Goal: Task Accomplishment & Management: Manage account settings

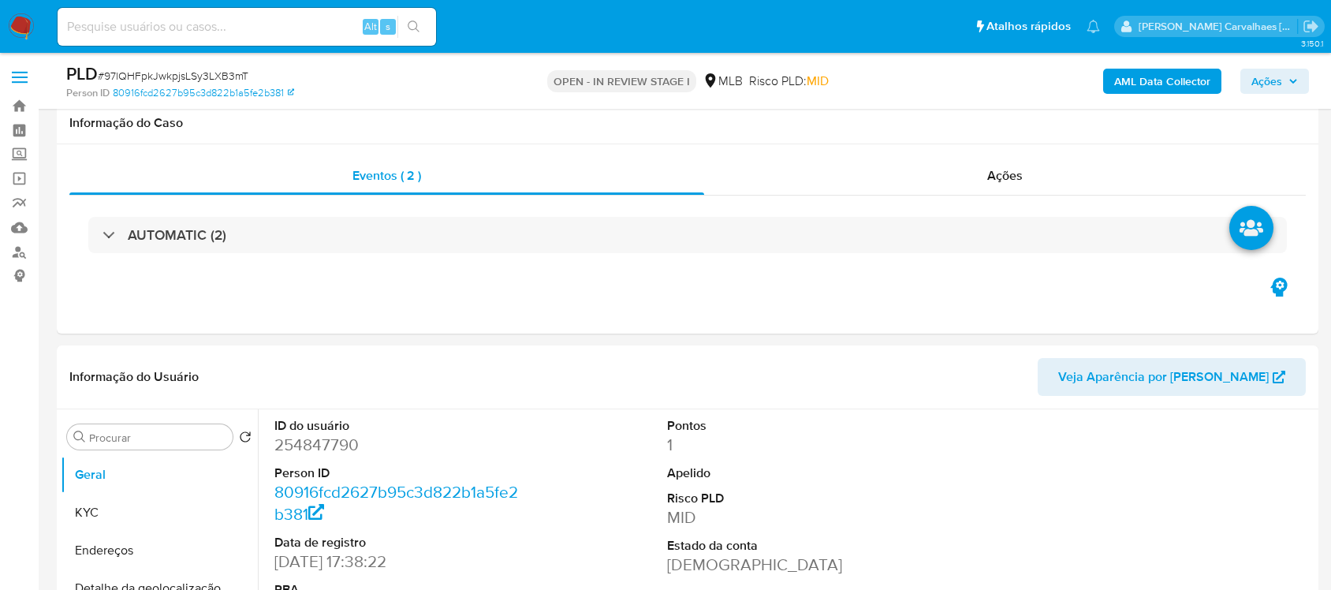
select select "10"
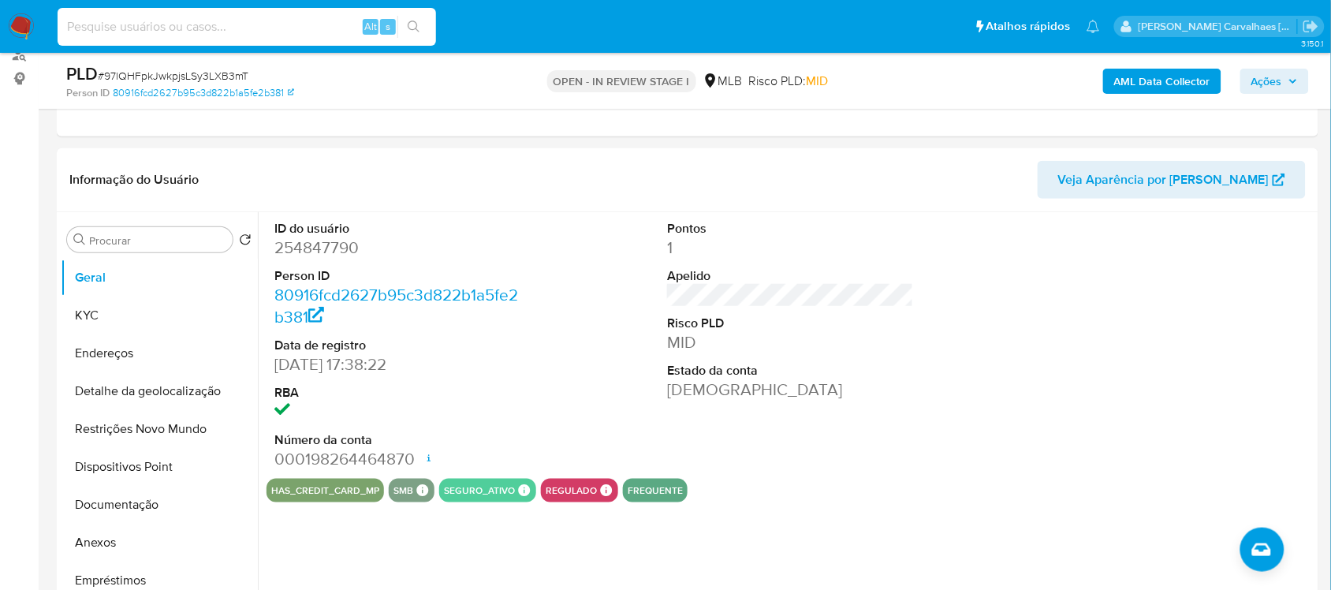
click at [233, 28] on input at bounding box center [247, 27] width 378 height 21
paste input "cxTPiB8yIpc1COg2ybW2sVUZ"
type input "cxTPiB8yIpc1COg2ybW2sVUZ"
click at [416, 21] on icon "search-icon" at bounding box center [414, 27] width 13 height 13
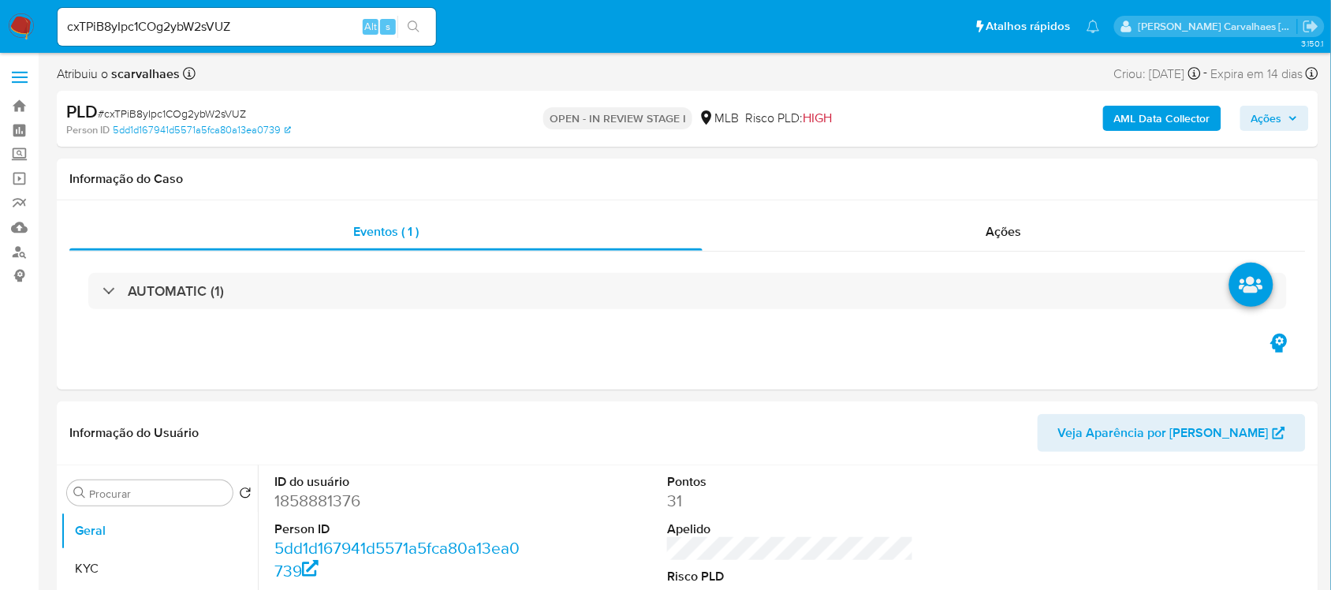
select select "10"
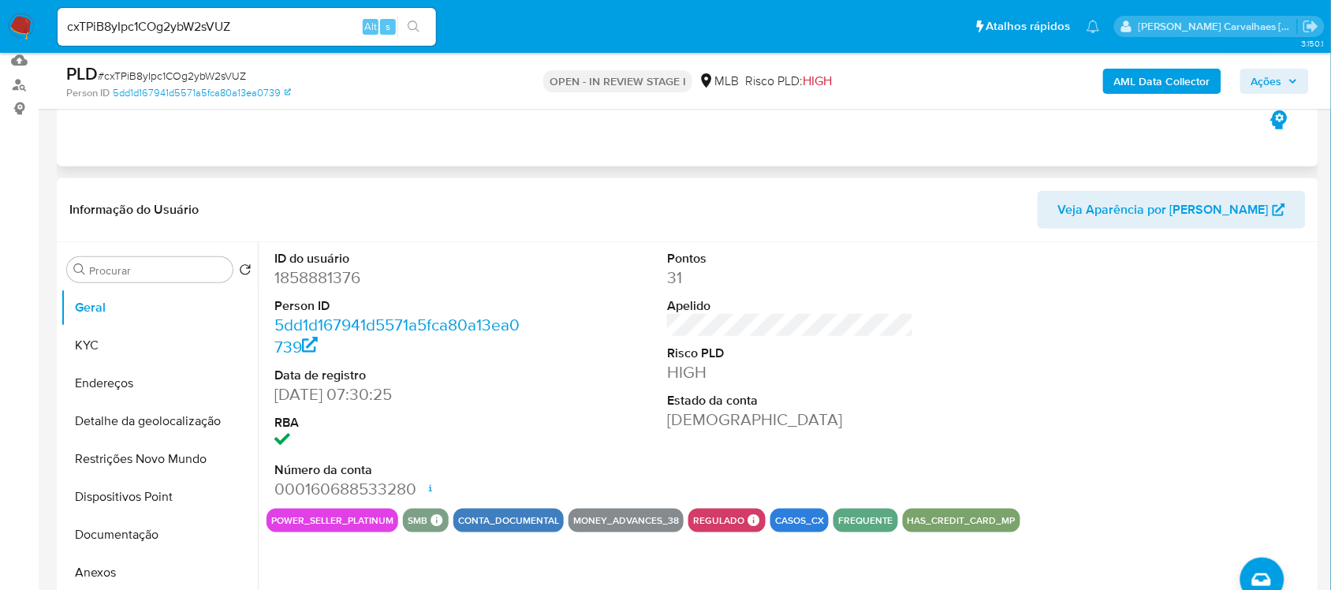
scroll to position [197, 0]
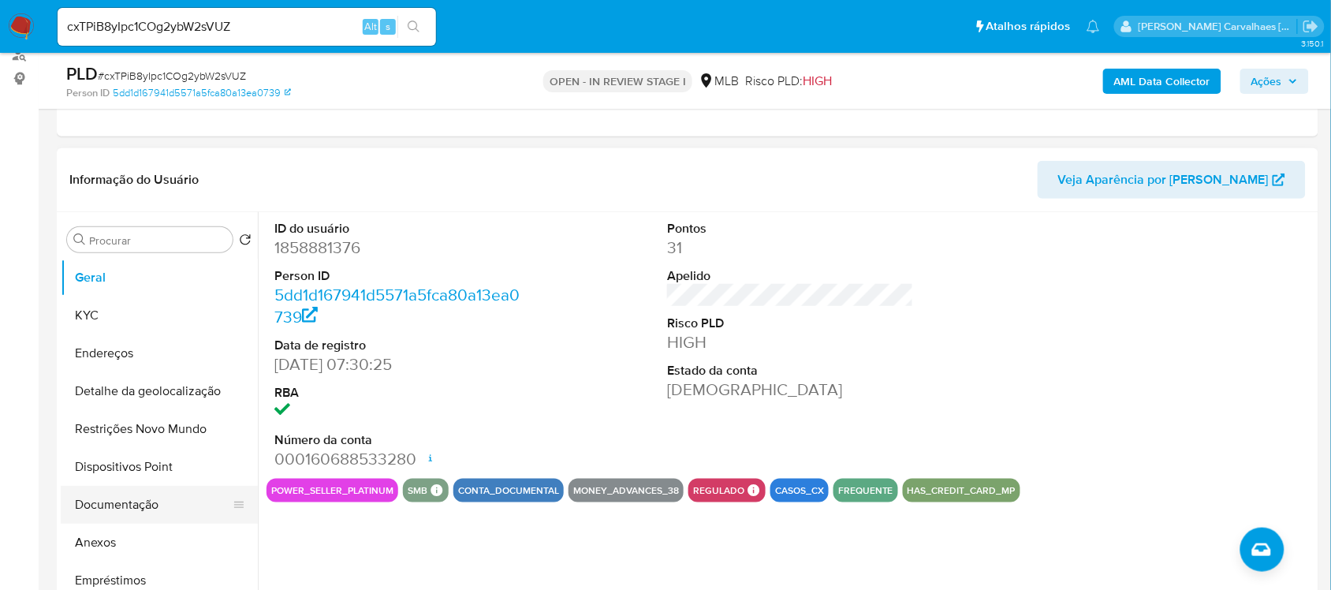
click at [136, 494] on button "Documentação" at bounding box center [153, 505] width 185 height 38
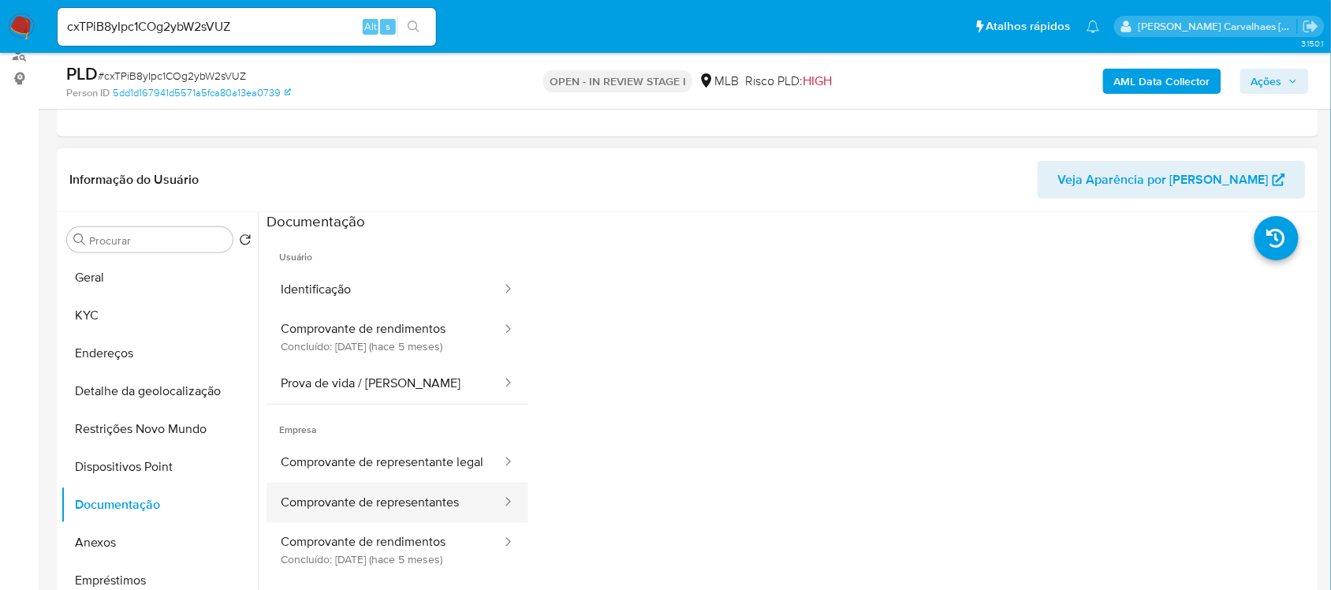
scroll to position [99, 0]
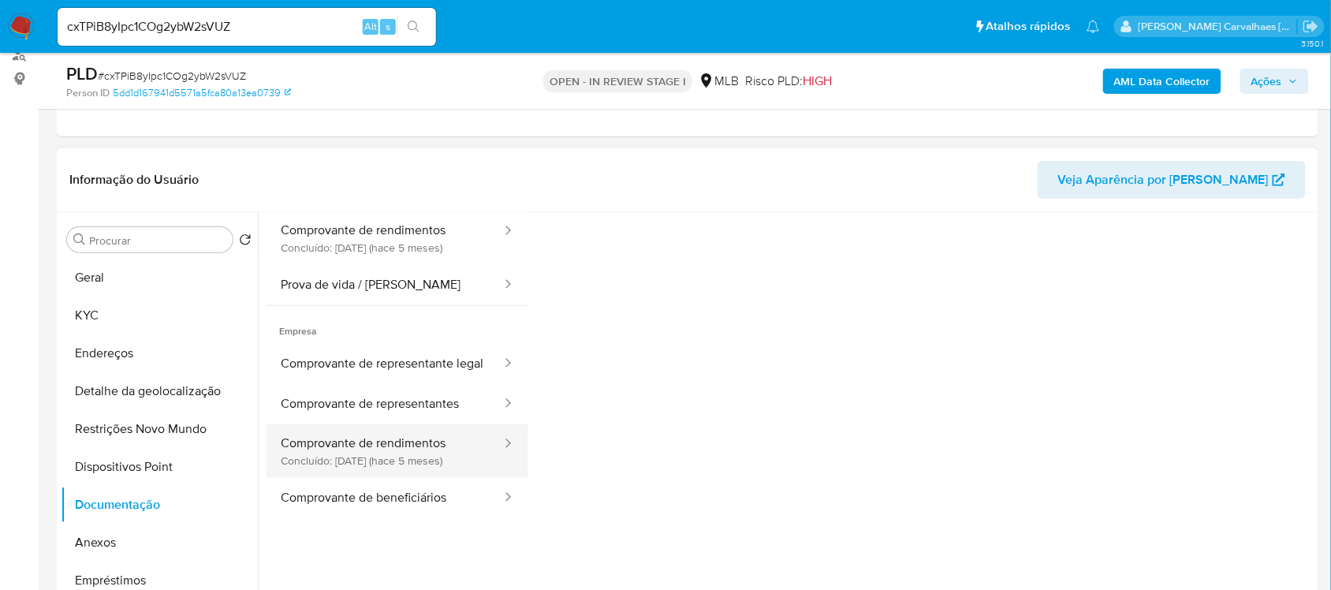
click at [440, 471] on button "Comprovante de rendimentos Concluído: 01/03/2025 (hace 5 meses)" at bounding box center [385, 451] width 237 height 54
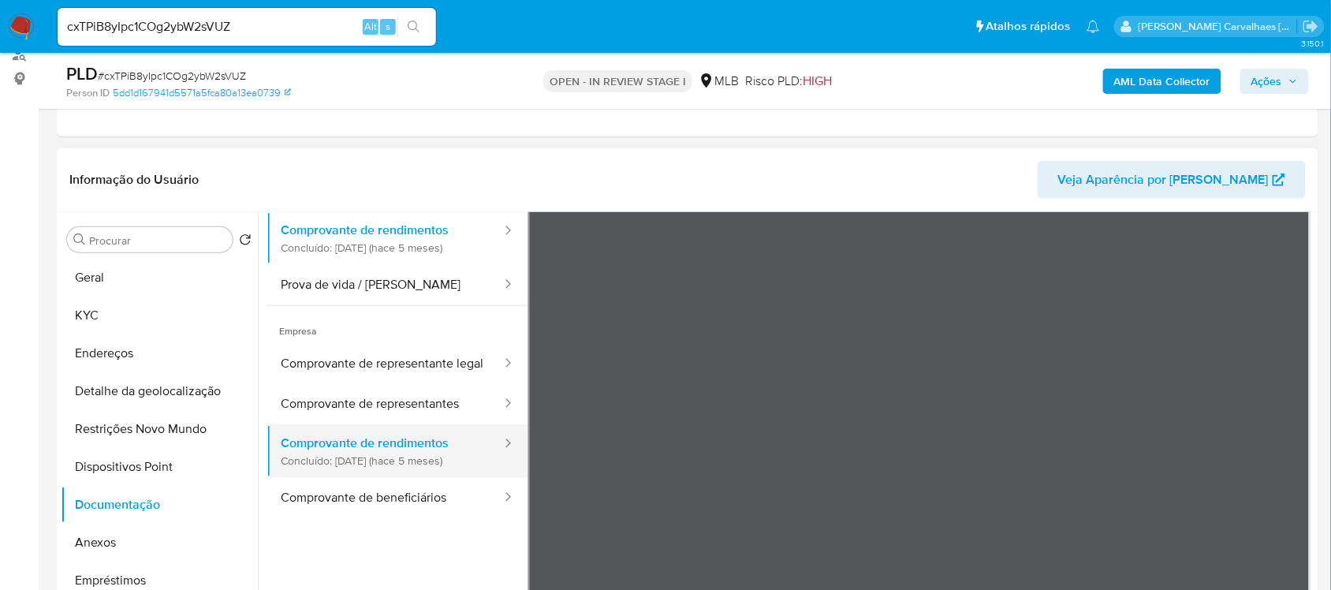
scroll to position [0, 0]
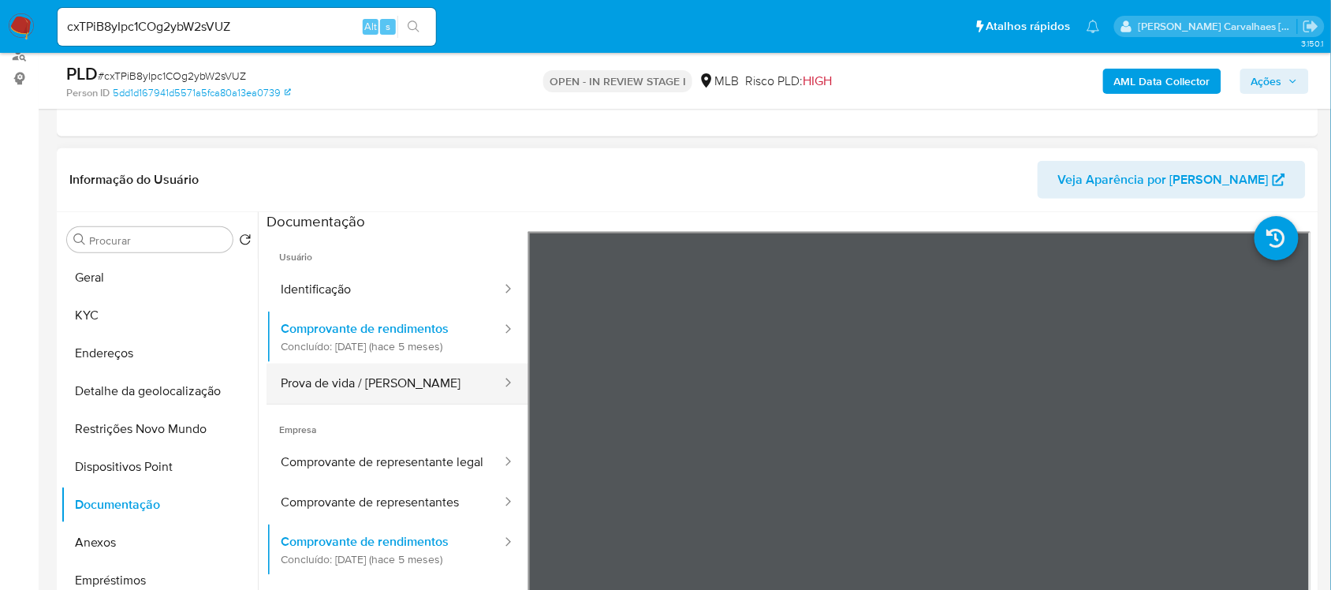
drag, startPoint x: 373, startPoint y: 382, endPoint x: 383, endPoint y: 381, distance: 10.4
click at [371, 382] on button "Prova de vida / [PERSON_NAME]" at bounding box center [385, 383] width 237 height 40
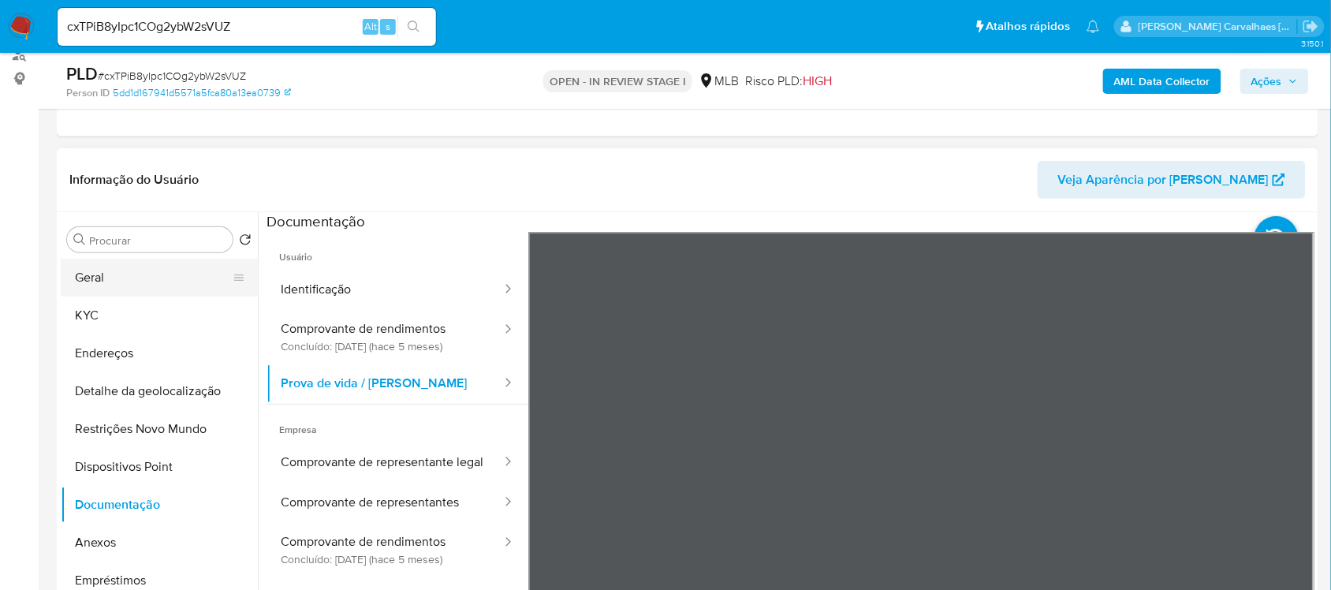
click at [125, 288] on button "Geral" at bounding box center [153, 278] width 185 height 38
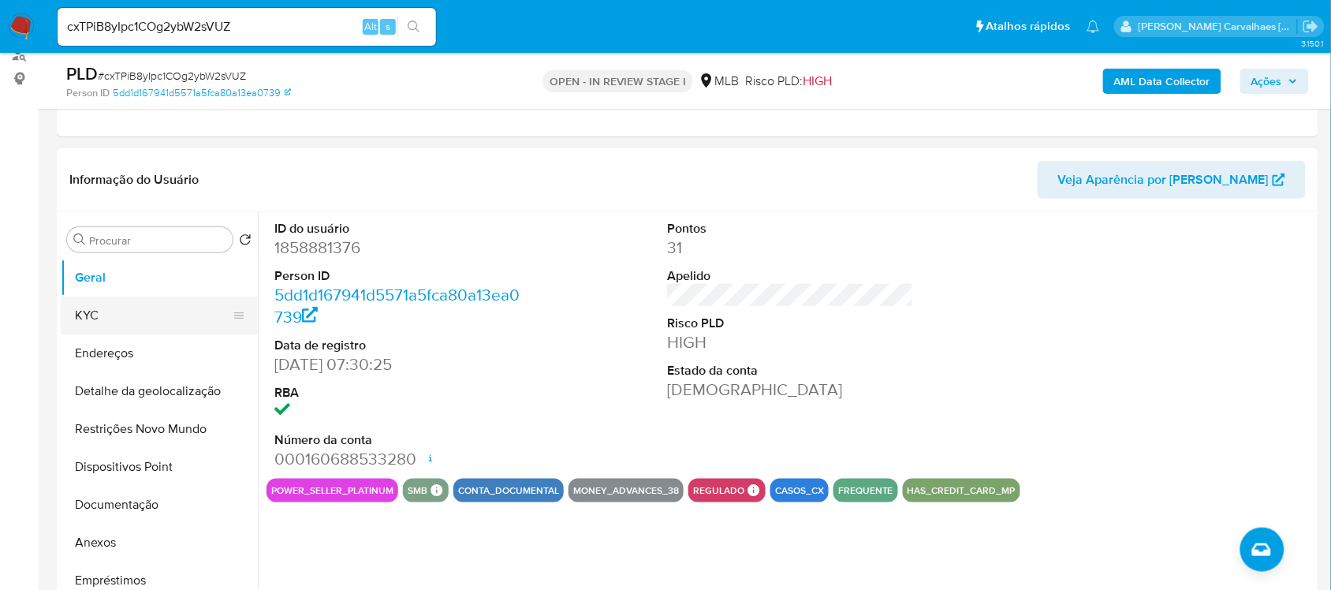
click at [103, 315] on button "KYC" at bounding box center [153, 315] width 185 height 38
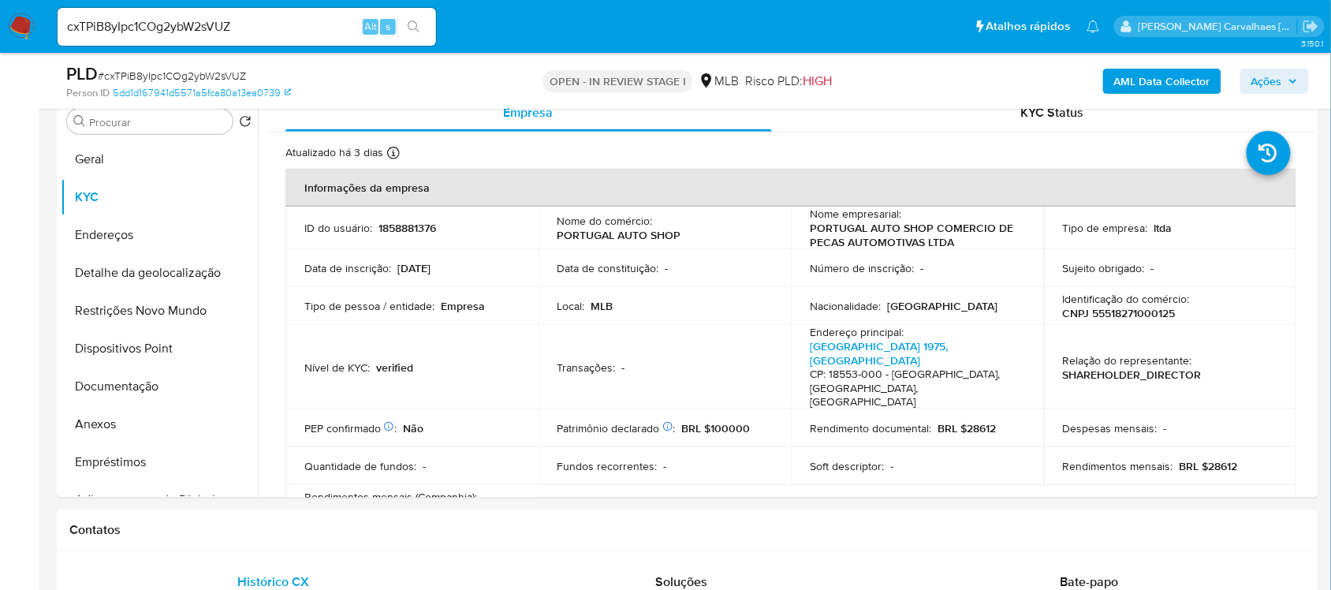
scroll to position [377, 0]
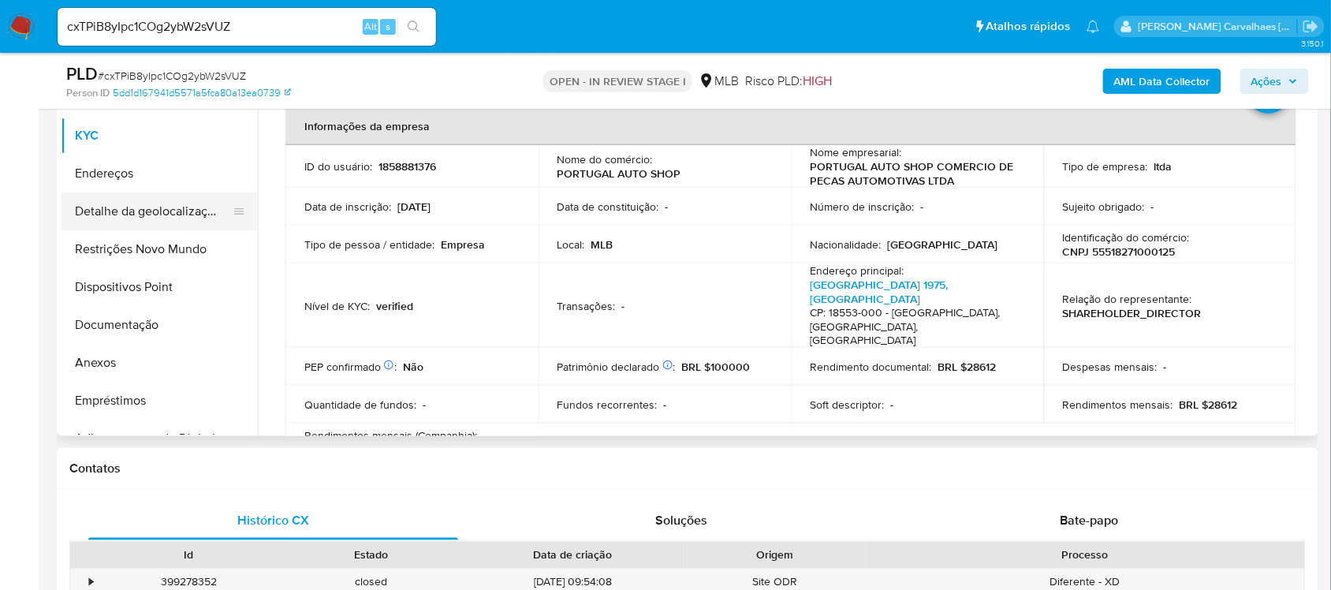
click at [136, 194] on button "Detalhe da geolocalização" at bounding box center [153, 211] width 185 height 38
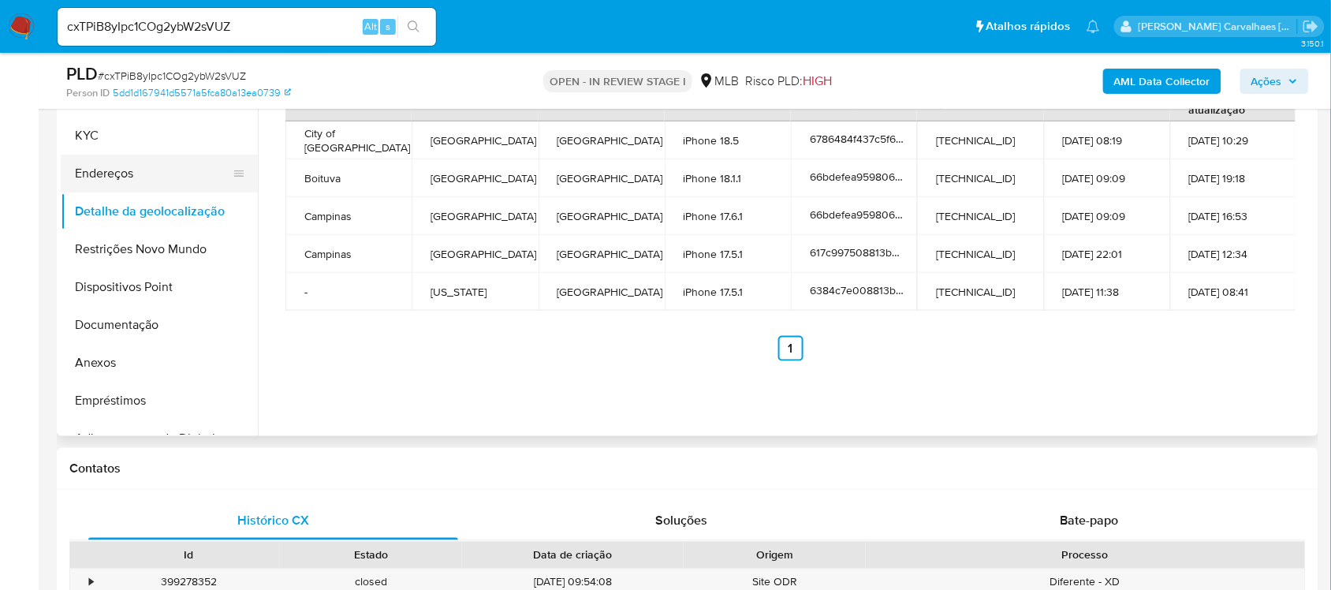
click at [121, 172] on button "Endereços" at bounding box center [153, 174] width 185 height 38
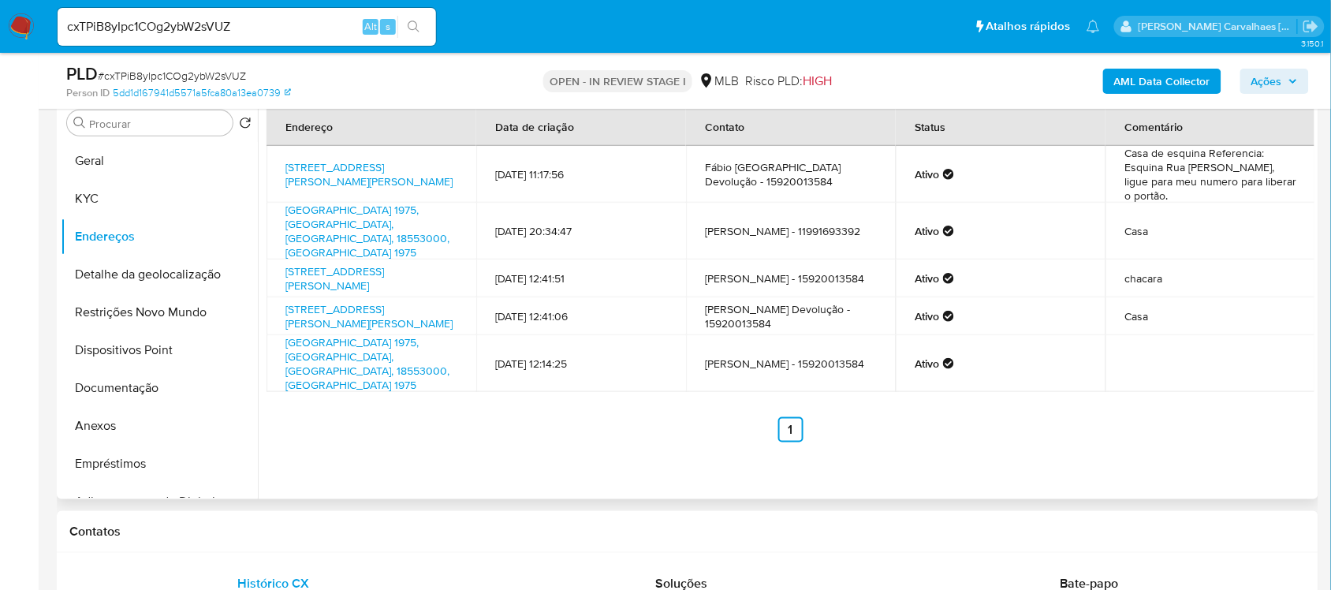
scroll to position [278, 0]
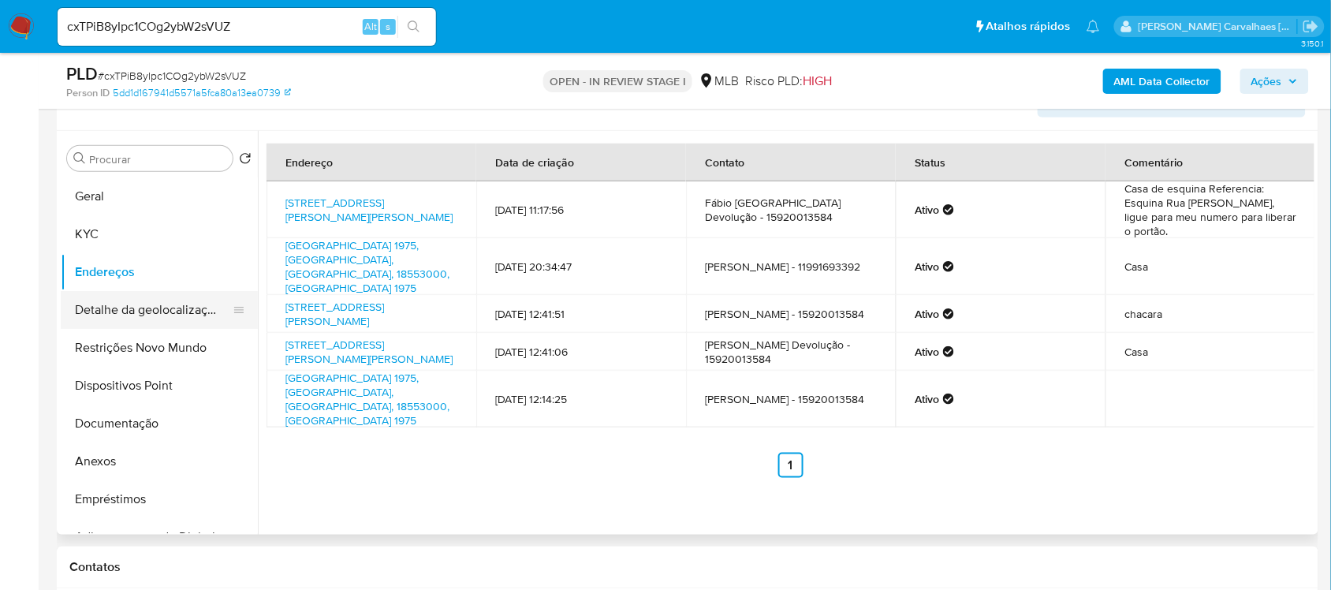
click at [154, 308] on button "Detalhe da geolocalização" at bounding box center [153, 310] width 185 height 38
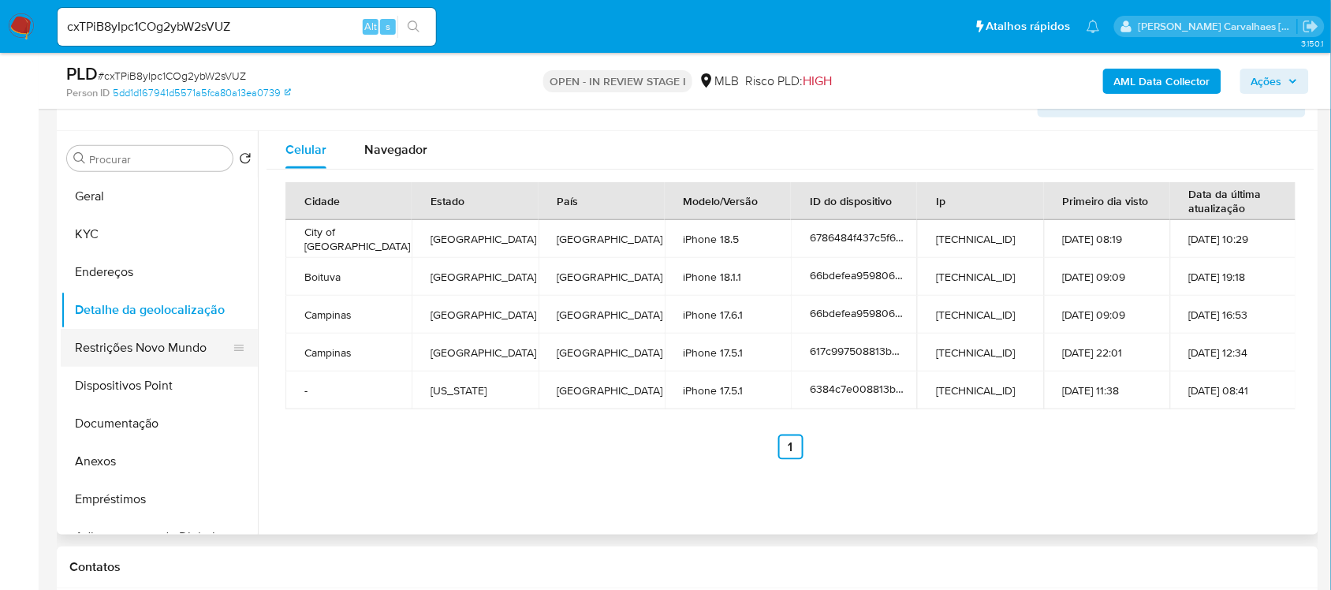
click at [195, 348] on button "Restrições Novo Mundo" at bounding box center [153, 348] width 185 height 38
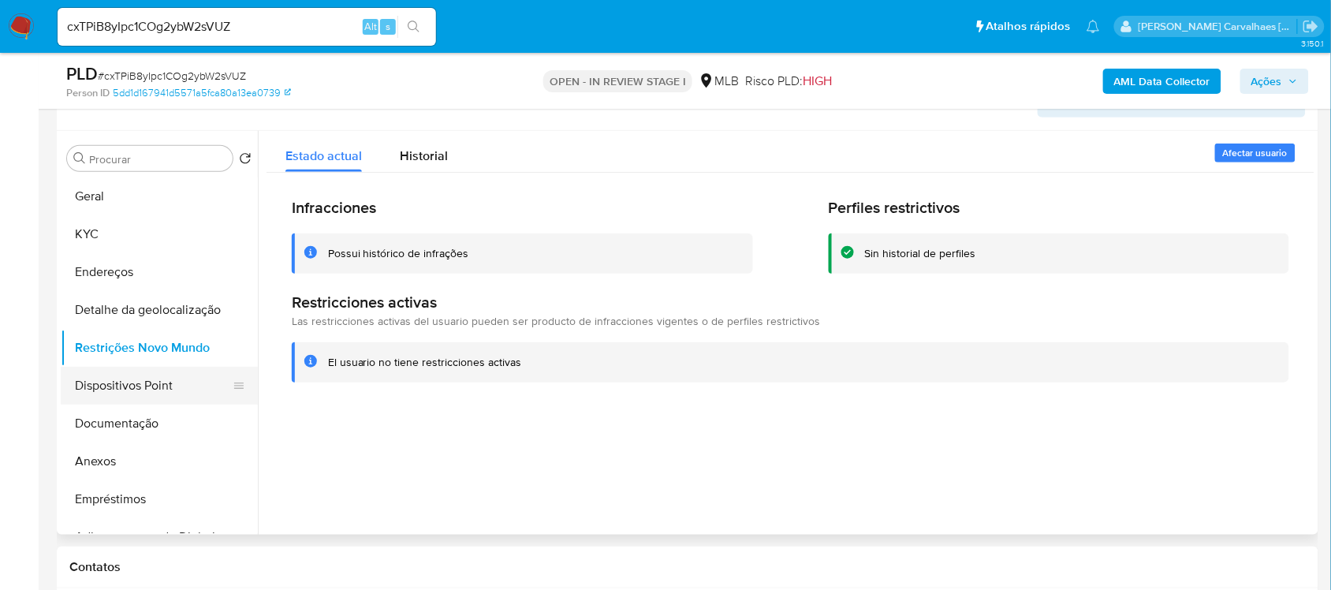
click at [117, 373] on button "Dispositivos Point" at bounding box center [153, 386] width 185 height 38
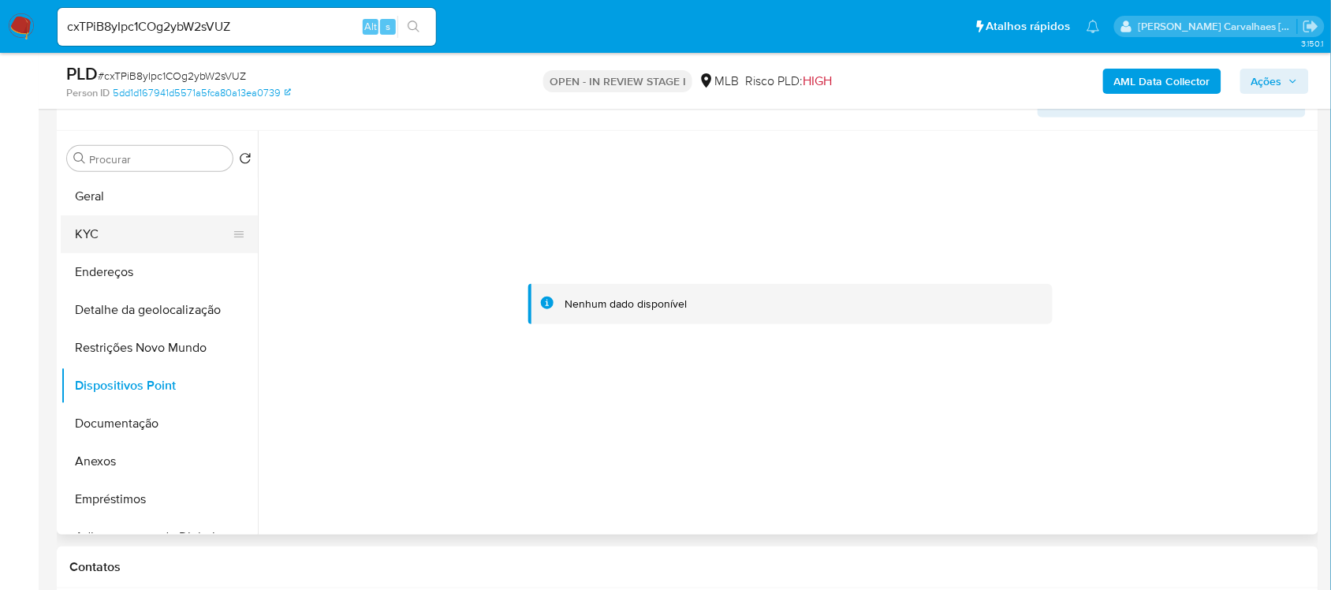
click at [125, 229] on button "KYC" at bounding box center [153, 234] width 185 height 38
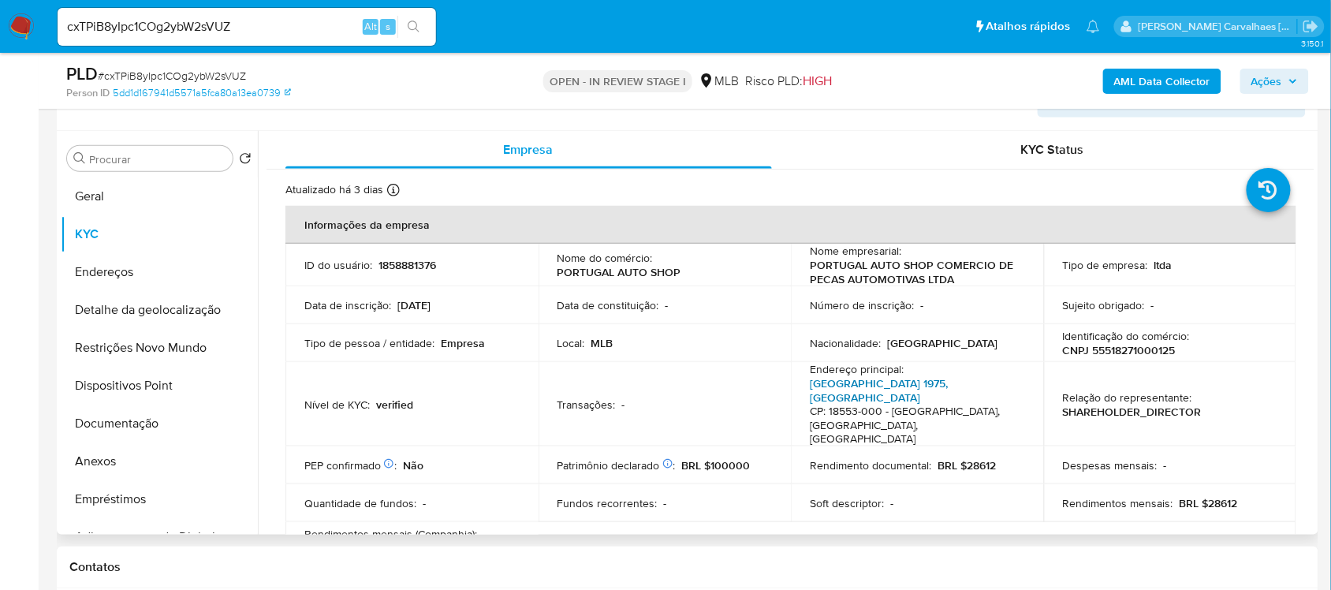
click at [942, 380] on link "Avenida Eucaliptos 1975, Fazenda Castelo" at bounding box center [879, 390] width 138 height 30
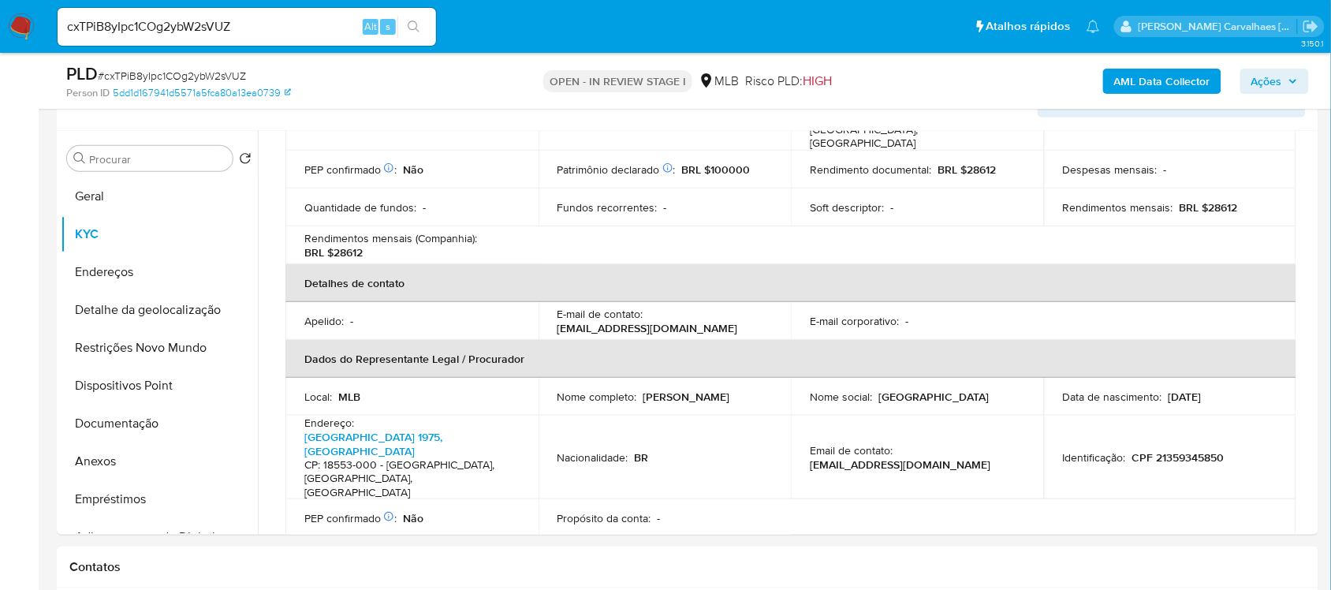
scroll to position [522, 0]
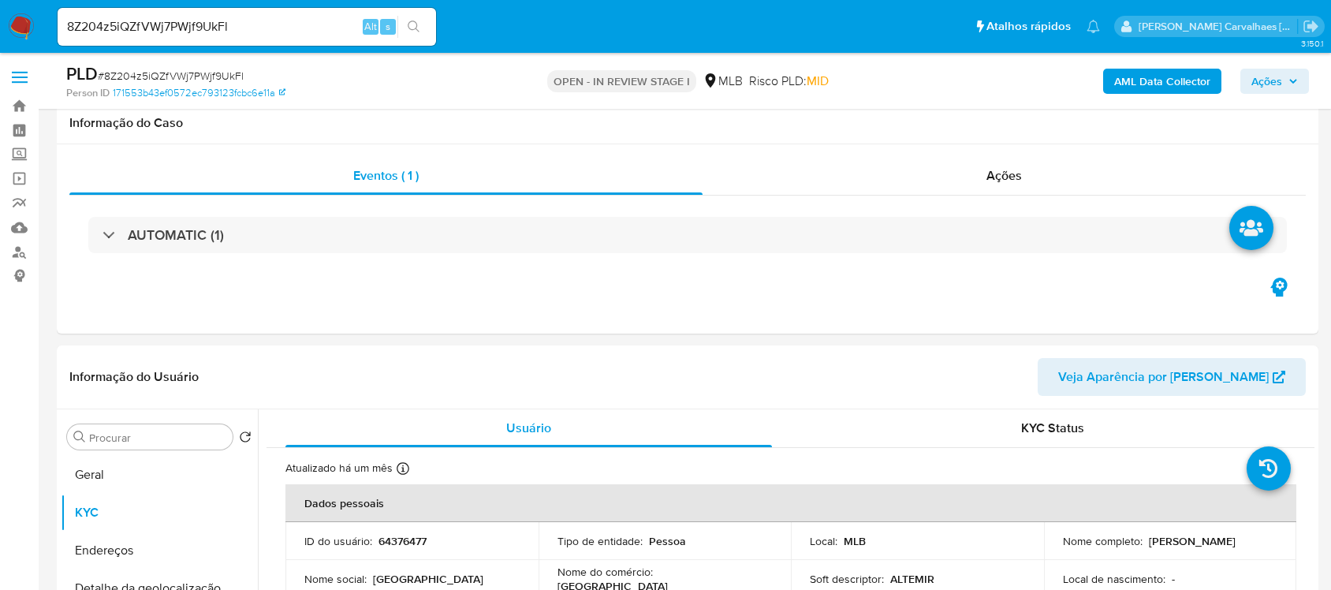
select select "10"
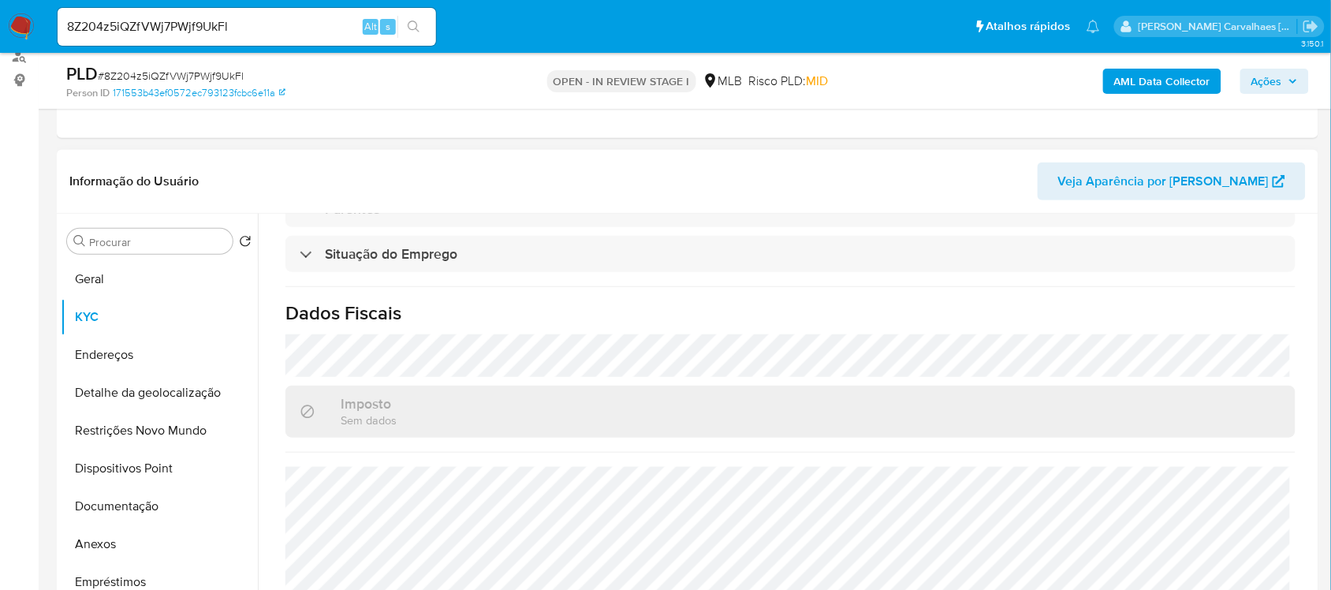
scroll to position [197, 0]
click at [116, 278] on button "Geral" at bounding box center [153, 278] width 185 height 38
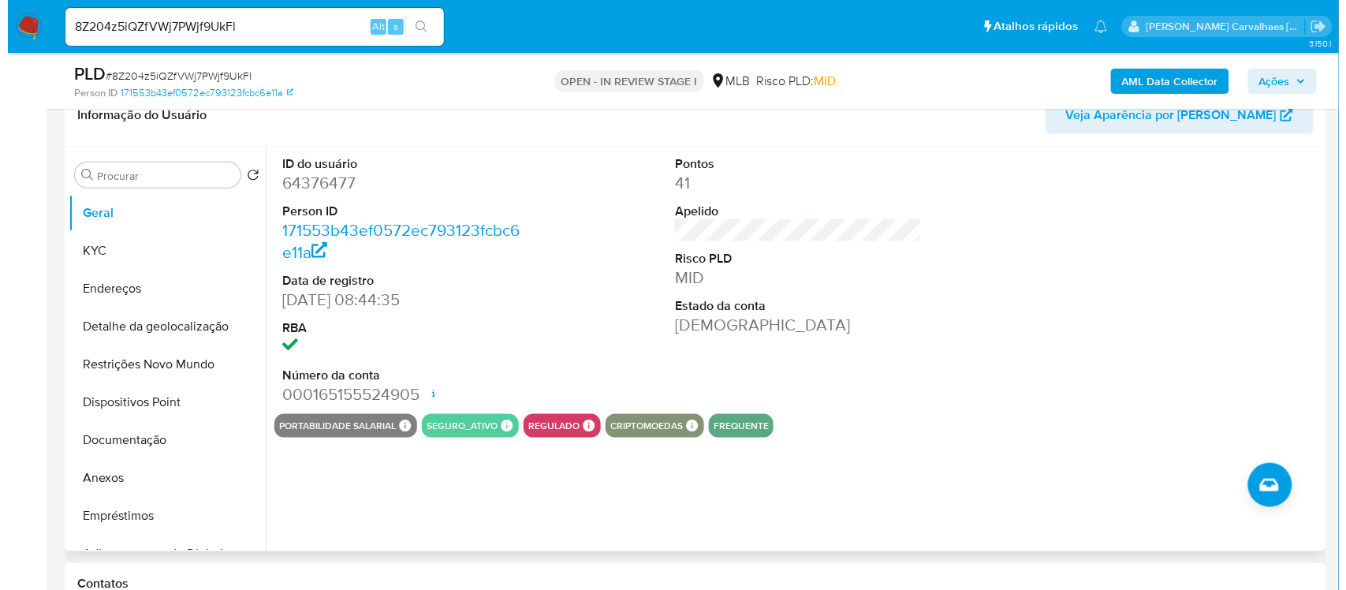
scroll to position [296, 0]
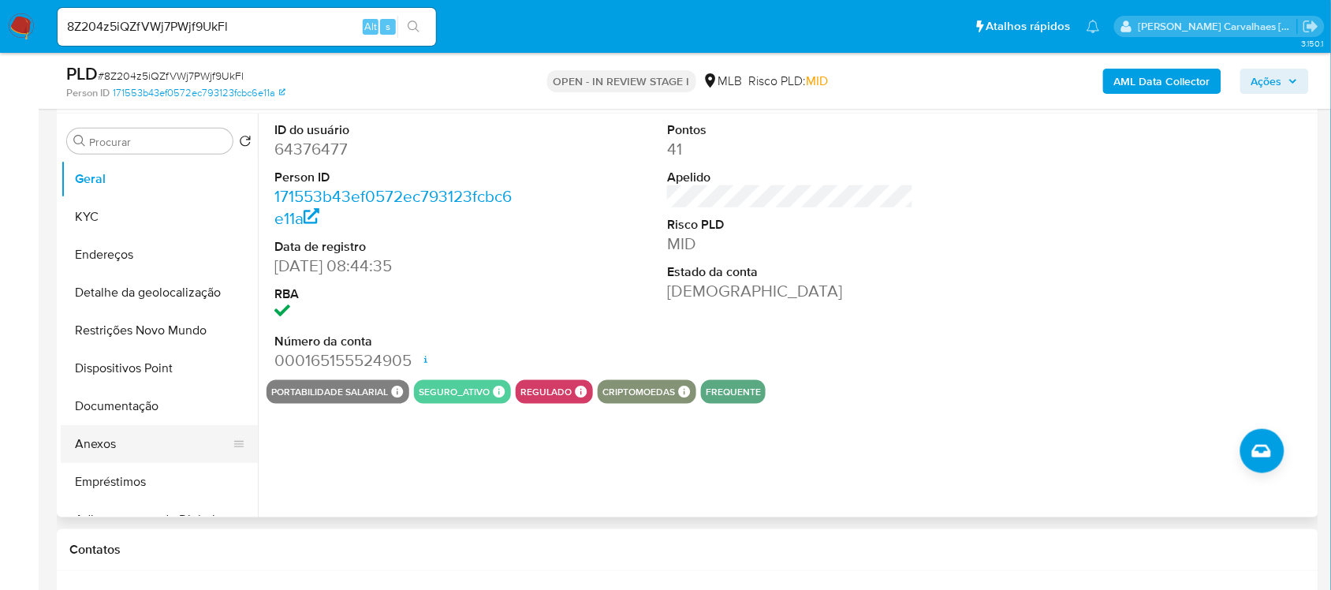
click at [126, 452] on button "Anexos" at bounding box center [153, 444] width 185 height 38
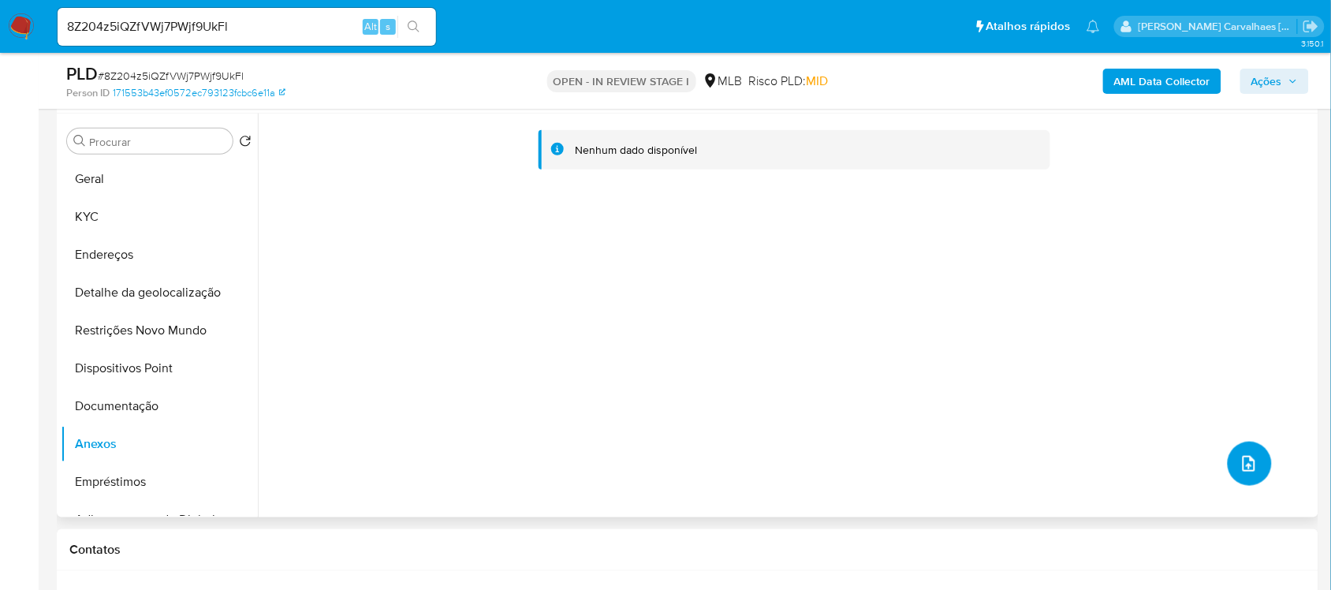
click at [1240, 464] on icon "upload-file" at bounding box center [1249, 463] width 19 height 19
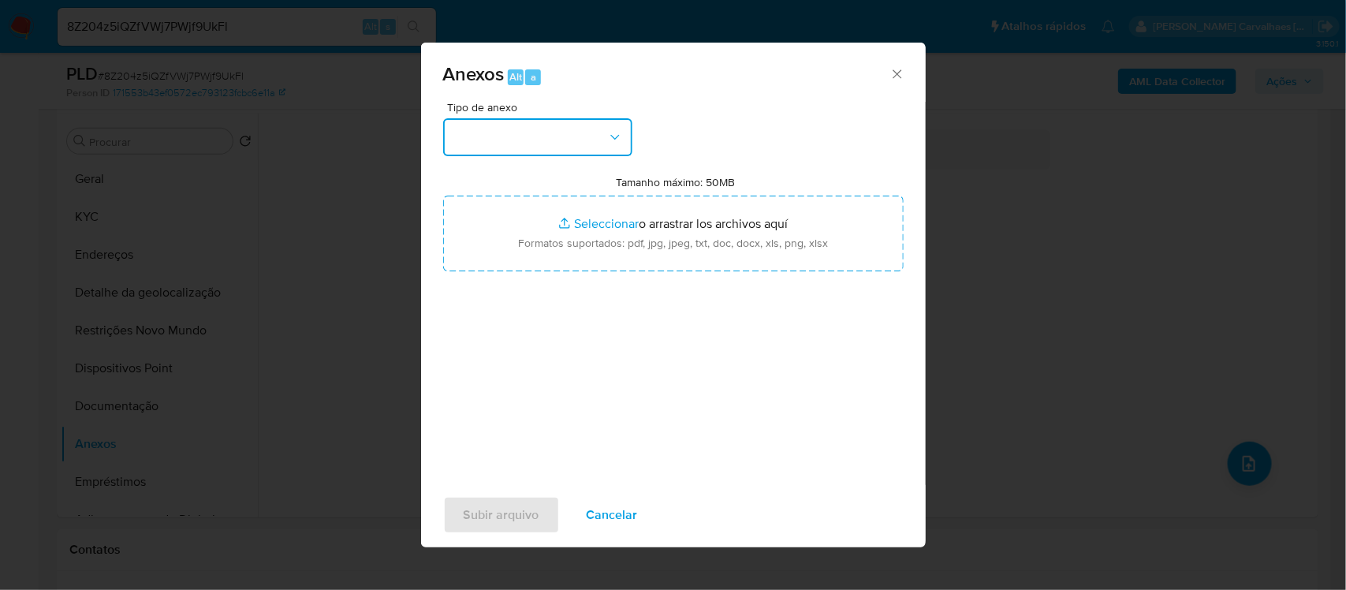
click at [613, 139] on icon "button" at bounding box center [615, 137] width 16 height 16
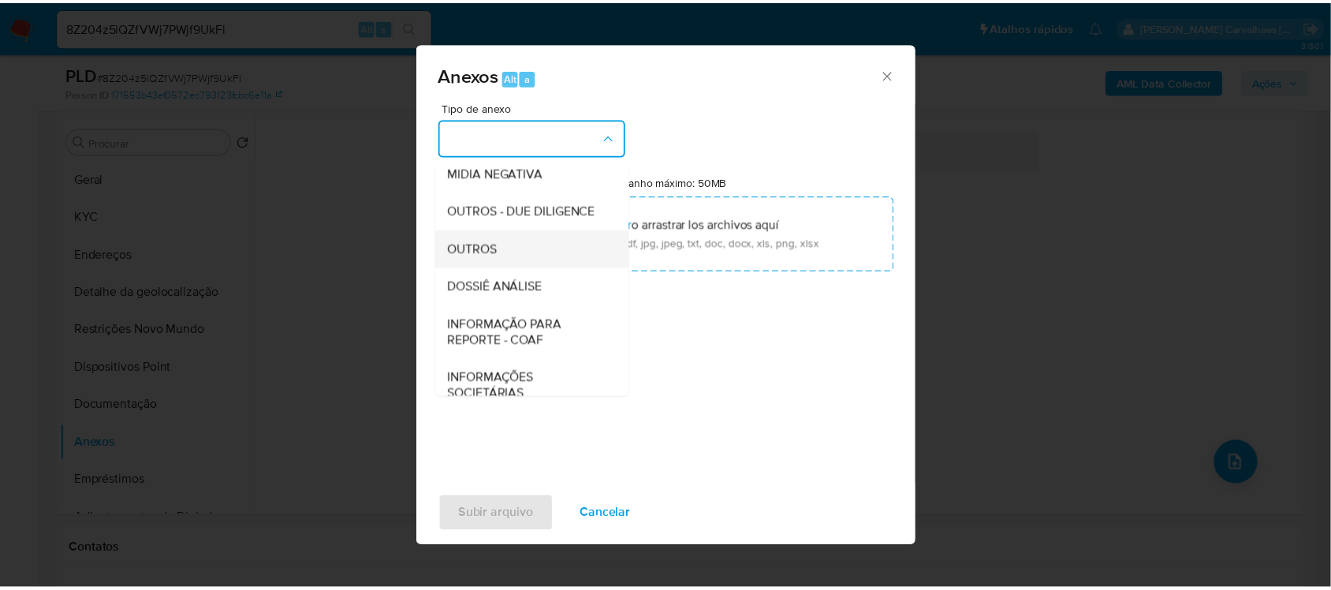
scroll to position [197, 0]
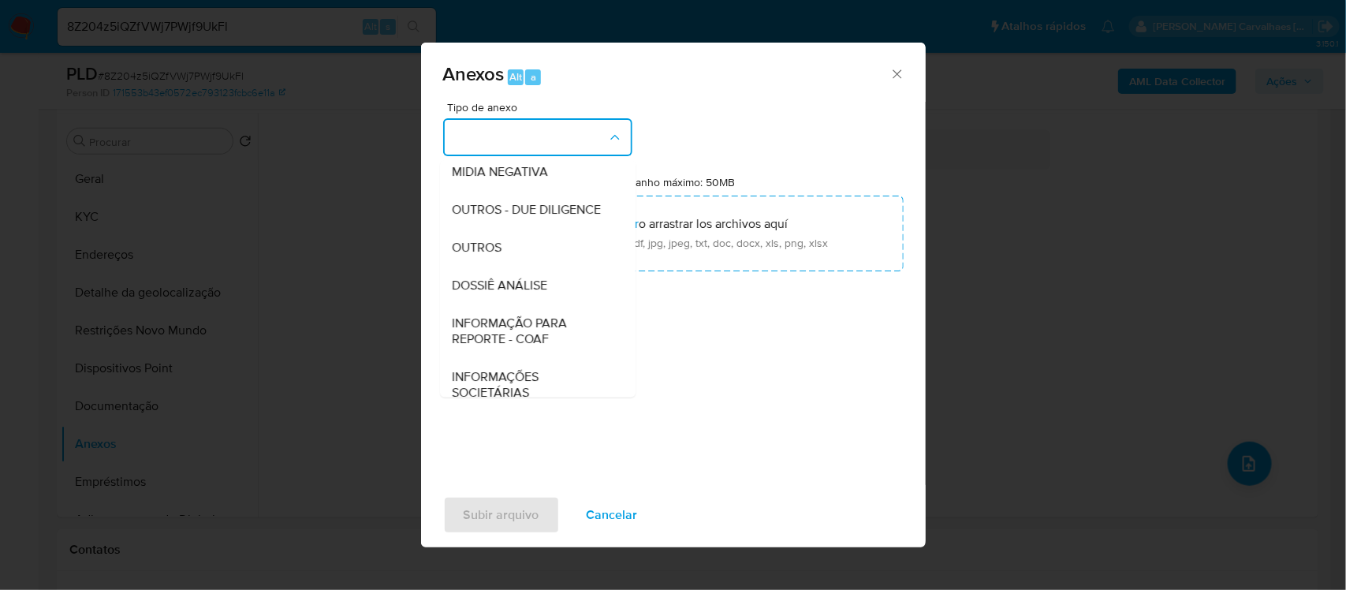
click at [542, 266] on div "OUTROS" at bounding box center [533, 247] width 161 height 38
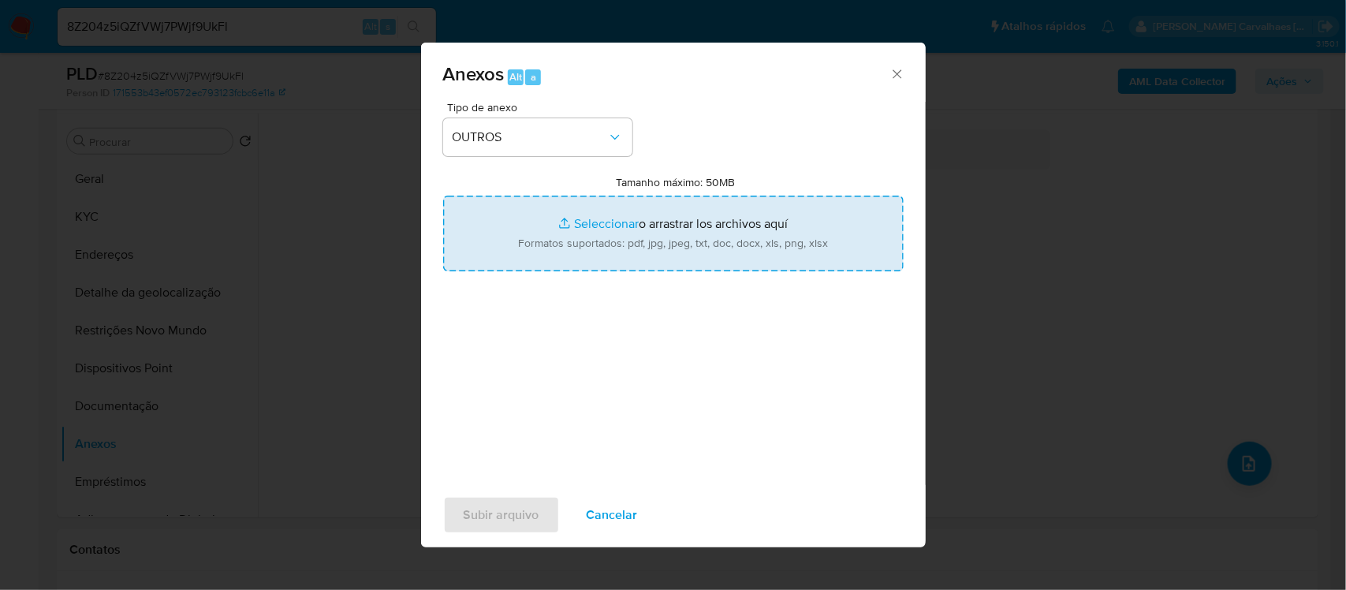
drag, startPoint x: 597, startPoint y: 225, endPoint x: 625, endPoint y: 217, distance: 29.5
click at [608, 223] on input "Tamanho máximo: 50MB Seleccionar archivos" at bounding box center [673, 234] width 460 height 76
type input "C:\fakepath\SAR - xxxx- CPF 57670242949 - ALTEMIR ISMAR CHRISTOFF.pdf"
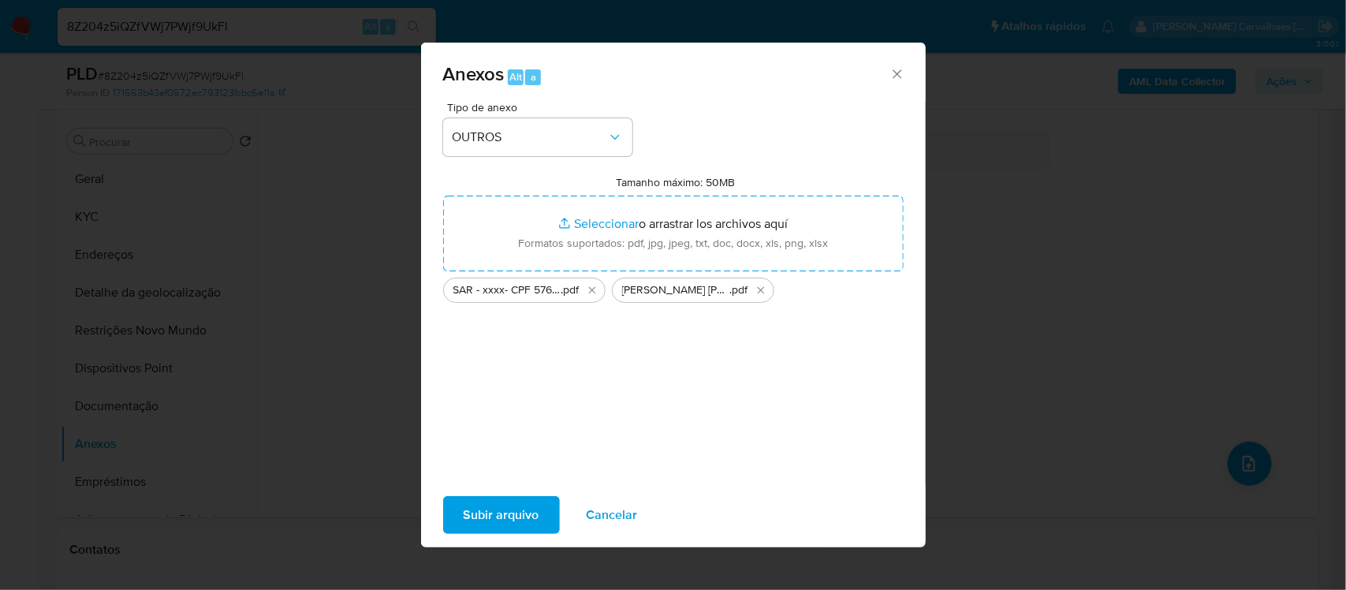
click at [490, 506] on span "Subir arquivo" at bounding box center [502, 515] width 76 height 35
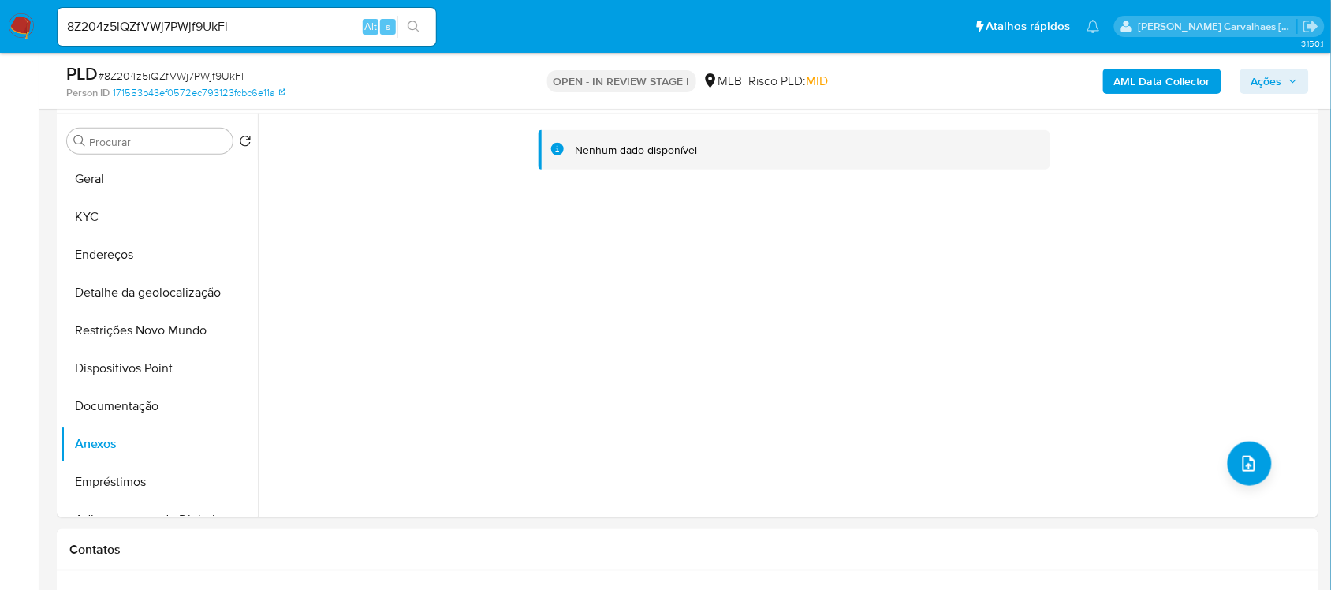
click at [1268, 80] on span "Ações" at bounding box center [1266, 81] width 31 height 25
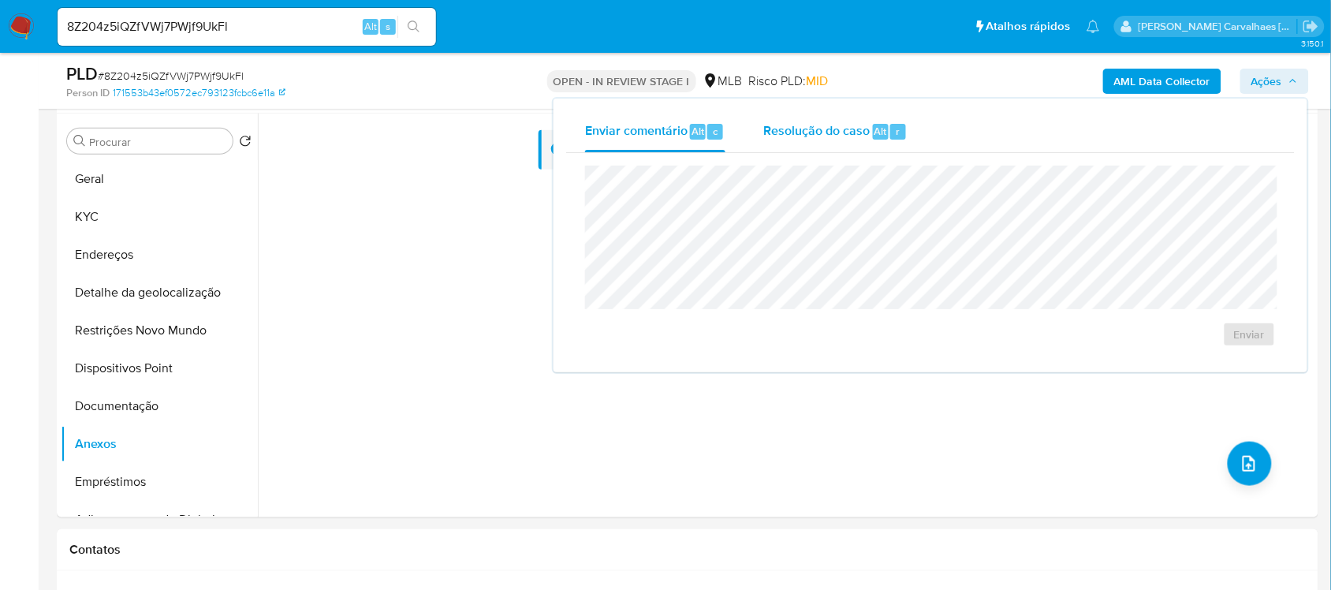
click at [809, 136] on span "Resolução do caso" at bounding box center [816, 130] width 106 height 18
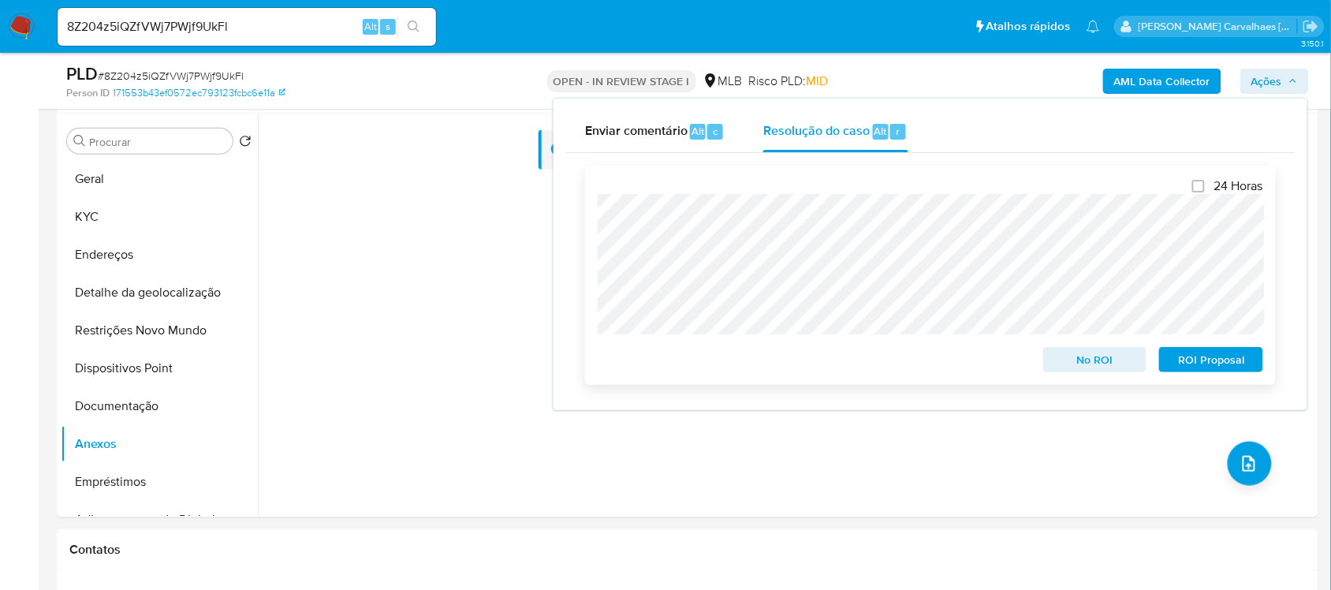
click at [1224, 360] on span "ROI Proposal" at bounding box center [1211, 360] width 82 height 22
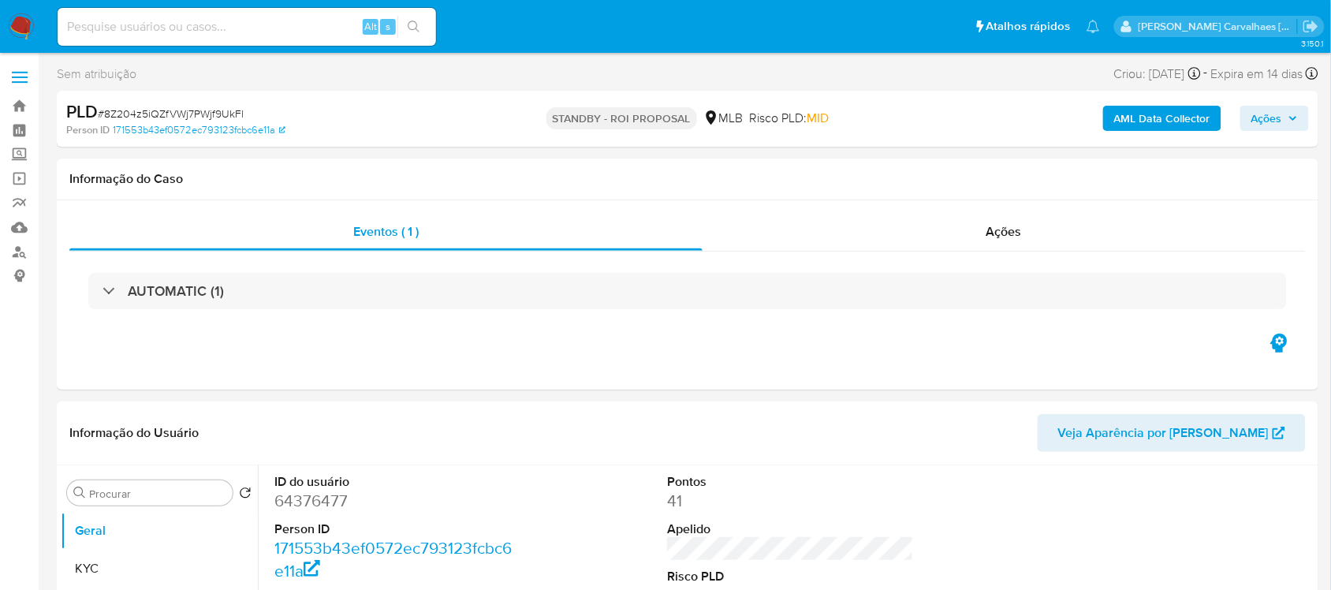
select select "10"
click at [124, 34] on input at bounding box center [247, 27] width 378 height 21
paste input "I6B9Uddfb766TmiHxOl1JCj3"
type input "I6B9Uddfb766TmiHxOl1JCj3"
click at [412, 42] on div "I6B9Uddfb766TmiHxOl1JCj3 Alt s" at bounding box center [247, 27] width 378 height 38
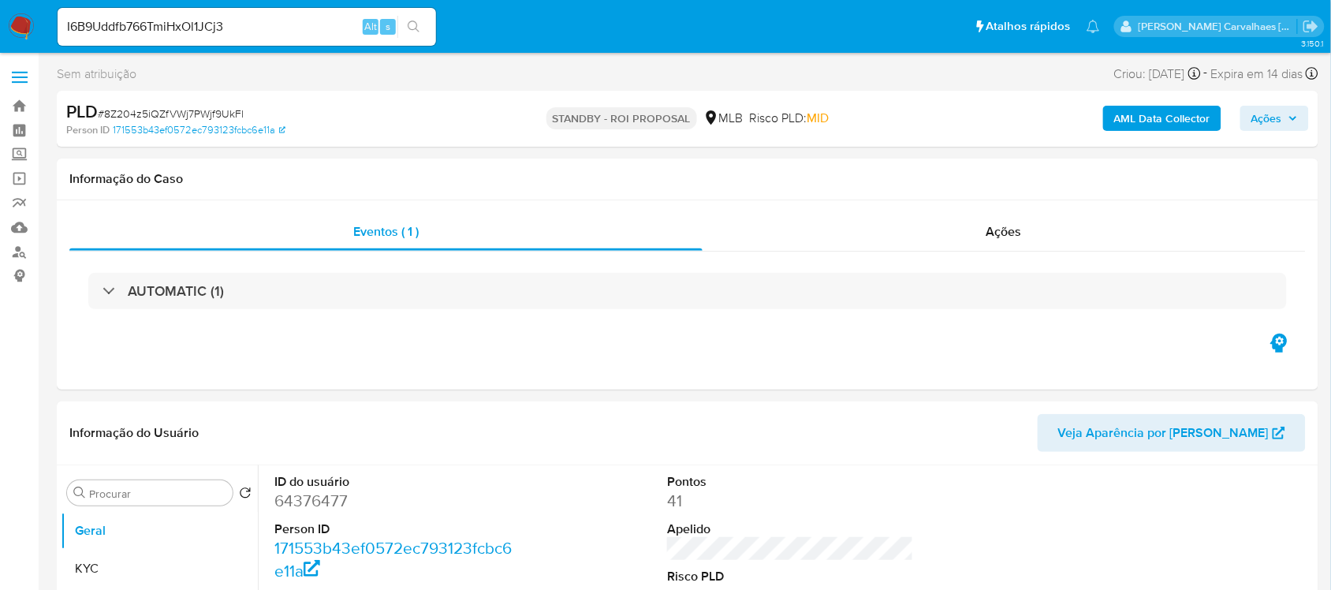
click at [419, 28] on button "search-icon" at bounding box center [413, 27] width 32 height 22
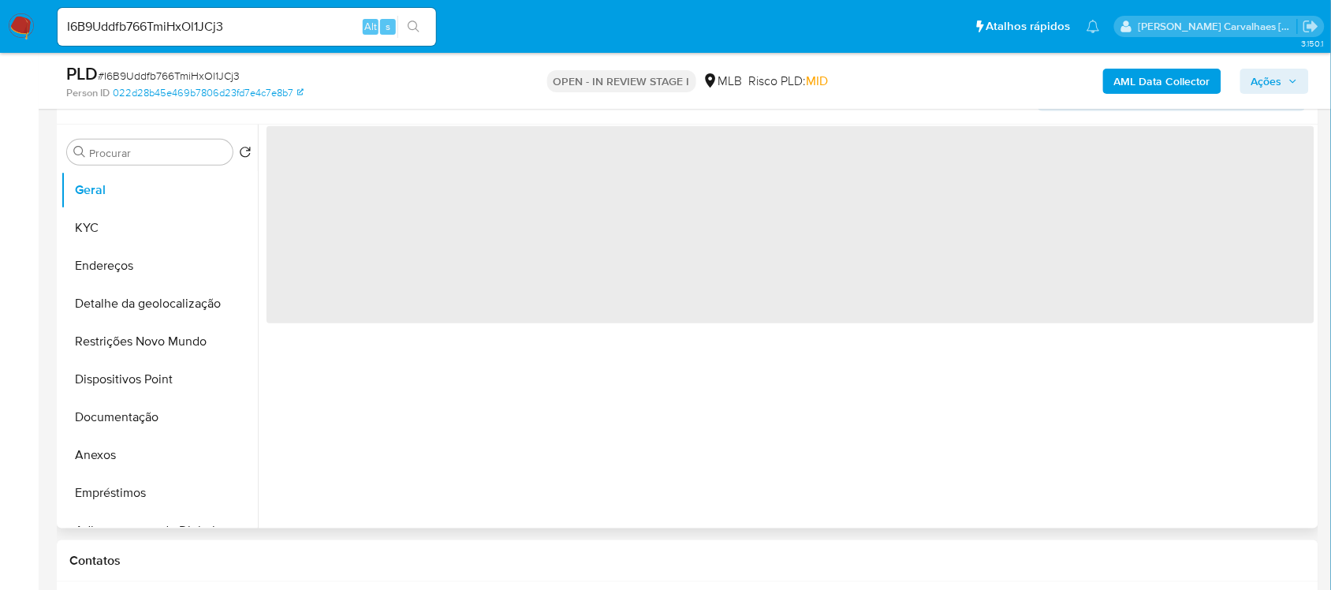
scroll to position [296, 0]
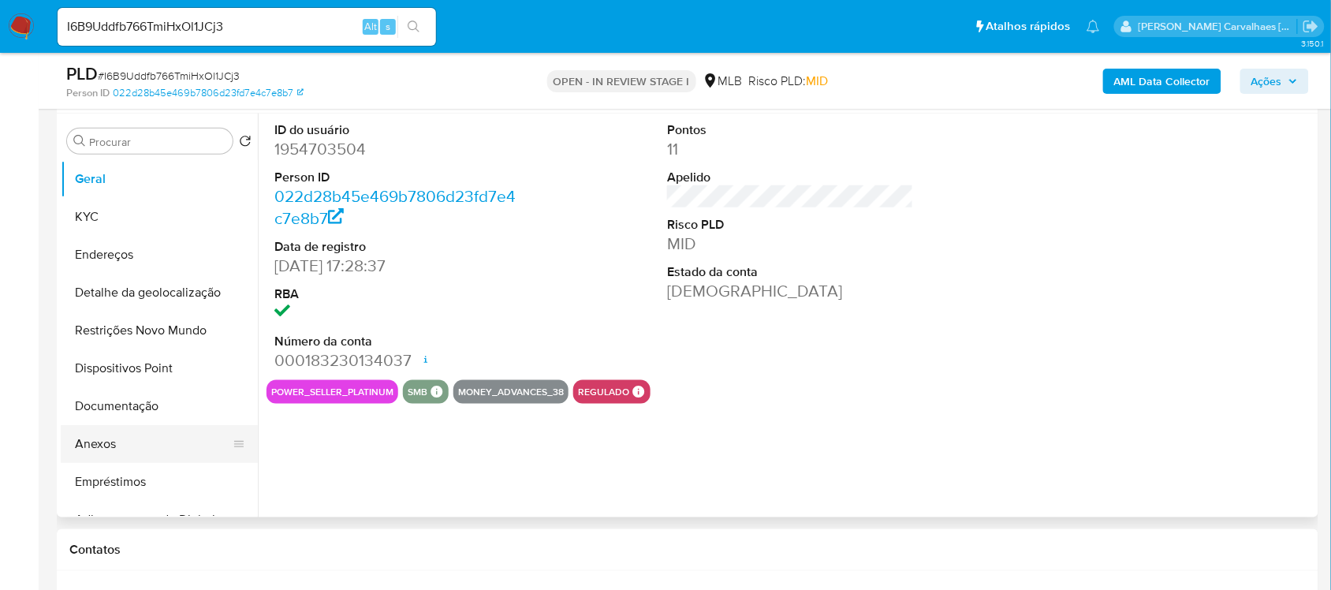
select select "10"
click at [104, 446] on button "Anexos" at bounding box center [153, 444] width 185 height 38
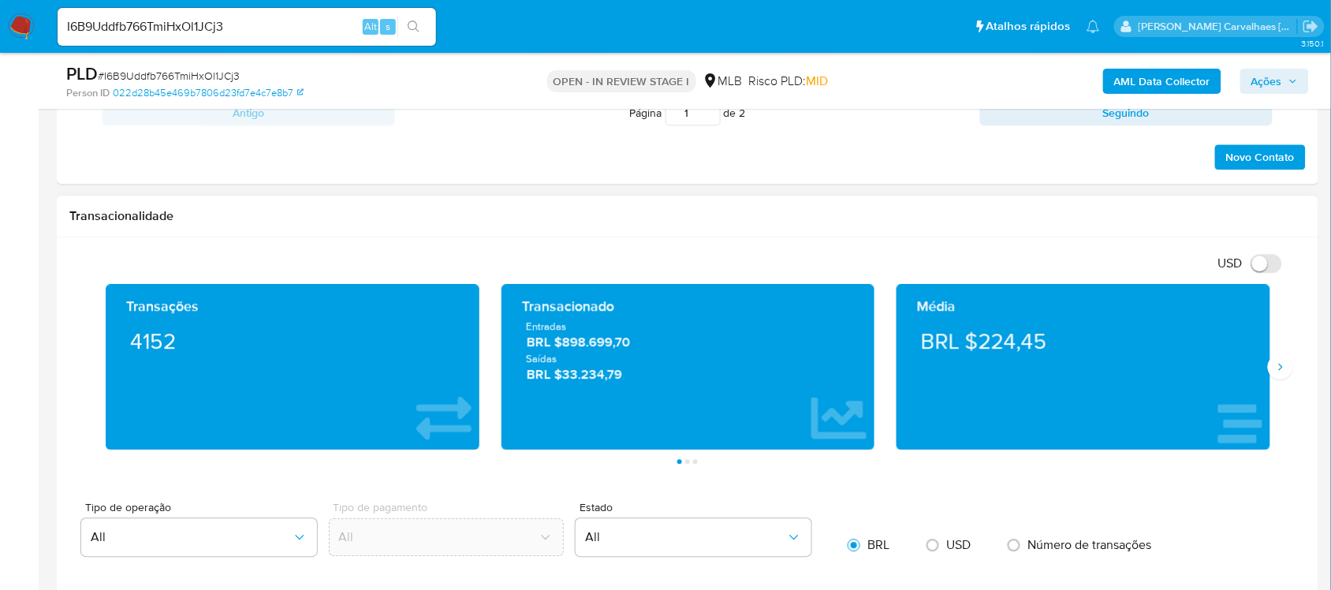
scroll to position [986, 0]
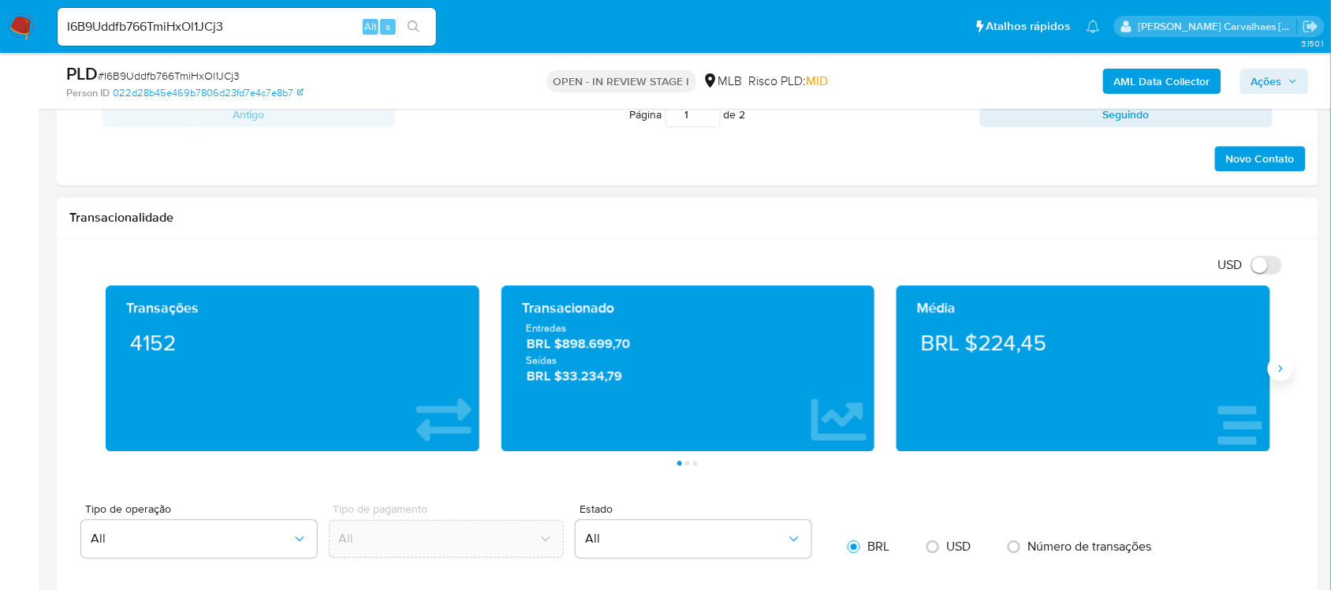
click at [1283, 367] on icon "Siguiente" at bounding box center [1280, 368] width 13 height 13
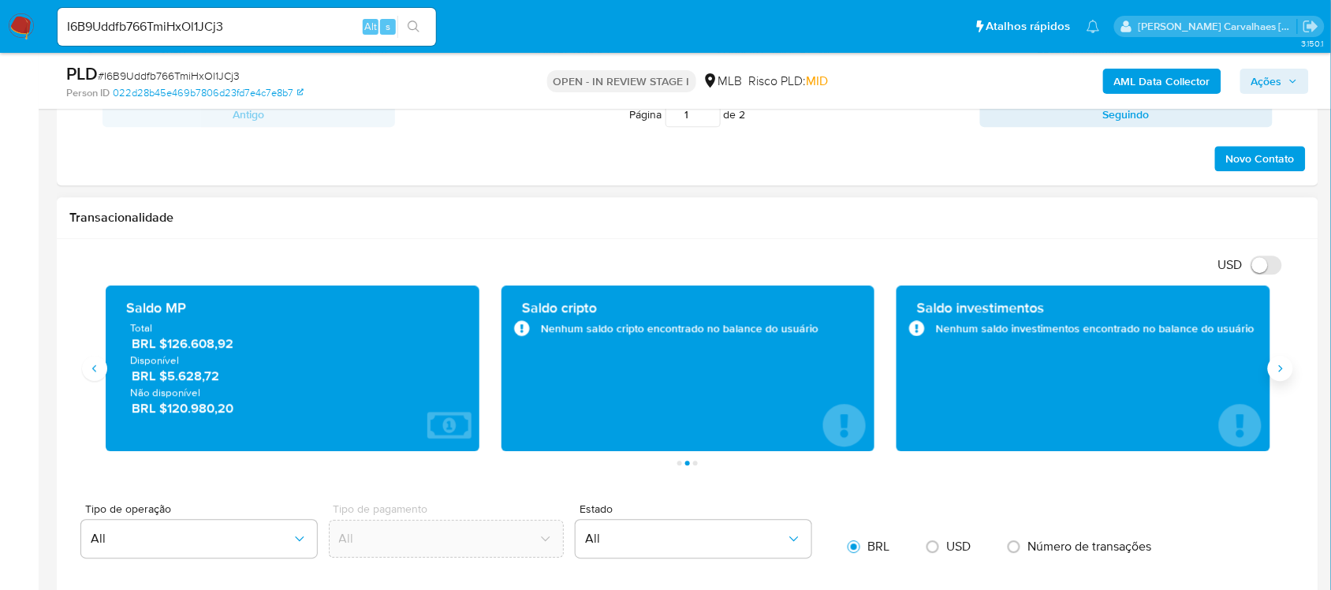
click at [1282, 381] on button "Siguiente" at bounding box center [1280, 368] width 25 height 25
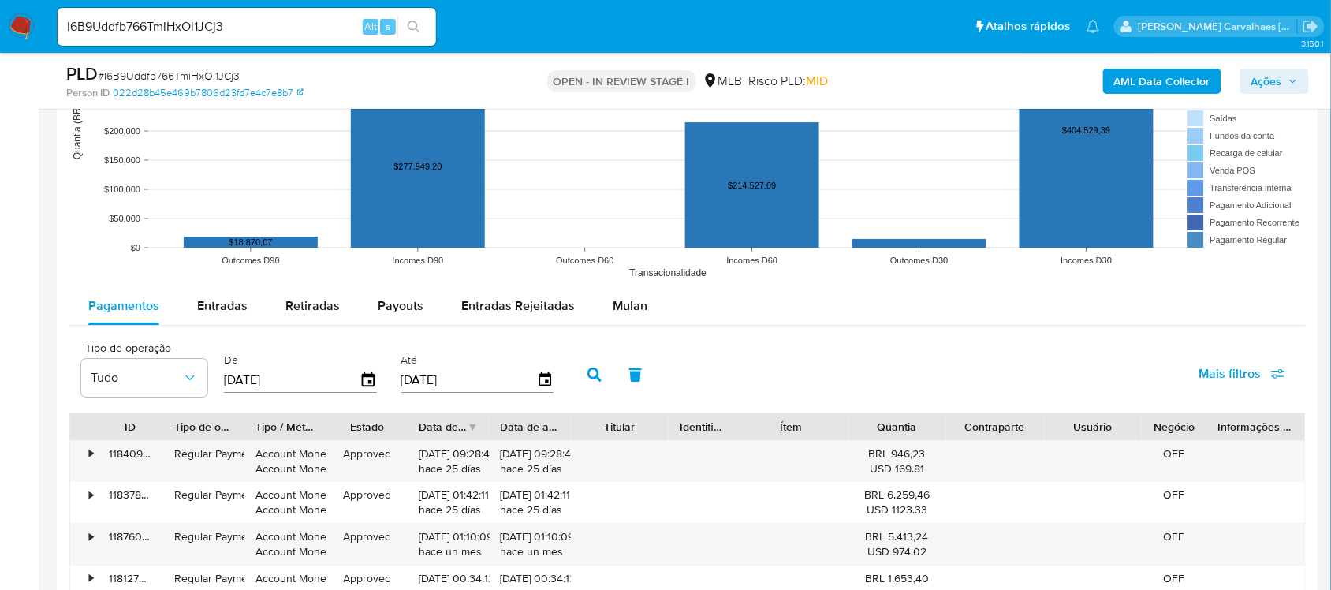
scroll to position [1577, 0]
click at [221, 308] on span "Entradas" at bounding box center [222, 306] width 50 height 18
select select "10"
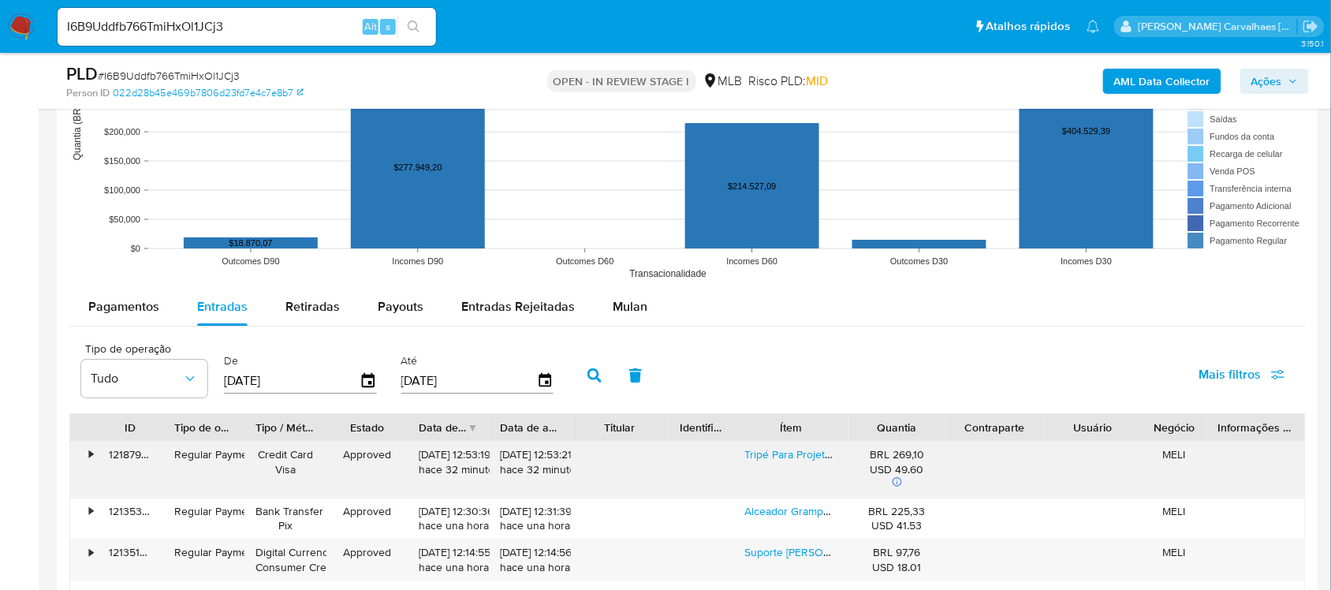
click at [779, 470] on div "Tripé Para Projetor De Laptop Ajustável Com Rodas Universais" at bounding box center [791, 470] width 114 height 56
click at [799, 462] on link "Tripé Para Projetor De Laptop Ajustável Com Rodas Universais" at bounding box center [924, 454] width 358 height 16
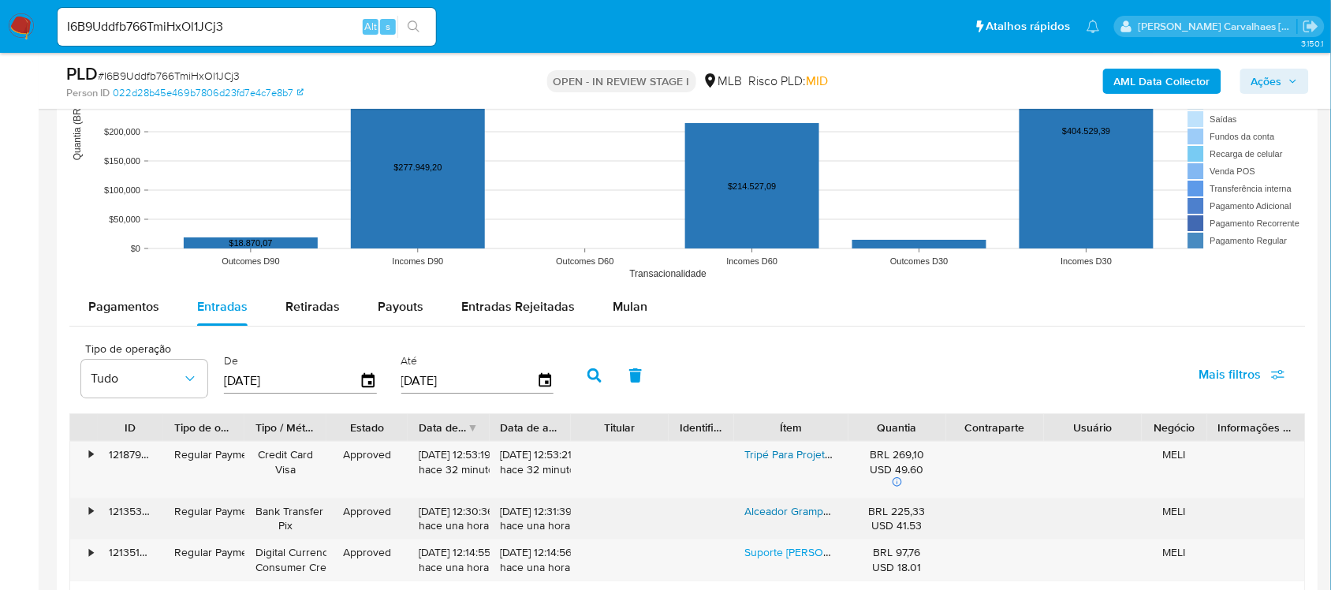
click at [795, 511] on link "Alceador Grampeador Ramo Tomate Uva Plantas +pregos + Fita" at bounding box center [899, 511] width 308 height 16
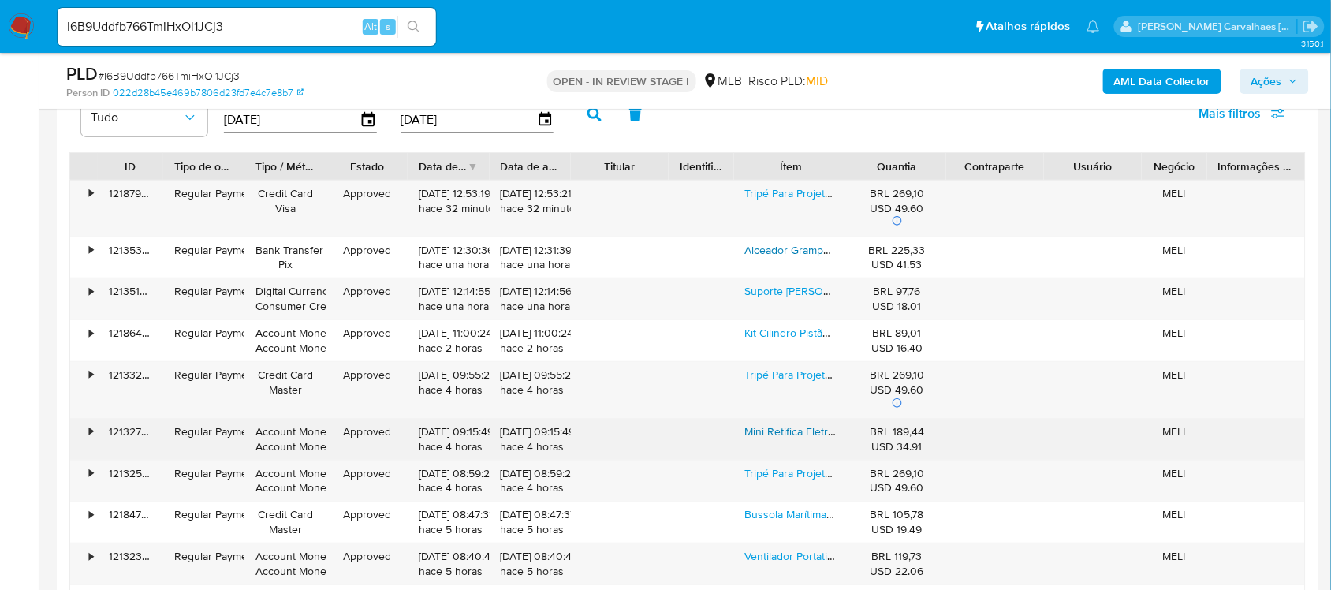
scroll to position [1873, 0]
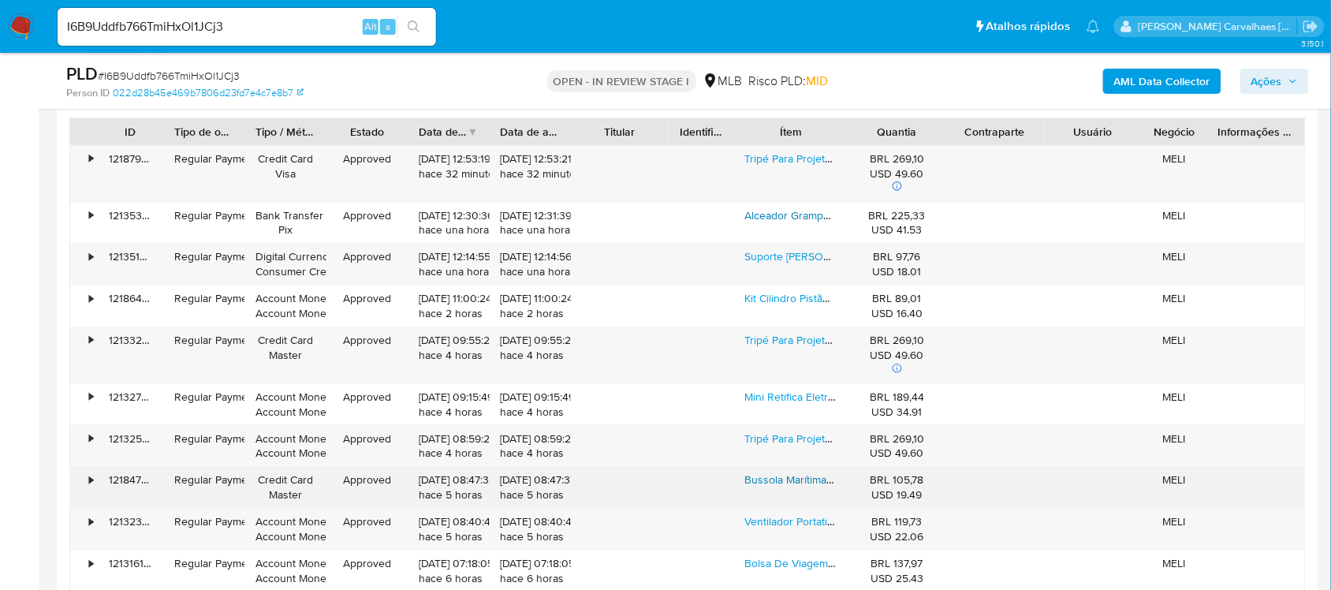
click at [789, 487] on link "Bussola Marítima Náutica Cp-201s Lancha Veleiro Cor Preto" at bounding box center [889, 480] width 289 height 16
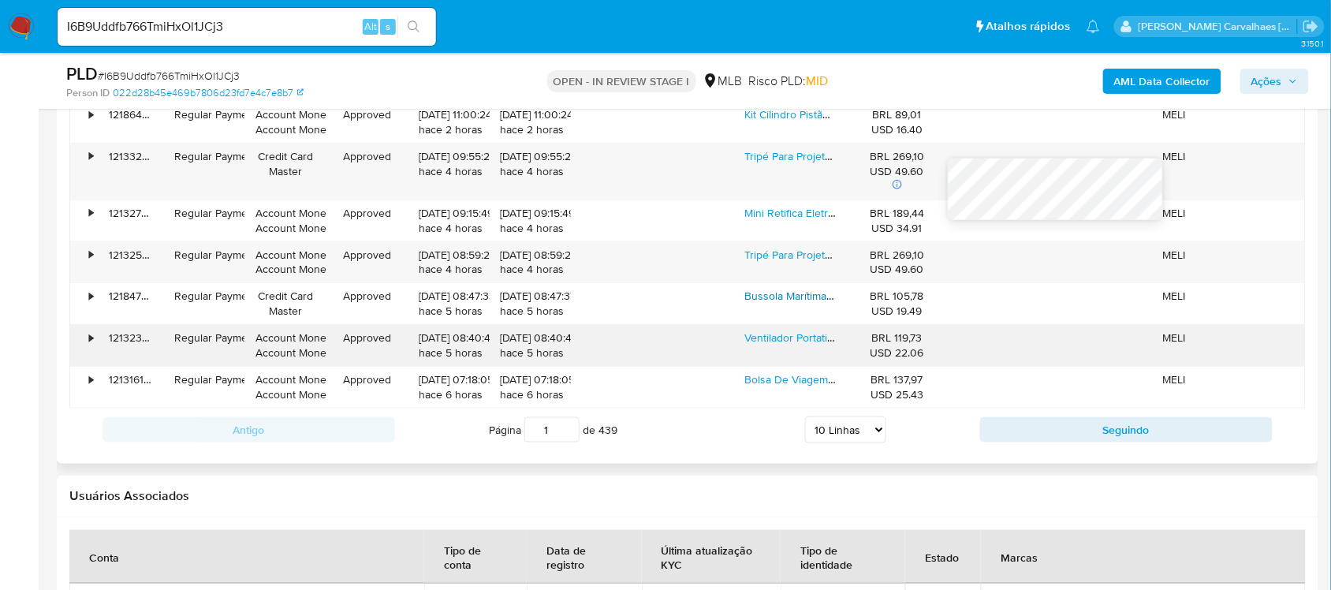
scroll to position [2070, 0]
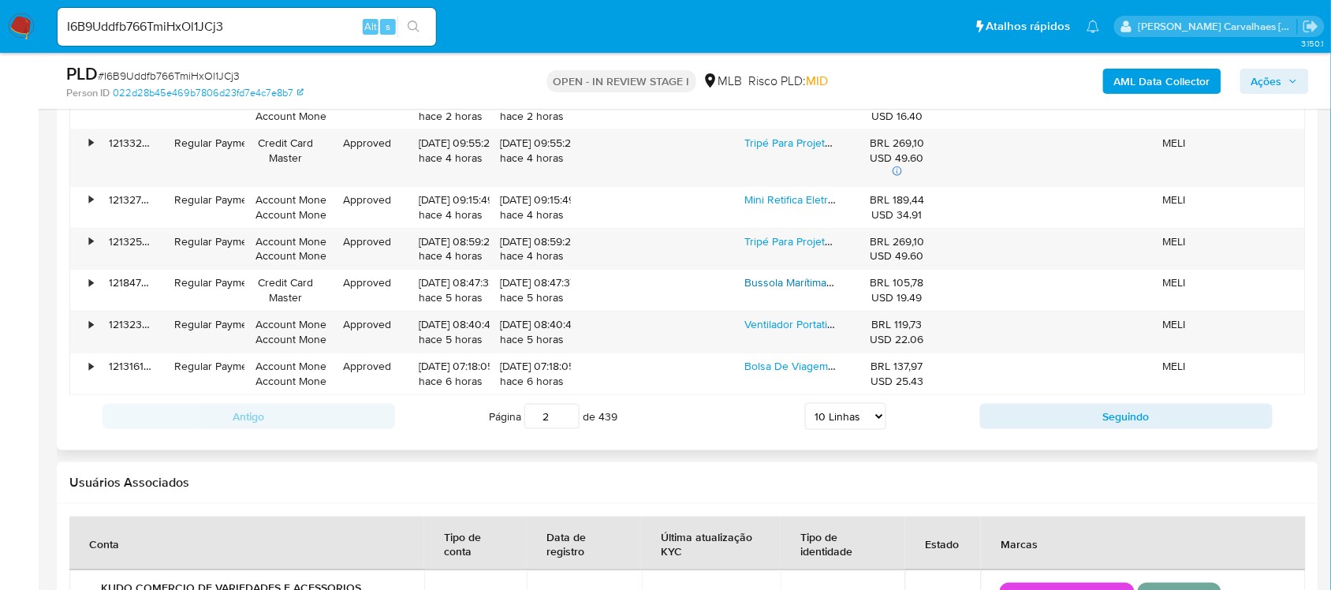
click at [565, 415] on input "2" at bounding box center [551, 416] width 55 height 25
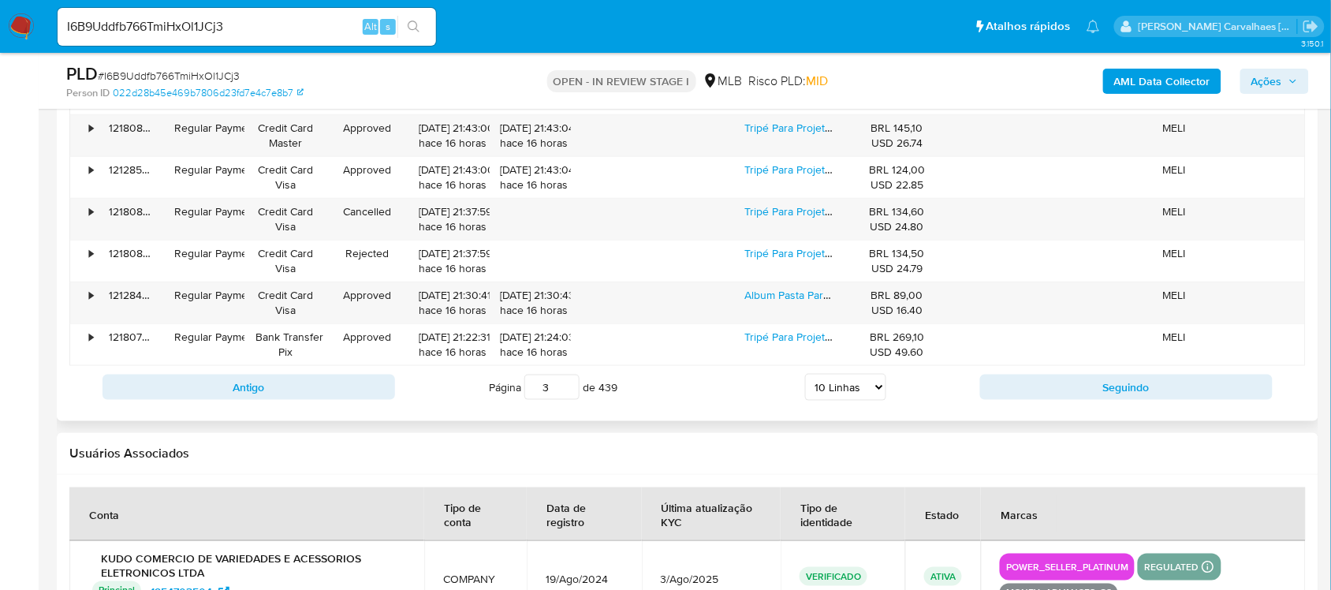
click at [561, 388] on input "3" at bounding box center [551, 387] width 55 height 25
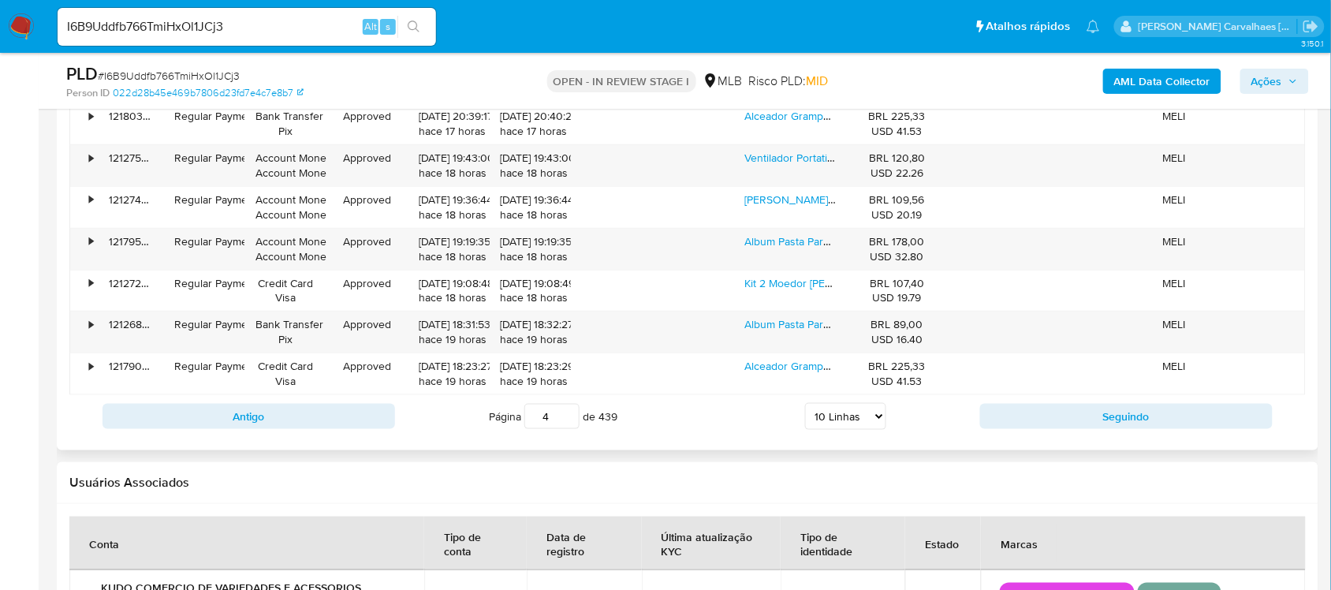
click at [565, 412] on input "4" at bounding box center [551, 416] width 55 height 25
click at [565, 414] on input "5" at bounding box center [551, 416] width 55 height 25
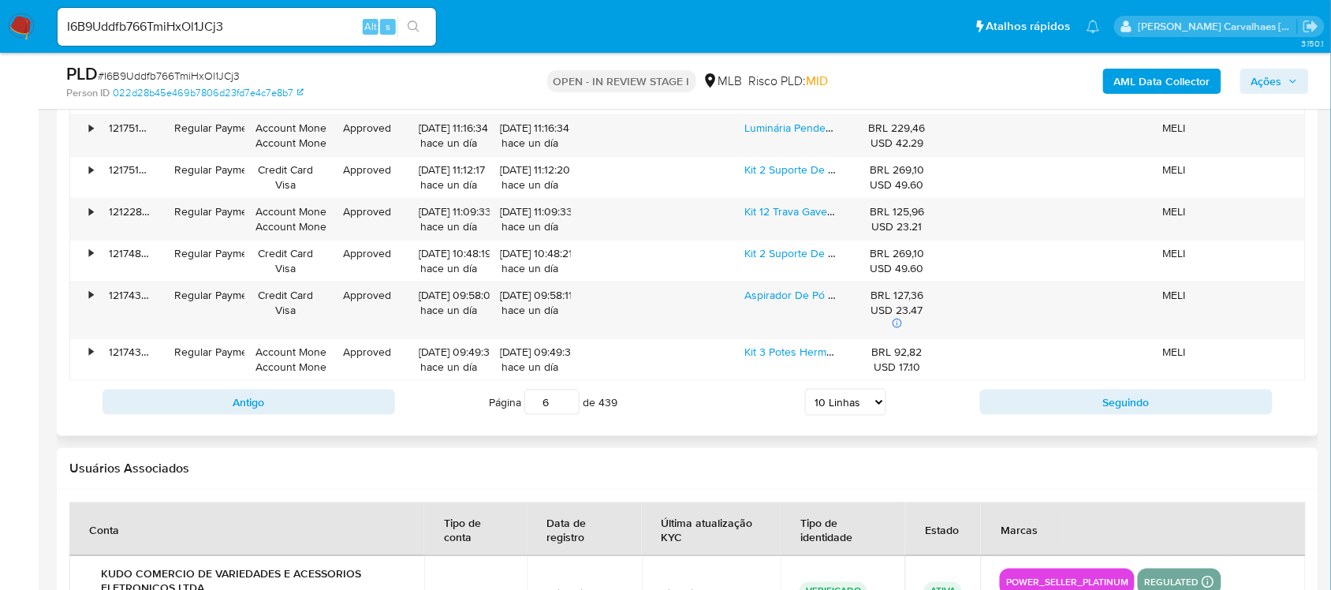
click at [566, 397] on input "6" at bounding box center [551, 402] width 55 height 25
click at [566, 397] on input "7" at bounding box center [551, 402] width 55 height 25
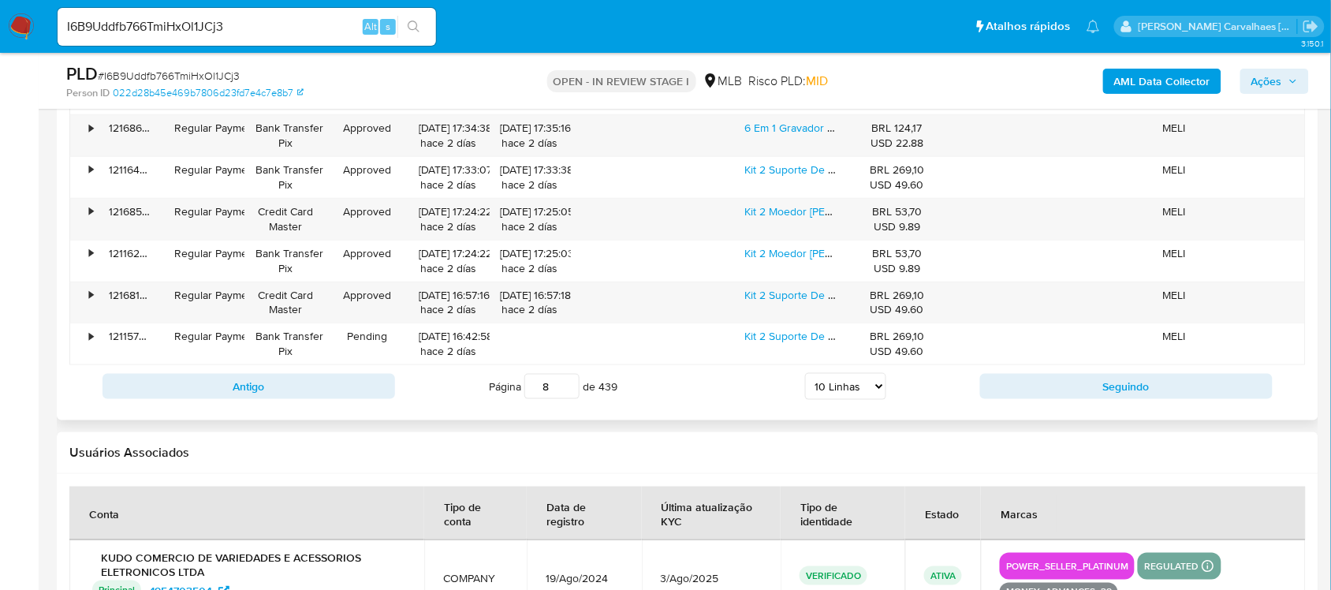
click at [568, 384] on input "8" at bounding box center [551, 386] width 55 height 25
click at [568, 383] on input "9" at bounding box center [551, 386] width 55 height 25
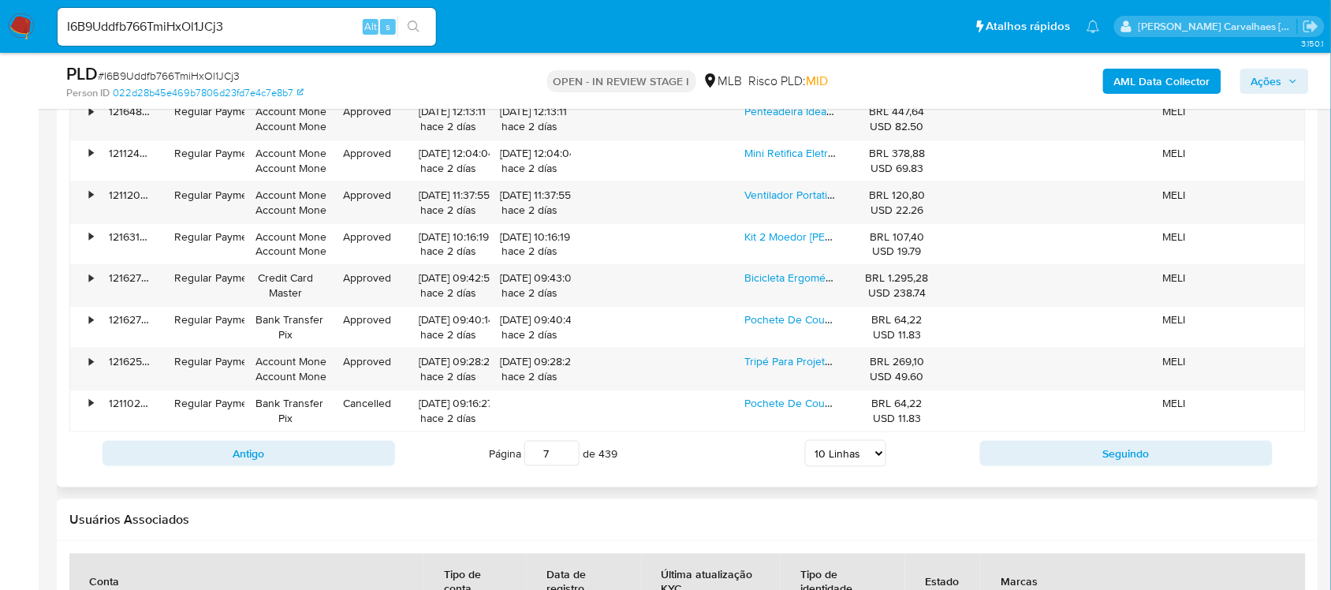
scroll to position [1971, 0]
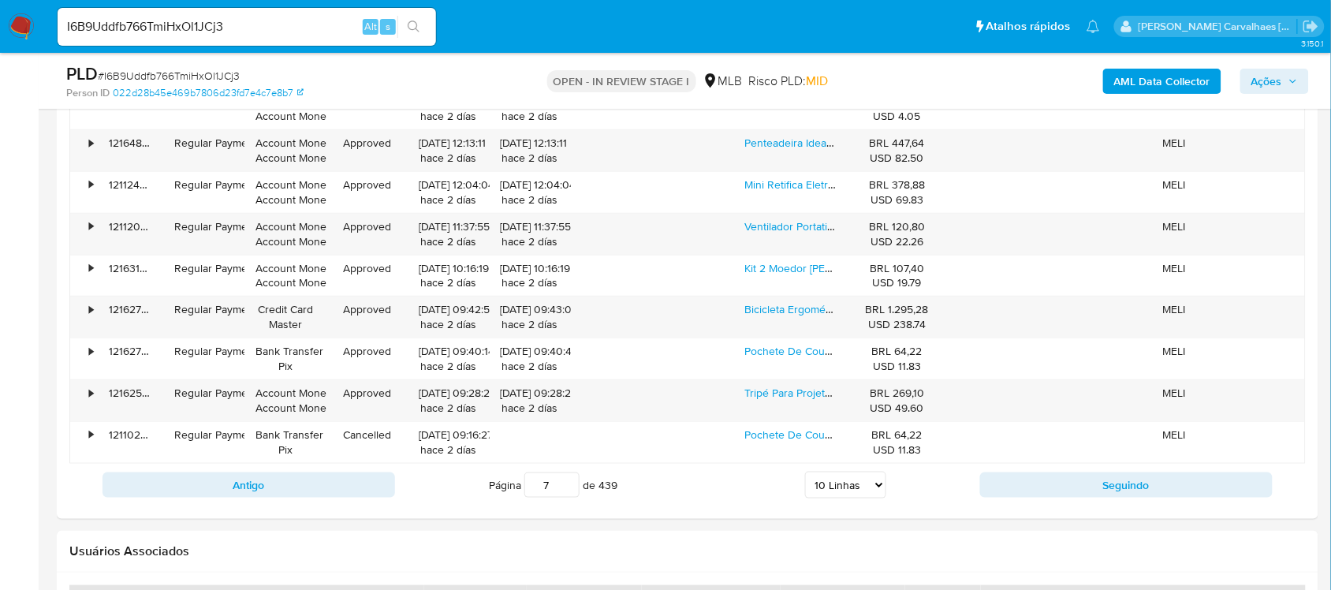
type input "7"
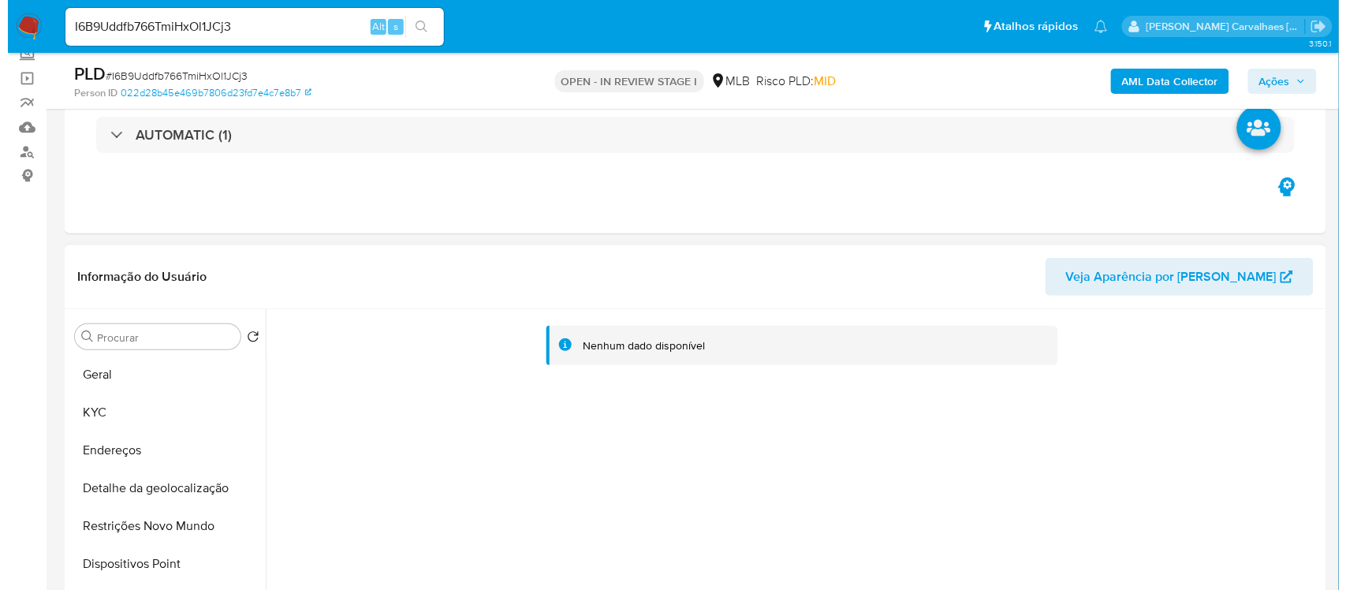
scroll to position [394, 0]
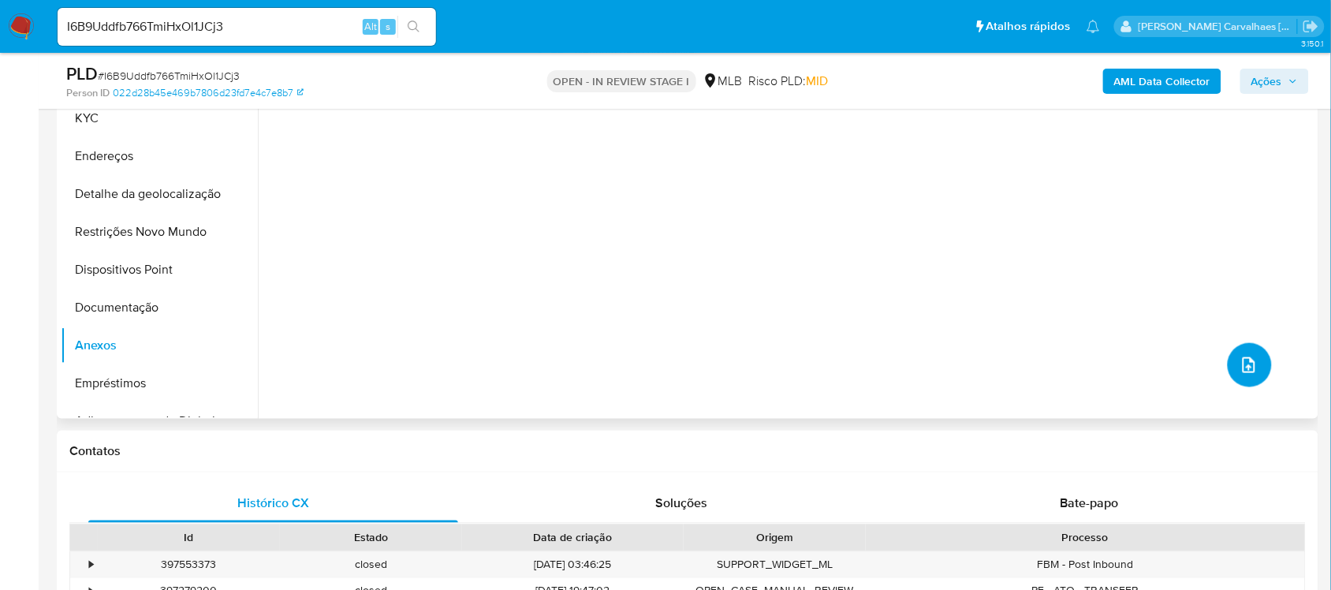
click at [1247, 368] on icon "upload-file" at bounding box center [1249, 365] width 19 height 19
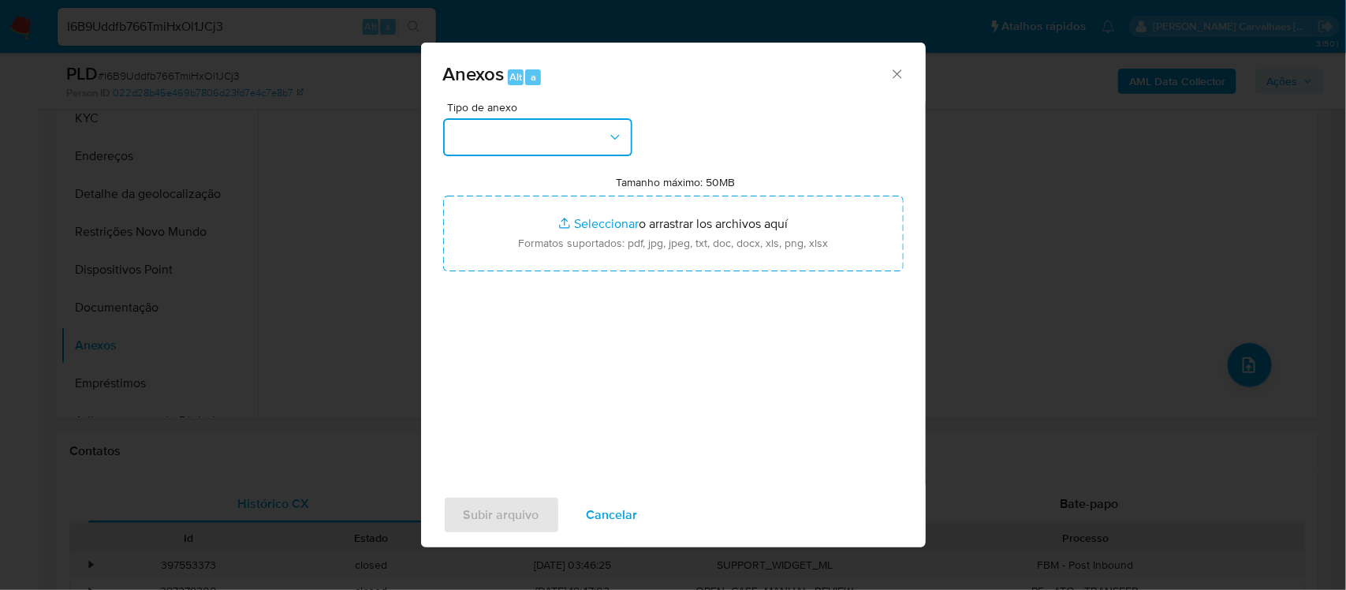
click at [617, 136] on icon "button" at bounding box center [615, 137] width 16 height 16
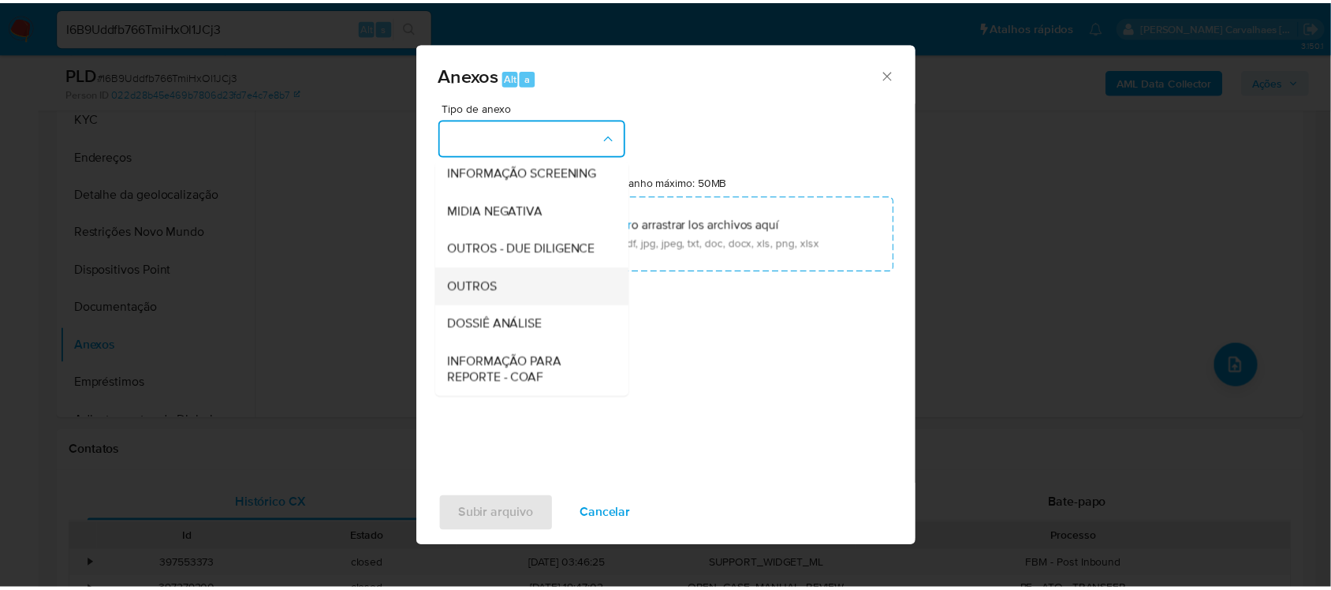
scroll to position [158, 0]
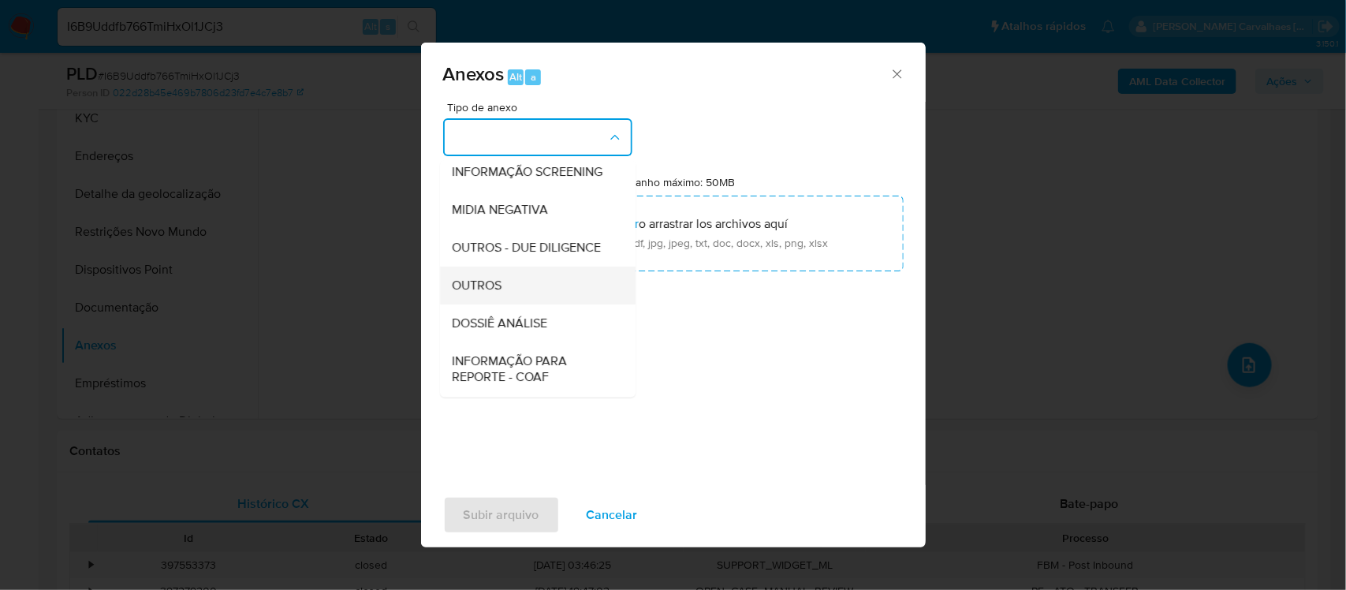
click at [513, 304] on div "OUTROS" at bounding box center [533, 286] width 161 height 38
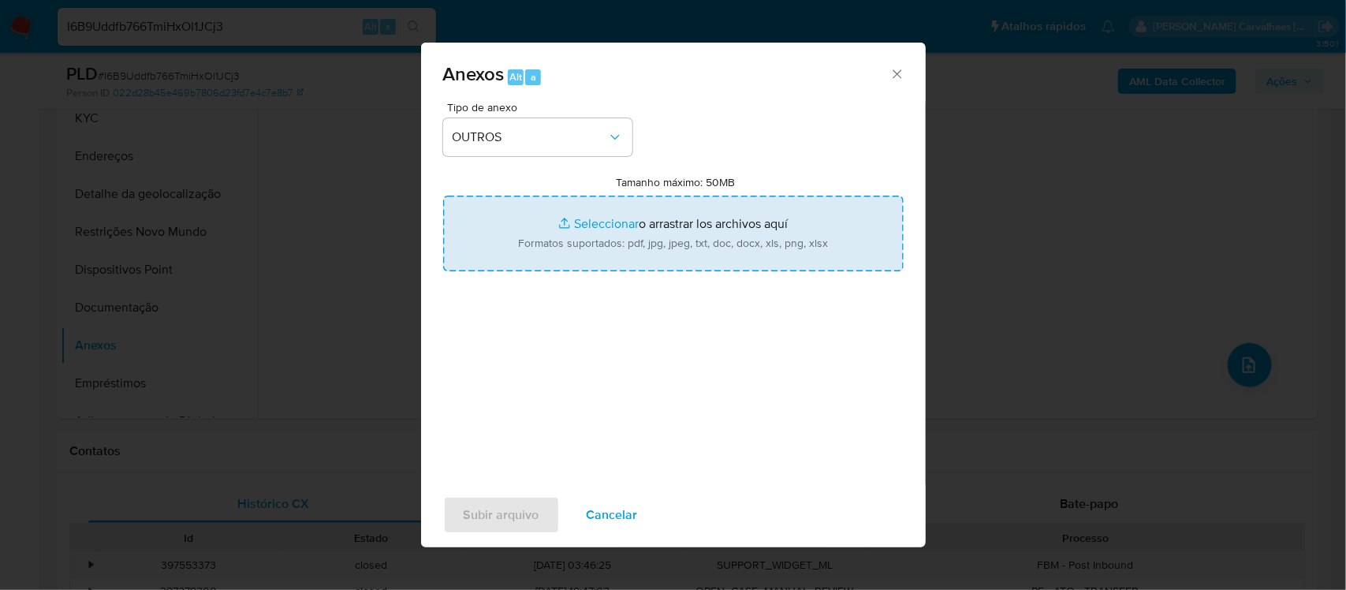
click at [612, 221] on input "Tamanho máximo: 50MB Seleccionar archivos" at bounding box center [673, 234] width 460 height 76
type input "C:\fakepath\SAR - xxx - CNPJ 55518271000125 - PORTUGAL AUTO.pdf"
click at [580, 222] on input "Tamanho máximo: 50MB Seleccionar archivos" at bounding box center [673, 234] width 460 height 76
type input "C:\fakepath\Mulan PORTUGAL AUTO SHOP COMERCIO DE PECAS AUTOMOTIVAS LTDA18588813…"
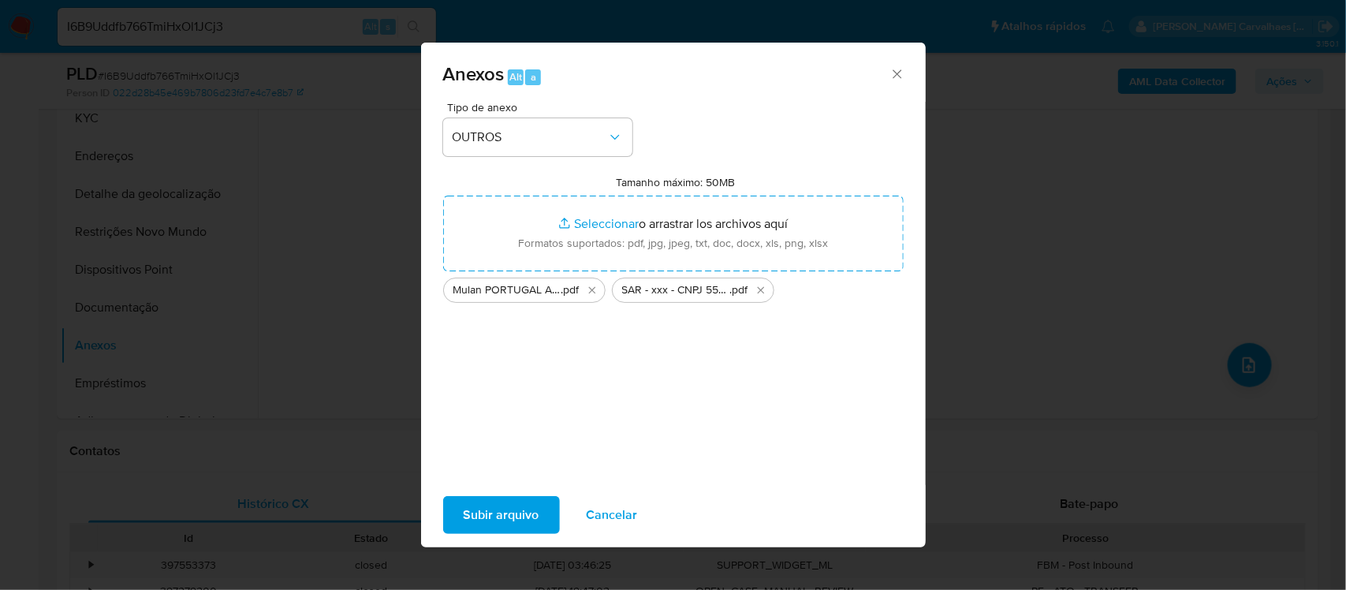
click at [486, 516] on span "Subir arquivo" at bounding box center [502, 515] width 76 height 35
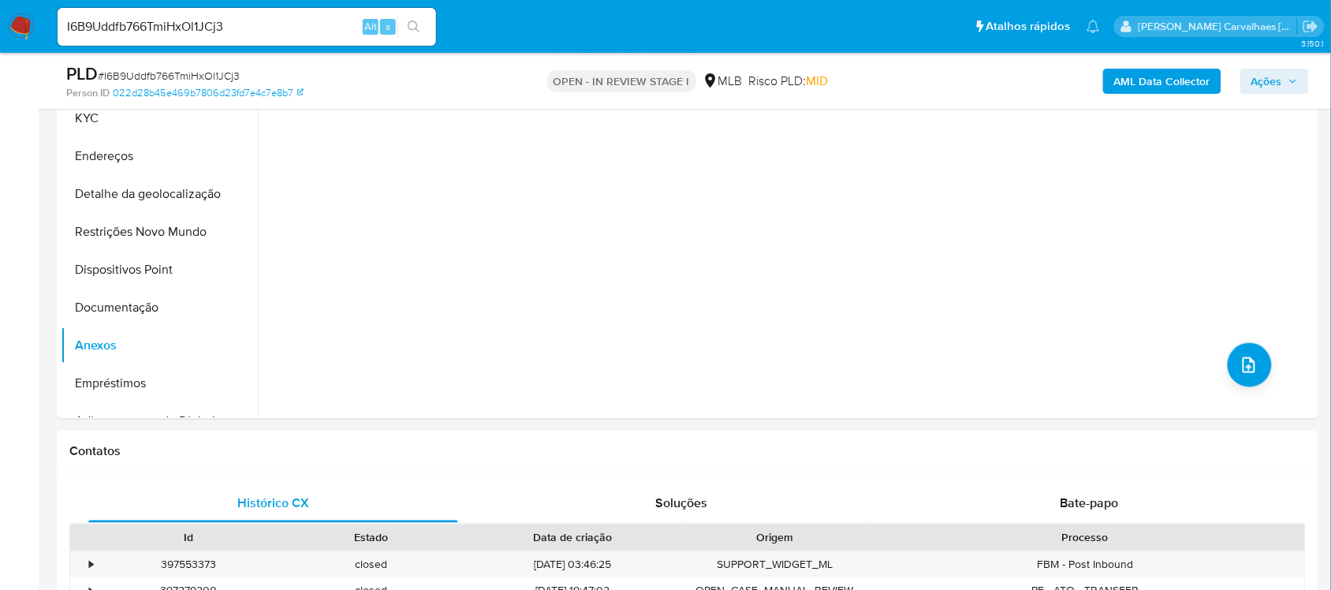
click at [1264, 79] on span "Ações" at bounding box center [1266, 81] width 31 height 25
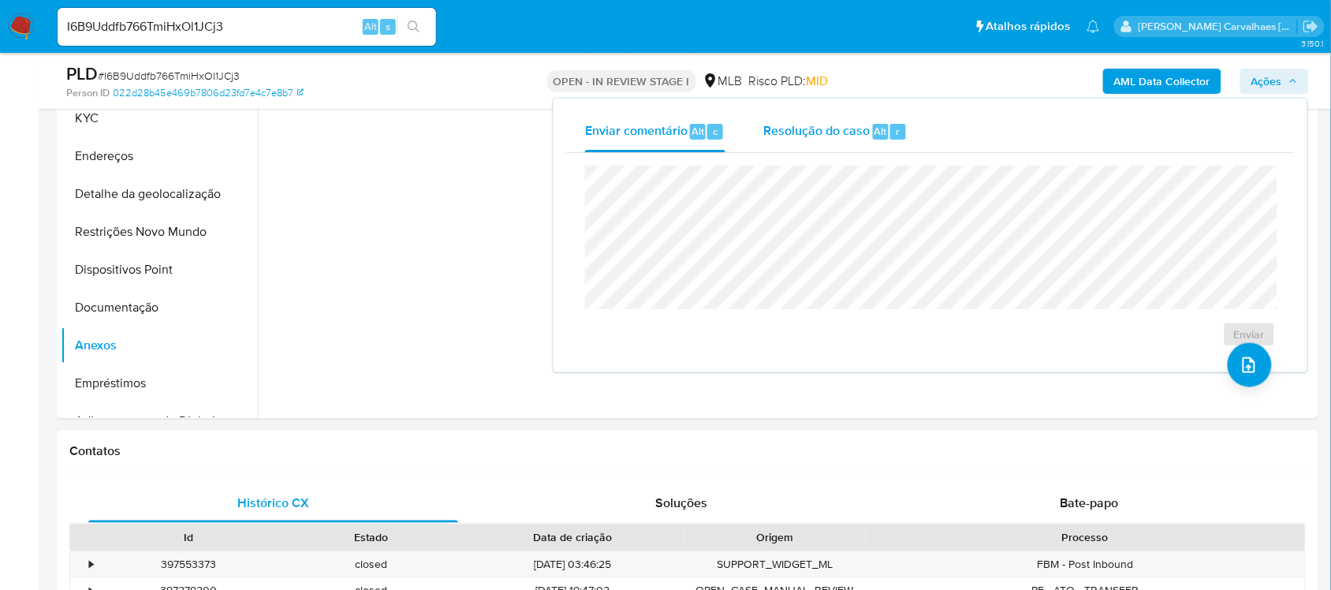
click at [844, 134] on span "Resolução do caso" at bounding box center [816, 130] width 106 height 18
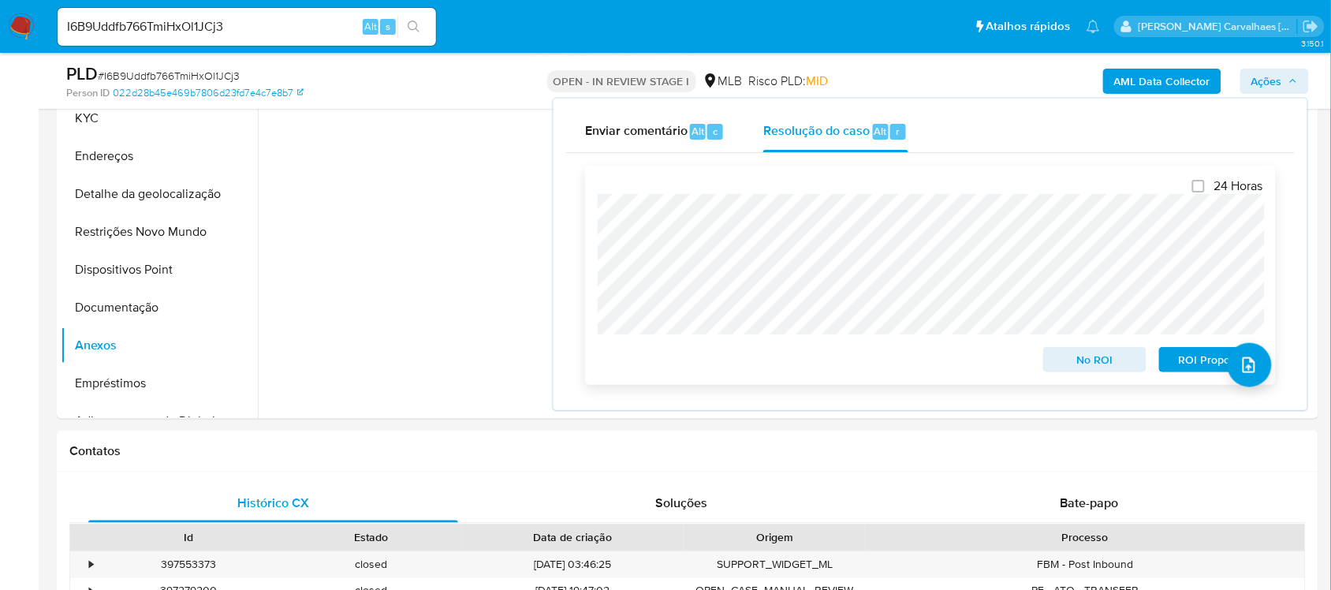
click at [1181, 367] on span "ROI Proposal" at bounding box center [1211, 360] width 82 height 22
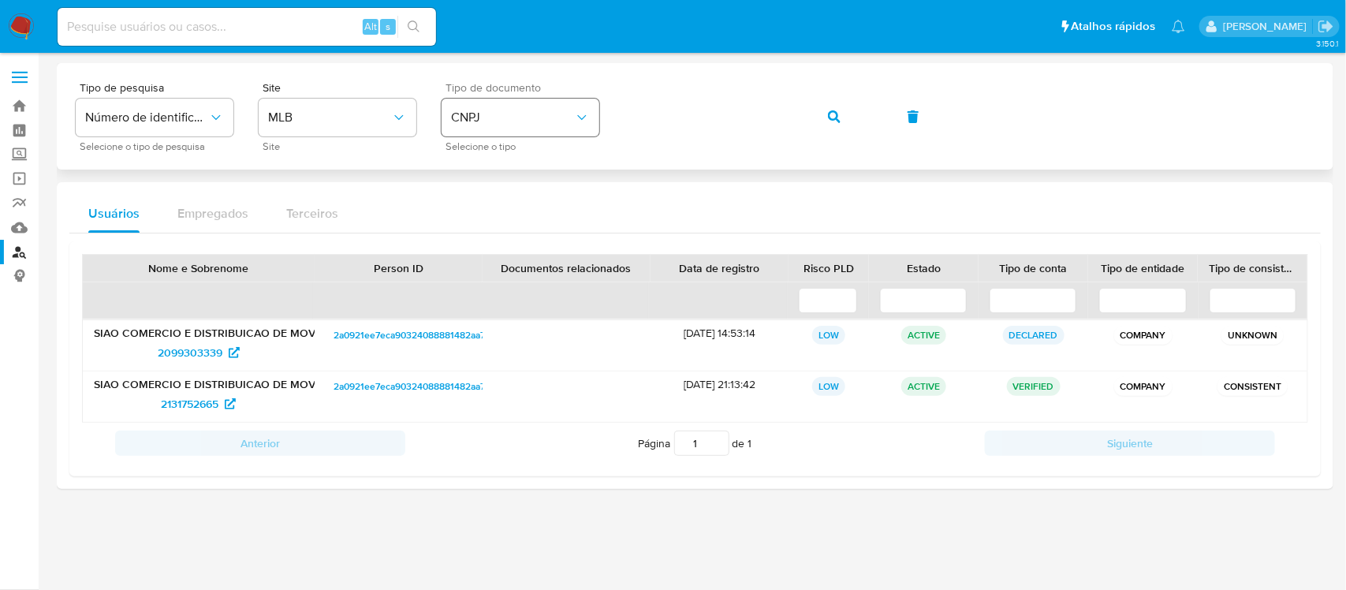
click at [582, 117] on icon "identificationType" at bounding box center [582, 118] width 16 height 16
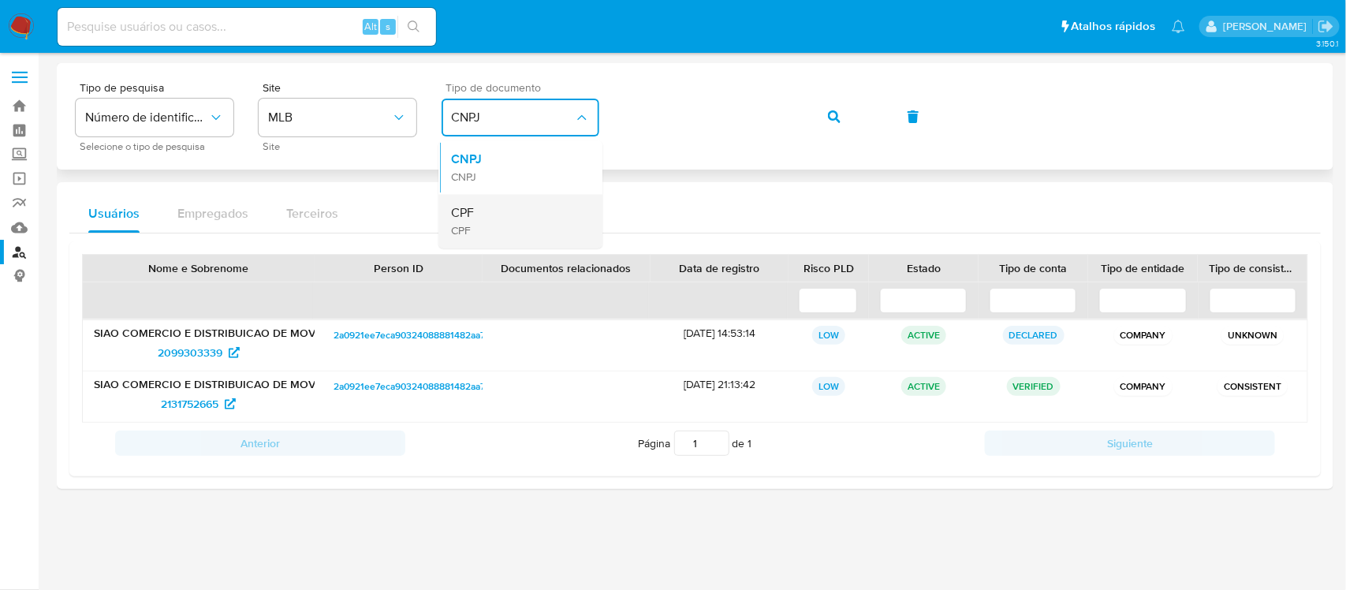
click at [499, 213] on div "CPF CPF" at bounding box center [515, 222] width 129 height 54
click at [558, 140] on div "Tipo de pesquisa Número de identificação Selecione o tipo de pesquisa Site MLB …" at bounding box center [695, 116] width 1239 height 69
click at [822, 117] on button "button" at bounding box center [834, 117] width 54 height 38
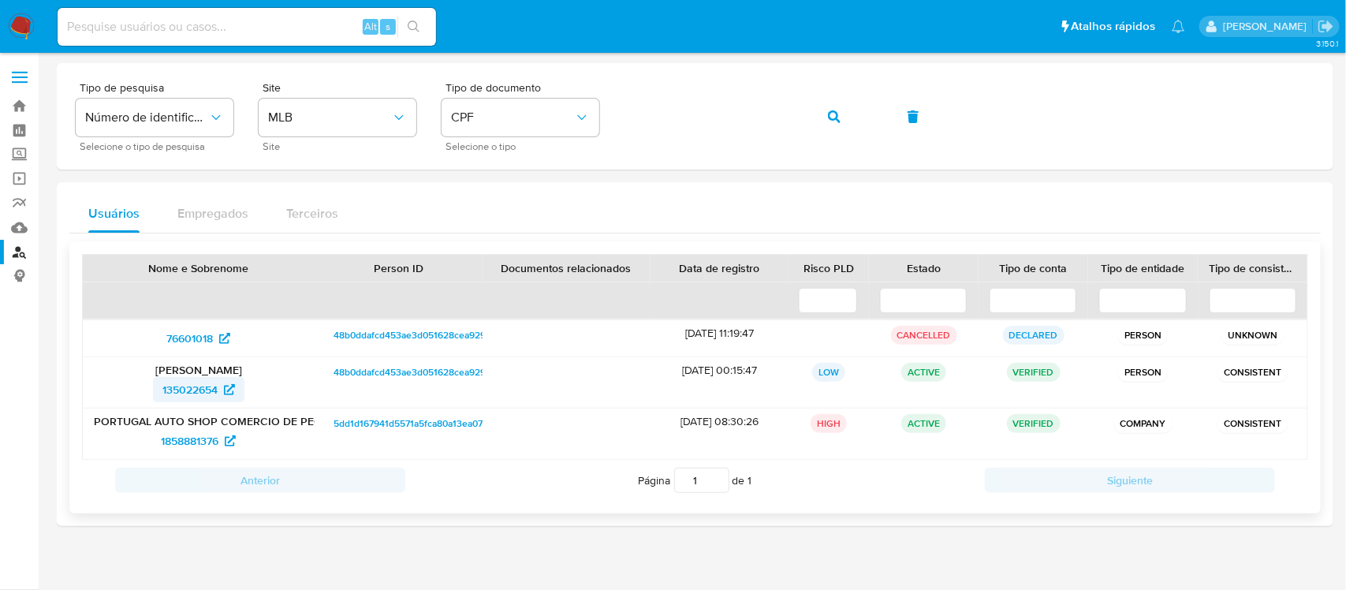
click at [205, 383] on span "135022654" at bounding box center [189, 389] width 55 height 25
click at [580, 104] on button "CPF" at bounding box center [521, 118] width 158 height 38
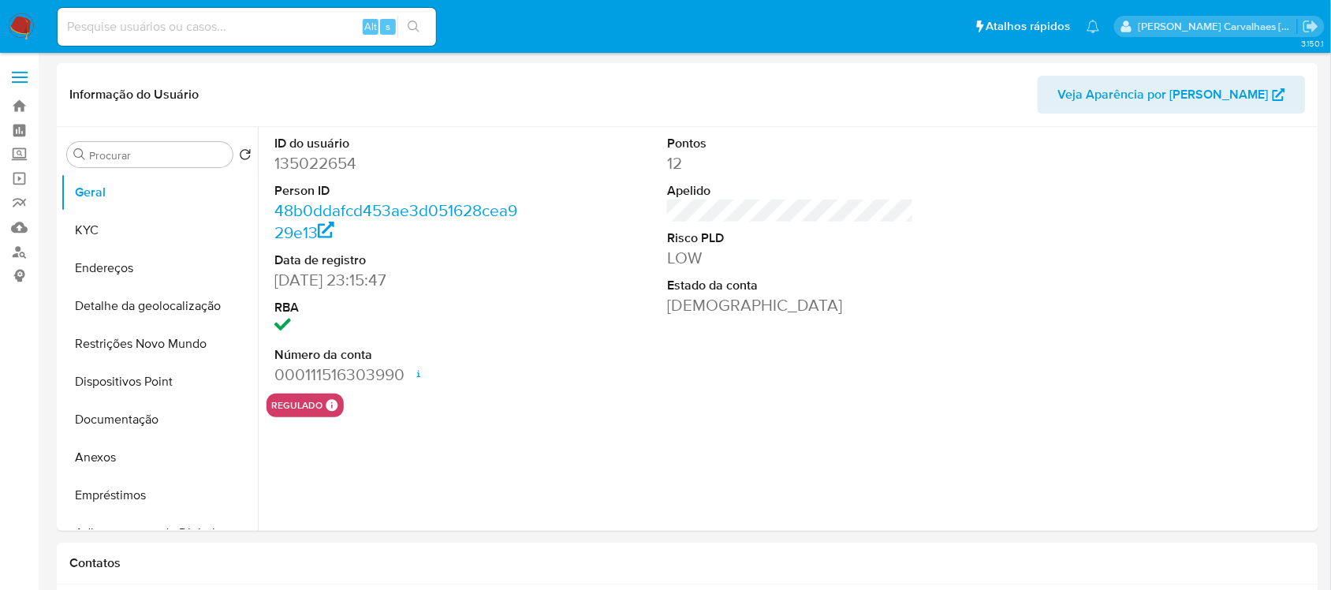
select select "10"
click at [155, 426] on button "Documentação" at bounding box center [153, 420] width 185 height 38
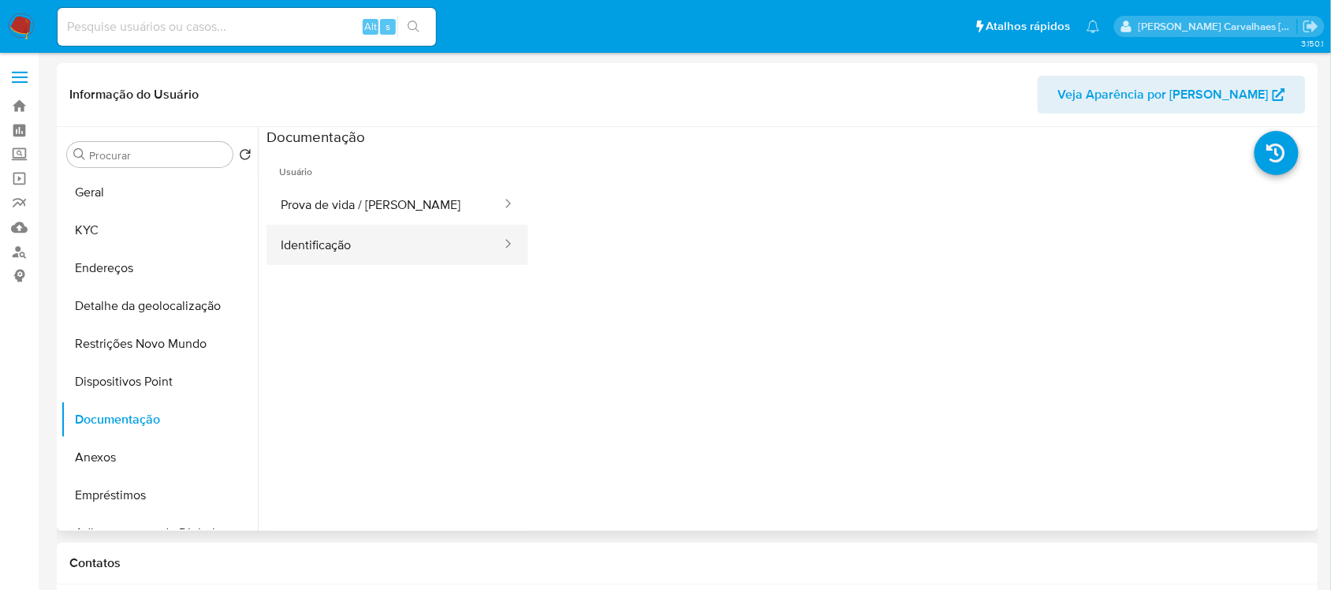
click at [336, 248] on button "Identificação" at bounding box center [385, 245] width 237 height 40
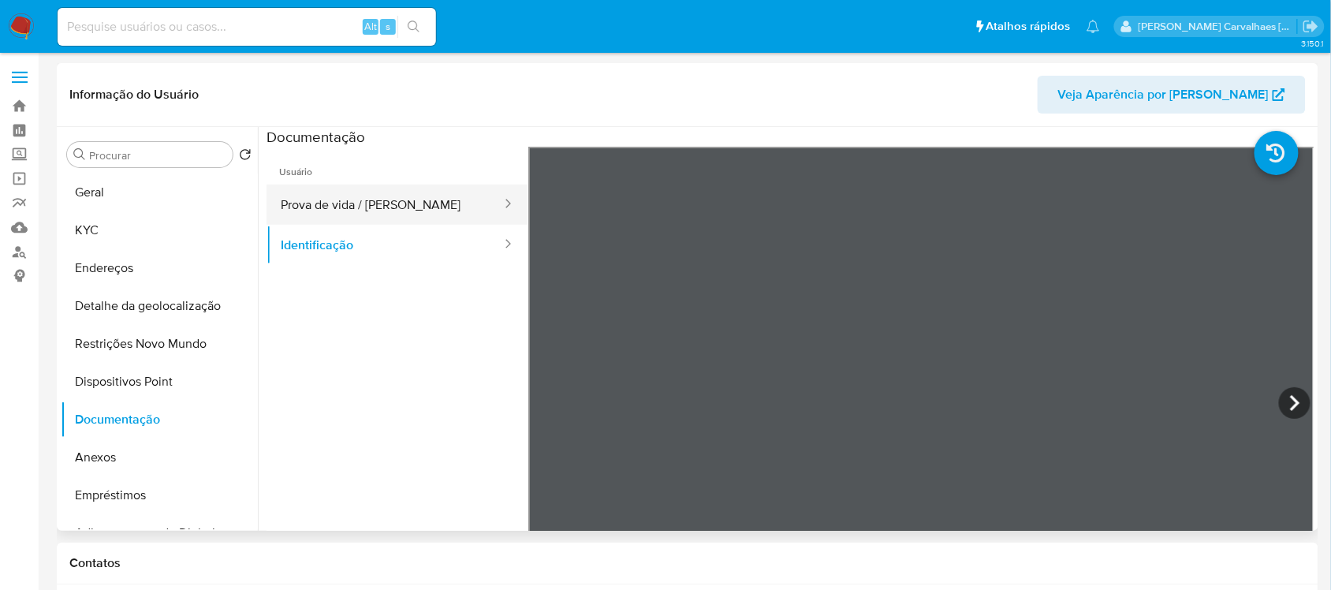
click at [380, 199] on button "Prova de vida / [PERSON_NAME]" at bounding box center [385, 205] width 237 height 40
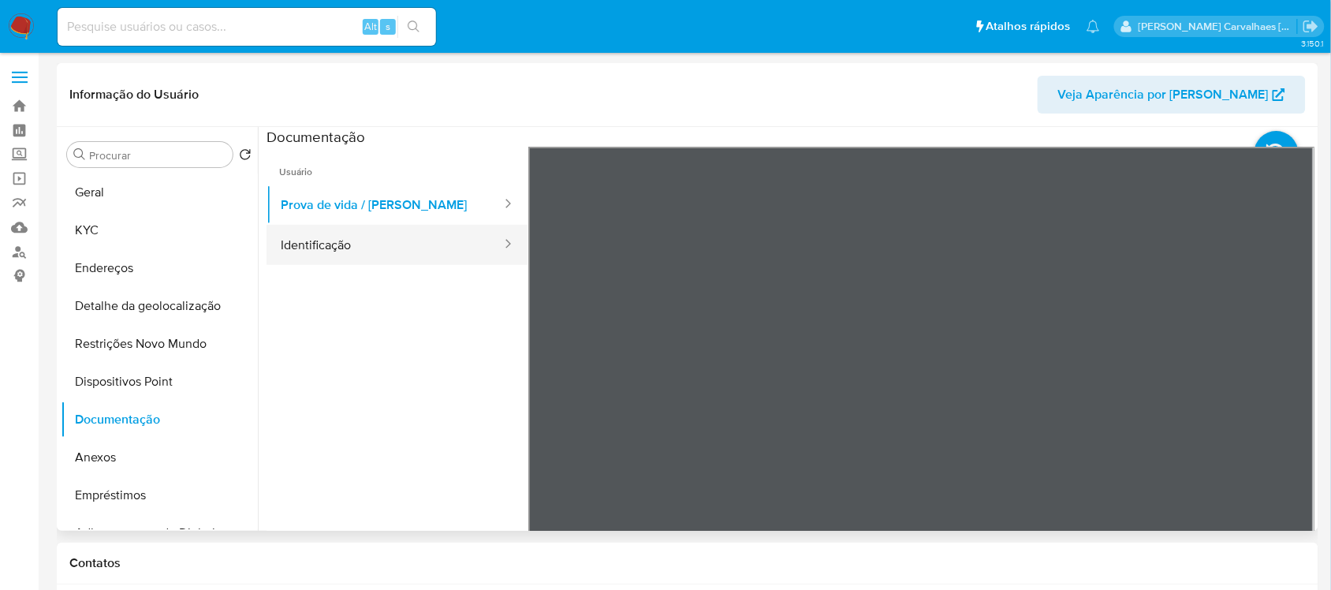
click at [378, 238] on button "Identificação" at bounding box center [385, 245] width 237 height 40
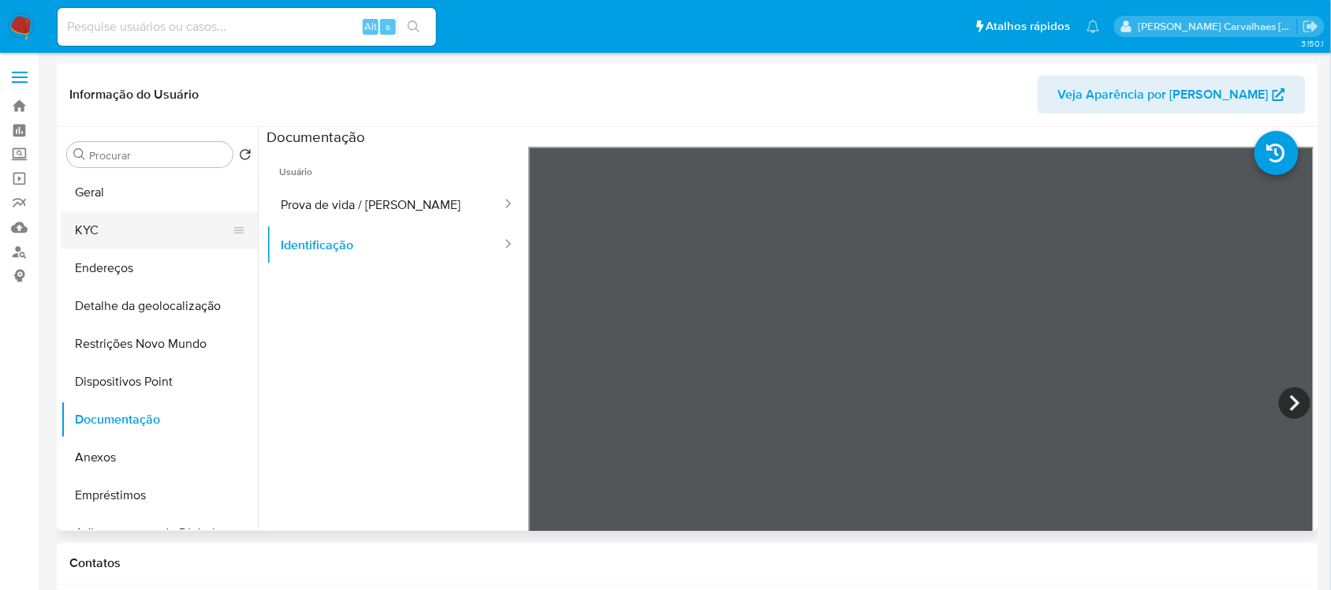
drag, startPoint x: 91, startPoint y: 221, endPoint x: 91, endPoint y: 229, distance: 8.7
click at [91, 229] on button "KYC" at bounding box center [153, 230] width 185 height 38
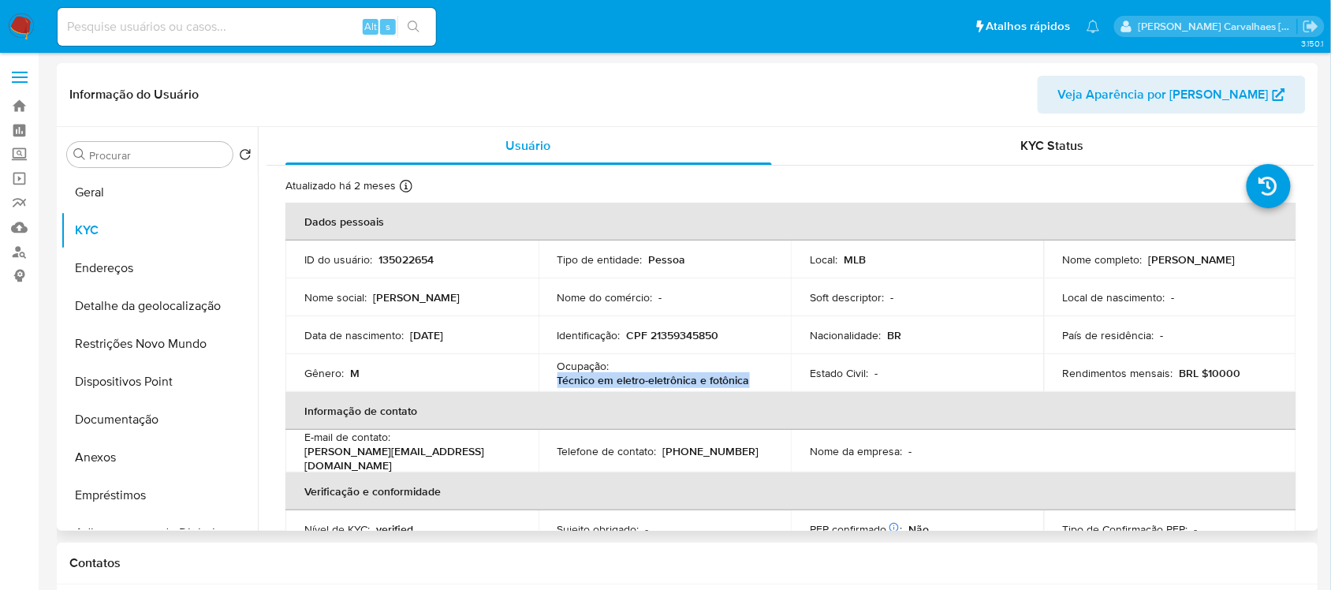
drag, startPoint x: 557, startPoint y: 382, endPoint x: 746, endPoint y: 376, distance: 188.6
click at [746, 376] on p "Técnico em eletro-eletrônica e fotônica" at bounding box center [653, 380] width 192 height 14
copy p "Técnico em eletro-eletrônica e fotônica"
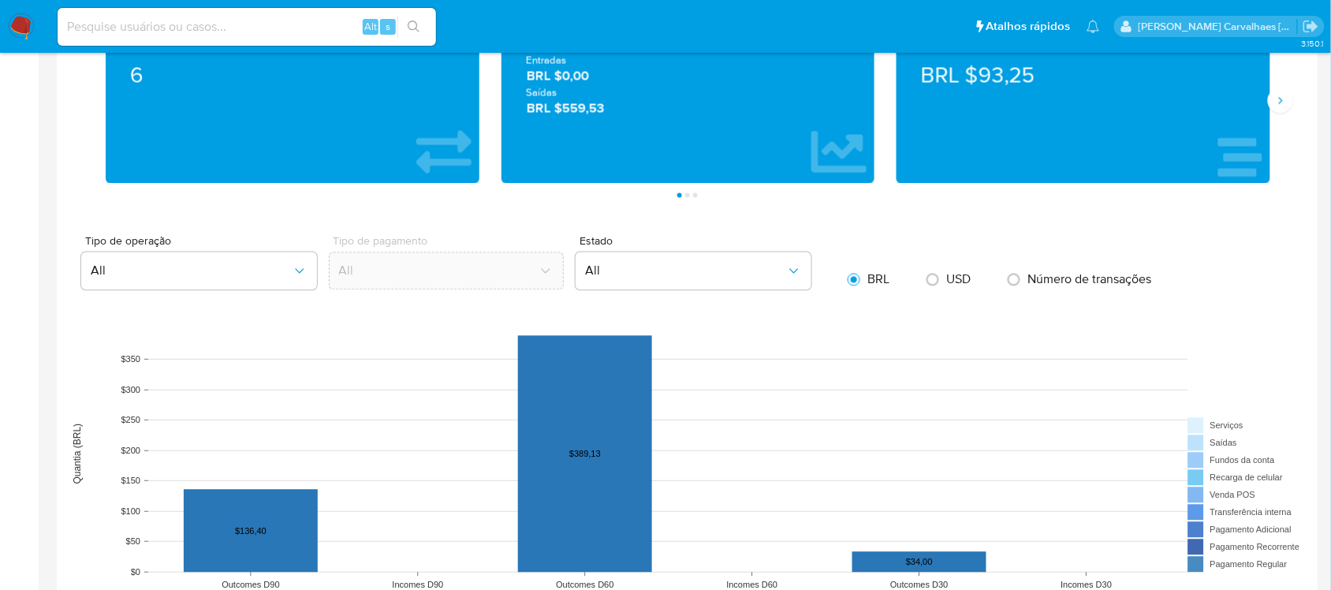
scroll to position [1183, 0]
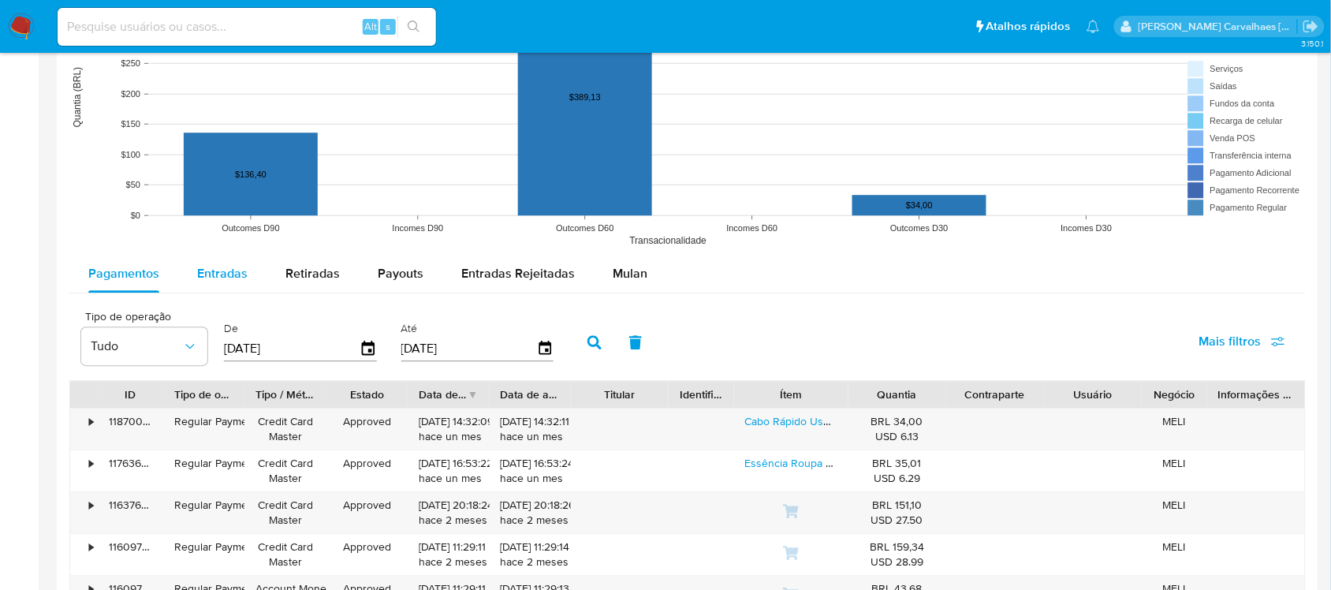
click at [215, 280] on span "Entradas" at bounding box center [222, 273] width 50 height 18
select select "10"
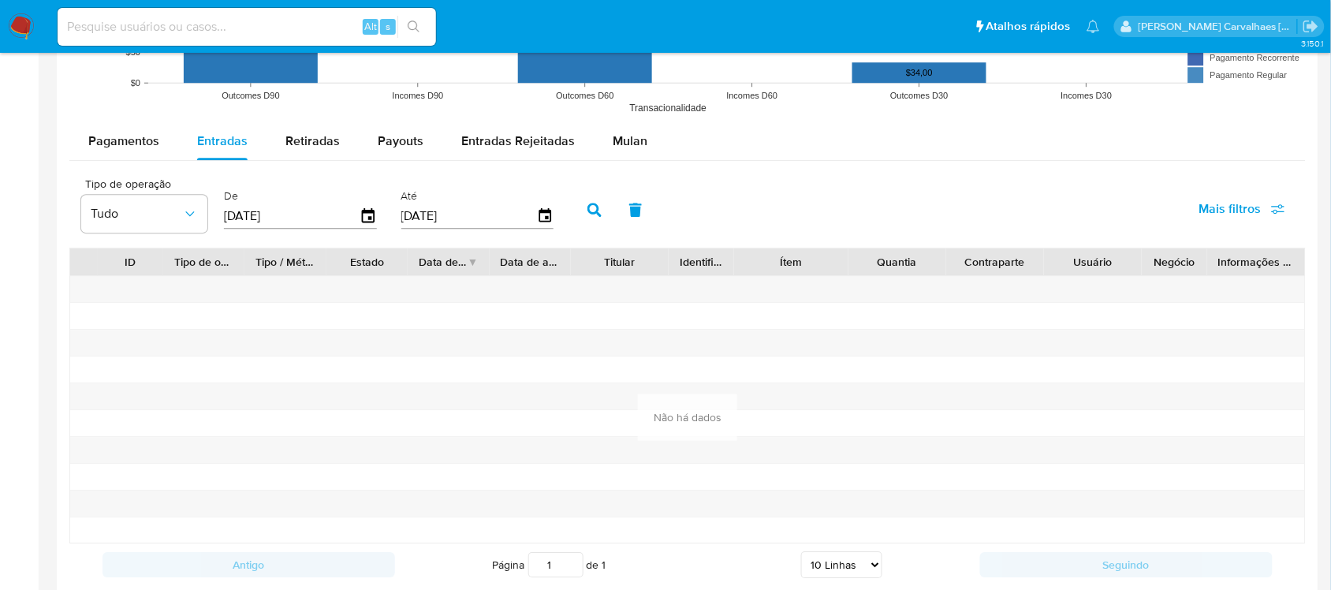
scroll to position [1281, 0]
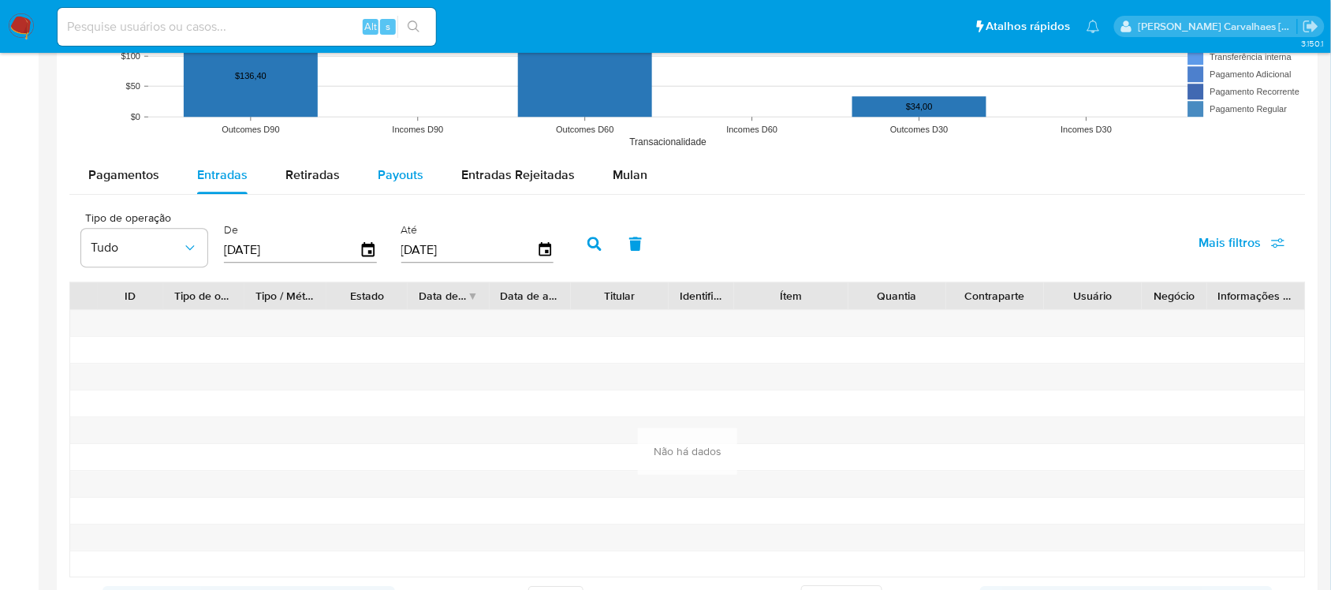
click at [391, 185] on div "Payouts" at bounding box center [401, 175] width 46 height 38
select select "10"
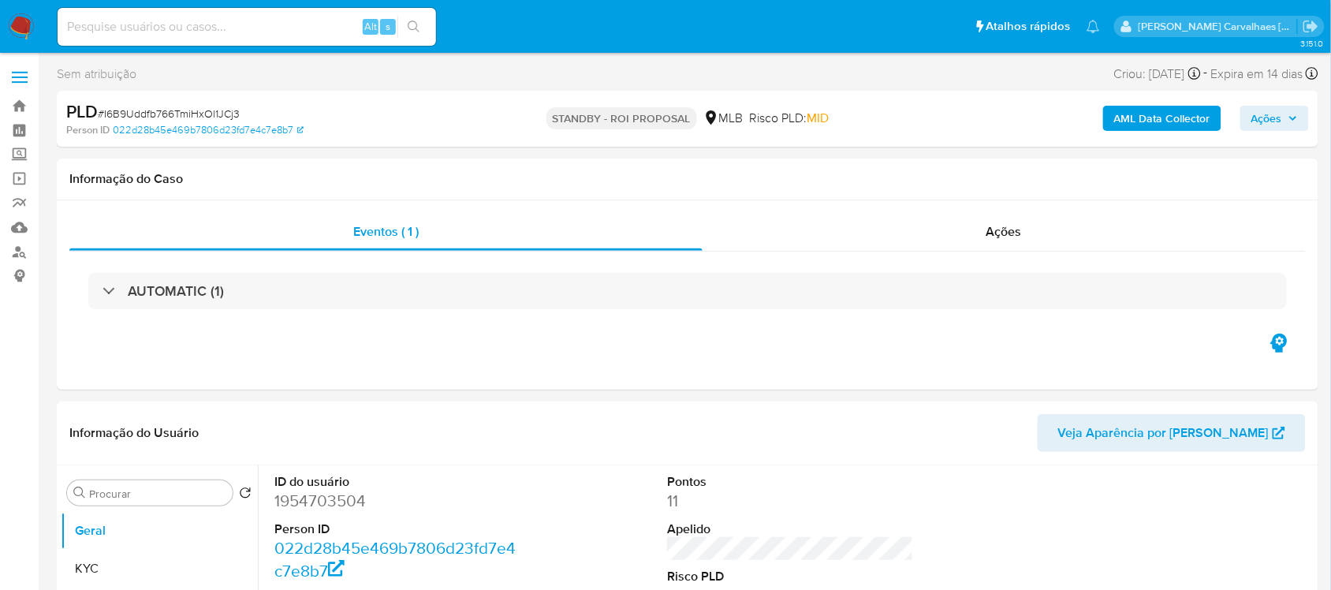
select select "10"
click at [13, 99] on link "Bandeja" at bounding box center [94, 106] width 188 height 24
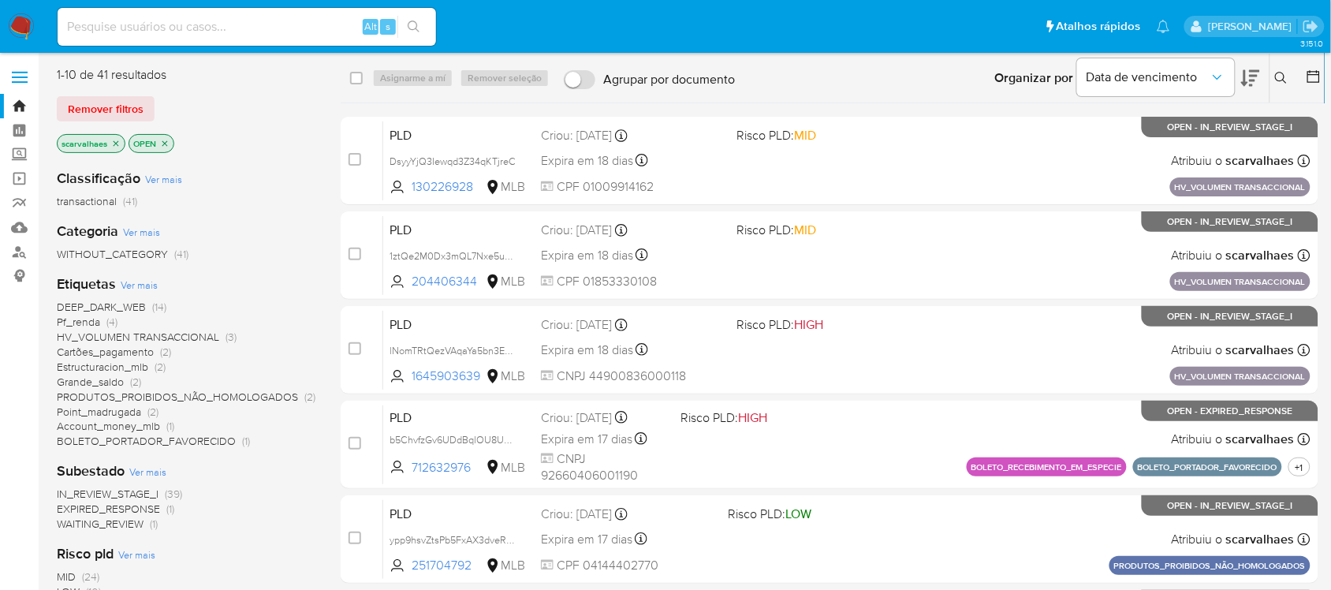
click at [97, 318] on span "Pf_renda" at bounding box center [78, 322] width 43 height 16
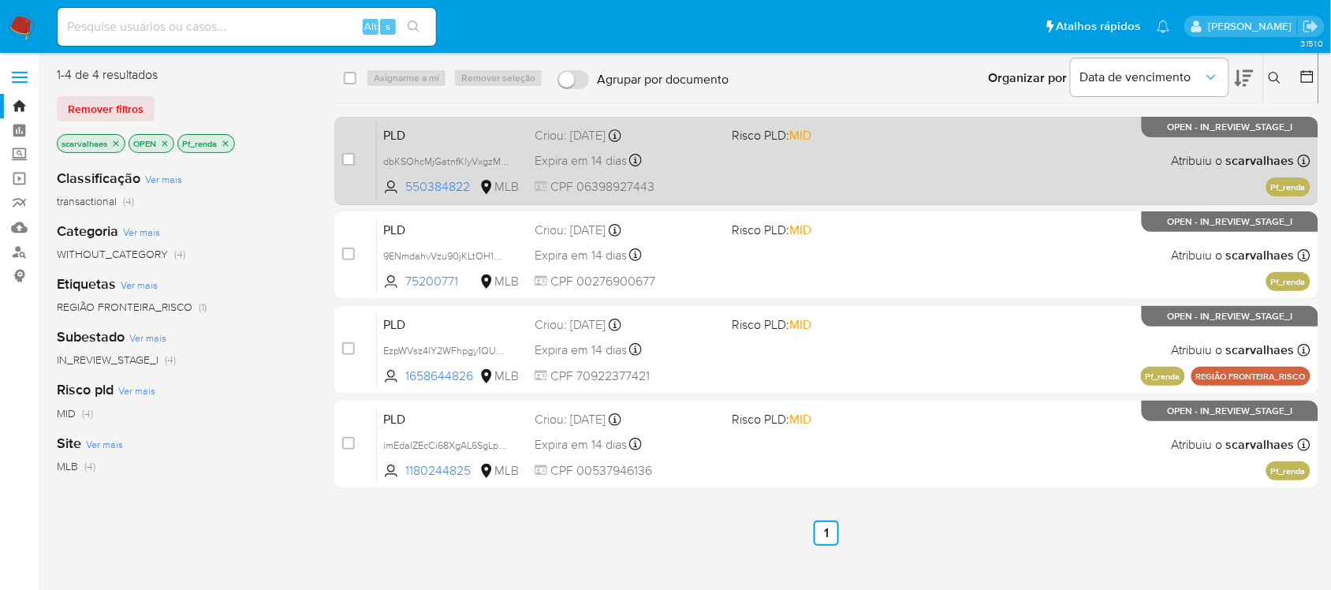
click at [770, 180] on div "PLD dbKSOhcMjGatnfKlyVxgzMCY 550384822 MLB Risco PLD: MID Criou: 12/07/2025 Cri…" at bounding box center [844, 161] width 934 height 80
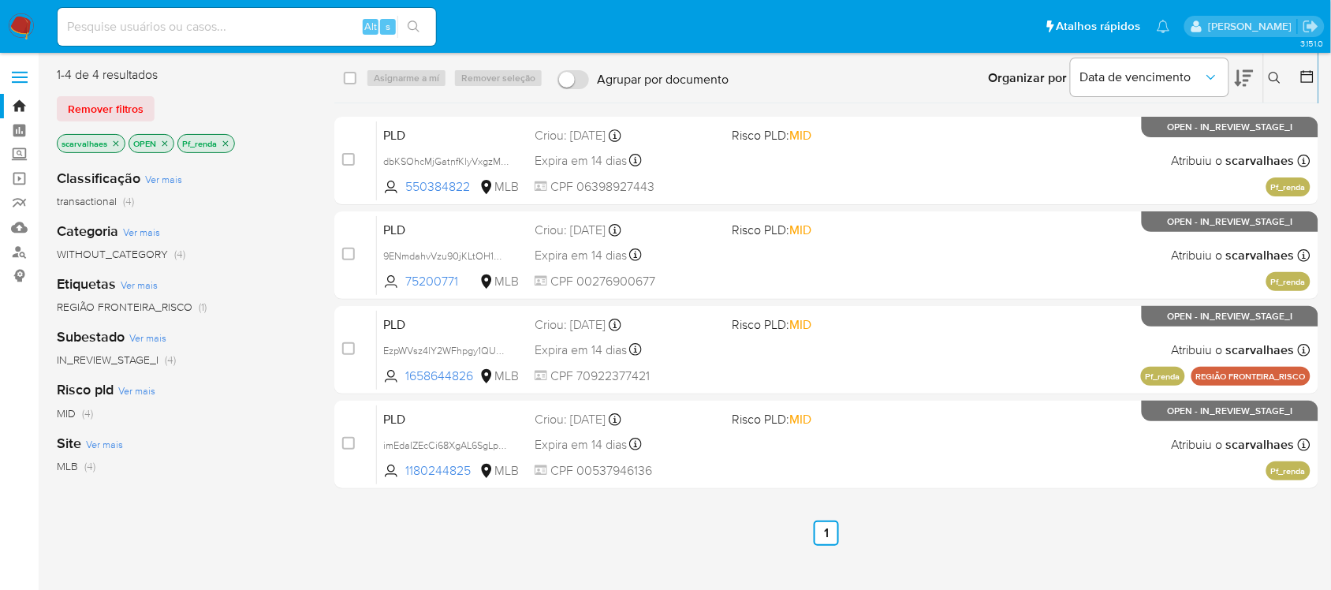
click at [223, 140] on icon "close-filter" at bounding box center [225, 143] width 9 height 9
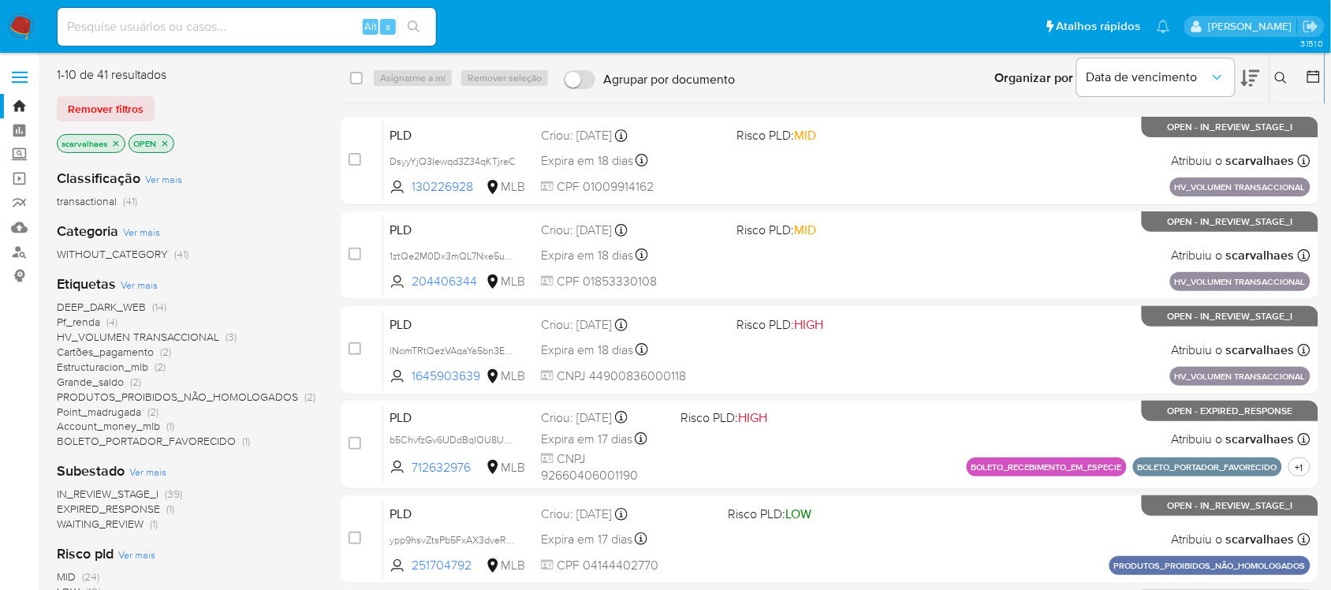
click at [118, 306] on span "DEEP_DARK_WEB" at bounding box center [101, 307] width 89 height 16
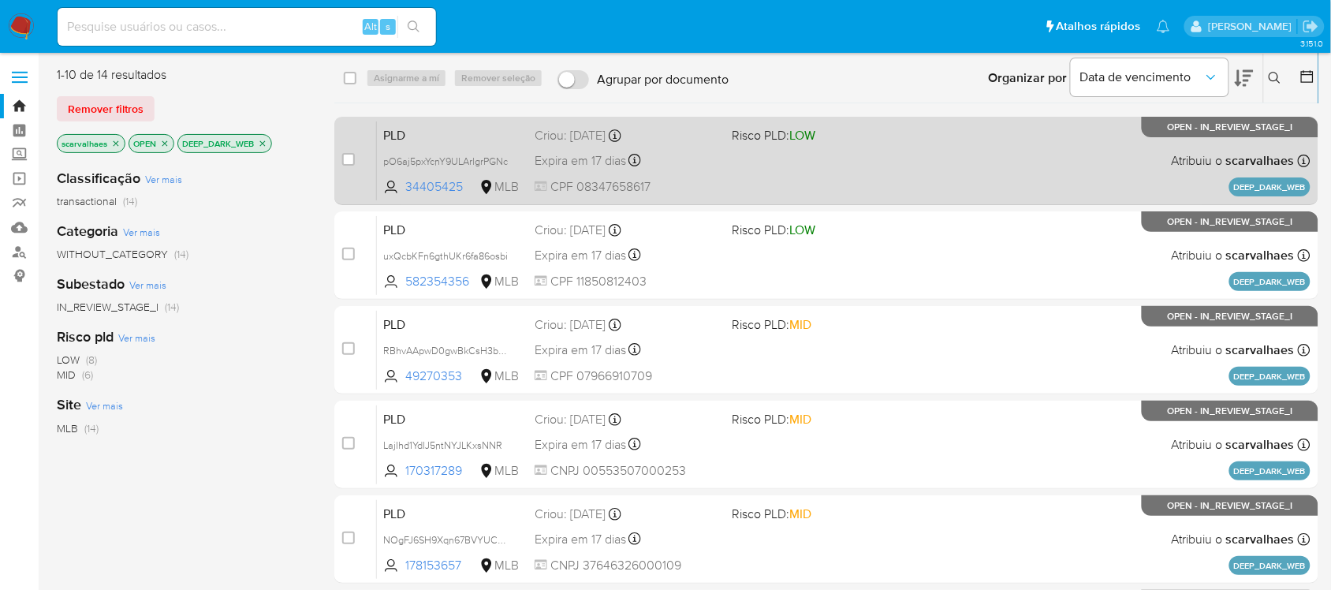
click at [716, 163] on div "Expira em 17 dias Expira em 28/08/2025 15:16:30" at bounding box center [627, 160] width 185 height 21
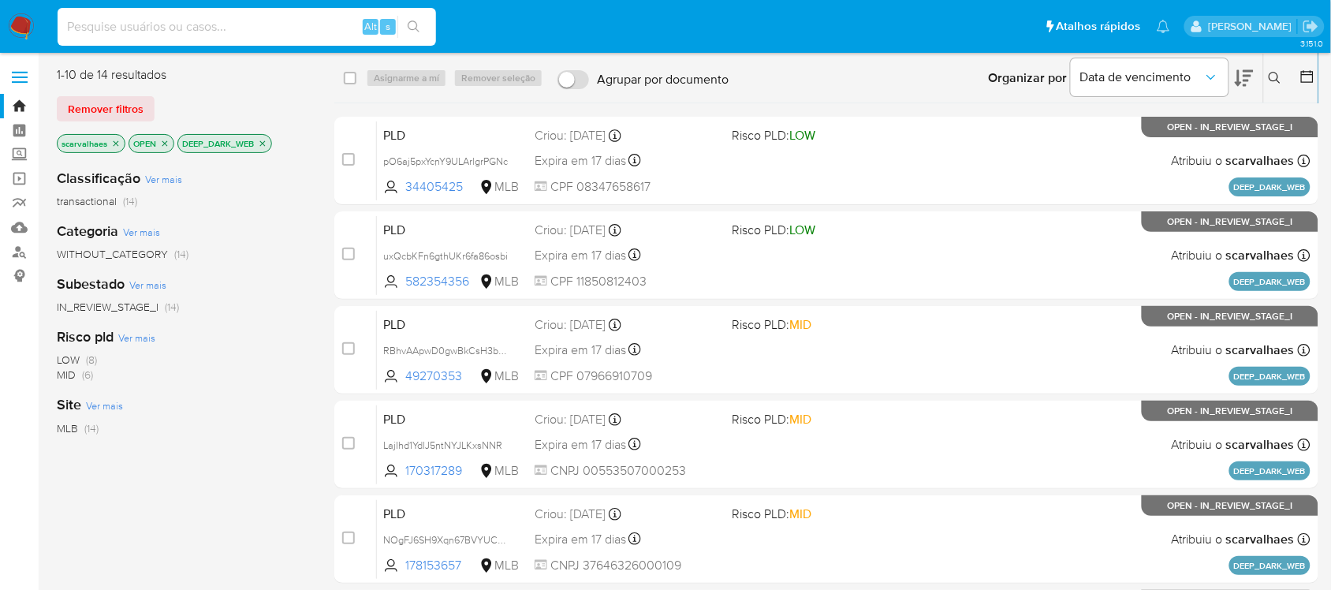
click at [148, 26] on input at bounding box center [247, 27] width 378 height 21
paste input "I6B9Uddfb766TmiHxOl1JCj3"
type input "I6B9Uddfb766TmiHxOl1JCj3"
click at [416, 25] on icon "search-icon" at bounding box center [414, 27] width 13 height 13
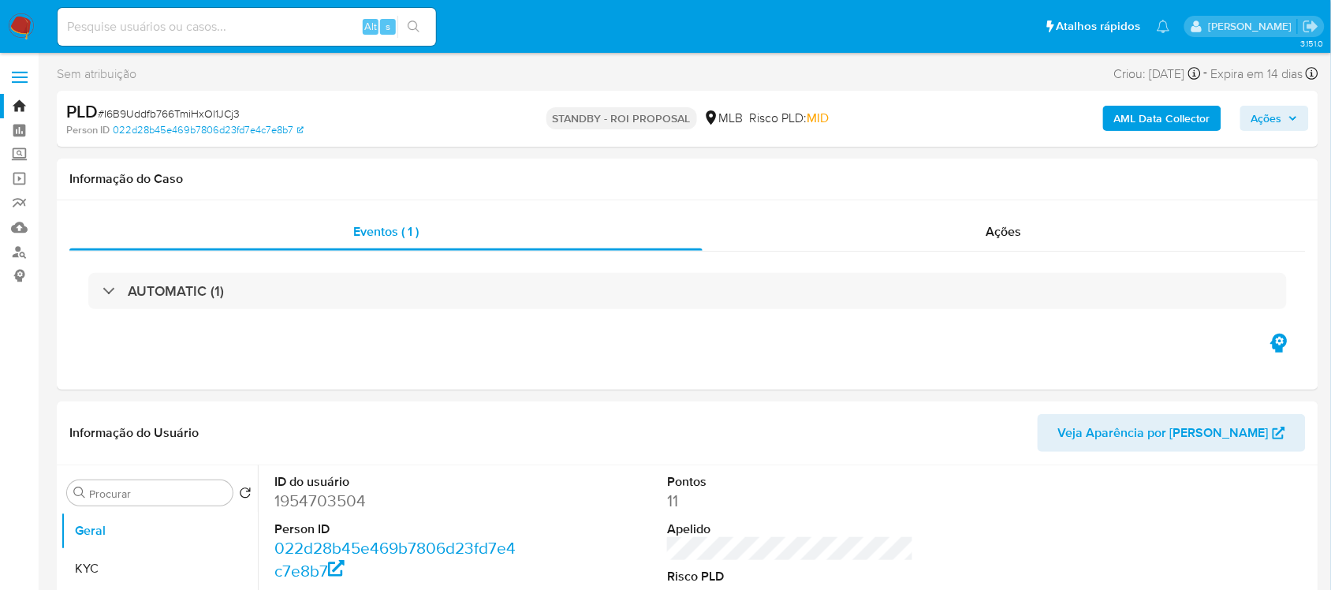
select select "10"
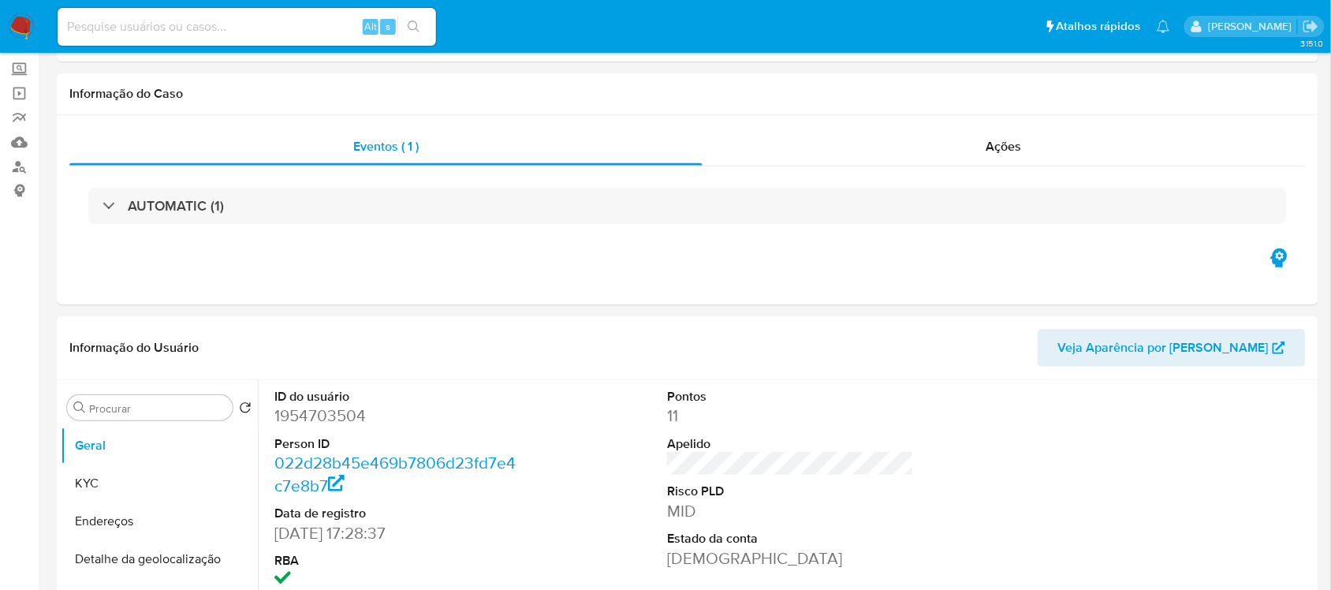
scroll to position [197, 0]
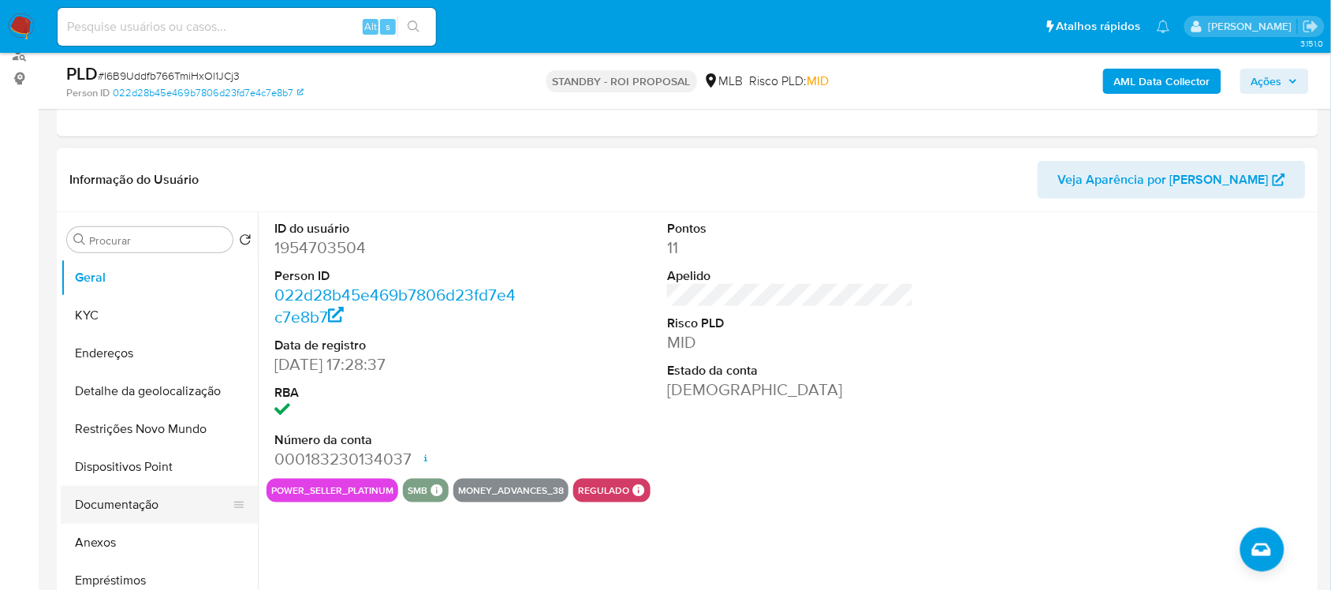
click at [127, 495] on button "Documentação" at bounding box center [153, 505] width 185 height 38
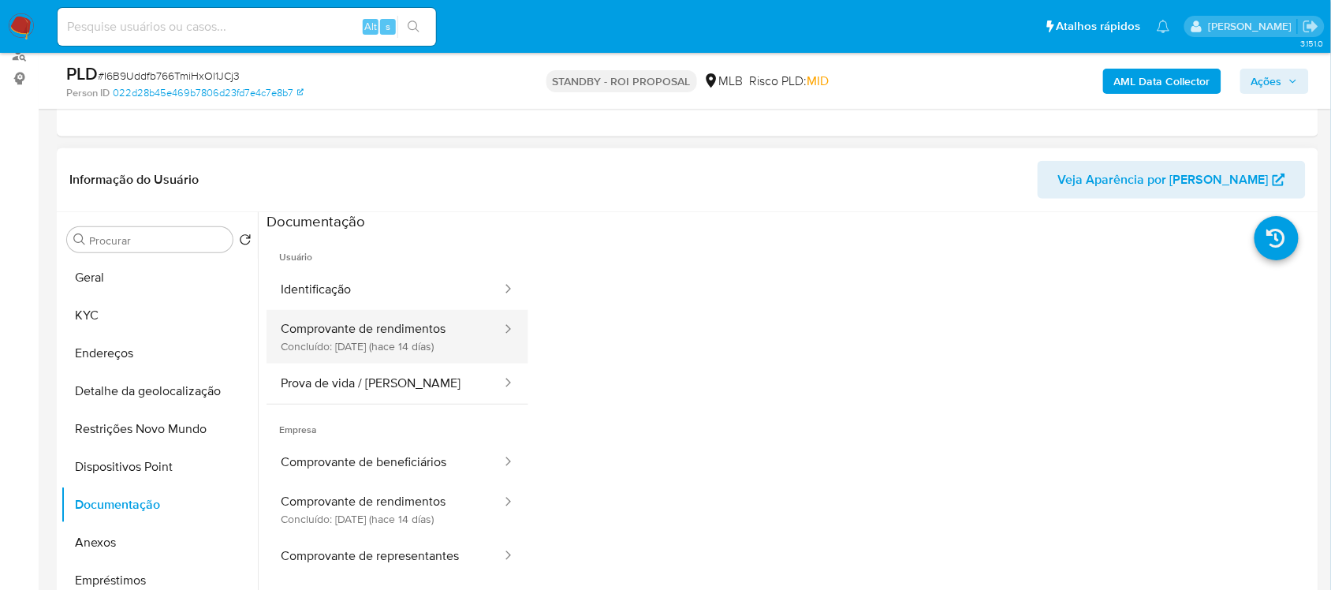
click at [380, 328] on button "Comprovante de rendimentos Concluído: 28/07/2025 (hace 14 días)" at bounding box center [385, 337] width 237 height 54
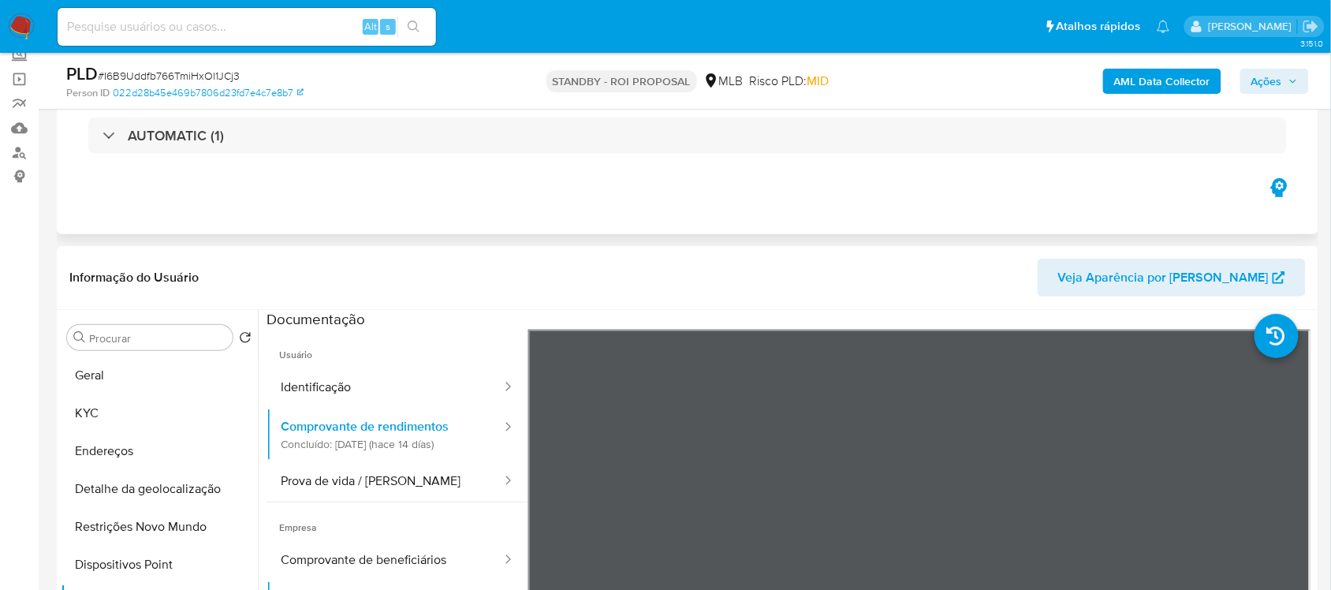
scroll to position [99, 0]
click at [207, 360] on button "Geral" at bounding box center [153, 376] width 185 height 38
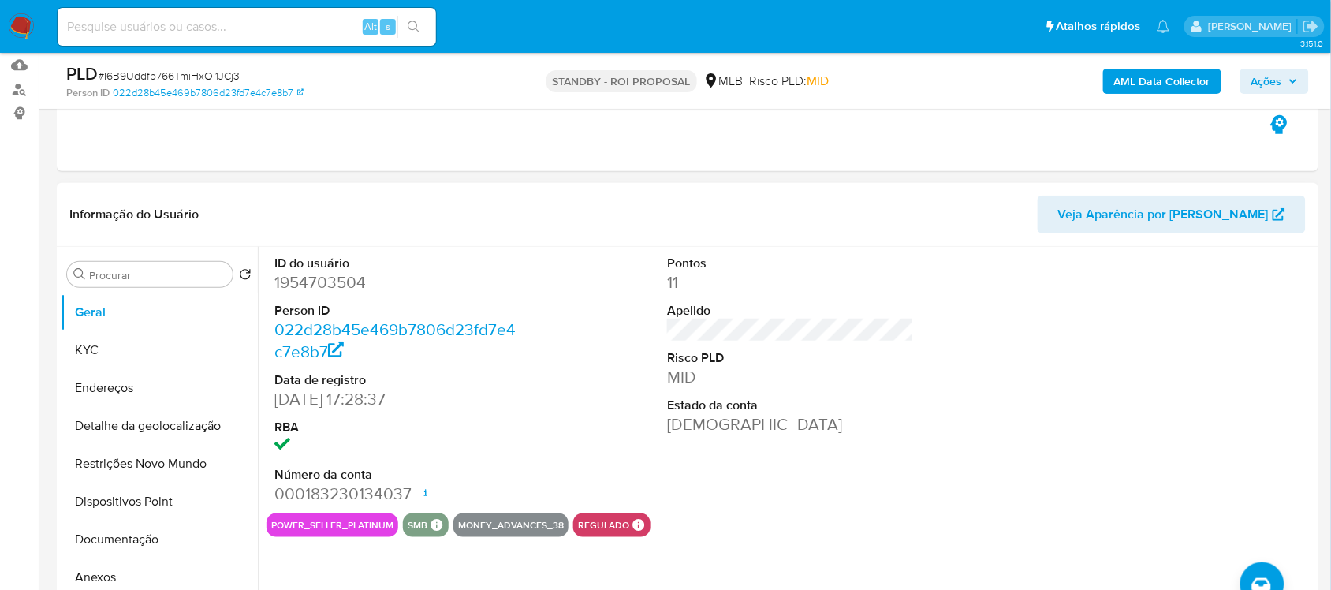
scroll to position [197, 0]
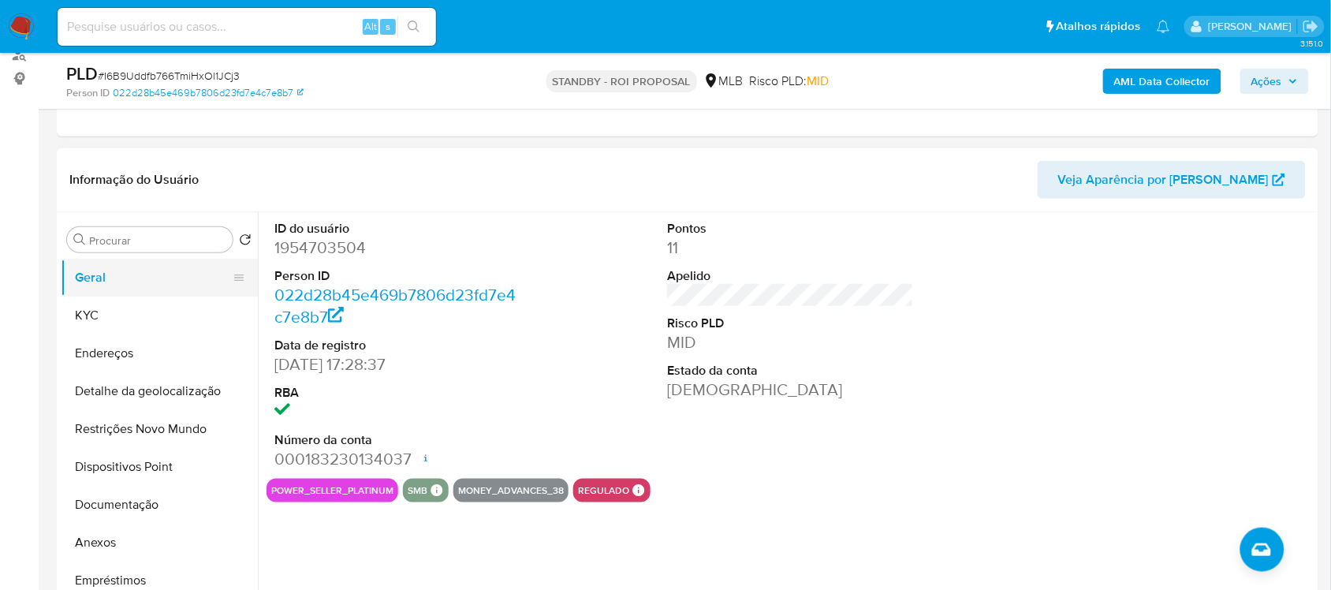
click at [108, 270] on button "Geral" at bounding box center [153, 278] width 185 height 38
click at [111, 308] on button "KYC" at bounding box center [153, 315] width 185 height 38
click at [112, 308] on button "KYC" at bounding box center [153, 315] width 185 height 38
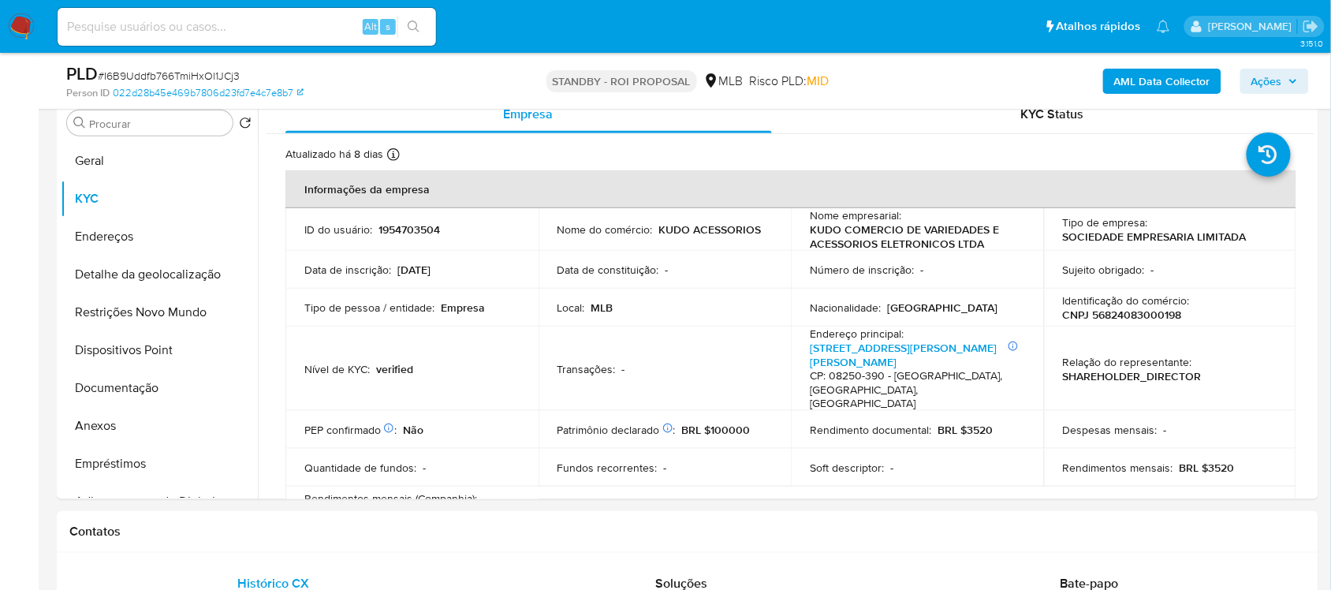
scroll to position [333, 0]
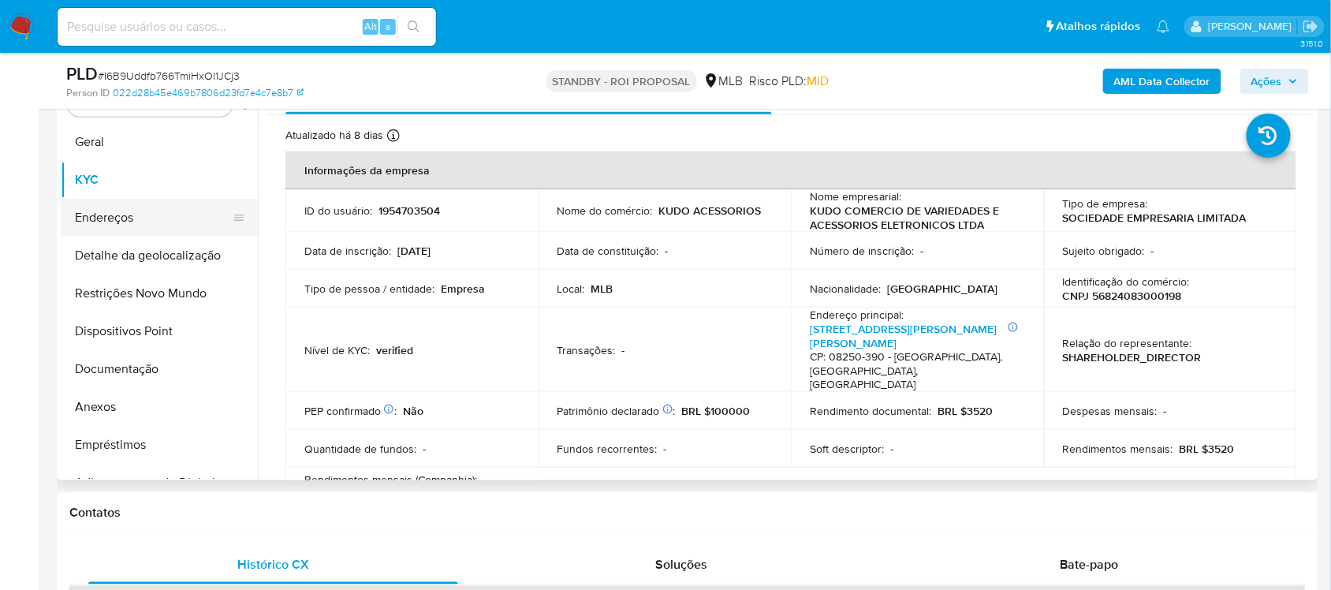
click at [170, 221] on button "Endereços" at bounding box center [153, 218] width 185 height 38
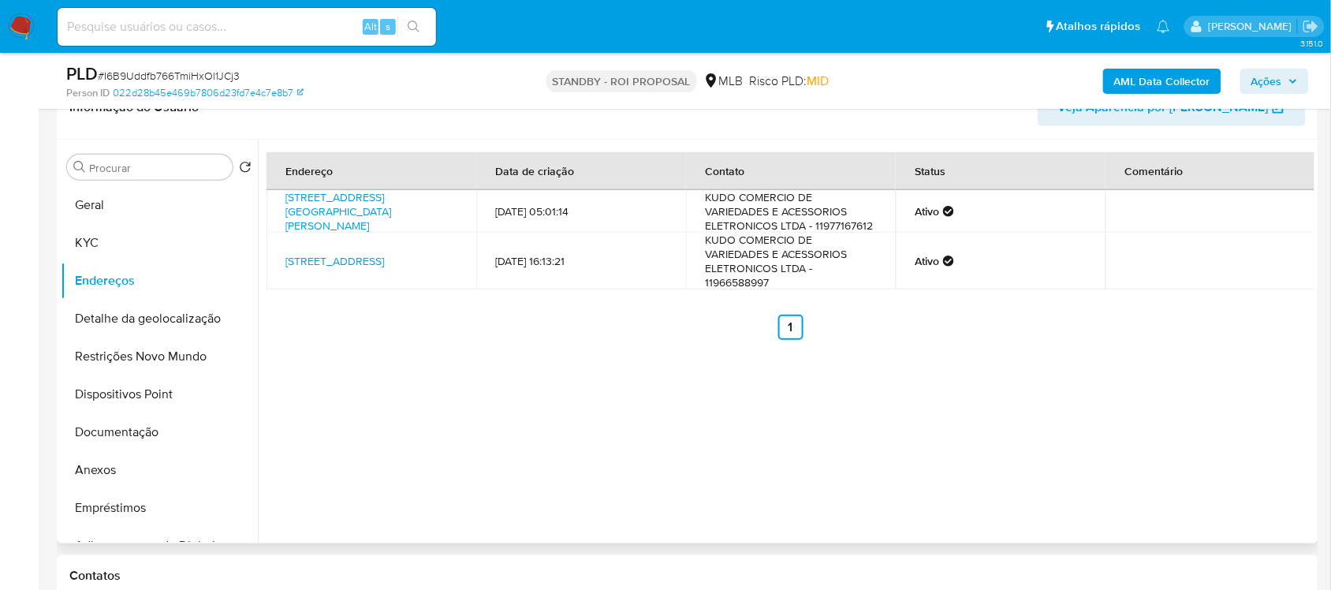
scroll to position [234, 0]
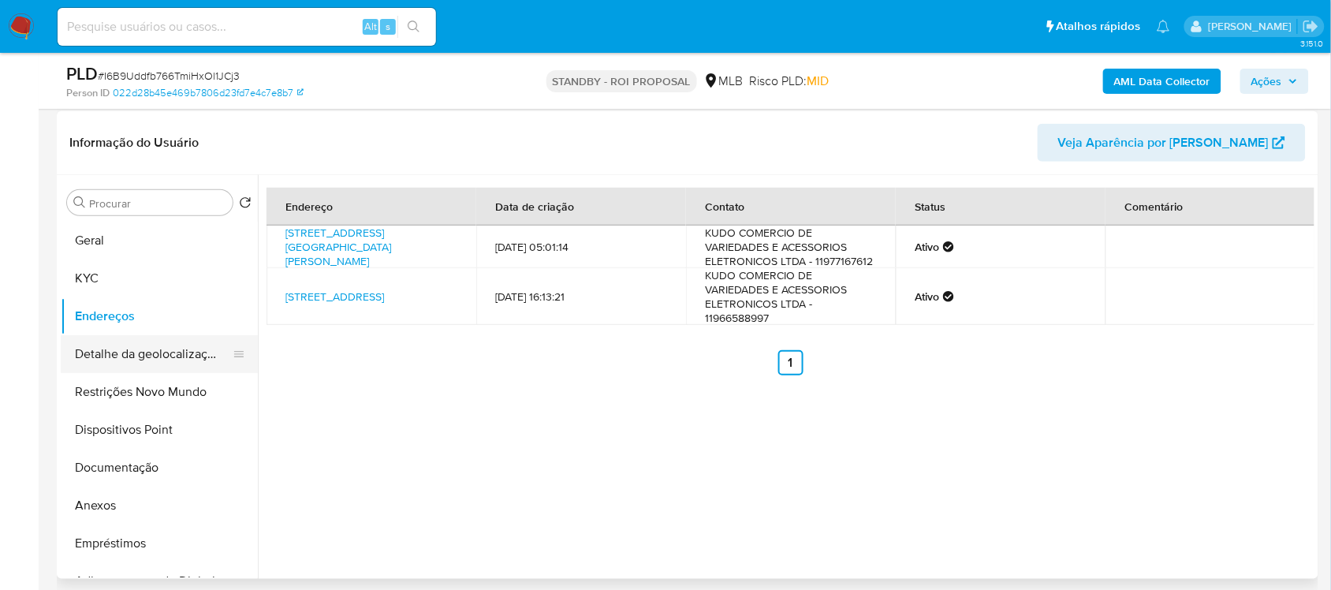
click at [166, 355] on button "Detalhe da geolocalização" at bounding box center [153, 354] width 185 height 38
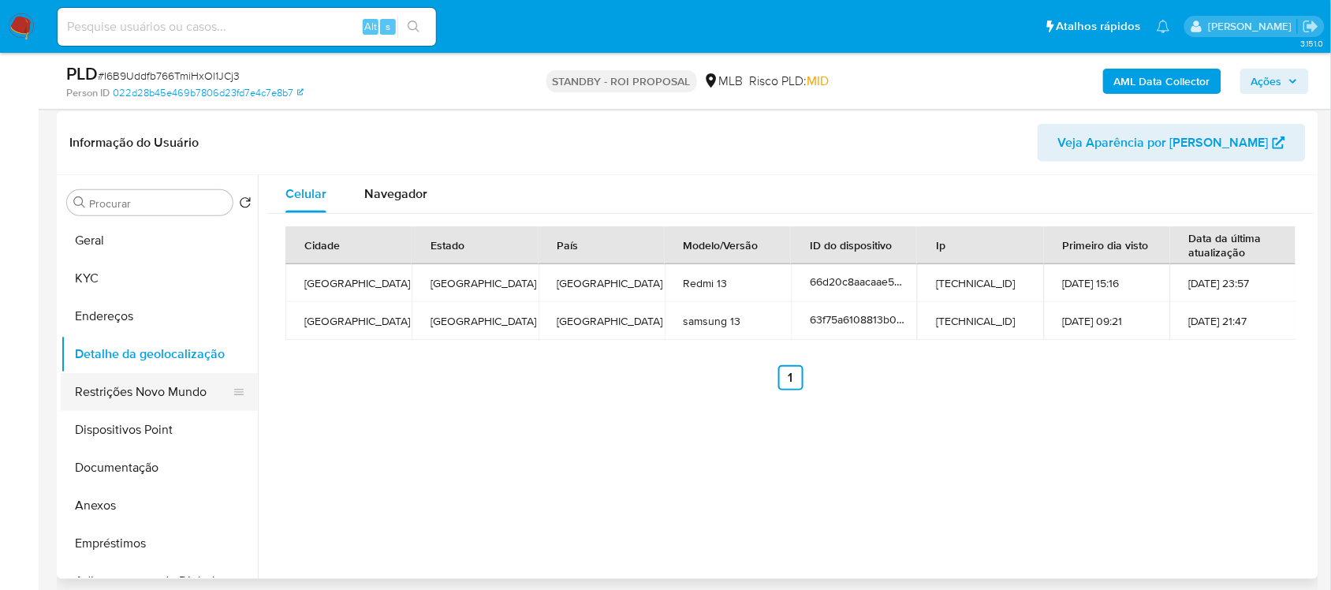
click at [193, 400] on button "Restrições Novo Mundo" at bounding box center [153, 392] width 185 height 38
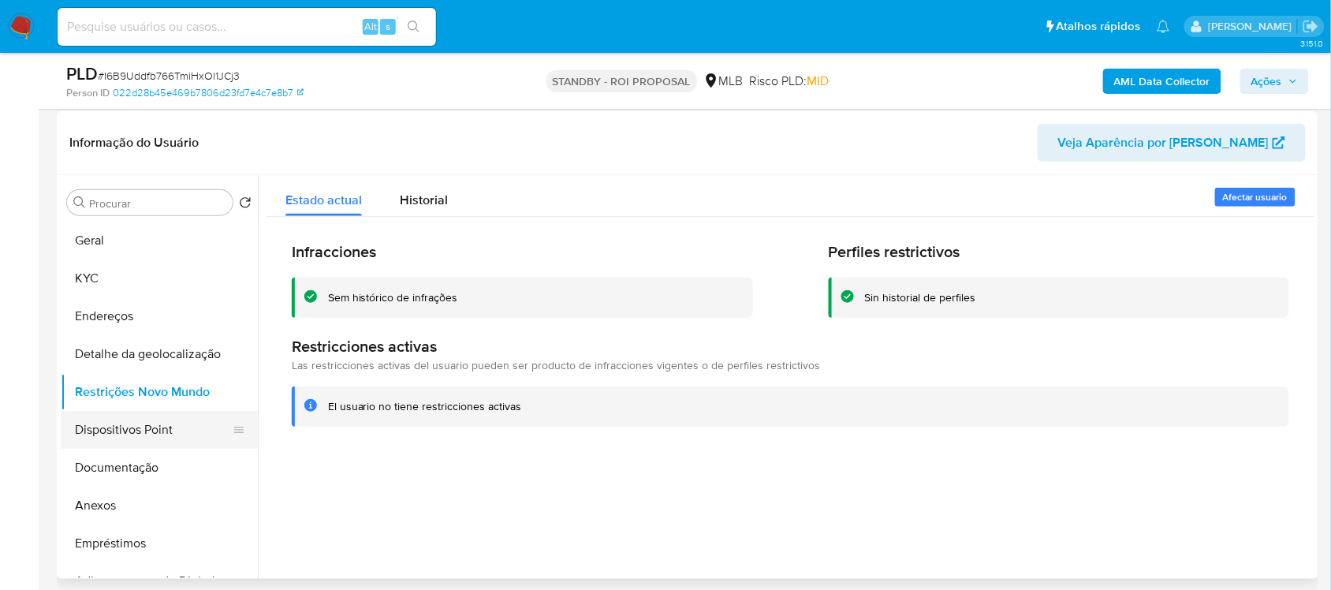
click at [160, 424] on button "Dispositivos Point" at bounding box center [153, 430] width 185 height 38
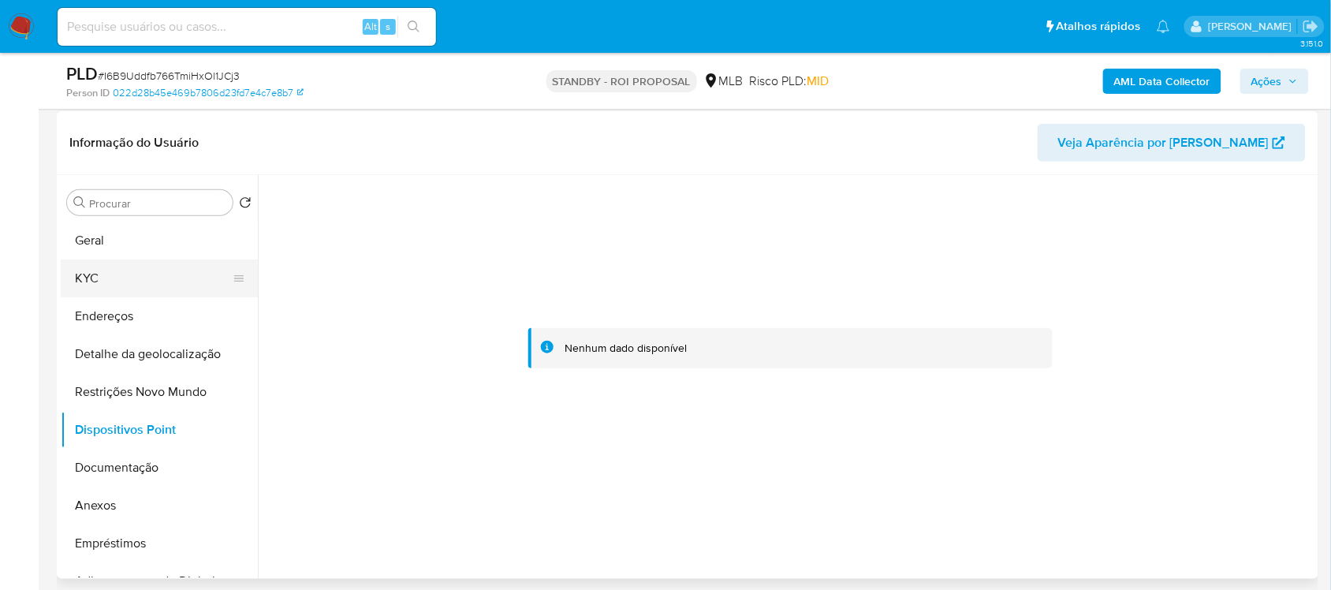
click at [112, 278] on button "KYC" at bounding box center [153, 278] width 185 height 38
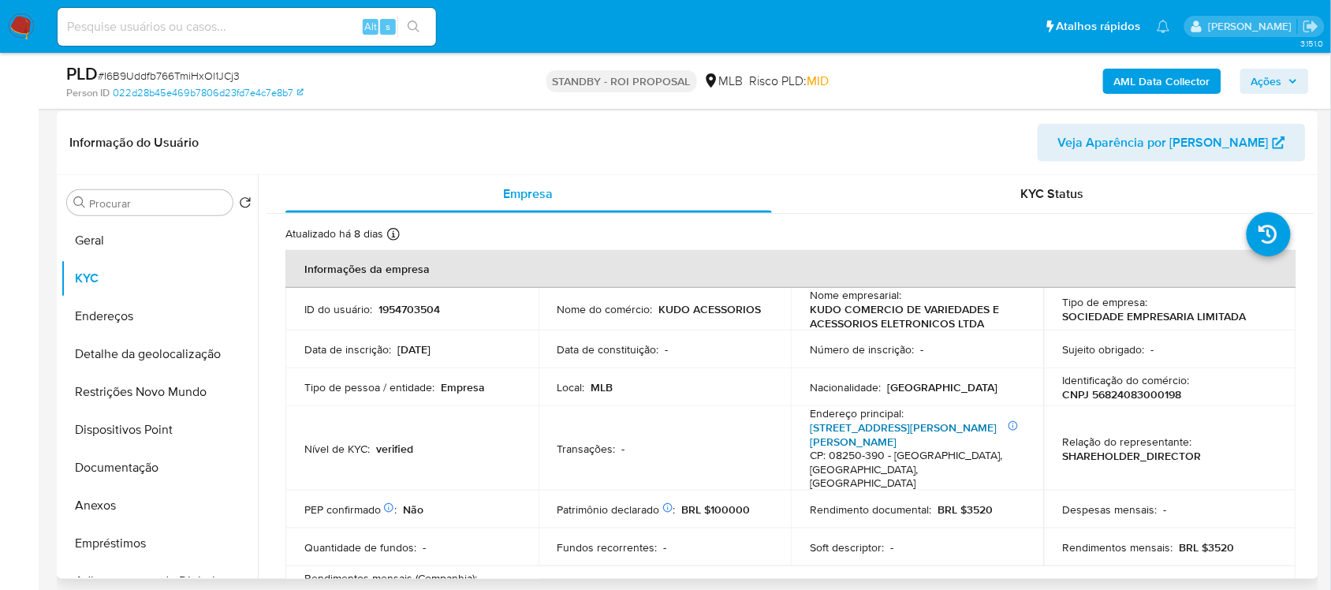
click at [881, 427] on link "Rua Romeu Vitoretti 131, Conjunto Residencial José Bonifácio" at bounding box center [903, 434] width 187 height 30
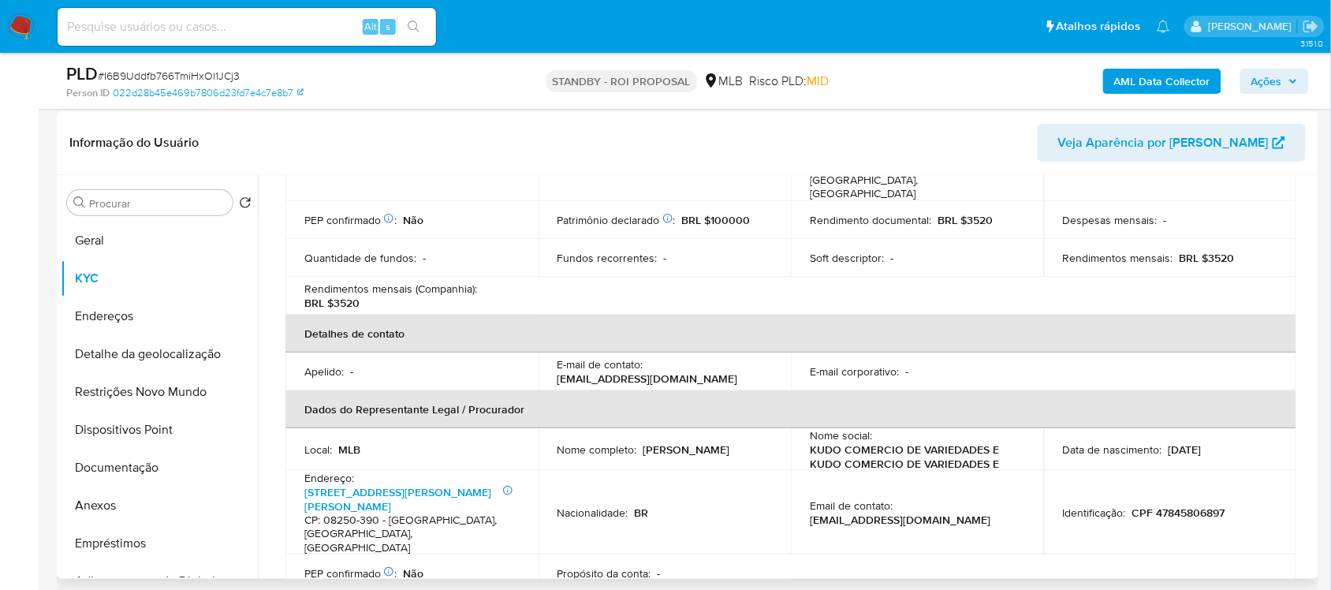
scroll to position [493, 0]
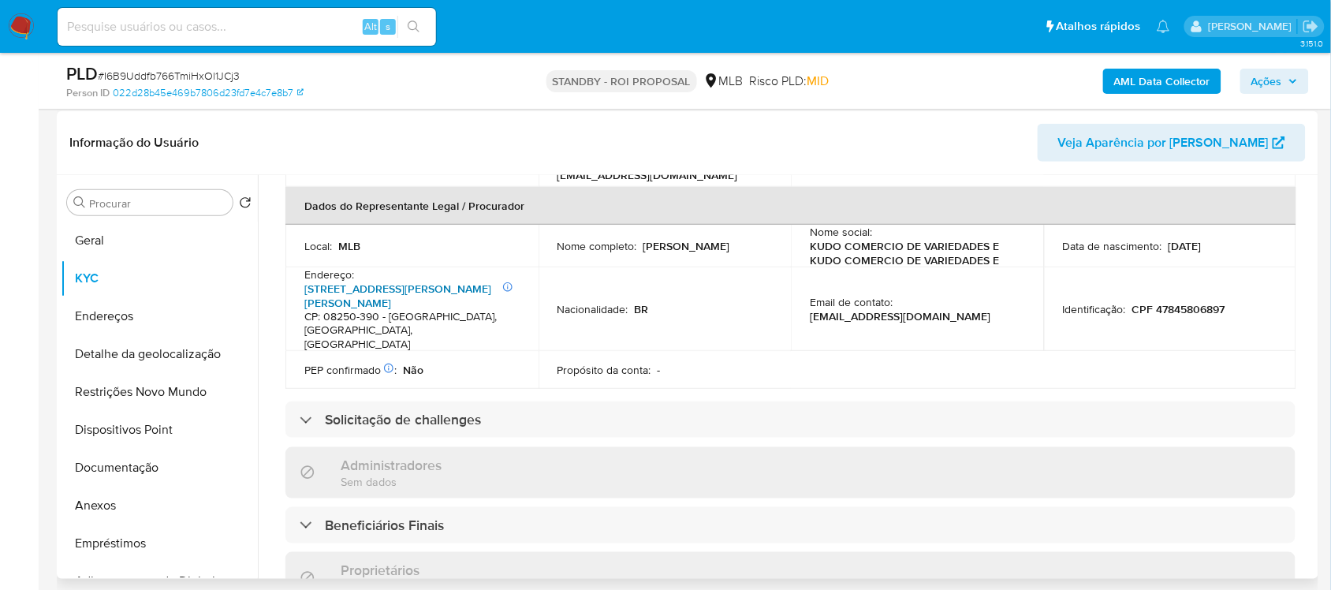
click at [373, 293] on link "Rua Romeu Vitoretti 131, Conjunto Residencial José Bonifácio" at bounding box center [397, 296] width 187 height 30
click at [84, 238] on button "Geral" at bounding box center [153, 241] width 185 height 38
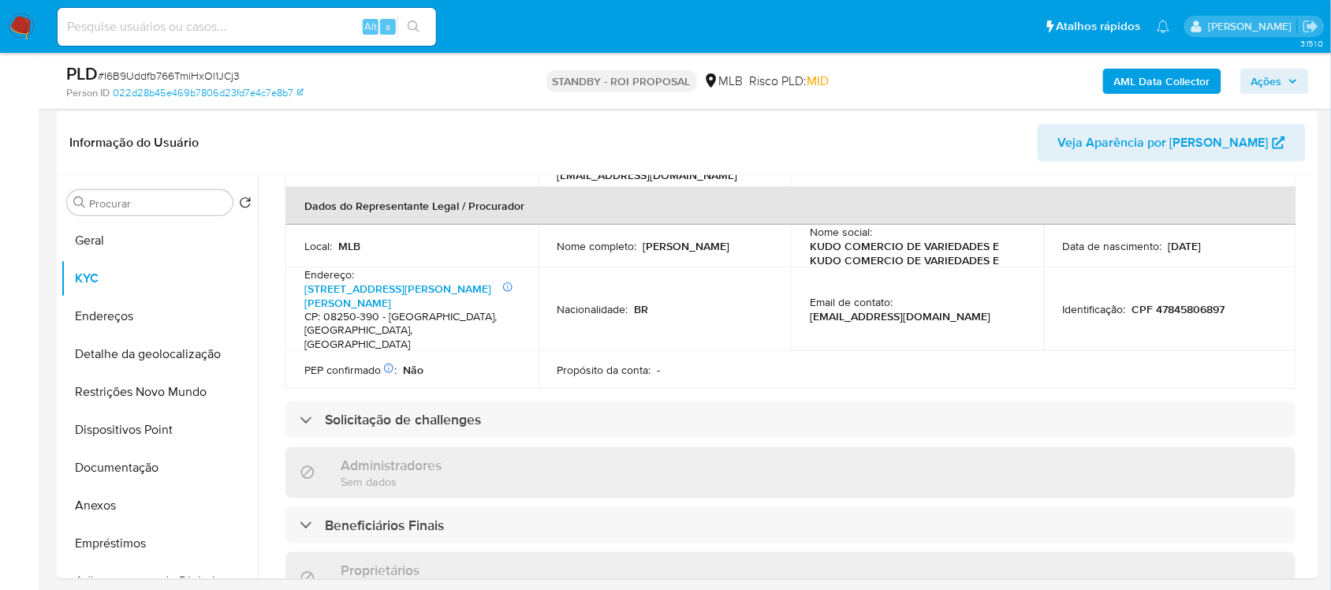
scroll to position [0, 0]
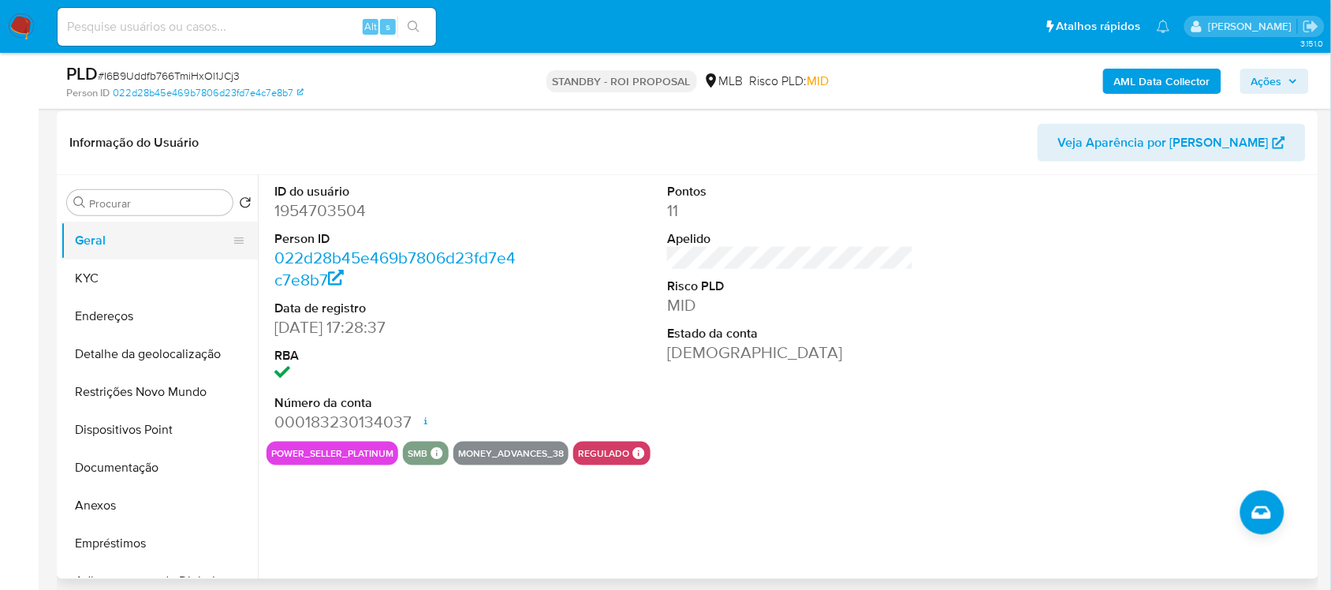
click at [117, 234] on button "Geral" at bounding box center [153, 241] width 185 height 38
click at [146, 316] on button "Endereços" at bounding box center [153, 316] width 185 height 38
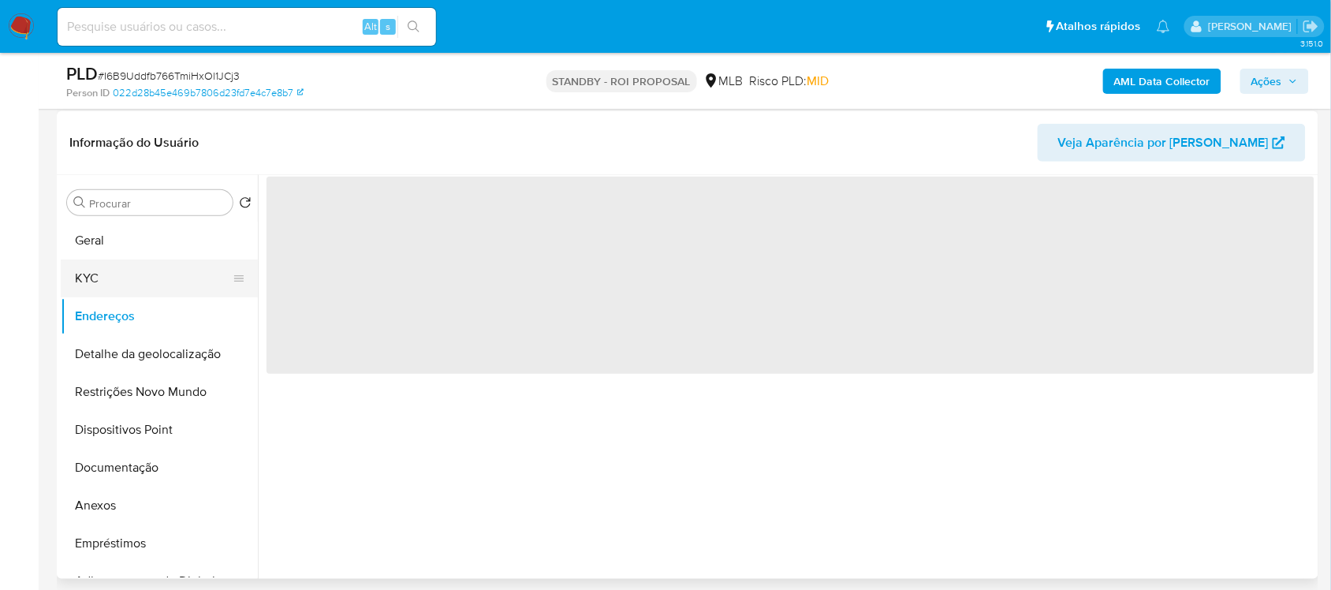
click at [122, 285] on button "KYC" at bounding box center [153, 278] width 185 height 38
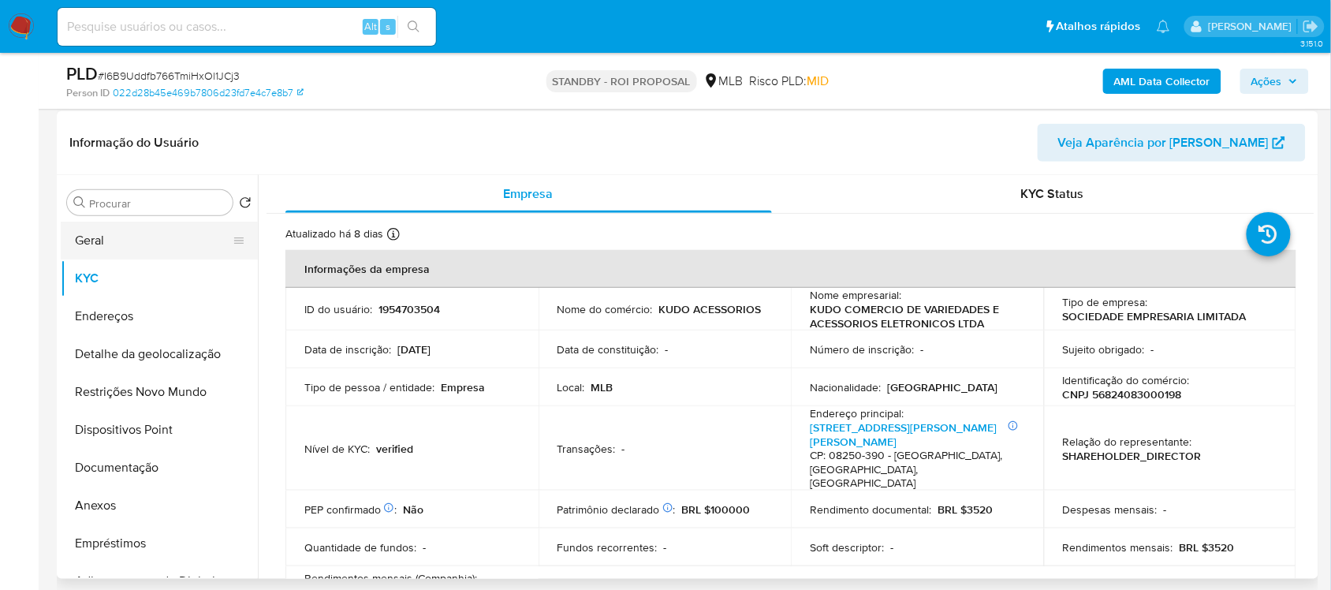
click at [127, 240] on button "Geral" at bounding box center [153, 241] width 185 height 38
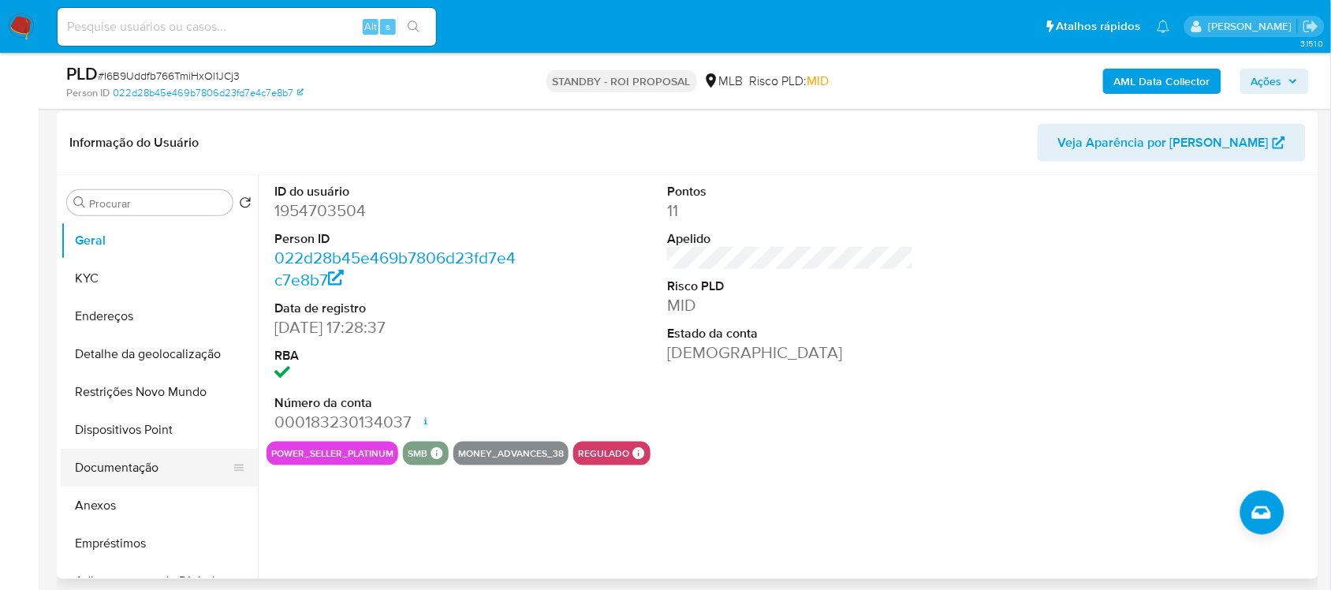
click at [135, 465] on button "Documentação" at bounding box center [153, 468] width 185 height 38
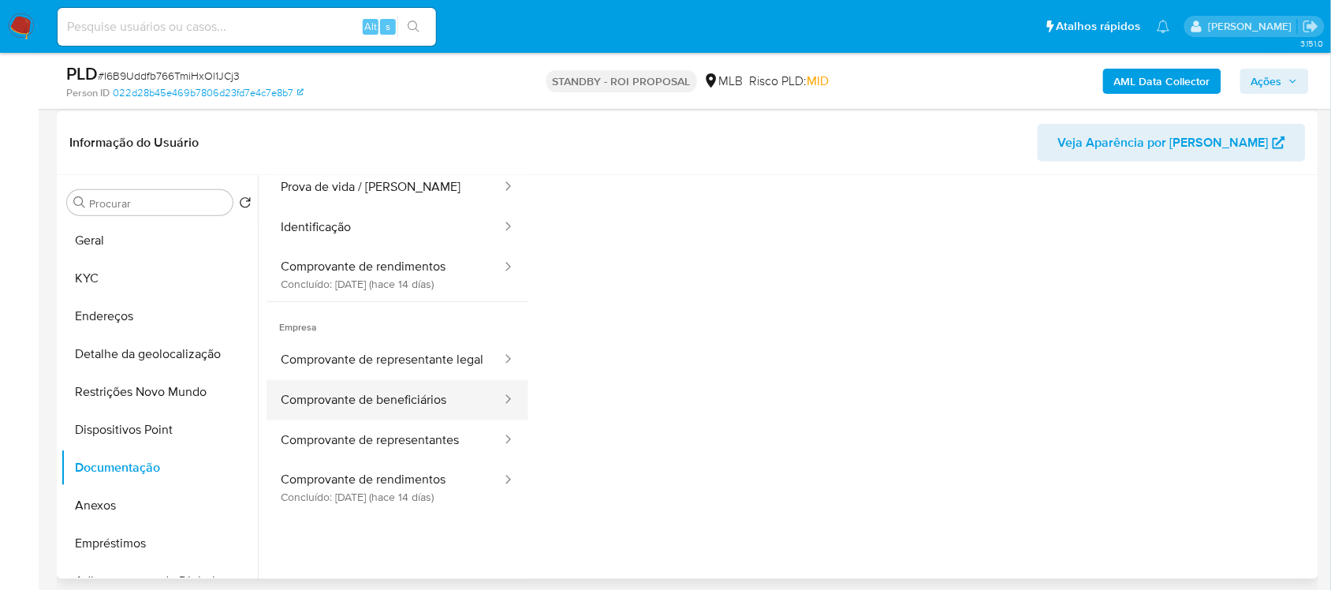
scroll to position [99, 0]
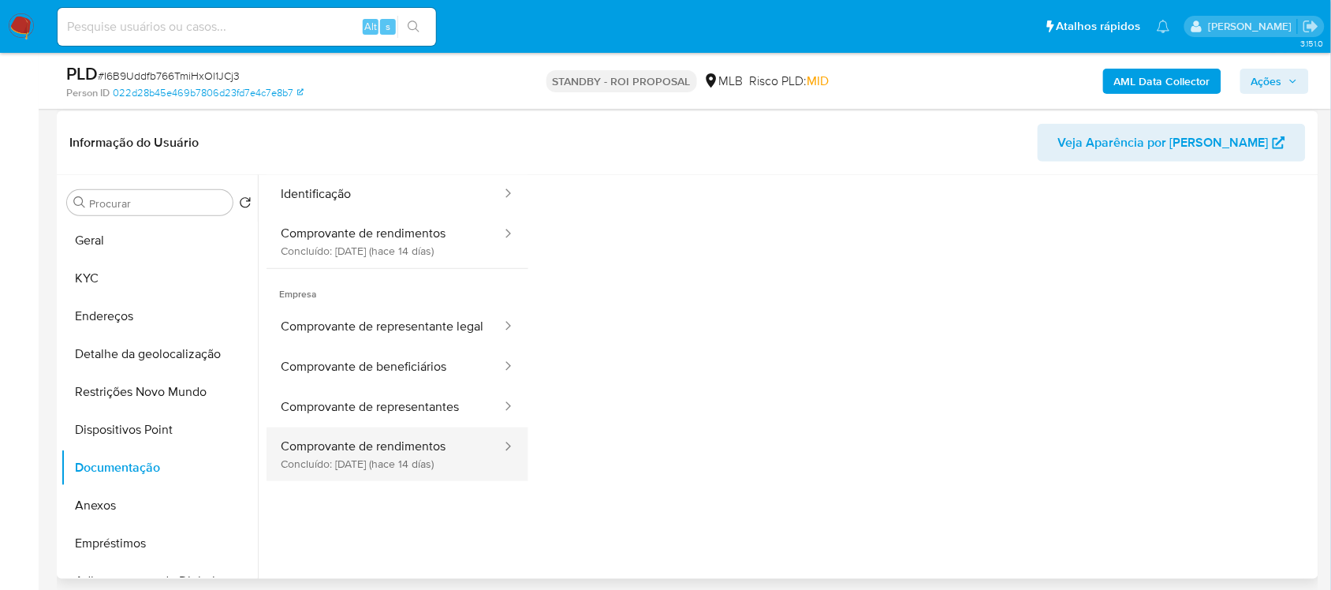
click at [412, 457] on button "Comprovante de rendimentos Concluído: 28/07/2025 (hace 14 días)" at bounding box center [385, 454] width 237 height 54
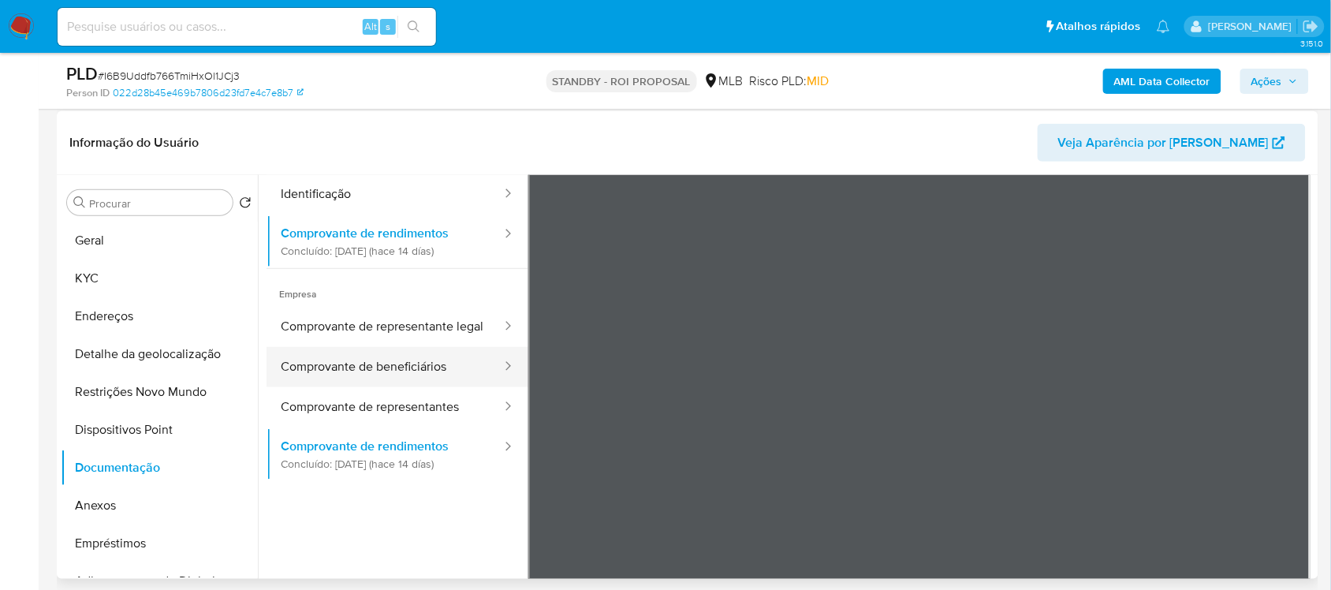
scroll to position [0, 0]
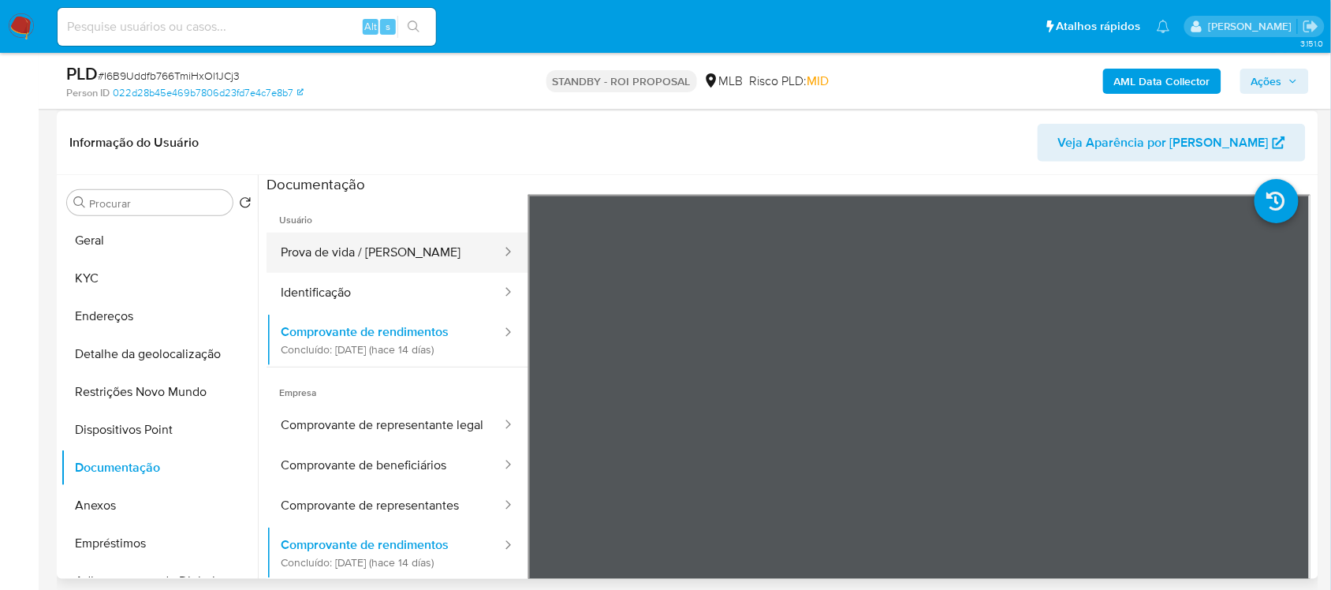
click at [381, 253] on button "Prova de vida / [PERSON_NAME]" at bounding box center [385, 253] width 237 height 40
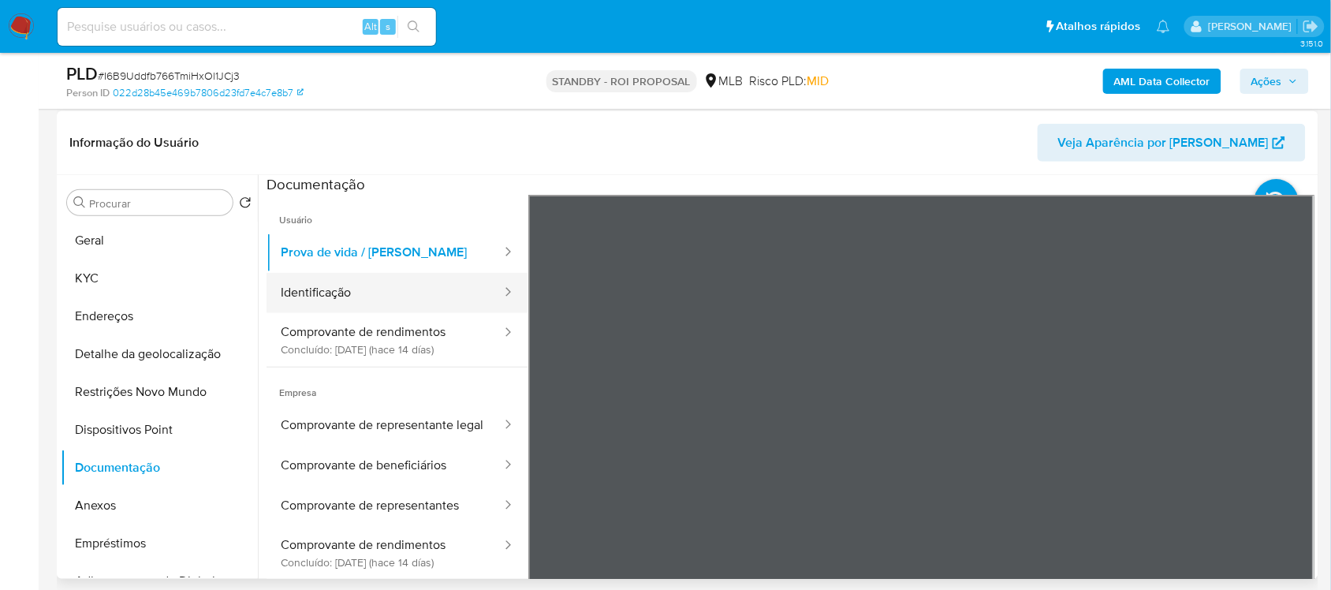
click at [347, 289] on button "Identificação" at bounding box center [385, 293] width 237 height 40
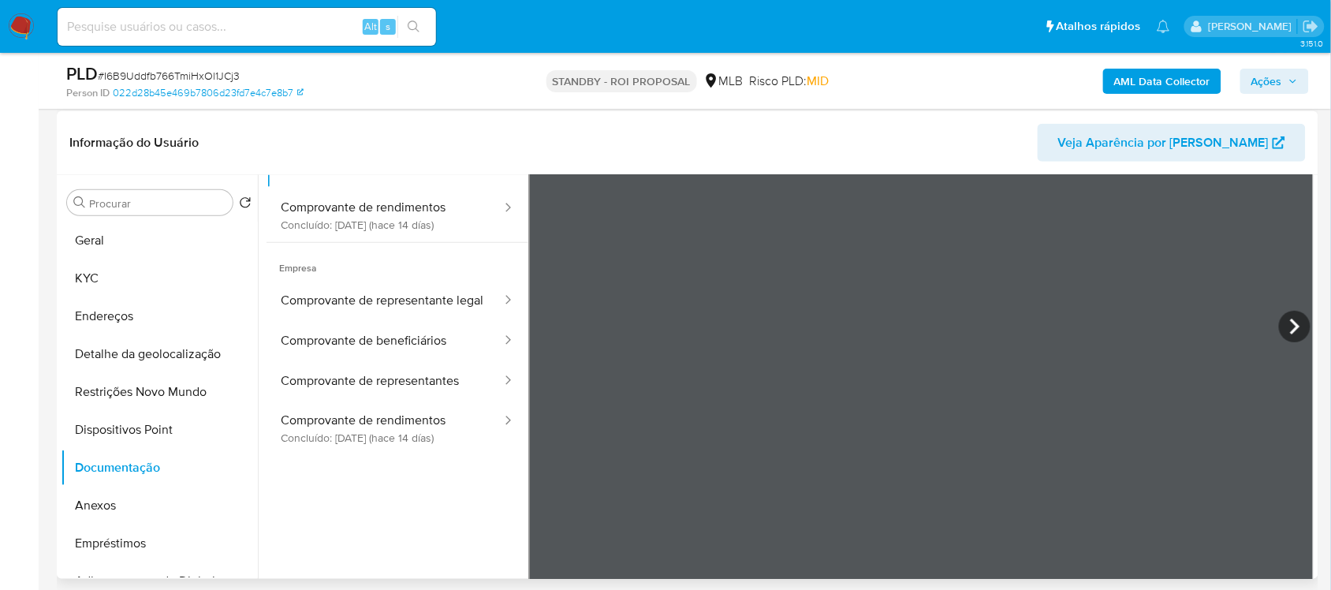
scroll to position [132, 0]
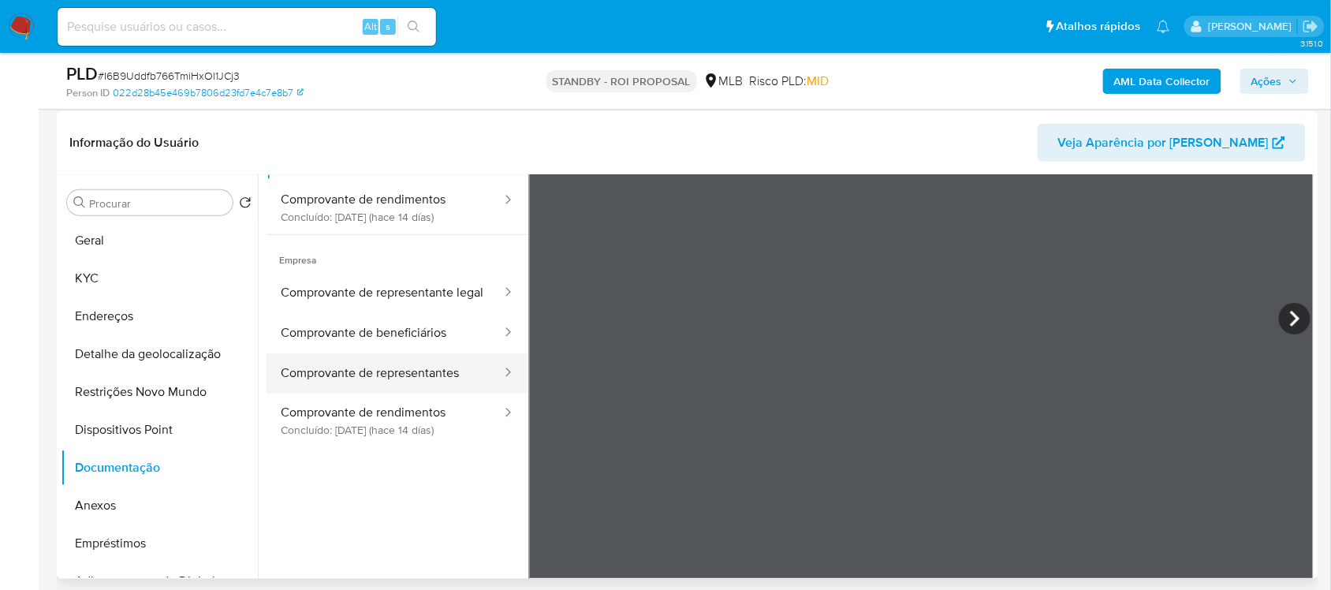
click at [367, 393] on button "Comprovante de representantes" at bounding box center [385, 373] width 237 height 40
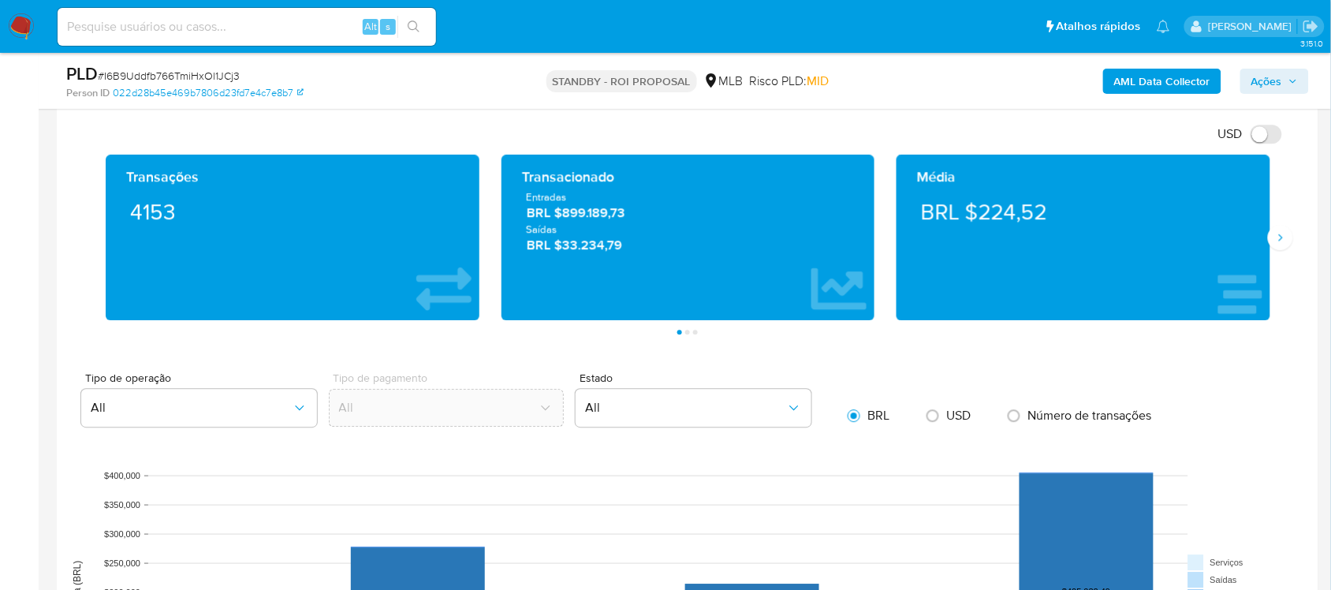
scroll to position [1121, 0]
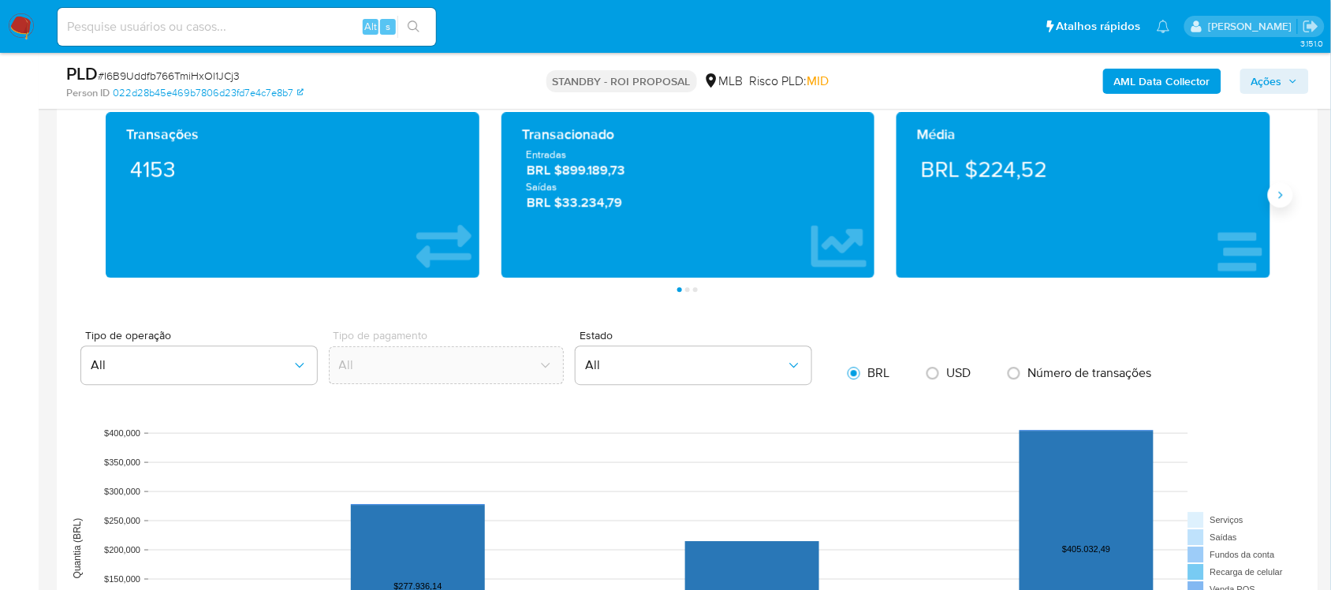
click at [1273, 203] on button "Siguiente" at bounding box center [1280, 194] width 25 height 25
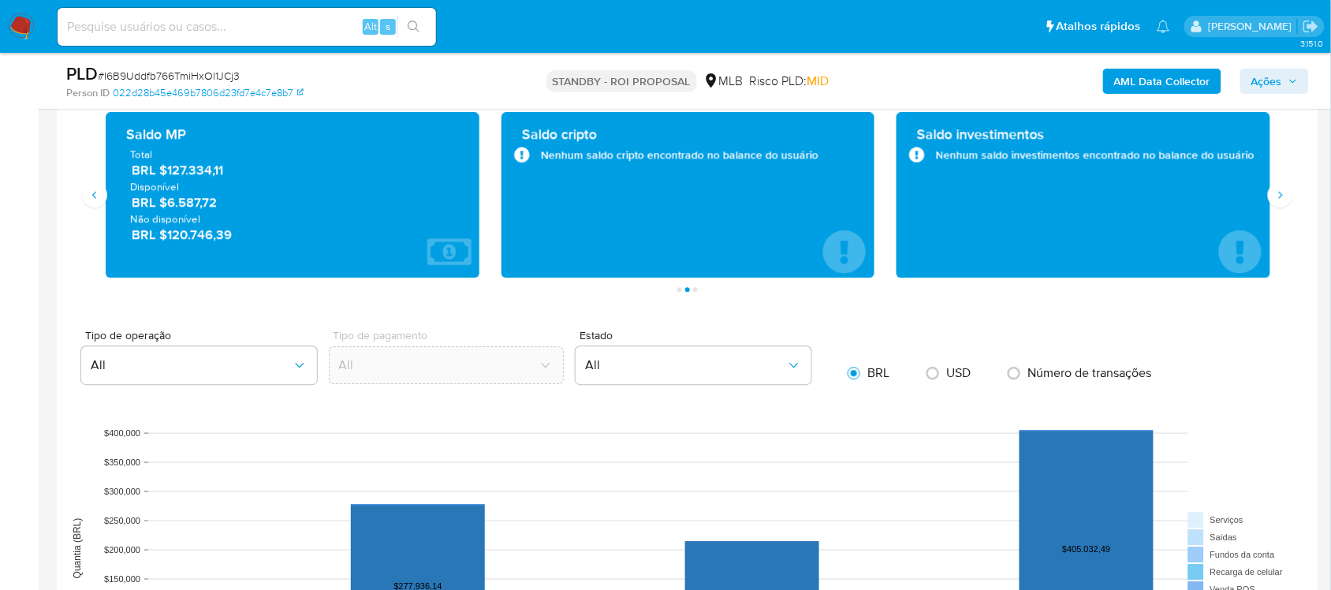
drag, startPoint x: 174, startPoint y: 170, endPoint x: 223, endPoint y: 183, distance: 50.7
click at [225, 184] on div "Total BRL $127.334,11 Disponível BRL $6.587,72 Não disponível BRL $120.746,39" at bounding box center [292, 195] width 349 height 96
click at [221, 182] on span "Disponível" at bounding box center [292, 186] width 325 height 14
click at [177, 178] on span "BRL $127.334,11" at bounding box center [293, 170] width 323 height 18
click at [207, 175] on span "BRL $127.334,11" at bounding box center [293, 170] width 323 height 18
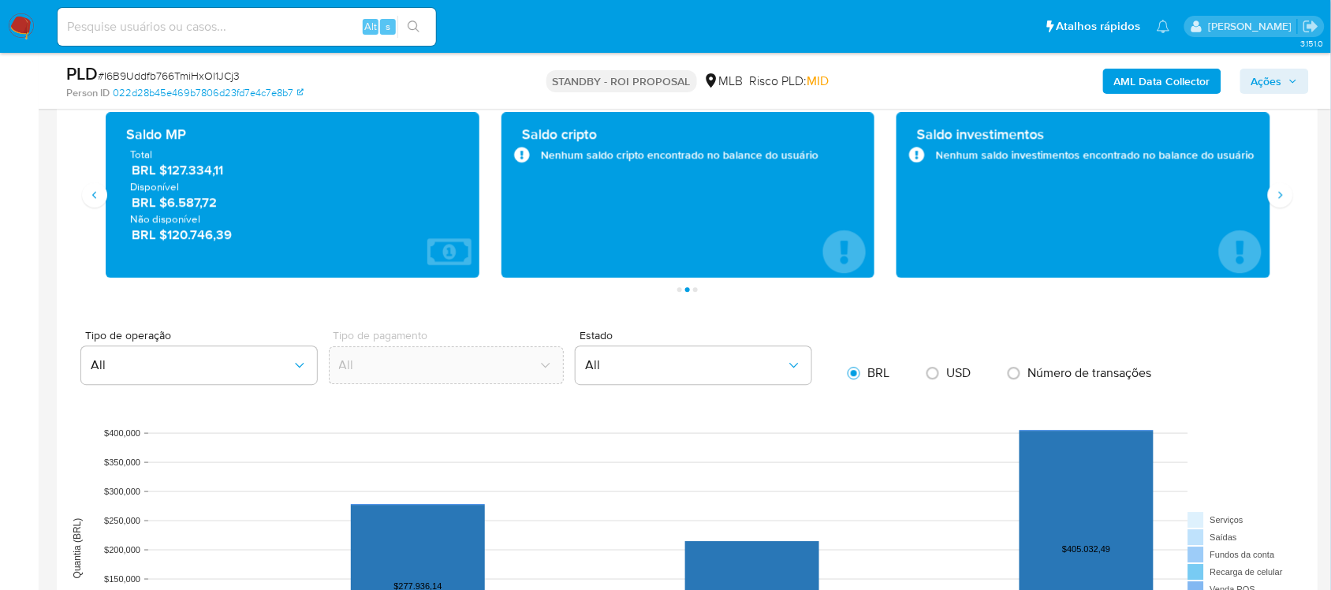
click at [218, 181] on span "Disponível" at bounding box center [292, 186] width 325 height 14
click at [207, 182] on div "Total BRL $127.334,11 Disponível BRL $6.587,72 Não disponível BRL $120.746,39" at bounding box center [292, 195] width 349 height 96
drag, startPoint x: 172, startPoint y: 174, endPoint x: 180, endPoint y: 181, distance: 10.6
click at [180, 181] on div "Total BRL $127.334,11 Disponível BRL $6.587,72 Não disponível BRL $120.746,39" at bounding box center [292, 195] width 349 height 96
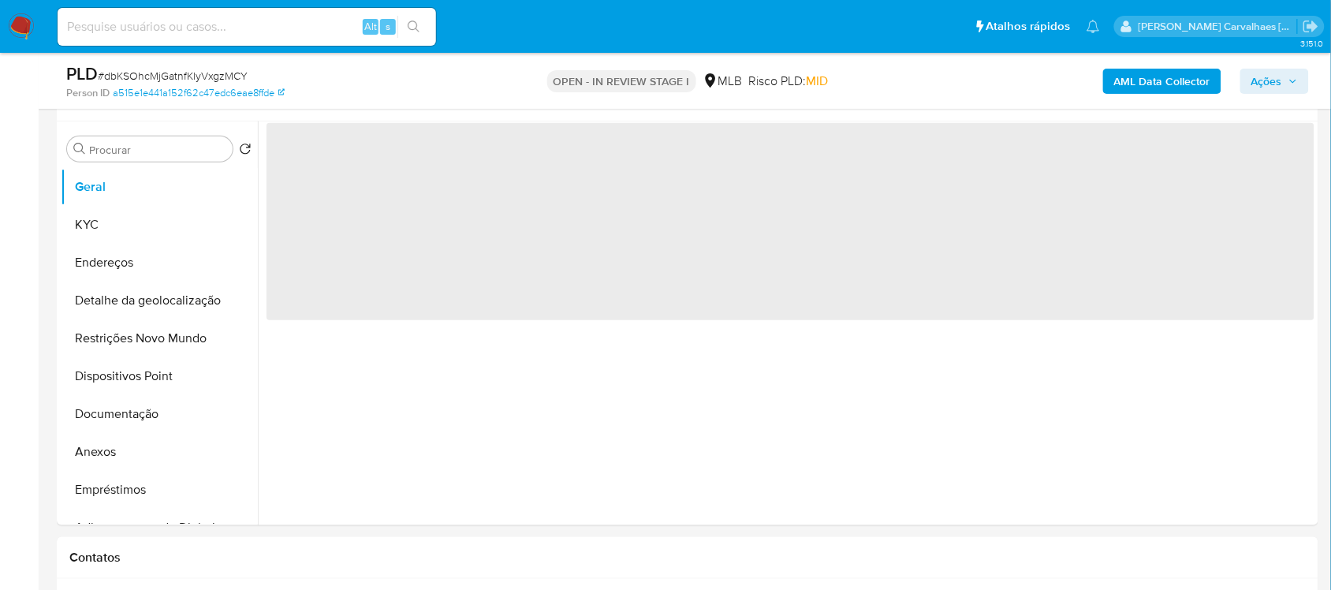
scroll to position [296, 0]
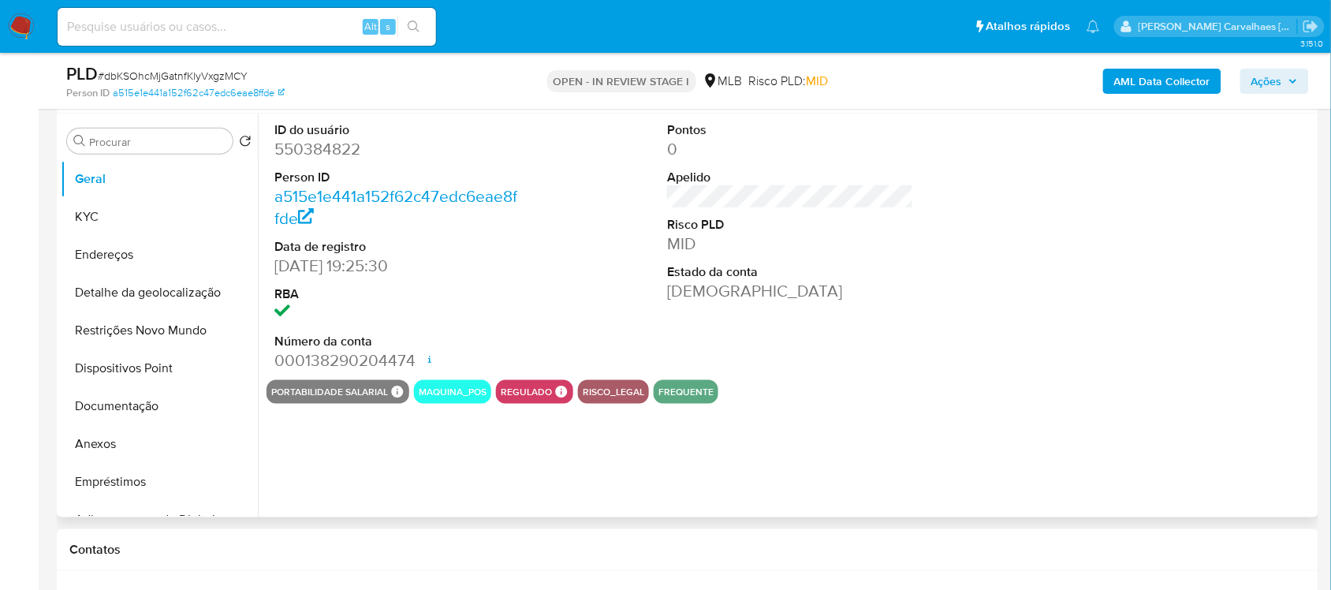
select select "10"
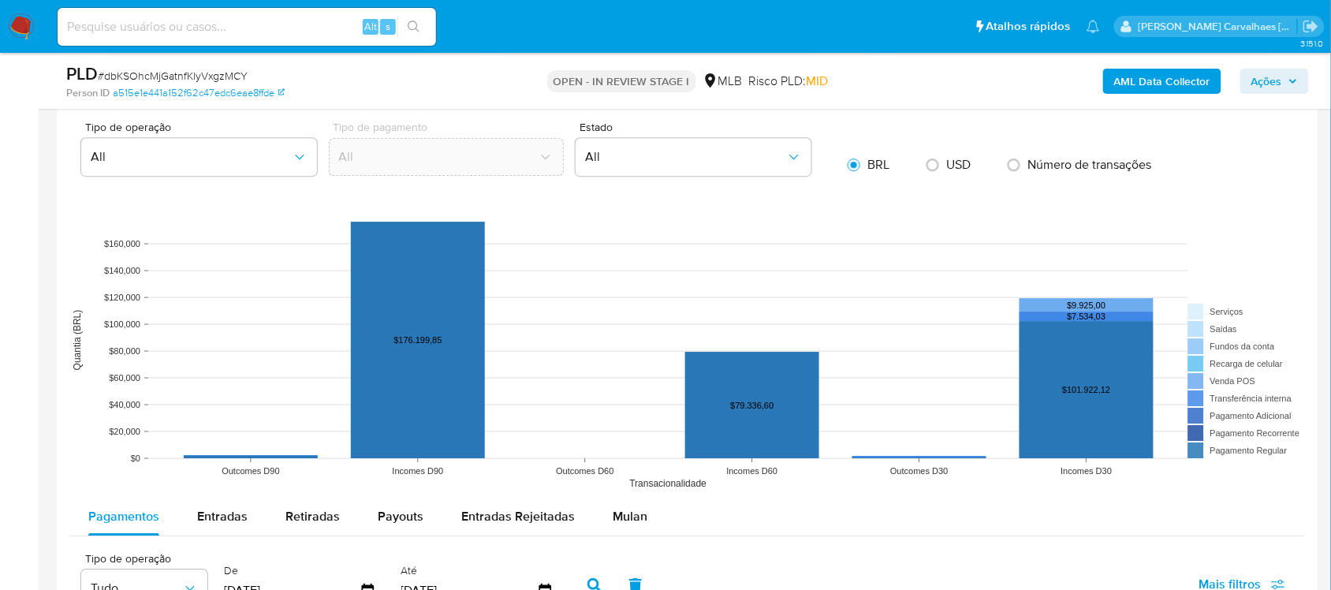
scroll to position [1577, 0]
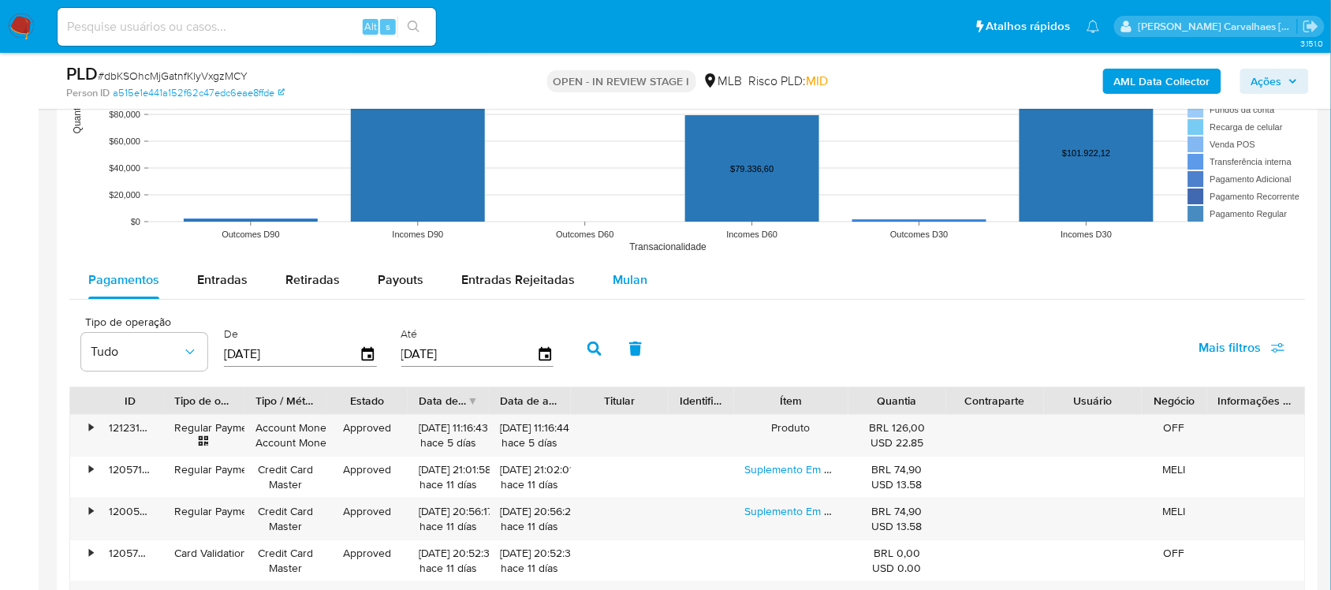
click at [617, 282] on span "Mulan" at bounding box center [630, 279] width 35 height 18
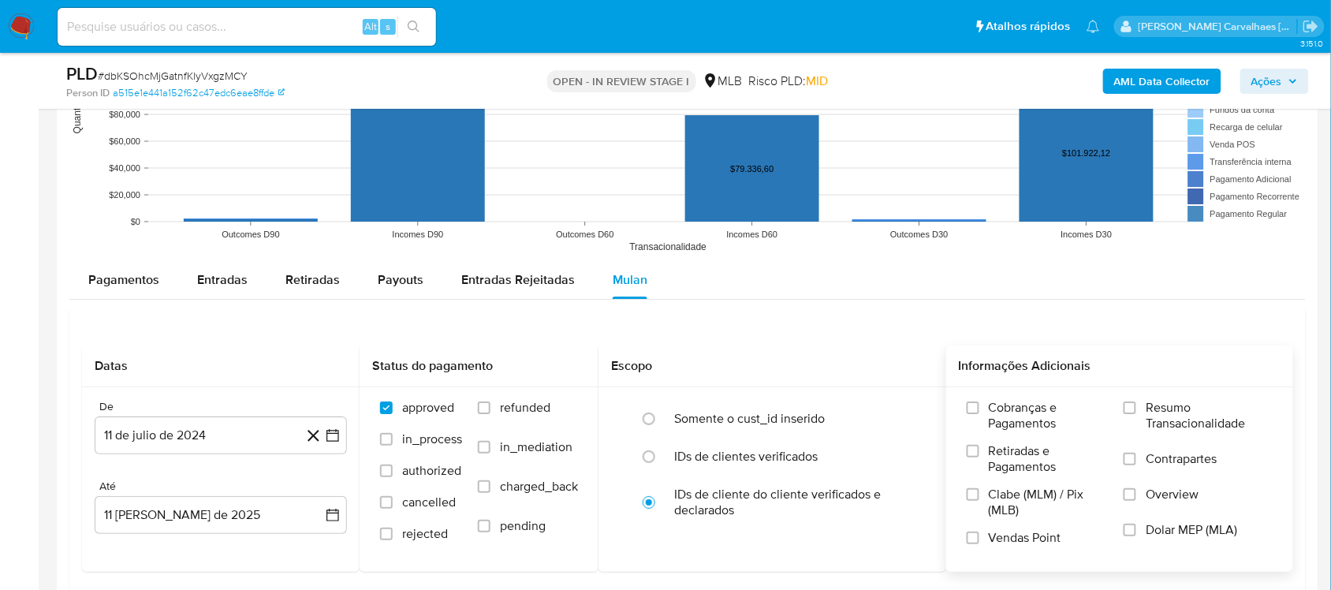
click at [1131, 416] on label "Resumo Transacionalidade" at bounding box center [1198, 425] width 149 height 51
click at [1131, 414] on input "Resumo Transacionalidade" at bounding box center [1130, 407] width 13 height 13
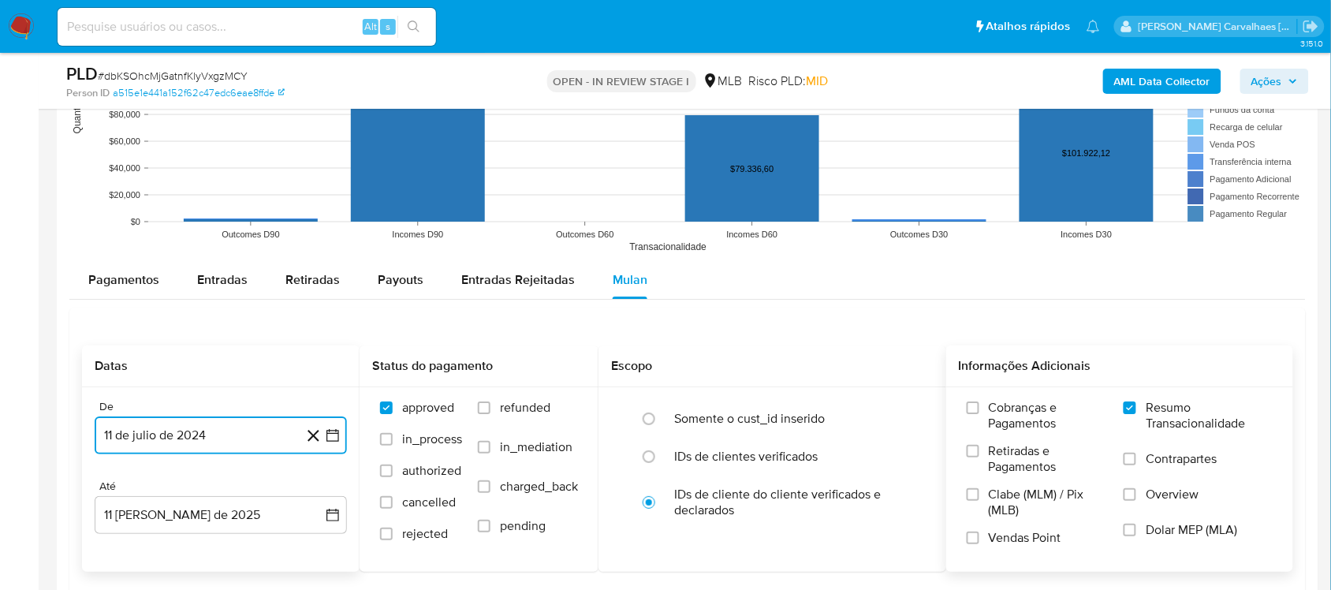
click at [334, 436] on icon "button" at bounding box center [333, 435] width 16 height 16
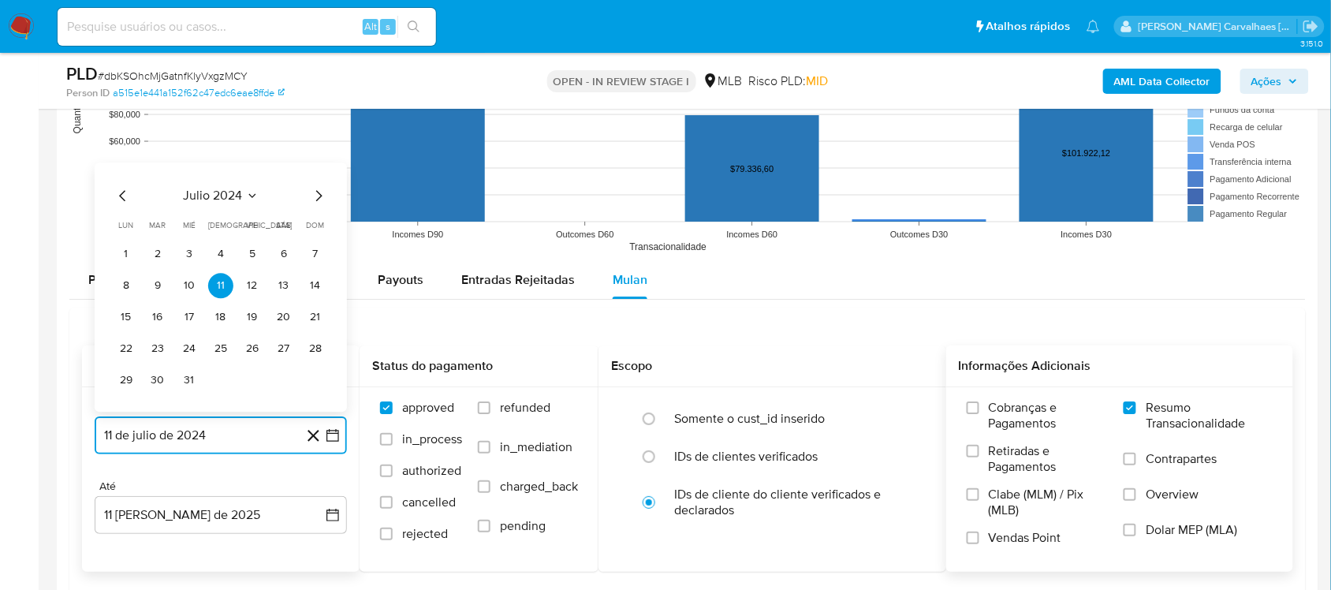
click at [315, 202] on icon "Mes siguiente" at bounding box center [318, 195] width 19 height 19
click at [315, 168] on icon "Mes siguiente" at bounding box center [318, 164] width 19 height 19
click at [319, 199] on icon "Mes siguiente" at bounding box center [319, 195] width 6 height 11
click at [318, 194] on icon "Mes siguiente" at bounding box center [319, 195] width 6 height 11
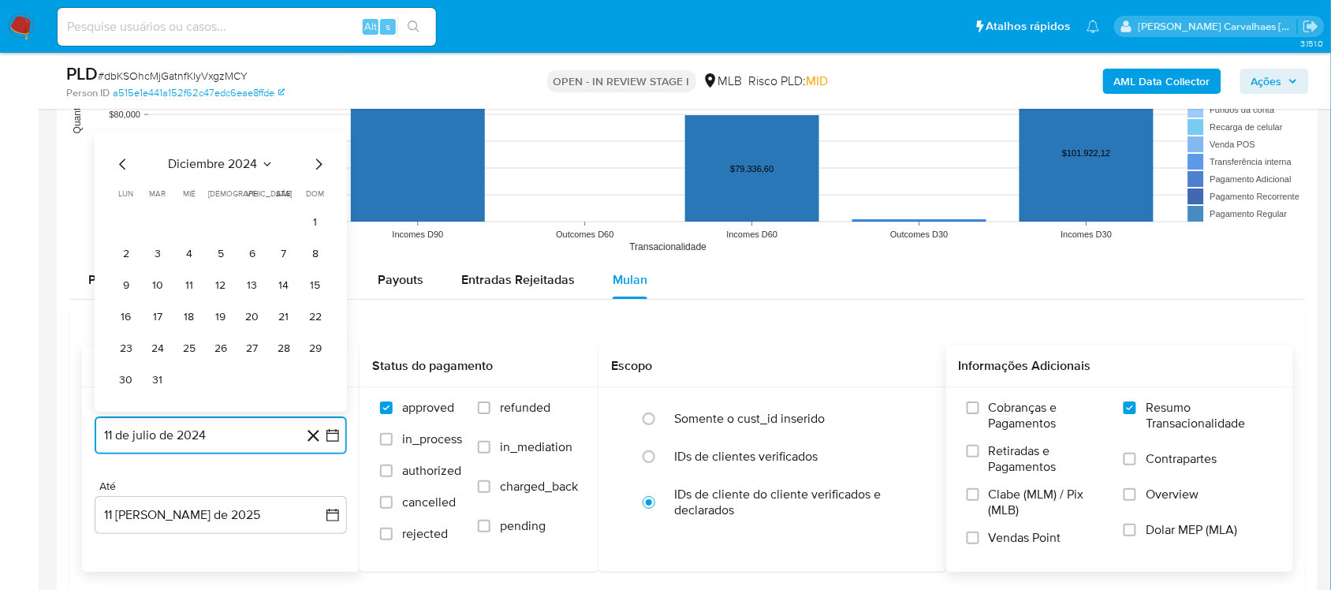
click at [315, 160] on icon "Mes siguiente" at bounding box center [318, 164] width 19 height 19
click at [313, 202] on icon "Mes siguiente" at bounding box center [318, 195] width 19 height 19
click at [313, 199] on icon "Mes siguiente" at bounding box center [318, 195] width 19 height 19
click at [314, 168] on icon "Mes siguiente" at bounding box center [318, 164] width 19 height 19
click at [317, 198] on icon "Mes siguiente" at bounding box center [318, 195] width 19 height 19
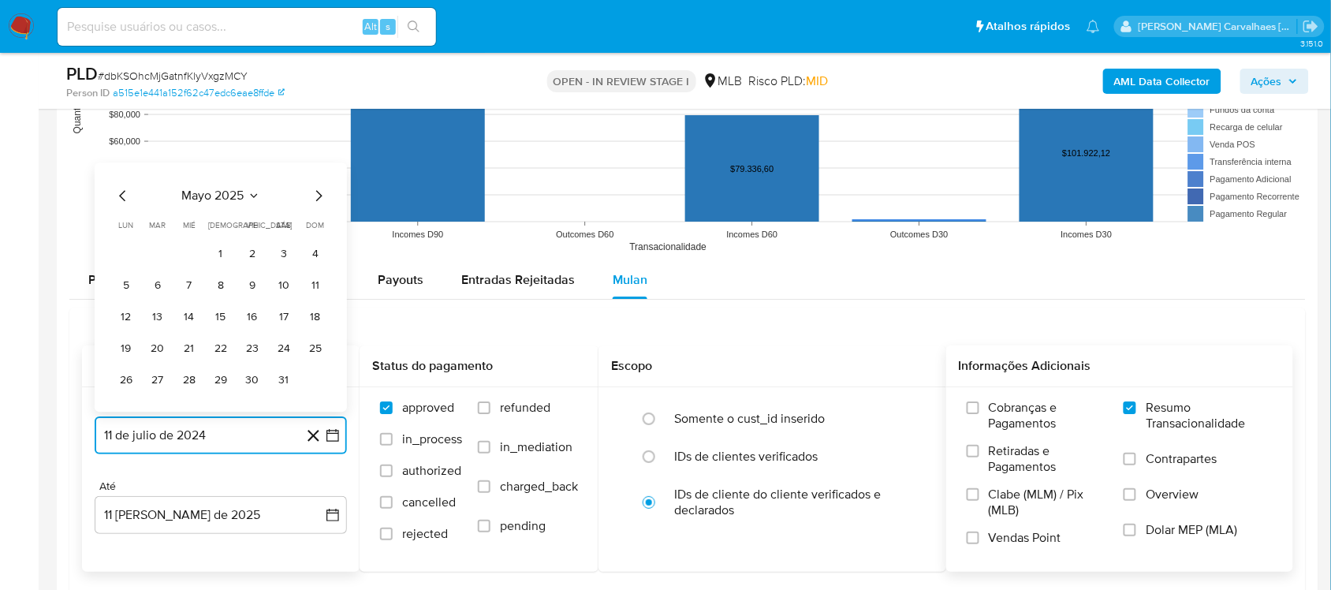
click at [317, 198] on icon "Mes siguiente" at bounding box center [318, 195] width 19 height 19
click at [316, 164] on icon "Mes siguiente" at bounding box center [318, 164] width 19 height 19
click at [313, 198] on icon "Mes siguiente" at bounding box center [318, 195] width 19 height 19
click at [124, 201] on icon "Mes anterior" at bounding box center [123, 195] width 19 height 19
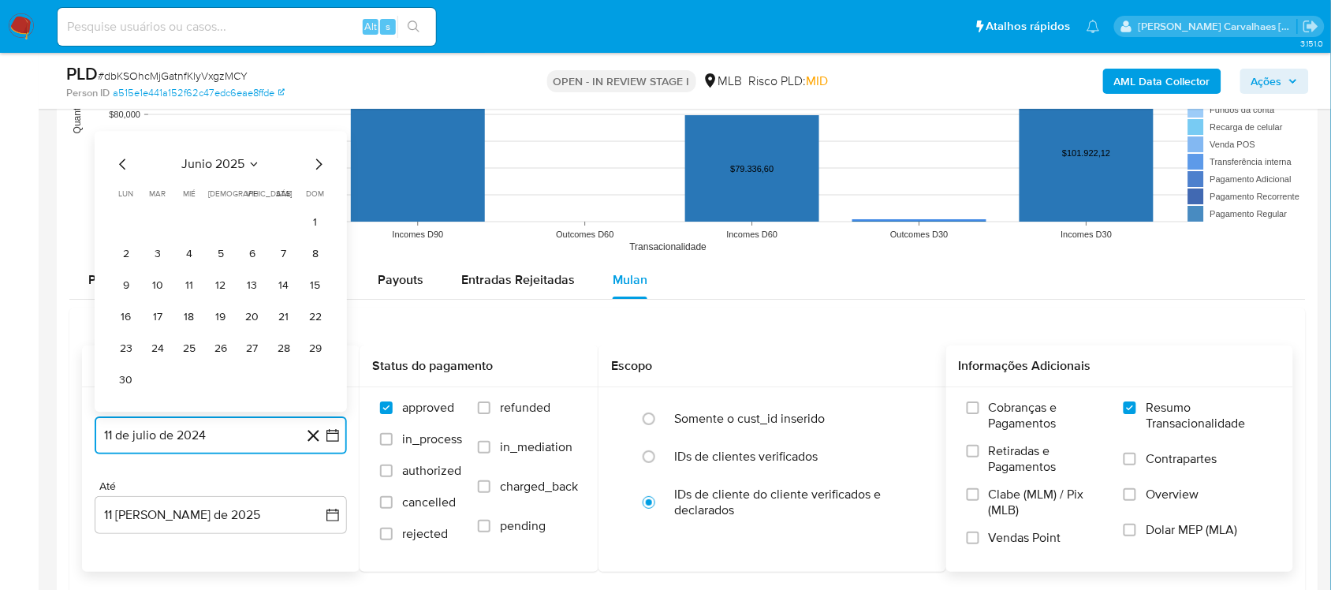
click at [120, 168] on icon "Mes anterior" at bounding box center [123, 164] width 19 height 19
click at [317, 198] on icon "Mes siguiente" at bounding box center [318, 195] width 19 height 19
click at [155, 254] on button "3" at bounding box center [157, 253] width 25 height 25
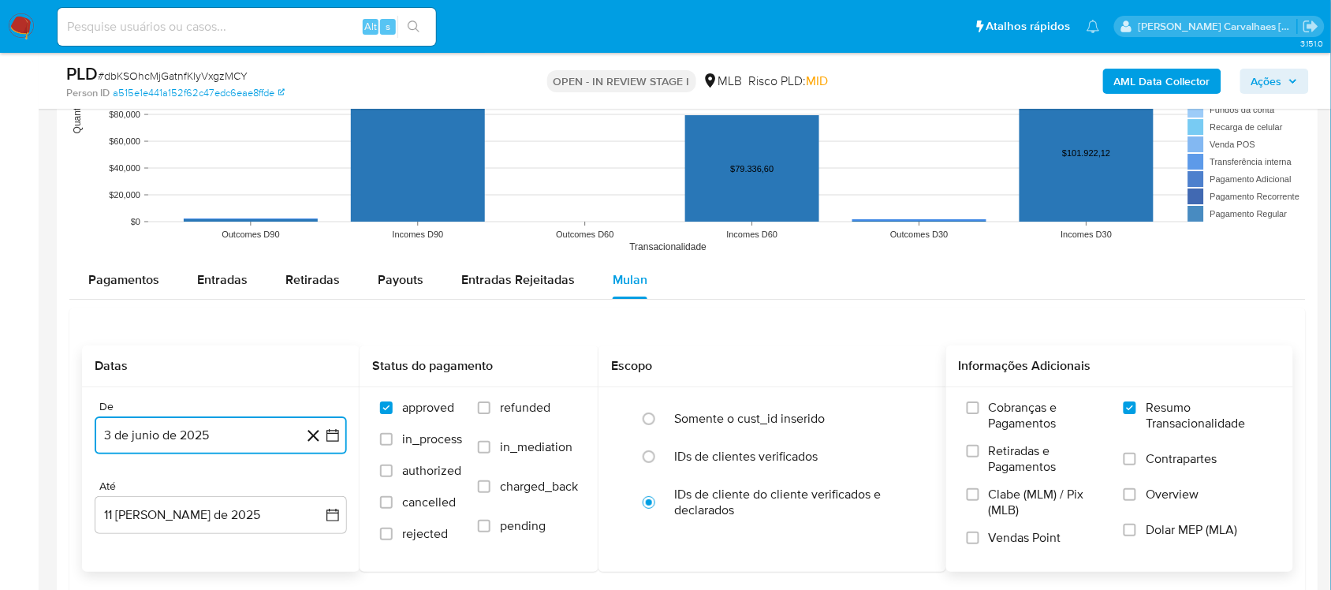
click at [325, 436] on icon "button" at bounding box center [333, 435] width 16 height 16
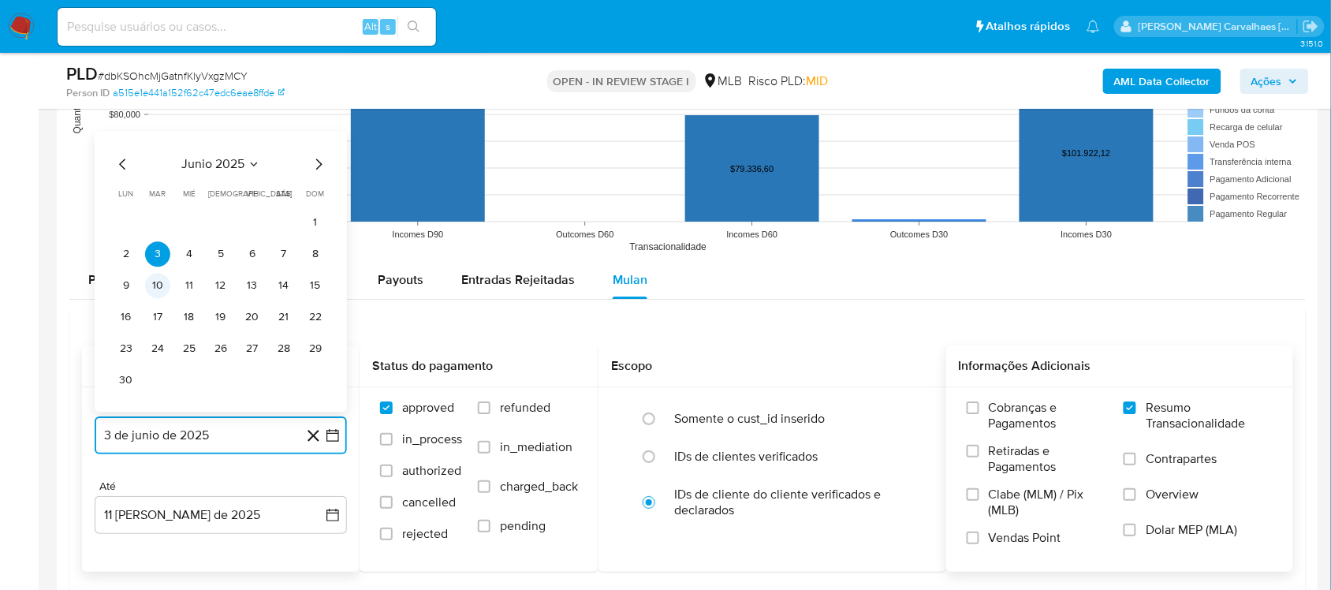
click at [155, 289] on button "10" at bounding box center [157, 285] width 25 height 25
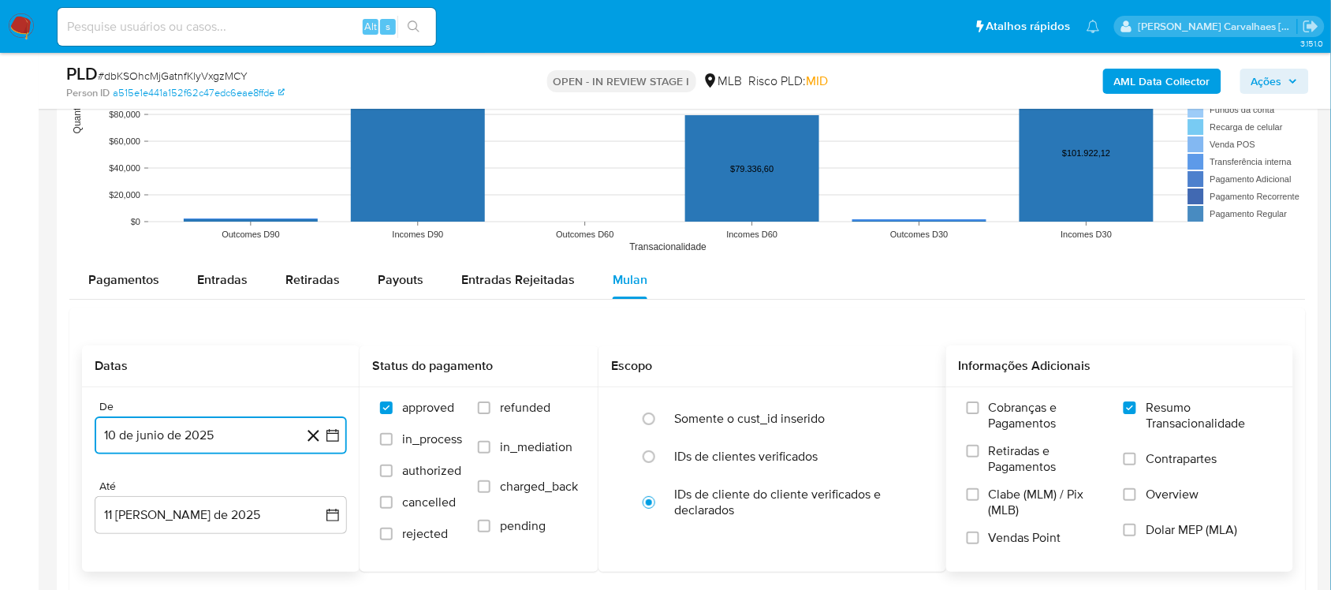
scroll to position [1774, 0]
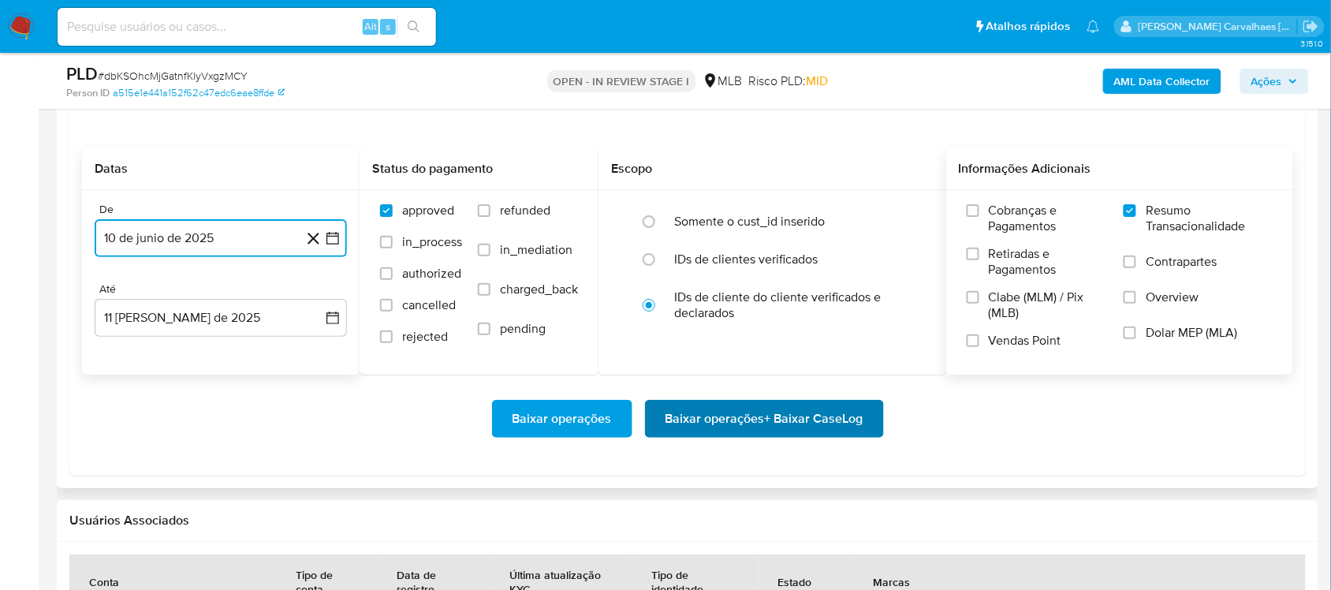
click at [763, 426] on span "Baixar operações + Baixar CaseLog" at bounding box center [764, 418] width 198 height 35
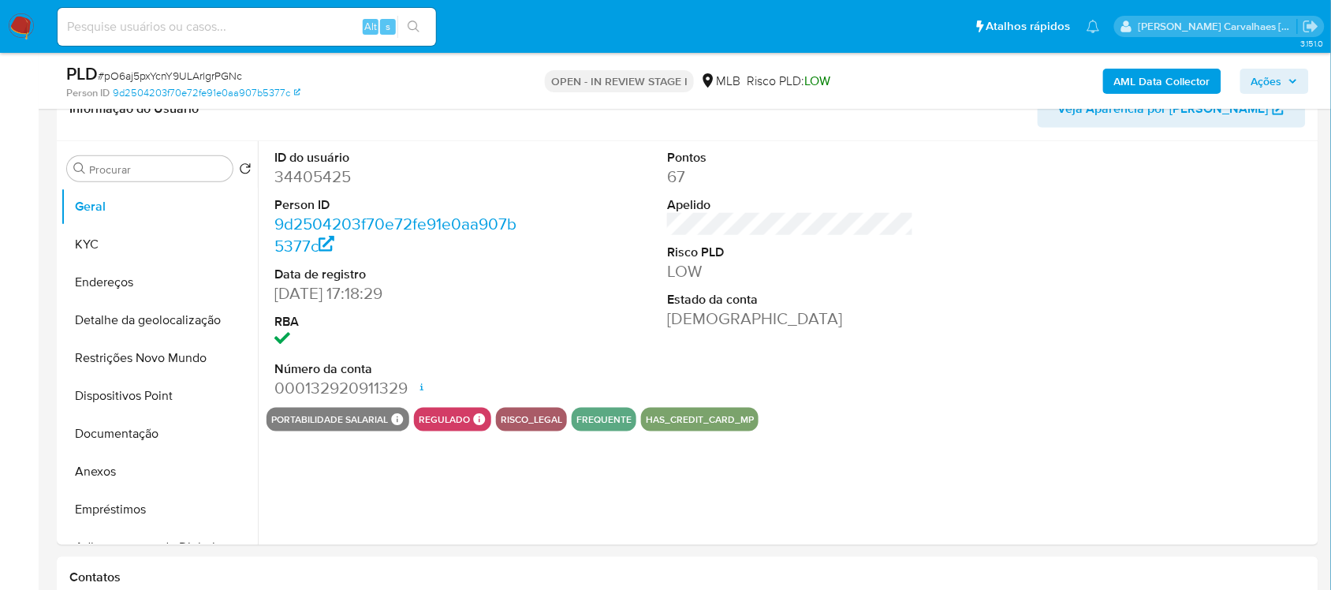
scroll to position [296, 0]
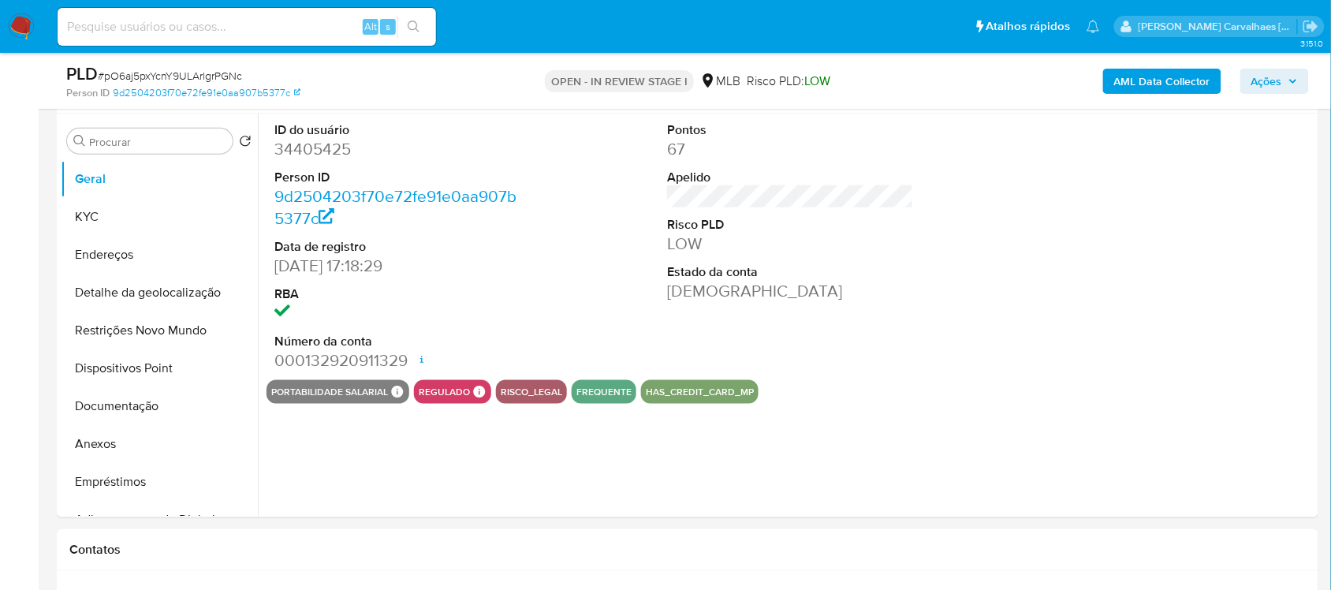
select select "10"
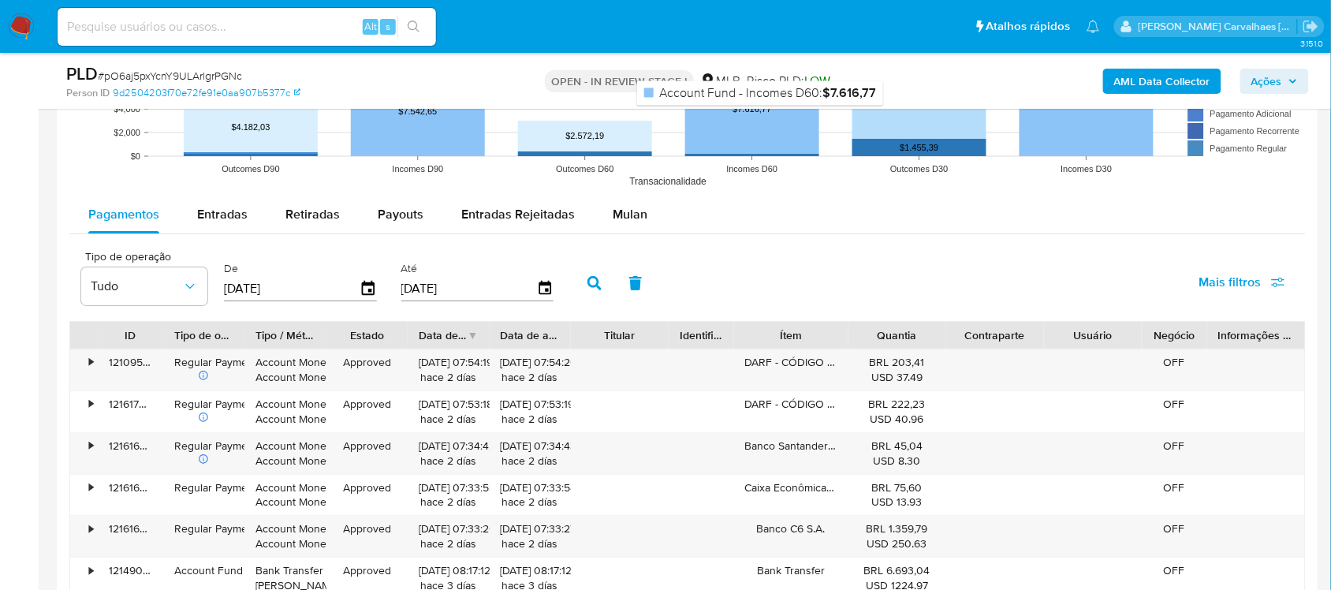
scroll to position [1676, 0]
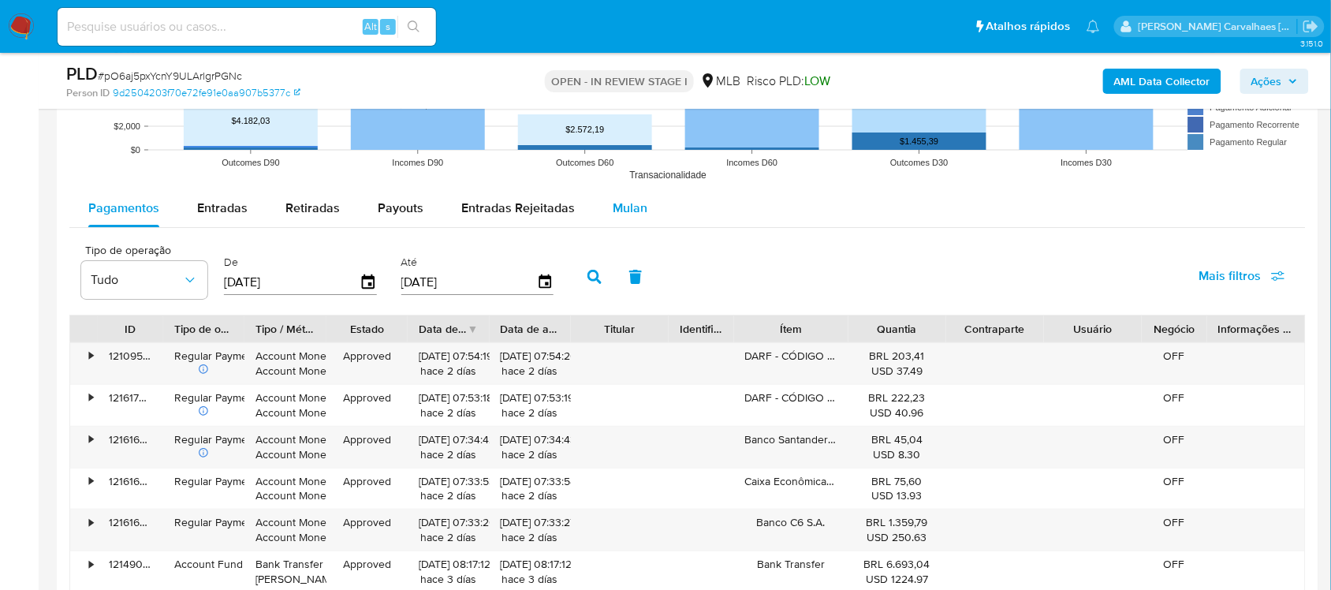
click at [613, 203] on span "Mulan" at bounding box center [630, 208] width 35 height 18
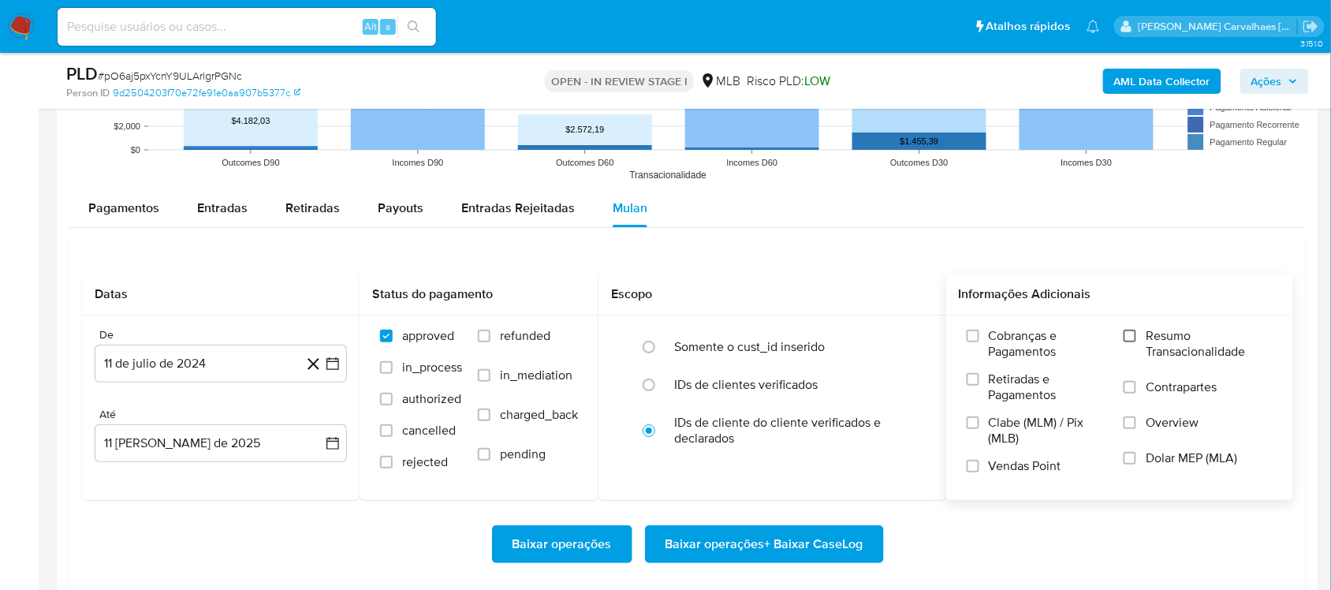
click at [1135, 341] on input "Resumo Transacionalidade" at bounding box center [1130, 336] width 13 height 13
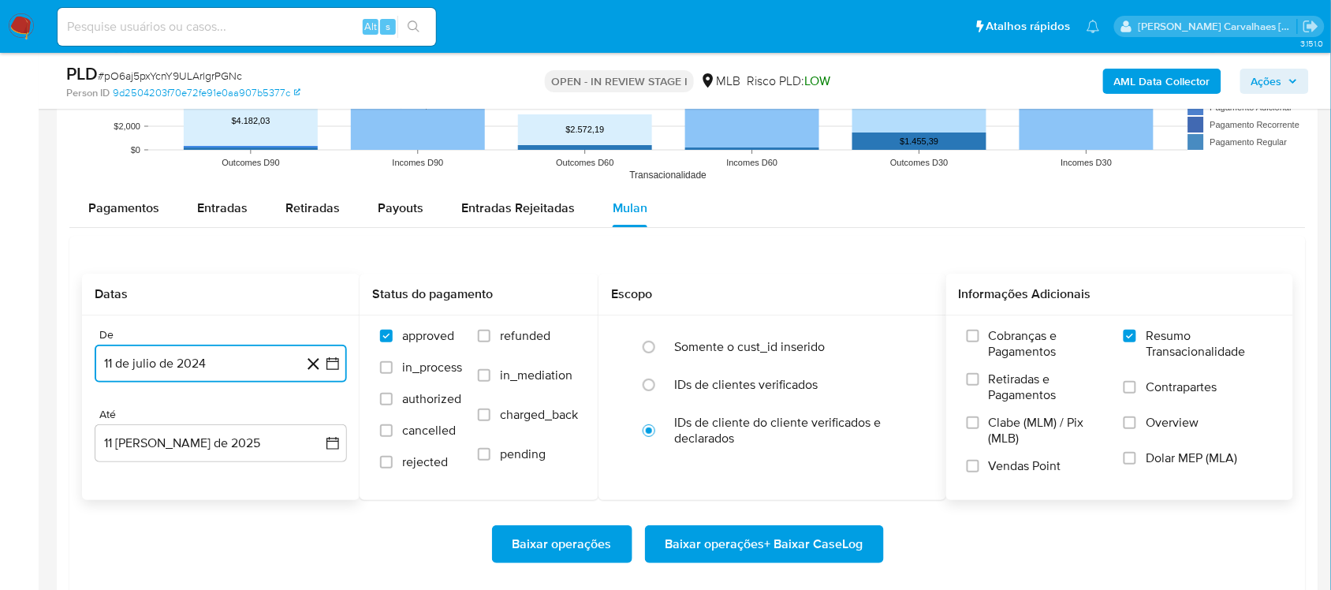
click at [340, 373] on button "11 de julio de 2024" at bounding box center [221, 364] width 252 height 38
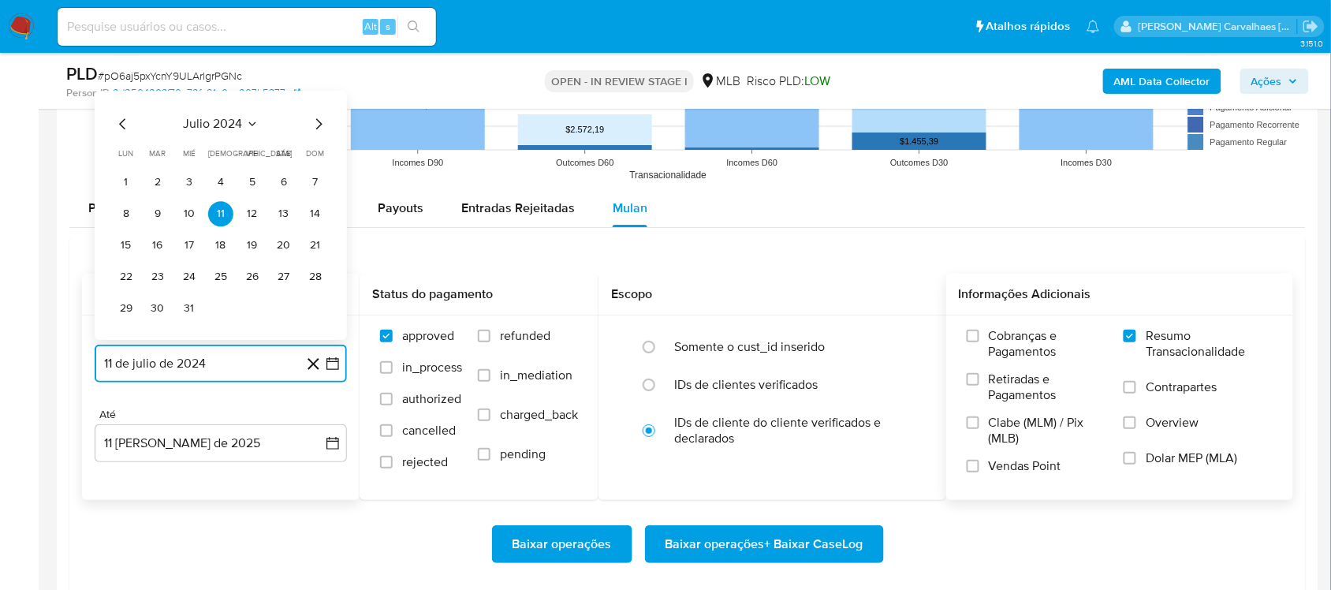
click at [314, 129] on icon "Mes siguiente" at bounding box center [318, 123] width 19 height 19
click at [318, 95] on icon "Mes siguiente" at bounding box center [318, 92] width 19 height 19
click at [314, 128] on icon "Mes siguiente" at bounding box center [318, 123] width 19 height 19
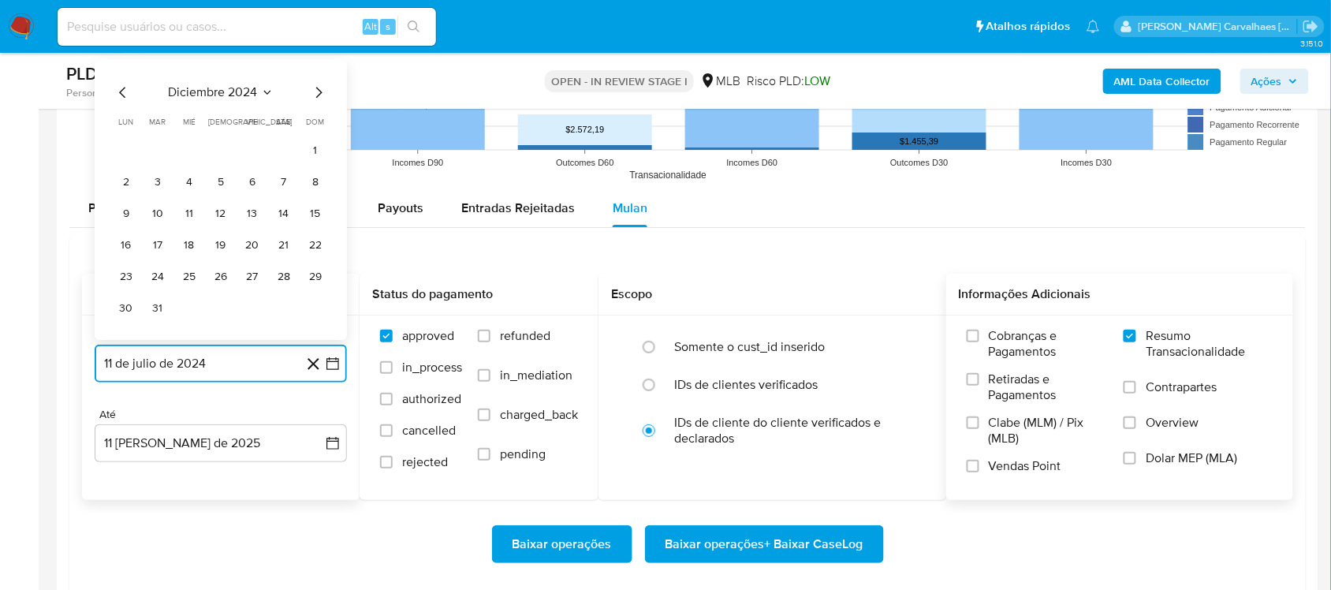
click at [313, 97] on icon "Mes siguiente" at bounding box center [318, 92] width 19 height 19
click at [317, 127] on icon "Mes siguiente" at bounding box center [318, 123] width 19 height 19
click at [318, 97] on icon "Mes siguiente" at bounding box center [319, 92] width 6 height 11
click at [317, 123] on icon "Mes siguiente" at bounding box center [318, 123] width 19 height 19
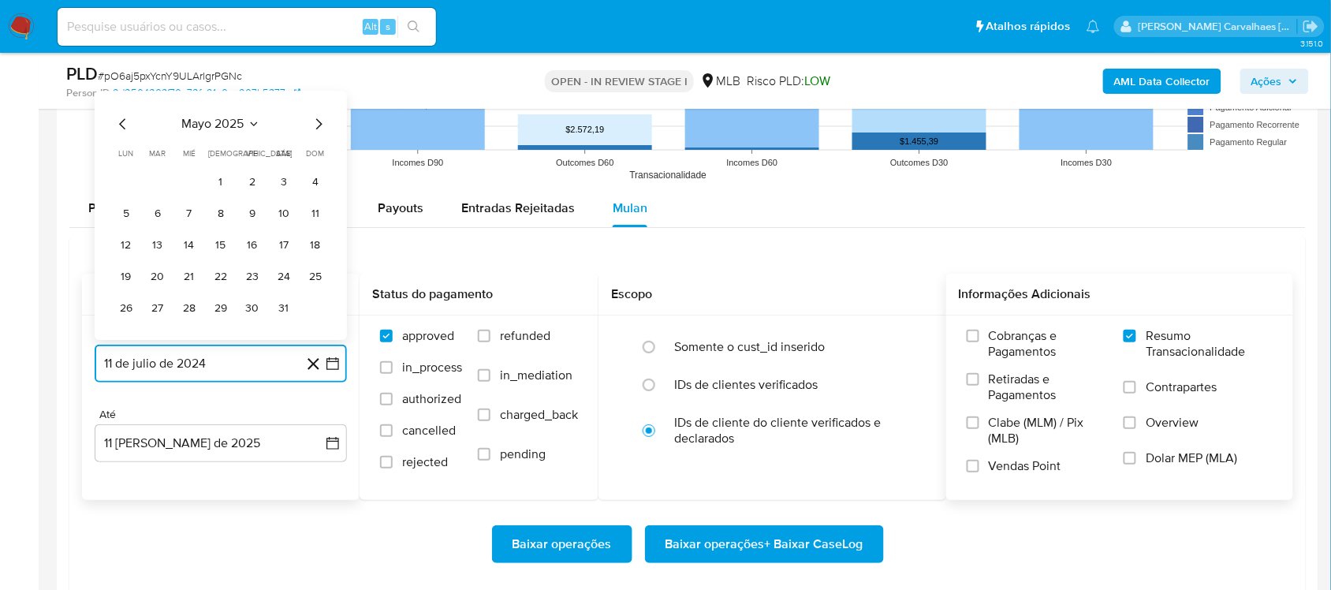
click at [317, 123] on icon "Mes siguiente" at bounding box center [318, 123] width 19 height 19
click at [160, 214] on button "10" at bounding box center [157, 213] width 25 height 25
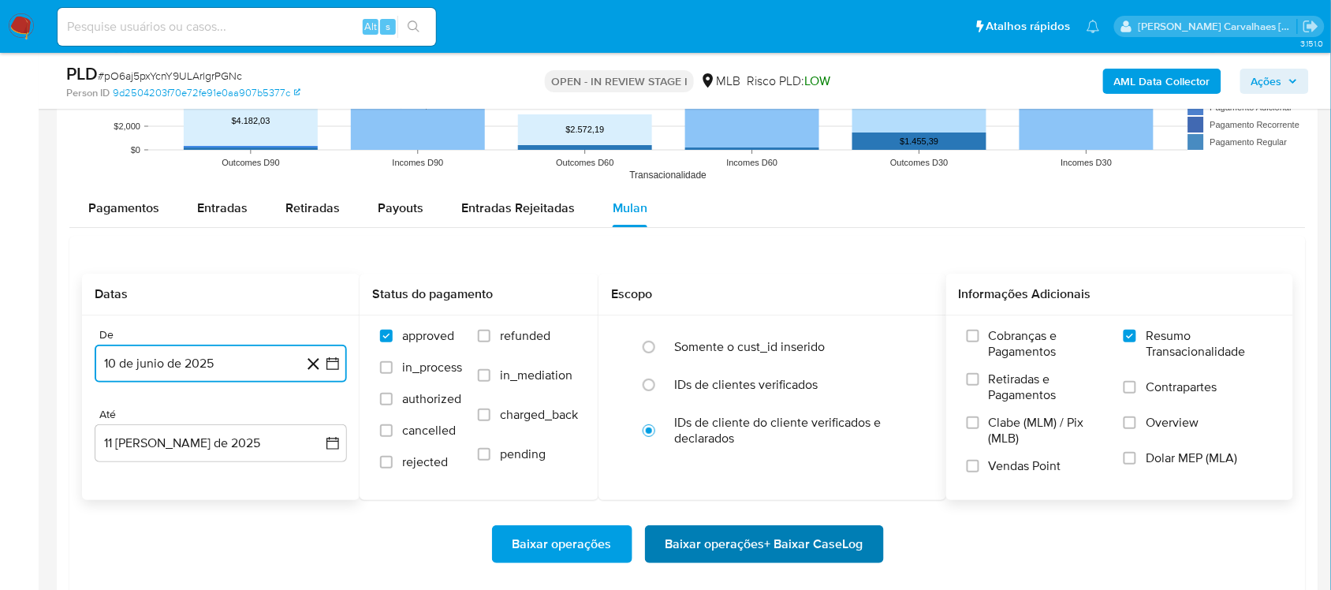
click at [792, 548] on span "Baixar operações + Baixar CaseLog" at bounding box center [764, 544] width 198 height 35
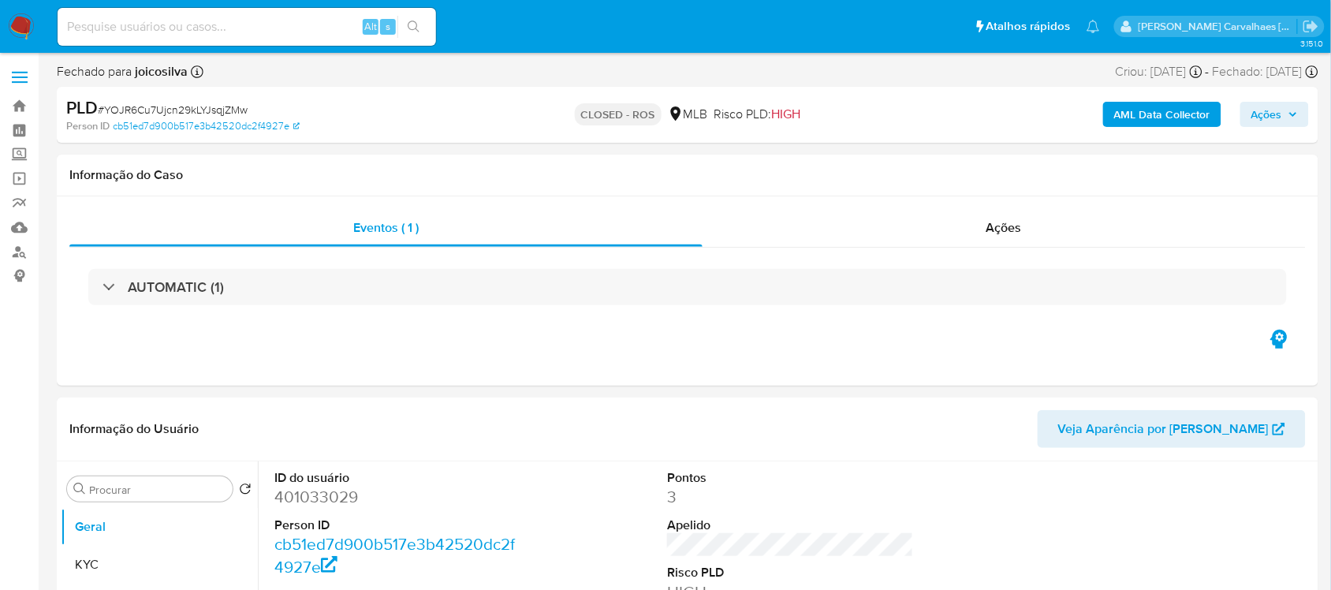
select select "10"
click at [21, 255] on link "Localizador de pessoas" at bounding box center [94, 252] width 188 height 24
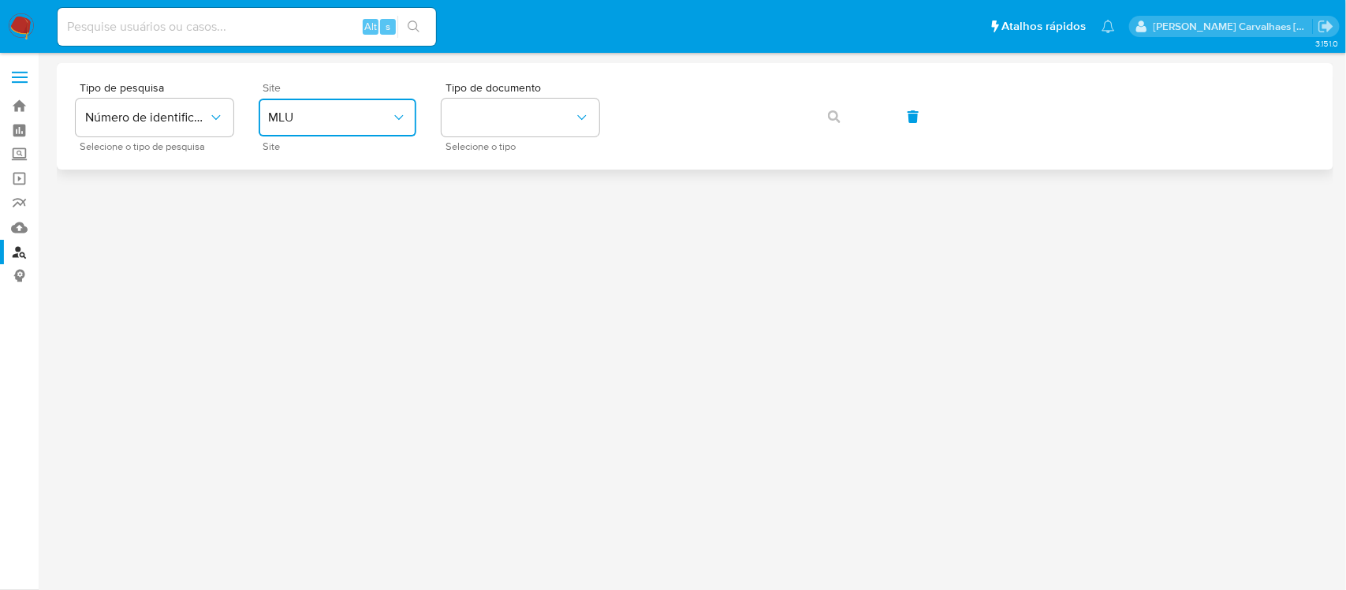
click at [402, 111] on icon "site_id" at bounding box center [399, 118] width 16 height 16
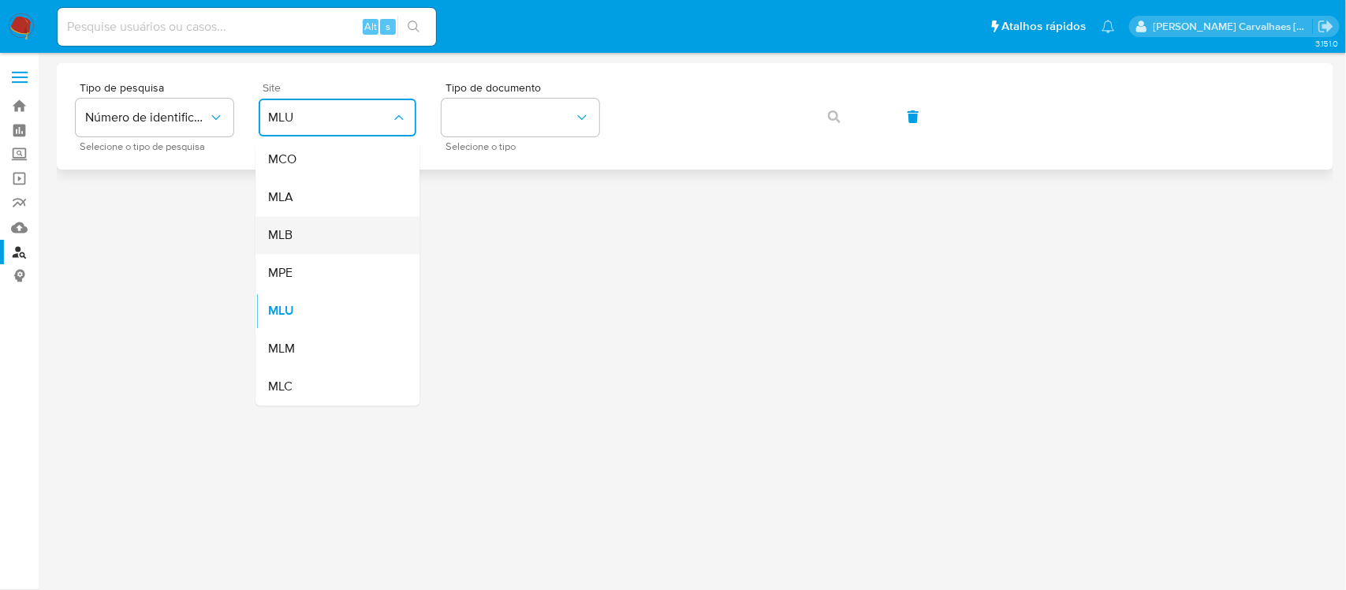
click at [353, 229] on div "MLB" at bounding box center [332, 236] width 129 height 38
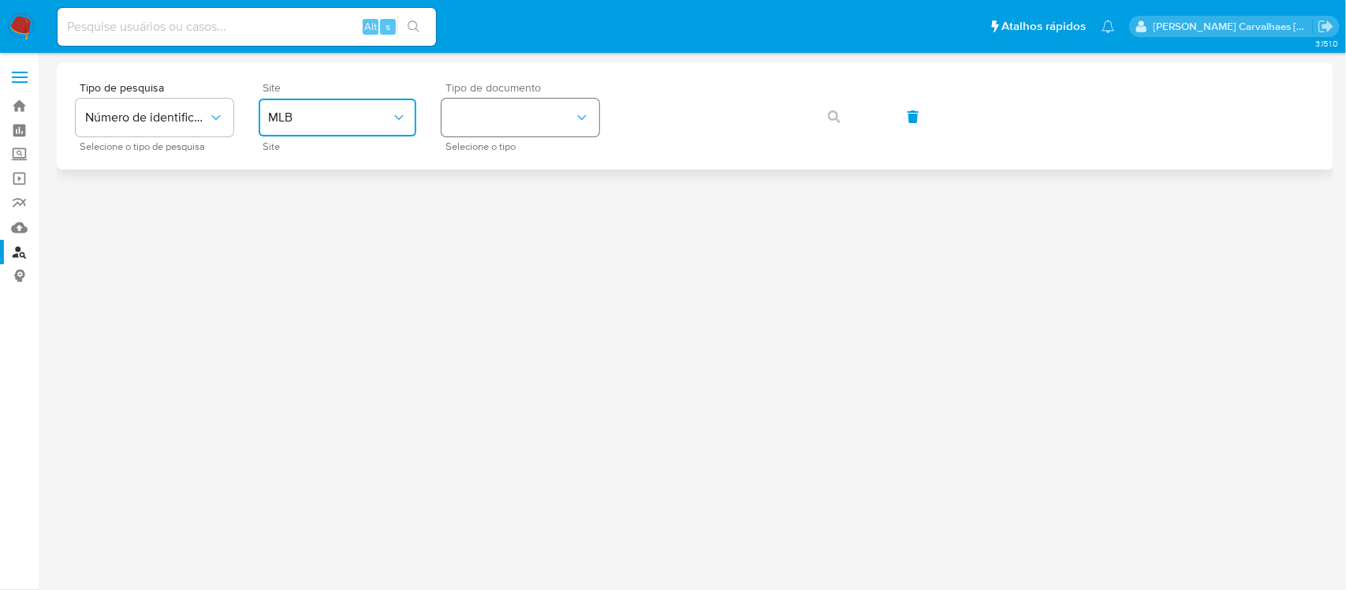
click at [526, 122] on button "identificationType" at bounding box center [521, 118] width 158 height 38
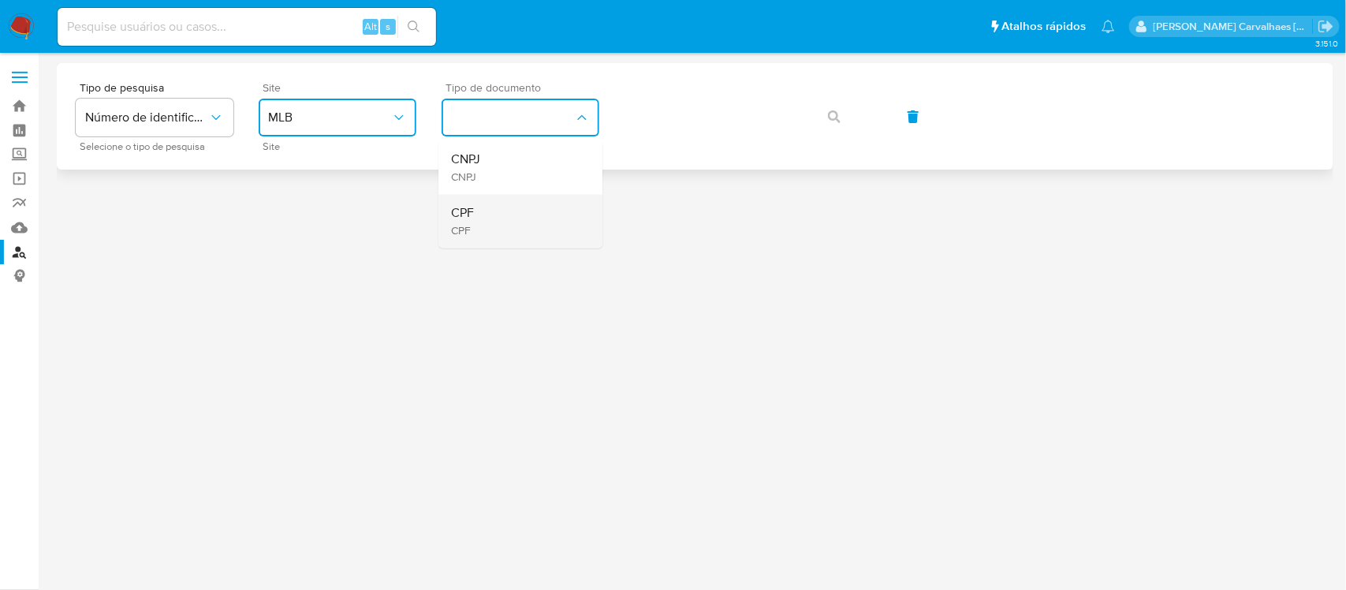
click at [527, 211] on div "CPF CPF" at bounding box center [515, 222] width 129 height 54
click at [442, 156] on div "Tipo de pesquisa Número de identificação Selecione o tipo de pesquisa Site MLB …" at bounding box center [695, 116] width 1277 height 106
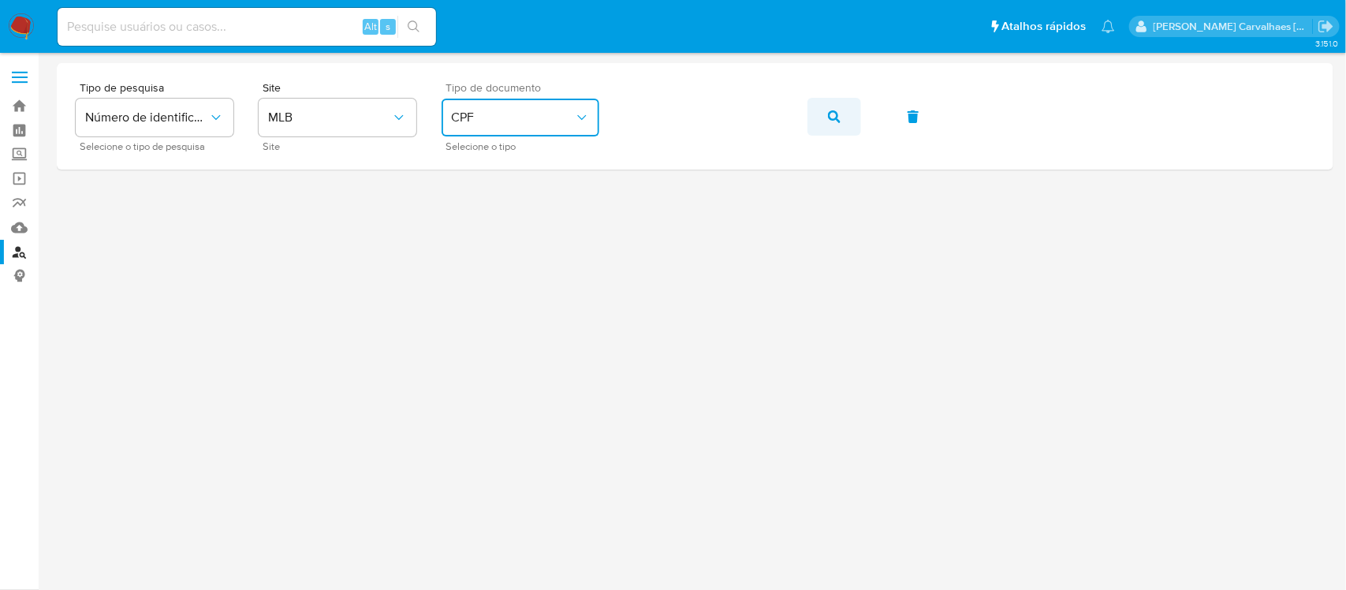
click at [828, 124] on span "button" at bounding box center [834, 116] width 13 height 35
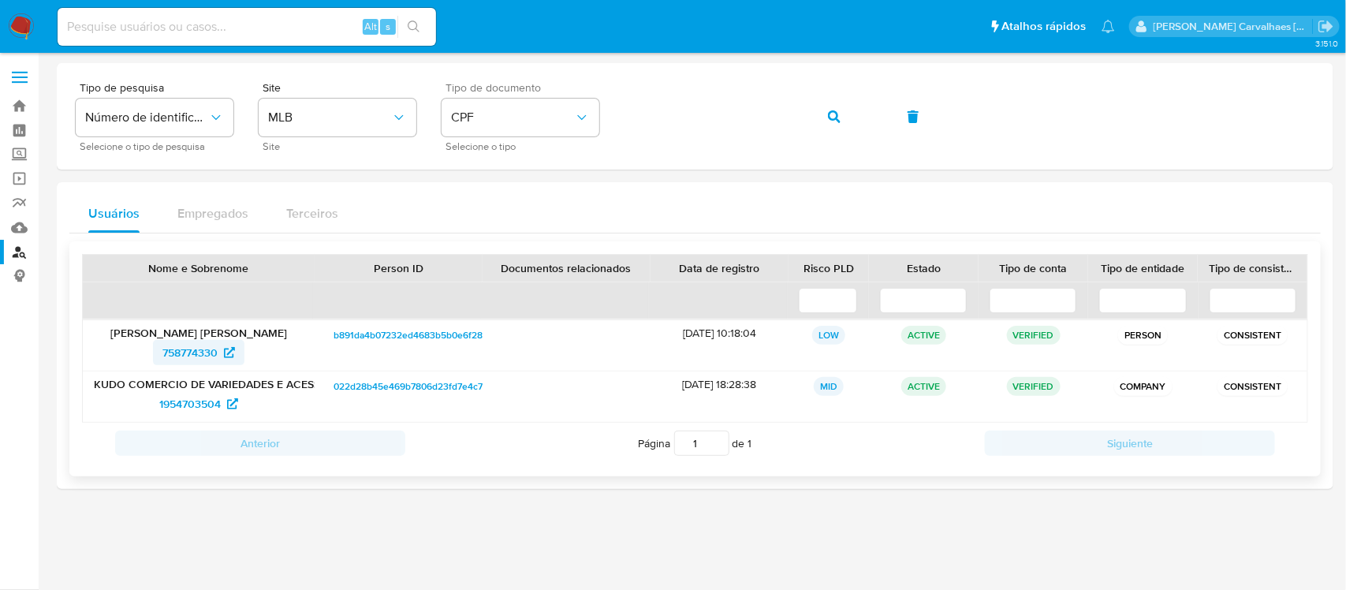
click at [178, 351] on span "758774330" at bounding box center [189, 352] width 55 height 25
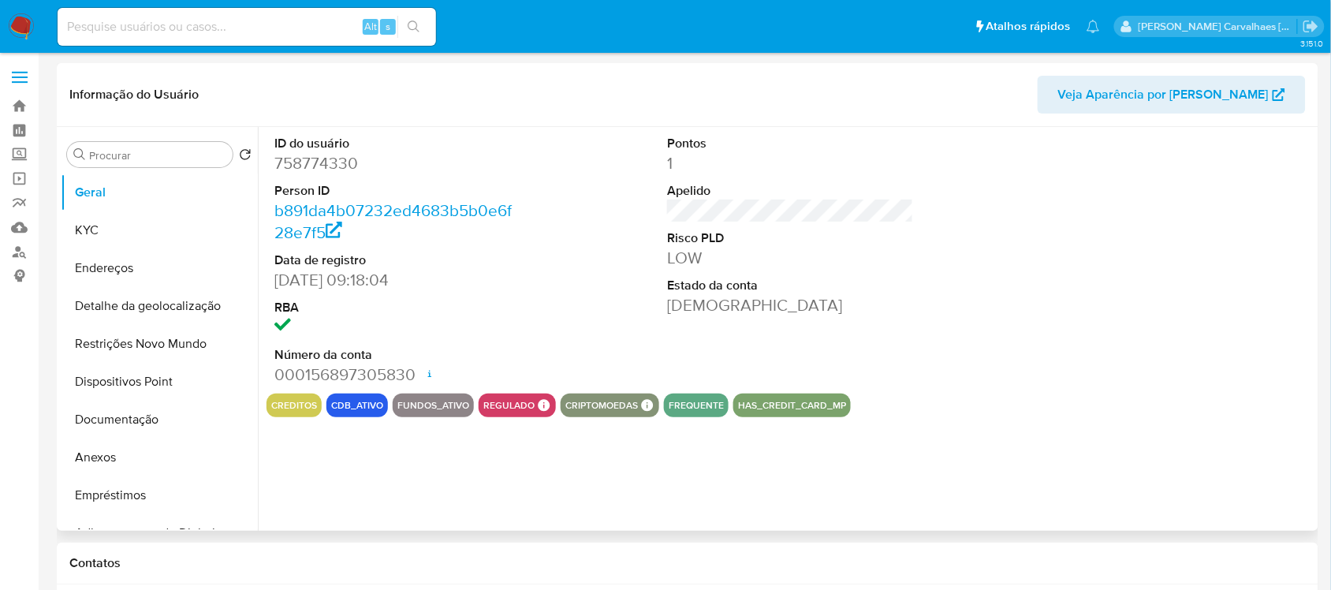
select select "10"
click at [125, 416] on button "Documentação" at bounding box center [153, 420] width 185 height 38
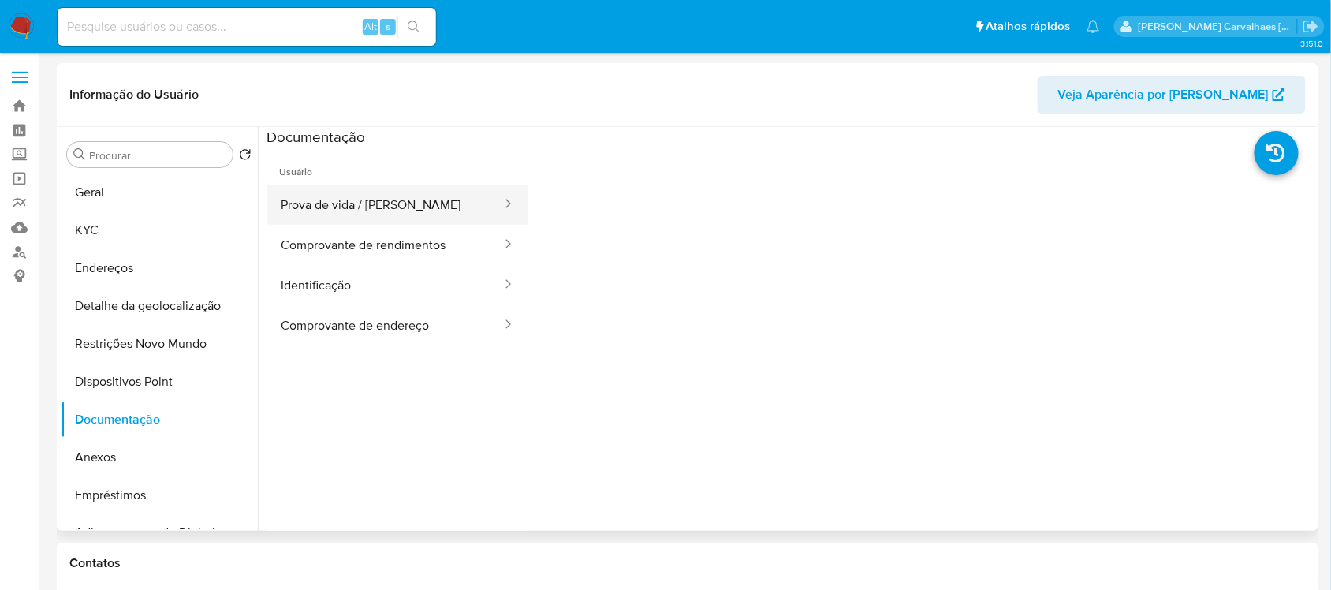
click at [378, 213] on button "Prova de vida / [PERSON_NAME]" at bounding box center [385, 205] width 237 height 40
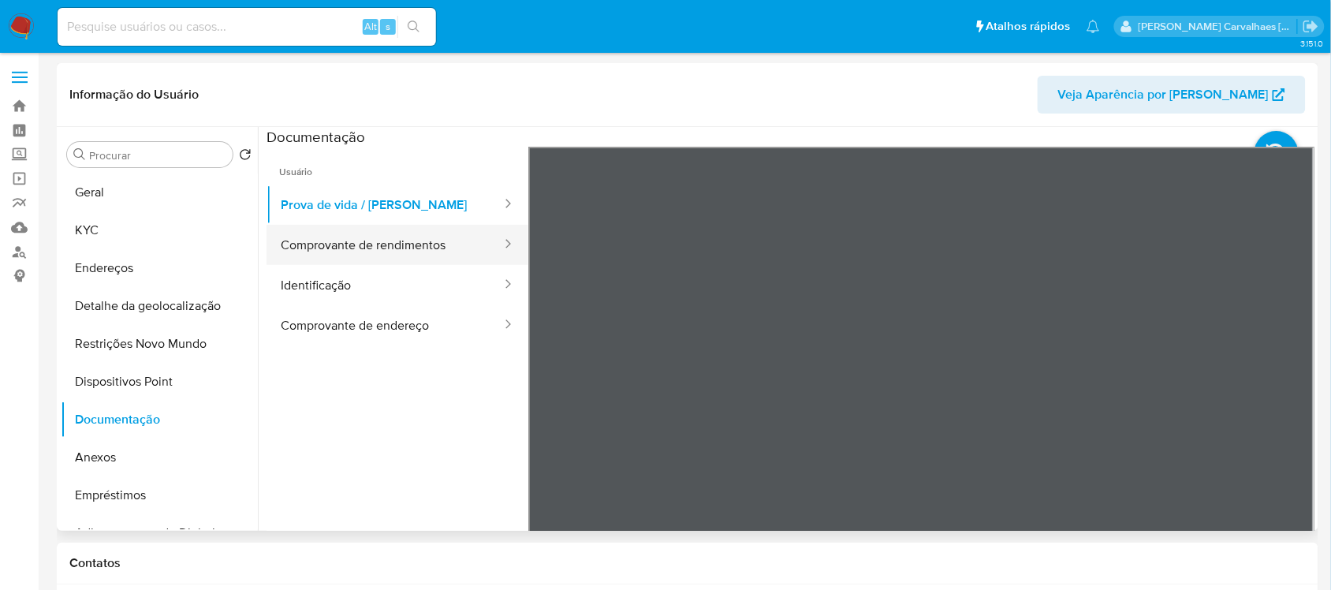
click at [382, 247] on button "Comprovante de rendimentos" at bounding box center [385, 245] width 237 height 40
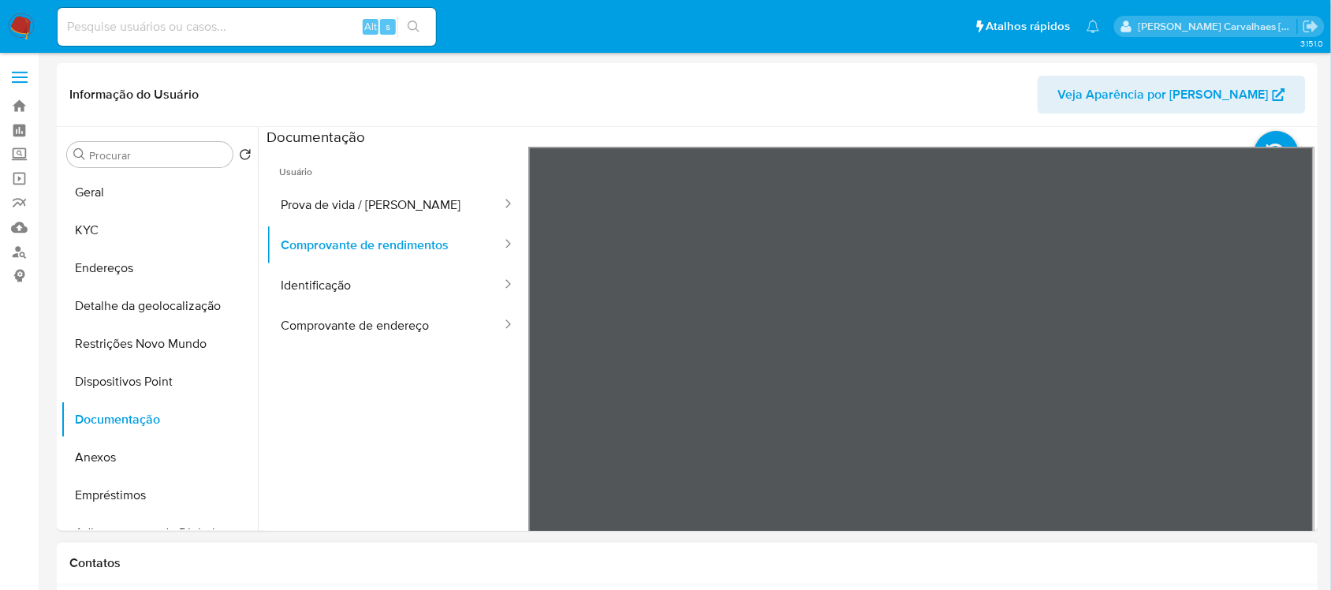
click at [1153, 495] on div "Usuário Prova de vida / Selfie Comprovante de rendimentos Identificação Comprov…" at bounding box center [791, 399] width 1048 height 505
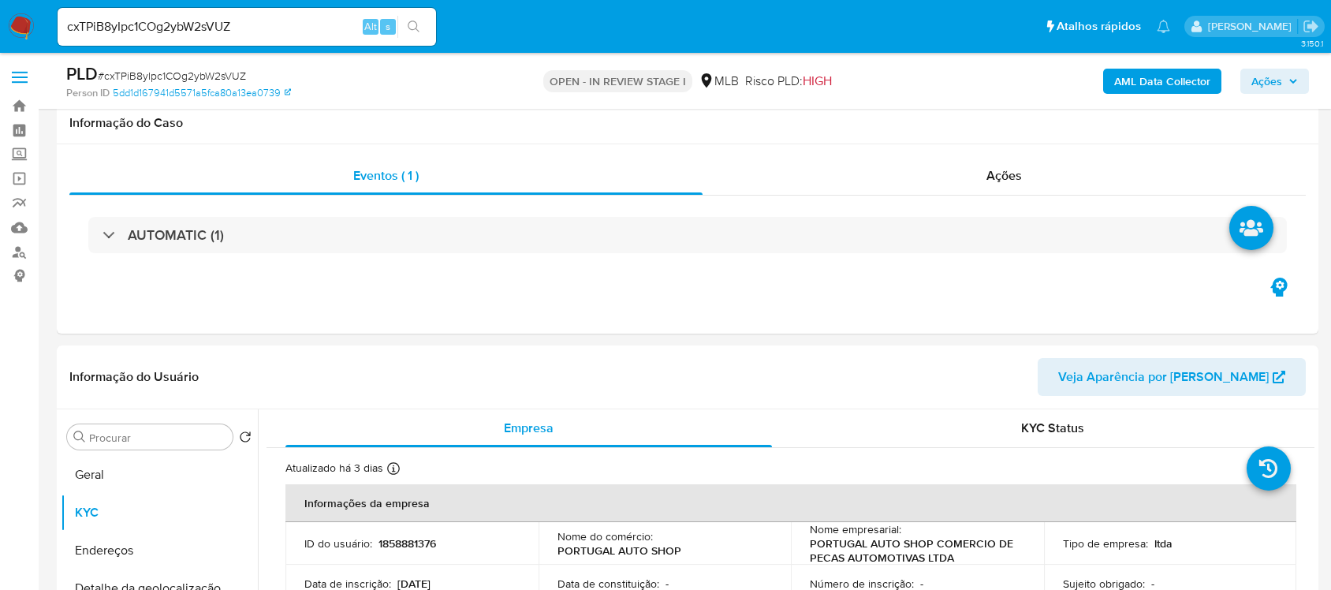
select select "10"
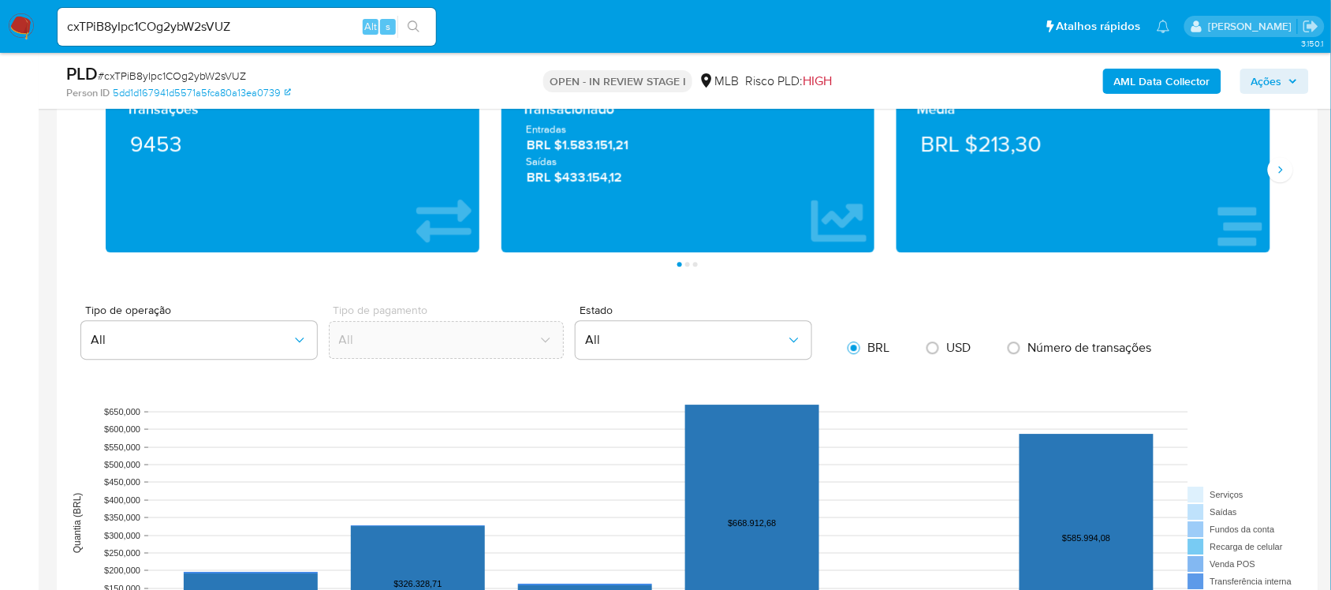
scroll to position [968, 0]
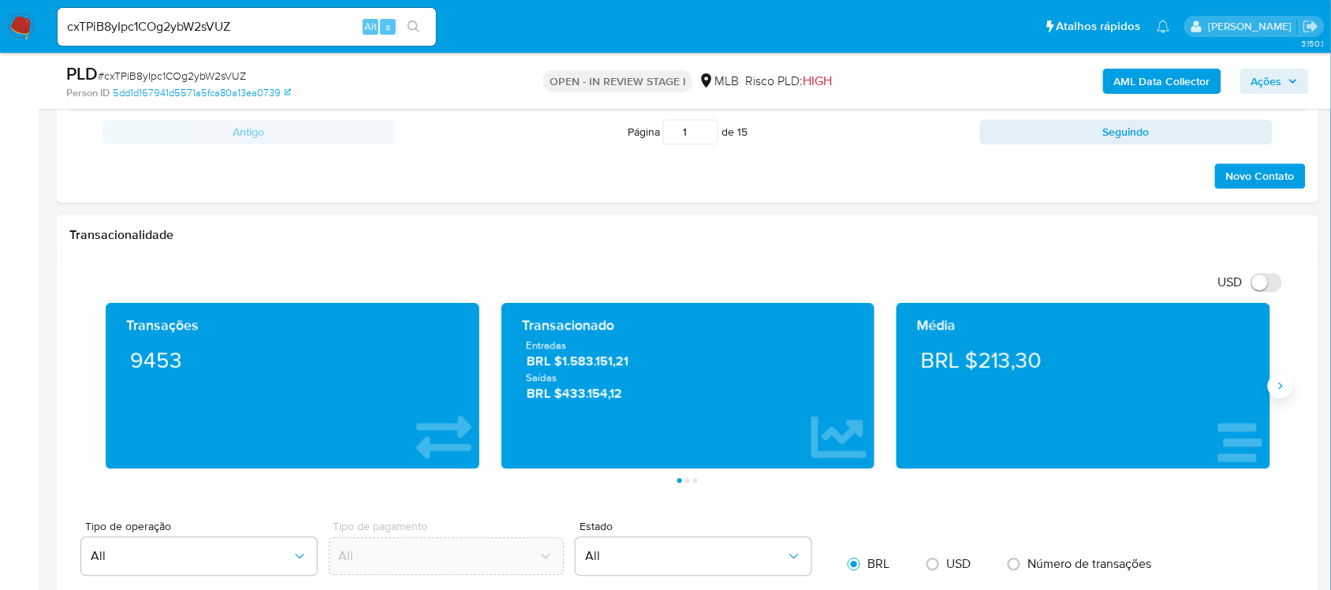
click at [1277, 384] on icon "Siguiente" at bounding box center [1280, 385] width 13 height 13
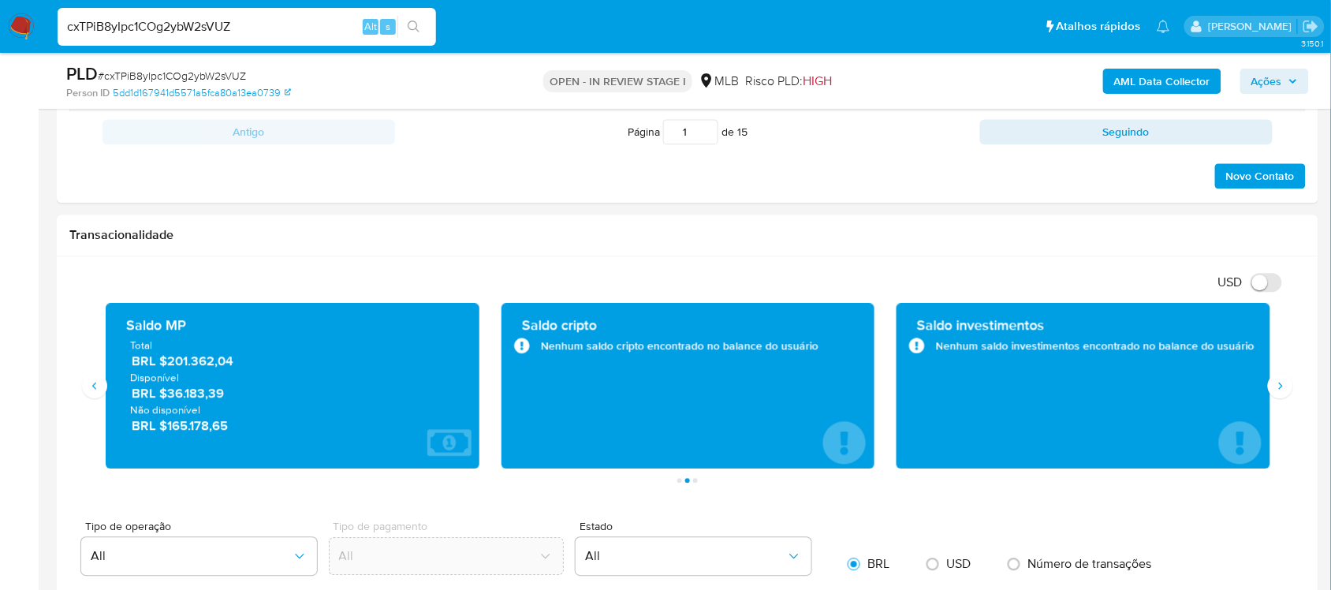
drag, startPoint x: 263, startPoint y: 21, endPoint x: 36, endPoint y: 21, distance: 226.3
click at [36, 21] on nav "Pausado Ver notificaciones cxTPiB8yIpc1COg2ybW2sVUZ Alt s Atalhos rápidos Presi…" at bounding box center [665, 26] width 1331 height 53
paste input "I6B9Uddfb766TmiHxOl1JCj3"
type input "I6B9Uddfb766TmiHxOl1JCj3"
click at [418, 21] on icon "search-icon" at bounding box center [414, 27] width 13 height 13
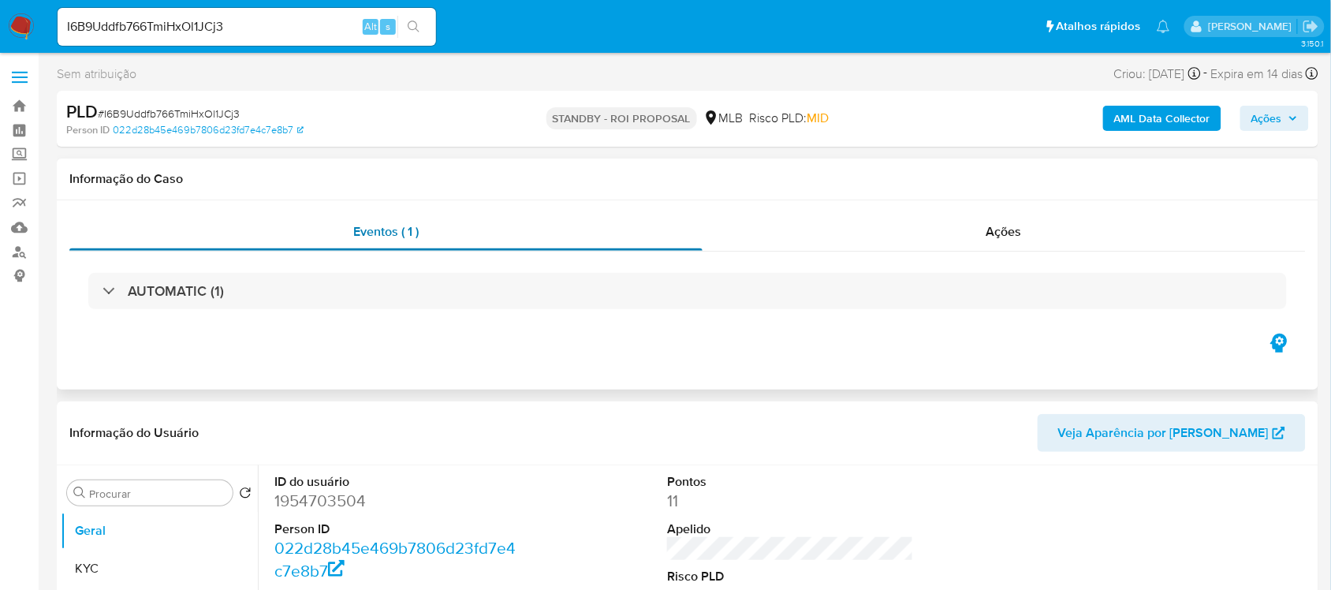
select select "10"
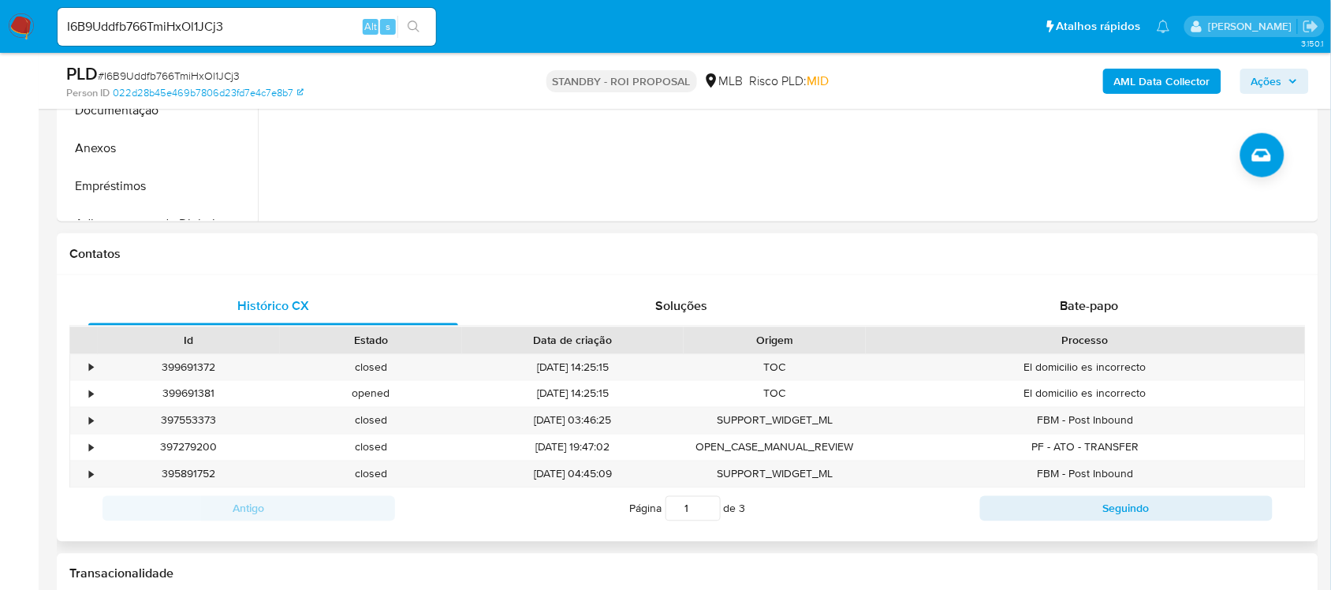
scroll to position [296, 0]
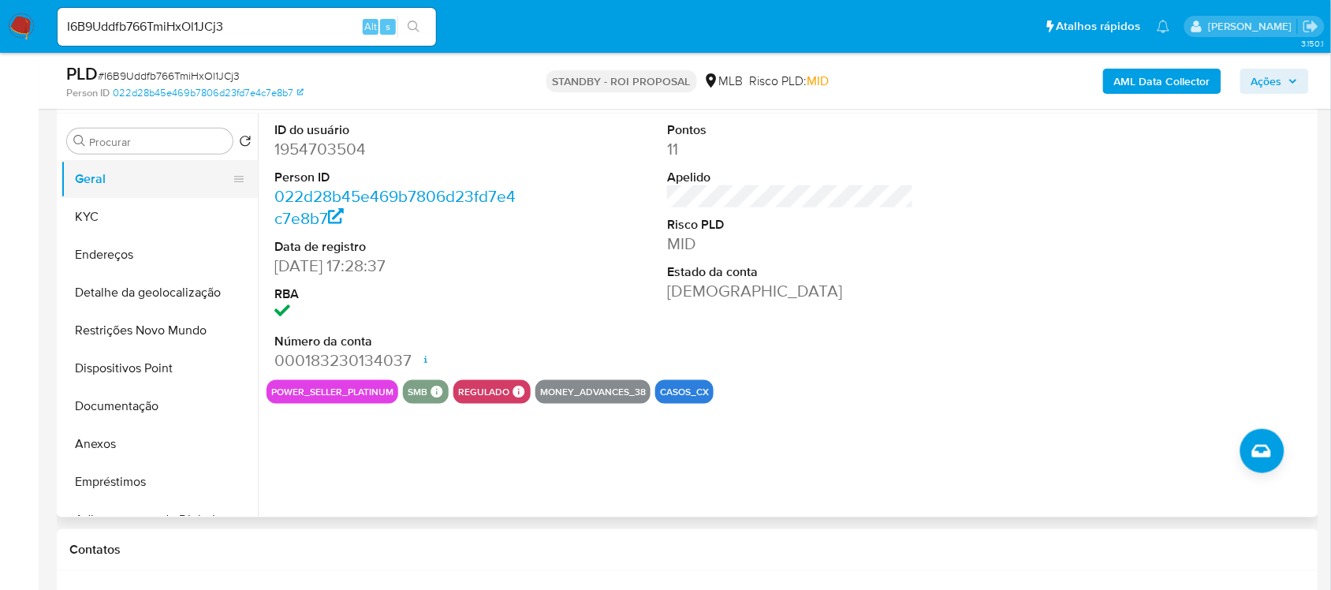
click at [96, 183] on button "Geral" at bounding box center [153, 179] width 185 height 38
click at [128, 218] on button "KYC" at bounding box center [153, 217] width 185 height 38
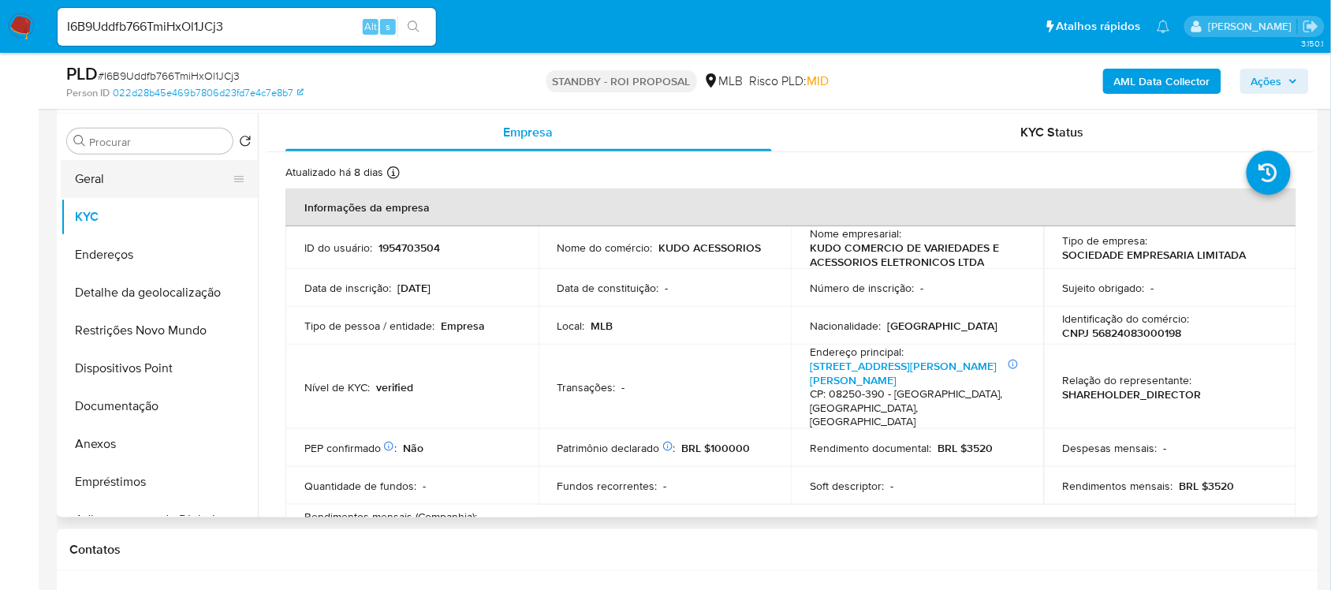
click at [120, 170] on button "Geral" at bounding box center [153, 179] width 185 height 38
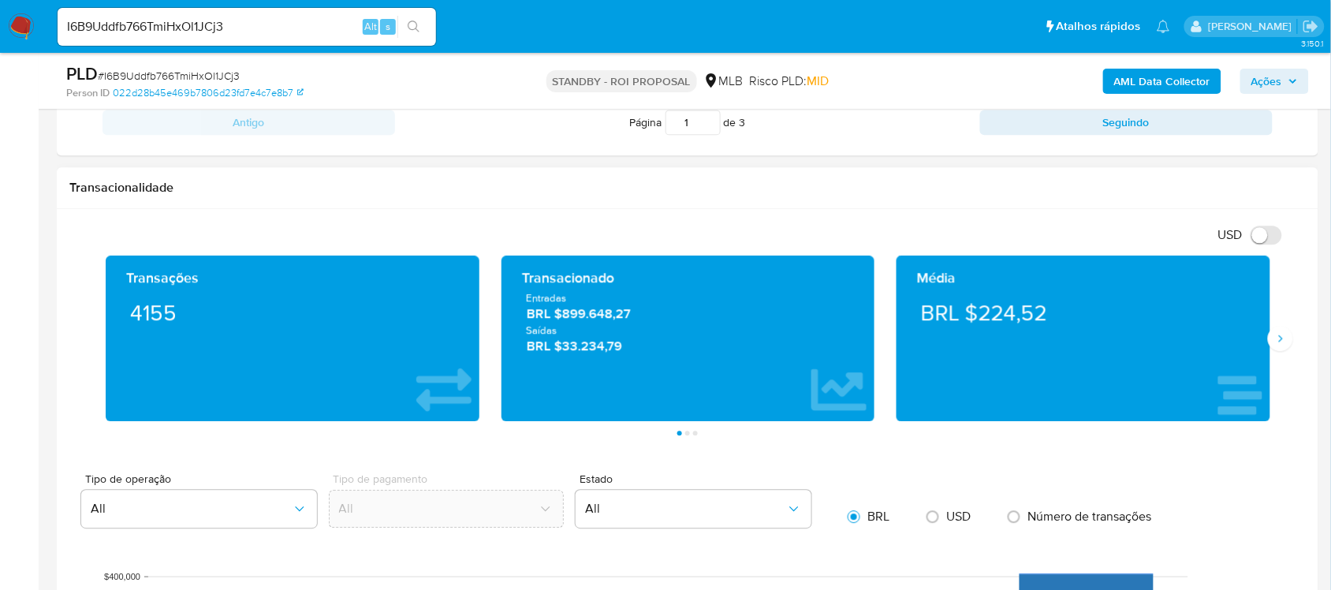
scroll to position [986, 0]
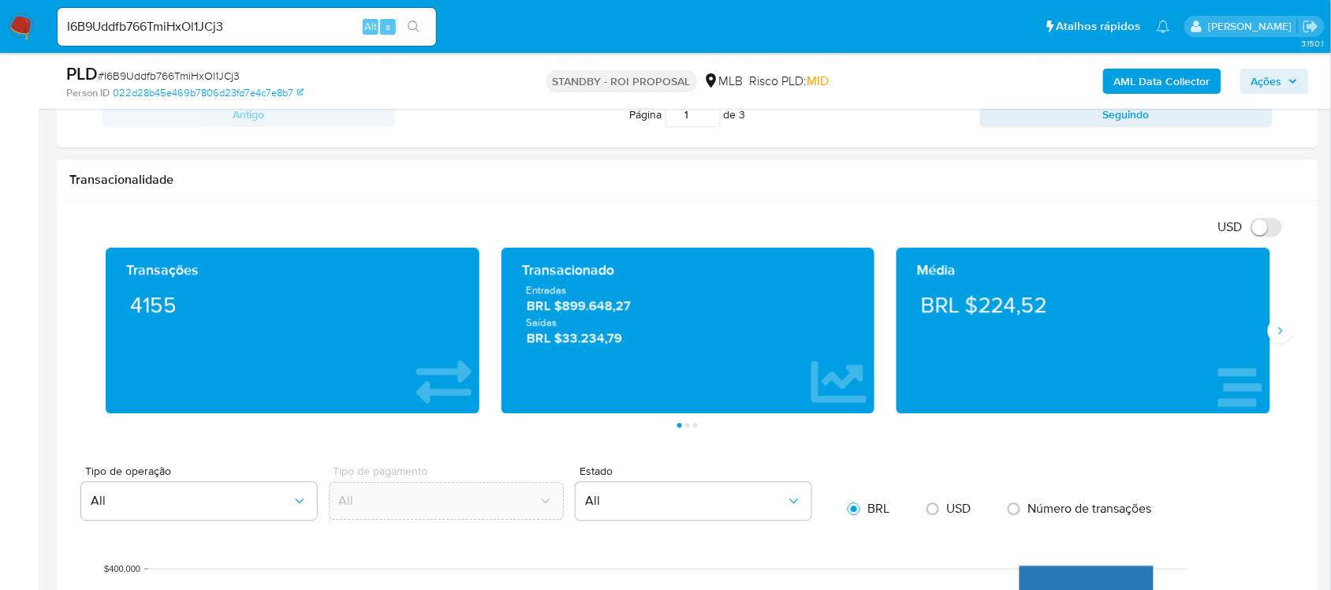
click at [1276, 349] on div "Média BRL $224,52" at bounding box center [1083, 331] width 396 height 166
click at [1275, 343] on button "Siguiente" at bounding box center [1280, 330] width 25 height 25
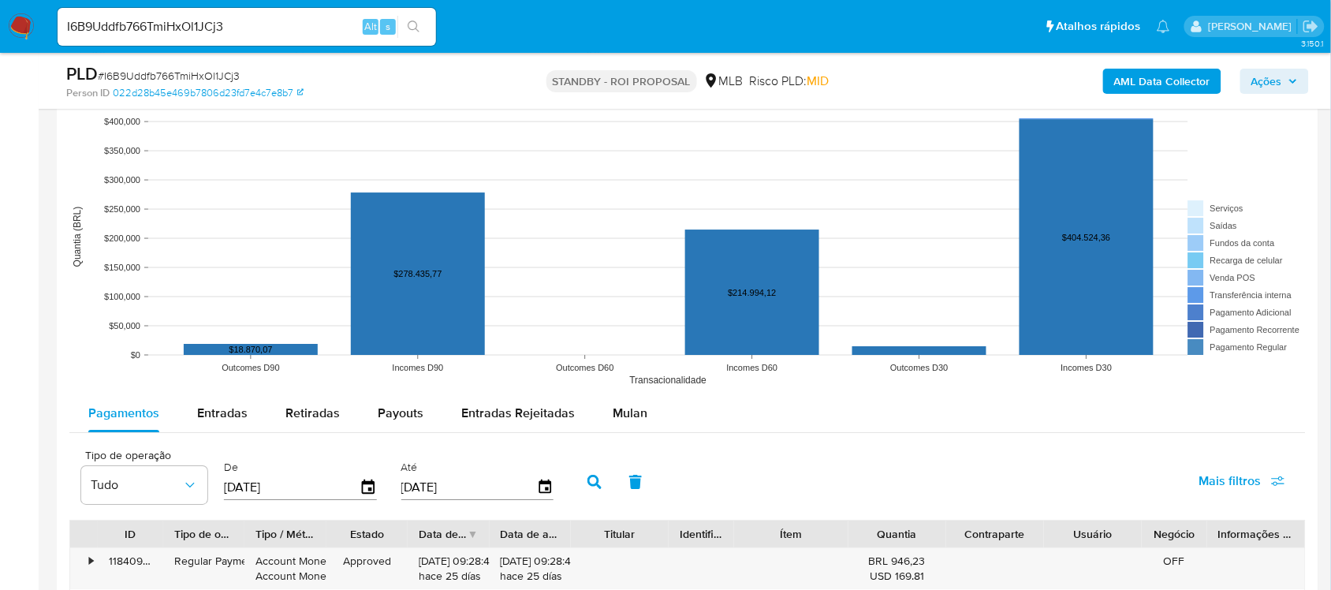
scroll to position [1478, 0]
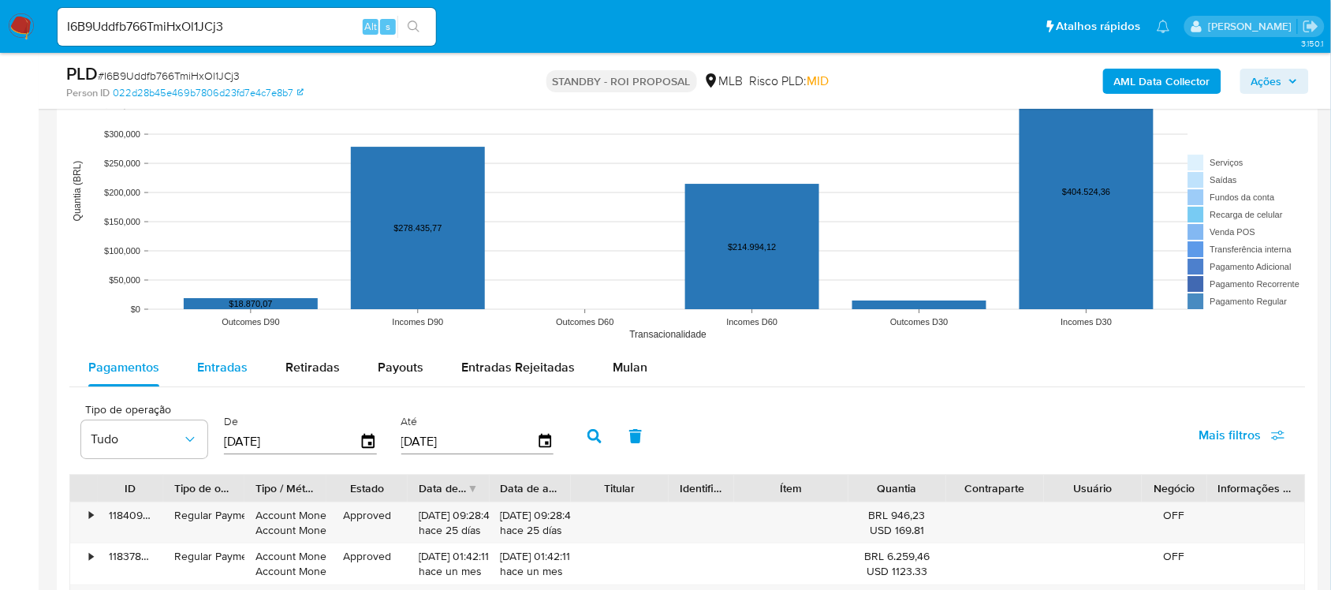
click at [219, 367] on span "Entradas" at bounding box center [222, 367] width 50 height 18
select select "10"
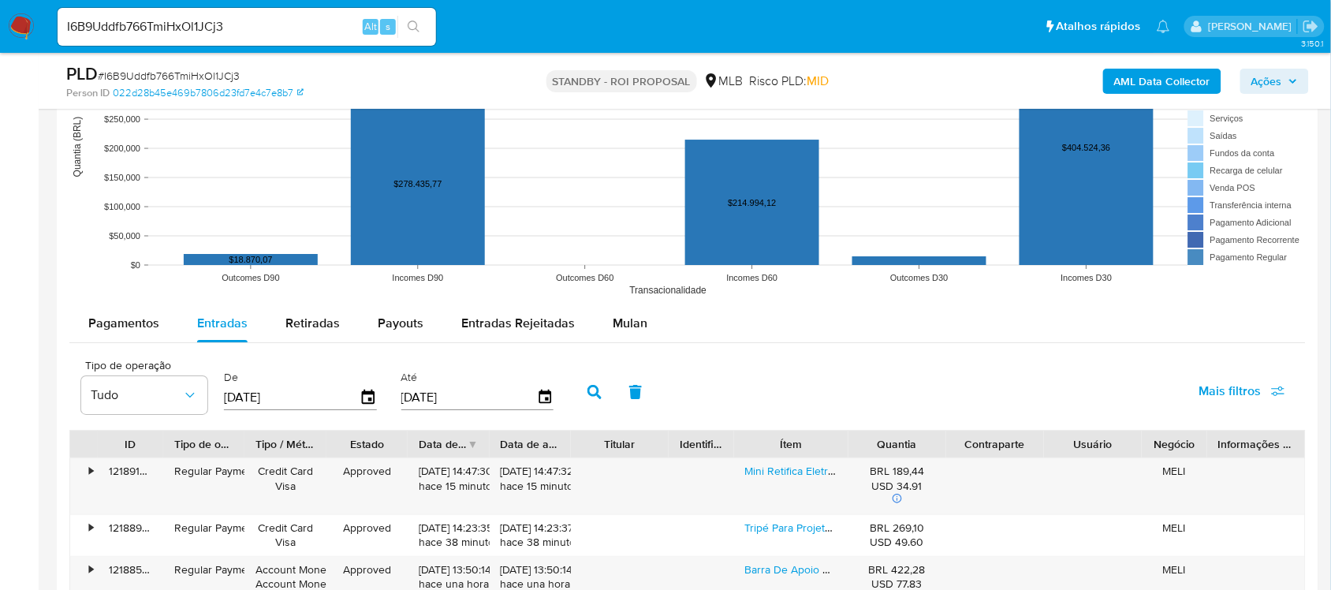
scroll to position [1774, 0]
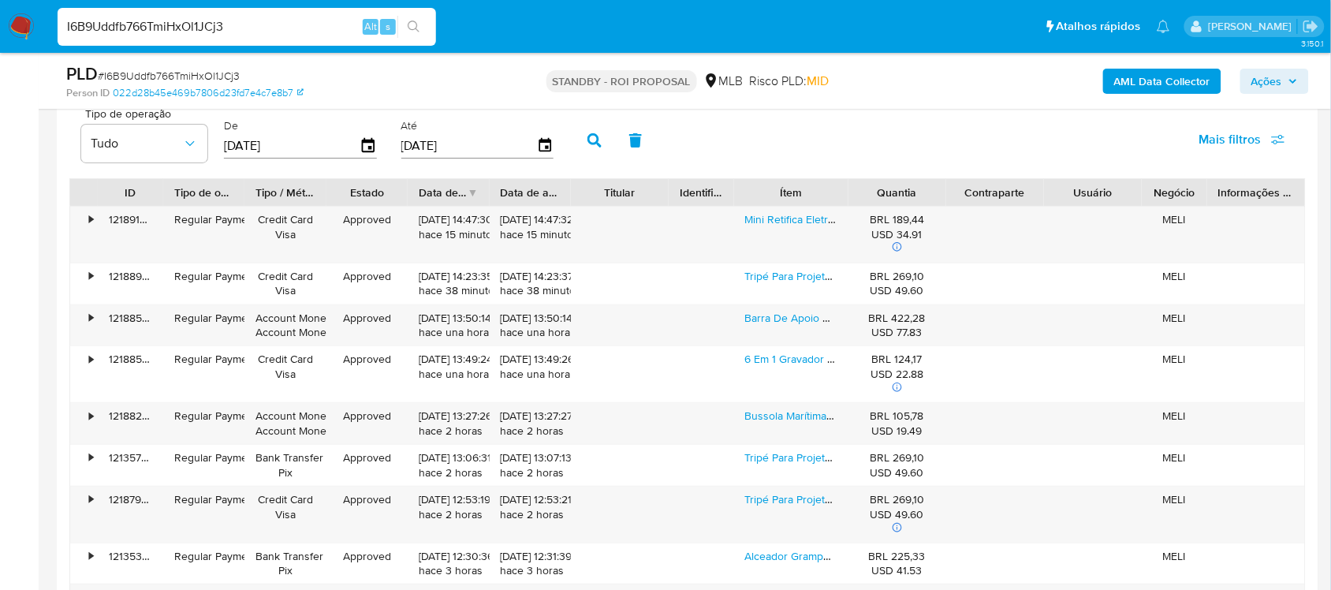
drag, startPoint x: 280, startPoint y: 26, endPoint x: -66, endPoint y: 21, distance: 346.2
paste input "cxTPiB8yIpc1COg2ybW2sVUZ"
type input "cxTPiB8yIpc1COg2ybW2sVUZ"
click at [423, 21] on button "search-icon" at bounding box center [413, 27] width 32 height 22
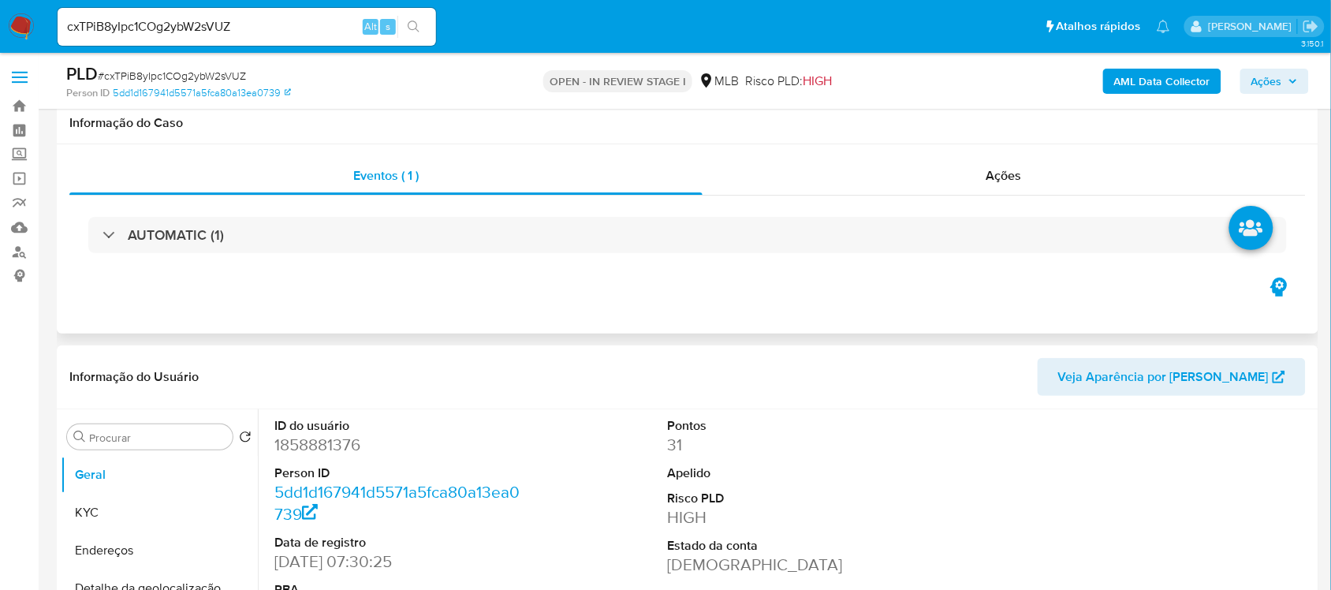
scroll to position [197, 0]
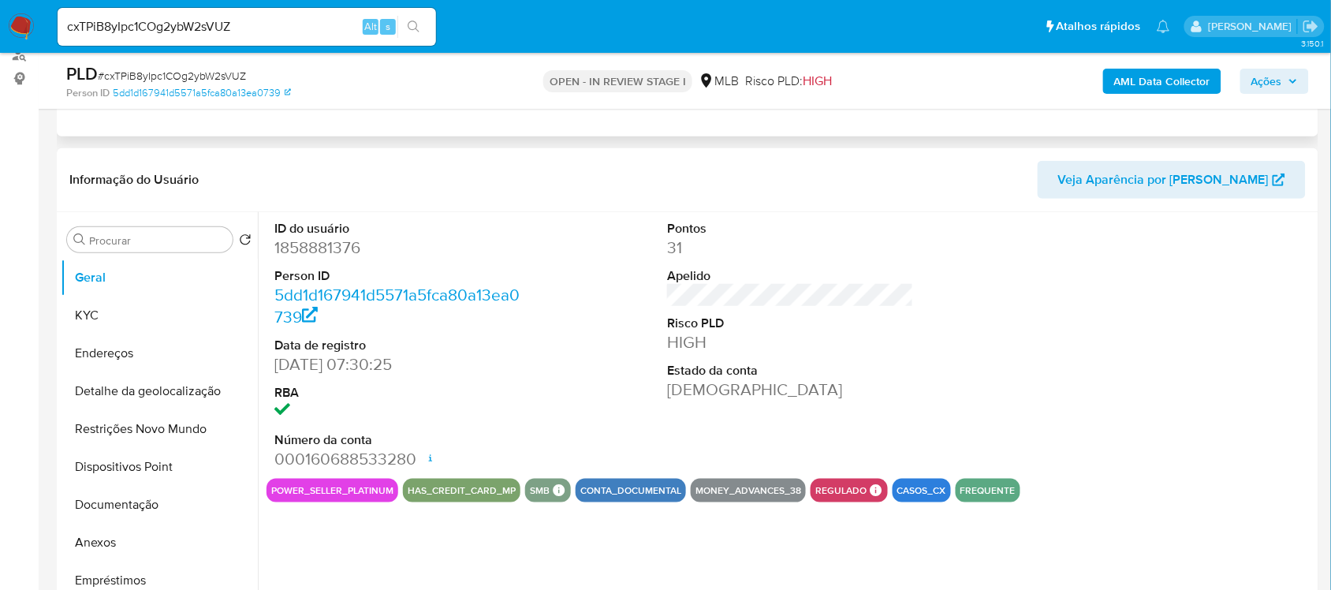
select select "10"
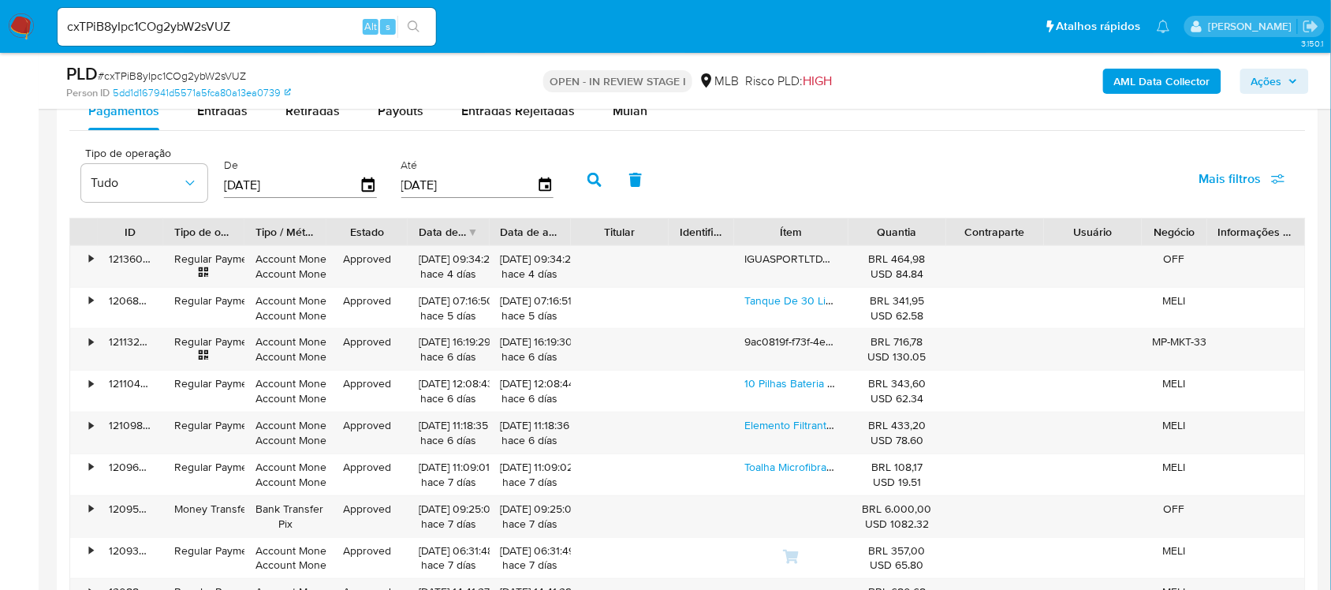
scroll to position [1774, 0]
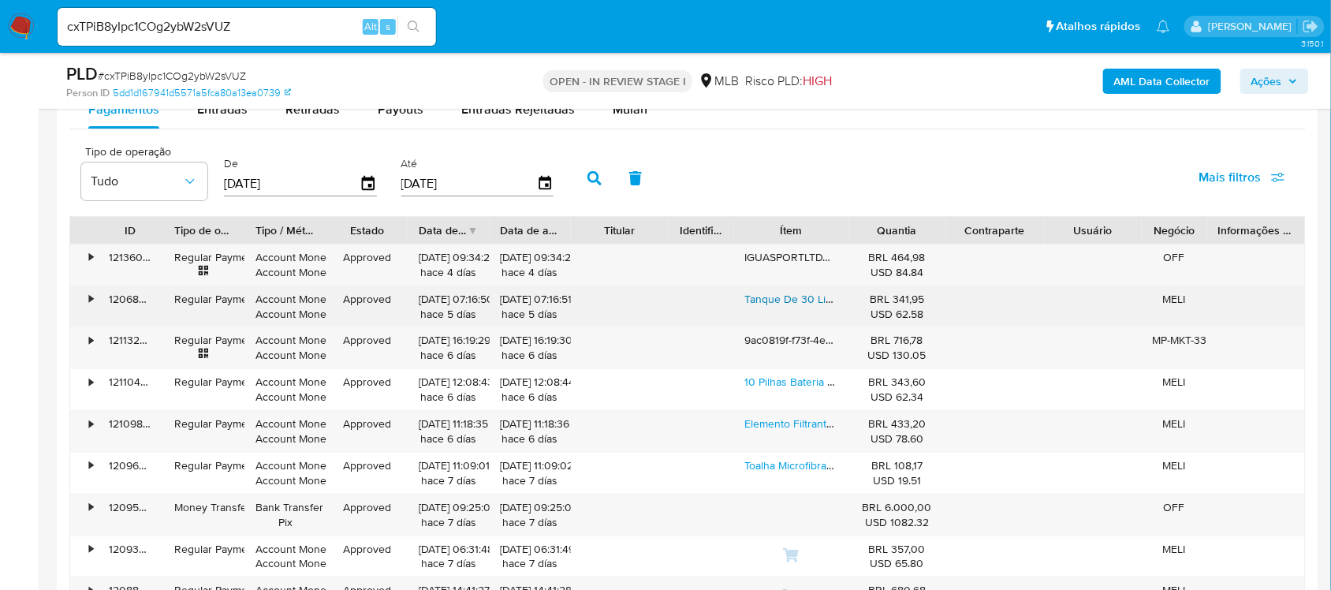
click at [824, 297] on link "Tanque De 30 Litros Com Válvula E Retorno" at bounding box center [852, 299] width 214 height 16
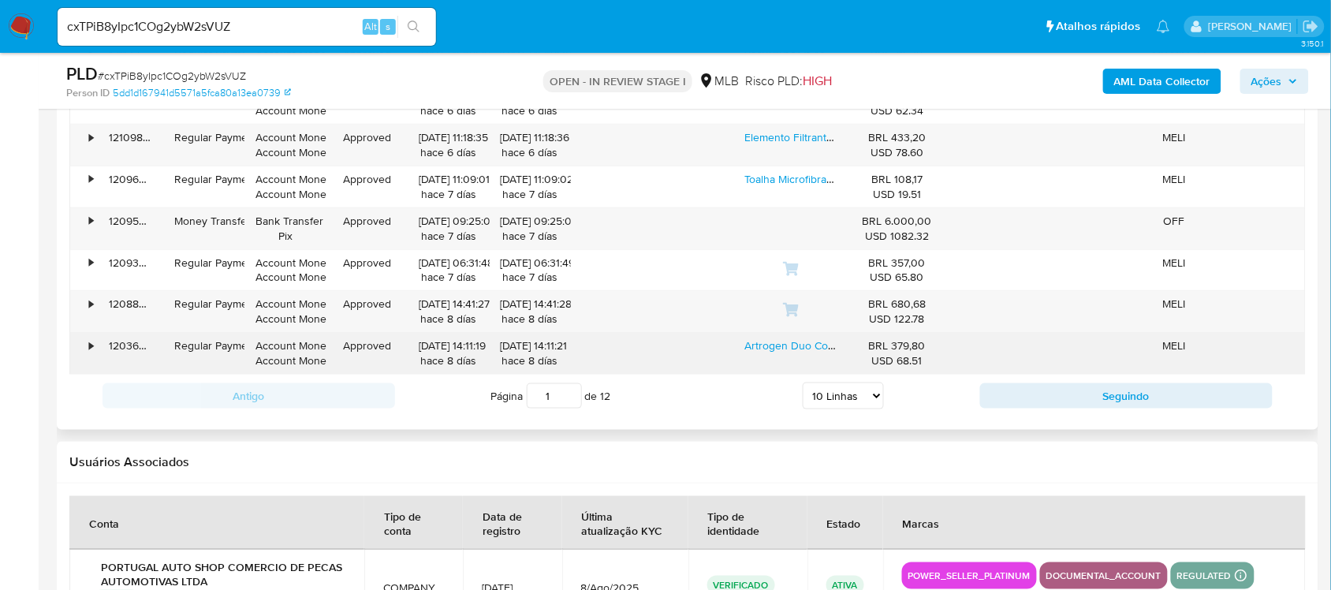
scroll to position [2070, 0]
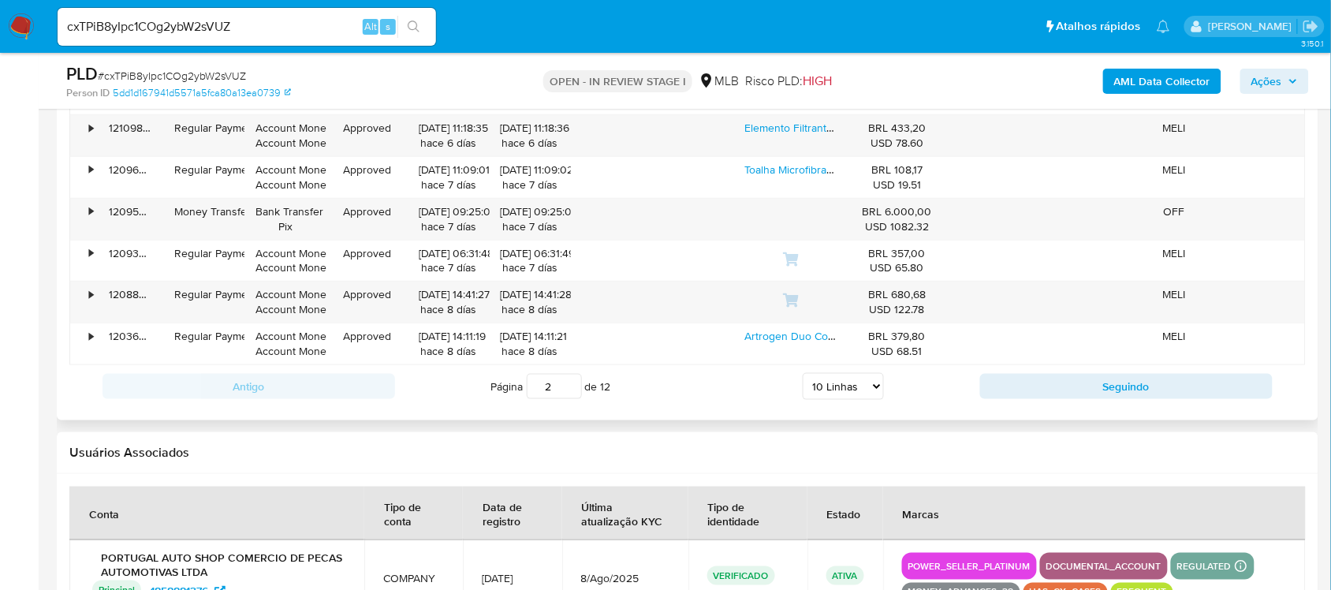
click at [566, 386] on input "2" at bounding box center [554, 386] width 55 height 25
click at [566, 384] on input "5" at bounding box center [554, 386] width 55 height 25
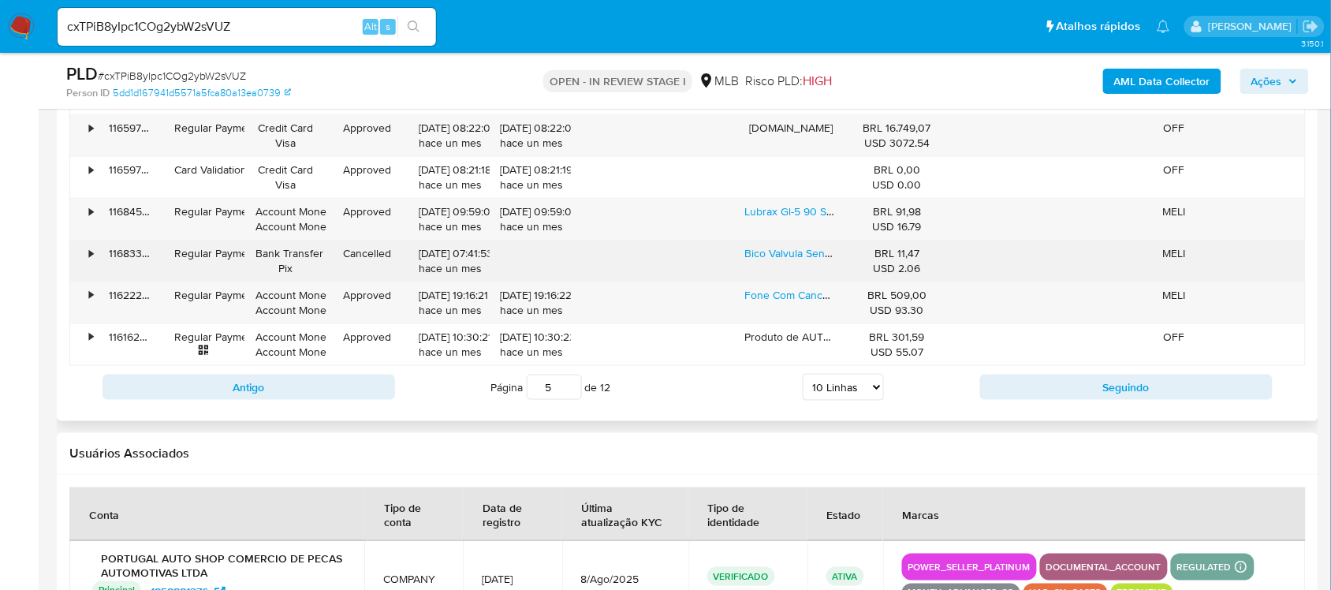
click at [758, 281] on div "Bico Valvula Sensor Tpms Roda Pneuspin Prisma Onix Cobalt" at bounding box center [791, 260] width 114 height 41
click at [759, 259] on link "Bico Valvula Sensor Tpms Roda Pneuspin Prisma Onix Cobalt" at bounding box center [894, 253] width 298 height 16
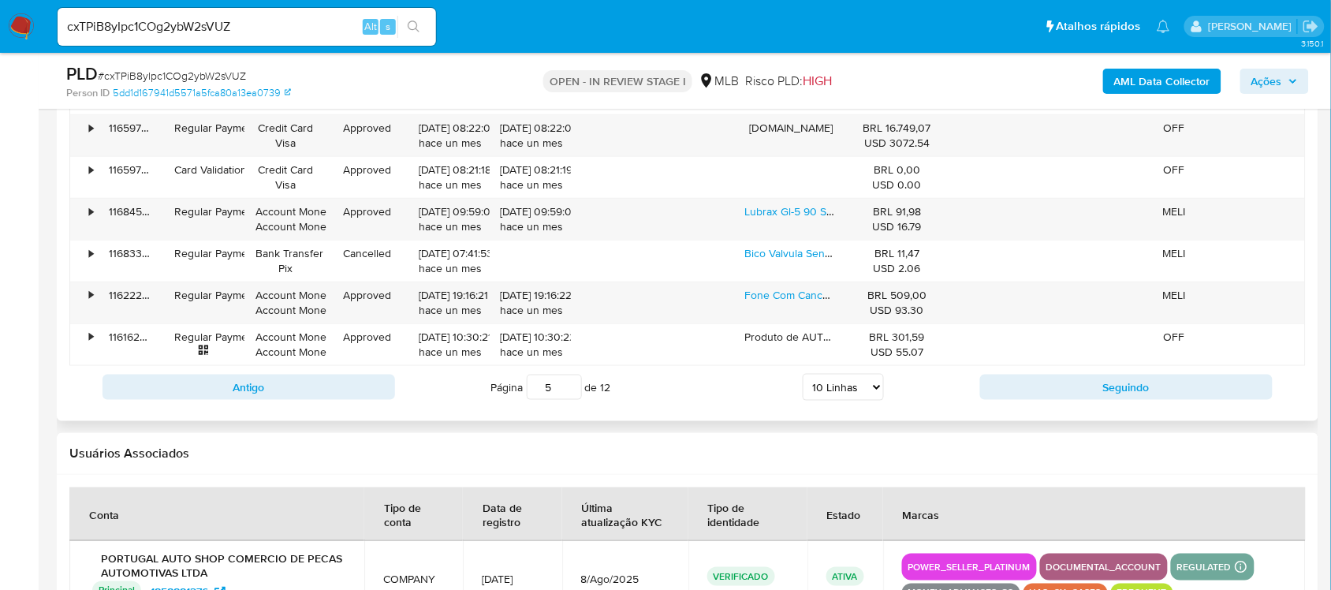
click at [570, 376] on div "Página 5 de 12 5 Linhas 10 Linhas 20 Linhas 25 Linhas 50 Linhas 100 Linhas" at bounding box center [687, 387] width 585 height 32
click at [572, 382] on input "6" at bounding box center [554, 387] width 55 height 25
type input "6"
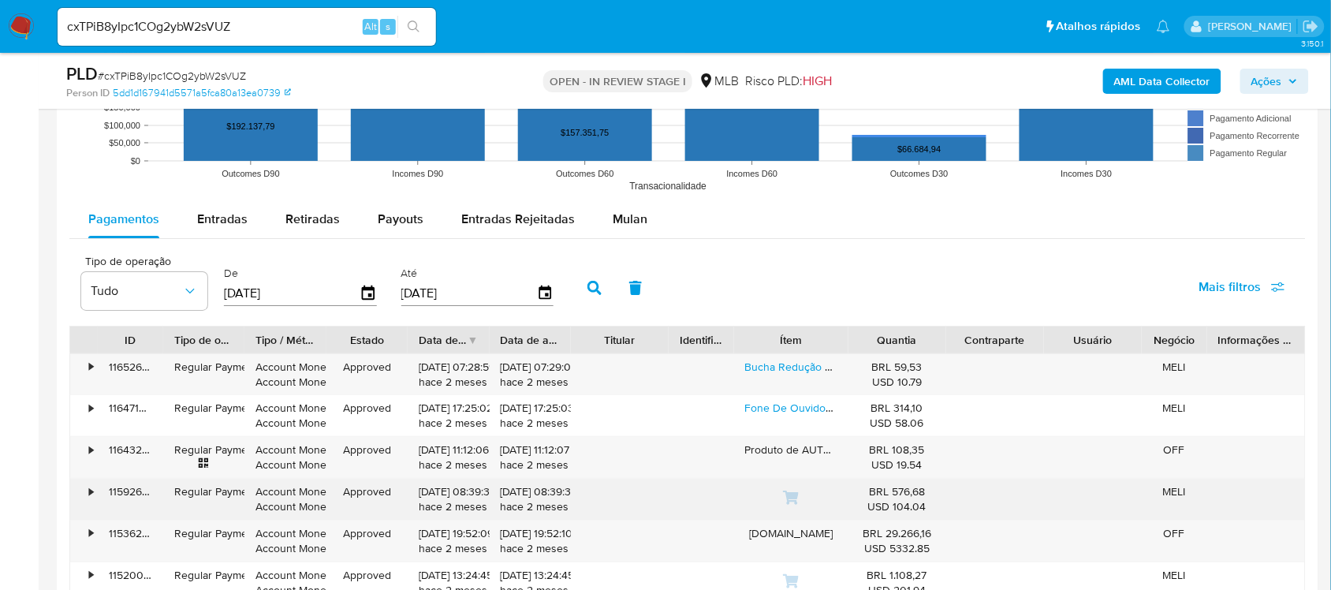
scroll to position [1577, 0]
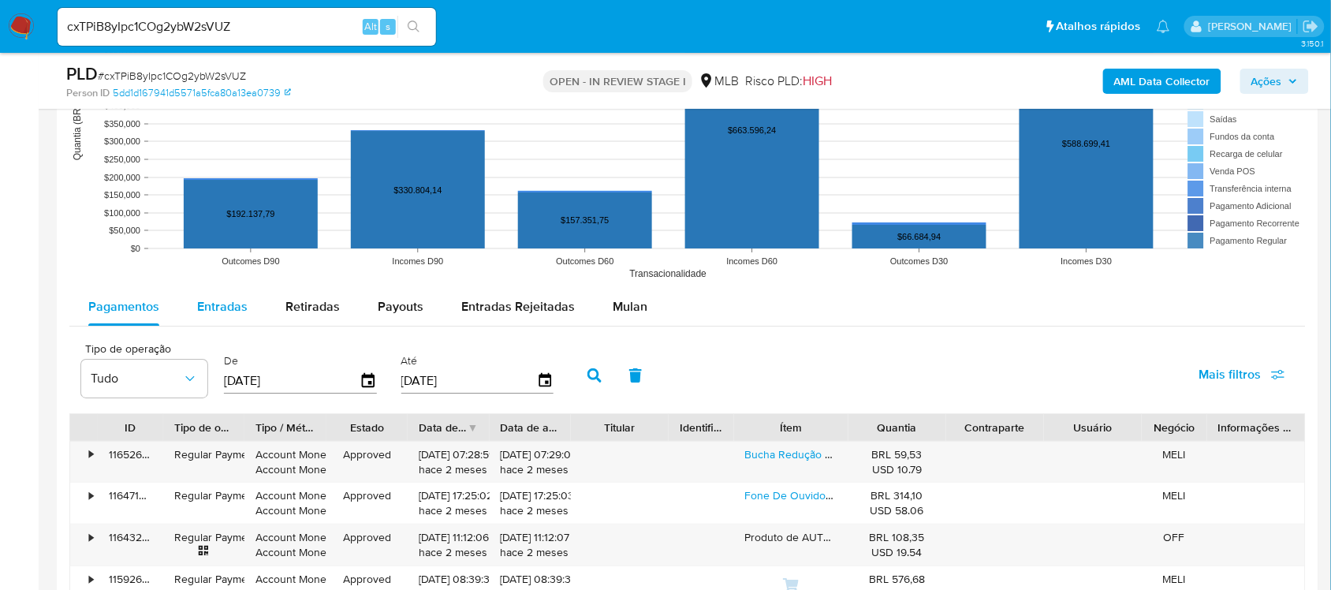
click at [214, 309] on span "Entradas" at bounding box center [222, 306] width 50 height 18
select select "10"
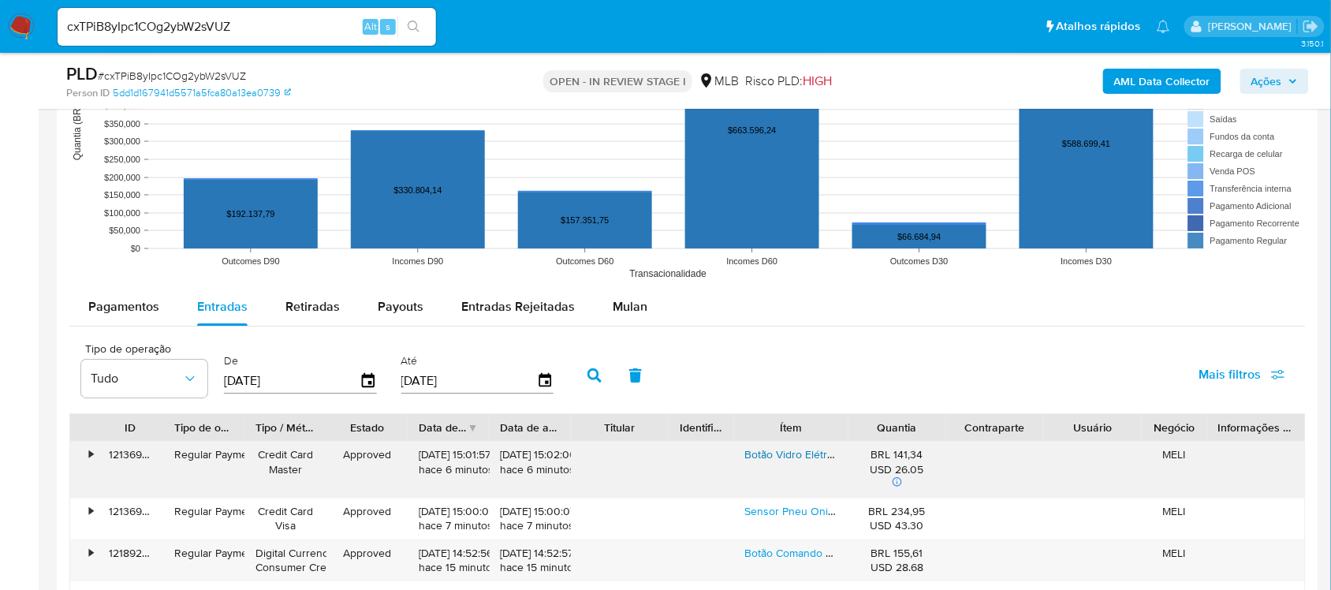
click at [745, 459] on link "Botão Vidro Elétrico Comando Interruptor Kia Sorento" at bounding box center [875, 454] width 261 height 16
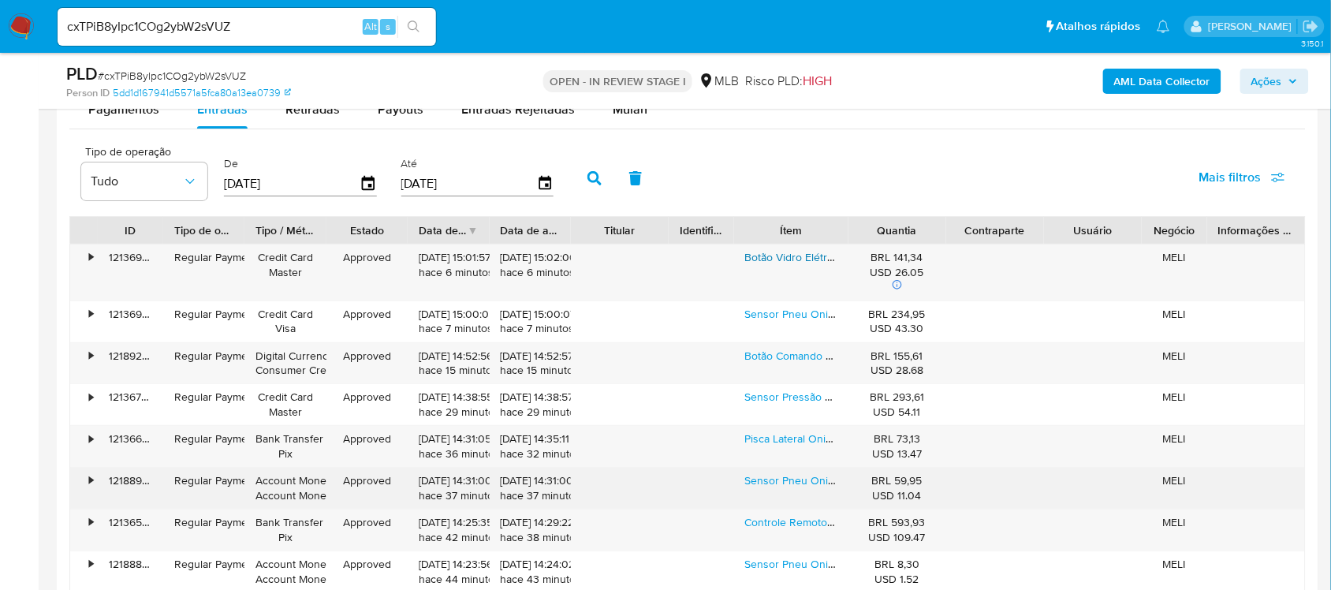
scroll to position [1971, 0]
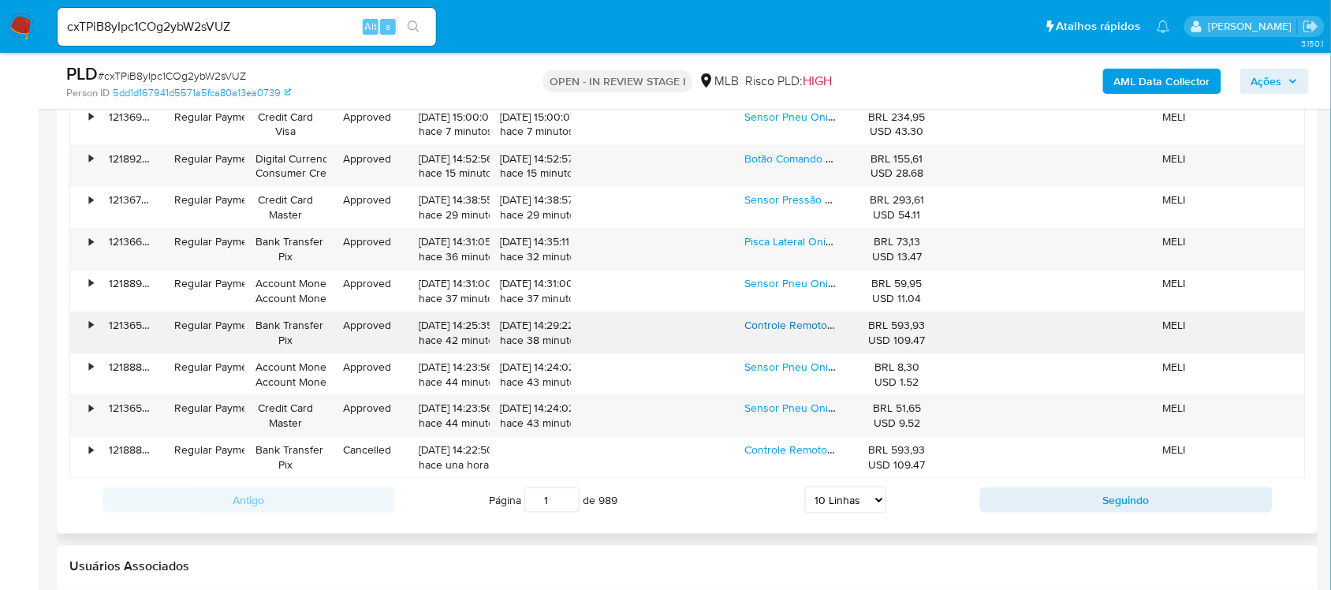
click at [794, 325] on link "Controle Remoto Ponte Rolante Industrial Talha (2 Controles)" at bounding box center [892, 325] width 295 height 16
click at [565, 501] on input "2" at bounding box center [551, 499] width 55 height 25
click at [565, 501] on input "3" at bounding box center [551, 499] width 55 height 25
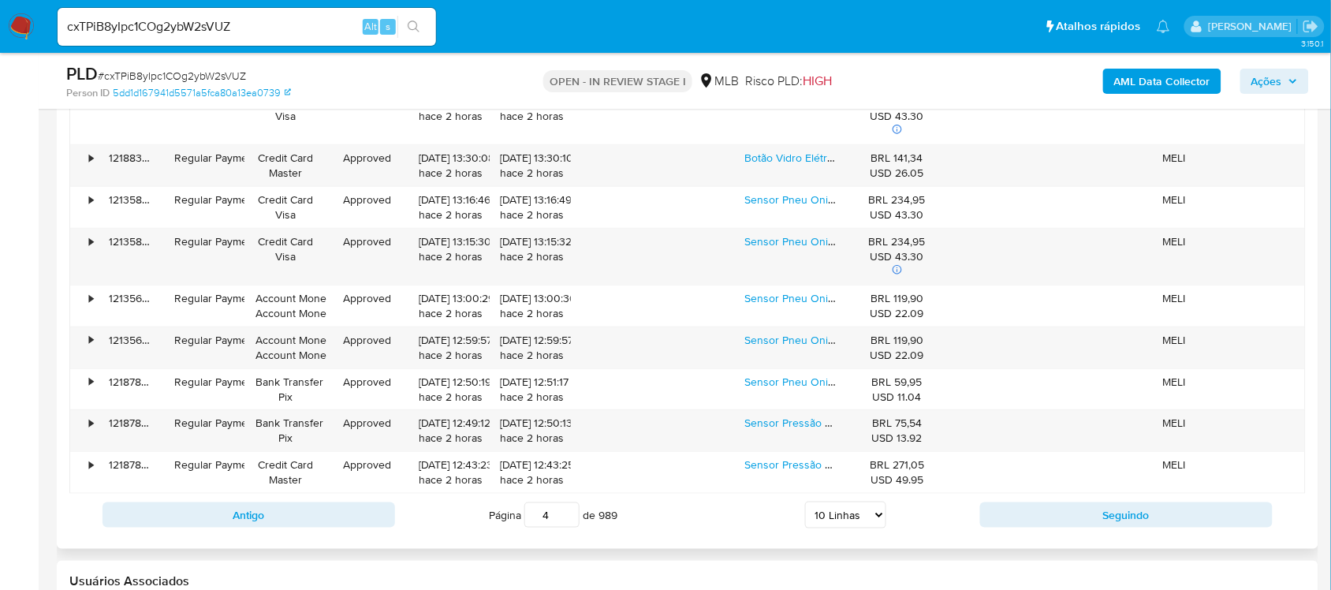
click at [564, 514] on input "4" at bounding box center [551, 514] width 55 height 25
click at [564, 514] on input "5" at bounding box center [551, 514] width 55 height 25
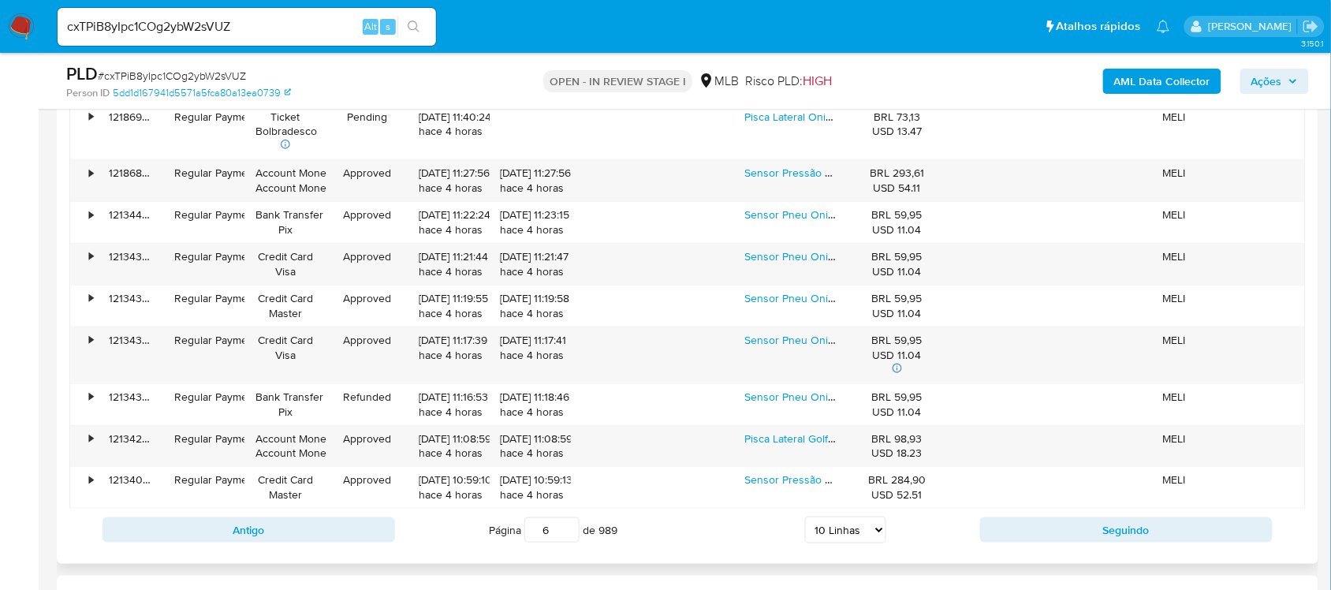
click at [566, 531] on input "6" at bounding box center [551, 529] width 55 height 25
click at [566, 531] on input "7" at bounding box center [551, 529] width 55 height 25
type input "7"
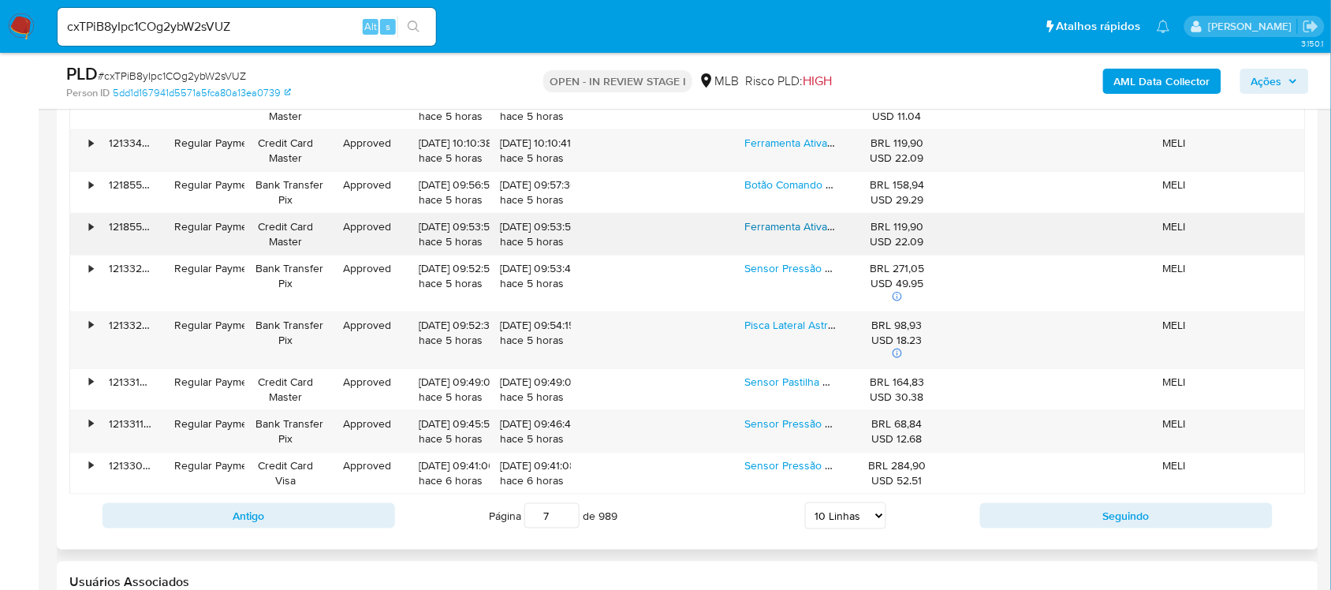
click at [774, 225] on link "Ferramenta Ativação Sensor Pressão Pneu Tpms Sincronizador" at bounding box center [899, 226] width 308 height 16
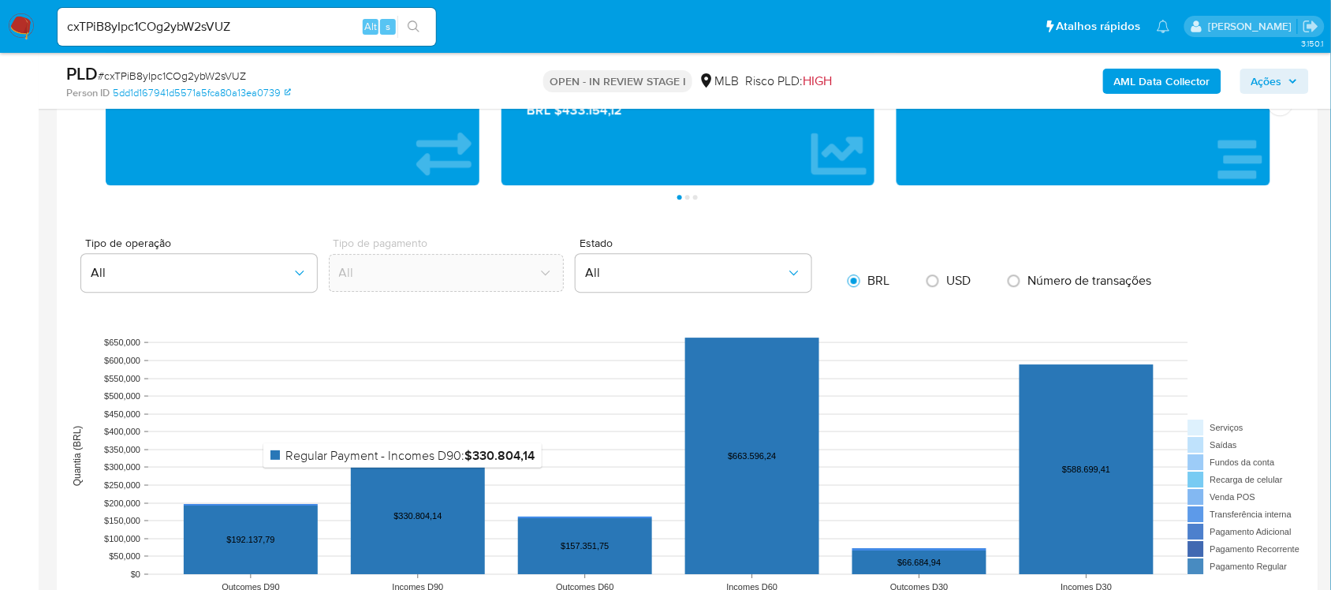
scroll to position [986, 0]
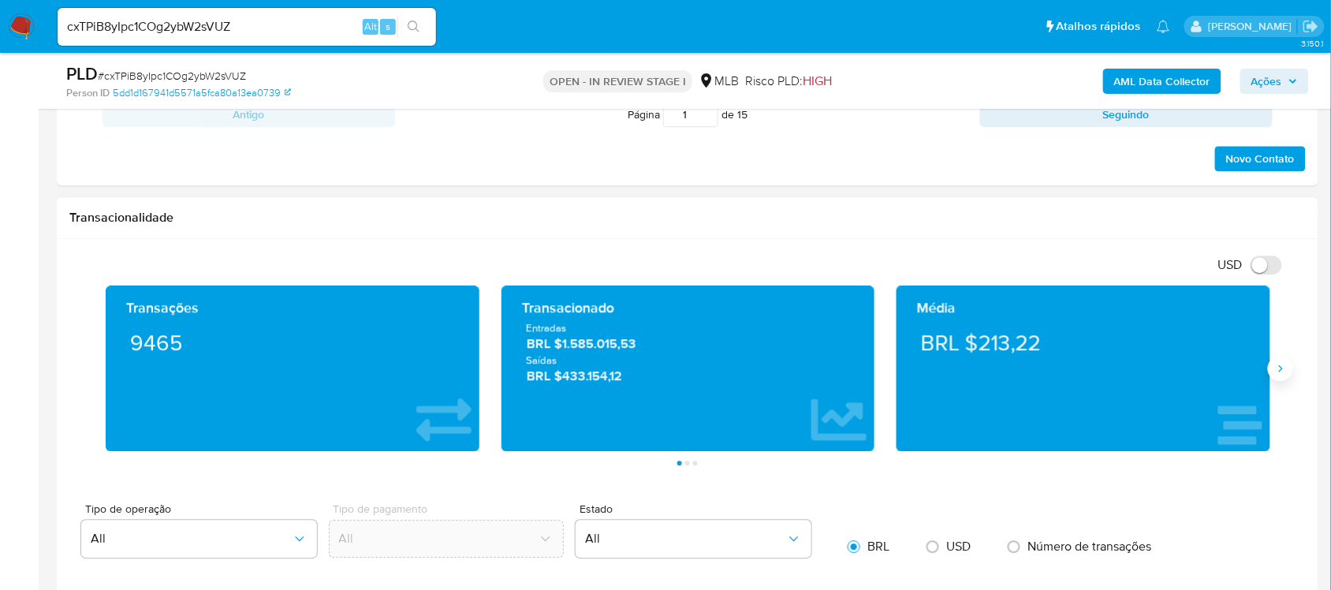
click at [1279, 365] on icon "Siguiente" at bounding box center [1280, 368] width 13 height 13
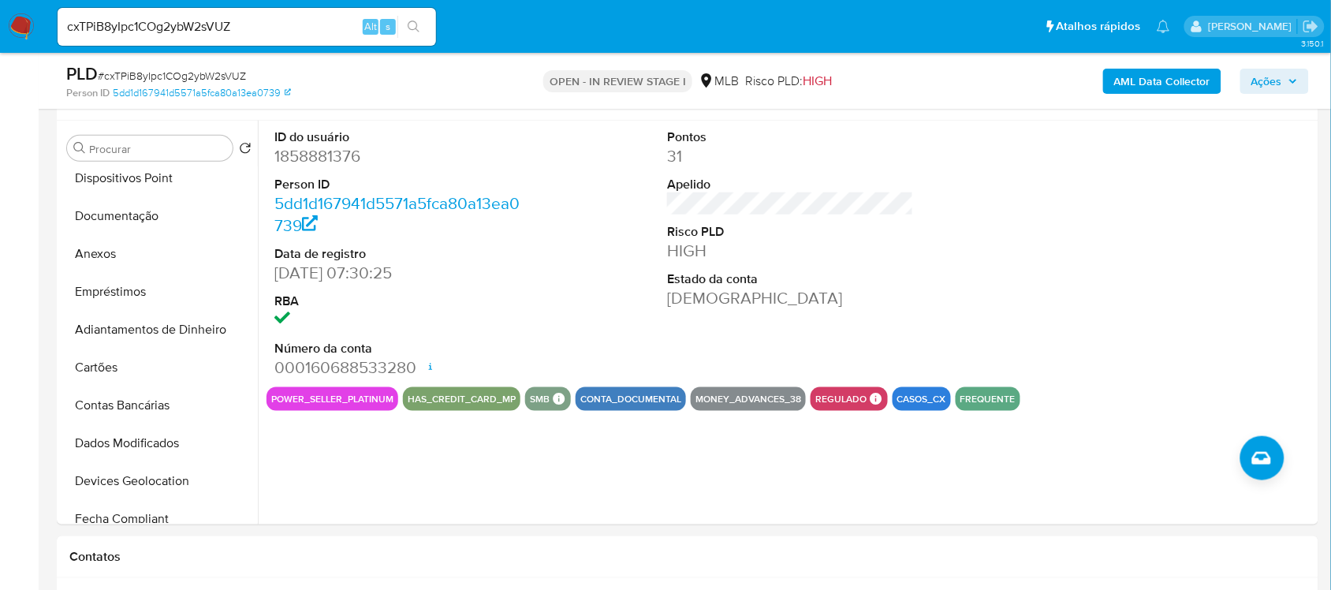
scroll to position [296, 0]
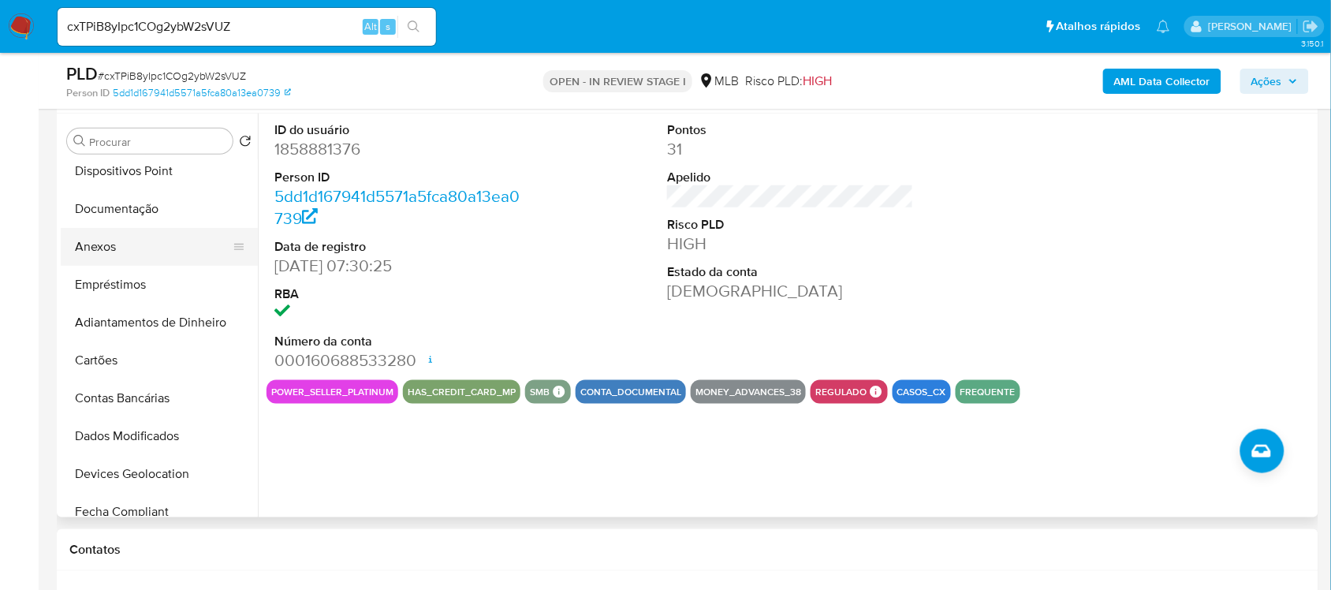
click at [150, 258] on button "Anexos" at bounding box center [153, 247] width 185 height 38
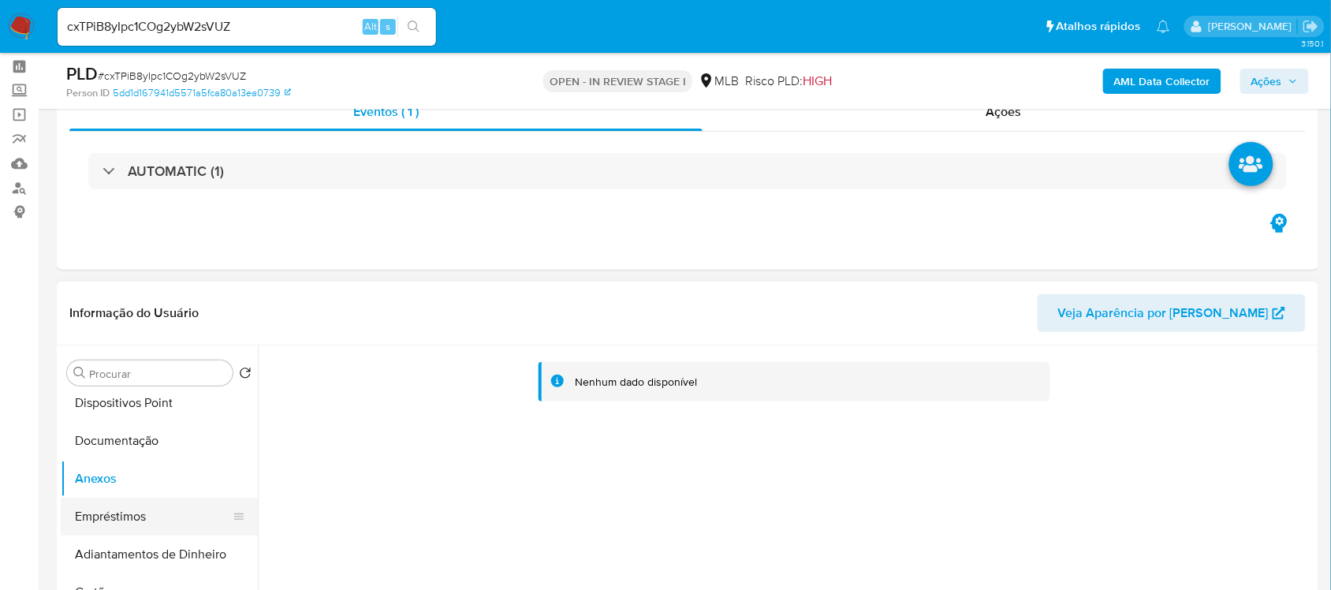
scroll to position [99, 0]
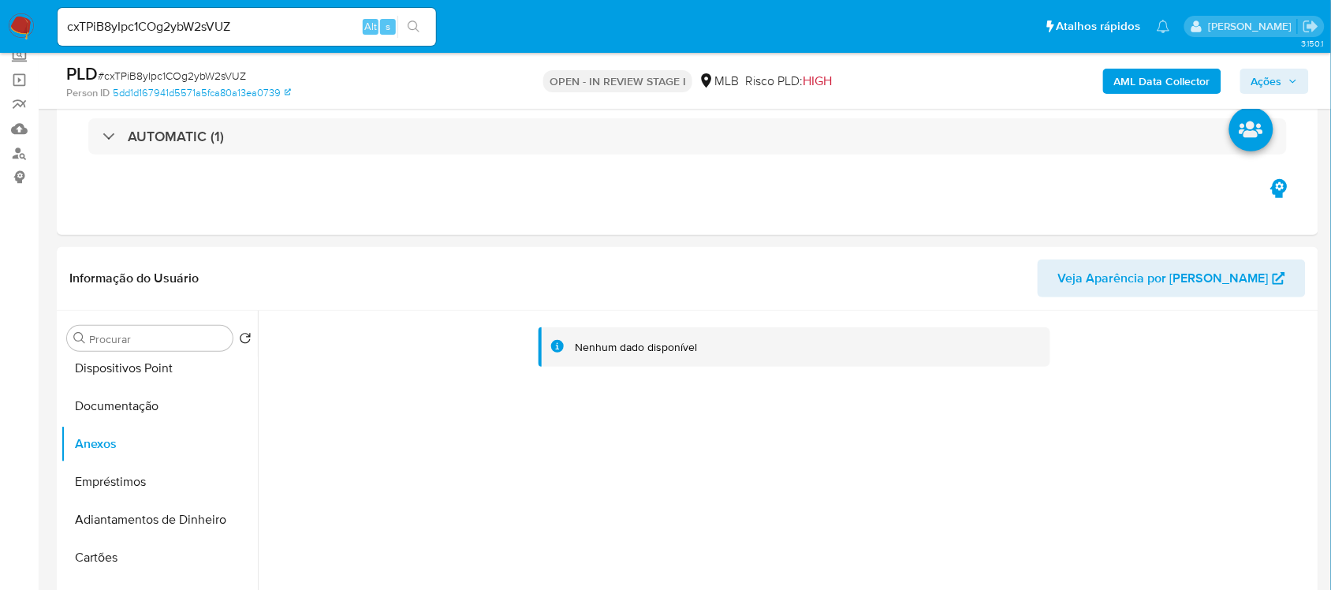
drag, startPoint x: 166, startPoint y: 452, endPoint x: 28, endPoint y: 481, distance: 141.0
click at [164, 452] on button "Anexos" at bounding box center [159, 444] width 197 height 38
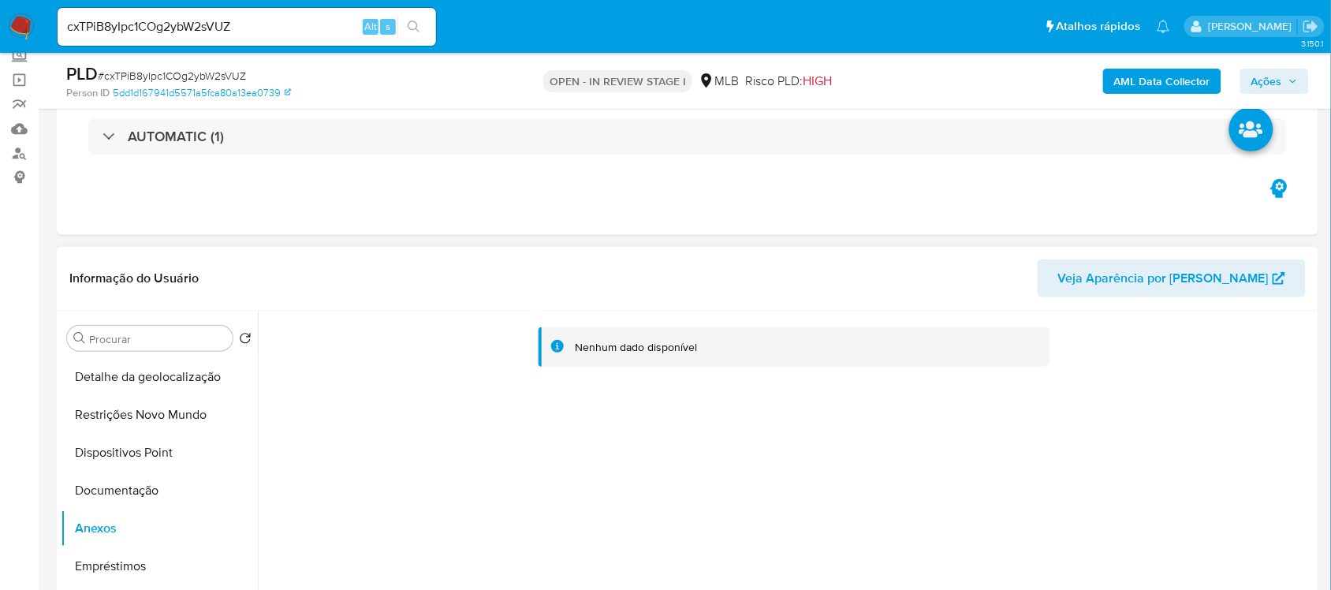
scroll to position [0, 0]
click at [144, 378] on button "Geral" at bounding box center [153, 376] width 185 height 38
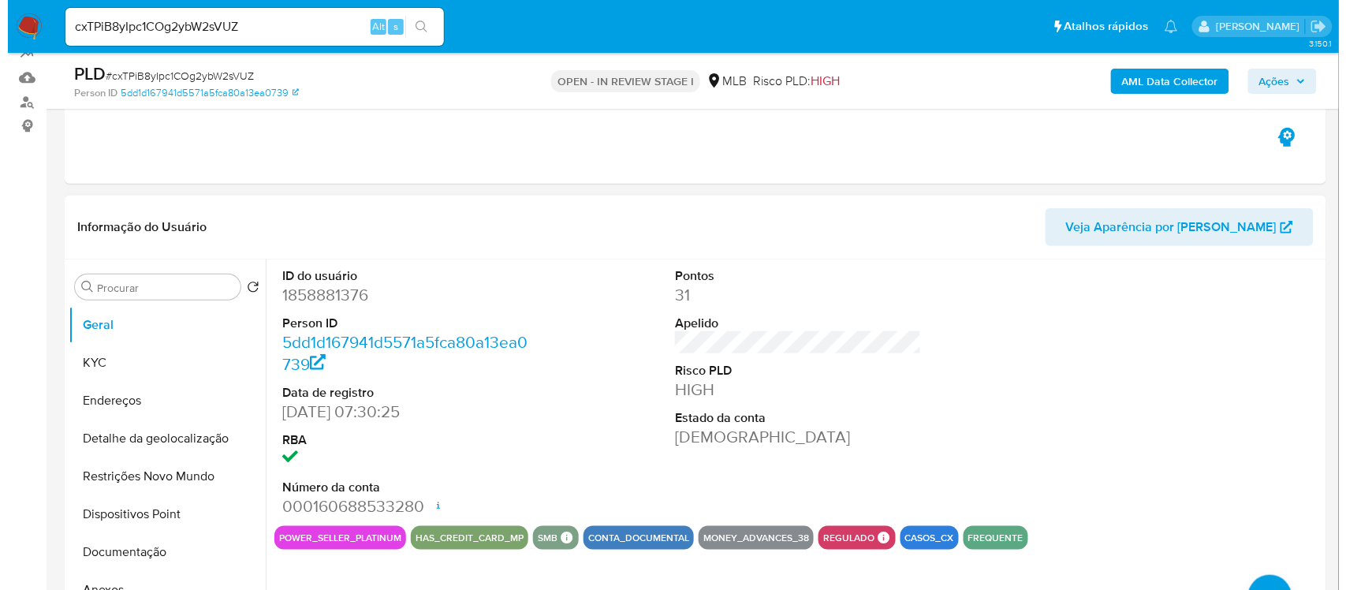
scroll to position [197, 0]
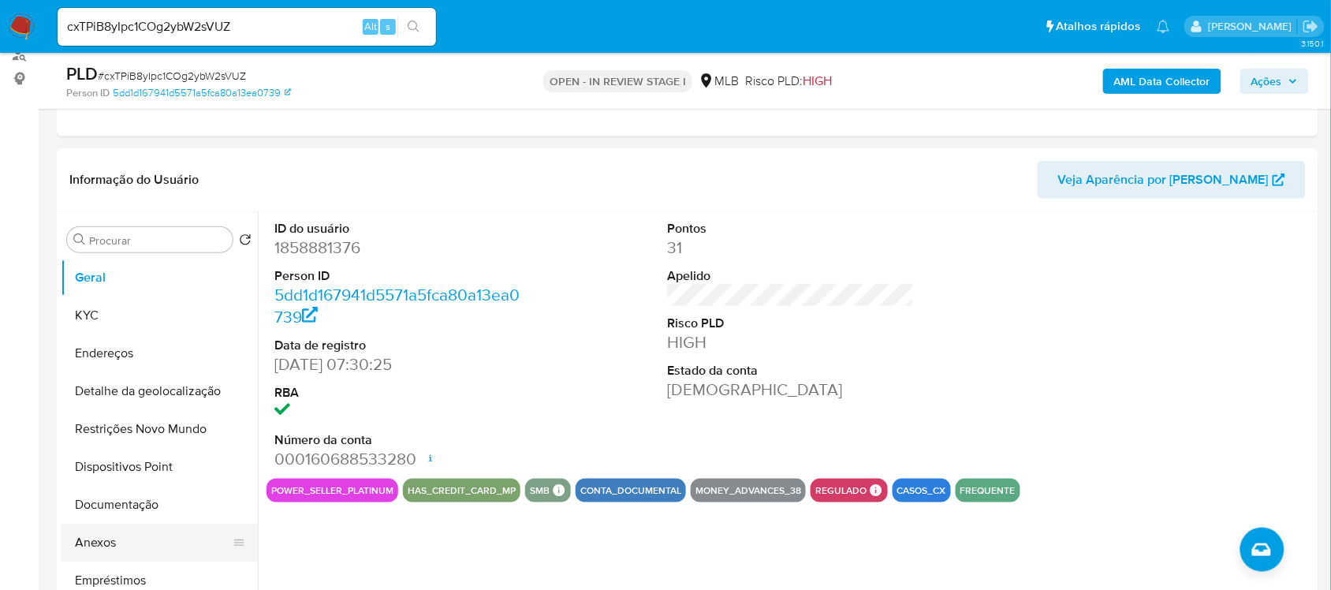
click at [114, 542] on button "Anexos" at bounding box center [153, 543] width 185 height 38
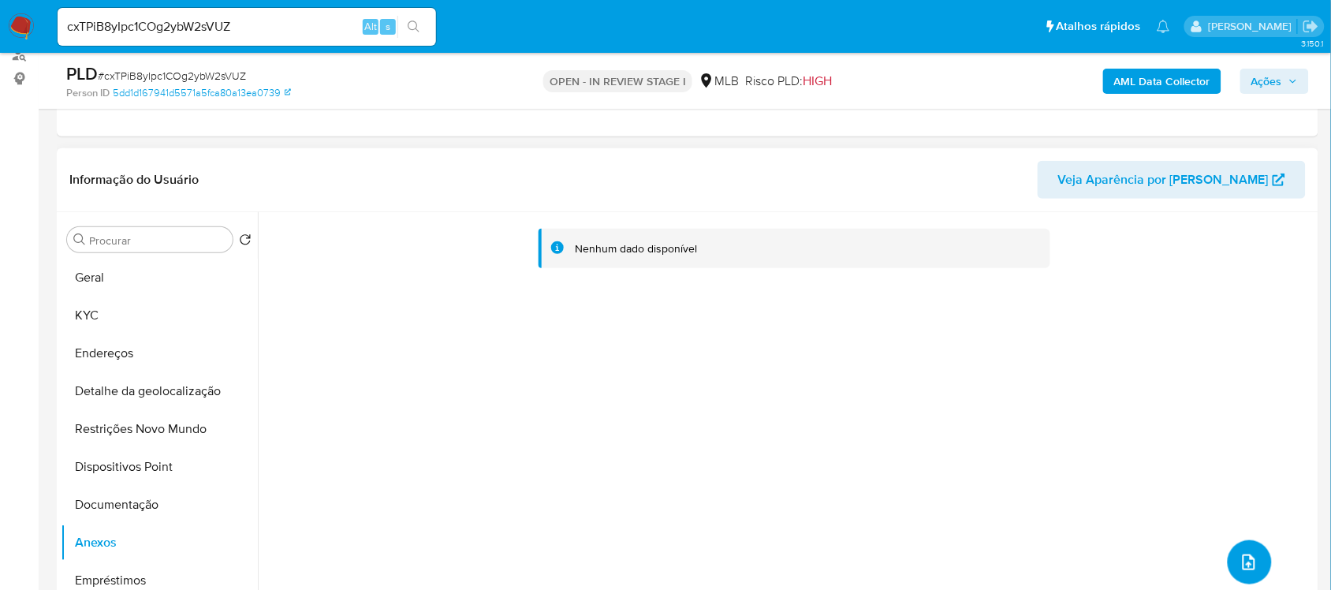
click at [1240, 558] on icon "upload-file" at bounding box center [1249, 562] width 19 height 19
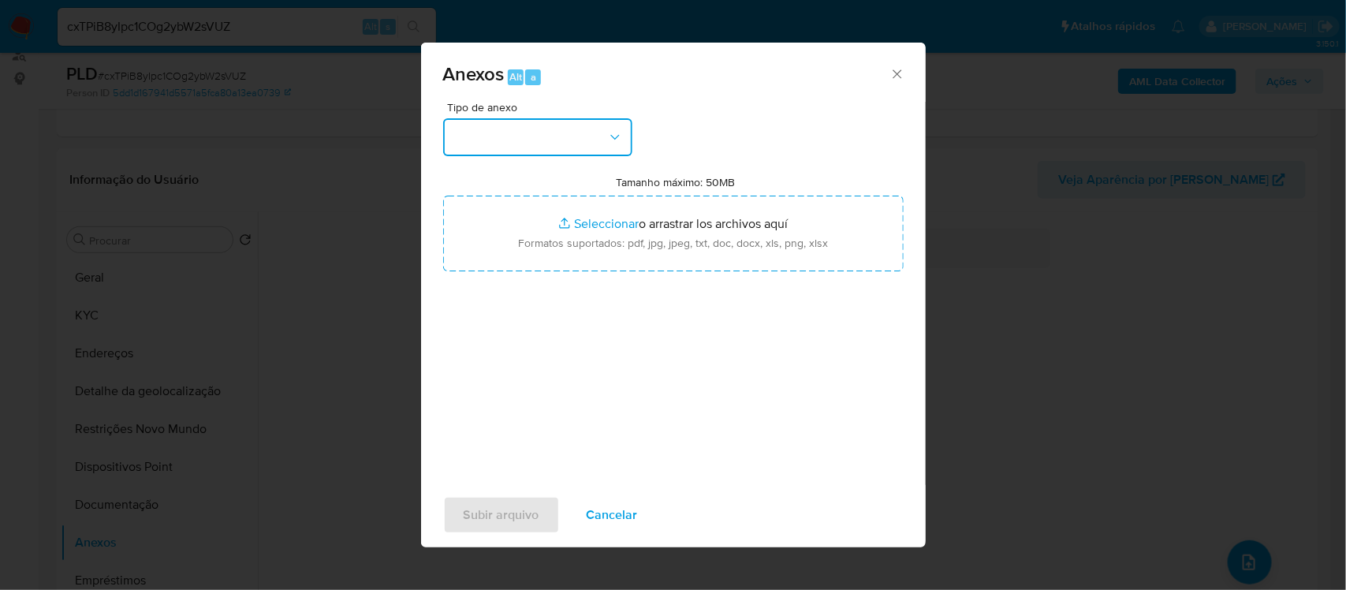
click at [619, 136] on icon "button" at bounding box center [615, 137] width 16 height 16
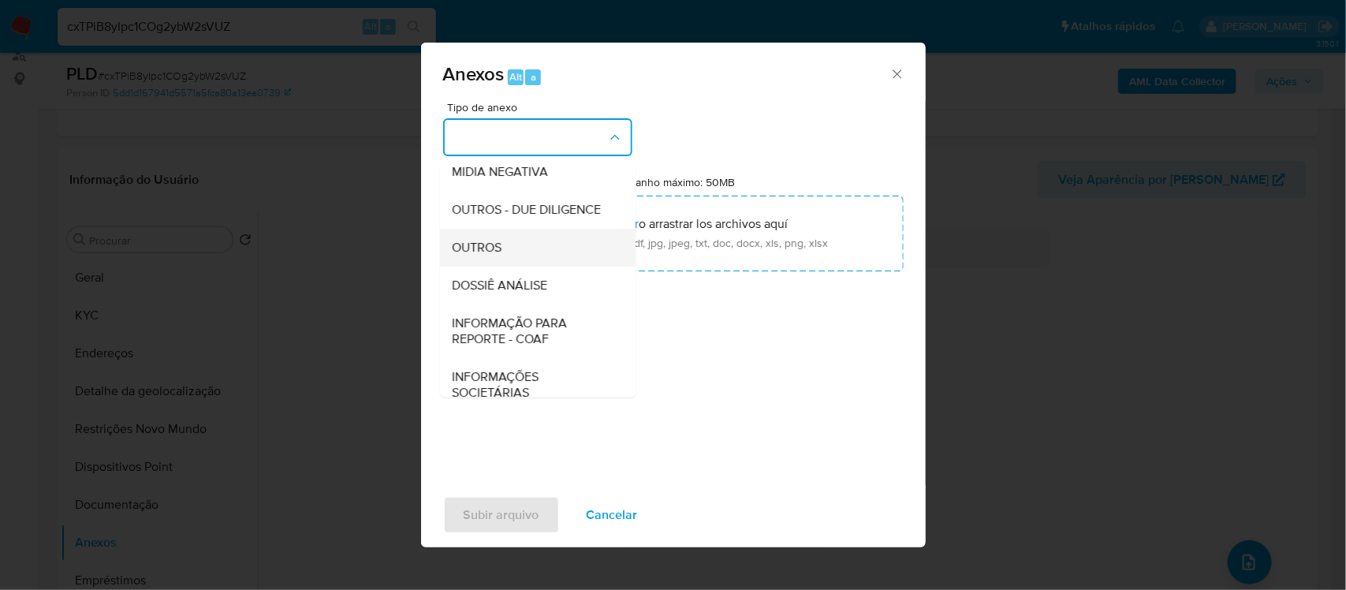
click at [509, 266] on div "OUTROS" at bounding box center [533, 247] width 161 height 38
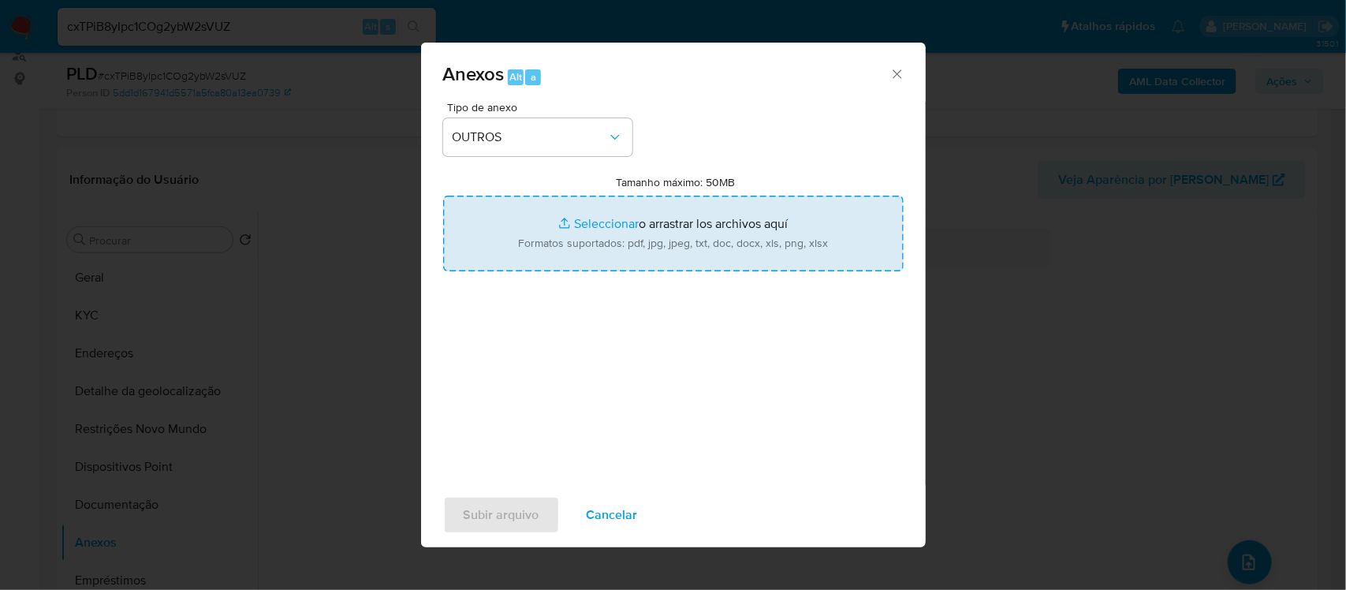
click at [593, 229] on input "Tamanho máximo: 50MB Seleccionar archivos" at bounding box center [673, 234] width 460 height 76
type input "C:\fakepath\Mulan PORTUGAL AUTO SHOP COMERCIO DE PECAS AUTOMOTIVAS LTDA18588813…"
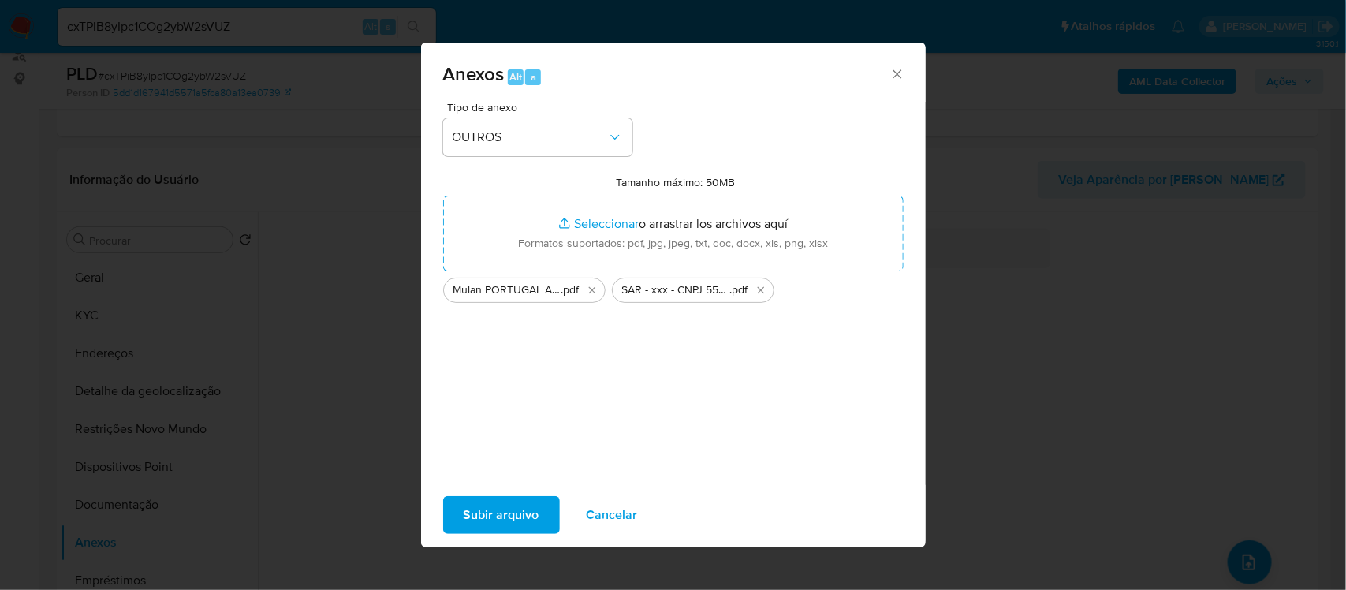
click at [490, 523] on span "Subir arquivo" at bounding box center [502, 515] width 76 height 35
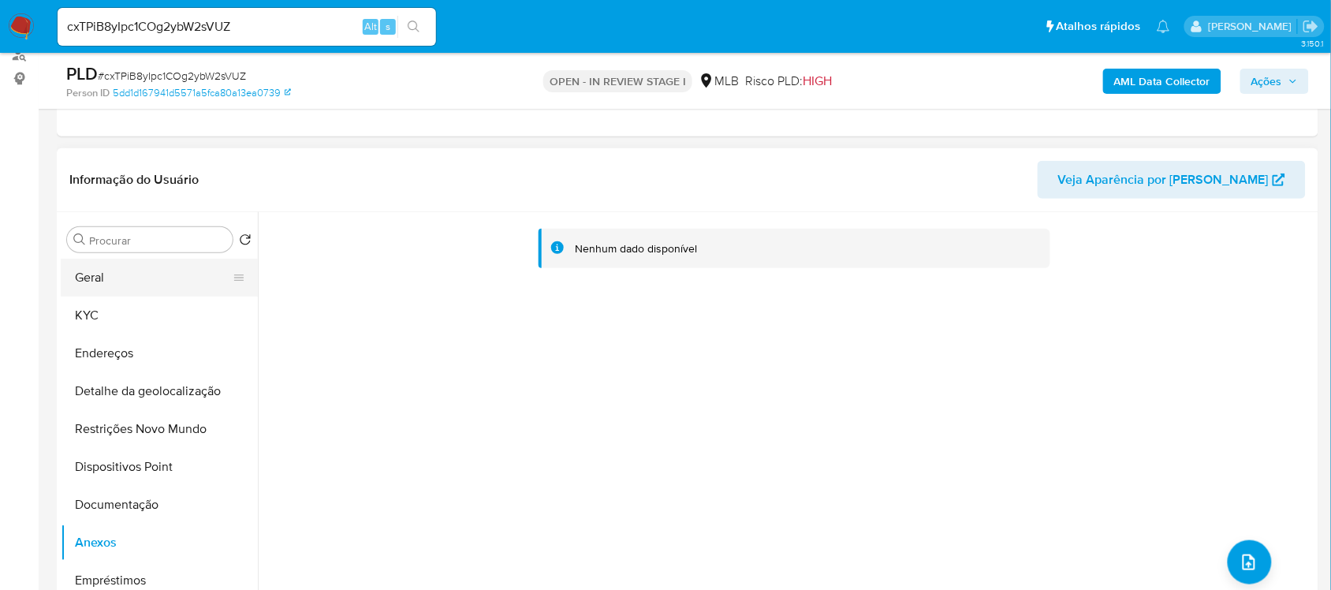
click at [142, 285] on button "Geral" at bounding box center [153, 278] width 185 height 38
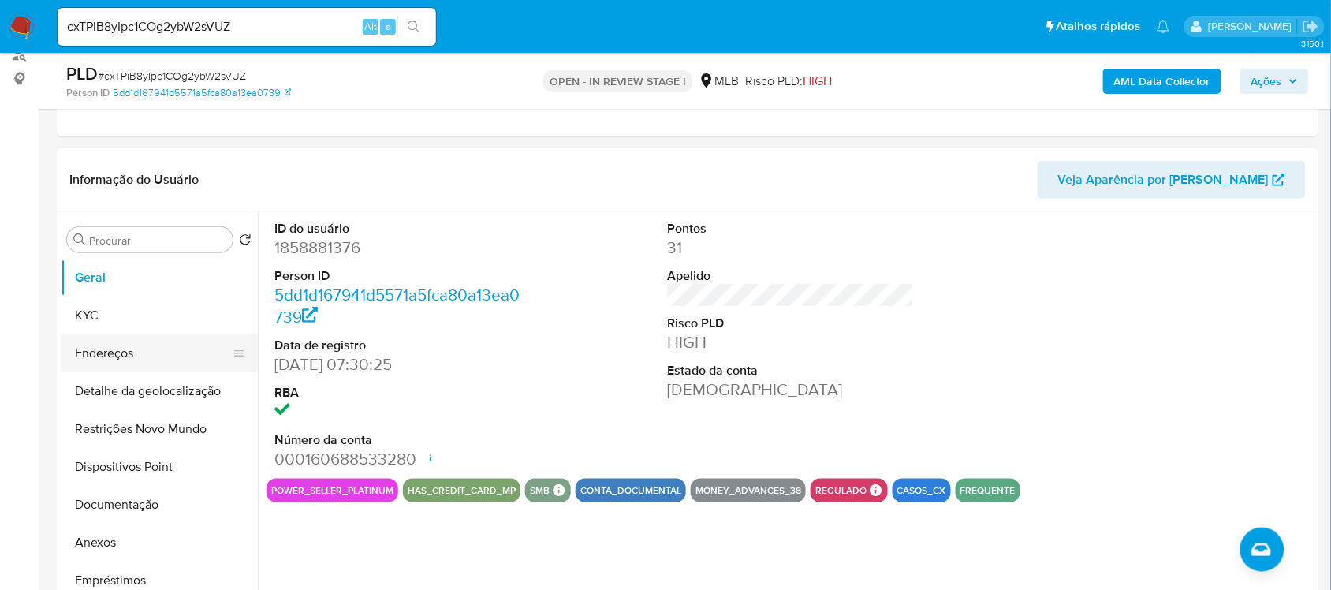
click at [132, 352] on button "Endereços" at bounding box center [153, 353] width 185 height 38
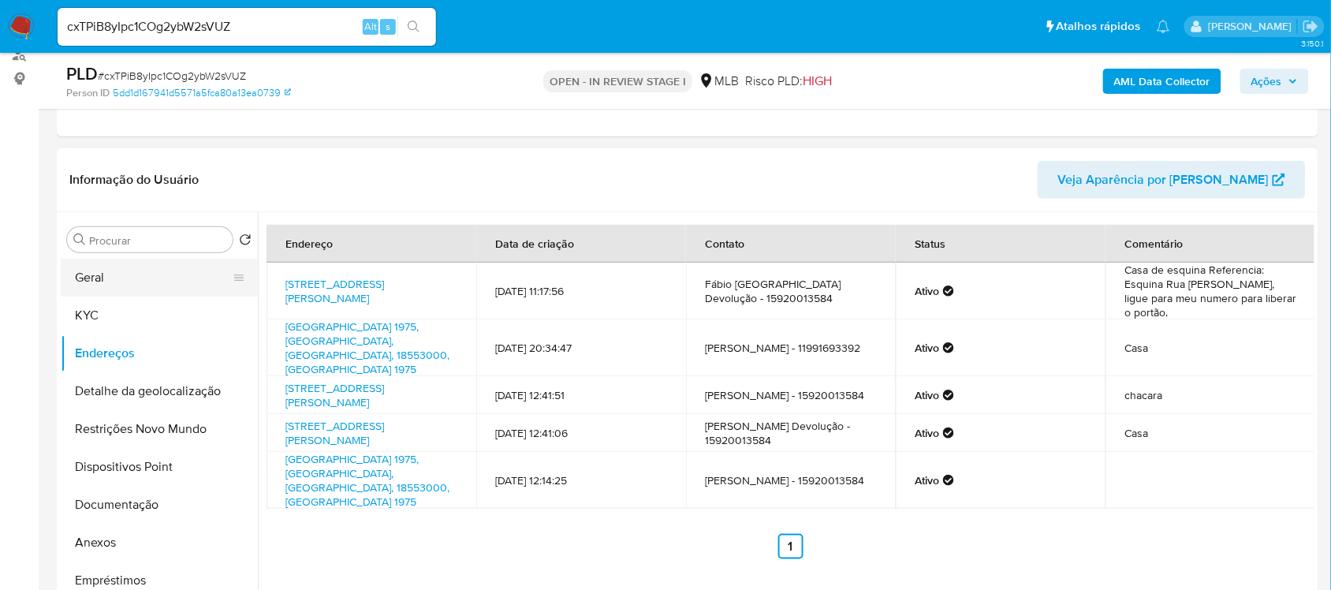
click at [156, 278] on button "Geral" at bounding box center [153, 278] width 185 height 38
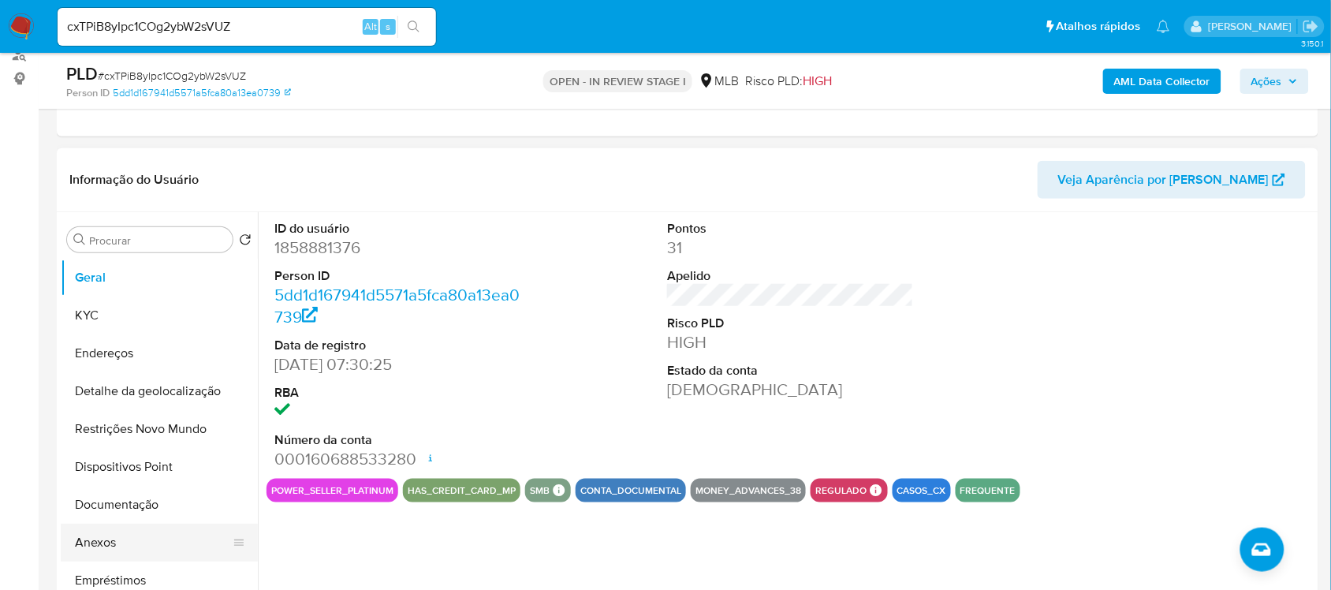
click at [99, 546] on button "Anexos" at bounding box center [153, 543] width 185 height 38
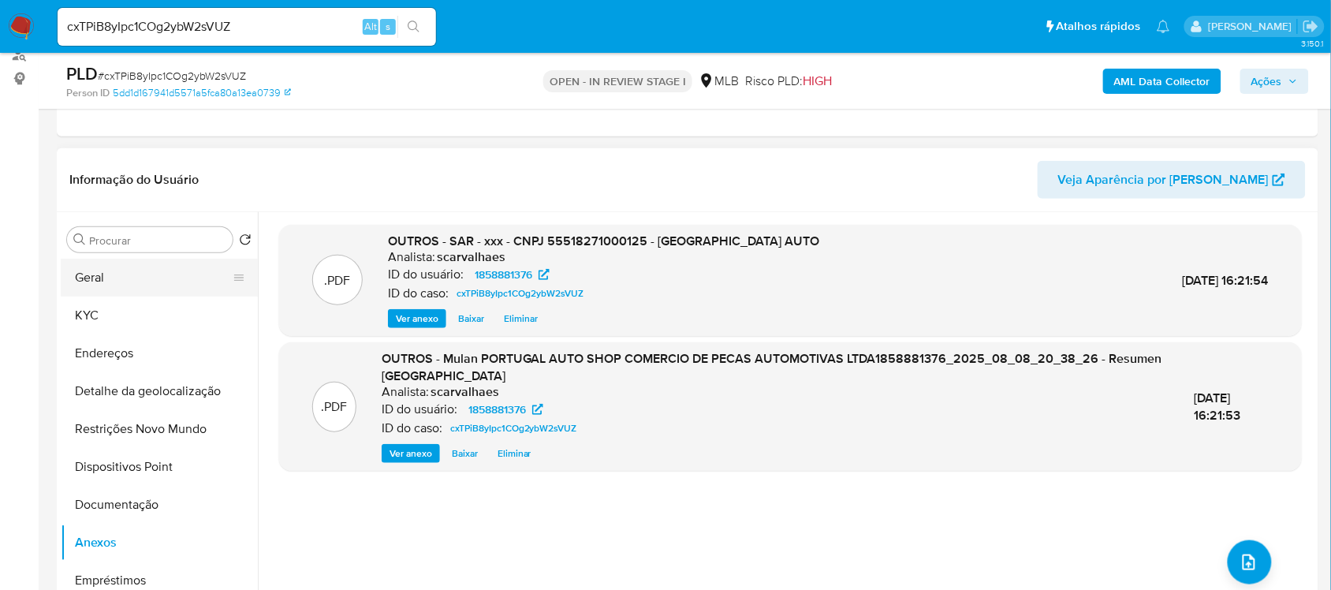
click at [113, 282] on button "Geral" at bounding box center [153, 278] width 185 height 38
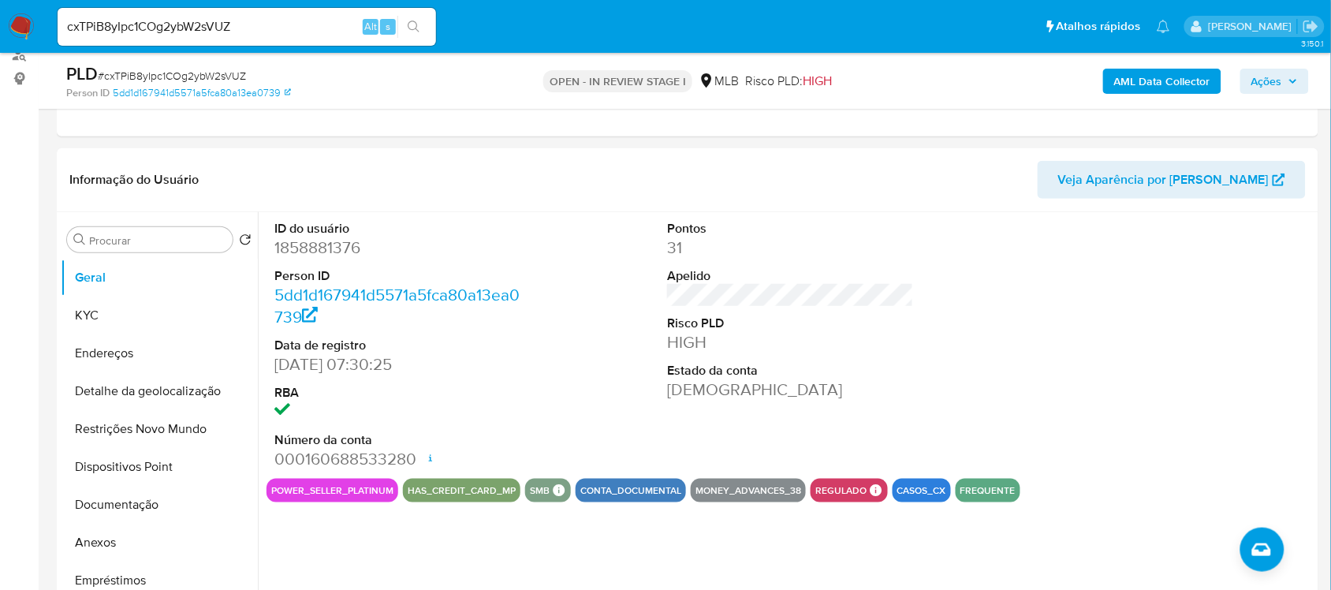
click at [1262, 84] on span "Ações" at bounding box center [1266, 81] width 31 height 25
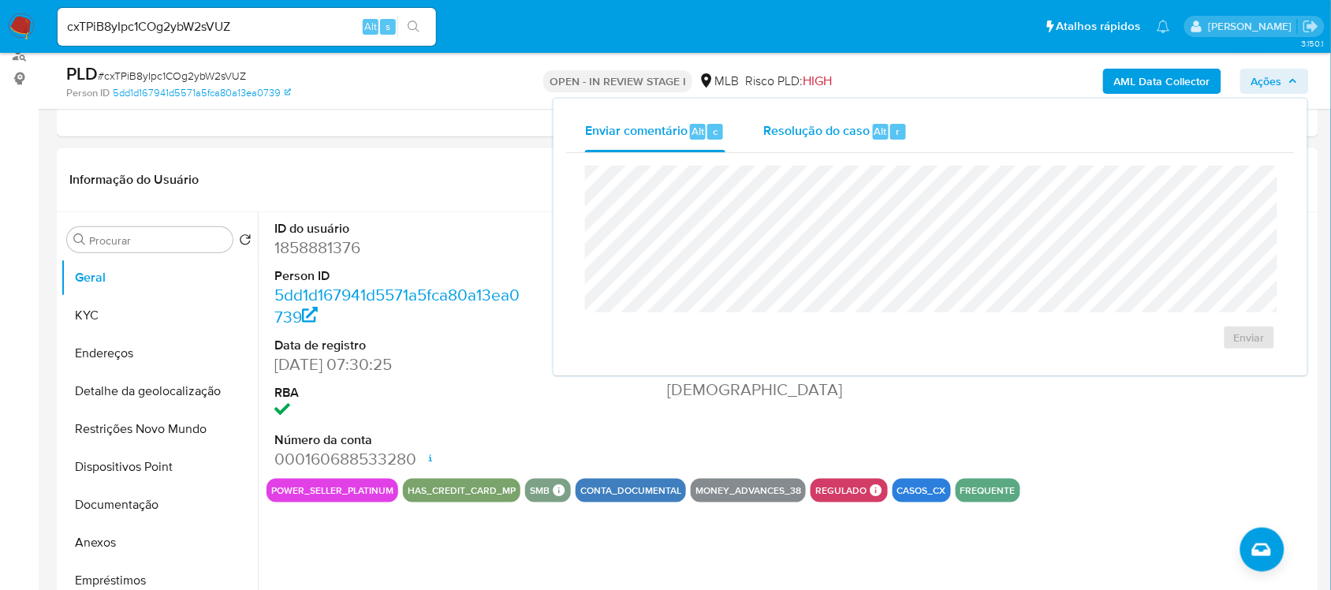
click at [817, 129] on span "Resolução do caso" at bounding box center [816, 130] width 106 height 18
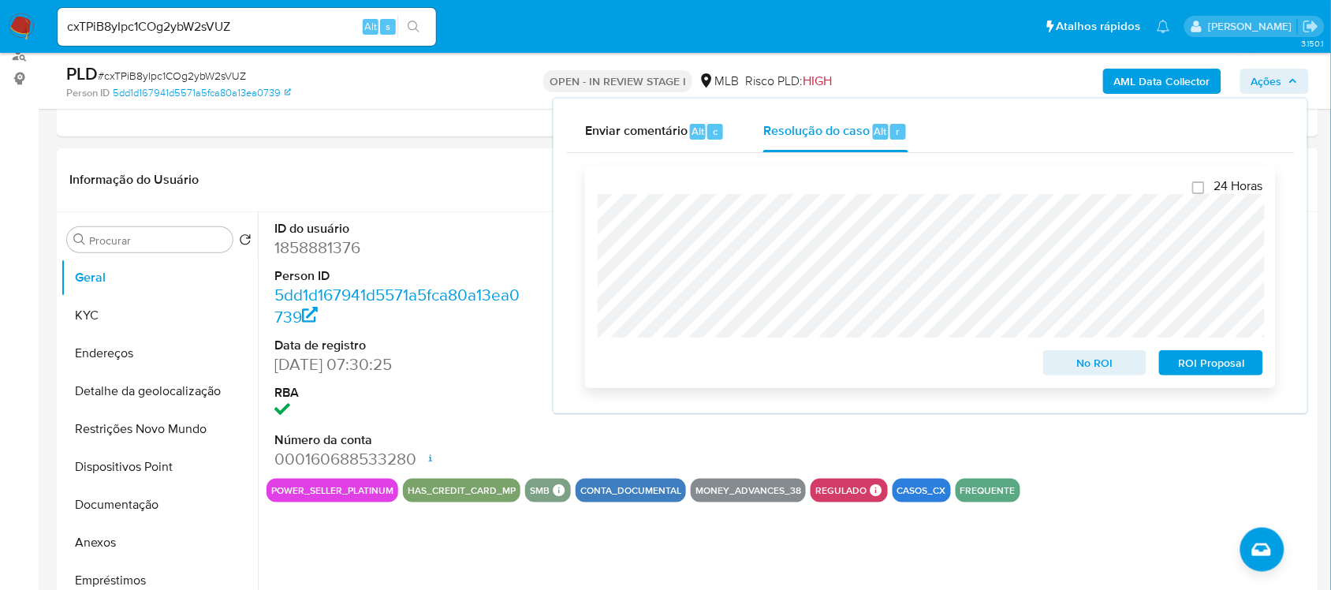
click at [1228, 368] on span "ROI Proposal" at bounding box center [1211, 363] width 82 height 22
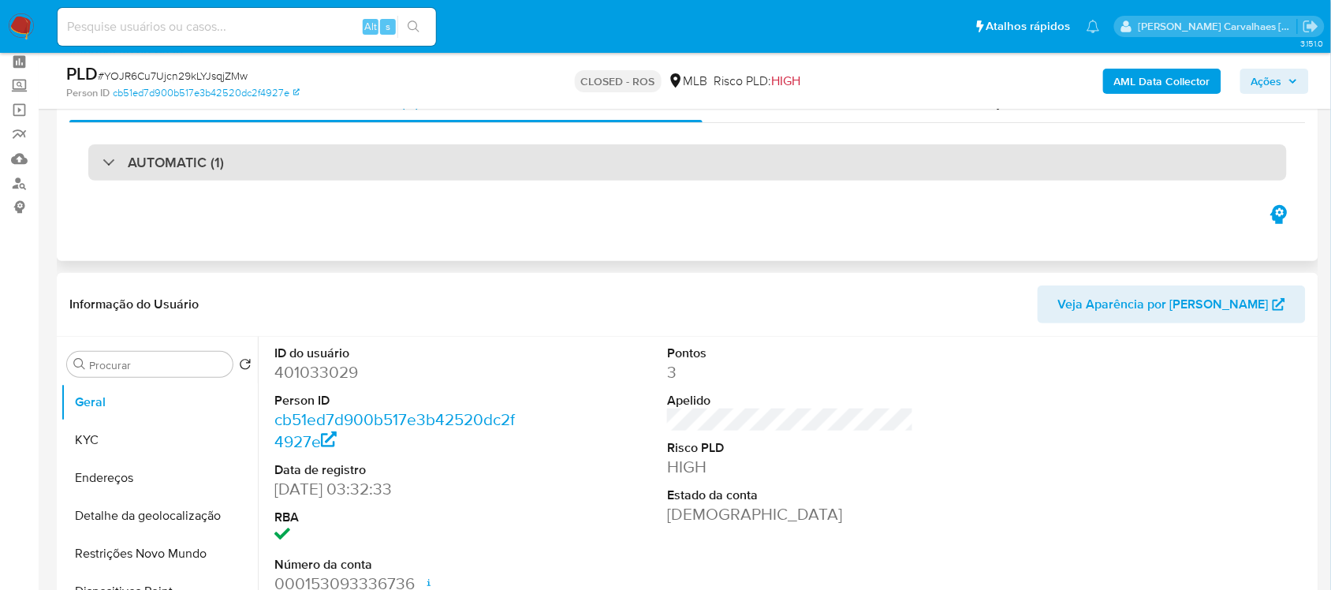
scroll to position [197, 0]
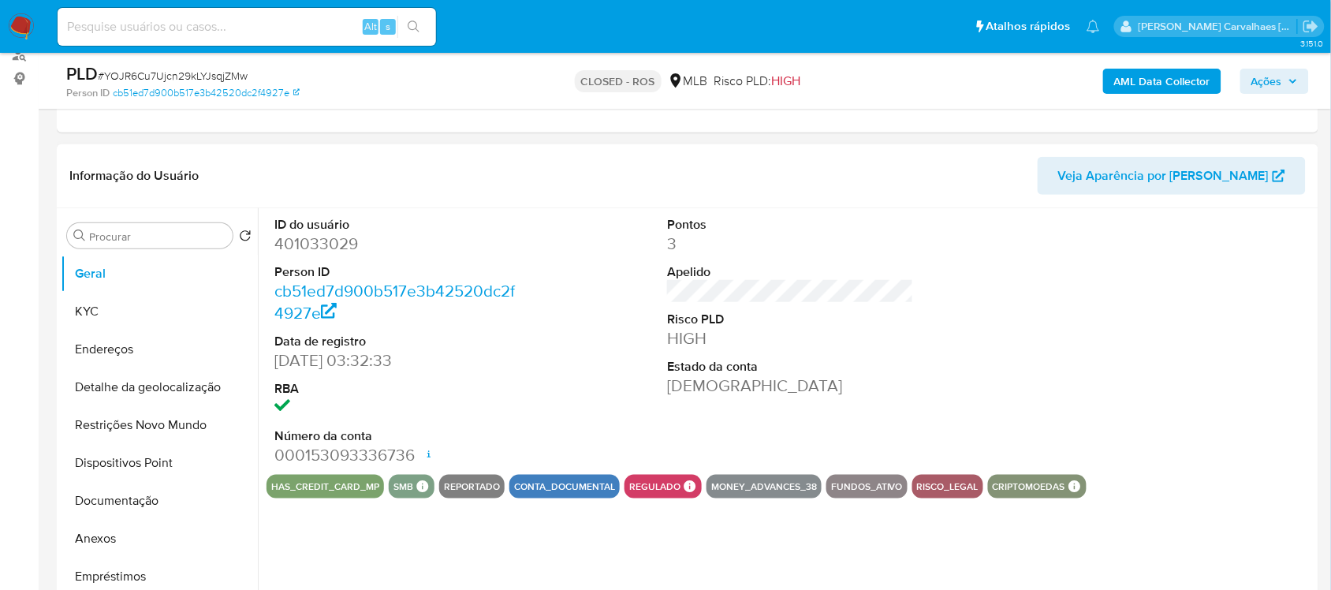
select select "10"
paste input "I6B9Uddfb766TmiHxOl1JCj3"
type input "I6B9Uddfb766TmiHxOl1JCj3"
click at [418, 24] on icon "search-icon" at bounding box center [414, 27] width 13 height 13
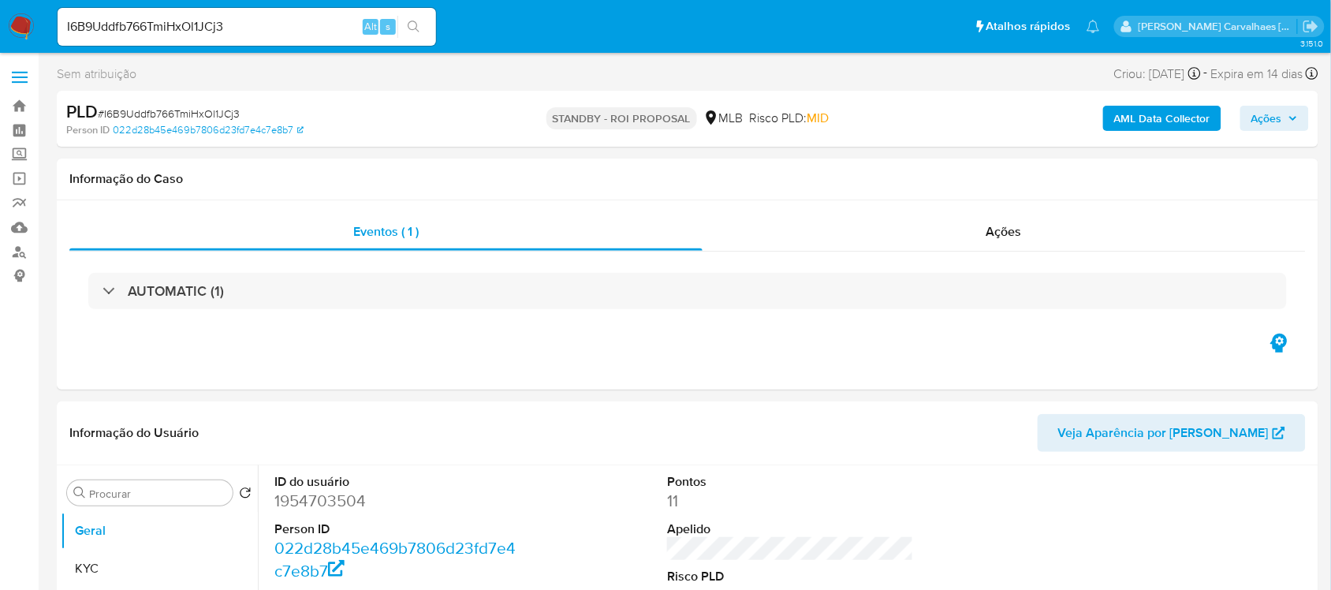
select select "10"
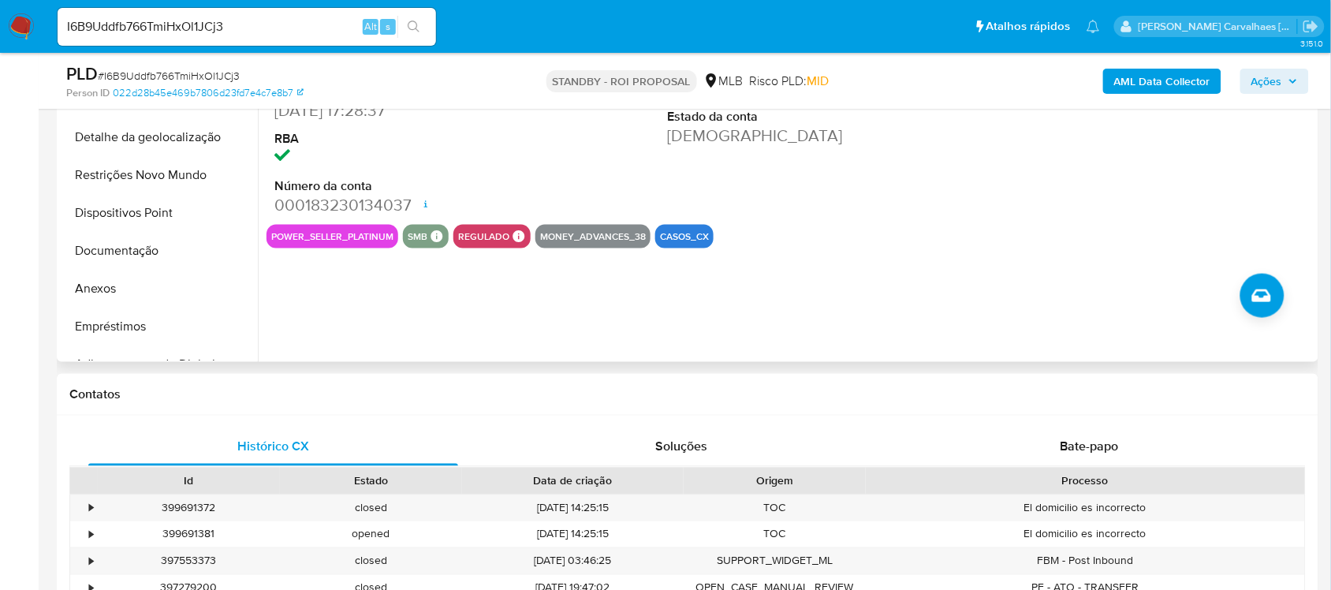
scroll to position [493, 0]
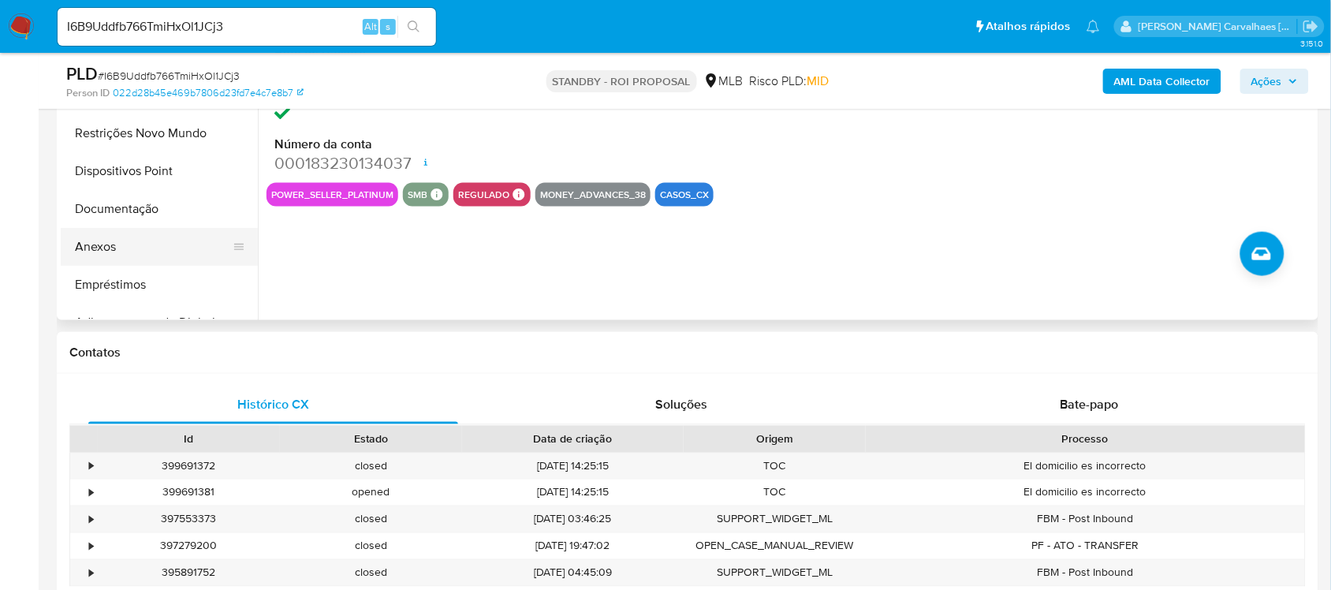
click at [138, 242] on button "Anexos" at bounding box center [153, 247] width 185 height 38
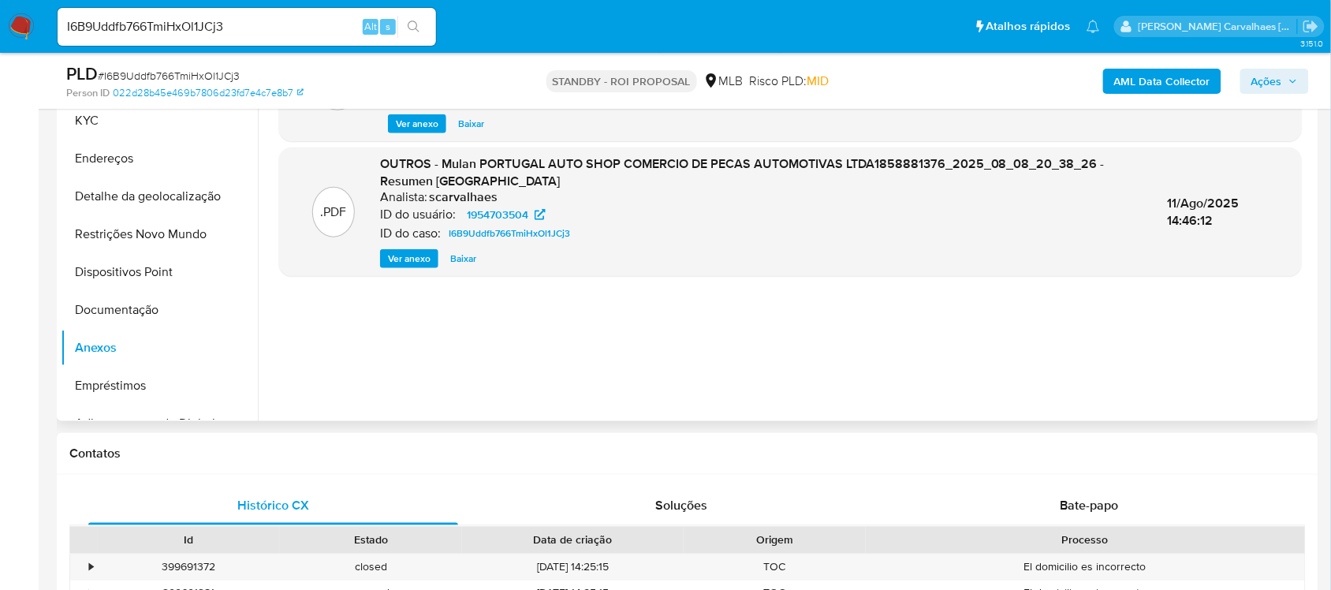
scroll to position [296, 0]
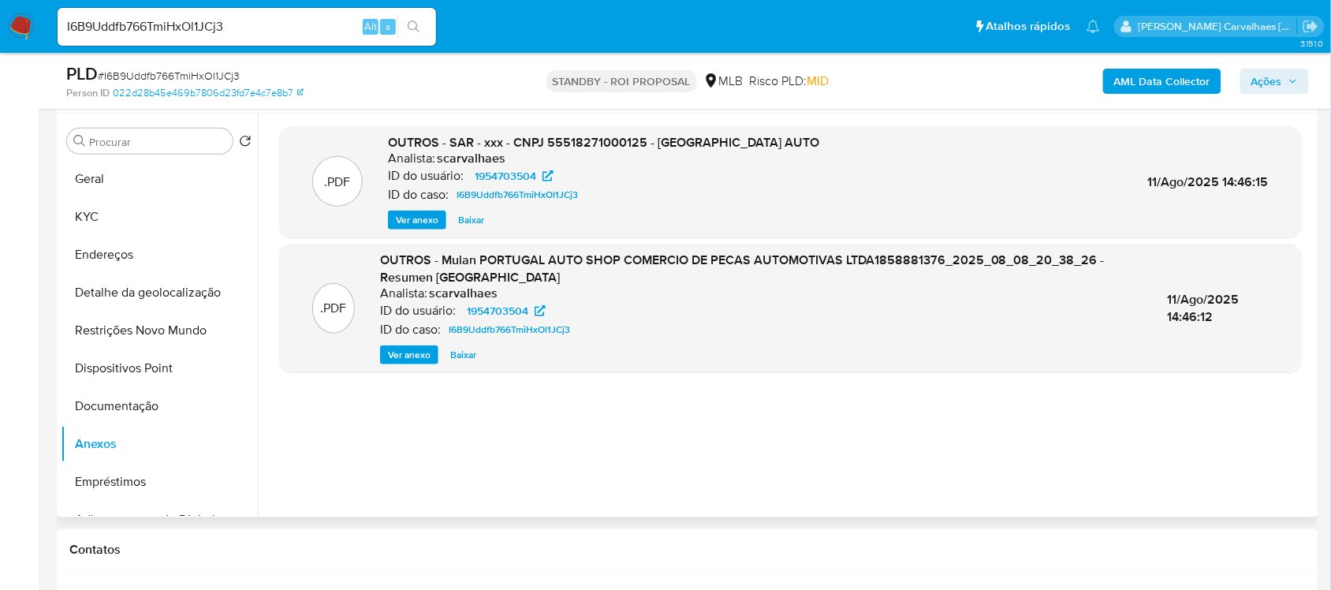
click at [648, 199] on div "ID do caso: I6B9Uddfb766TmiHxOl1JCj3" at bounding box center [603, 194] width 431 height 19
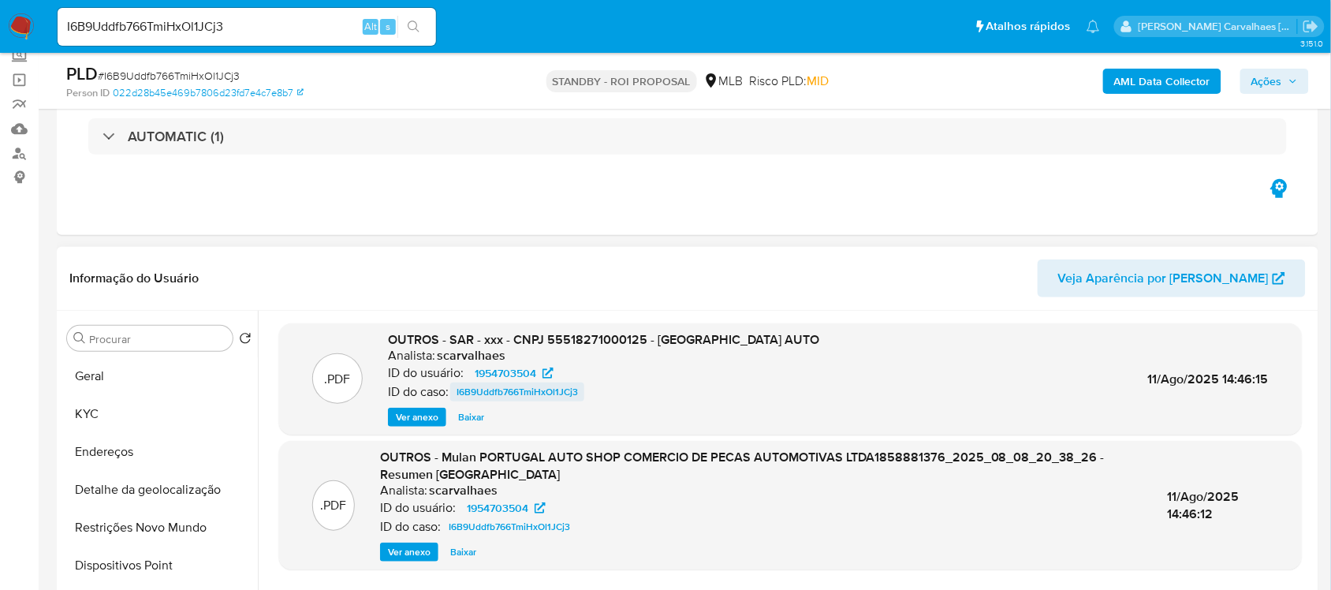
scroll to position [197, 0]
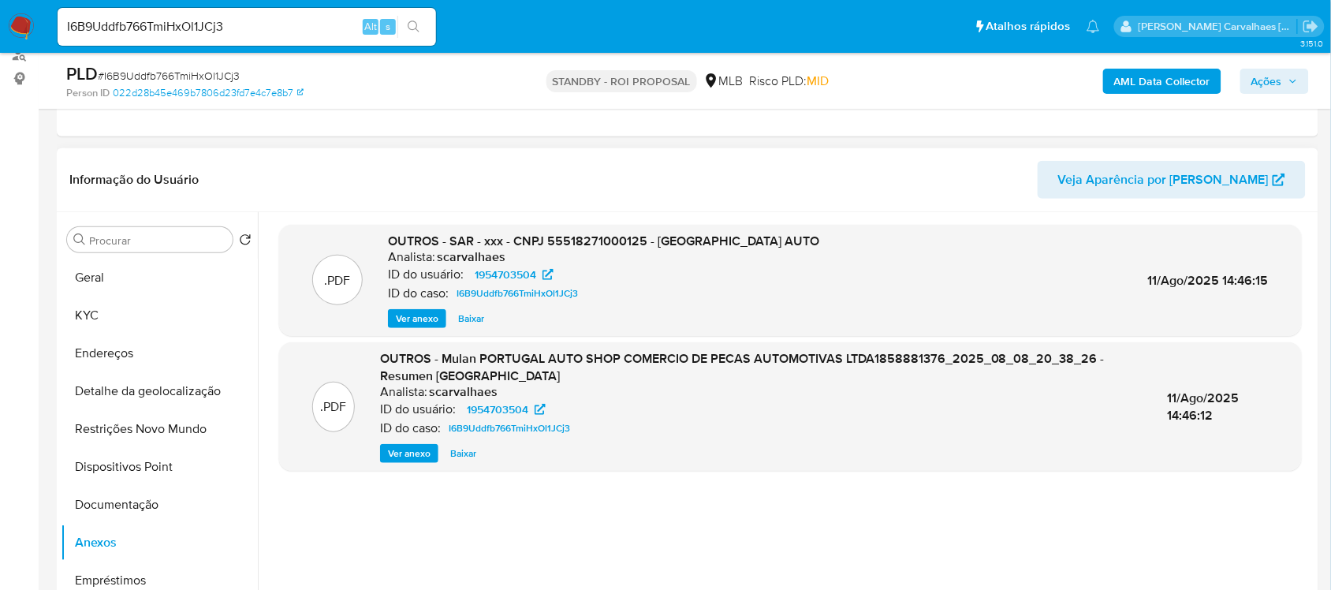
click at [436, 318] on span "Ver anexo" at bounding box center [417, 319] width 43 height 16
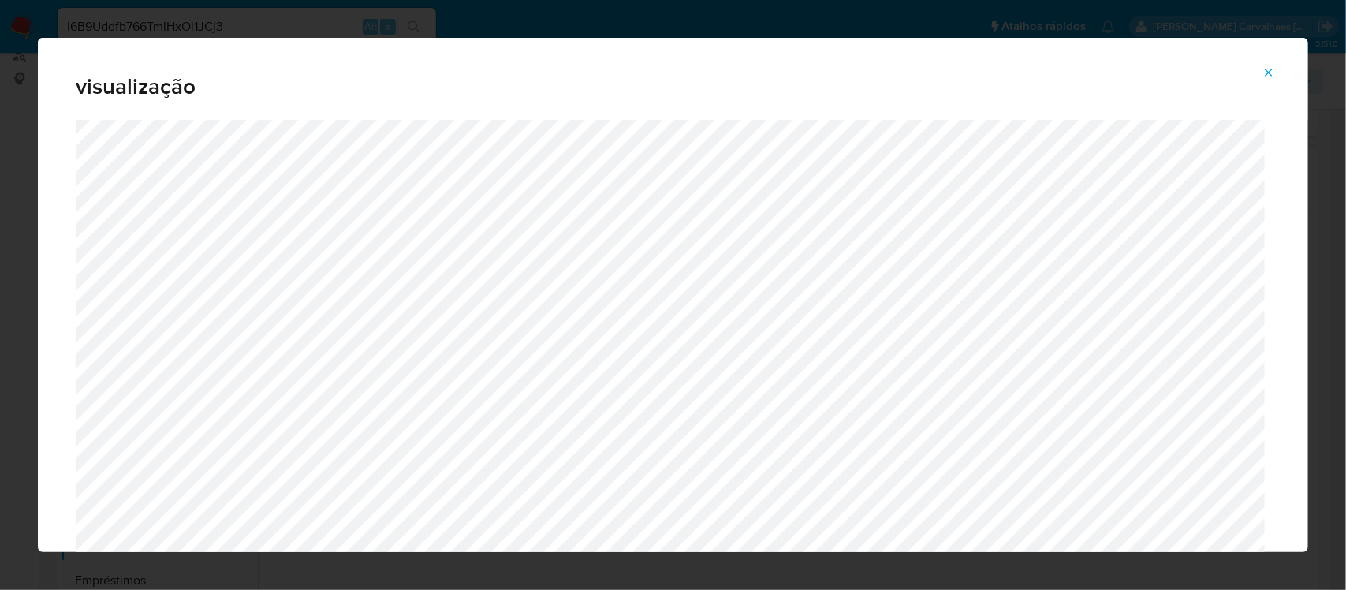
click at [1266, 65] on span "Attachment preview" at bounding box center [1268, 73] width 13 height 22
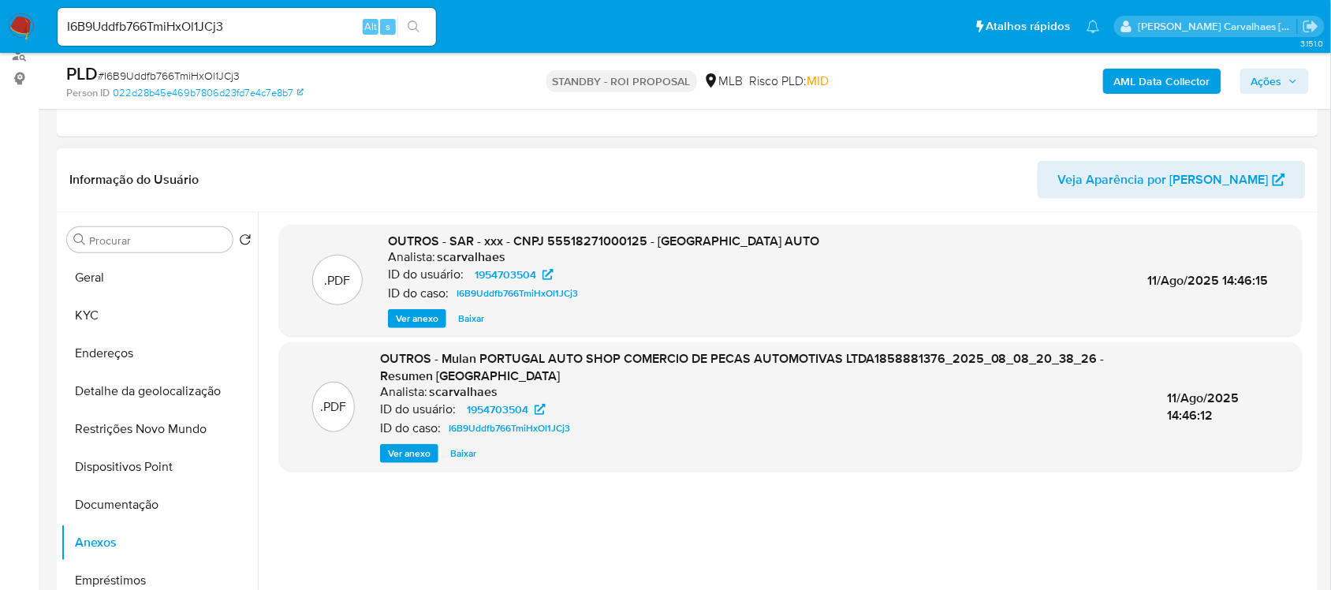
click at [463, 449] on span "Baixar" at bounding box center [463, 454] width 26 height 16
click at [462, 450] on span "Baixar" at bounding box center [463, 454] width 26 height 16
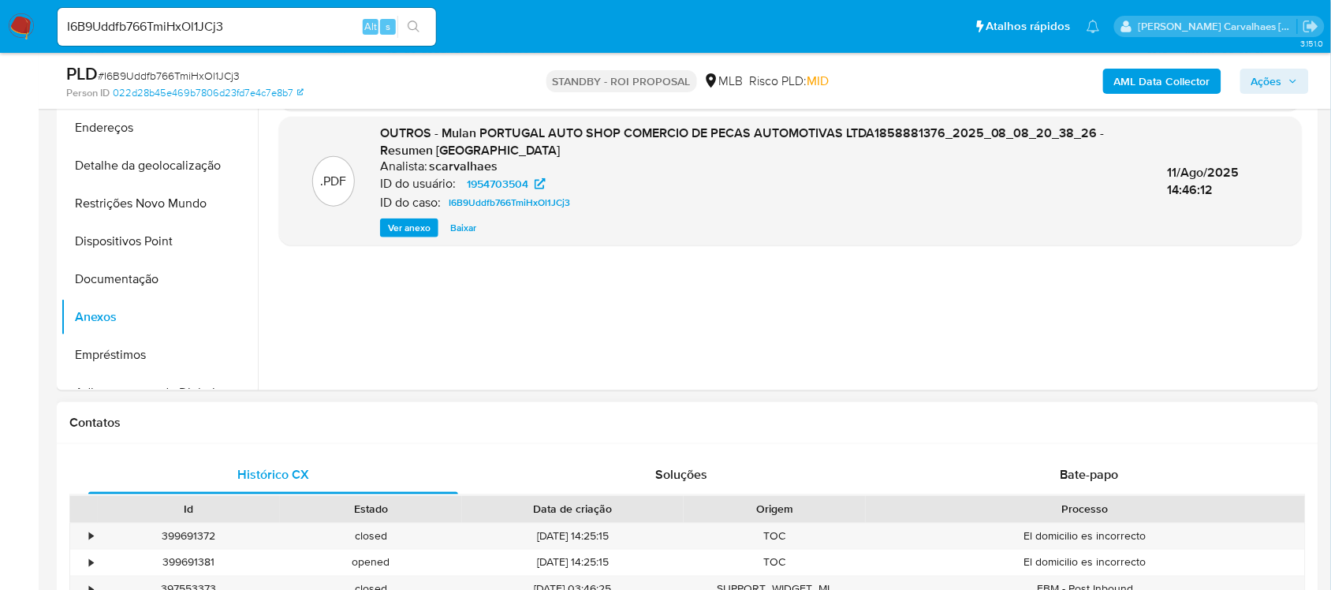
scroll to position [296, 0]
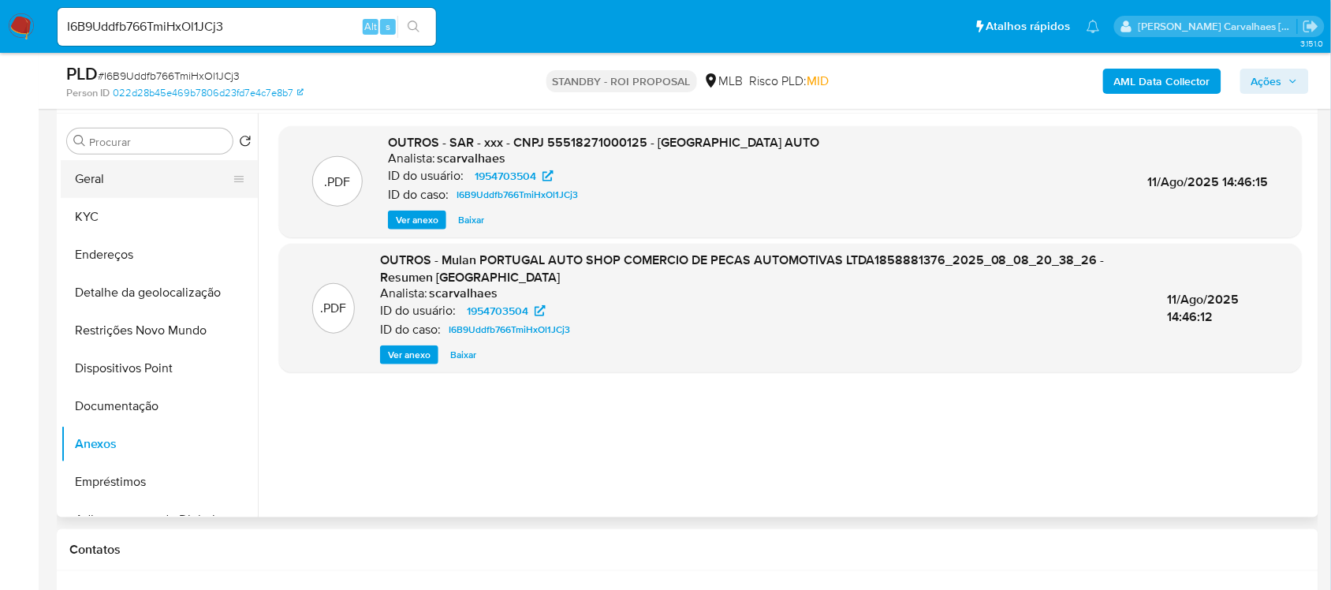
click at [130, 189] on button "Geral" at bounding box center [153, 179] width 185 height 38
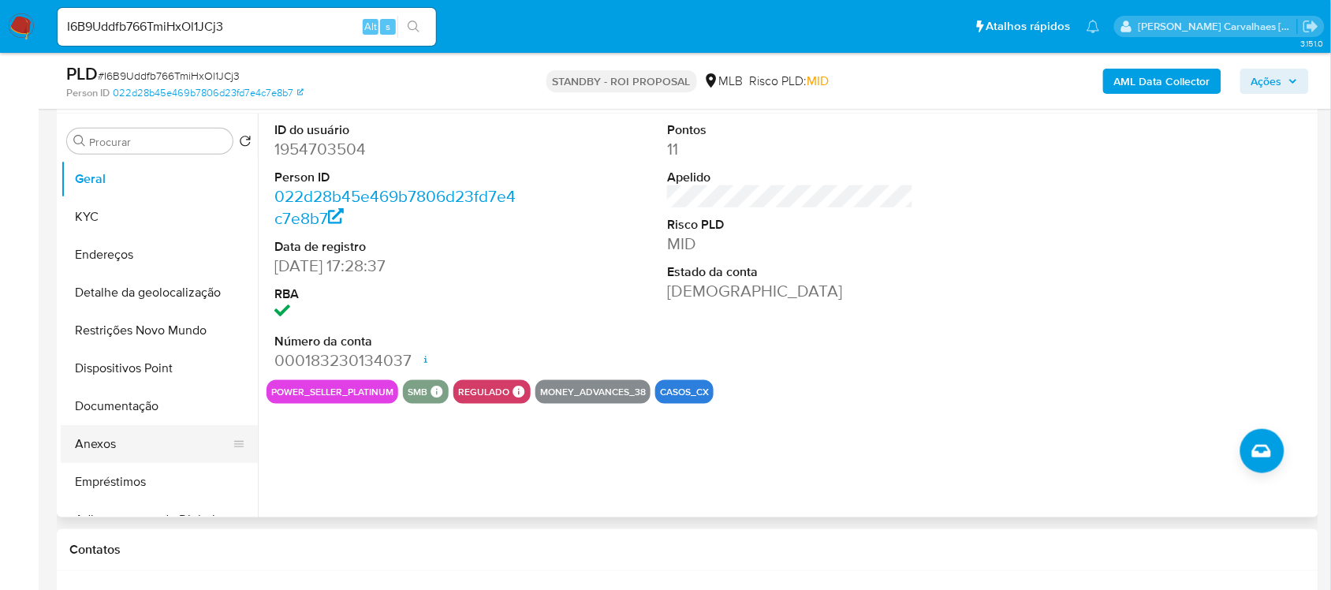
click at [156, 438] on button "Anexos" at bounding box center [153, 444] width 185 height 38
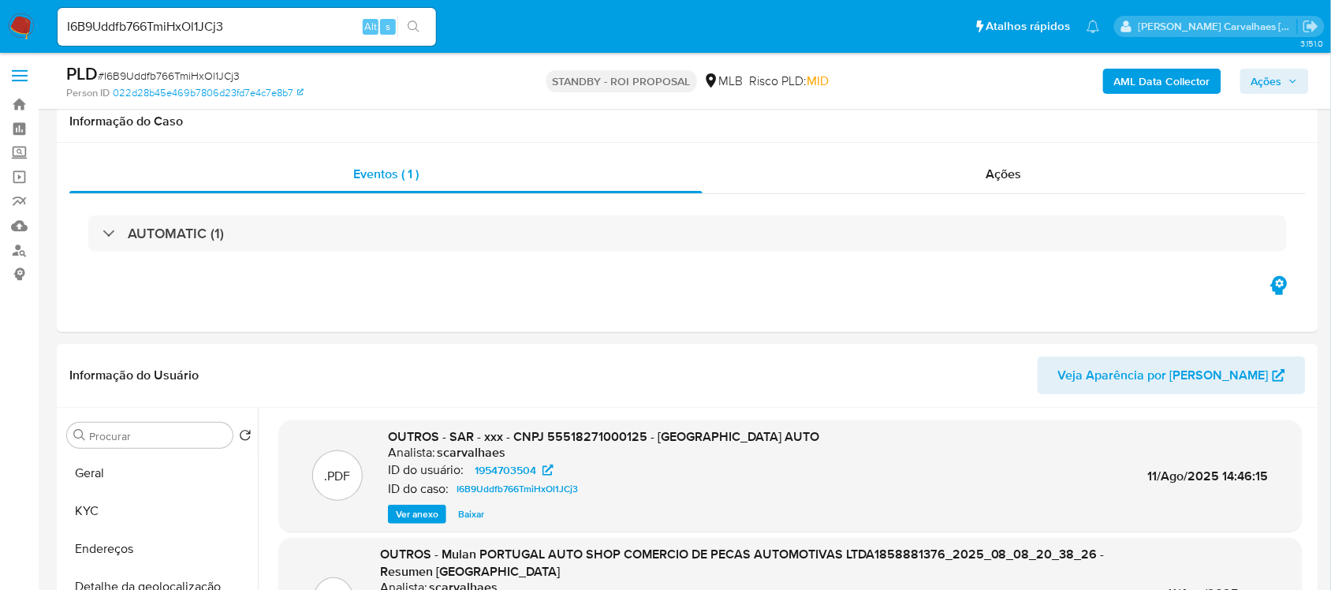
scroll to position [0, 0]
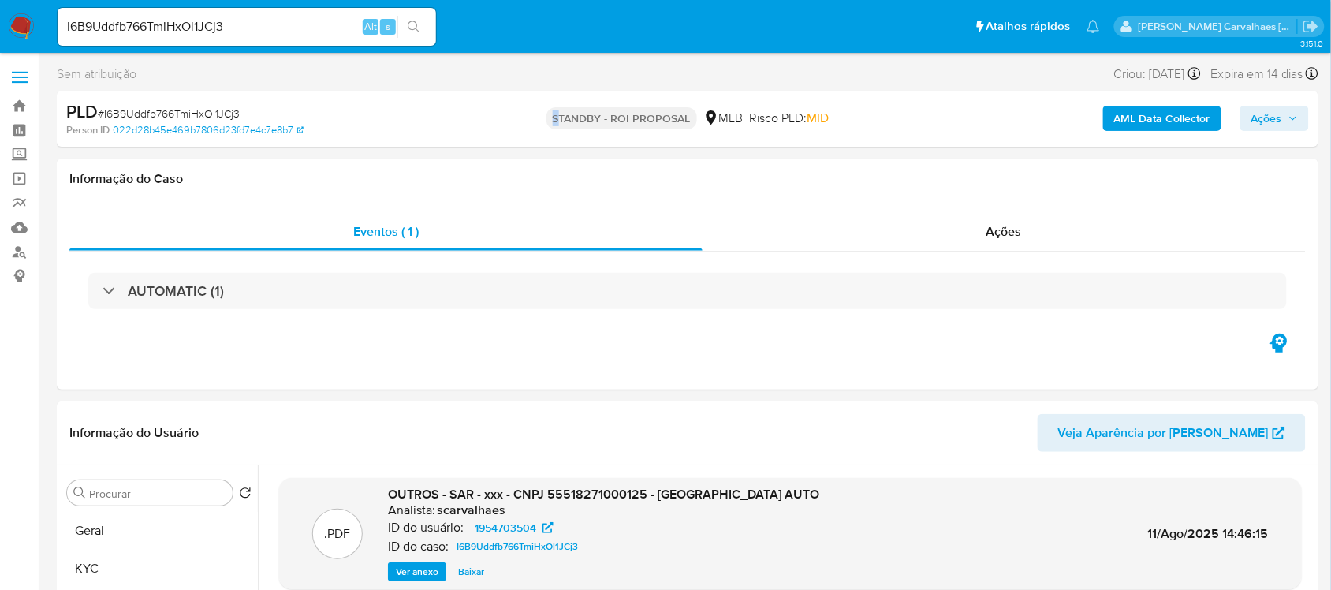
click at [554, 125] on p "STANDBY - ROI PROPOSAL" at bounding box center [621, 118] width 151 height 22
drag, startPoint x: 96, startPoint y: 113, endPoint x: 219, endPoint y: 46, distance: 140.1
click at [234, 113] on div "PLD # I6B9Uddfb766TmiHxOl1JCj3" at bounding box center [270, 112] width 408 height 24
click at [238, 32] on input "I6B9Uddfb766TmiHxOl1JCj3" at bounding box center [247, 27] width 378 height 21
drag, startPoint x: 62, startPoint y: 24, endPoint x: 258, endPoint y: 38, distance: 196.8
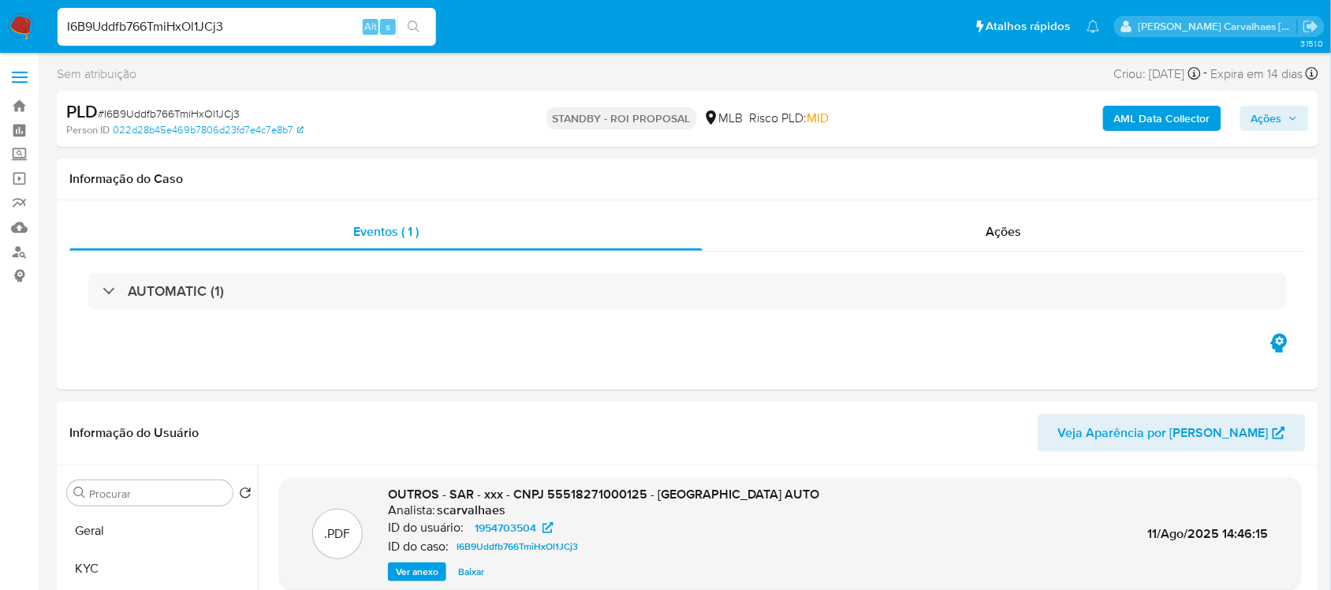
click at [258, 38] on div "I6B9Uddfb766TmiHxOl1JCj3 Alt s" at bounding box center [247, 27] width 378 height 38
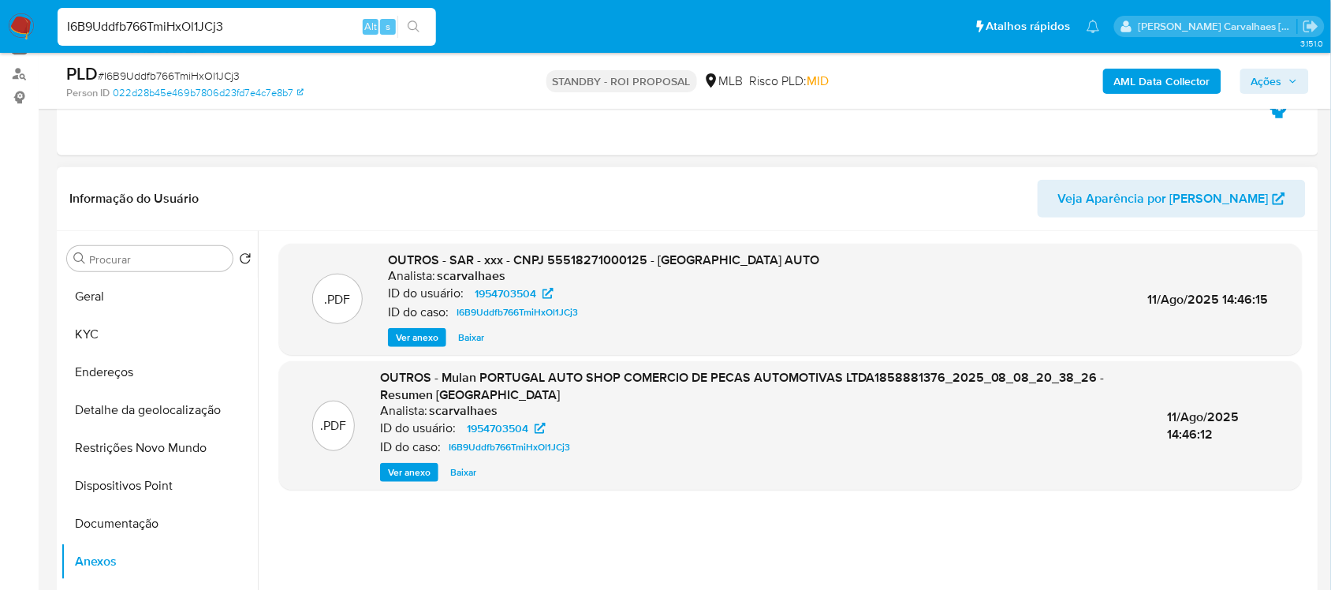
scroll to position [197, 0]
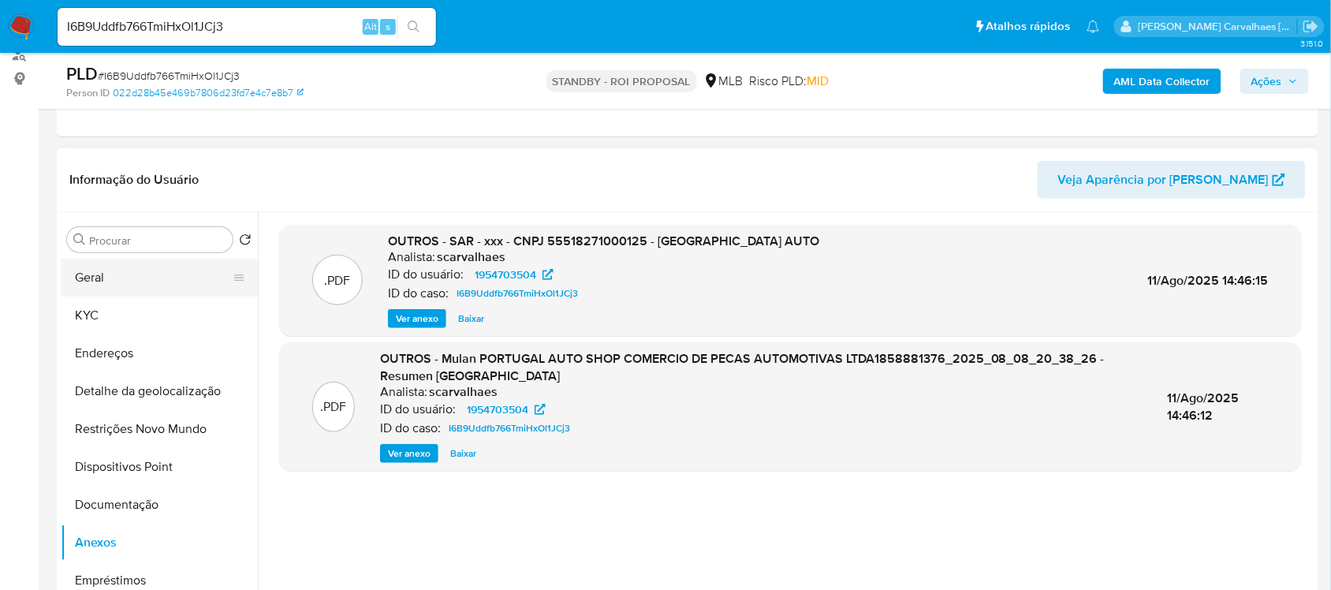
click at [123, 270] on button "Geral" at bounding box center [153, 278] width 185 height 38
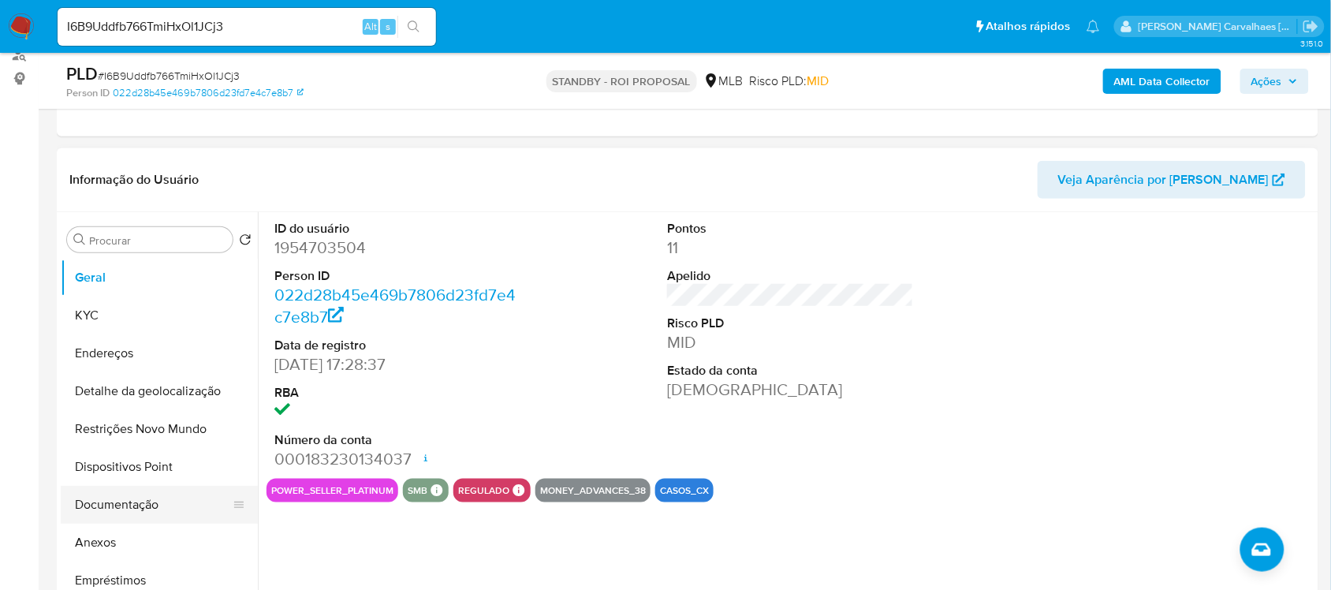
click at [128, 506] on button "Documentação" at bounding box center [153, 505] width 185 height 38
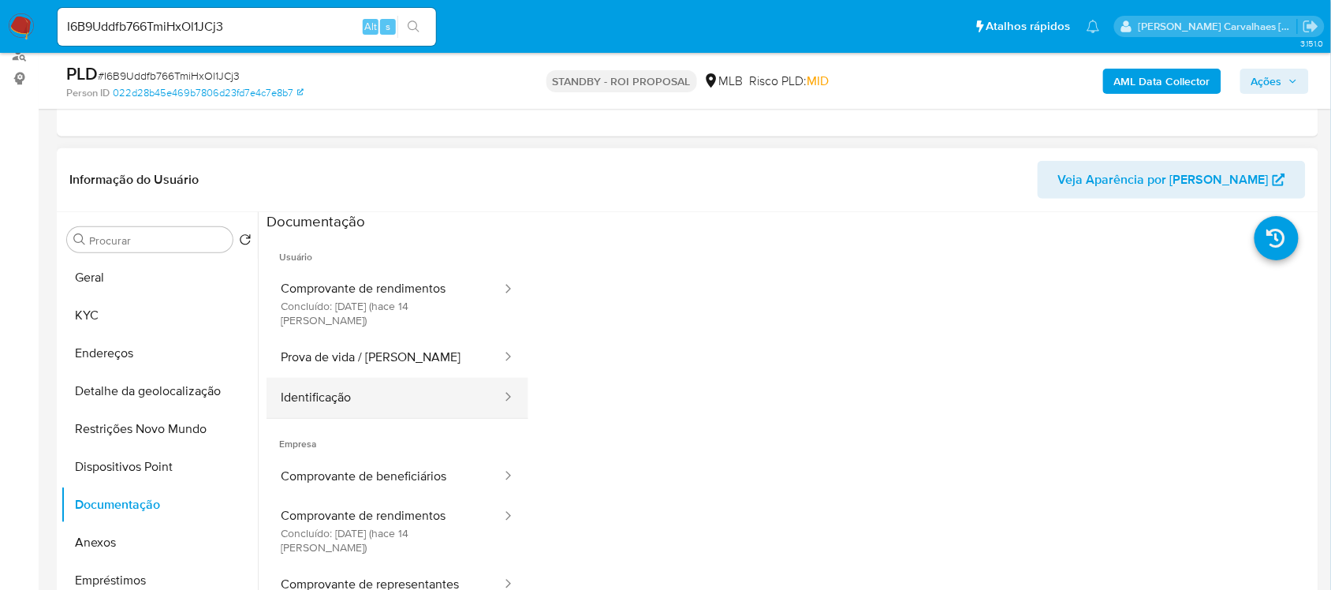
drag, startPoint x: 446, startPoint y: 386, endPoint x: 482, endPoint y: 390, distance: 35.7
click at [446, 386] on button "Identificação" at bounding box center [385, 398] width 237 height 40
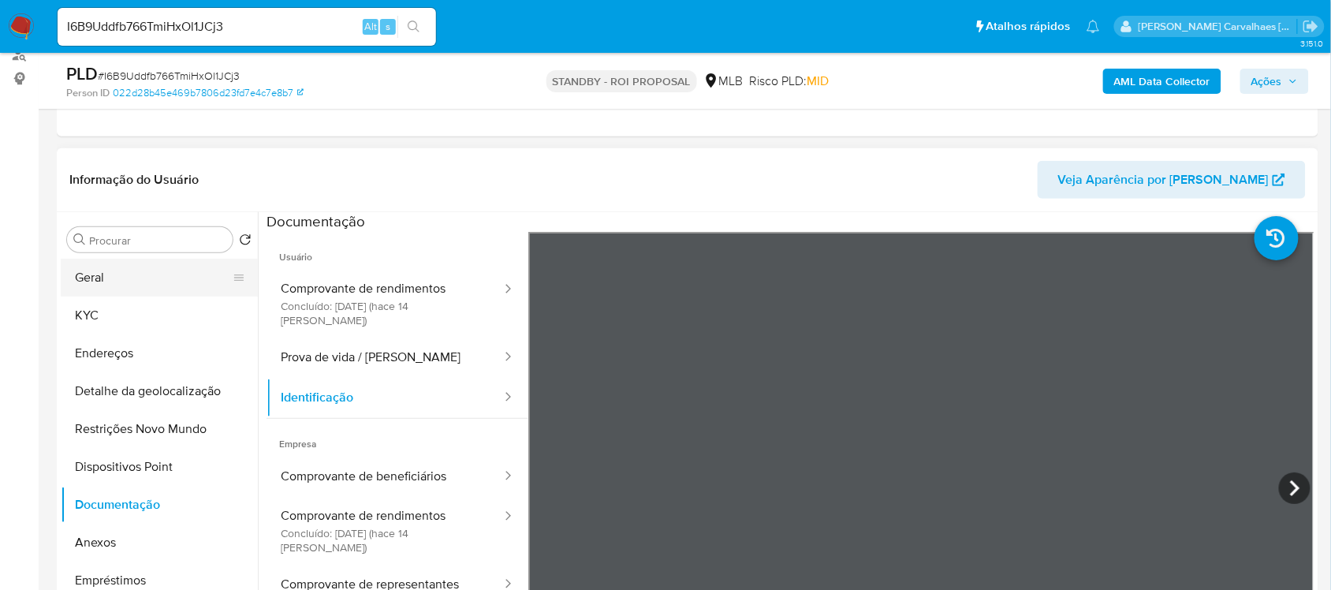
click at [100, 280] on button "Geral" at bounding box center [153, 278] width 185 height 38
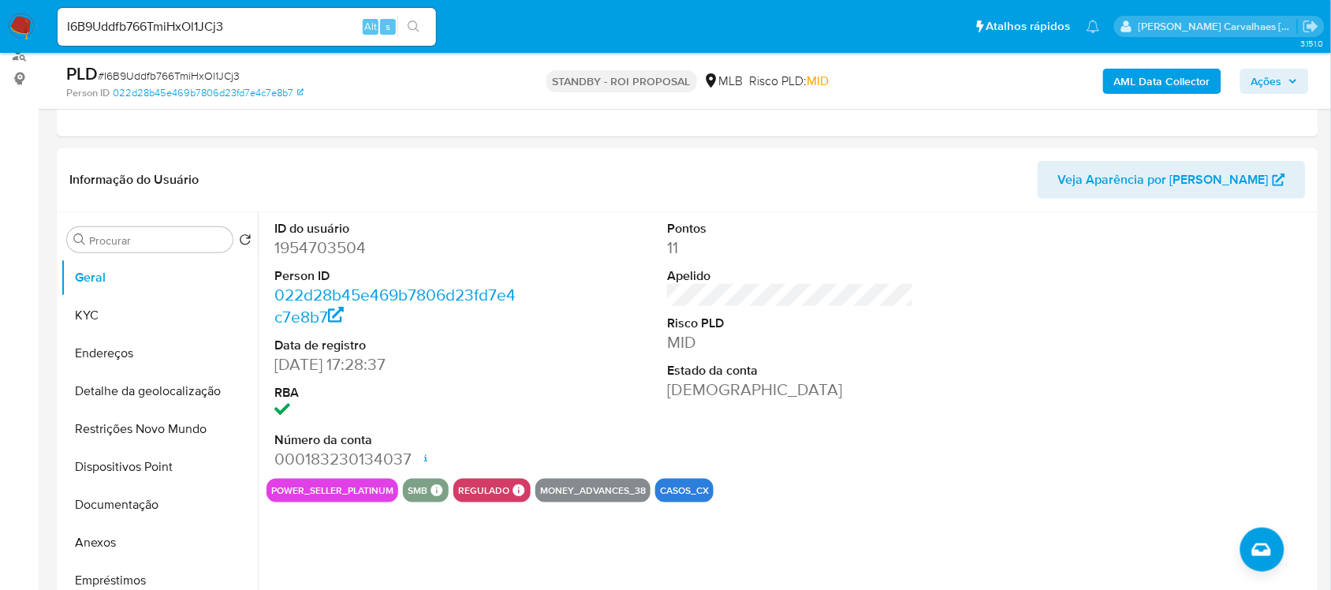
drag, startPoint x: 384, startPoint y: 91, endPoint x: 380, endPoint y: 71, distance: 20.1
click at [380, 73] on div "PLD # I6B9Uddfb766TmiHxOl1JCj3 Person ID 022d28b45e469b7806d23fd7e4c7e8b7" at bounding box center [271, 80] width 410 height 37
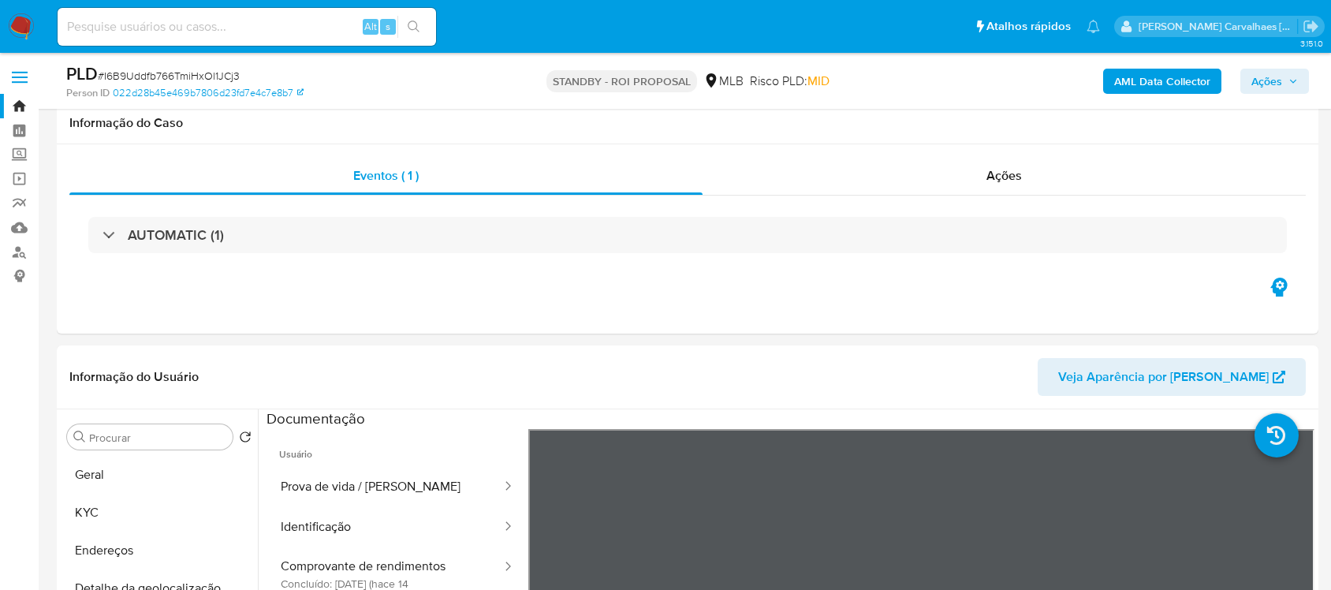
select select "10"
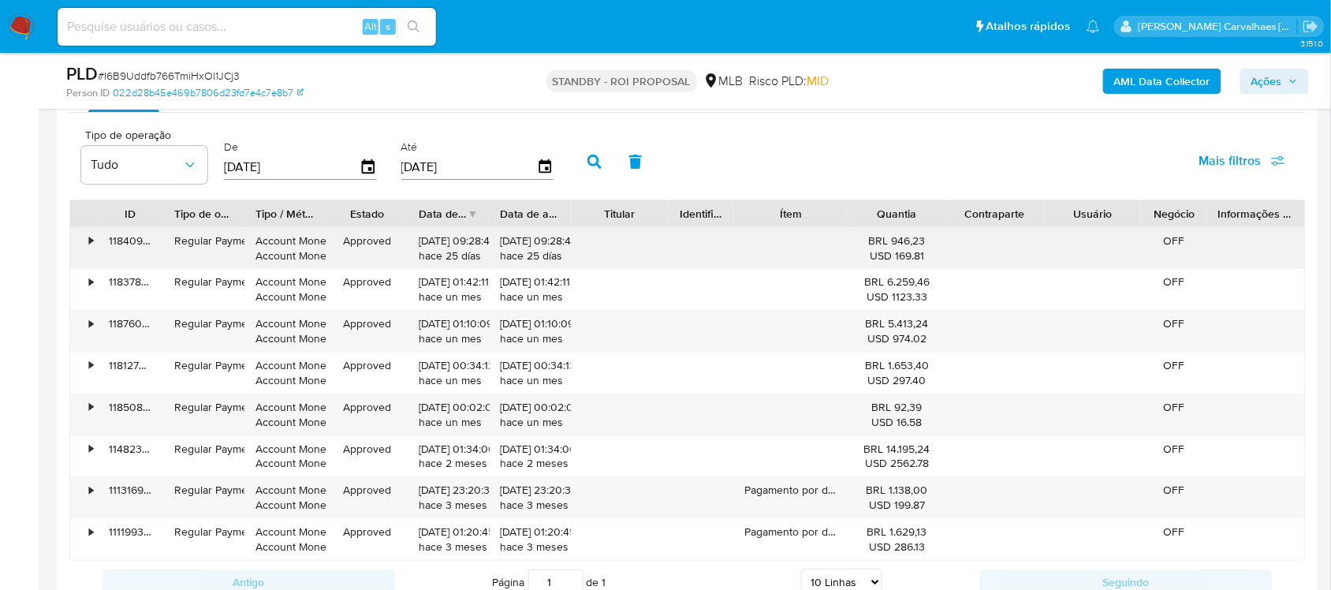
scroll to position [1713, 0]
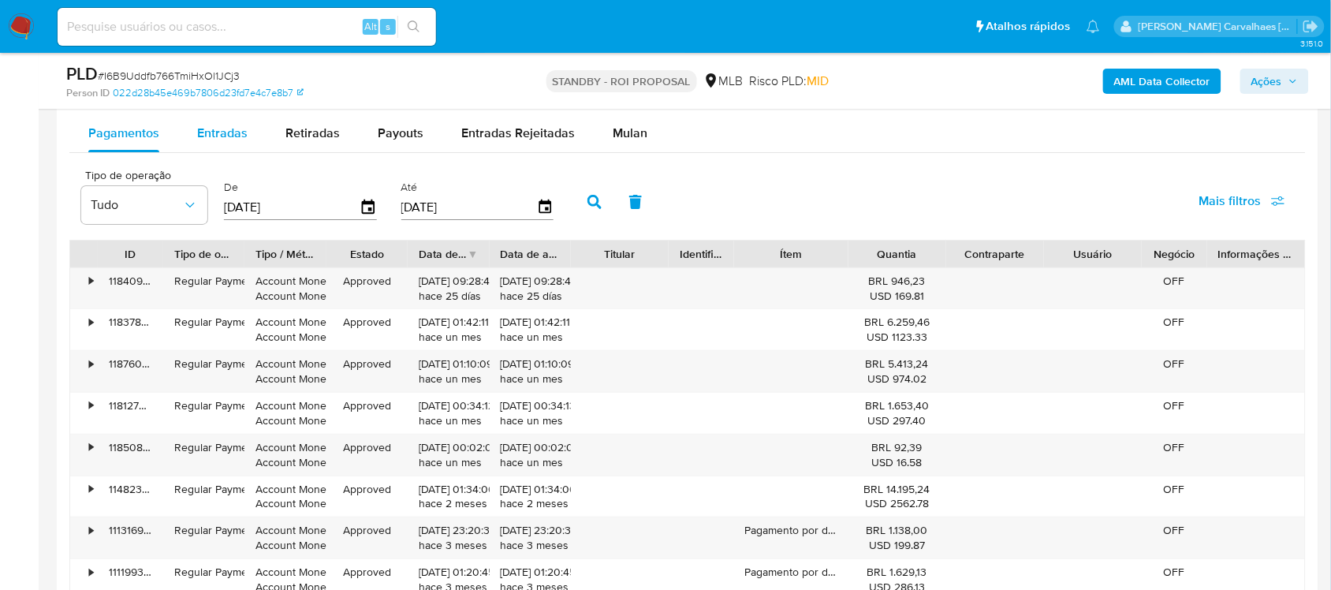
click at [222, 130] on span "Entradas" at bounding box center [222, 133] width 50 height 18
select select "10"
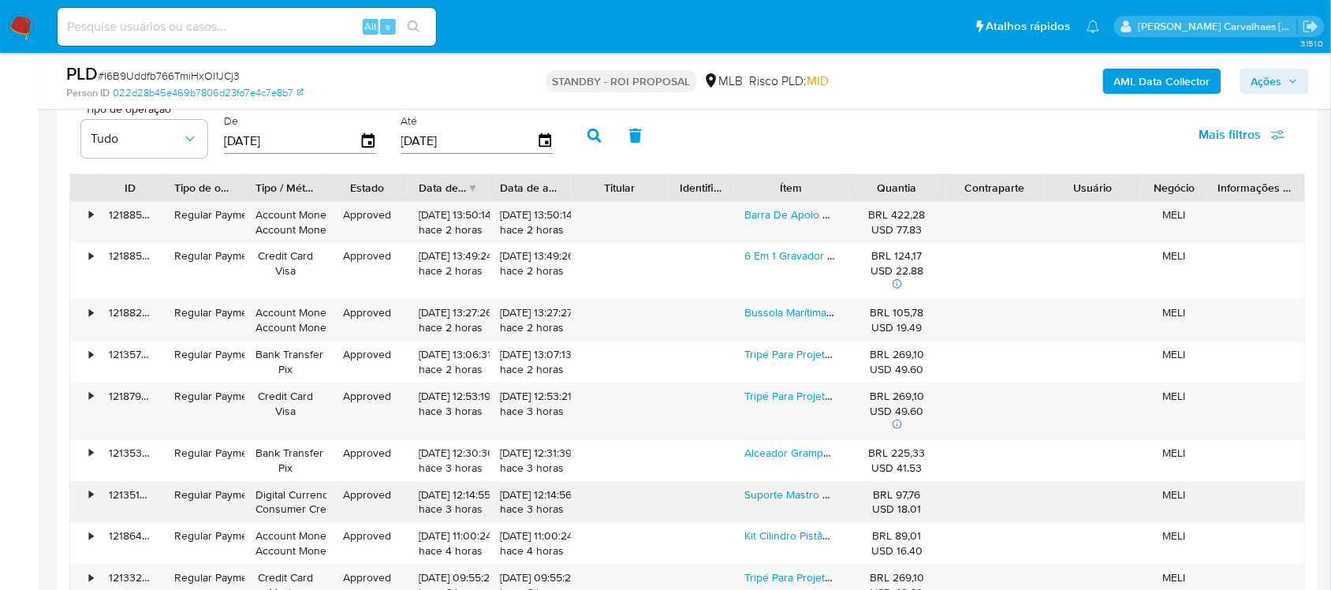
scroll to position [1811, 0]
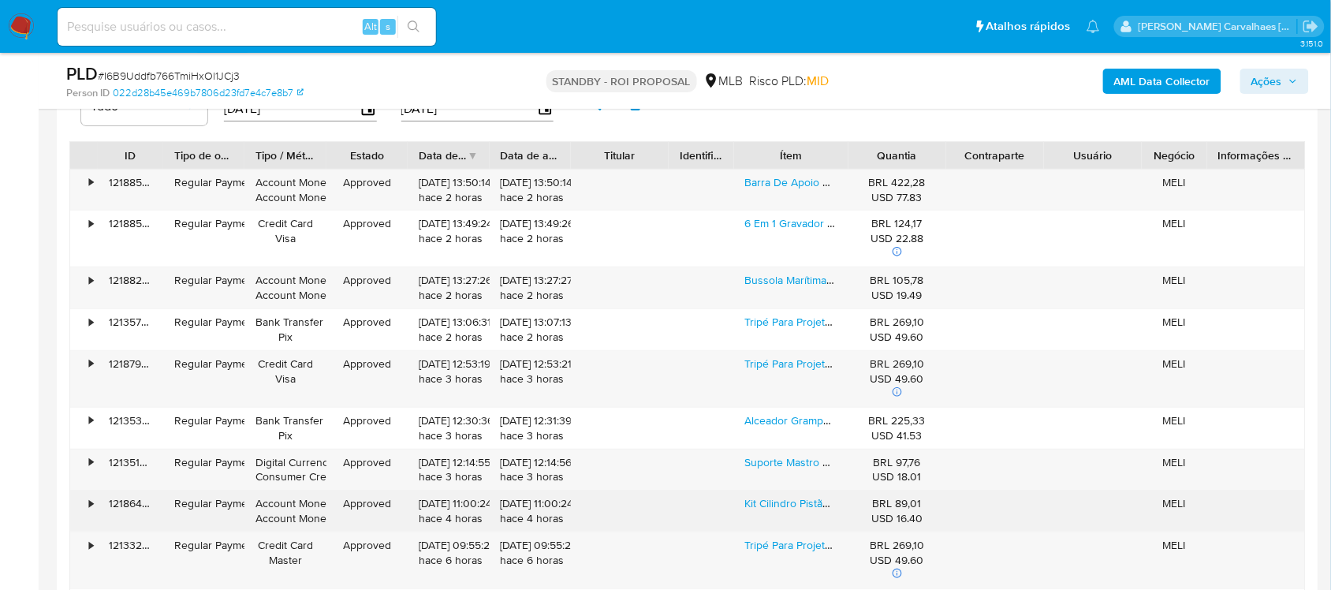
click at [744, 505] on div "Kit Cilindro Pistão Juntas Roçadeira Toyama 44mm 52cc" at bounding box center [791, 510] width 114 height 41
click at [755, 506] on link "Kit Cilindro Pistão Juntas Roçadeira Toyama 44mm 52cc" at bounding box center [880, 503] width 271 height 16
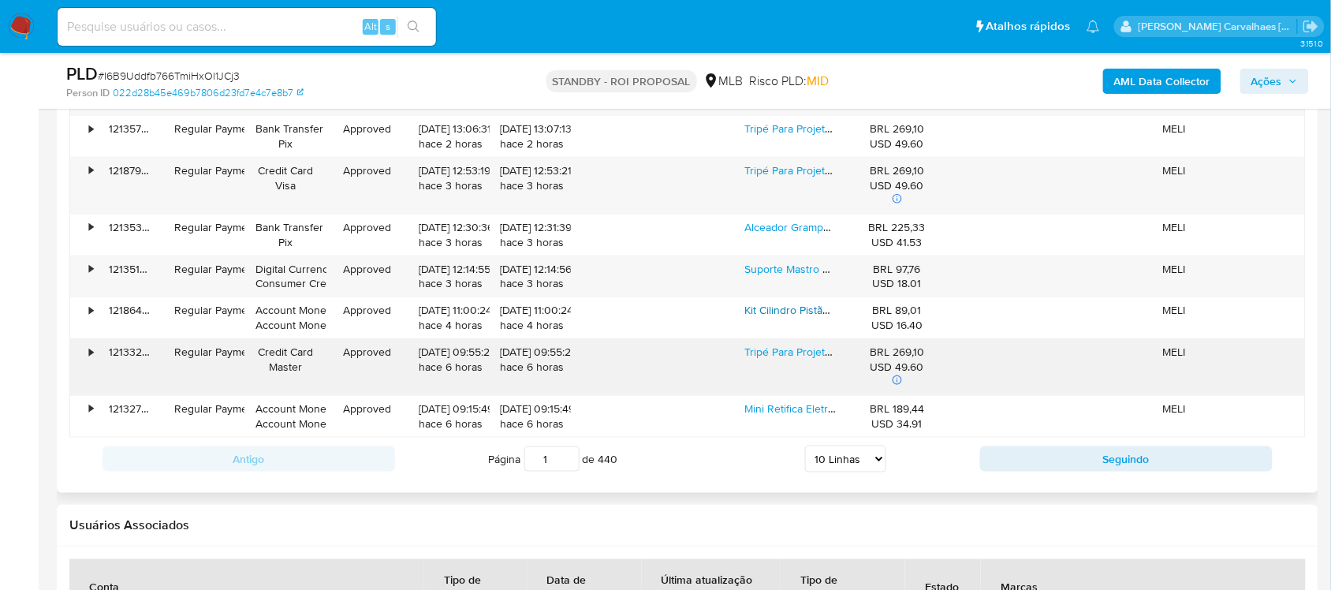
scroll to position [2008, 0]
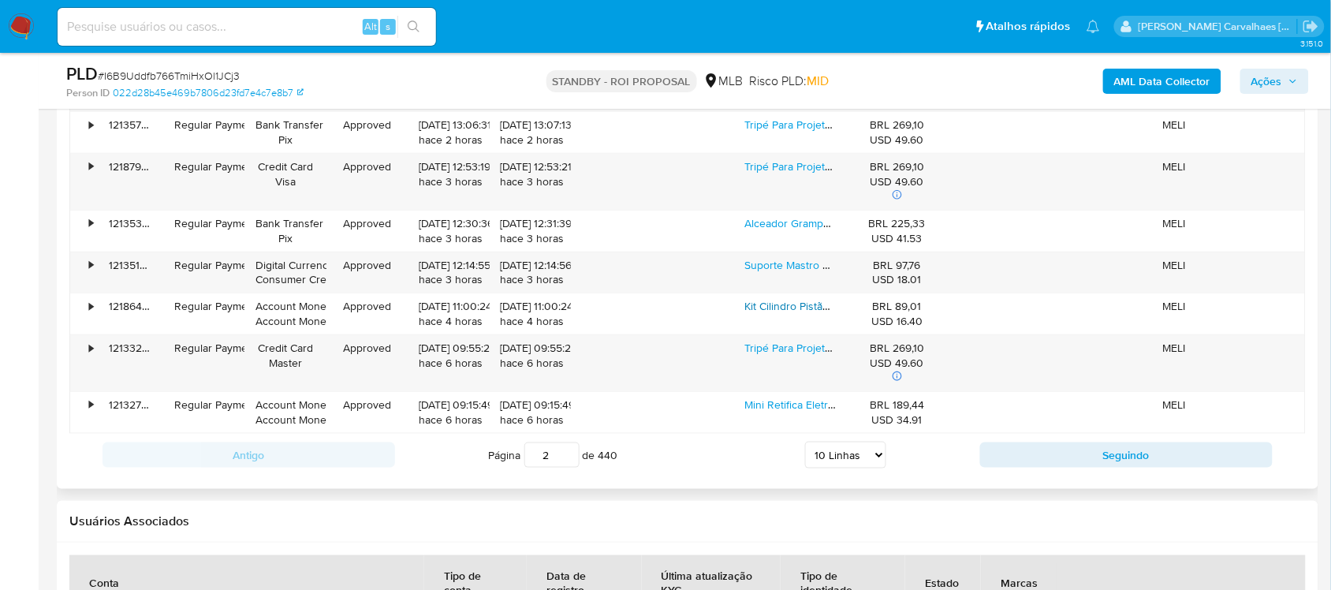
click at [569, 452] on input "2" at bounding box center [551, 454] width 55 height 25
click at [569, 452] on input "5" at bounding box center [551, 454] width 55 height 25
type input "5"
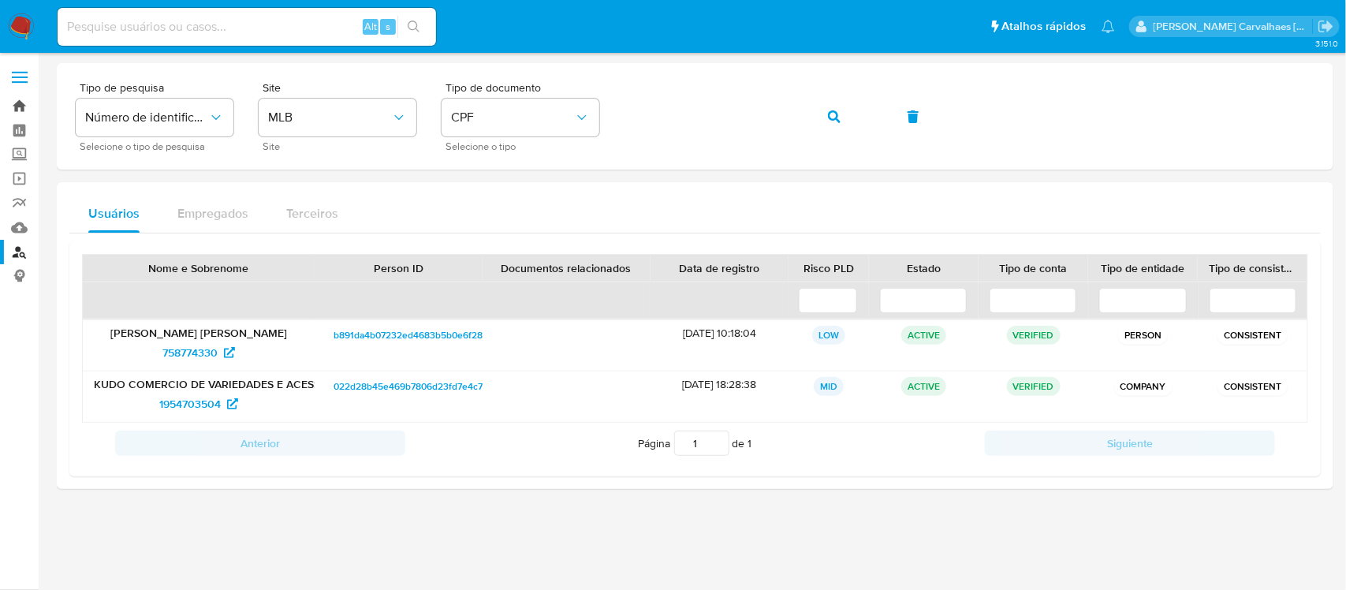
click at [18, 104] on link "Bandeja" at bounding box center [94, 106] width 188 height 24
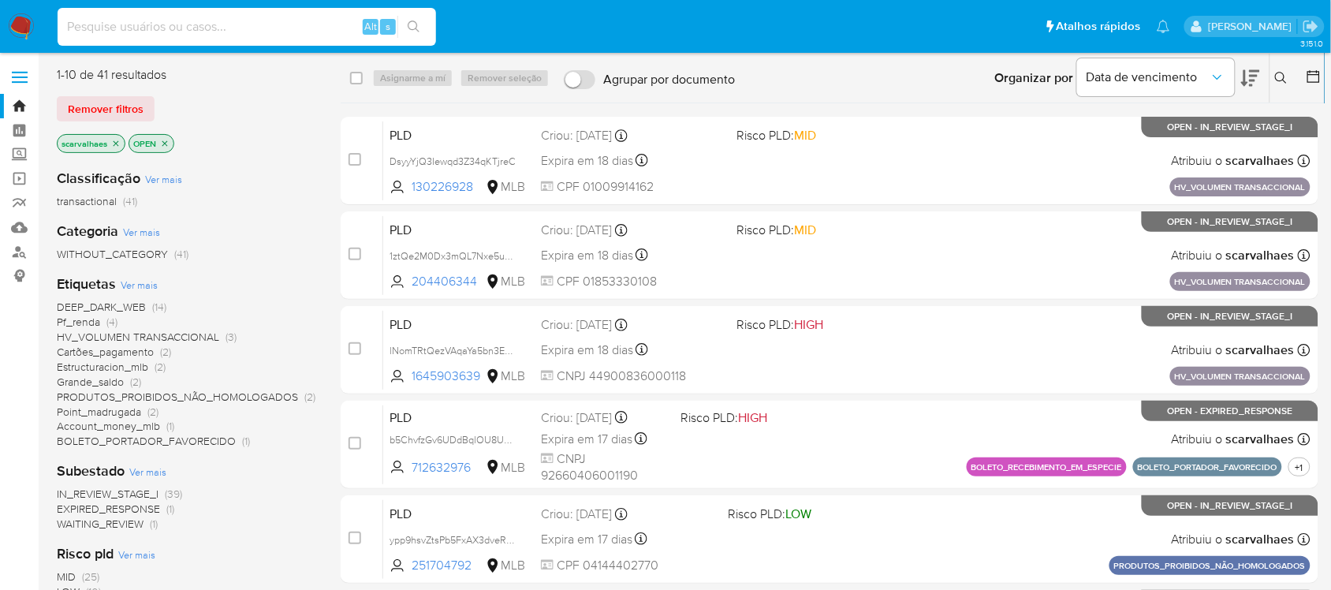
click at [114, 32] on input at bounding box center [247, 27] width 378 height 21
paste input "I6B9Uddfb766TmiHxOl1JCj3"
type input "I6B9Uddfb766TmiHxOl1JCj3"
click at [411, 28] on icon "search-icon" at bounding box center [414, 27] width 12 height 12
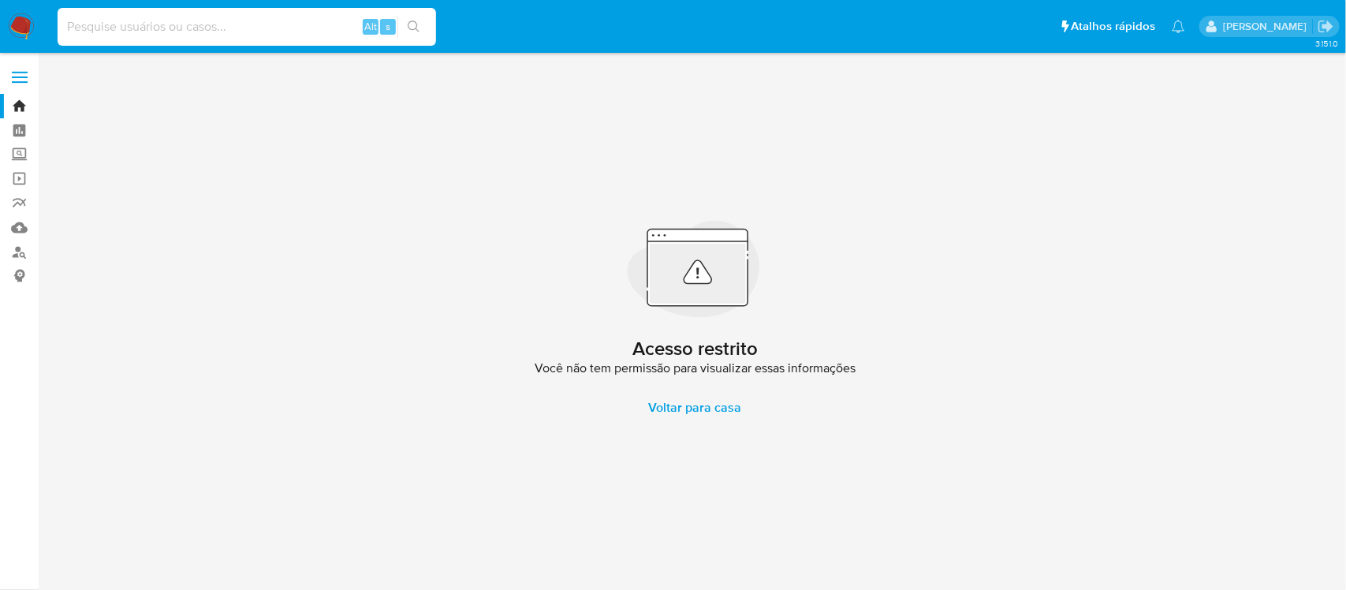
drag, startPoint x: 119, startPoint y: 13, endPoint x: 111, endPoint y: 24, distance: 12.9
paste input "I6B9Uddfb766TmiHxOl1JCj3"
click at [63, 26] on input "I6B9Uddfb766TmiHxOl1JCj3" at bounding box center [247, 27] width 378 height 21
type input "I6B9Uddfb766TmiHxOl1JCj3"
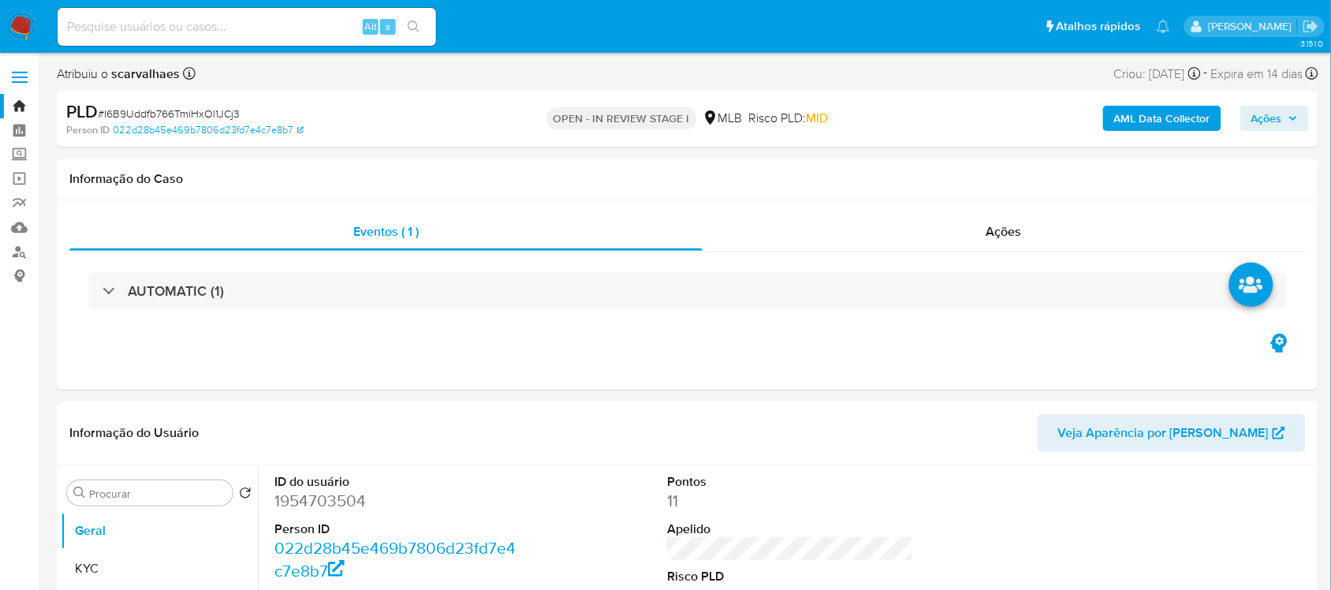
select select "10"
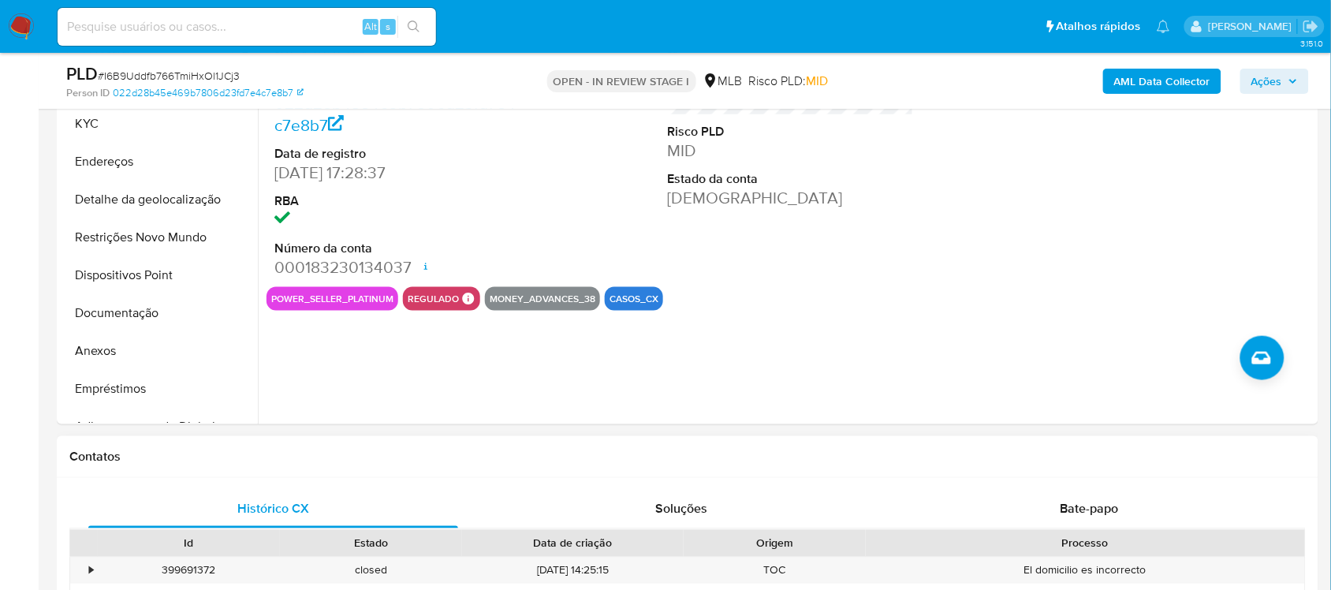
scroll to position [394, 0]
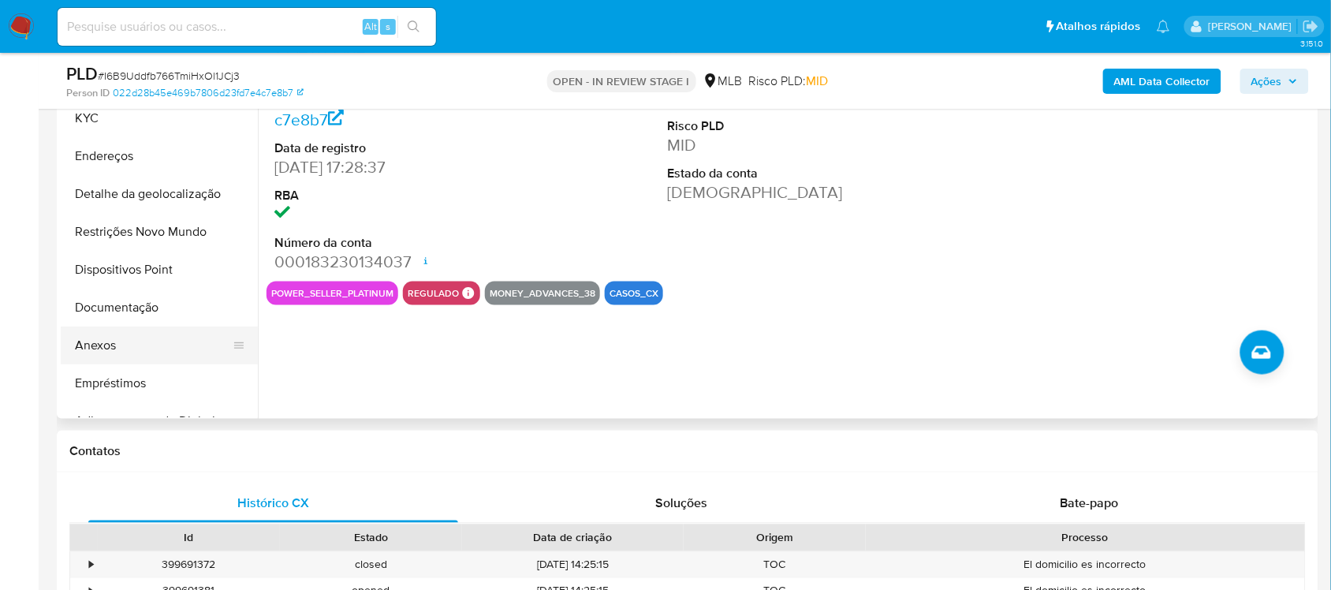
click at [99, 345] on button "Anexos" at bounding box center [153, 345] width 185 height 38
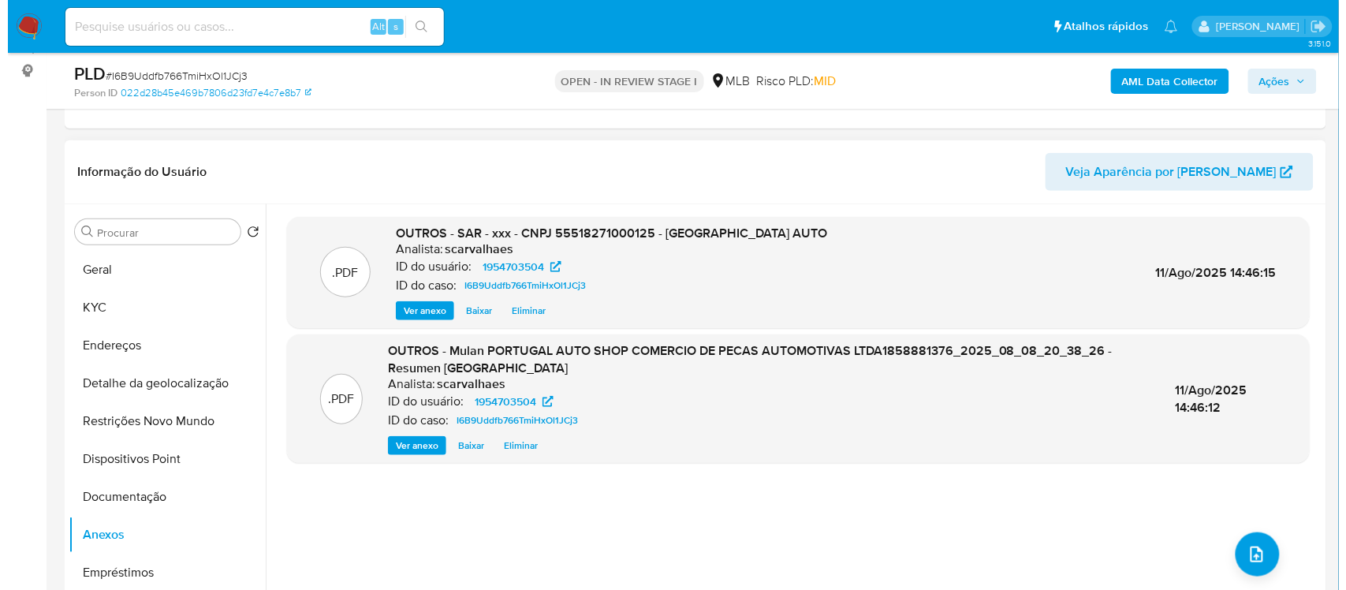
scroll to position [197, 0]
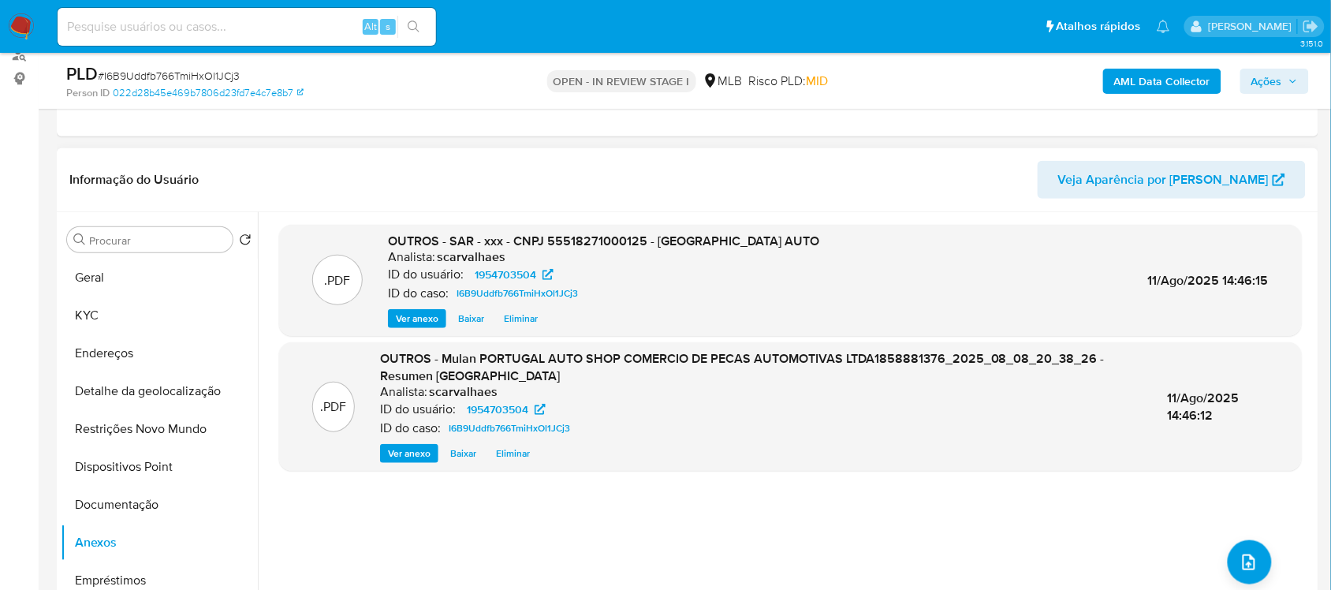
click at [521, 316] on span "Eliminar" at bounding box center [521, 319] width 34 height 16
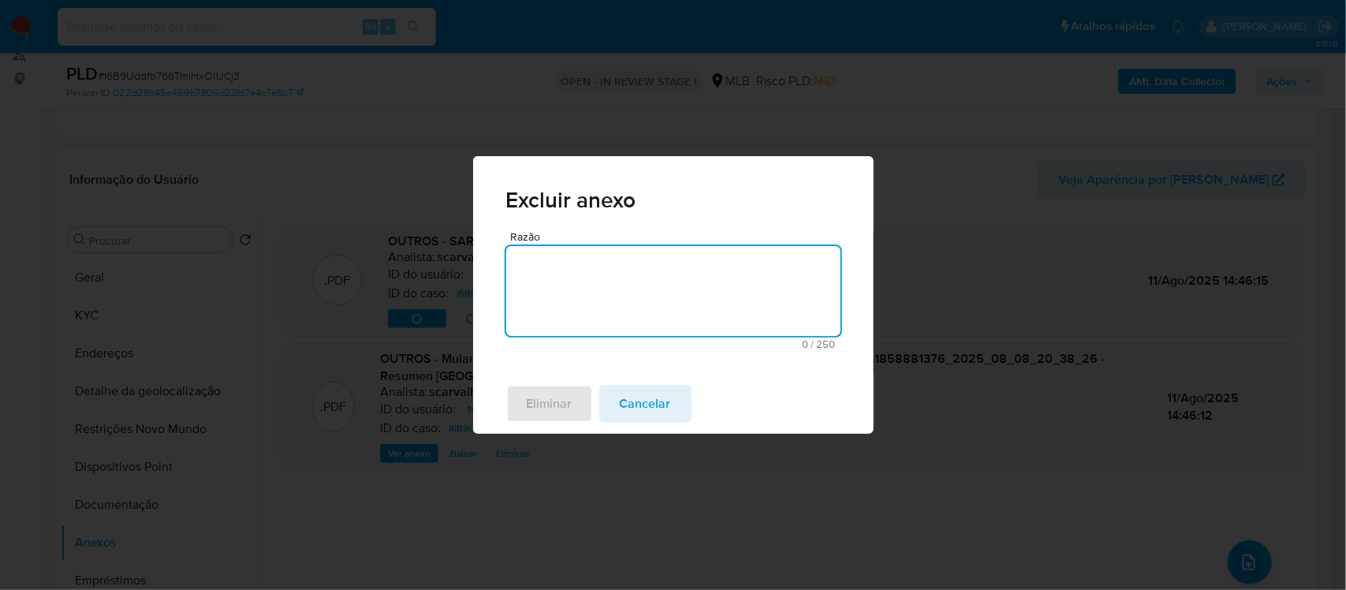
click at [576, 289] on textarea "Razão" at bounding box center [673, 291] width 334 height 90
type textarea "i"
drag, startPoint x: 592, startPoint y: 267, endPoint x: 570, endPoint y: 290, distance: 32.4
click at [554, 300] on textarea "Sar incluído npa pertece a esse caso" at bounding box center [673, 291] width 334 height 90
click at [594, 264] on textarea "Sar incluído npa pertece a esse caso" at bounding box center [673, 291] width 334 height 90
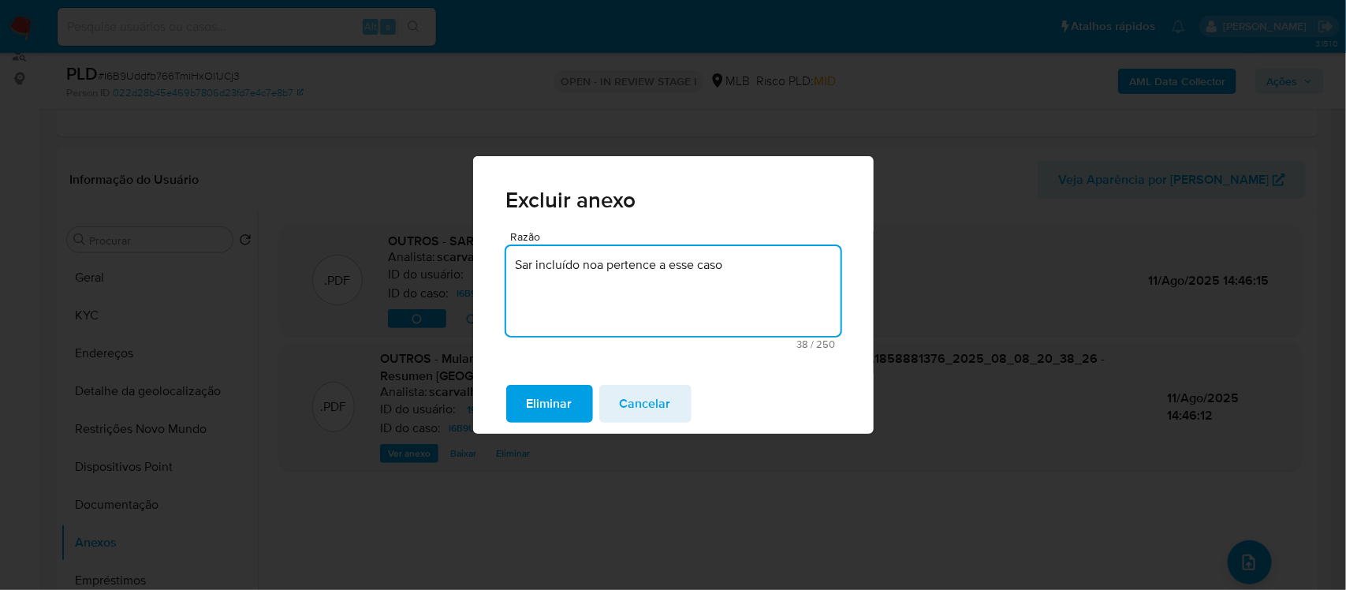
drag, startPoint x: 741, startPoint y: 274, endPoint x: 505, endPoint y: 261, distance: 236.9
click at [505, 261] on div "Razão Sar incluído noa pertence a esse caso 38 / 250 212 caracteres restantes" at bounding box center [673, 303] width 401 height 144
drag, startPoint x: 584, startPoint y: 265, endPoint x: 550, endPoint y: 289, distance: 42.4
click at [549, 292] on textarea "Sar incluído noa pertence a esse caso" at bounding box center [673, 291] width 334 height 90
drag, startPoint x: 595, startPoint y: 265, endPoint x: 588, endPoint y: 273, distance: 10.6
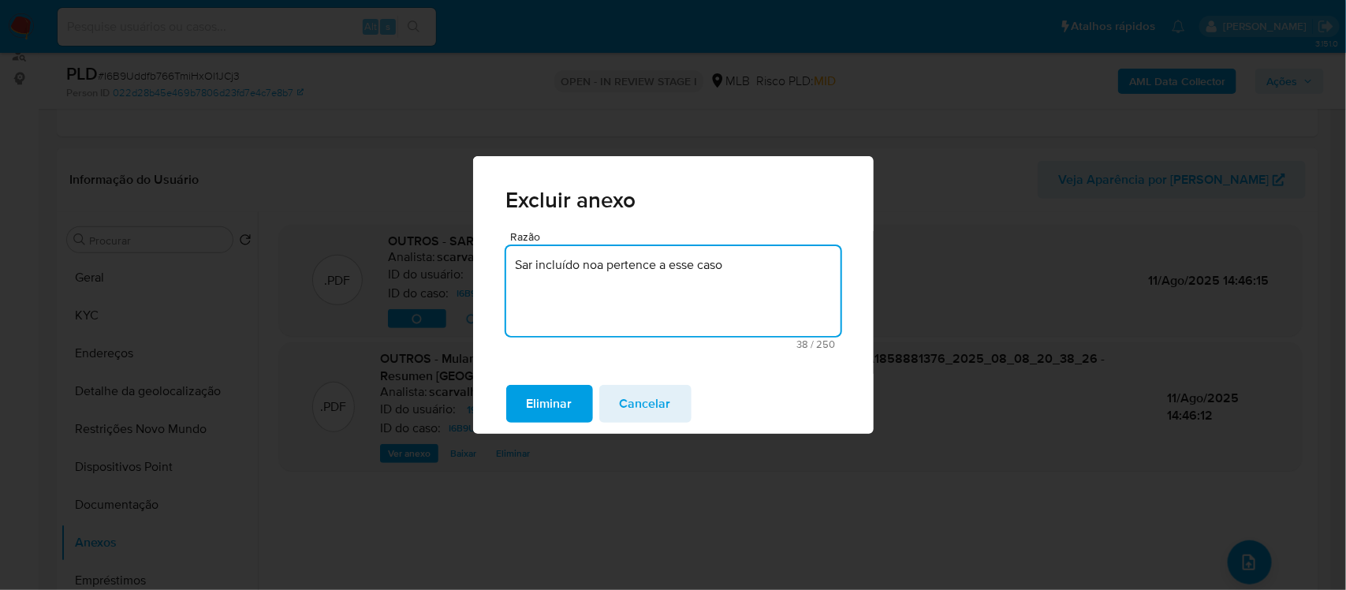
click at [561, 285] on textarea "Sar incluído noa pertence a esse caso" at bounding box center [673, 291] width 334 height 90
click at [605, 266] on textarea "Sar incluído noa pertence a esse caso" at bounding box center [673, 291] width 334 height 90
click at [602, 270] on textarea "Sar incluído noa pertence a esse caso" at bounding box center [673, 291] width 334 height 90
click at [607, 264] on textarea "Sar incluído noa pertence a esse caso" at bounding box center [673, 291] width 334 height 90
drag, startPoint x: 536, startPoint y: 267, endPoint x: 528, endPoint y: 263, distance: 8.8
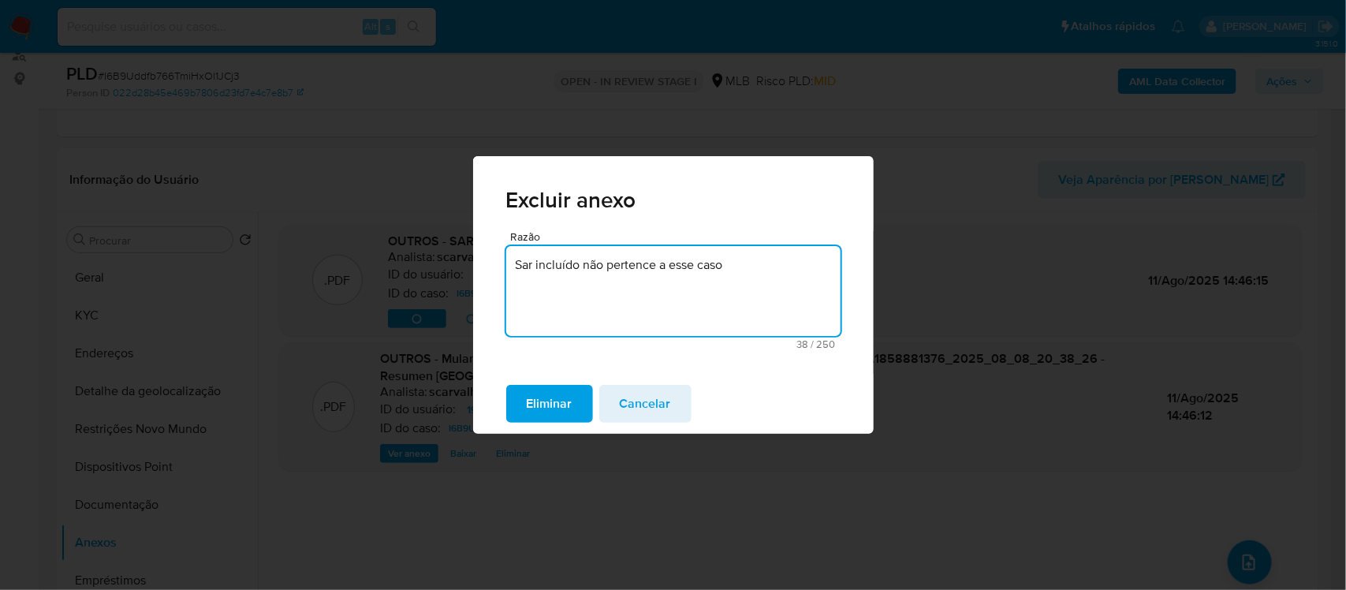
click at [528, 263] on textarea "Sar incluído não pertence a esse caso" at bounding box center [673, 291] width 334 height 90
click at [738, 292] on textarea "SAR incluído não pertence a esse caso" at bounding box center [673, 291] width 334 height 90
drag, startPoint x: 749, startPoint y: 269, endPoint x: 513, endPoint y: 257, distance: 236.1
click at [513, 257] on textarea "SAR incluído não pertence a esse caso" at bounding box center [673, 291] width 334 height 90
type textarea "SAR incluído não pertence a esse caso"
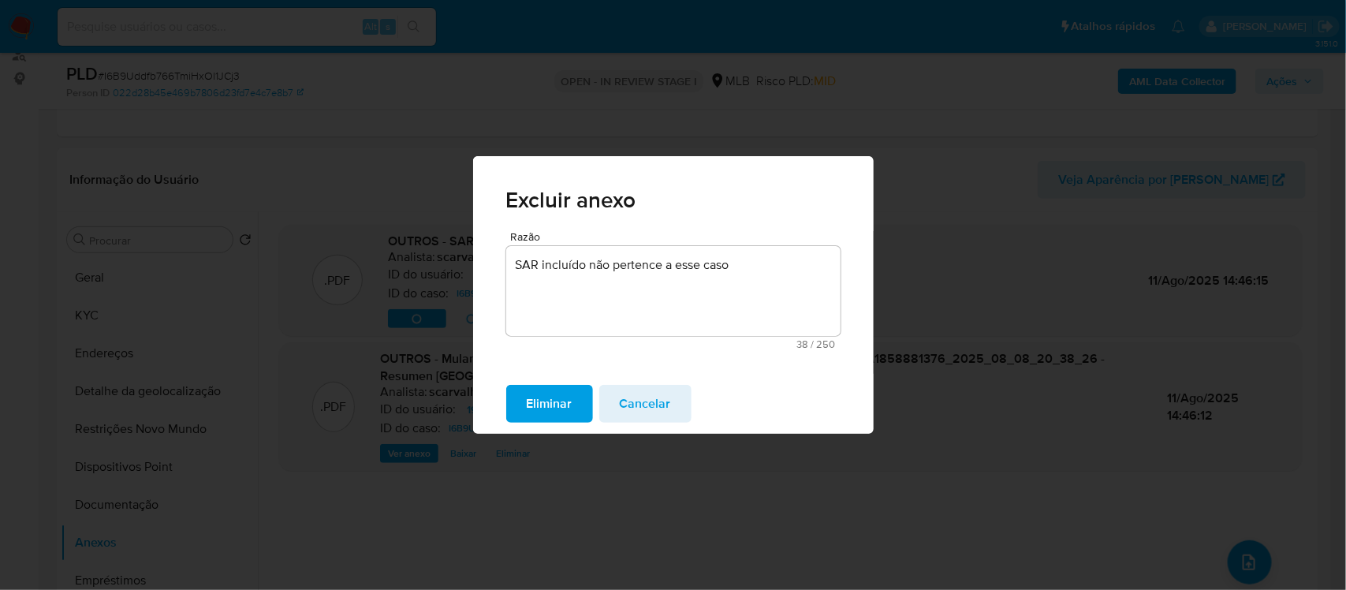
click at [561, 403] on span "Eliminar" at bounding box center [550, 403] width 46 height 35
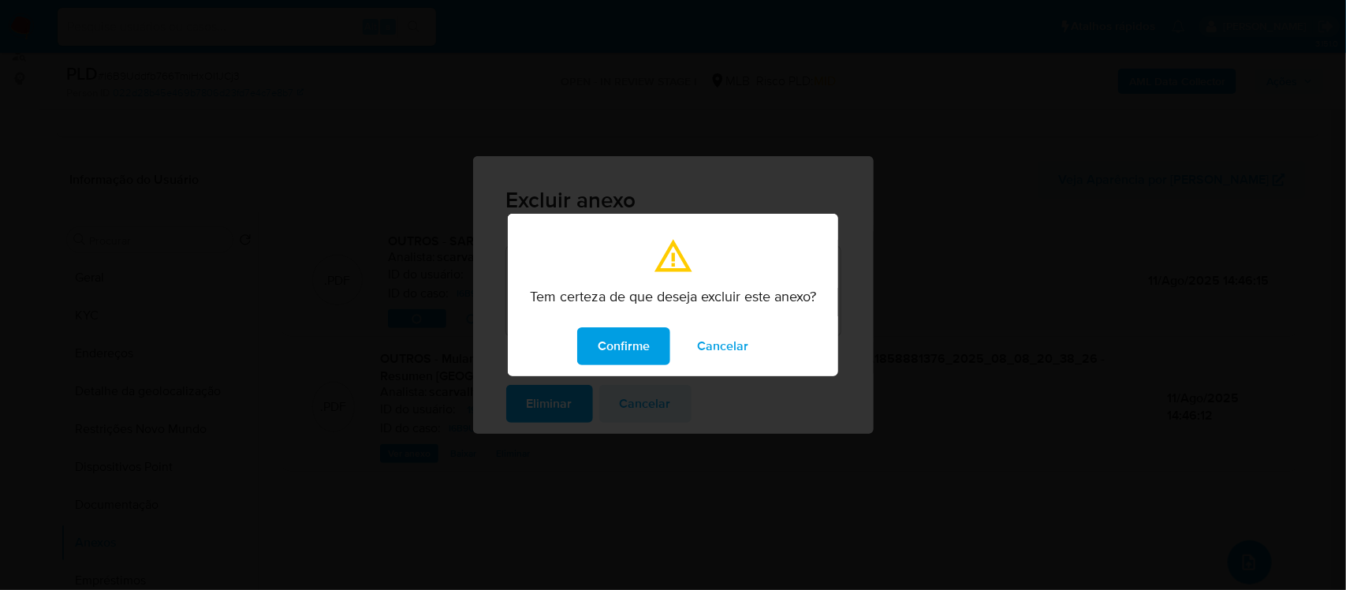
click at [597, 349] on button "Confirme" at bounding box center [623, 346] width 93 height 38
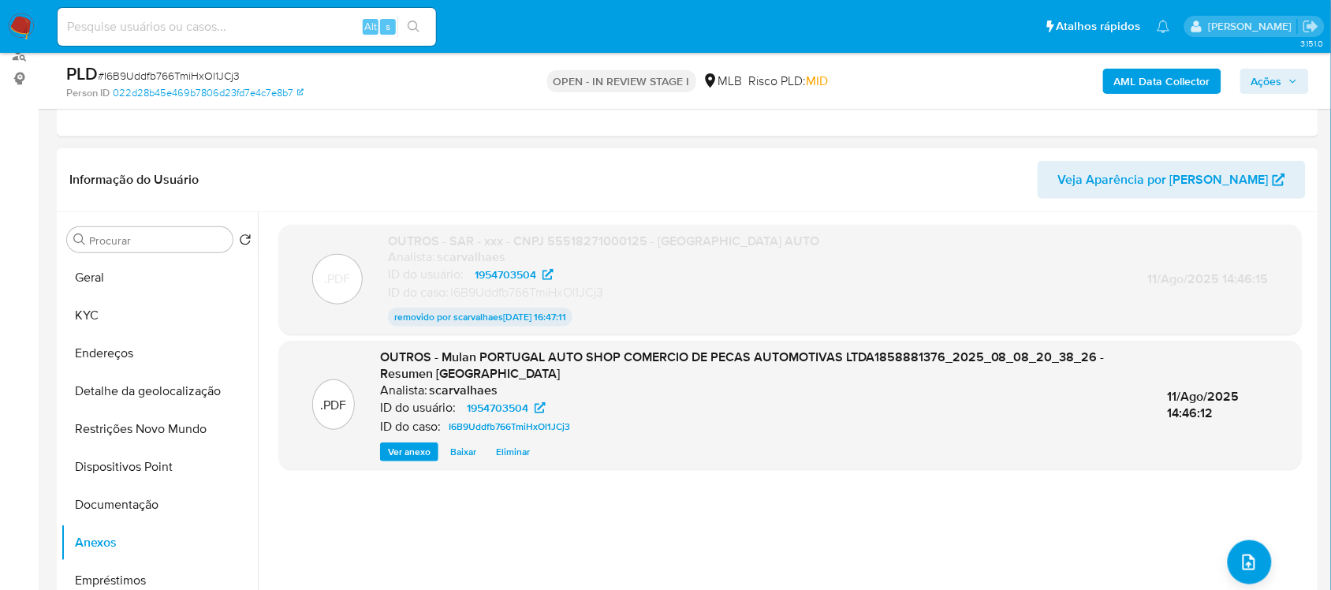
click at [517, 450] on span "Eliminar" at bounding box center [513, 452] width 34 height 16
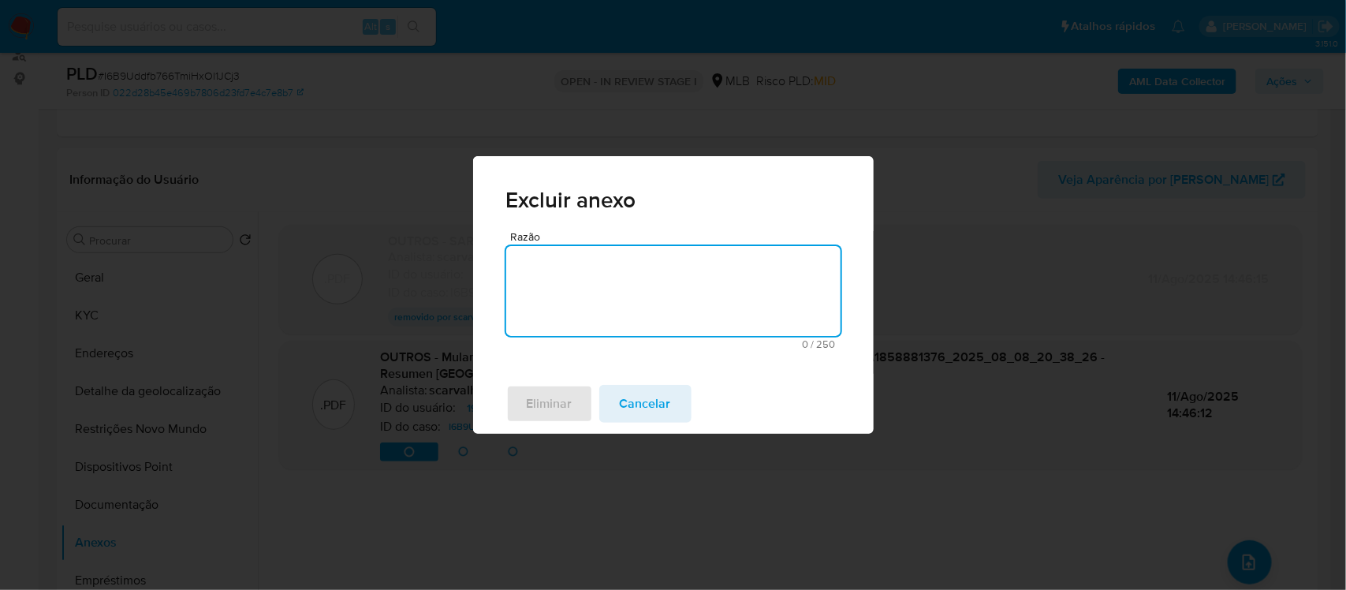
paste textarea "SAR incluído não pertence a esse caso"
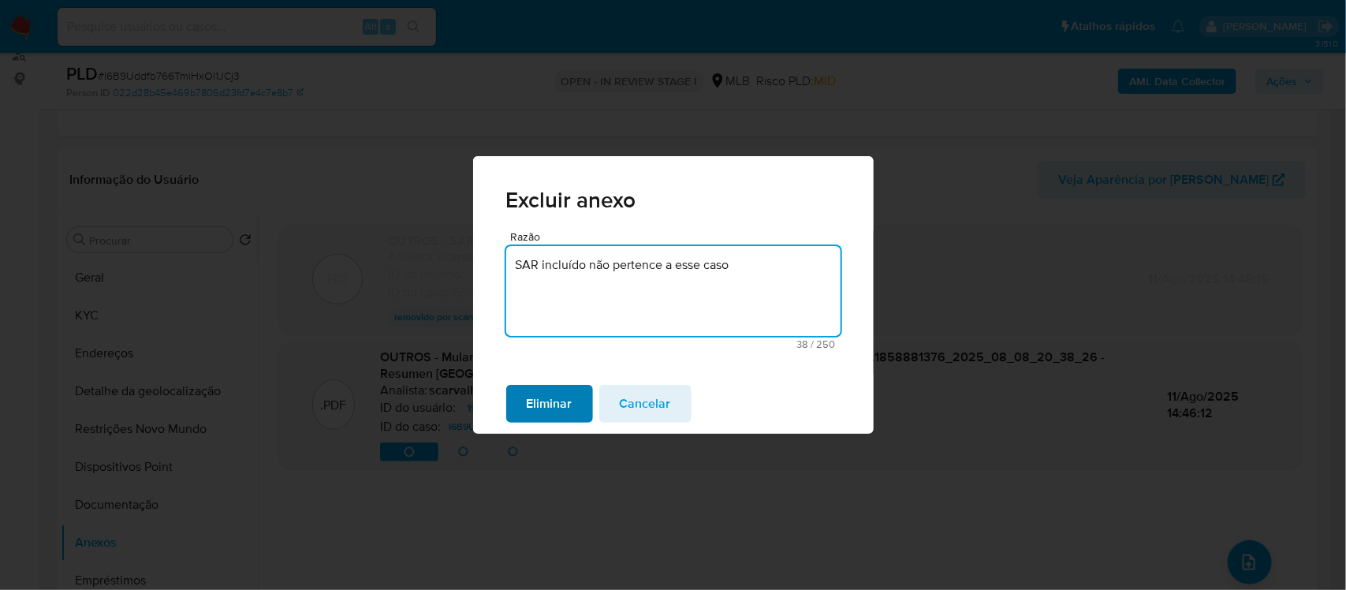
type textarea "SAR incluído não pertence a esse caso"
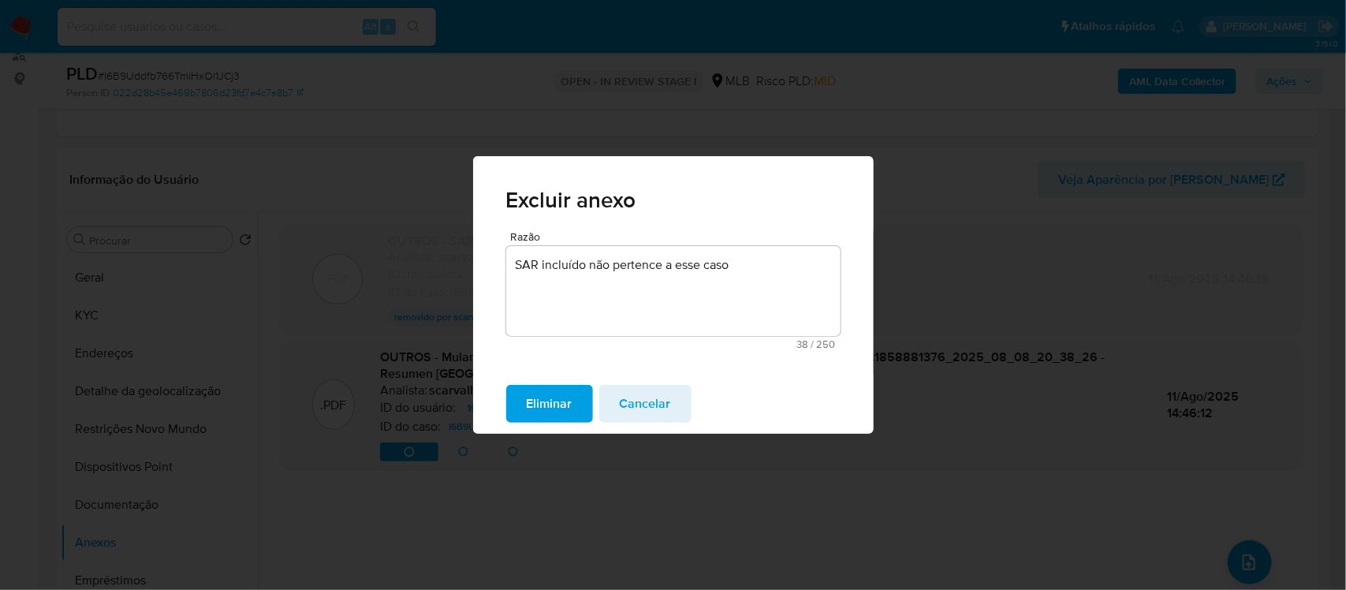
click at [549, 398] on span "Eliminar" at bounding box center [550, 403] width 46 height 35
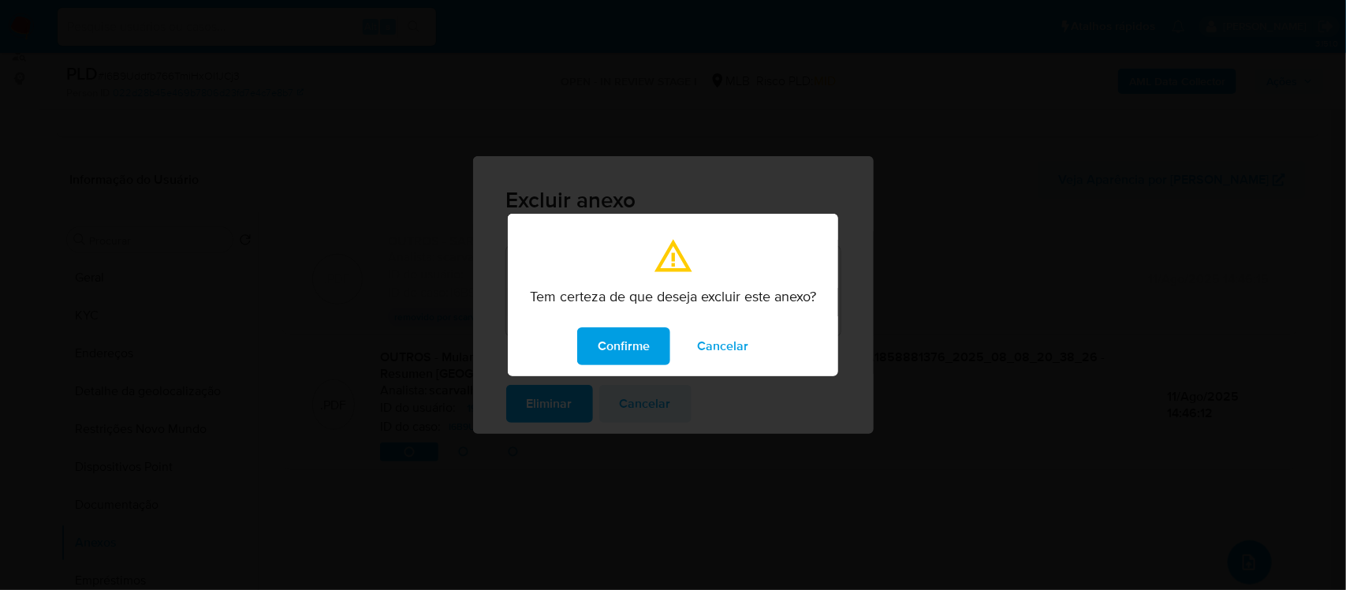
click at [609, 349] on span "Confirme" at bounding box center [624, 346] width 52 height 35
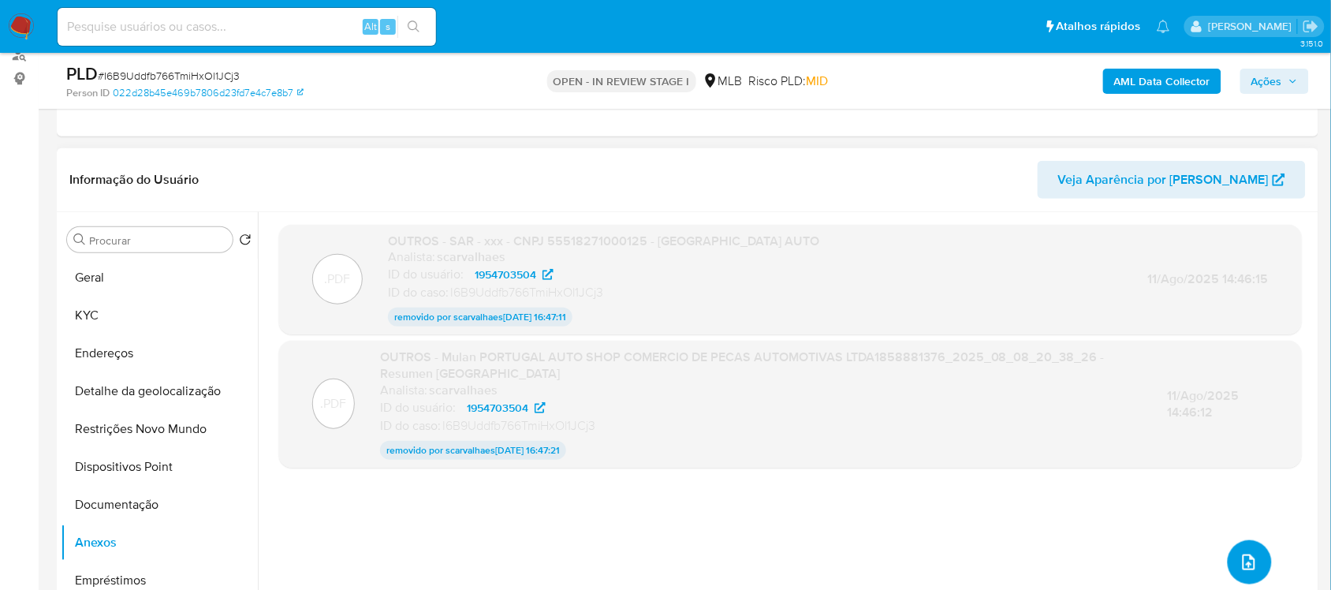
click at [1240, 558] on icon "upload-file" at bounding box center [1249, 562] width 19 height 19
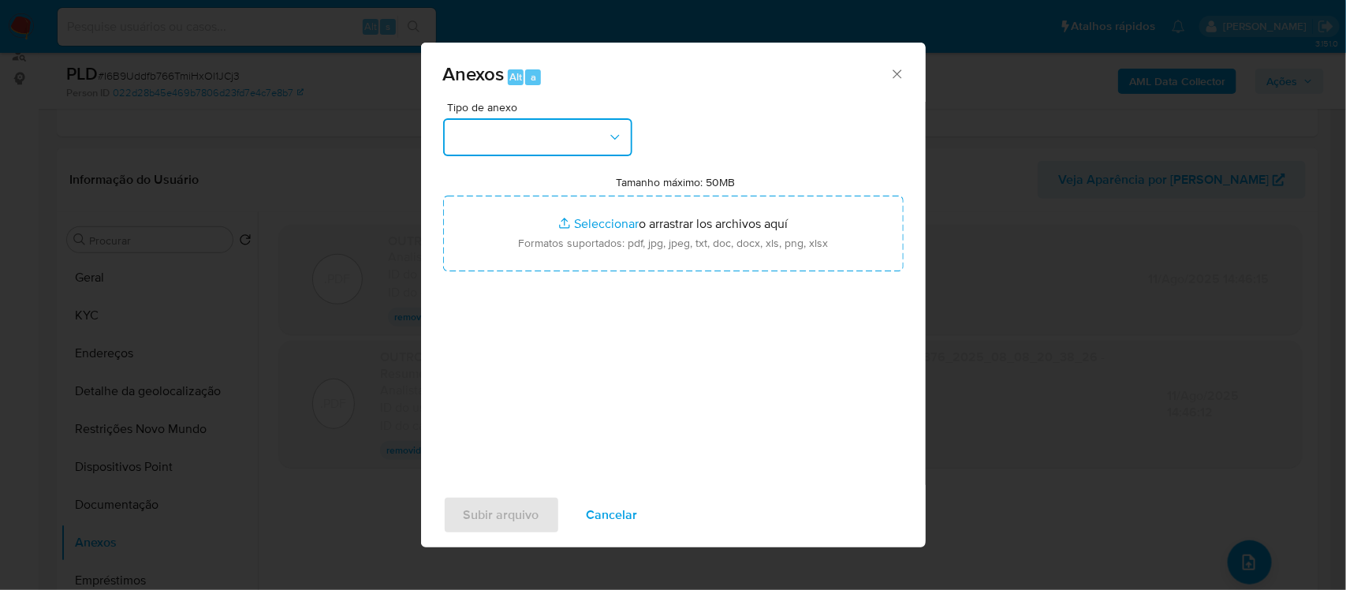
click at [607, 136] on icon "button" at bounding box center [615, 137] width 16 height 16
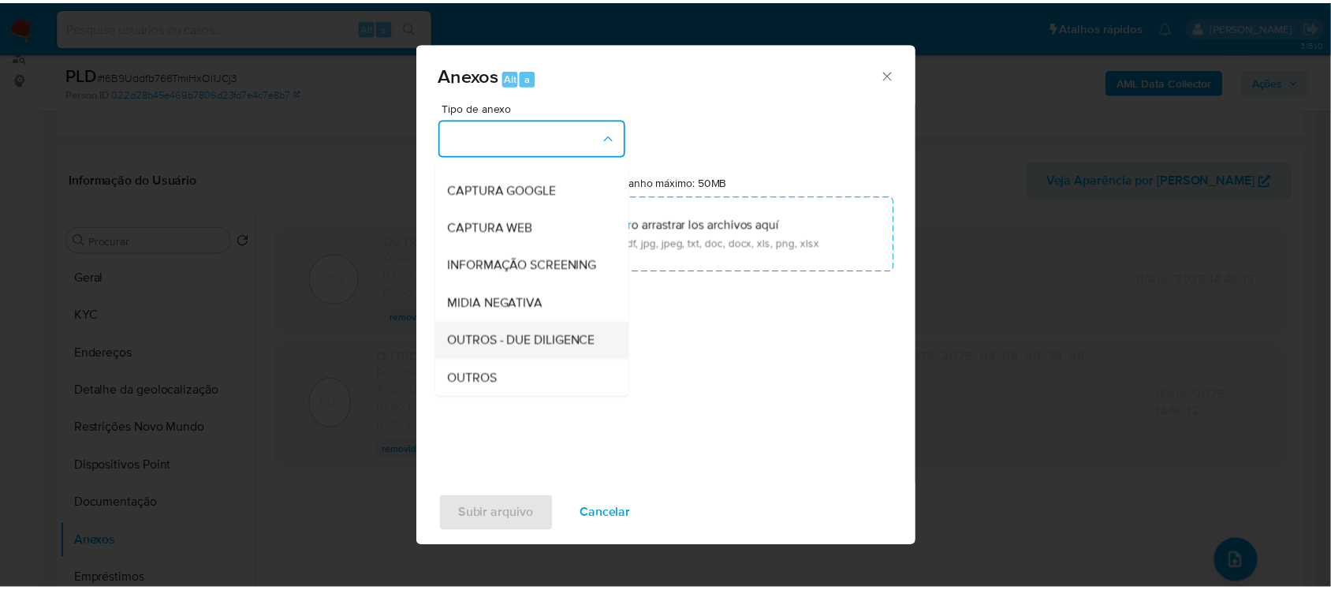
scroll to position [99, 0]
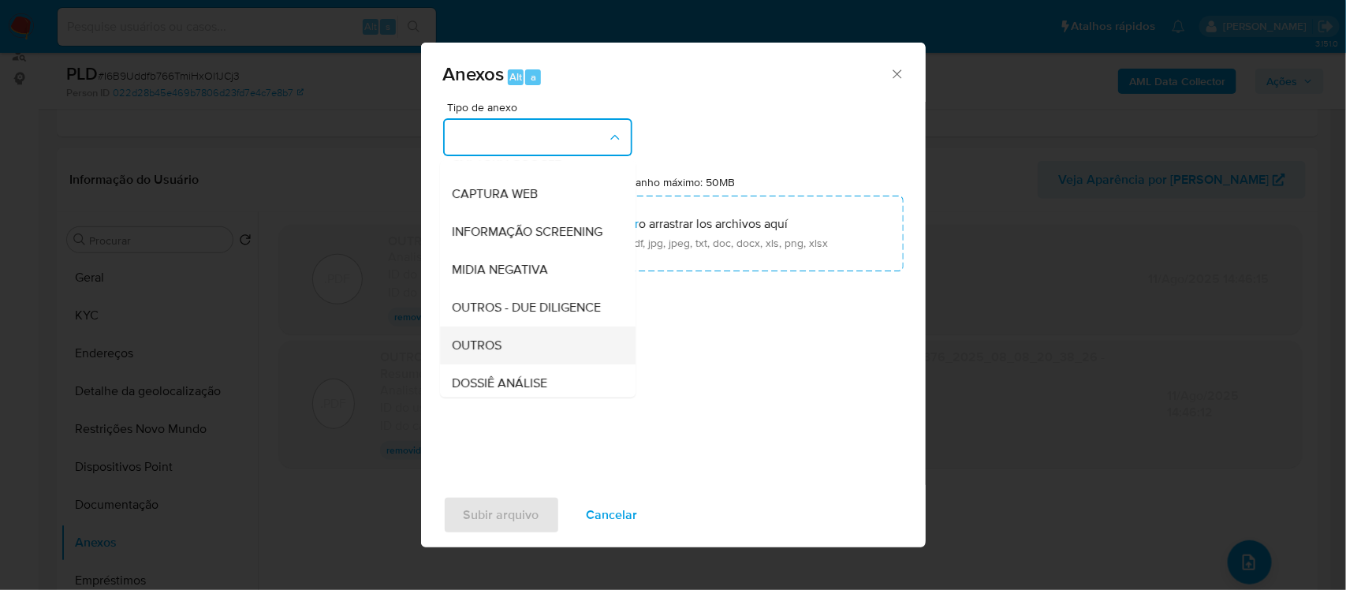
click at [495, 353] on span "OUTROS" at bounding box center [478, 345] width 50 height 16
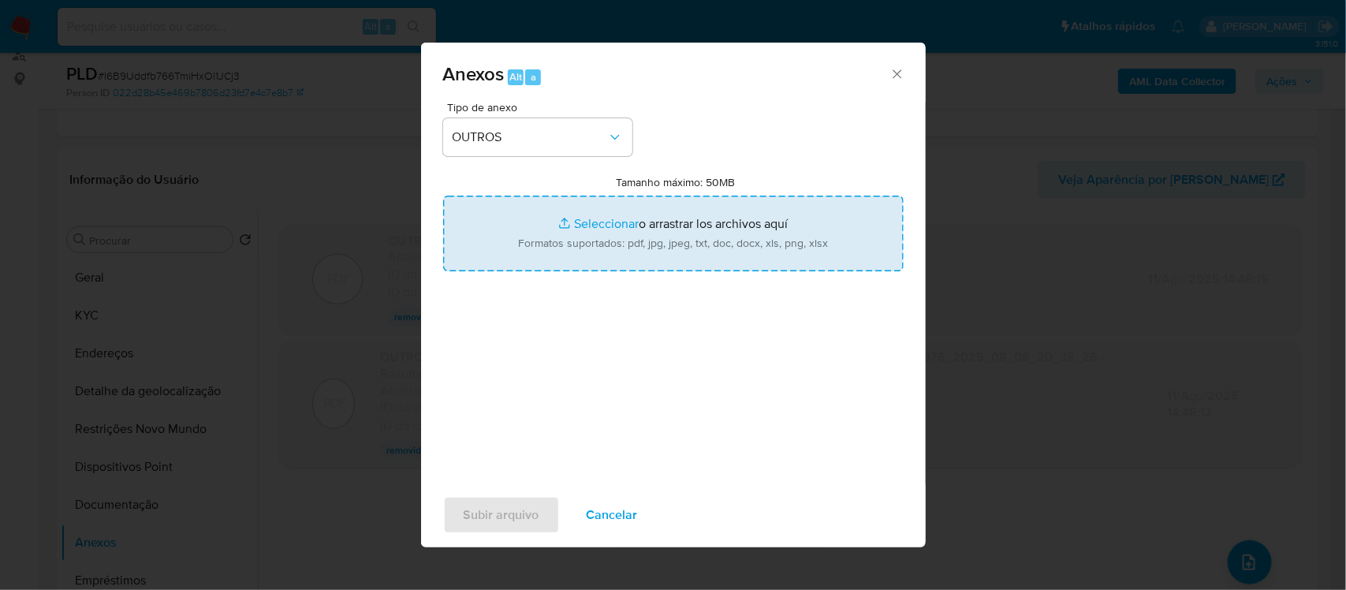
click at [588, 222] on input "Tamanho máximo: 50MB Seleccionar archivos" at bounding box center [673, 234] width 460 height 76
type input "C:\fakepath\SAR -xxxxx - CNPJ 56824083000198 - KUDO COMERCIO.pdf"
click at [606, 225] on input "Tamanho máximo: 50MB Seleccionar archivos" at bounding box center [673, 234] width 460 height 76
type input "C:\fakepath\Mulan KUDO COMERCIO DE VARIEDADES E ACESSORIOS ELETRONICOS LTDA 195…"
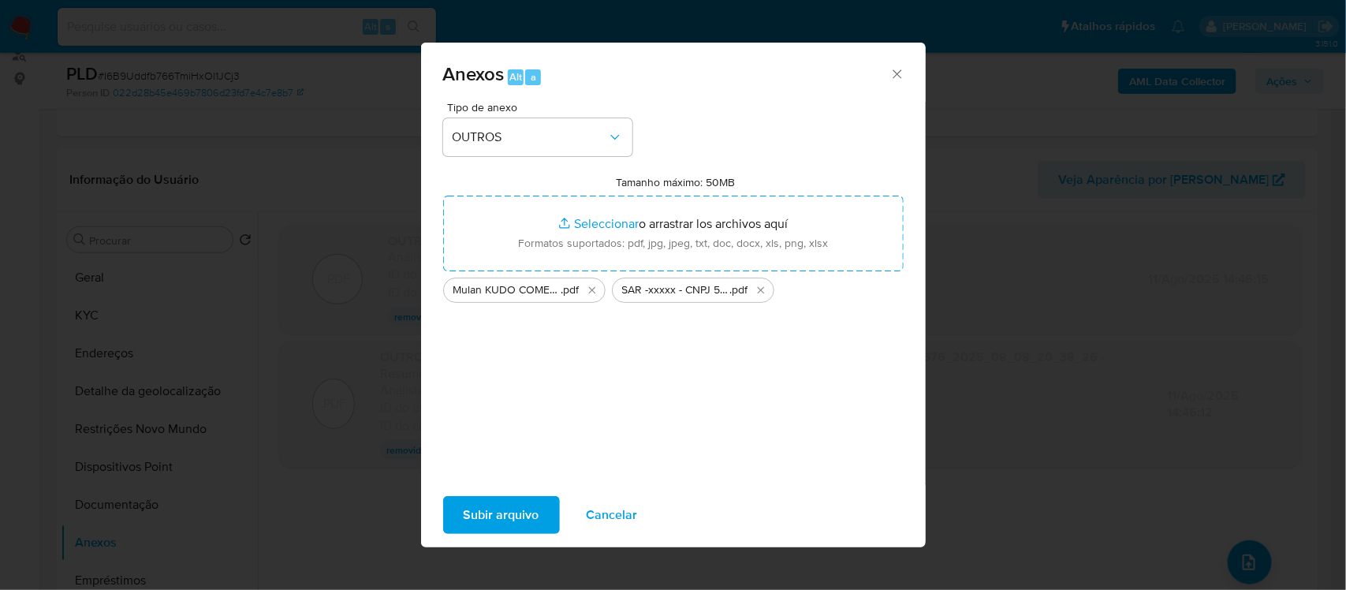
click at [513, 509] on span "Subir arquivo" at bounding box center [502, 515] width 76 height 35
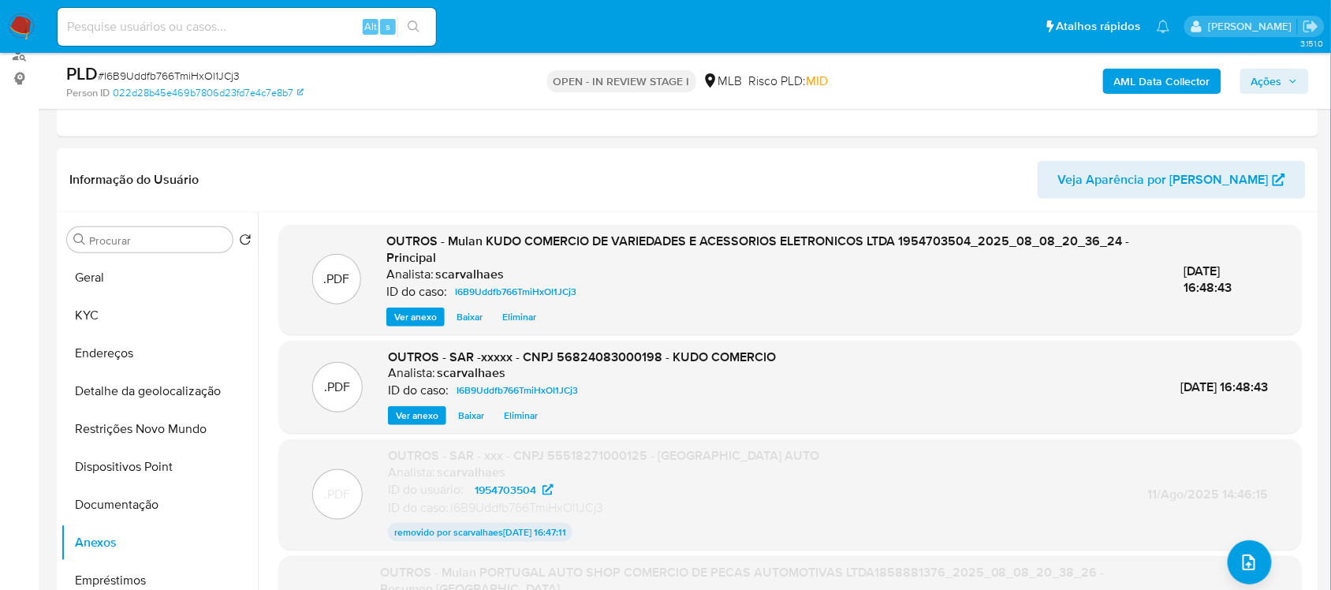
click at [1263, 80] on span "Ações" at bounding box center [1266, 81] width 31 height 25
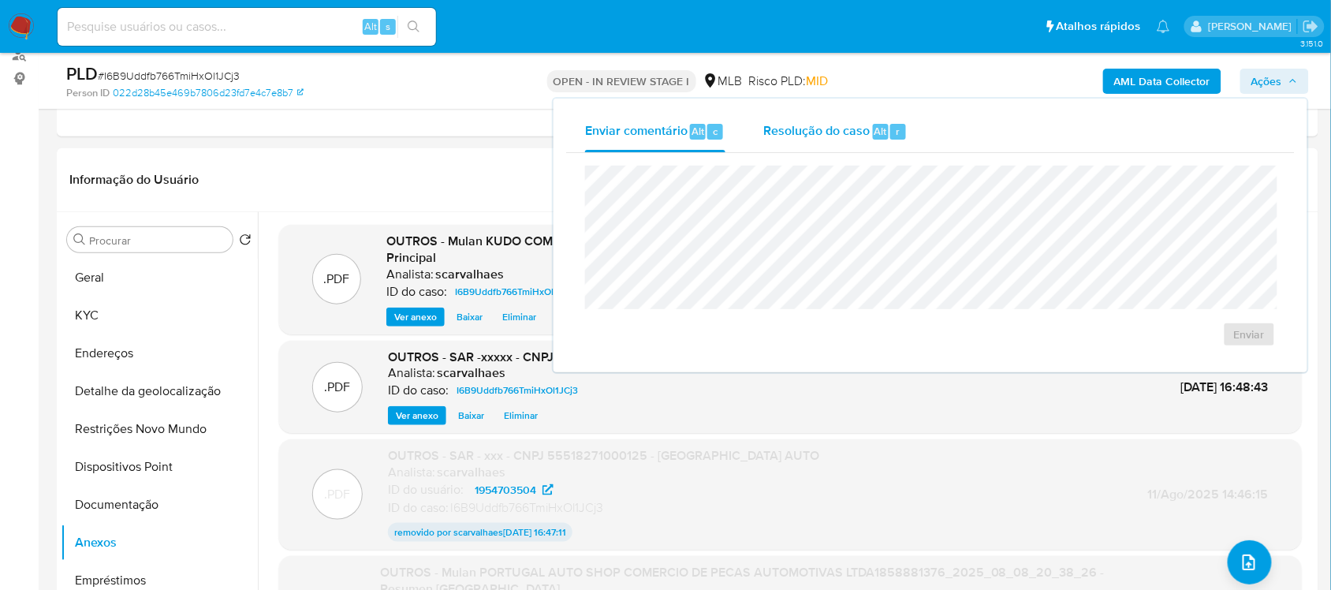
click at [809, 130] on span "Resolução do caso" at bounding box center [816, 130] width 106 height 18
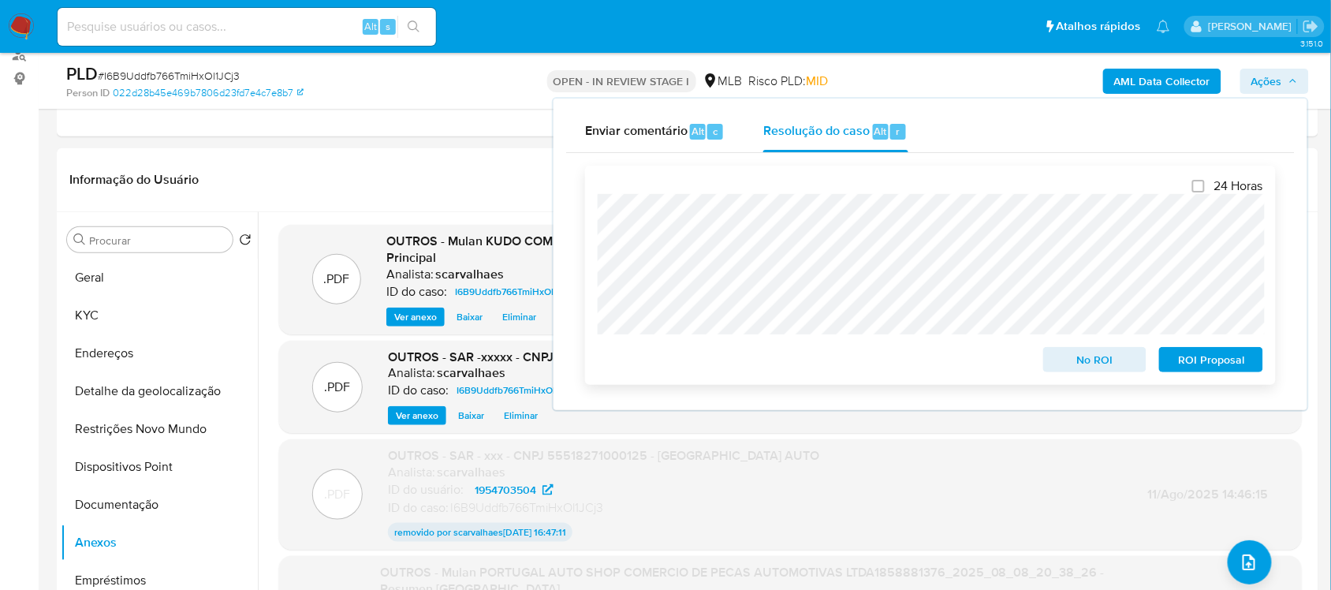
click at [1208, 360] on span "ROI Proposal" at bounding box center [1211, 360] width 82 height 22
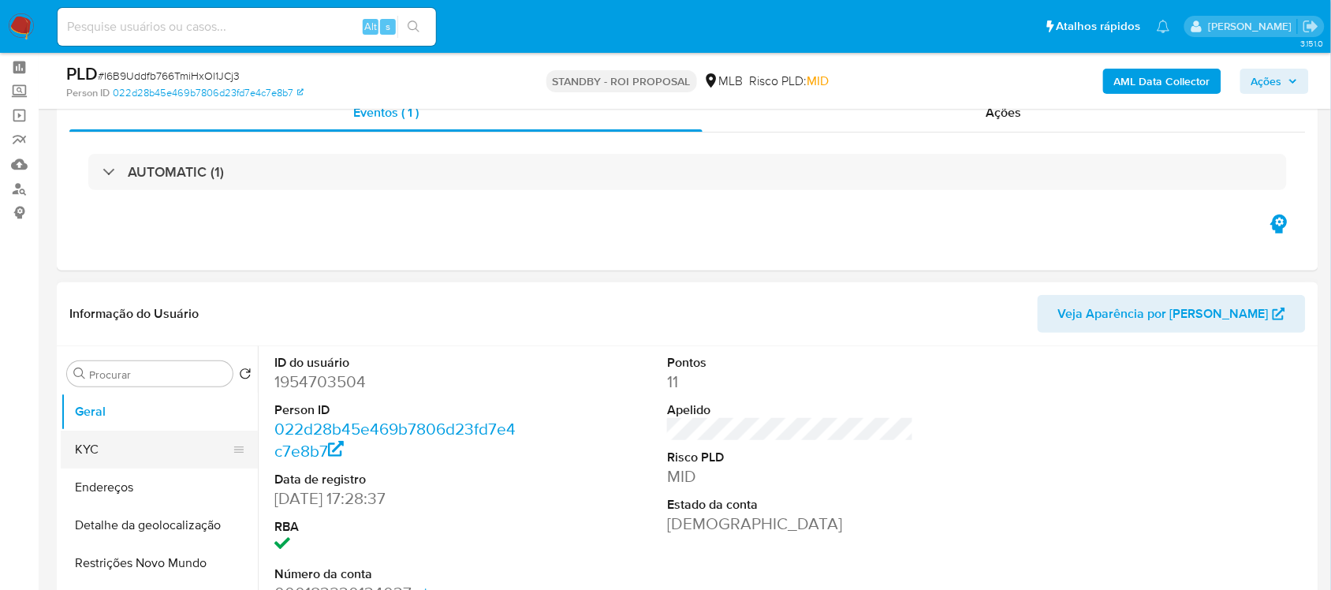
scroll to position [99, 0]
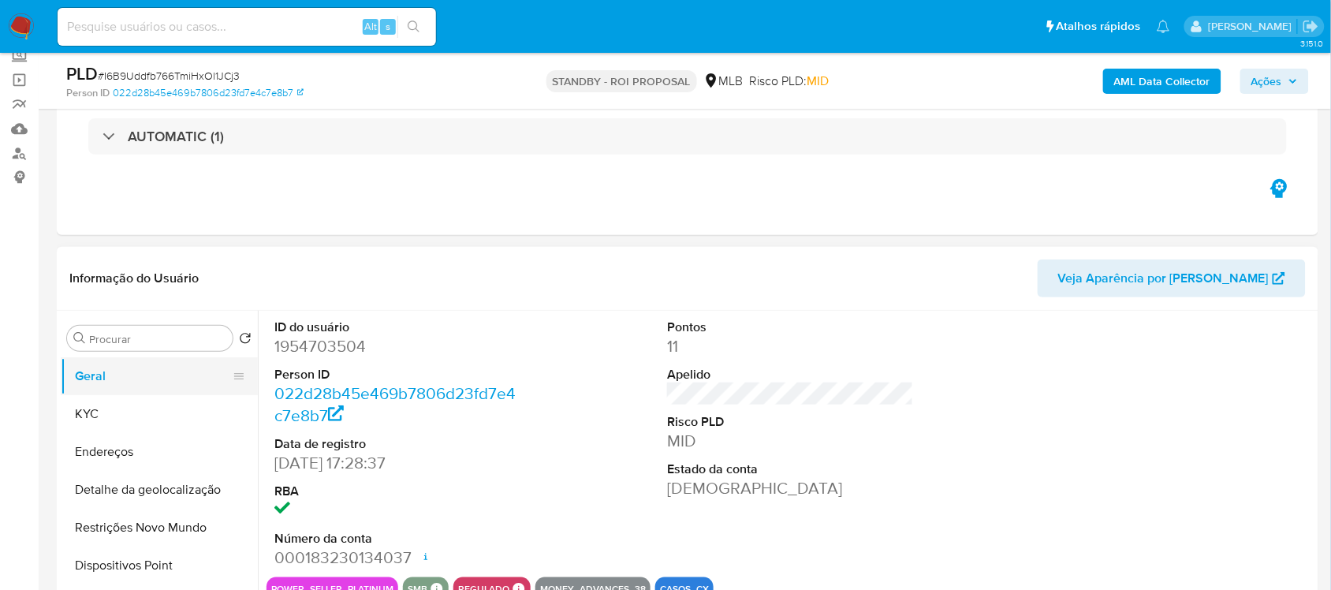
select select "10"
click at [95, 377] on button "Geral" at bounding box center [153, 376] width 185 height 38
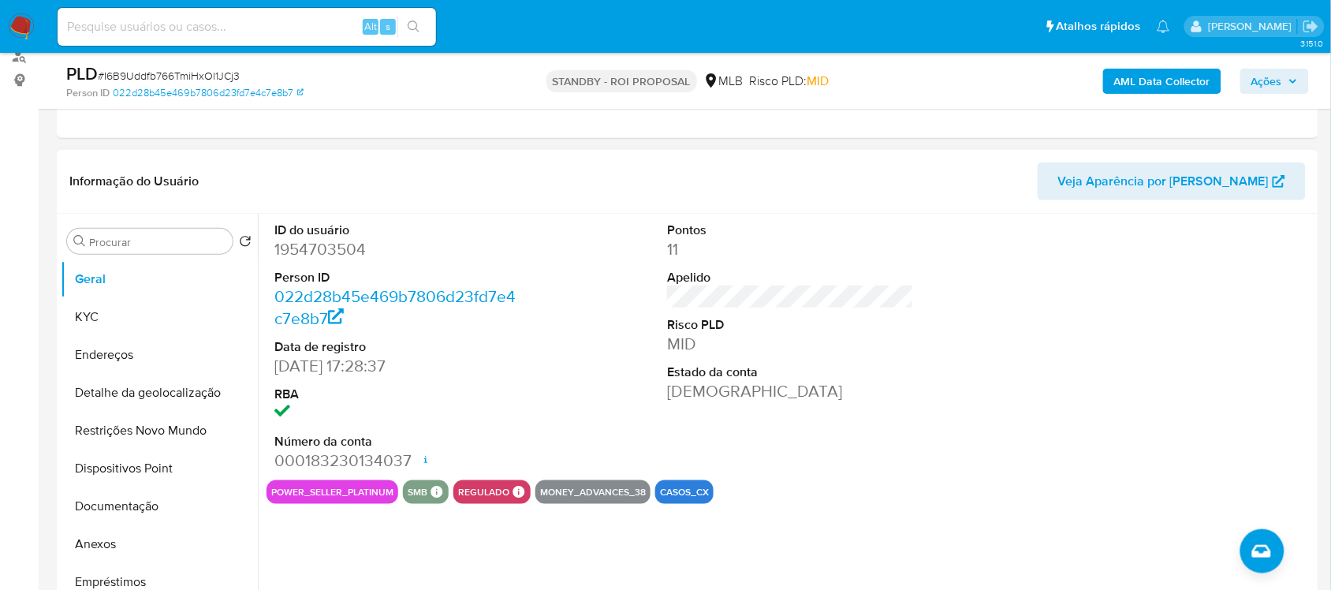
scroll to position [197, 0]
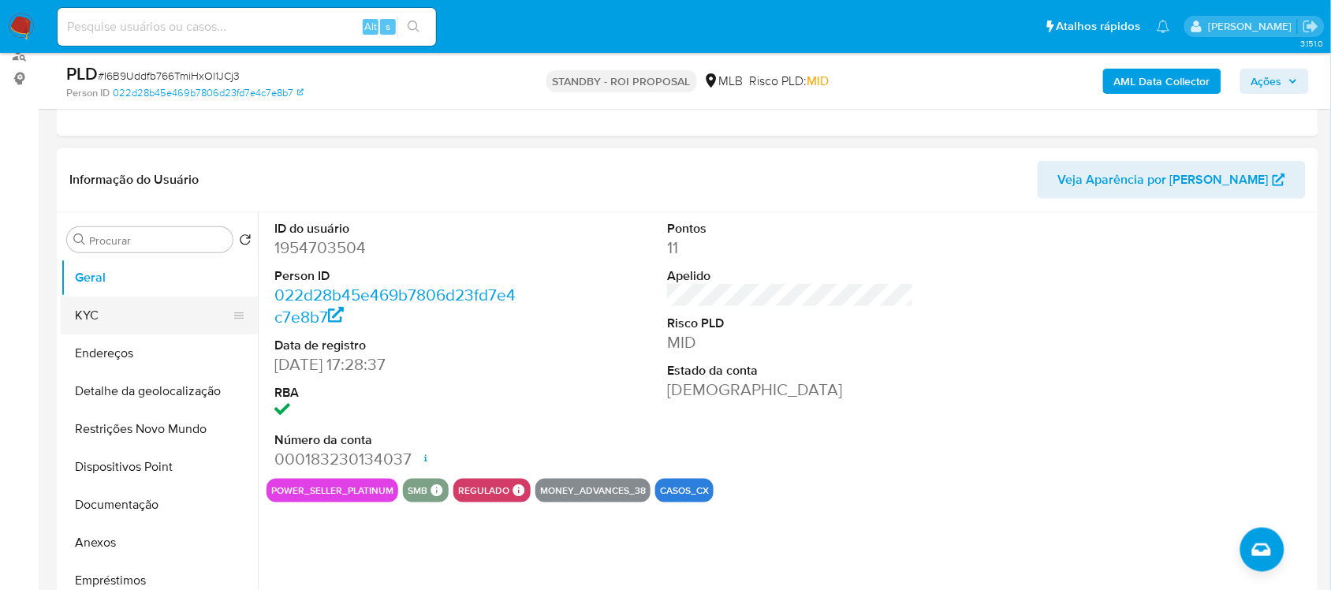
click at [120, 323] on button "KYC" at bounding box center [153, 315] width 185 height 38
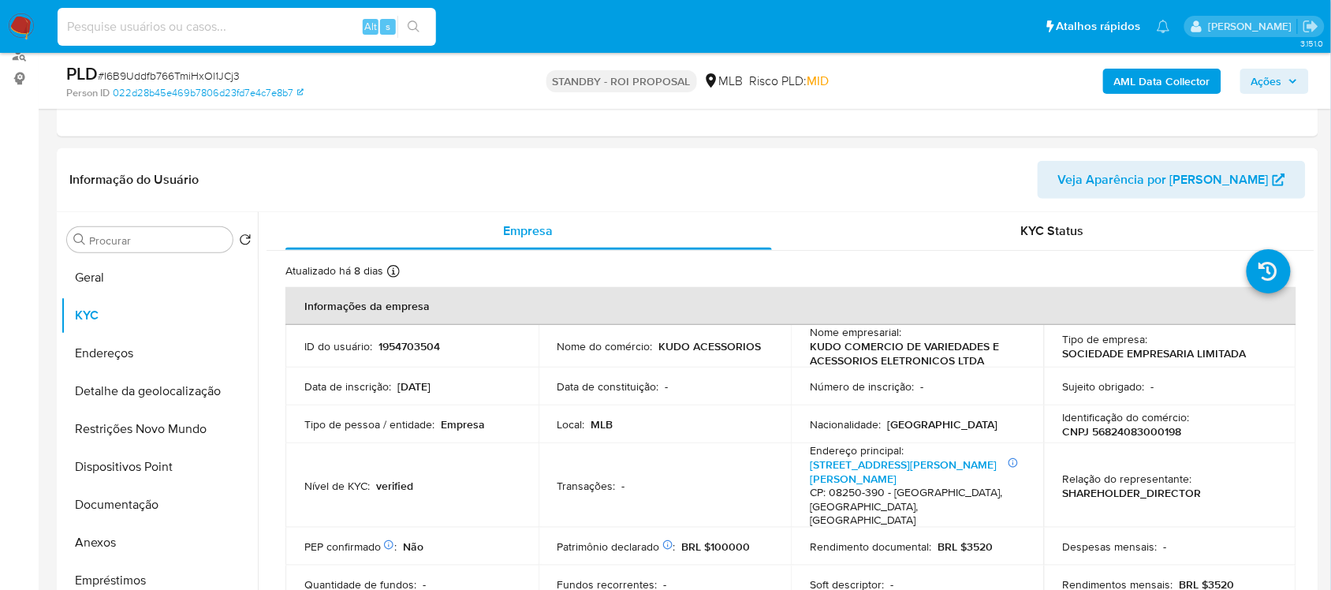
click at [140, 32] on input at bounding box center [247, 27] width 378 height 21
paste input "pO6aj5pxYcnY9ULArlgrPGNc"
type input "pO6aj5pxYcnY9ULArlgrPGNc"
click at [407, 33] on button "search-icon" at bounding box center [413, 27] width 32 height 22
click at [415, 29] on icon "search-icon" at bounding box center [414, 27] width 13 height 13
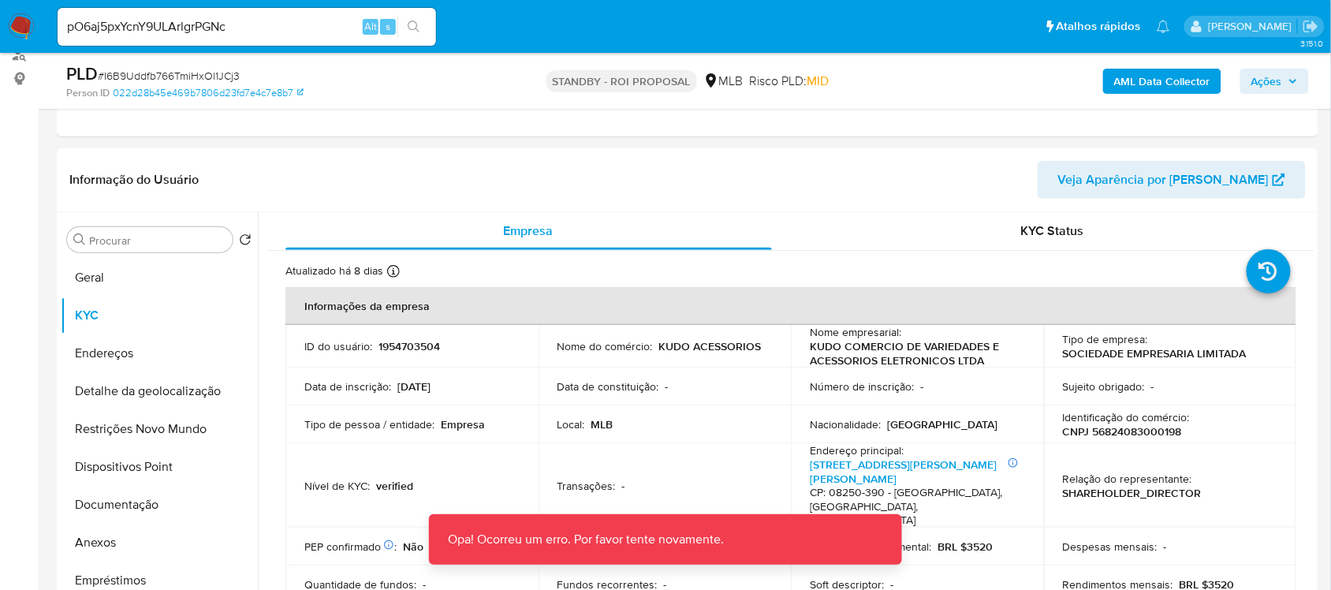
drag, startPoint x: 218, startPoint y: 26, endPoint x: 230, endPoint y: 25, distance: 11.9
click at [219, 28] on input "pO6aj5pxYcnY9ULArlgrPGNc" at bounding box center [247, 27] width 378 height 21
drag, startPoint x: 256, startPoint y: 22, endPoint x: -13, endPoint y: 22, distance: 269.7
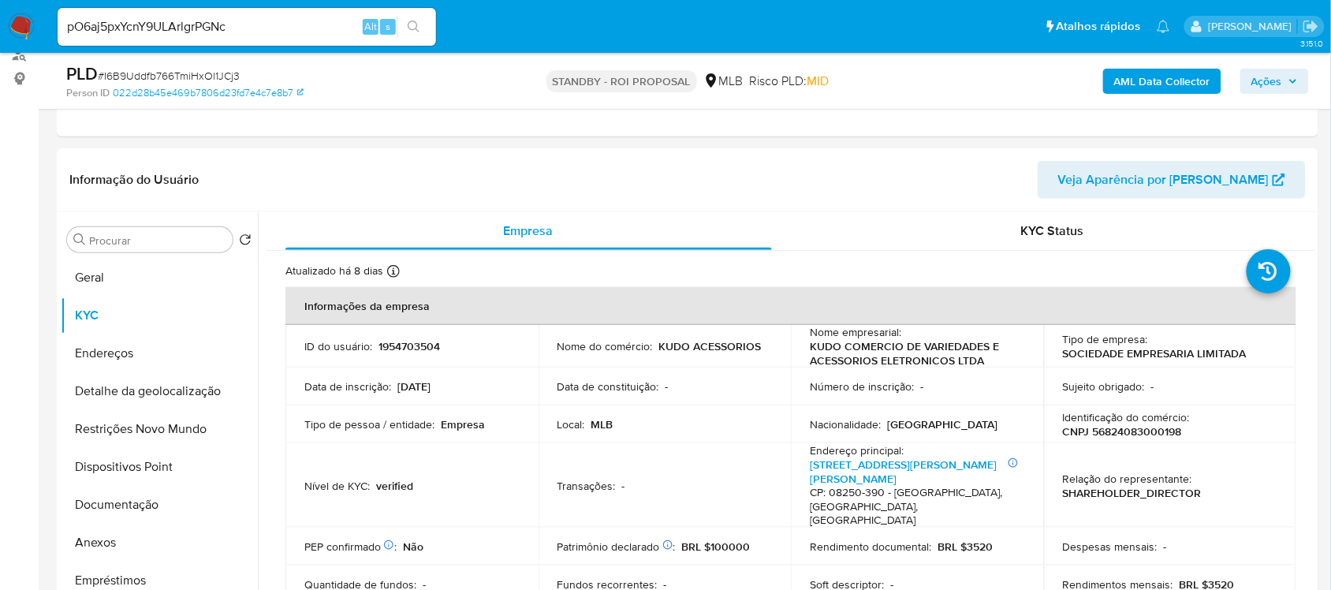
click at [408, 21] on icon "search-icon" at bounding box center [414, 27] width 13 height 13
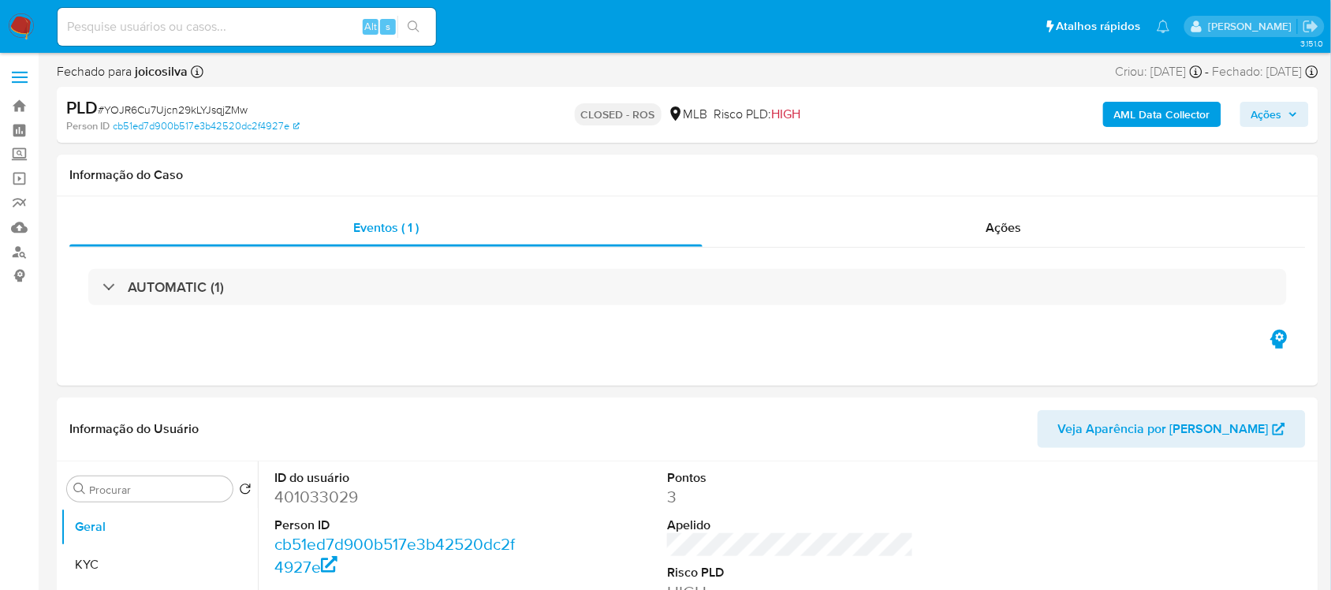
select select "10"
paste input "pO6aj5pxYcnY9ULArlgrPGNc"
type input "pO6aj5pxYcnY9ULArlgrPGNc"
click at [405, 25] on button "search-icon" at bounding box center [413, 27] width 32 height 22
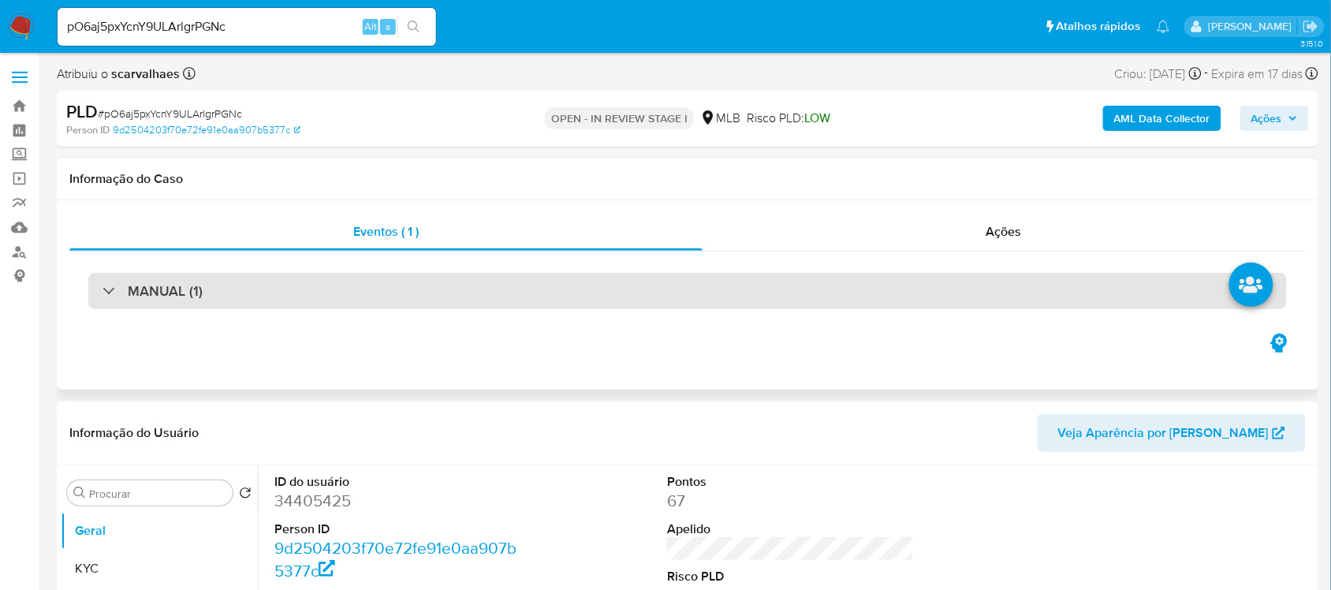
select select "10"
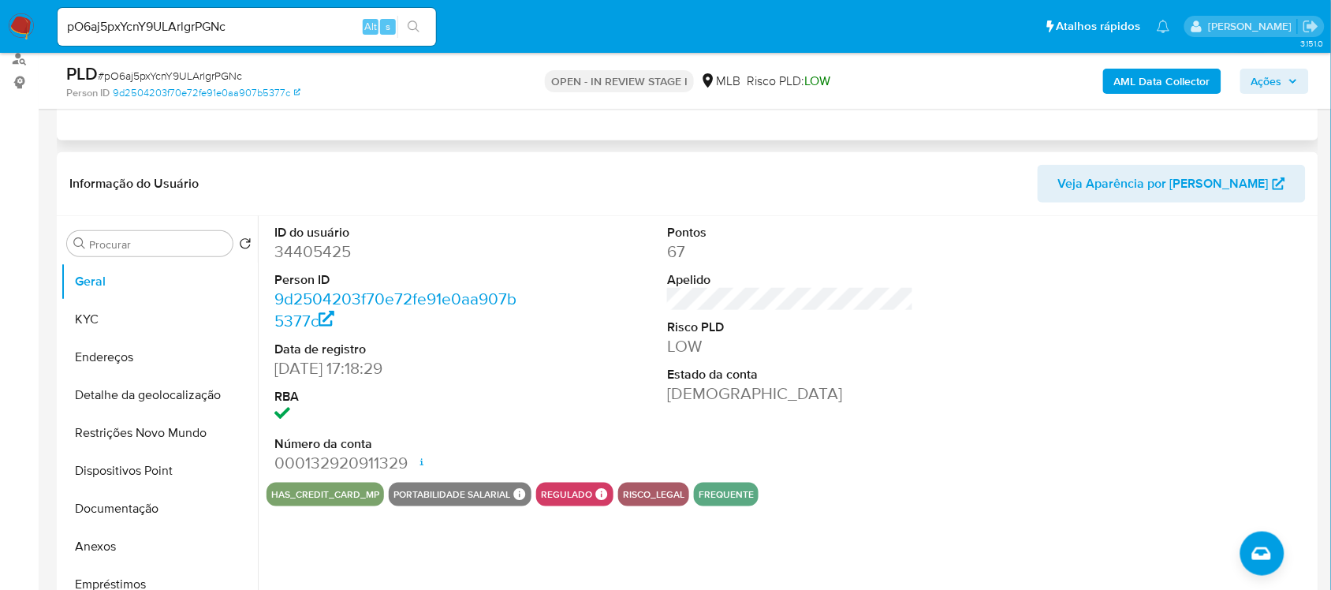
scroll to position [197, 0]
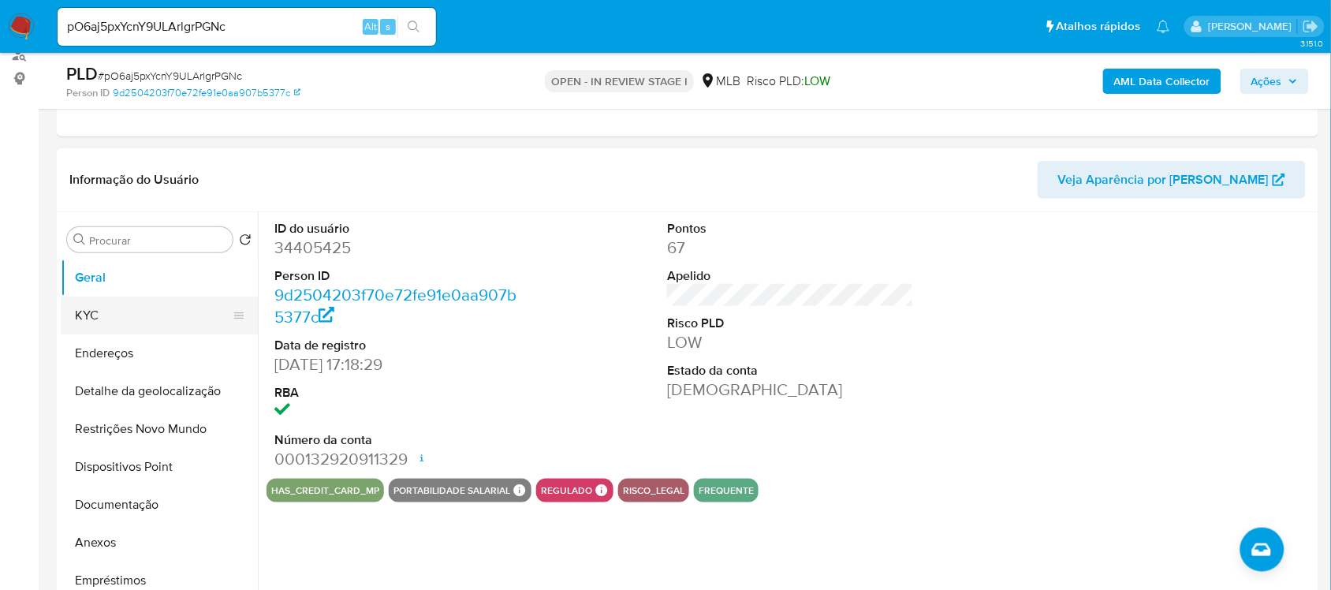
click at [139, 323] on button "KYC" at bounding box center [153, 315] width 185 height 38
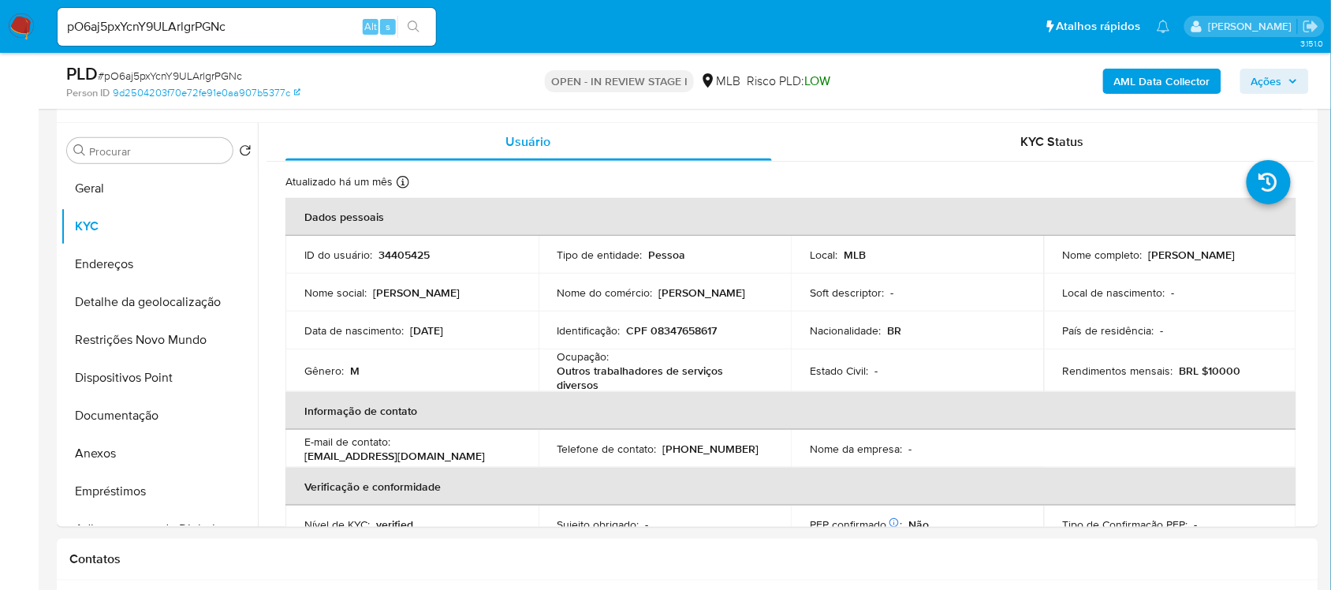
scroll to position [364, 0]
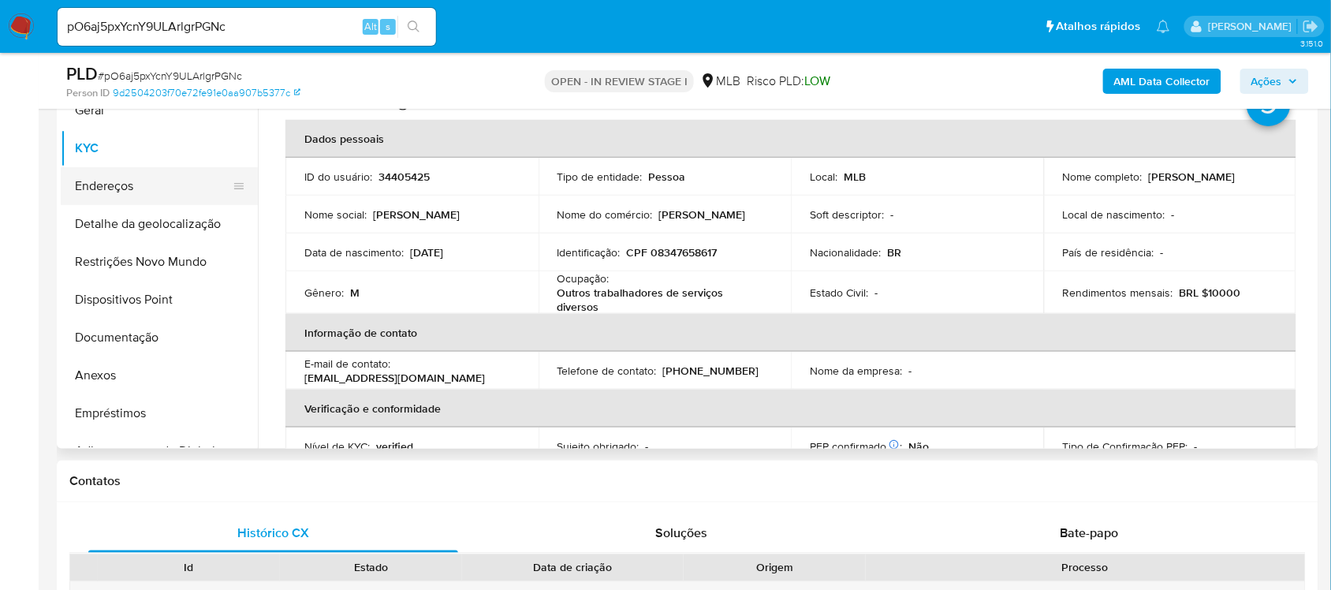
click at [170, 193] on button "Endereços" at bounding box center [153, 186] width 185 height 38
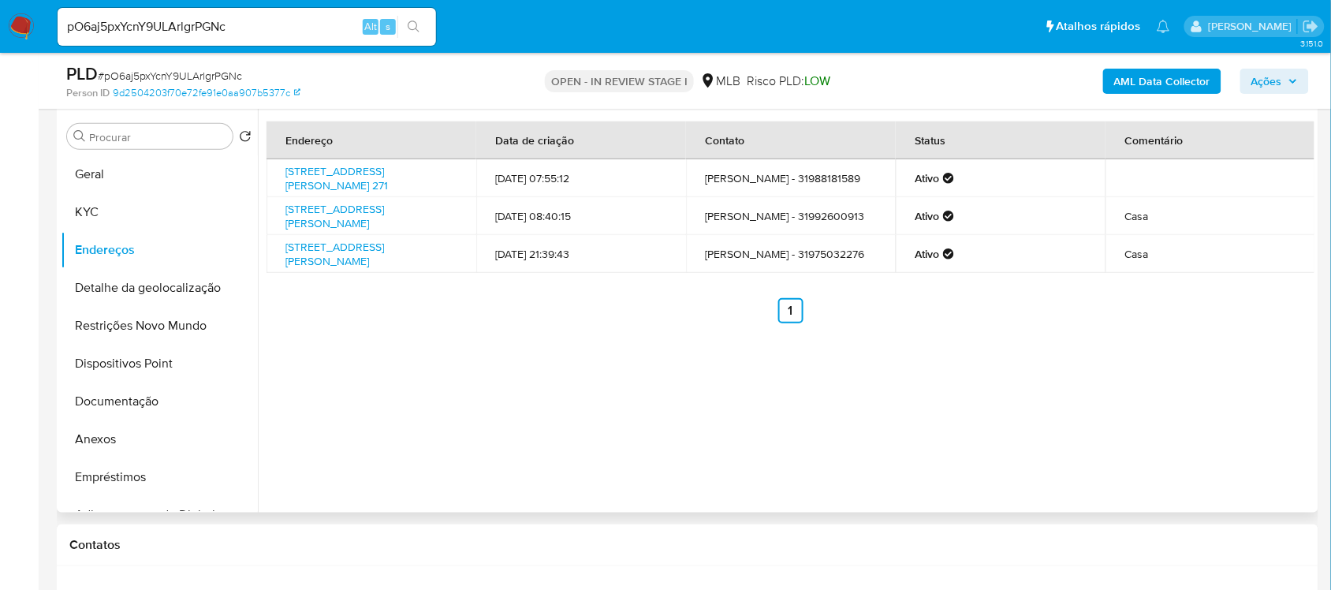
scroll to position [266, 0]
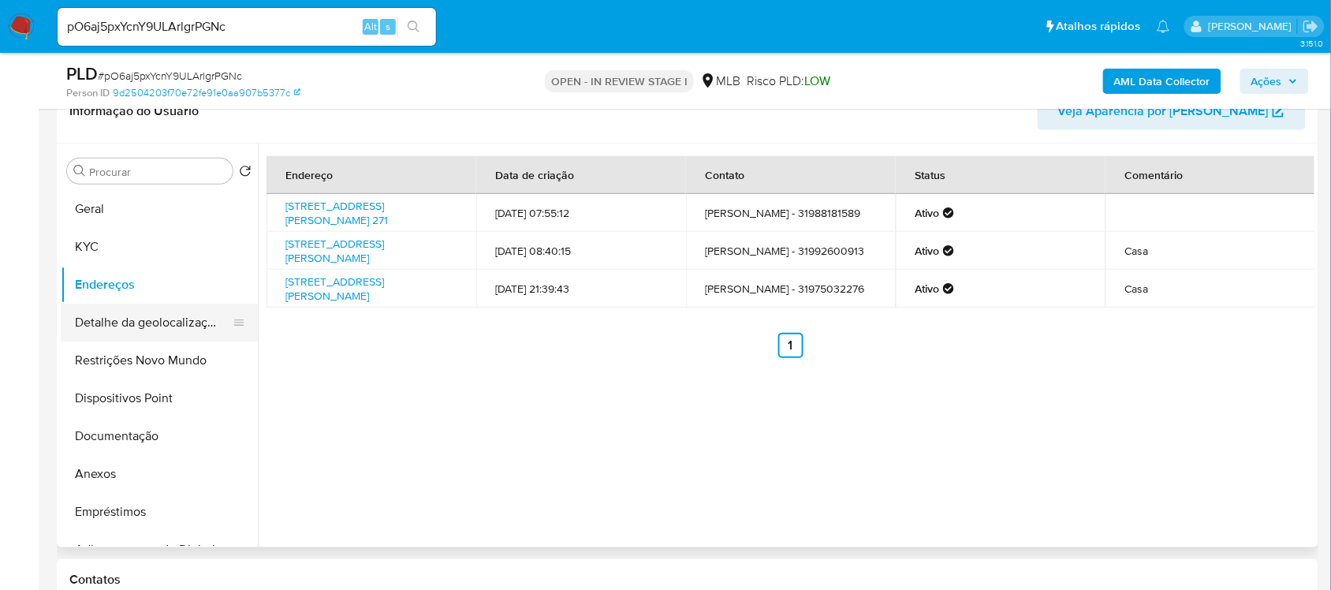
click at [182, 316] on button "Detalhe da geolocalização" at bounding box center [153, 323] width 185 height 38
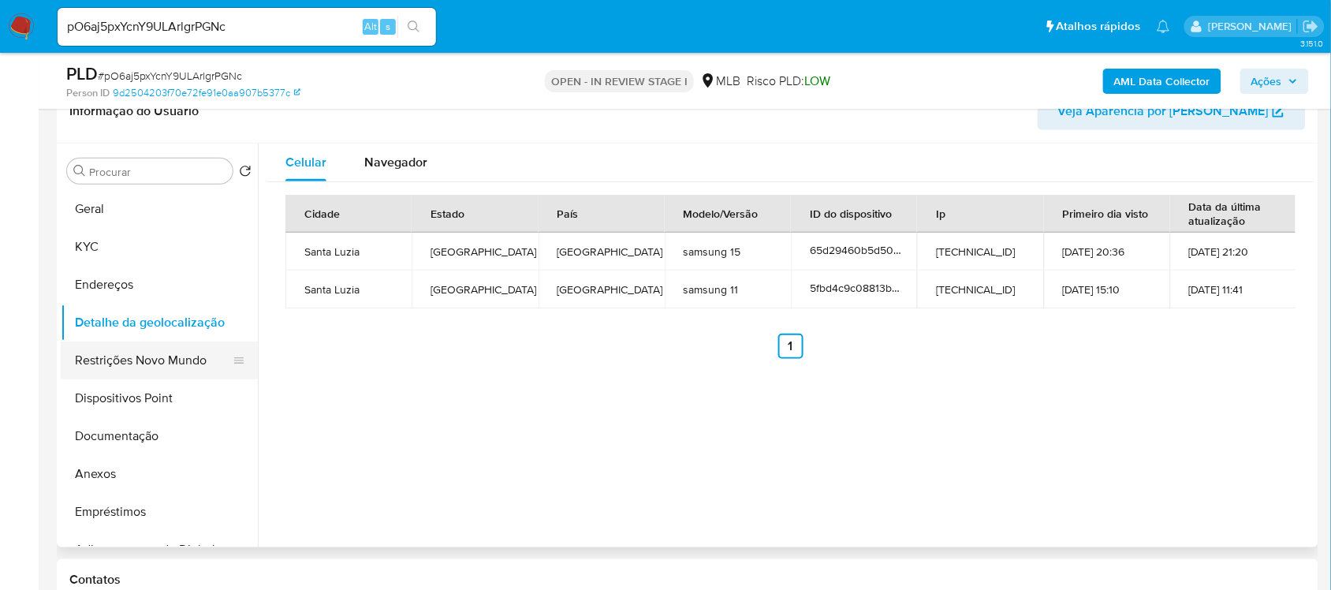
click at [128, 352] on button "Restrições Novo Mundo" at bounding box center [153, 360] width 185 height 38
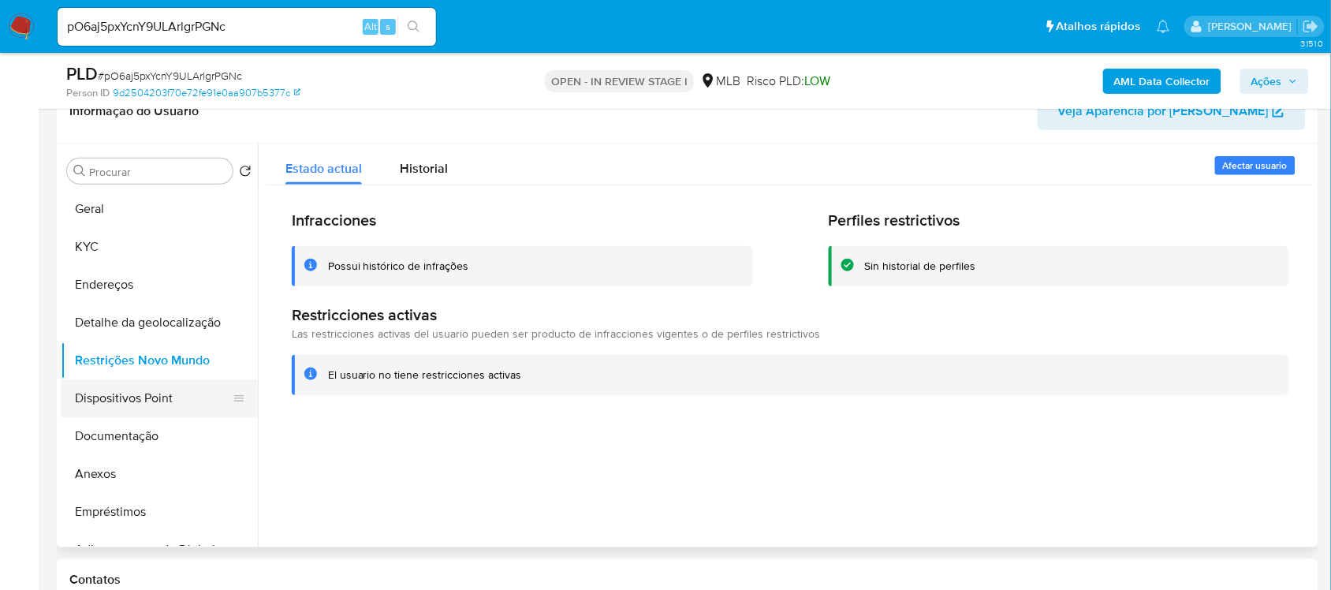
click at [127, 391] on button "Dispositivos Point" at bounding box center [153, 398] width 185 height 38
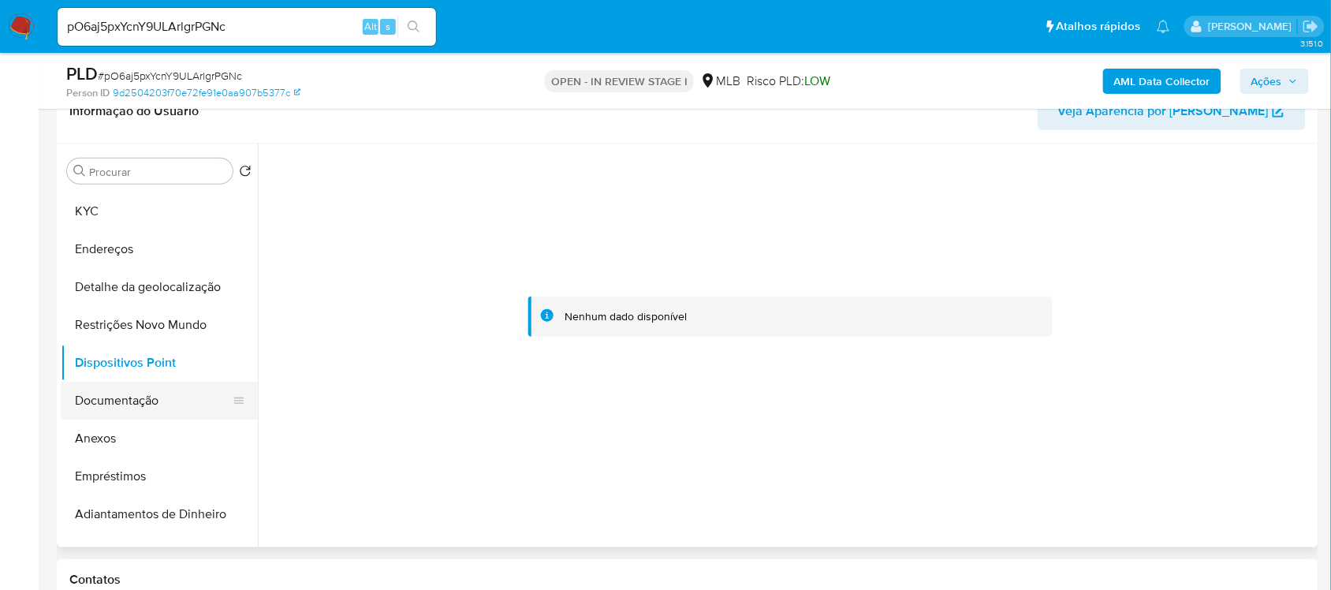
scroll to position [0, 0]
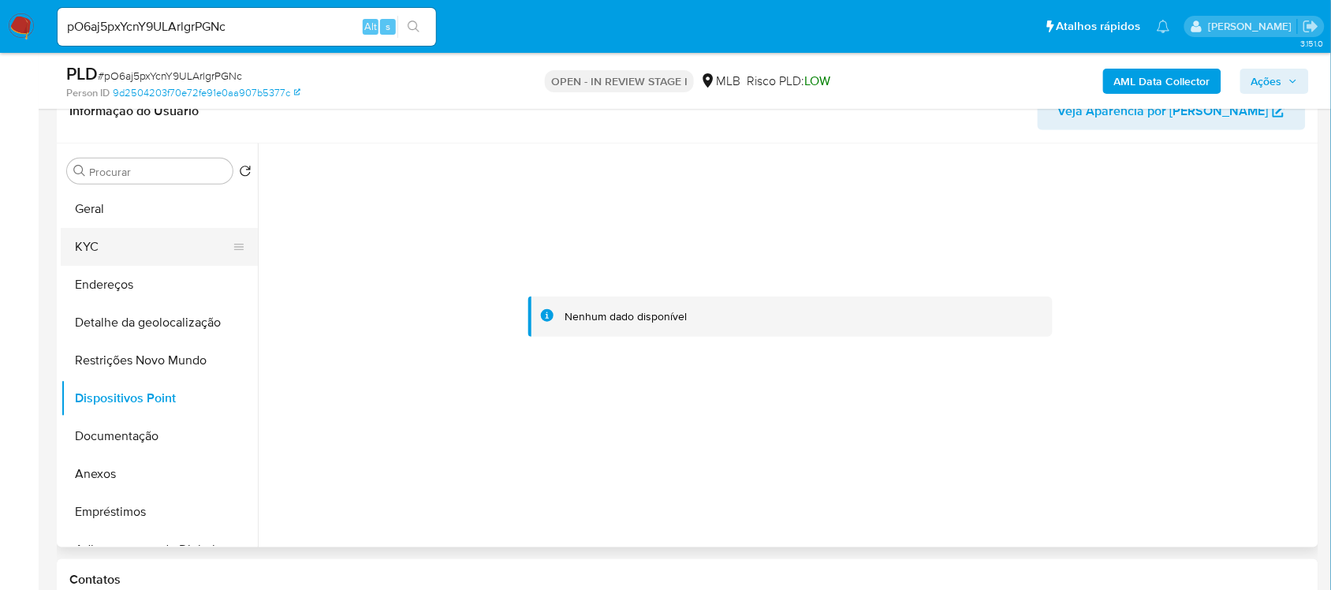
click at [93, 257] on button "KYC" at bounding box center [153, 247] width 185 height 38
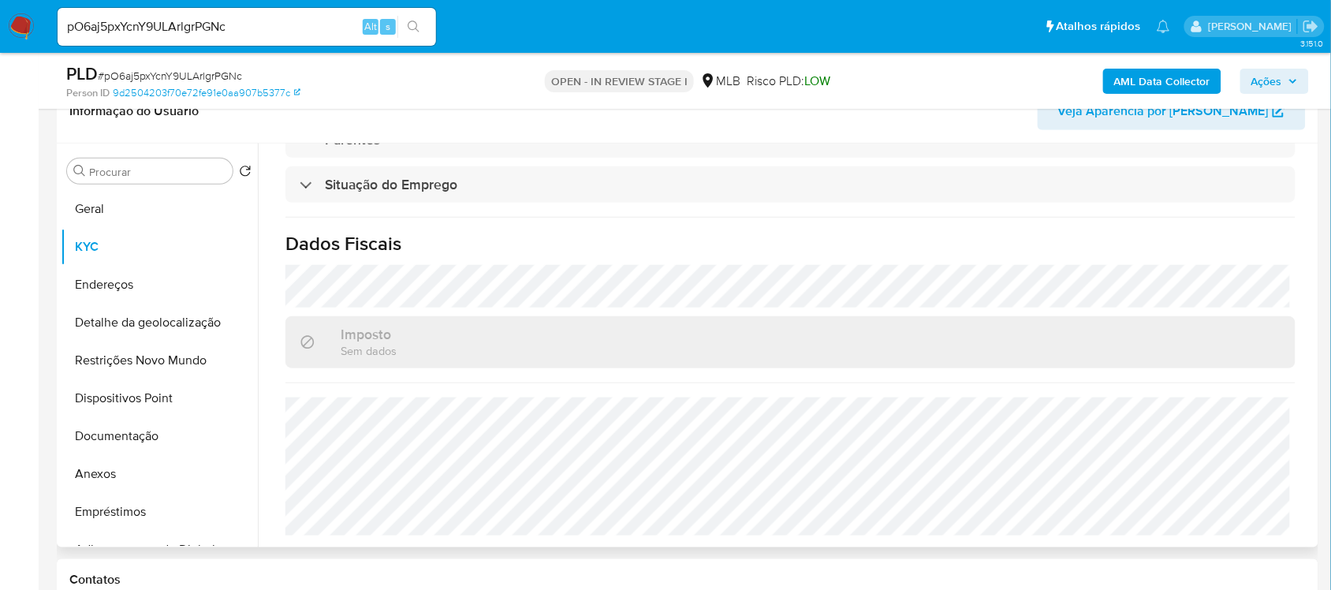
scroll to position [675, 0]
click at [96, 254] on button "KYC" at bounding box center [153, 247] width 185 height 38
click at [132, 443] on button "Documentação" at bounding box center [153, 436] width 185 height 38
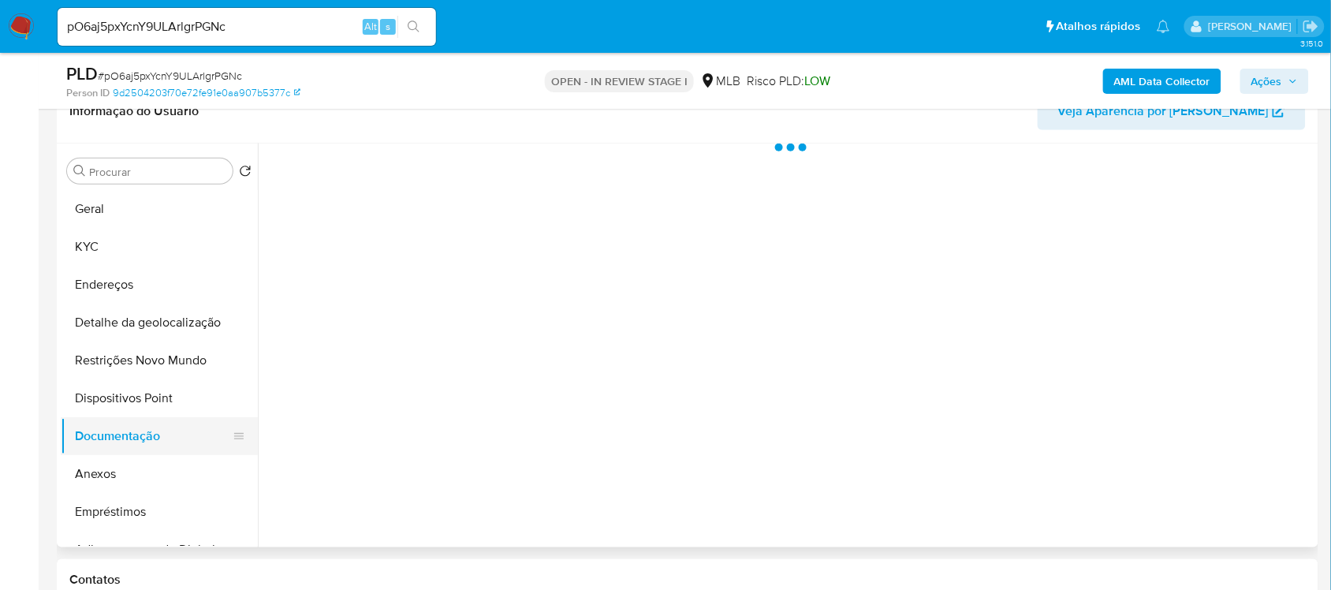
scroll to position [0, 0]
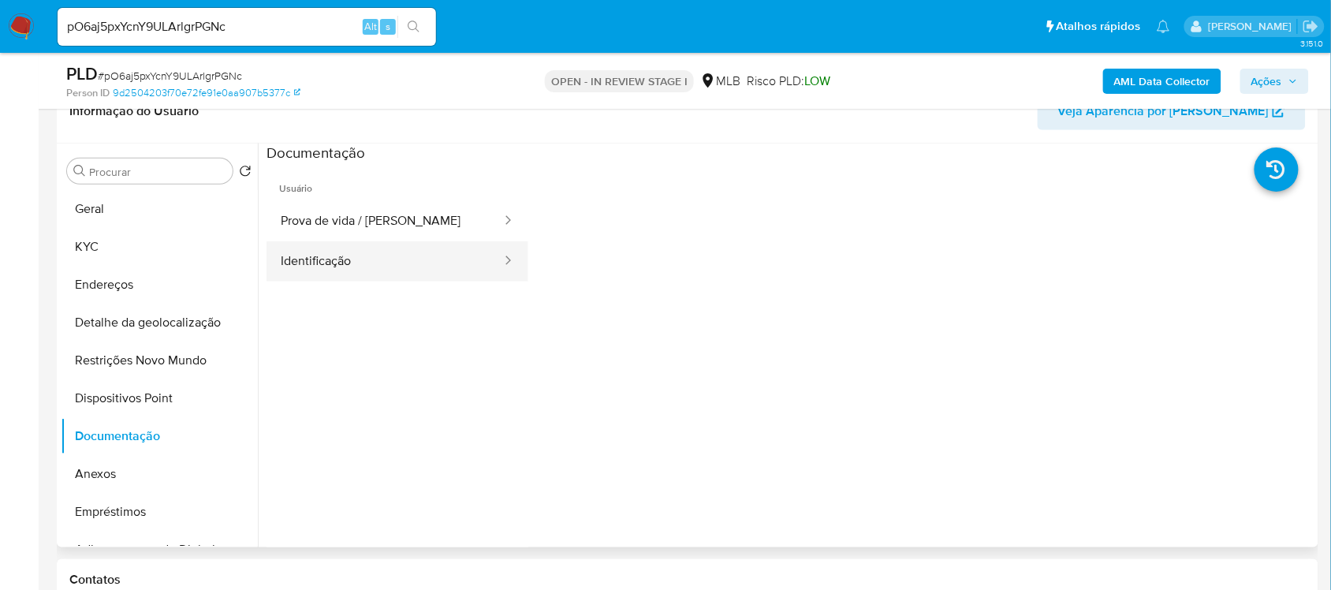
click at [399, 264] on button "Identificação" at bounding box center [385, 261] width 237 height 40
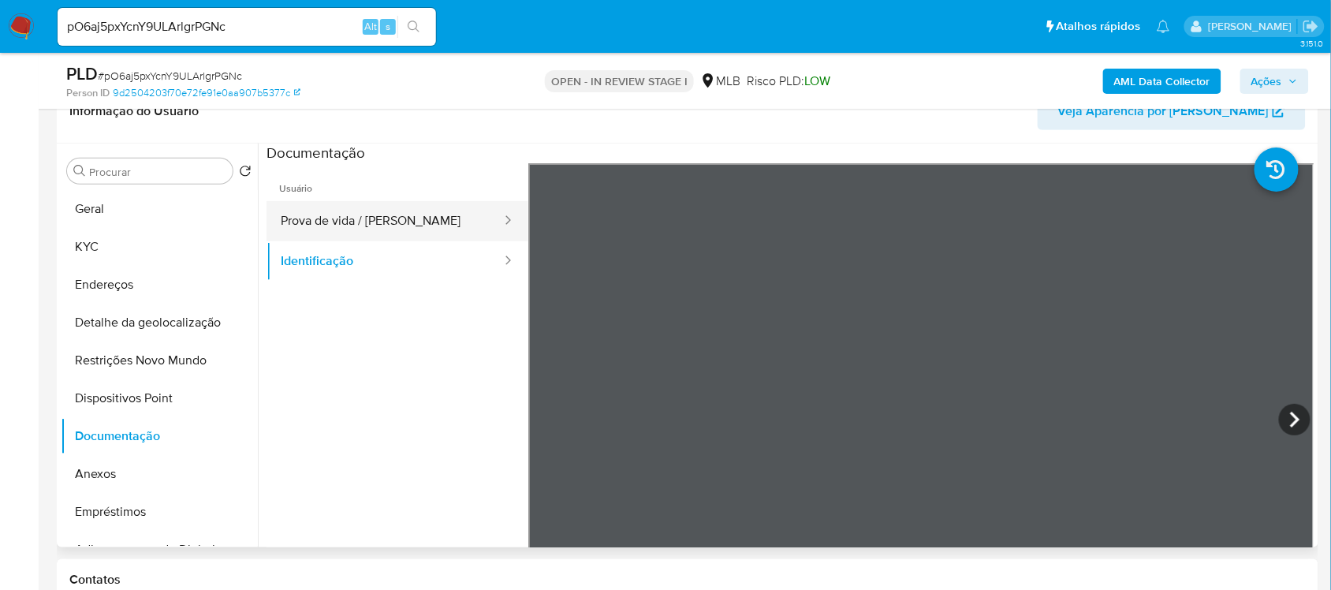
click at [316, 222] on button "Prova de vida / Selfie" at bounding box center [385, 221] width 237 height 40
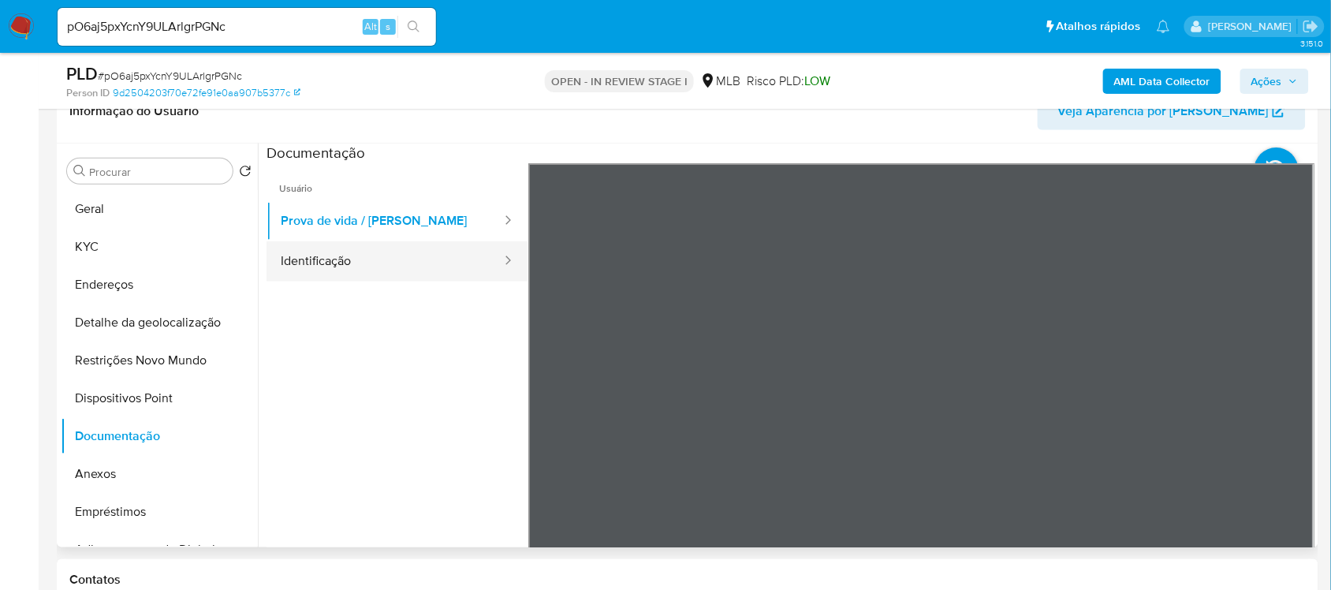
click at [357, 254] on button "Identificação" at bounding box center [385, 261] width 237 height 40
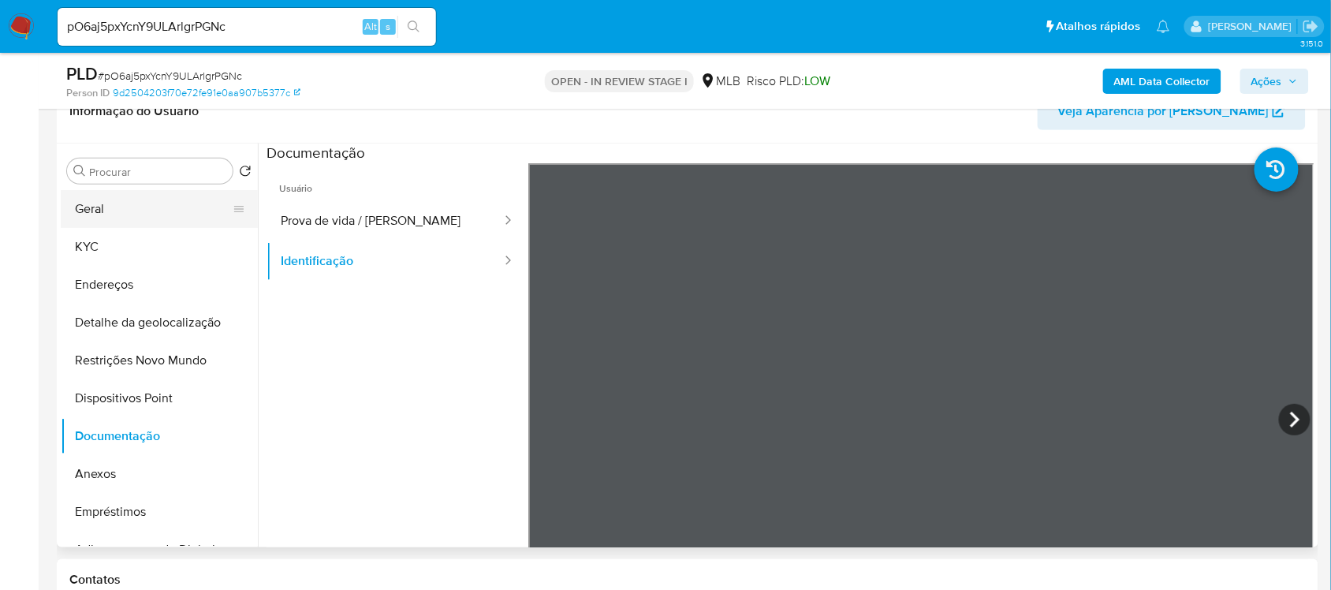
click at [104, 211] on button "Geral" at bounding box center [153, 209] width 185 height 38
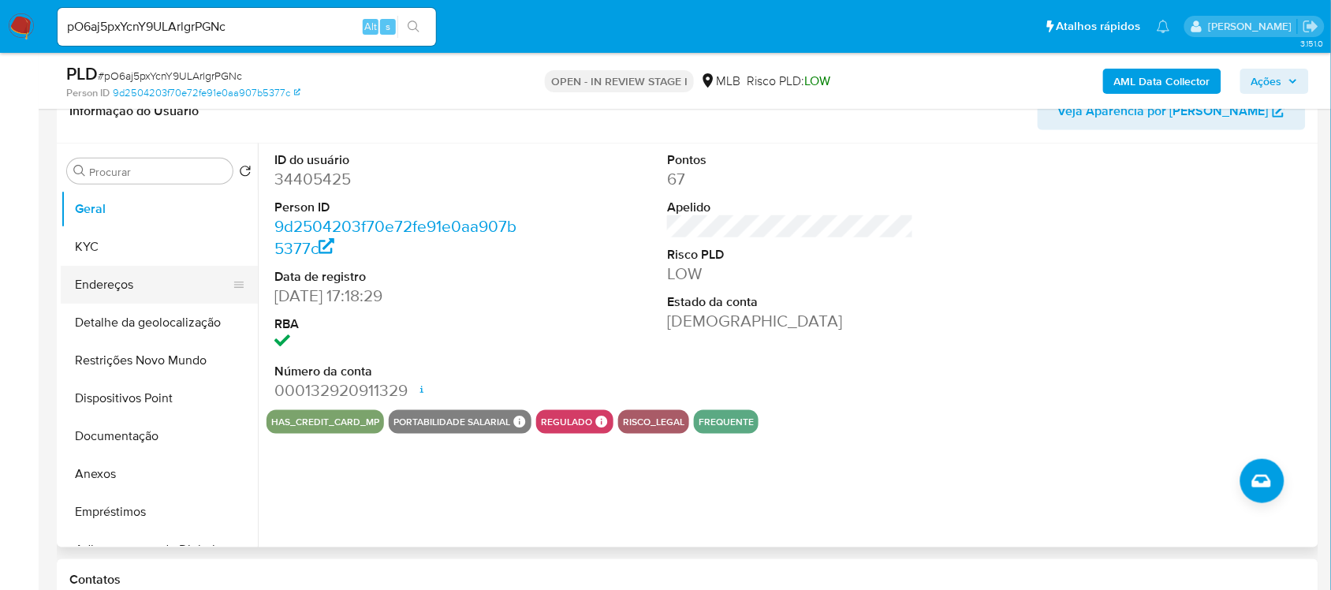
click at [120, 281] on button "Endereços" at bounding box center [153, 285] width 185 height 38
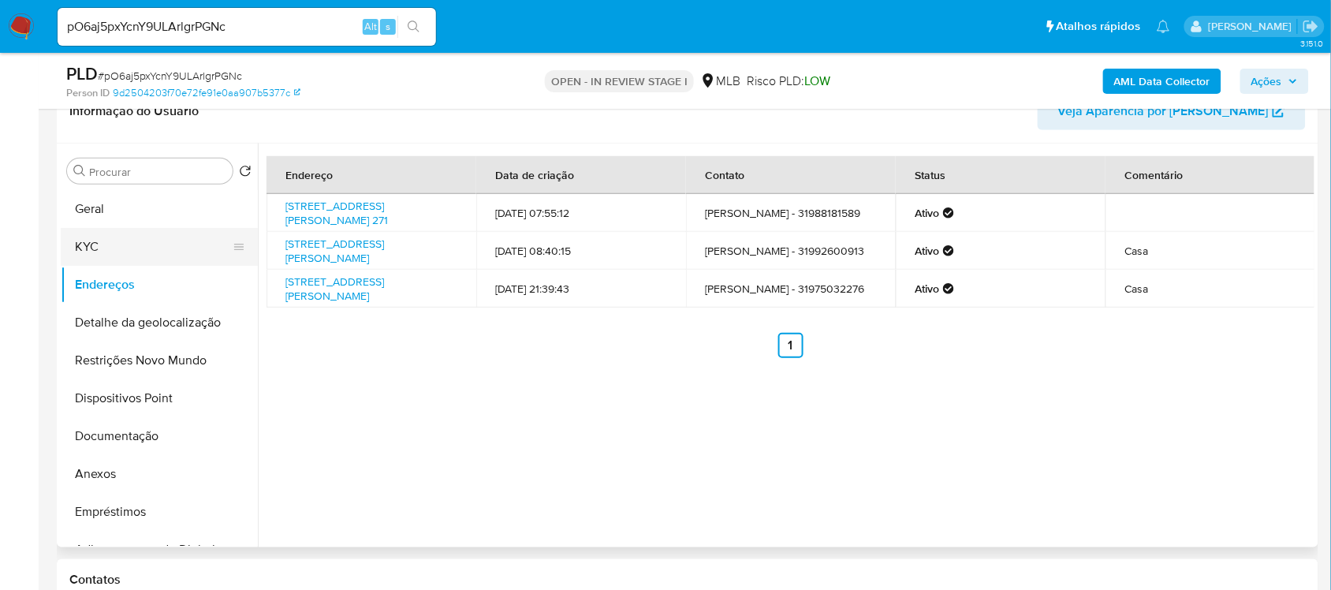
click at [162, 234] on button "KYC" at bounding box center [153, 247] width 185 height 38
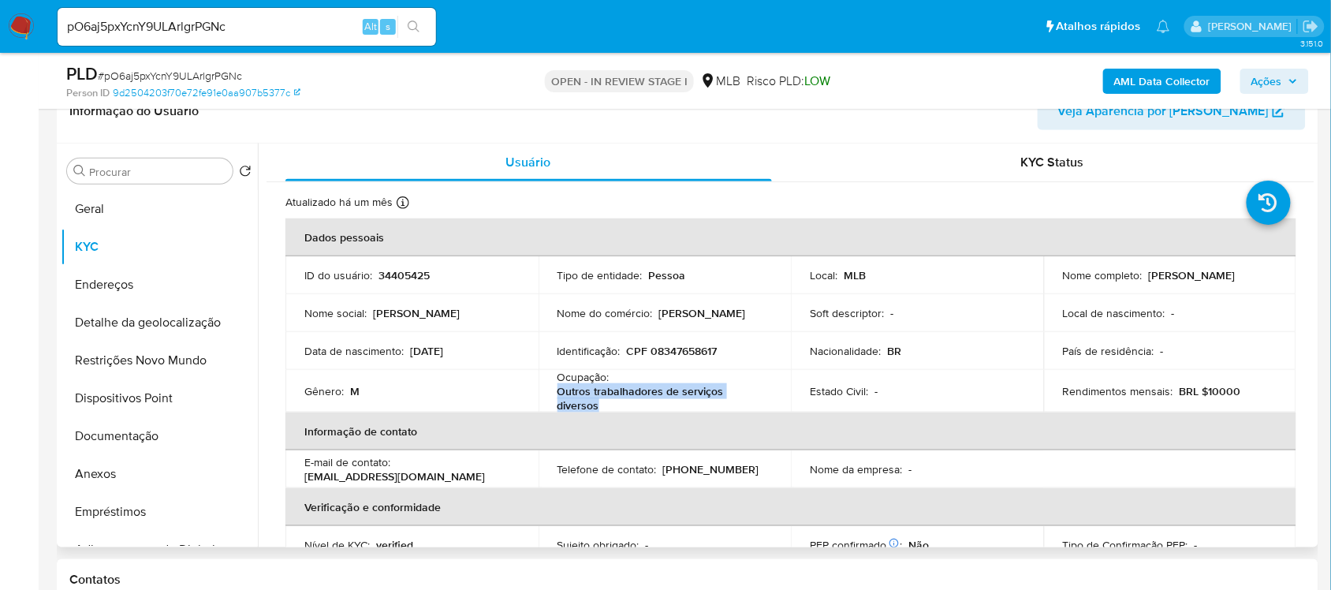
drag, startPoint x: 556, startPoint y: 388, endPoint x: 603, endPoint y: 408, distance: 51.3
click at [603, 408] on p "Outros trabalhadores de serviços diversos" at bounding box center [661, 398] width 209 height 28
copy p "Outros trabalhadores de serviços diversos"
click at [148, 436] on button "Documentação" at bounding box center [153, 436] width 185 height 38
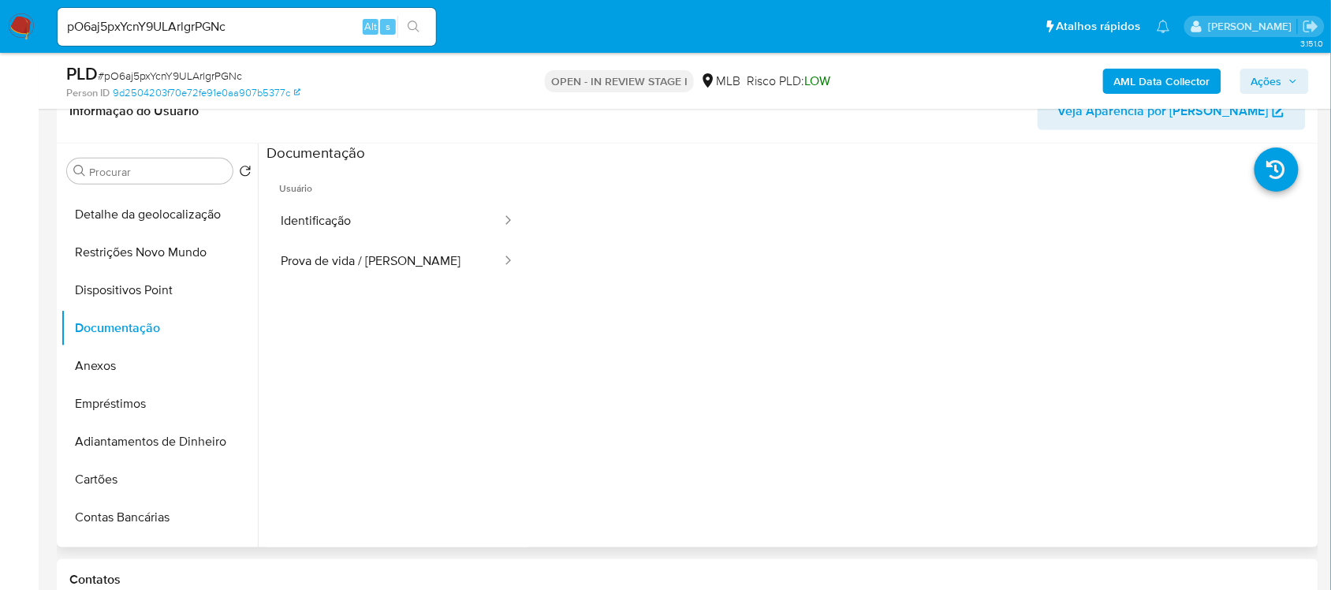
scroll to position [99, 0]
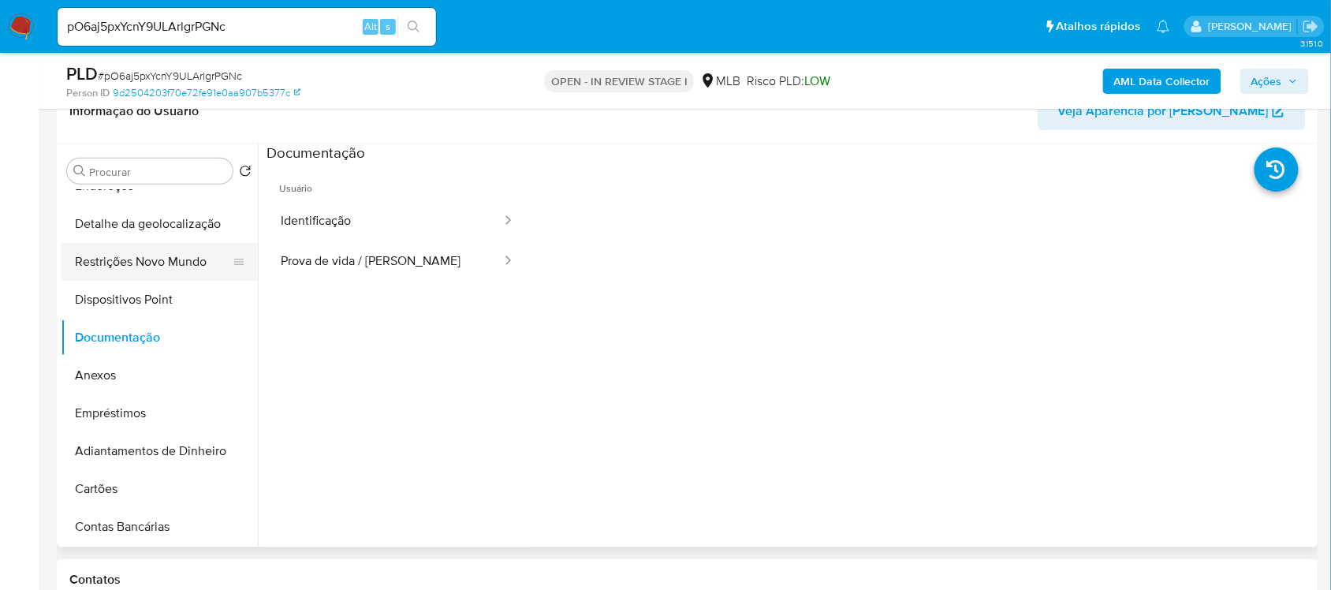
drag, startPoint x: 146, startPoint y: 258, endPoint x: 136, endPoint y: 260, distance: 10.5
click at [140, 261] on button "Restrições Novo Mundo" at bounding box center [153, 262] width 185 height 38
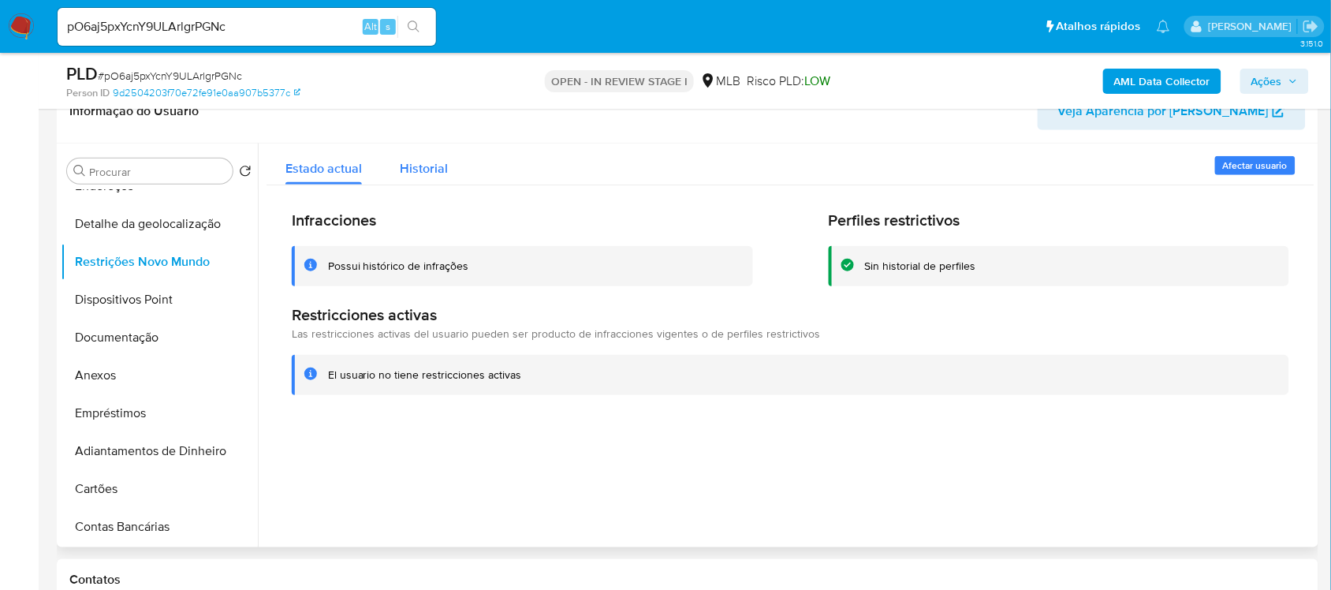
click at [418, 170] on span "Historial" at bounding box center [424, 168] width 48 height 18
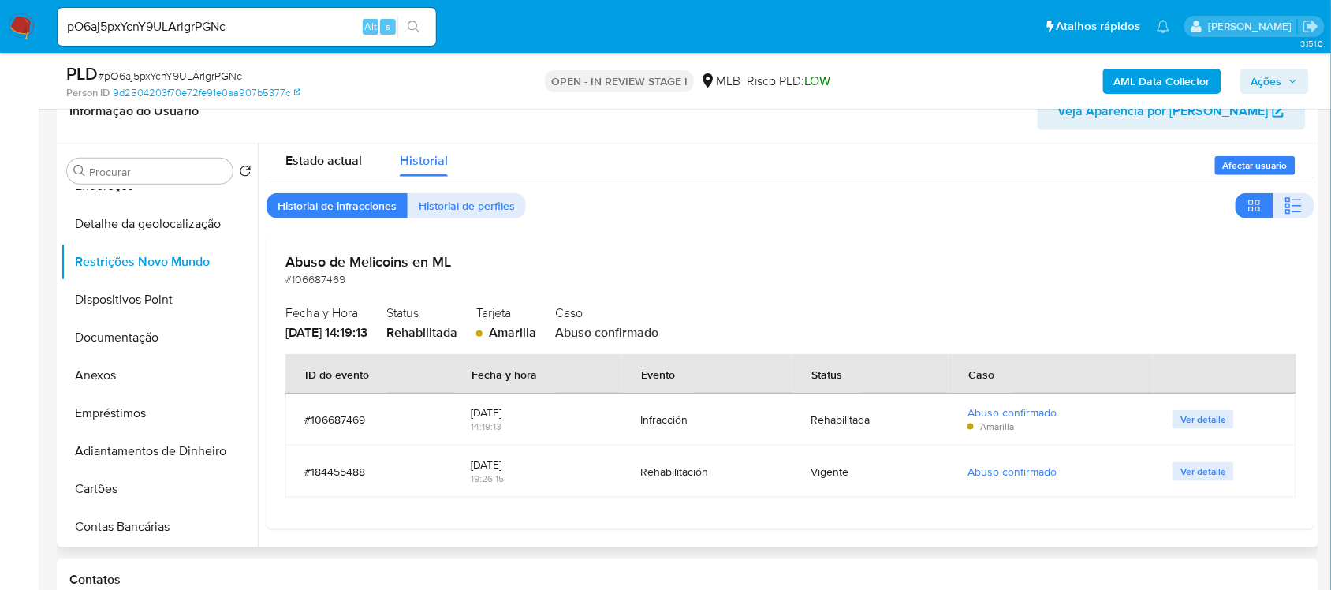
scroll to position [9, 0]
click at [1206, 416] on span "Ver detalle" at bounding box center [1203, 418] width 46 height 16
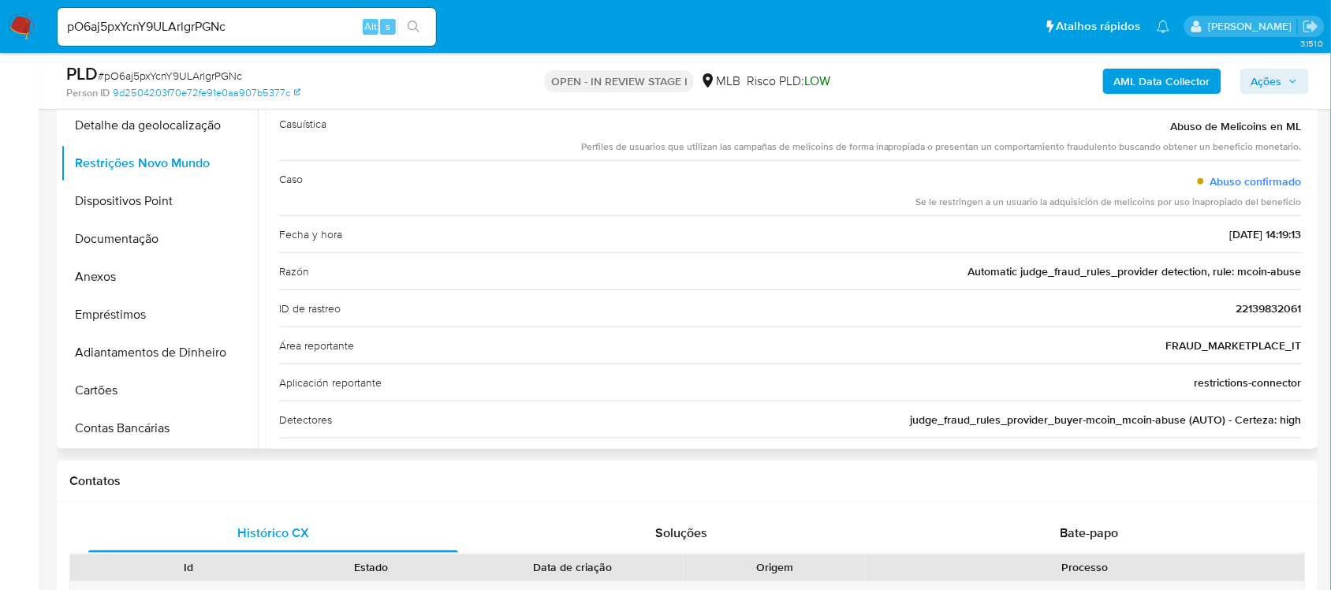
scroll to position [0, 0]
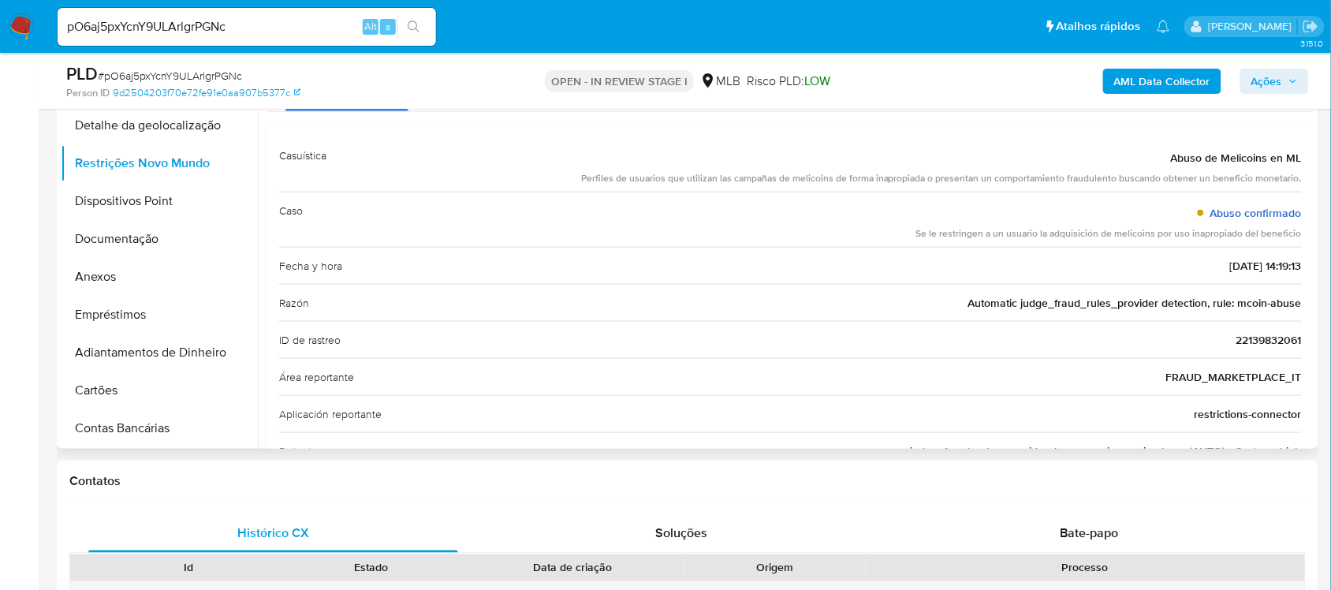
click at [1226, 210] on link "Abuso confirmado" at bounding box center [1255, 213] width 91 height 16
click at [400, 473] on h1 "Contatos" at bounding box center [687, 481] width 1236 height 16
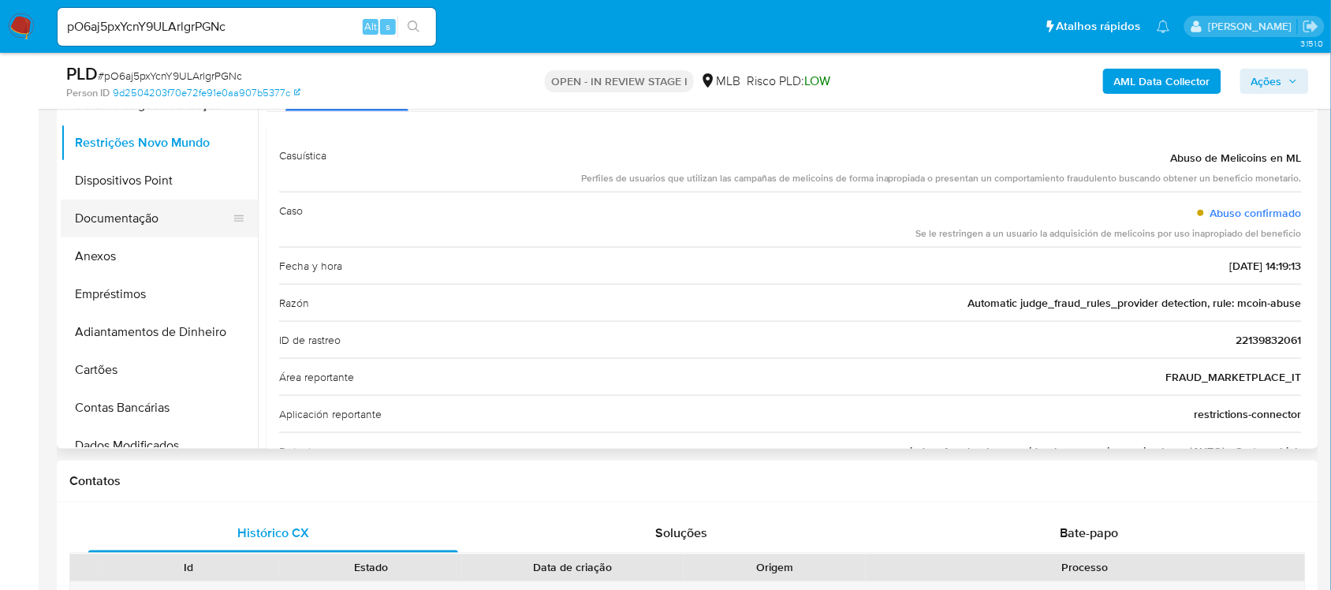
scroll to position [99, 0]
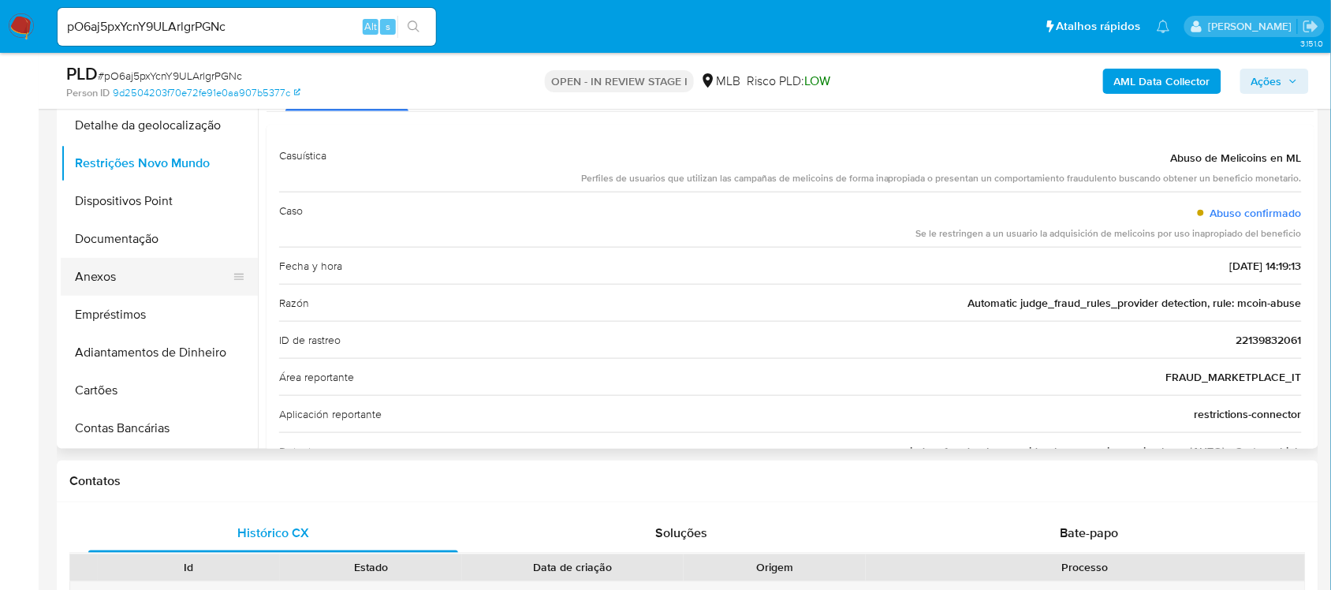
click at [112, 281] on button "Anexos" at bounding box center [153, 277] width 185 height 38
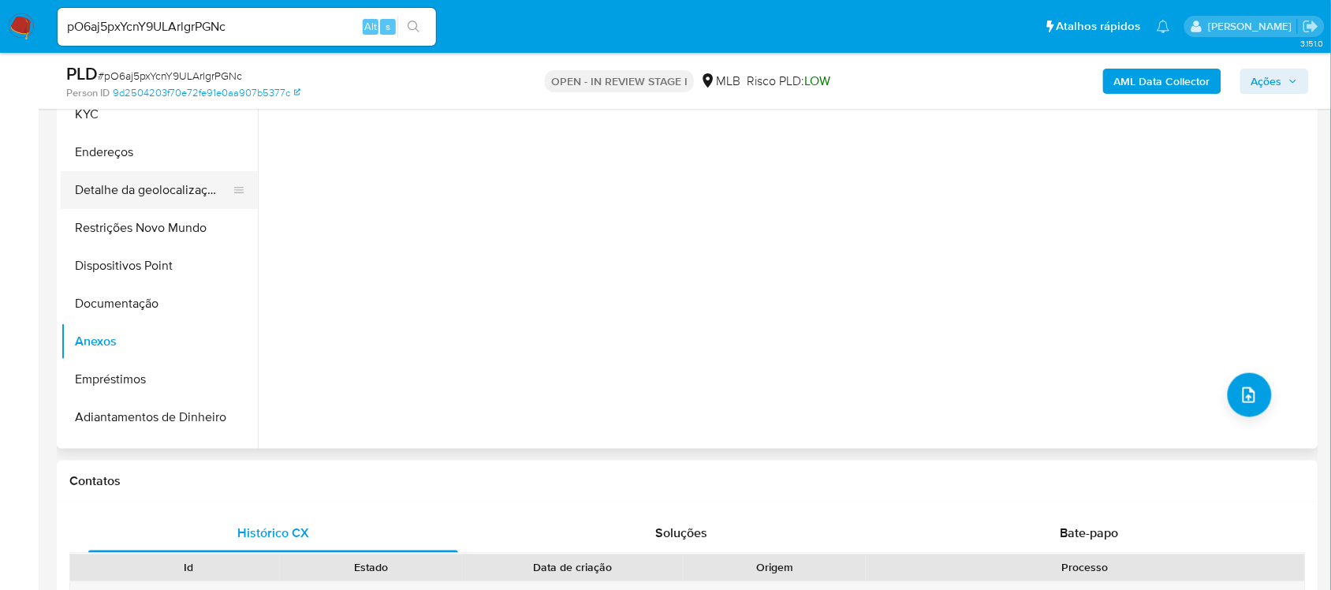
scroll to position [0, 0]
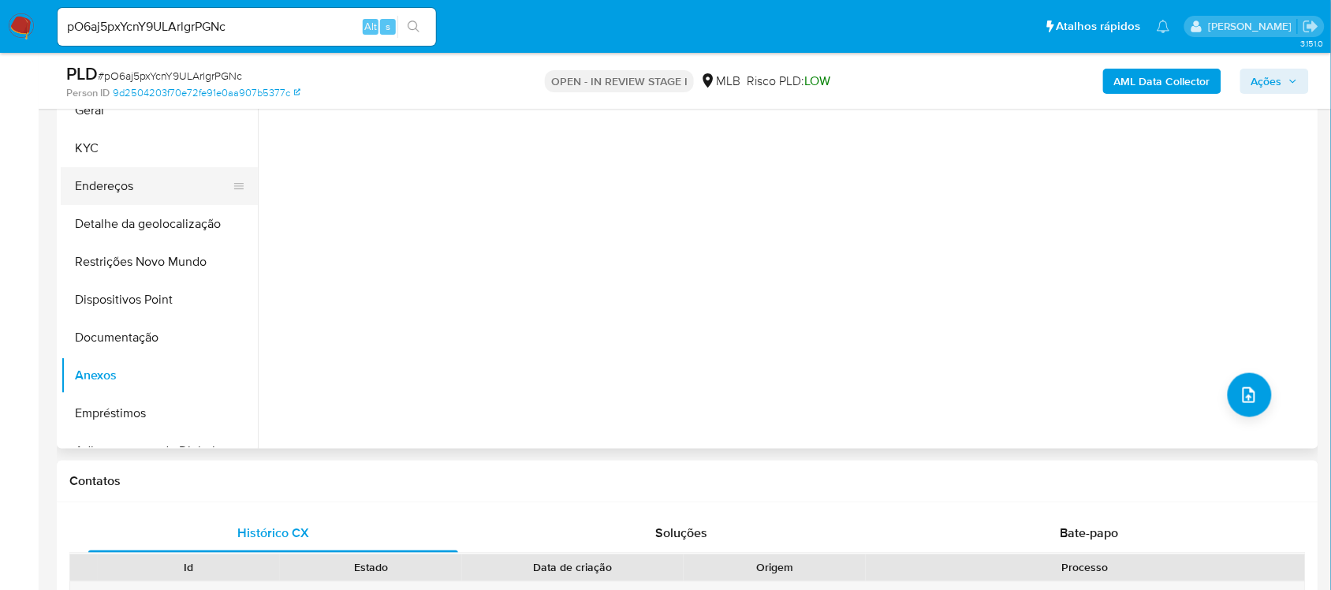
click at [156, 178] on button "Endereços" at bounding box center [153, 186] width 185 height 38
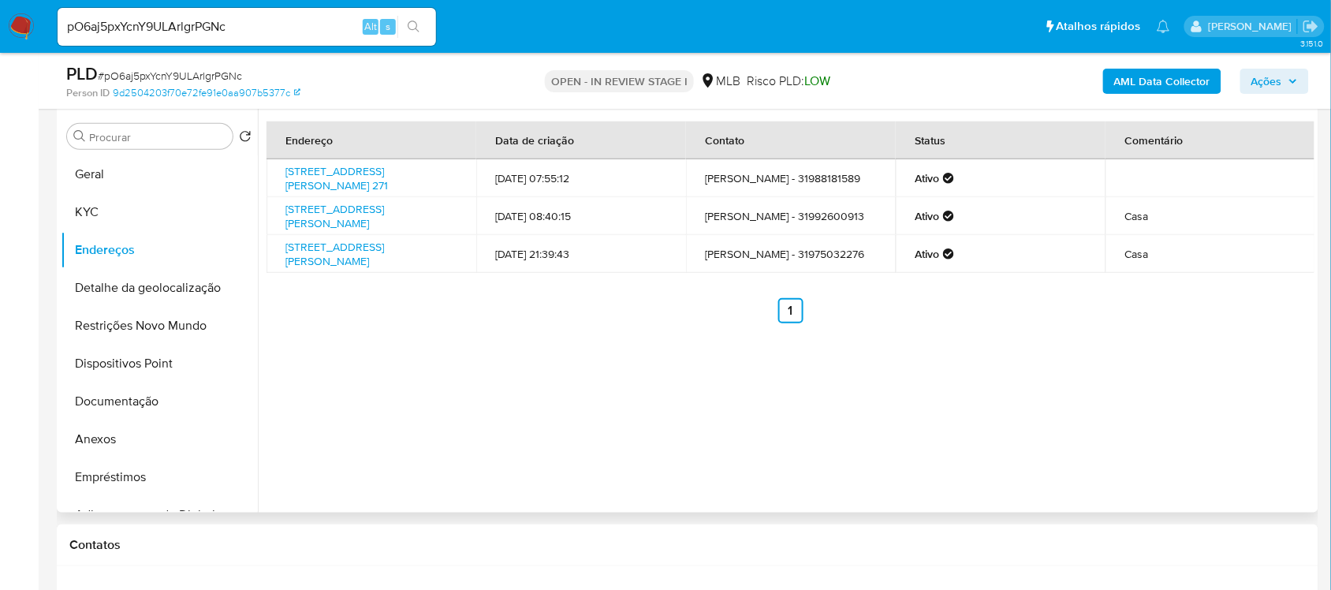
scroll to position [266, 0]
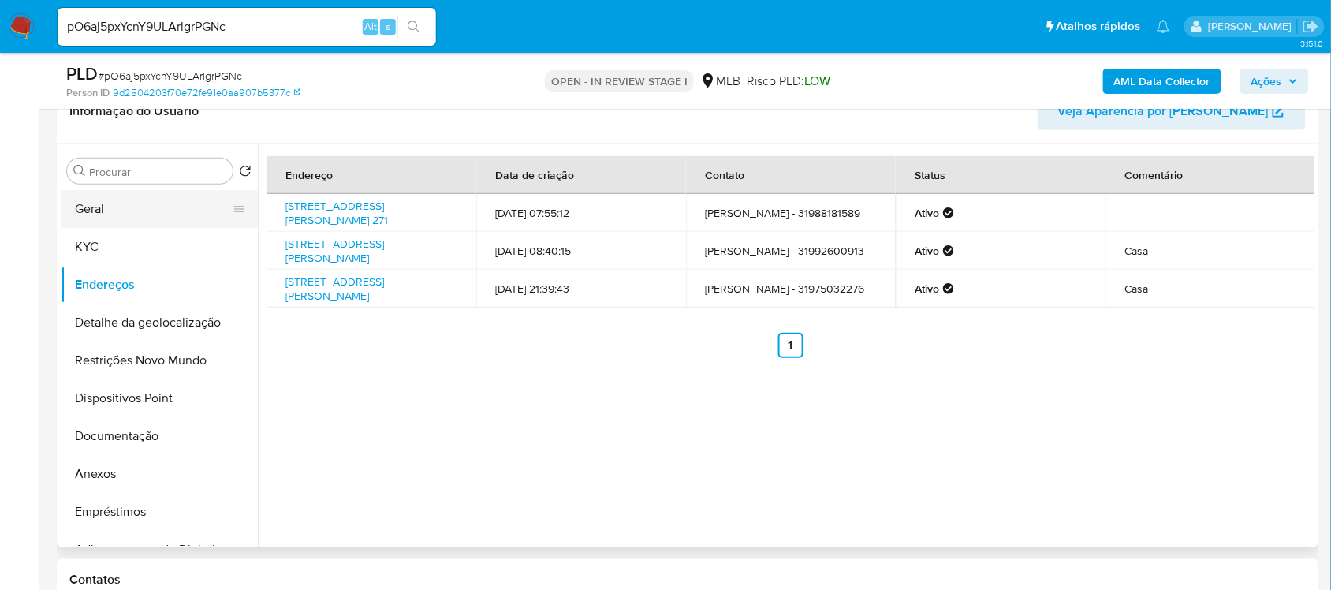
click at [108, 196] on button "Geral" at bounding box center [153, 209] width 185 height 38
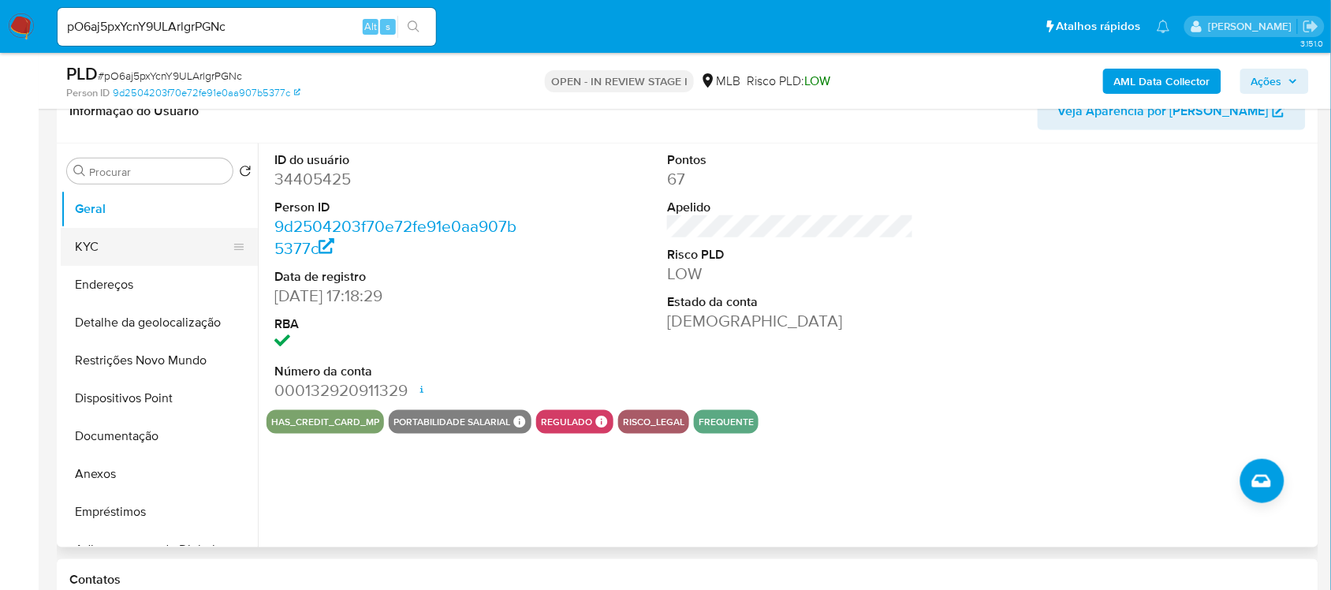
click at [103, 254] on button "KYC" at bounding box center [153, 247] width 185 height 38
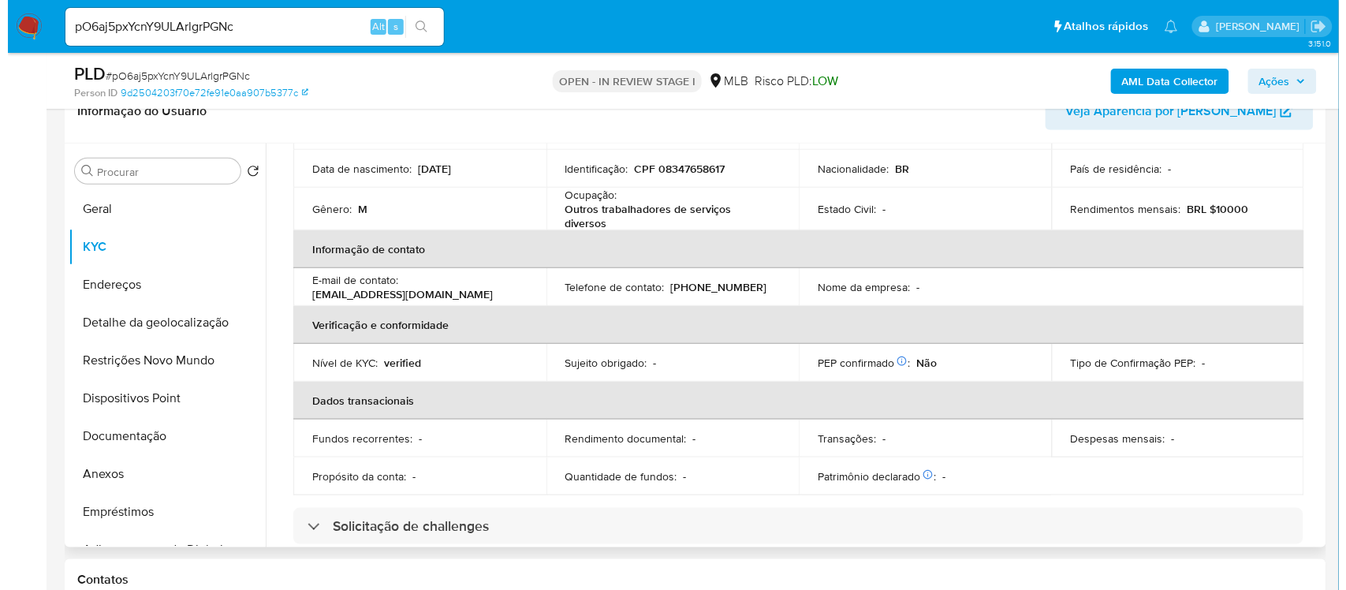
scroll to position [0, 0]
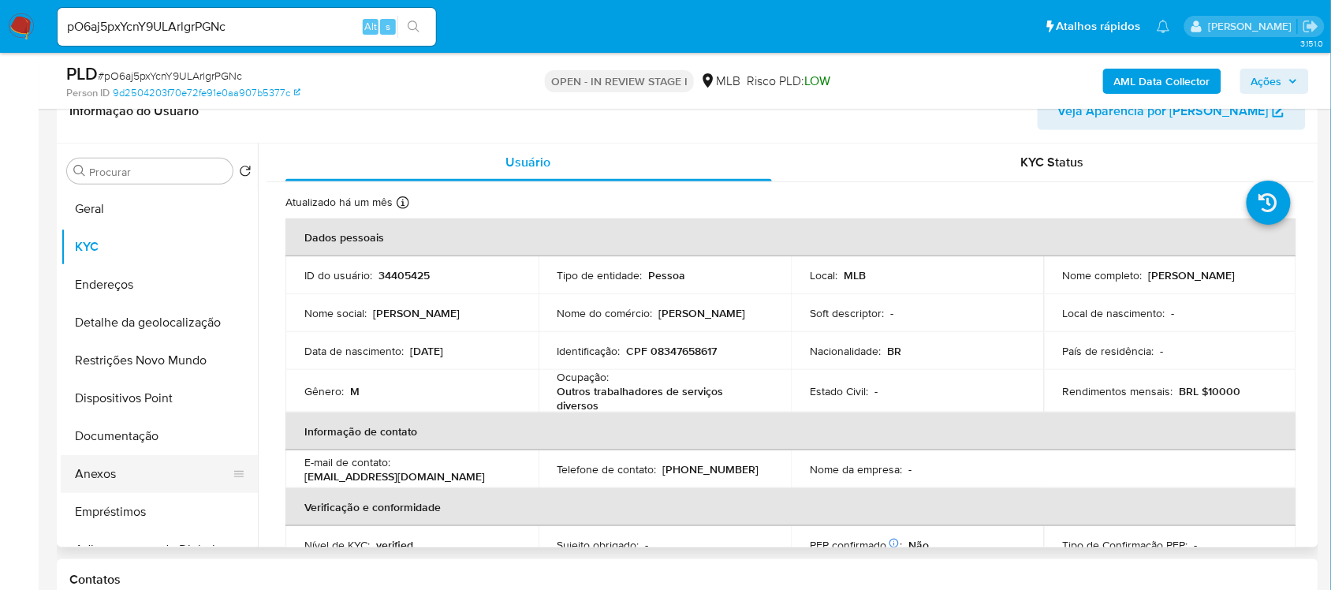
click at [113, 470] on button "Anexos" at bounding box center [153, 474] width 185 height 38
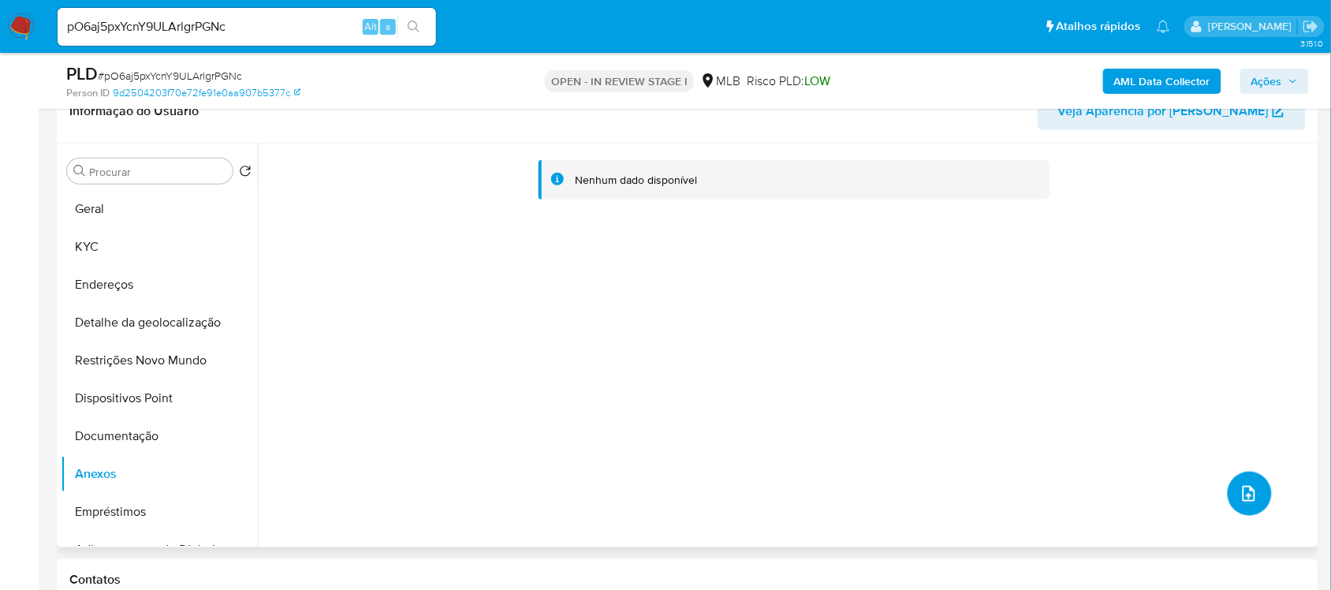
click at [1243, 487] on icon "upload-file" at bounding box center [1249, 493] width 19 height 19
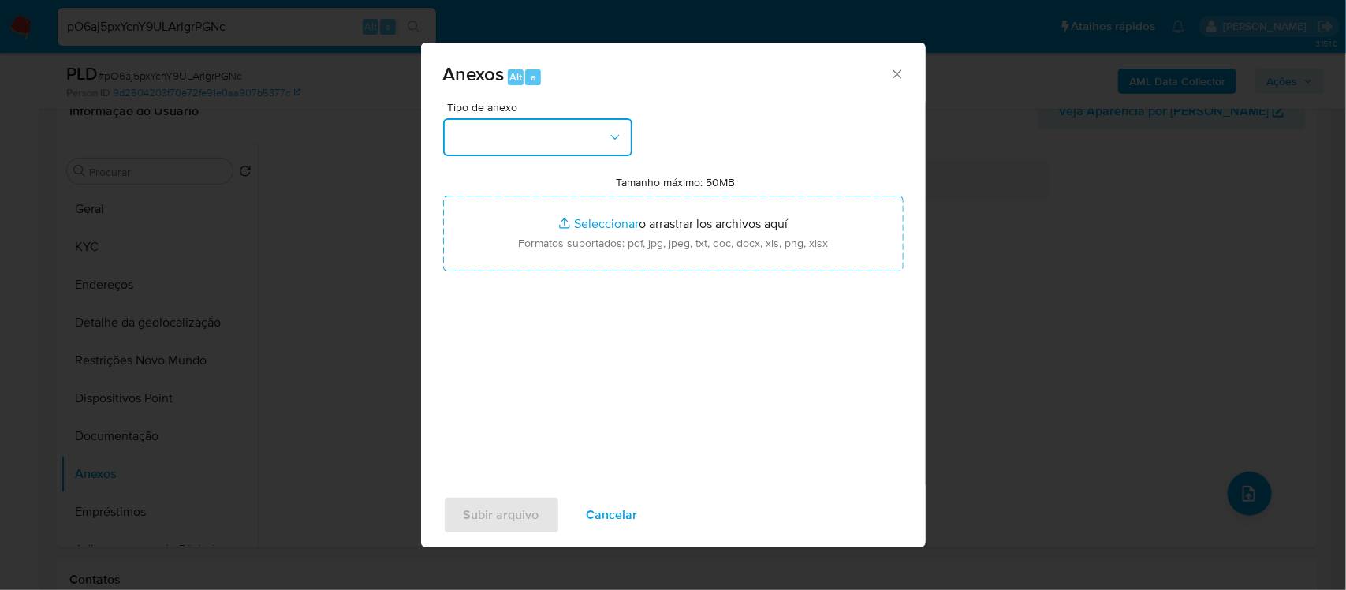
click at [613, 135] on icon "button" at bounding box center [615, 137] width 16 height 16
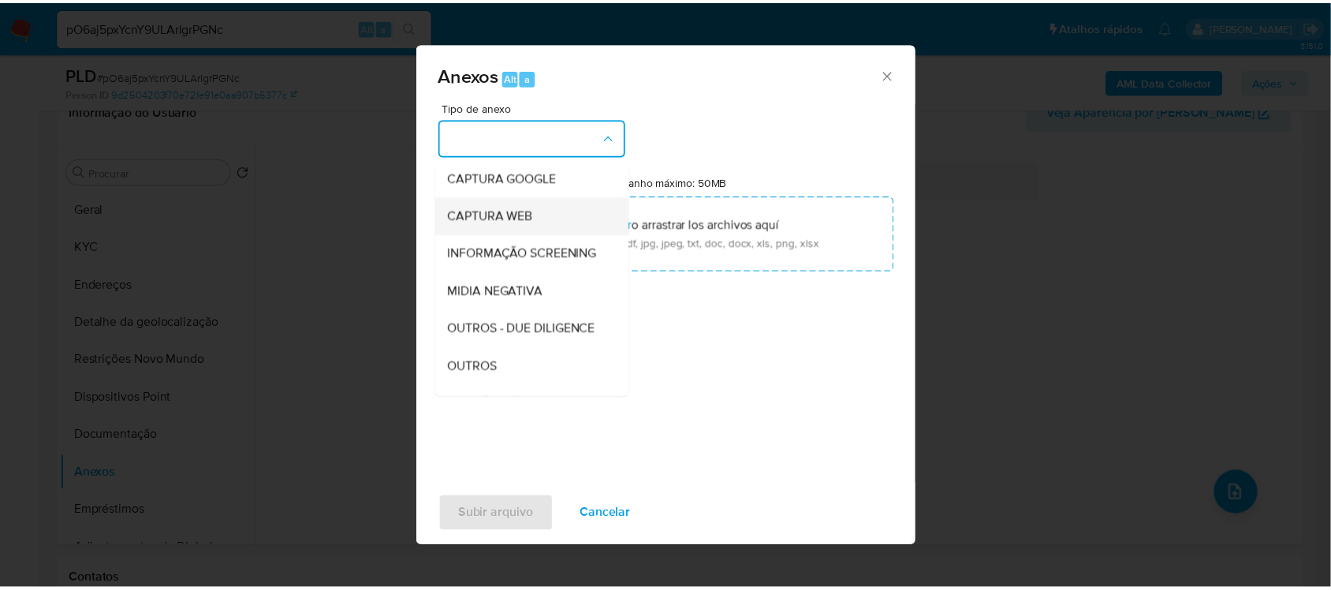
scroll to position [197, 0]
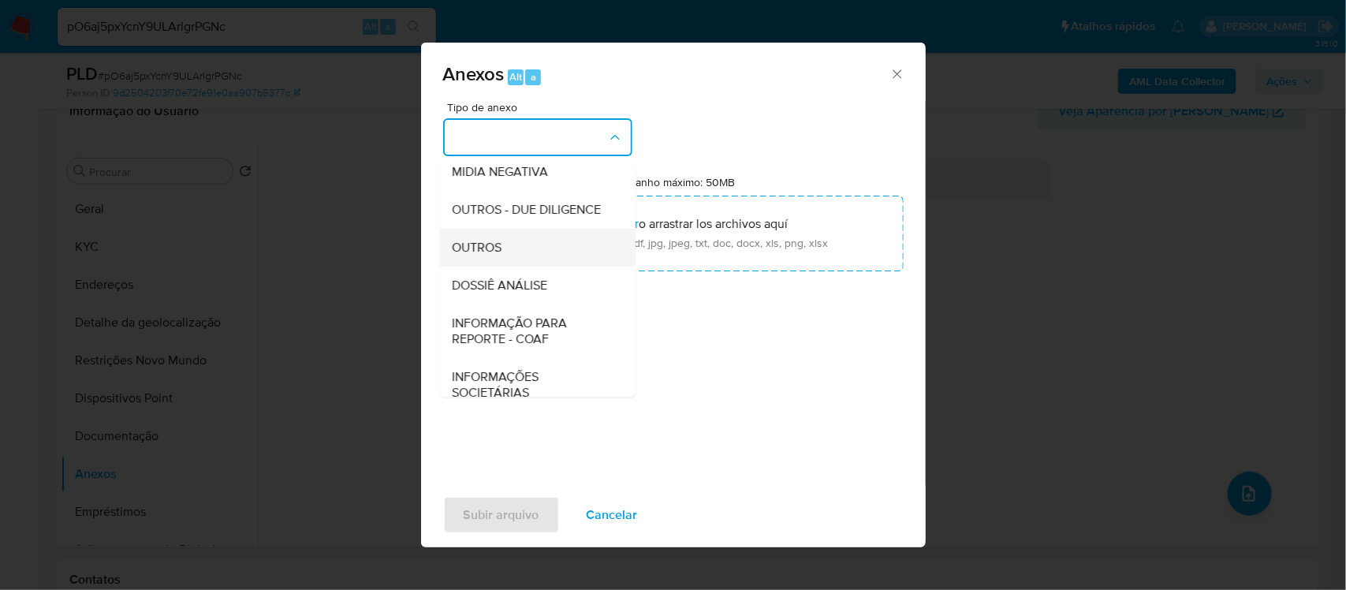
click at [545, 266] on div "OUTROS" at bounding box center [533, 247] width 161 height 38
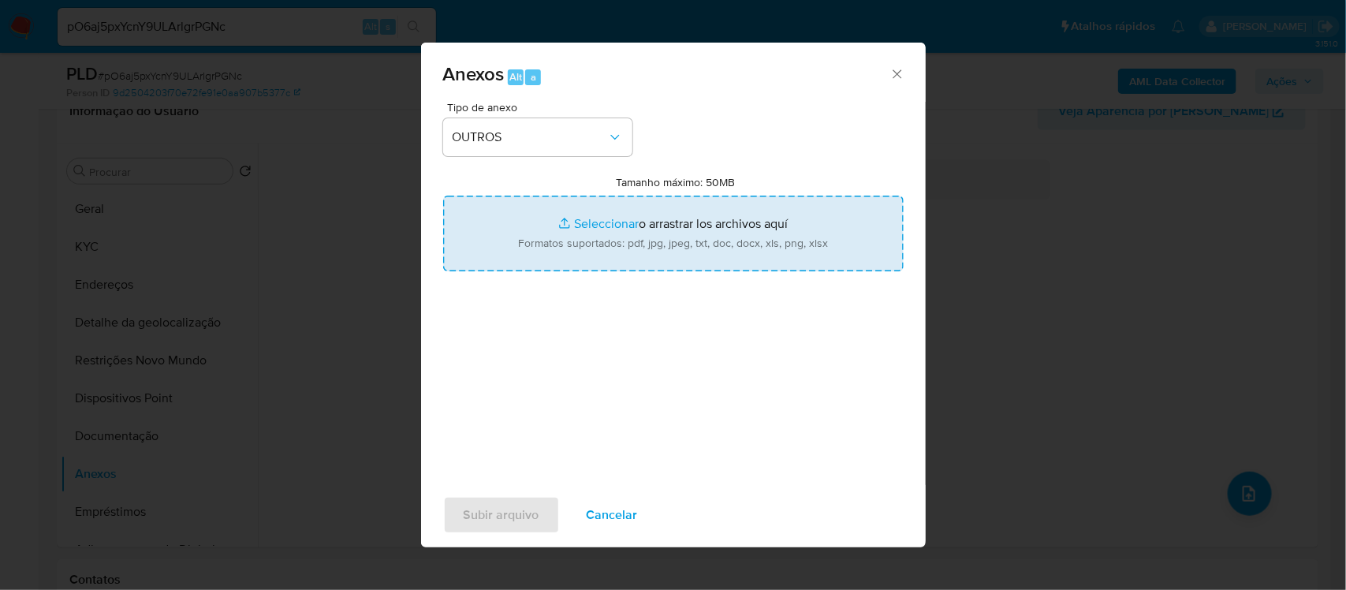
click at [592, 226] on input "Tamanho máximo: 50MB Seleccionar archivos" at bounding box center [673, 234] width 460 height 76
type input "C:\fakepath\Mulan Ramon Moreira da Silva 34405425_2025_08_11_14_08_27 - Resumen…"
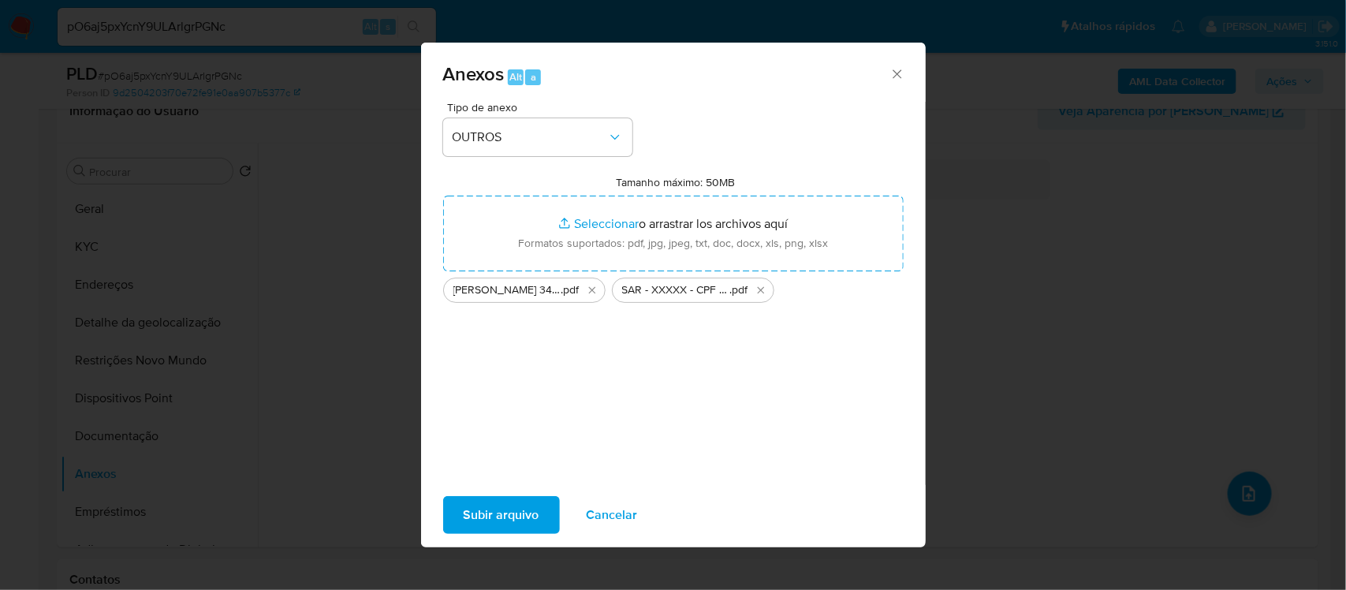
click at [511, 511] on span "Subir arquivo" at bounding box center [502, 515] width 76 height 35
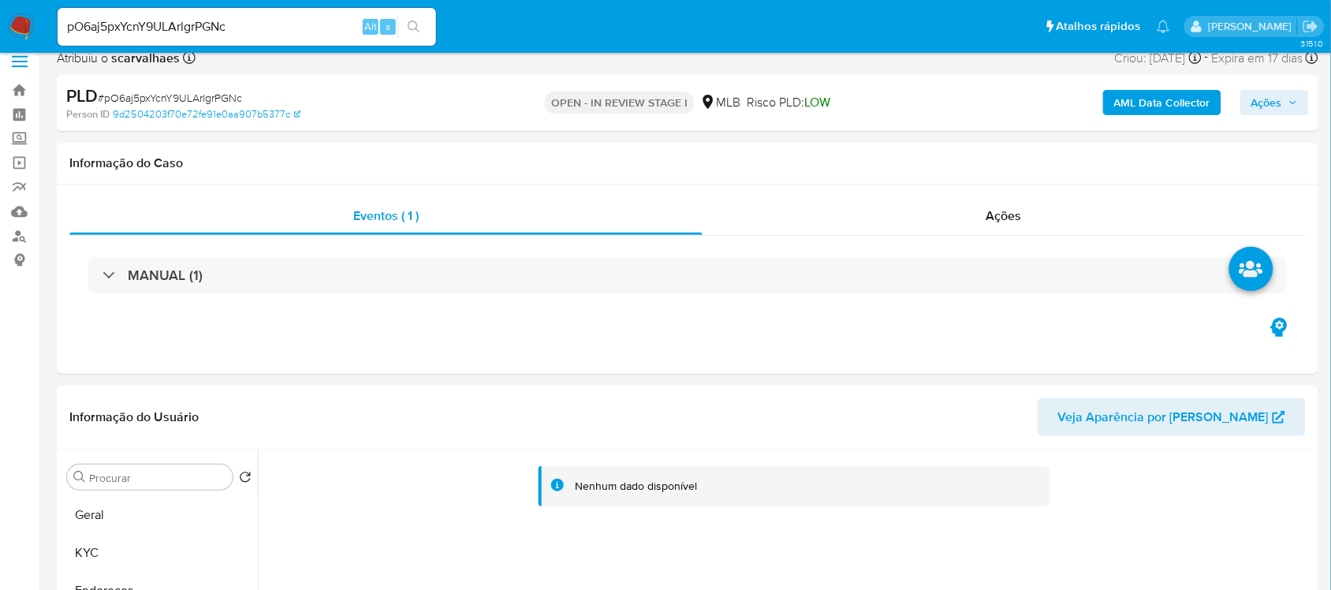
scroll to position [0, 0]
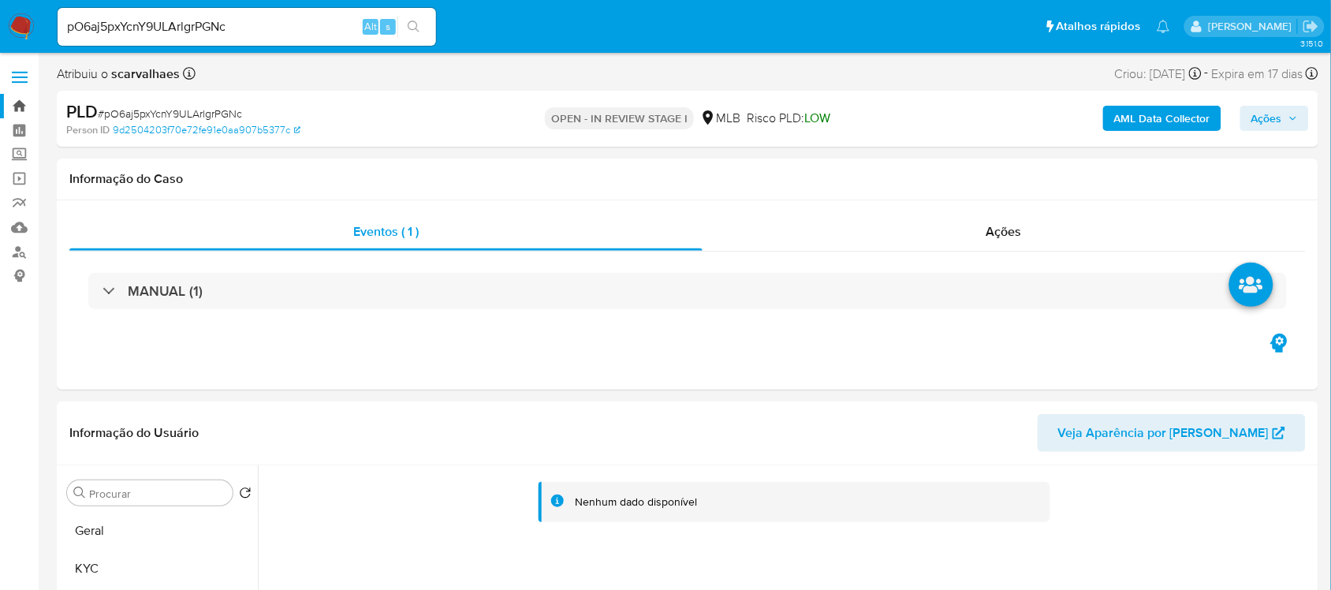
click at [20, 103] on link "Bandeja" at bounding box center [94, 106] width 188 height 24
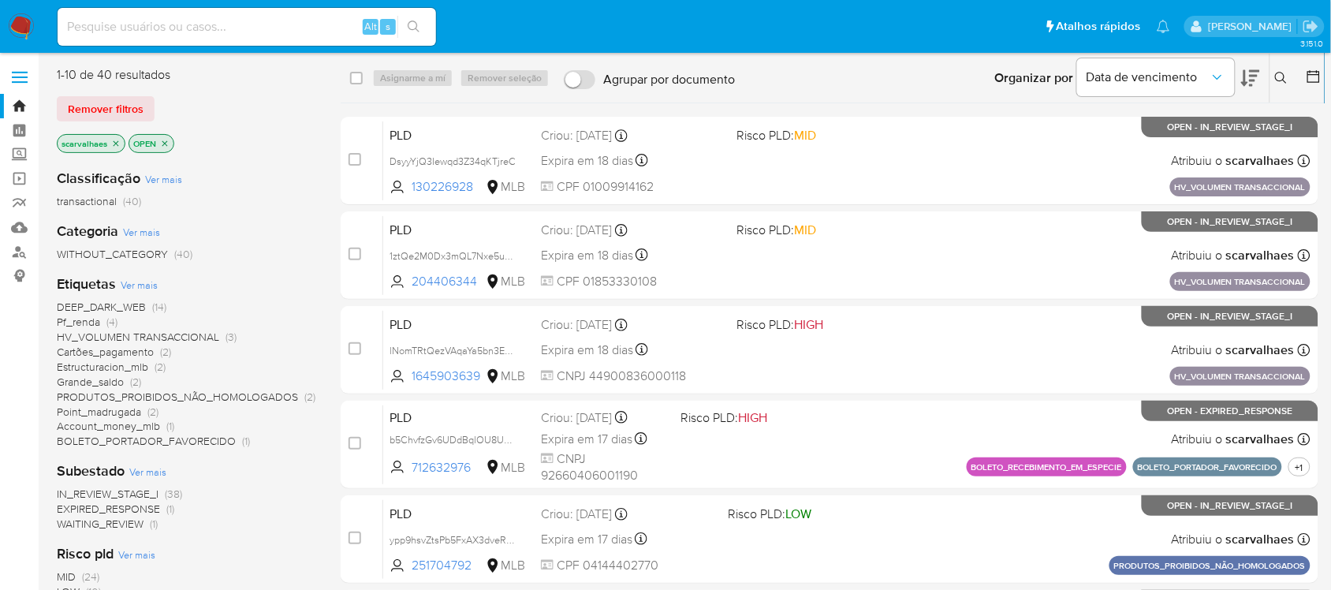
click at [117, 144] on icon "close-filter" at bounding box center [117, 143] width 6 height 6
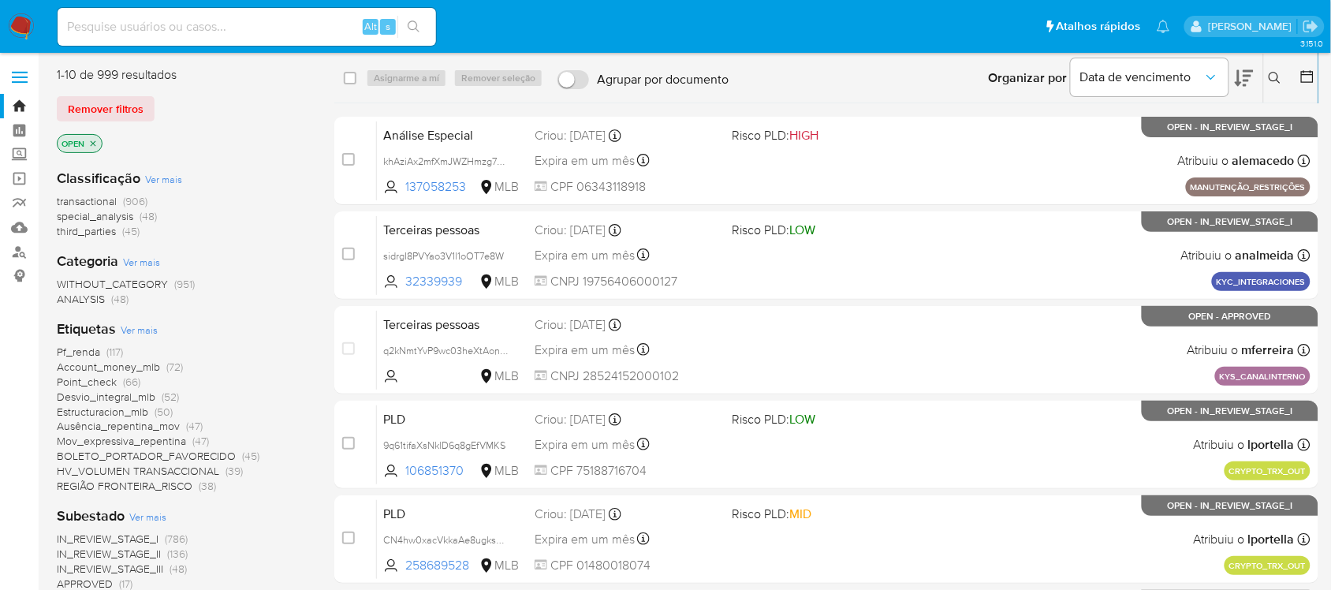
click at [96, 140] on icon "close-filter" at bounding box center [92, 143] width 9 height 9
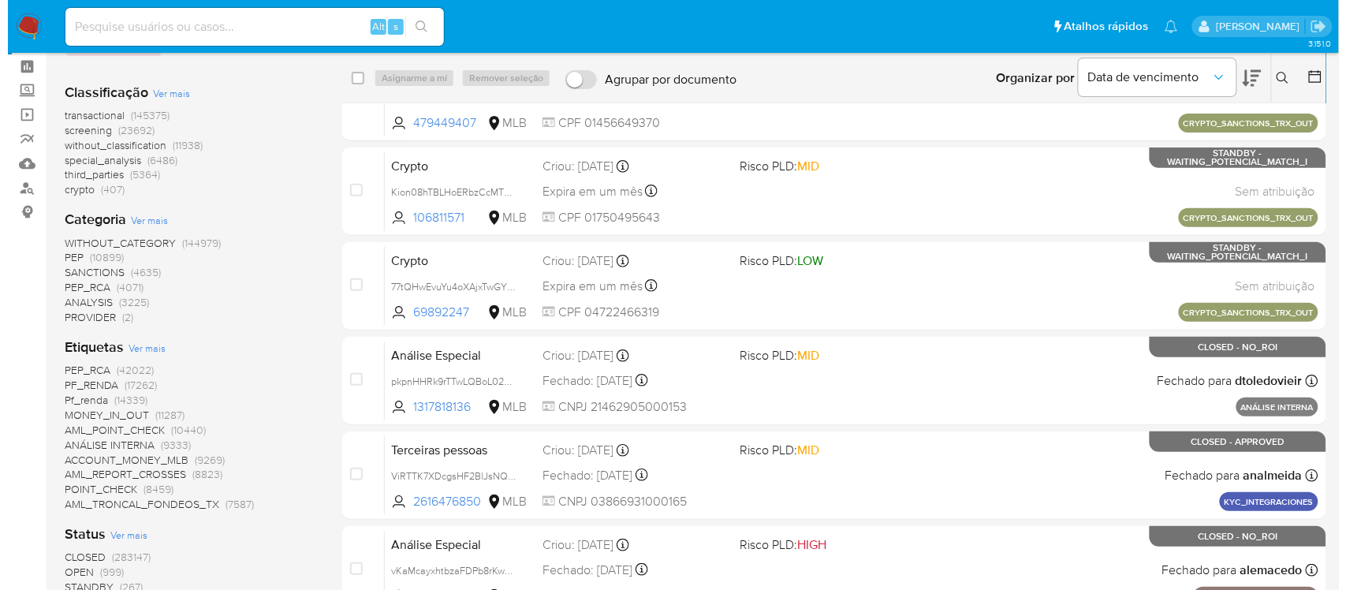
scroll to position [99, 0]
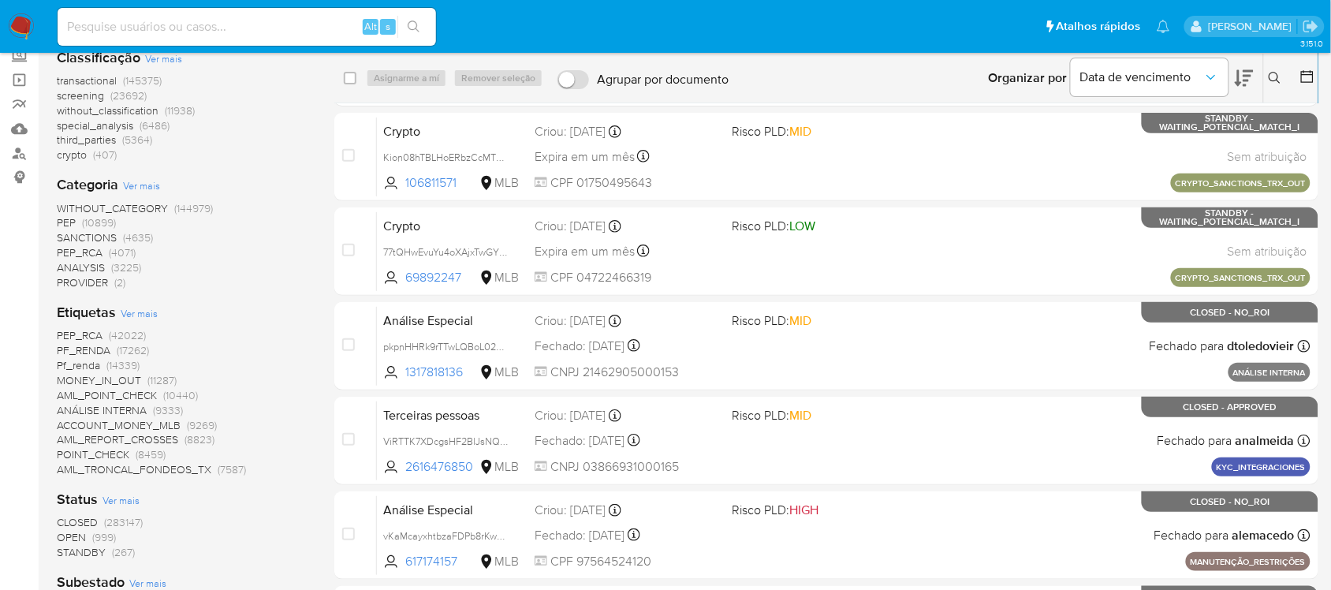
click at [143, 310] on span "Ver mais" at bounding box center [139, 313] width 37 height 14
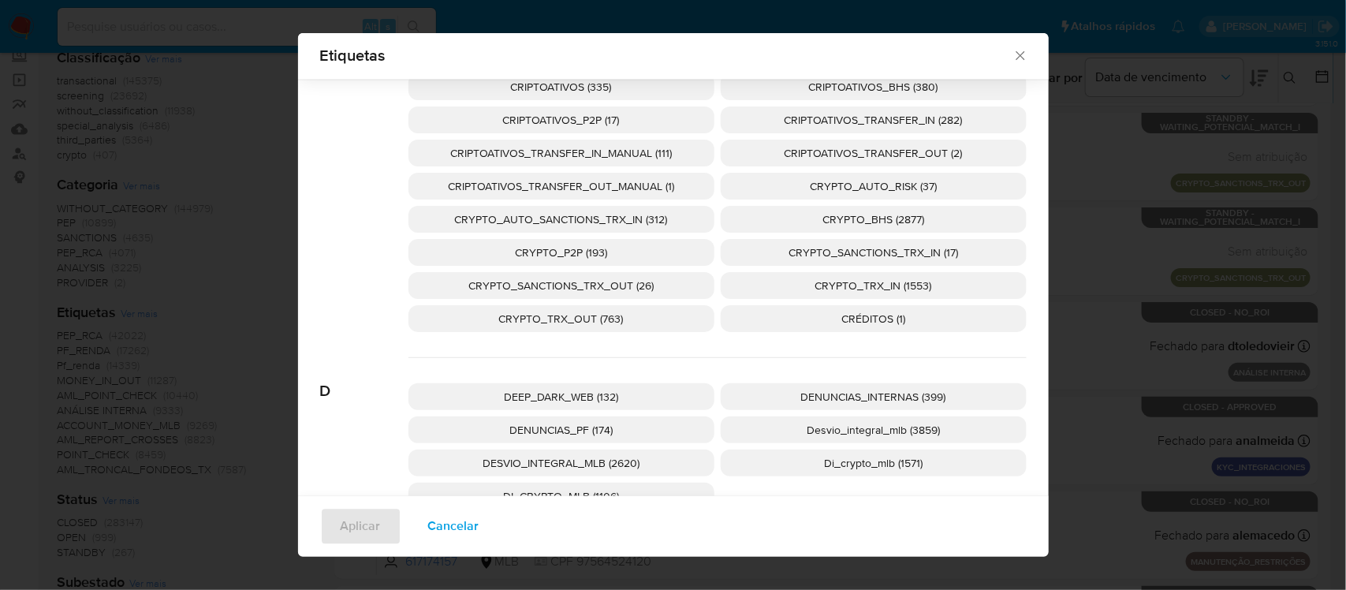
scroll to position [1368, 0]
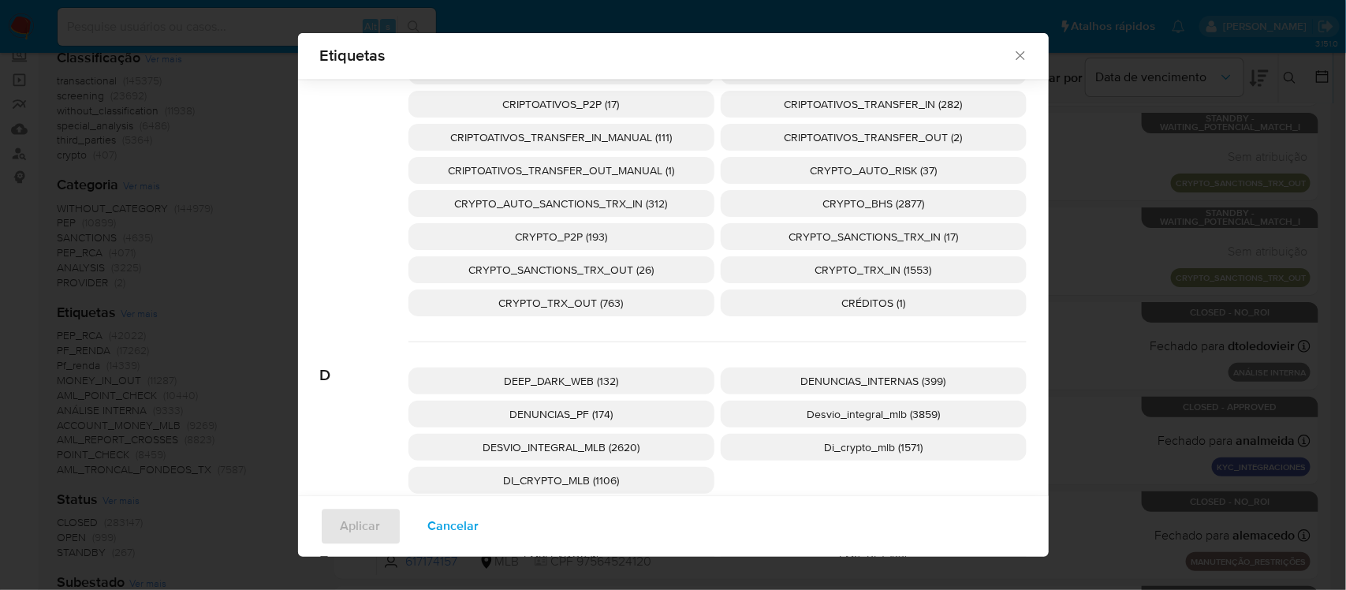
click at [550, 379] on span "DEEP_DARK_WEB (132)" at bounding box center [561, 381] width 114 height 16
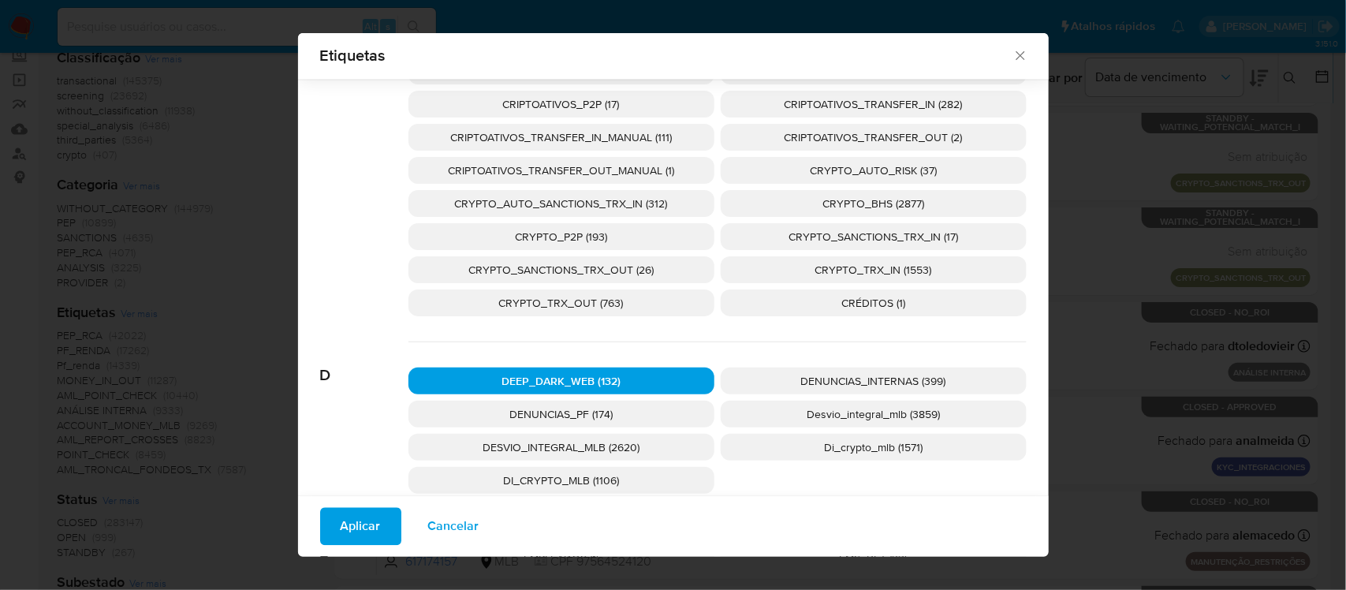
click at [320, 528] on button "Aplicar" at bounding box center [360, 527] width 81 height 38
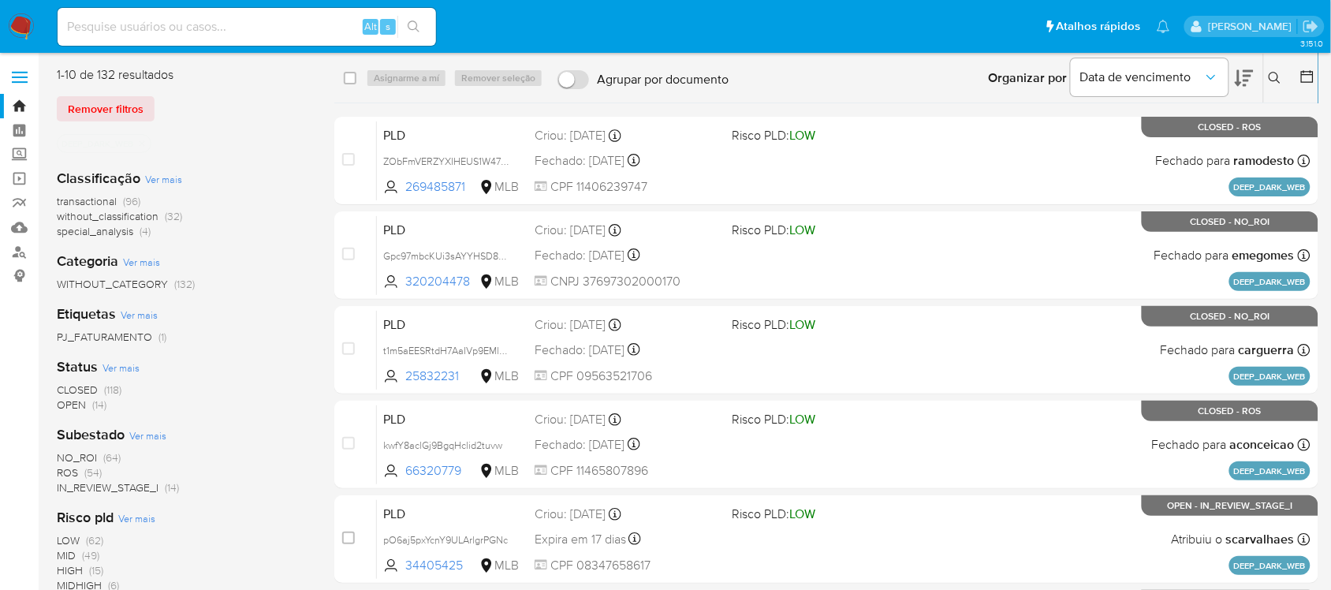
click at [99, 392] on span "CLOSED (118)" at bounding box center [89, 389] width 65 height 15
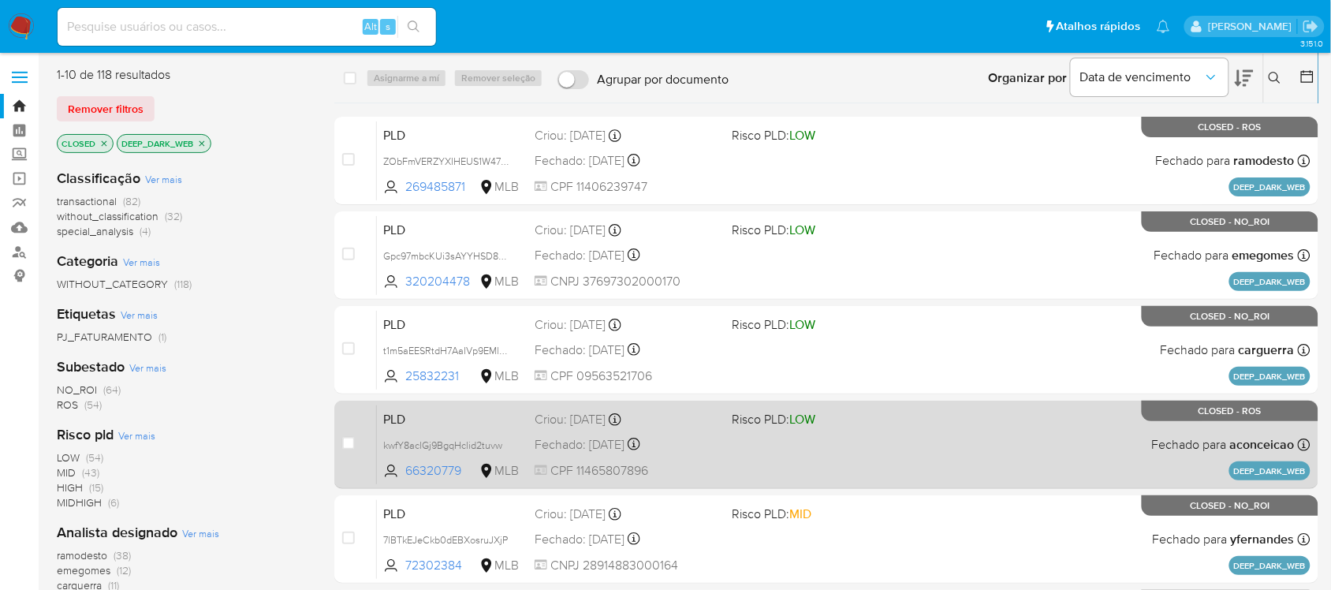
click at [774, 460] on div "PLD kwfY8aclGj9BgqHclid2tuvw 66320779 MLB Risco PLD: LOW Criou: 14/07/2025 Crio…" at bounding box center [844, 445] width 934 height 80
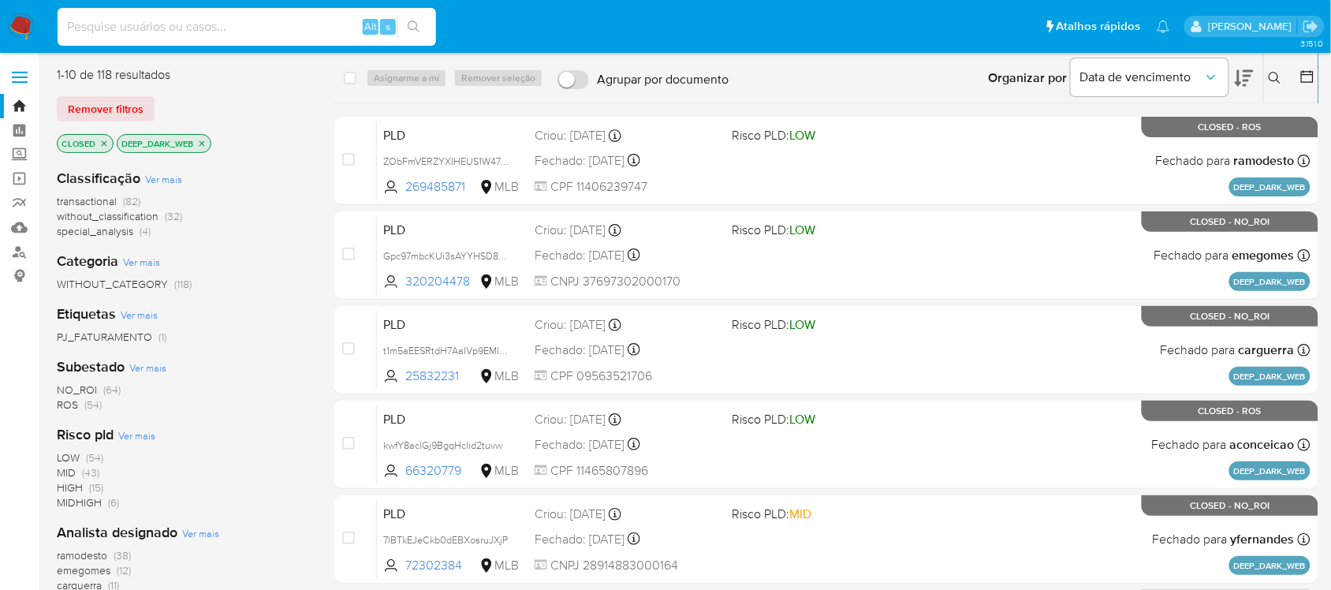
click at [246, 33] on input at bounding box center [247, 27] width 378 height 21
paste input "pO6aj5pxYcnY9ULArlgrPGNc"
type input "pO6aj5pxYcnY9ULArlgrPGNc"
click at [411, 28] on icon "search-icon" at bounding box center [414, 27] width 12 height 12
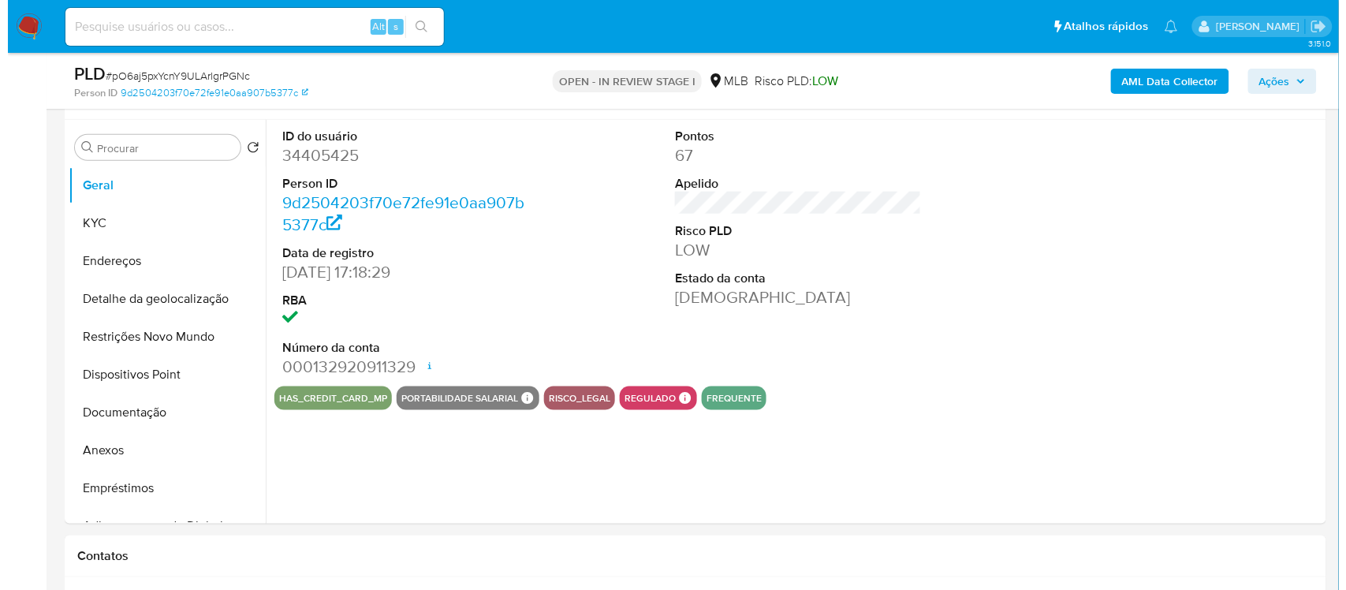
scroll to position [296, 0]
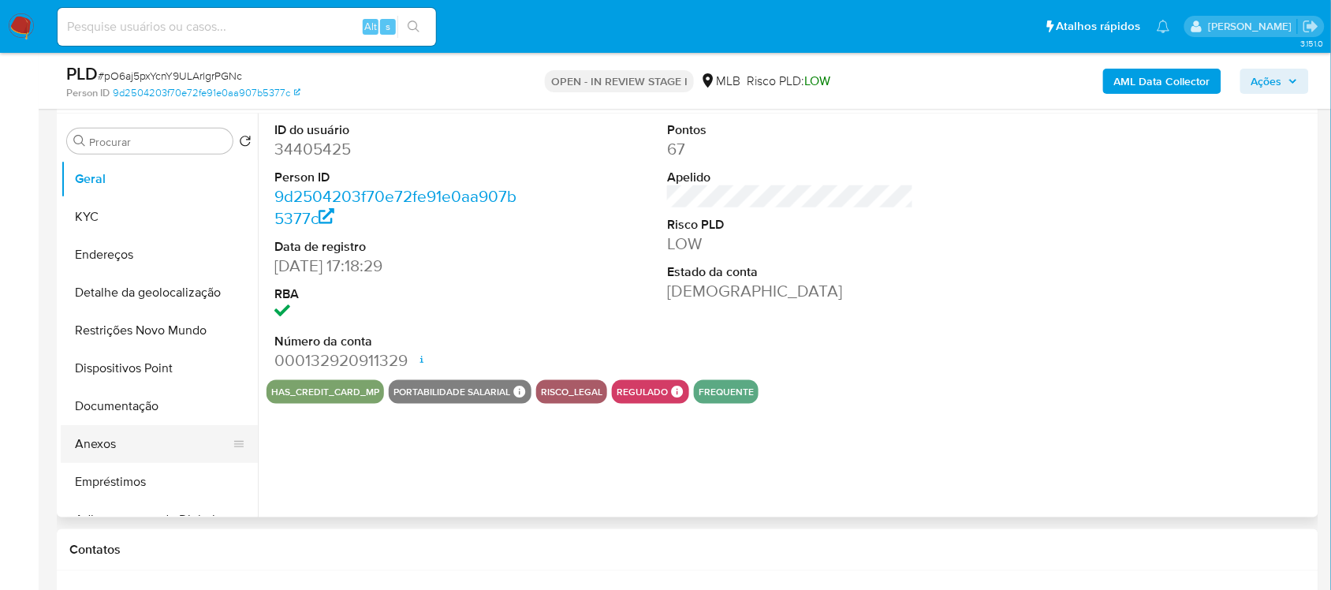
click at [117, 440] on button "Anexos" at bounding box center [153, 444] width 185 height 38
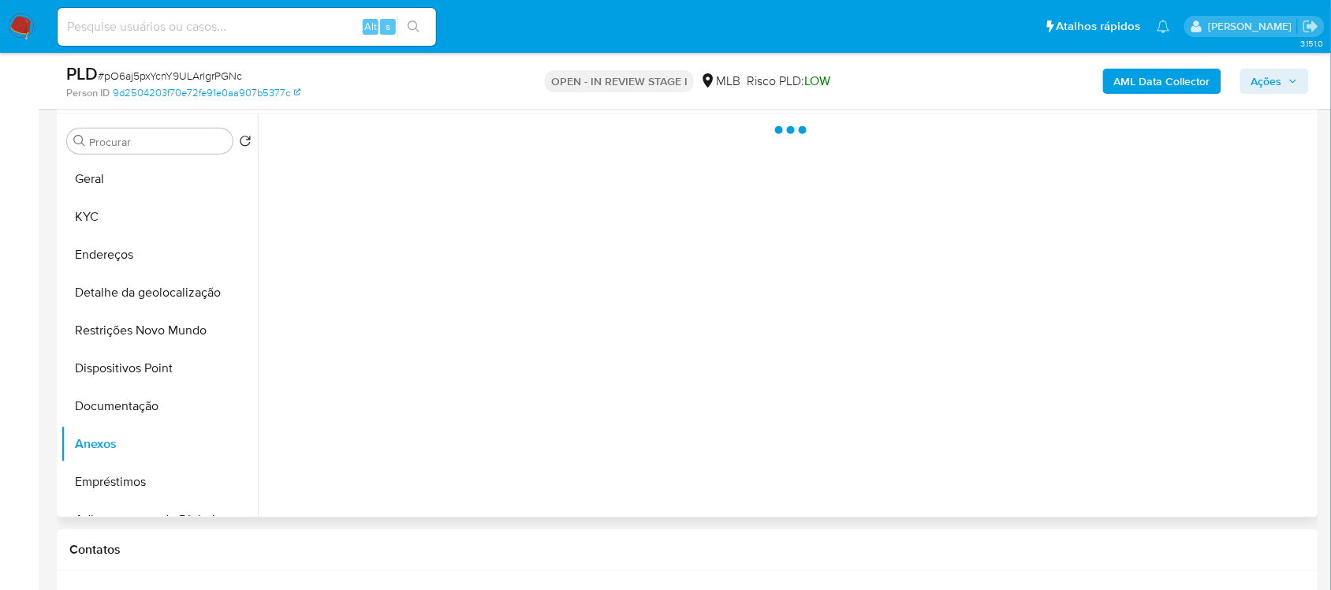
select select "10"
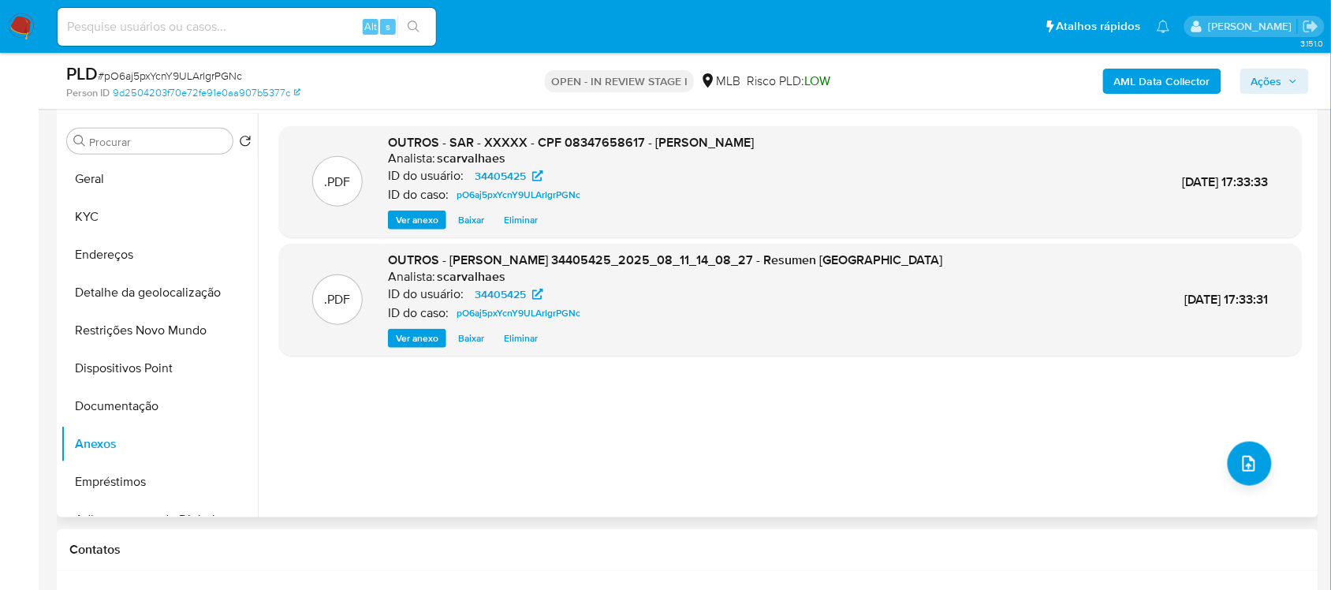
click at [516, 217] on span "Eliminar" at bounding box center [521, 220] width 34 height 16
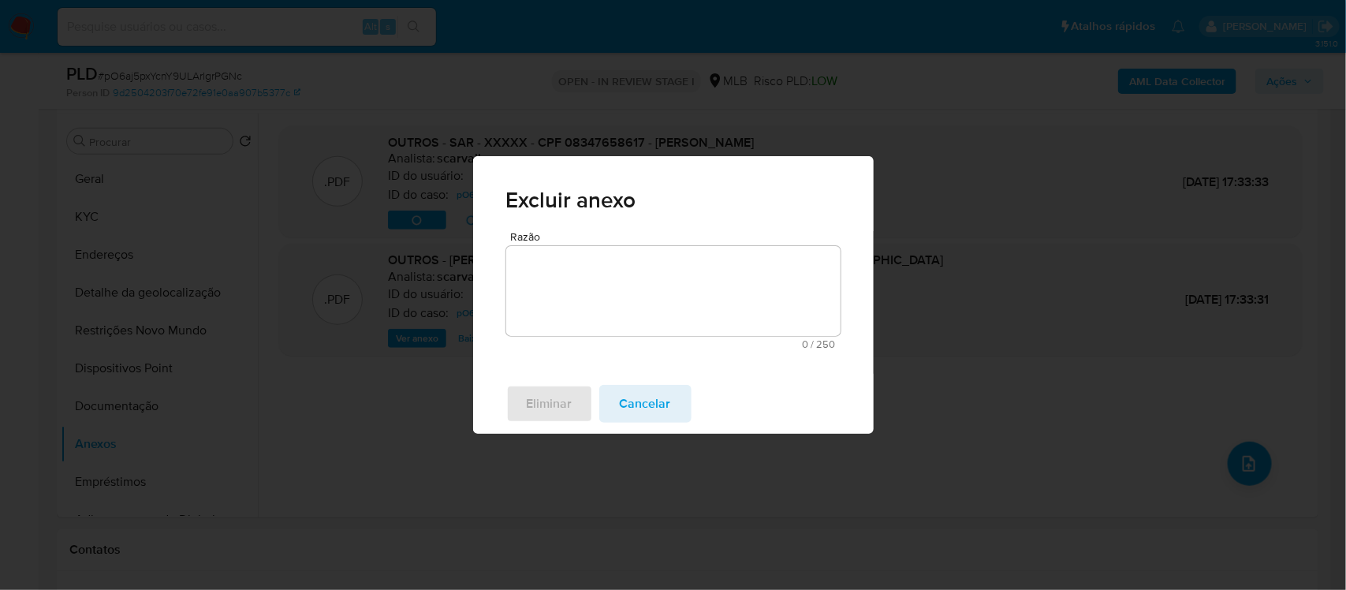
click at [546, 270] on textarea "Razão" at bounding box center [673, 291] width 334 height 90
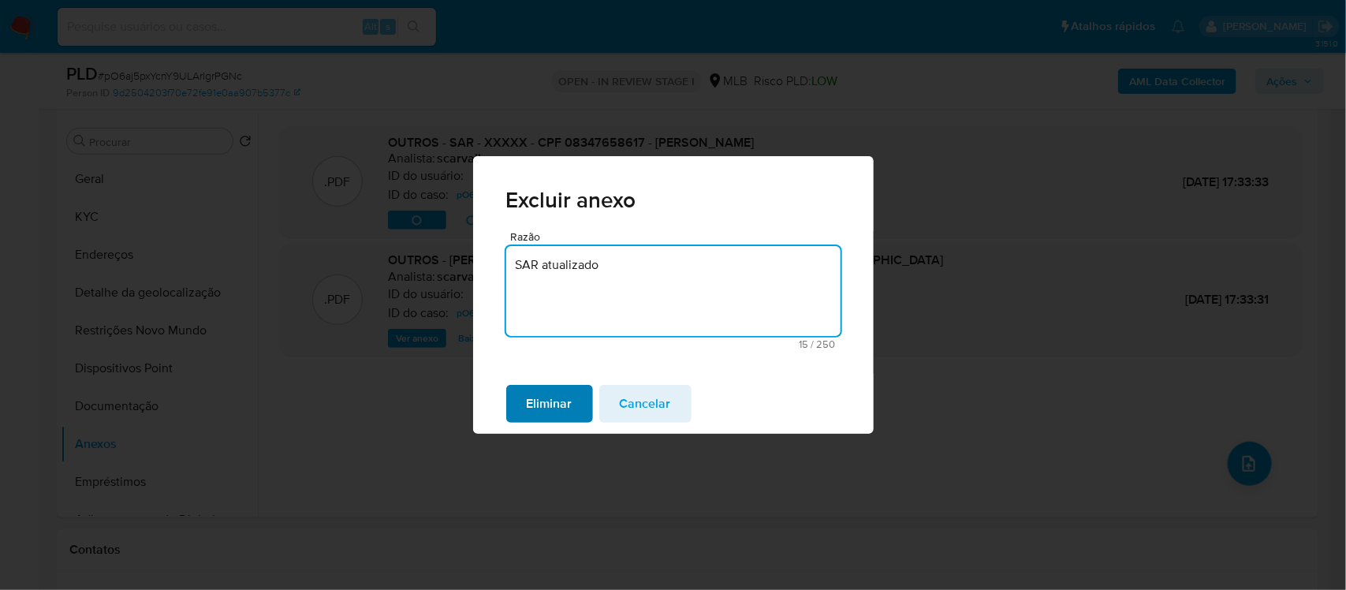
type textarea "SAR atualizado"
click at [560, 403] on span "Eliminar" at bounding box center [550, 403] width 46 height 35
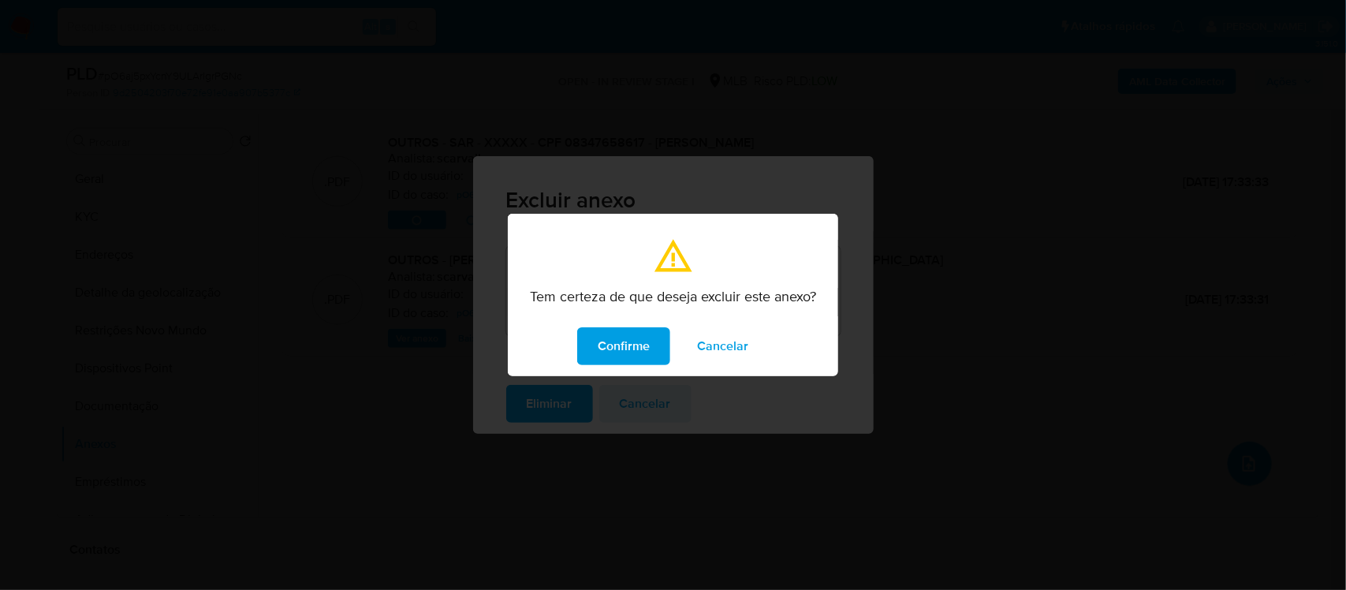
click at [639, 343] on span "Confirme" at bounding box center [624, 346] width 52 height 35
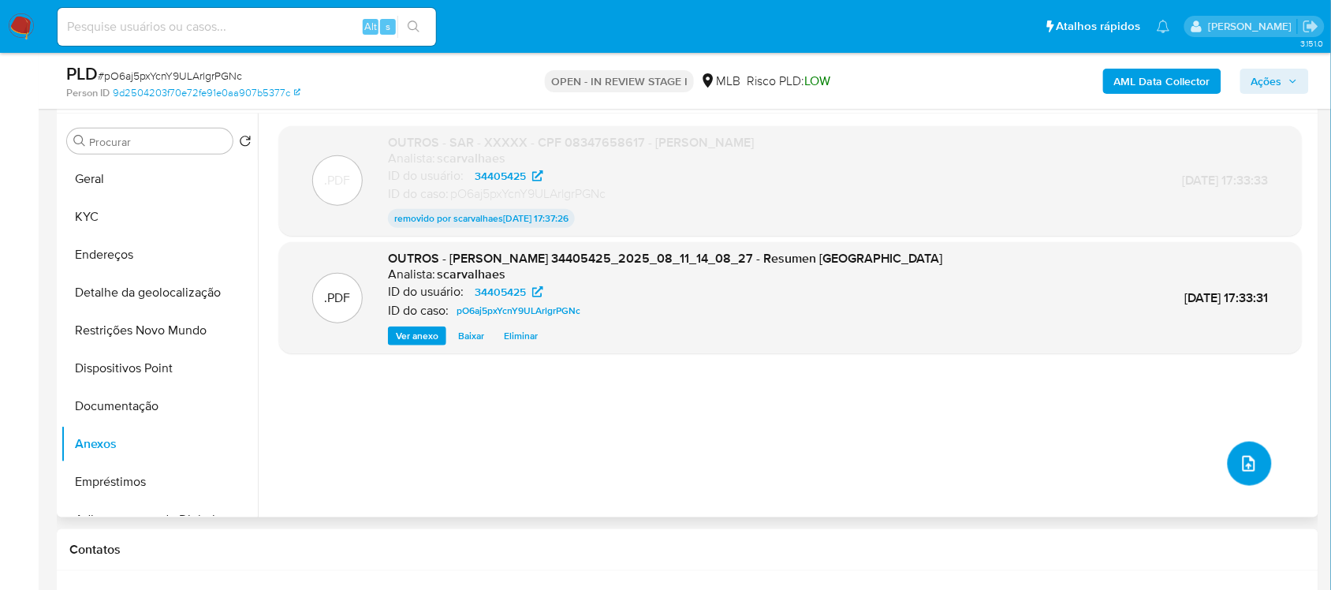
click at [1240, 456] on span "upload-file" at bounding box center [1249, 463] width 19 height 19
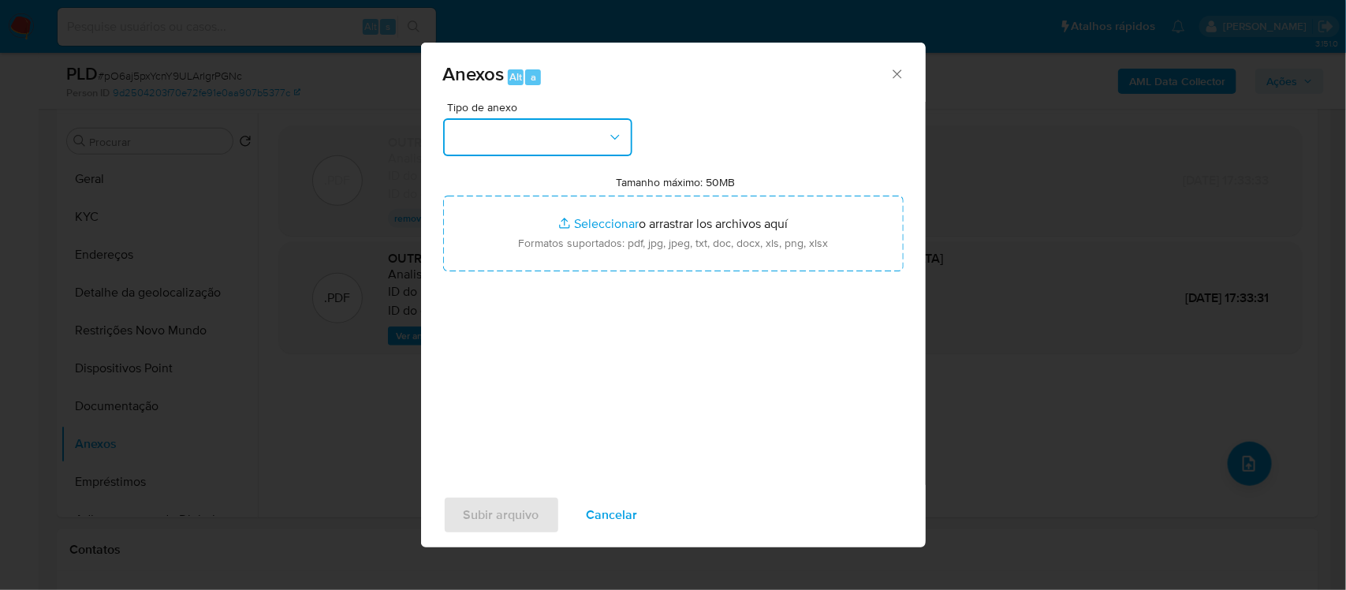
click at [613, 138] on icon "button" at bounding box center [614, 136] width 9 height 5
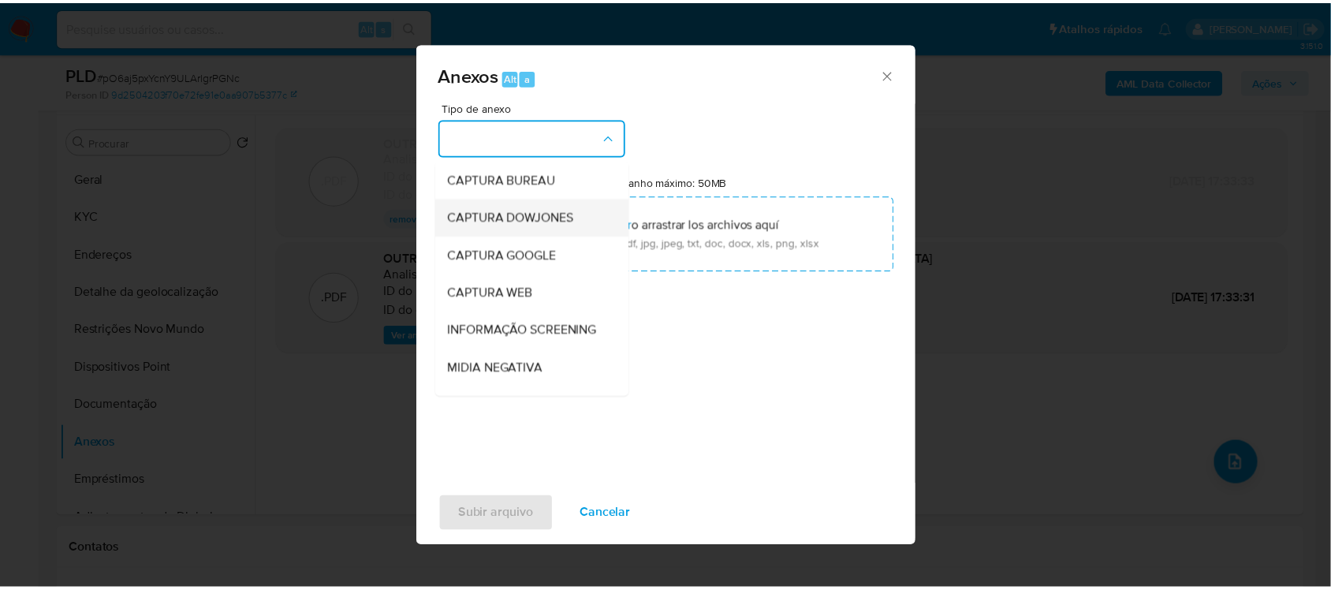
scroll to position [99, 0]
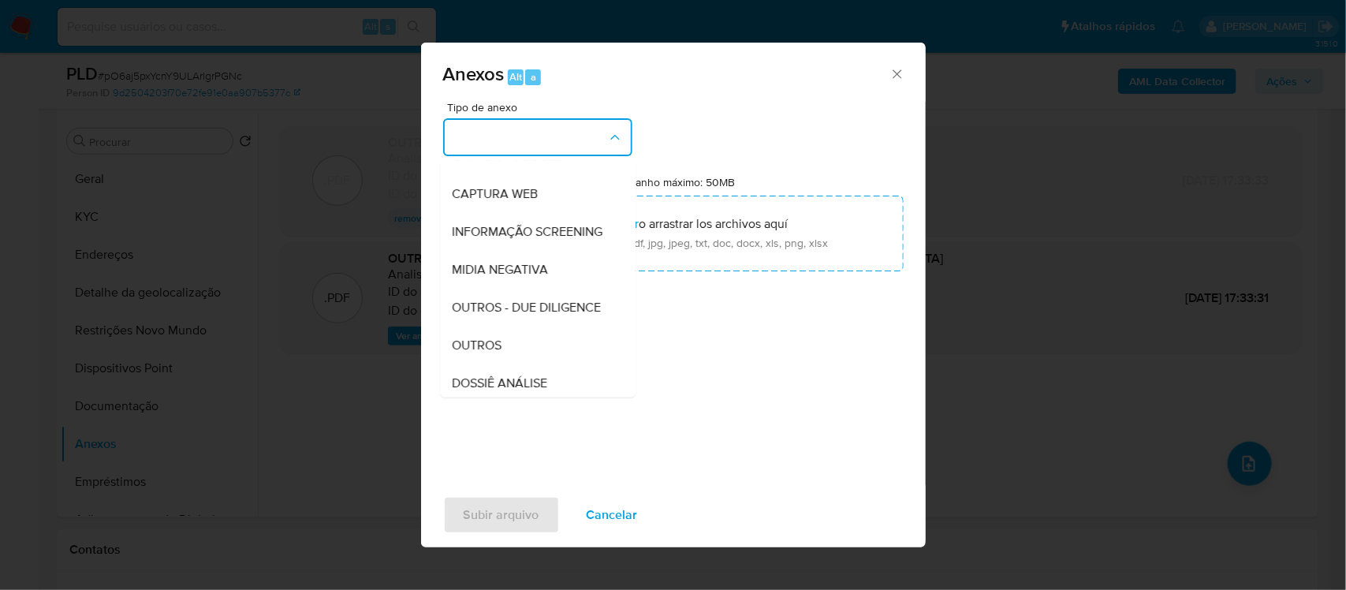
click at [499, 353] on span "OUTROS" at bounding box center [478, 345] width 50 height 16
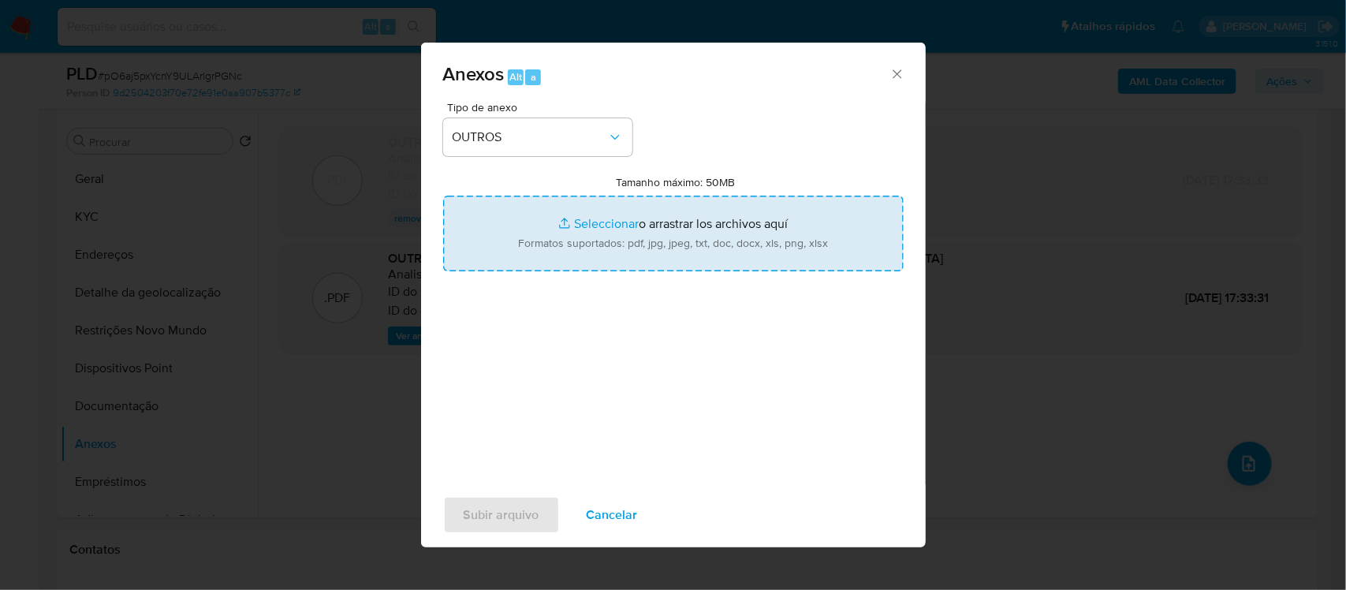
click at [584, 226] on input "Tamanho máximo: 50MB Seleccionar archivos" at bounding box center [673, 234] width 460 height 76
type input "C:\fakepath\SAR - XXXXX - CPF 08347658617 - RAMON MOREIRA DA SILVA (1).pdf"
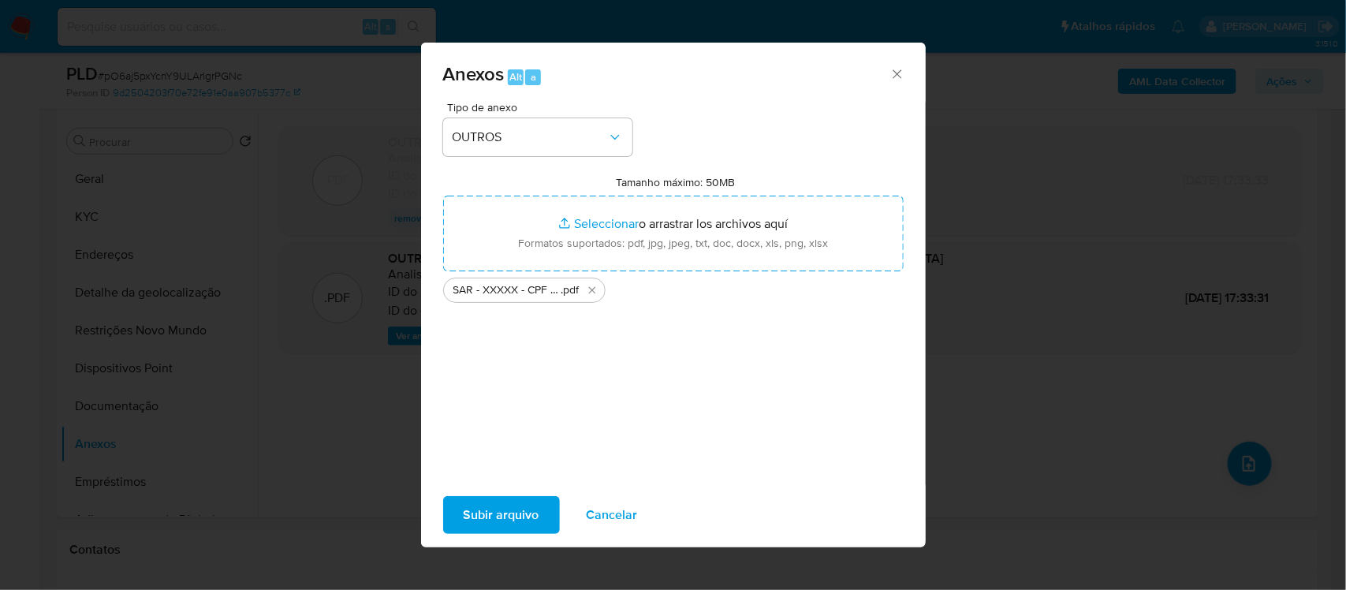
click at [473, 509] on span "Subir arquivo" at bounding box center [502, 515] width 76 height 35
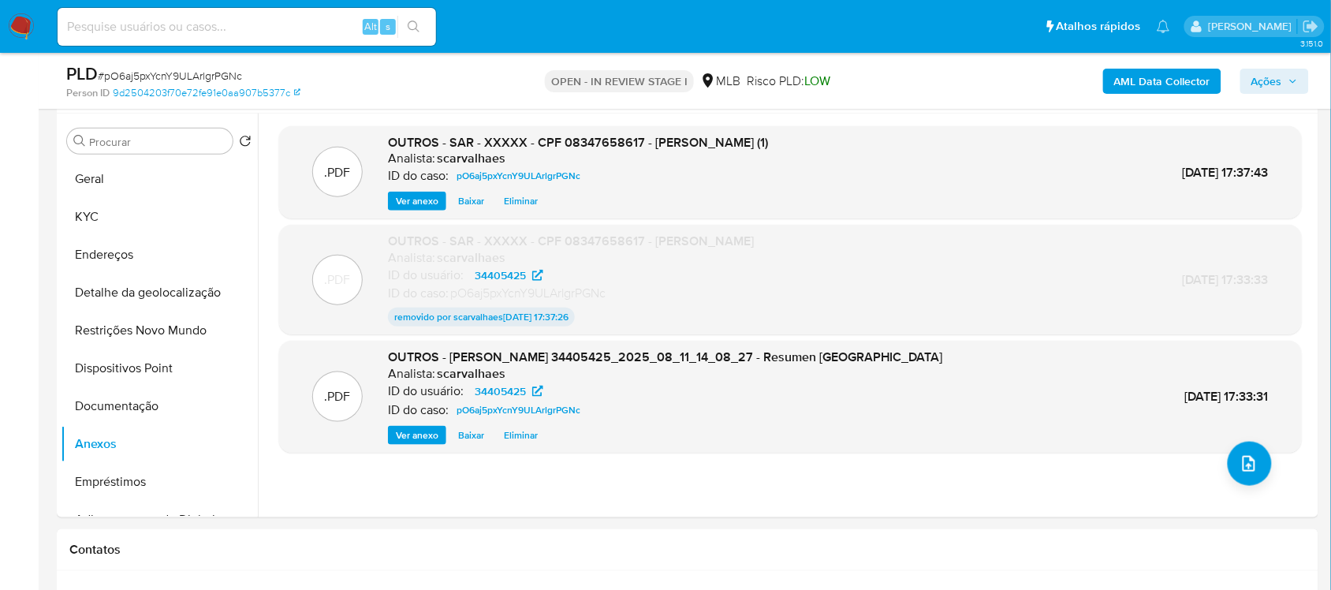
click at [1266, 80] on span "Ações" at bounding box center [1266, 81] width 31 height 25
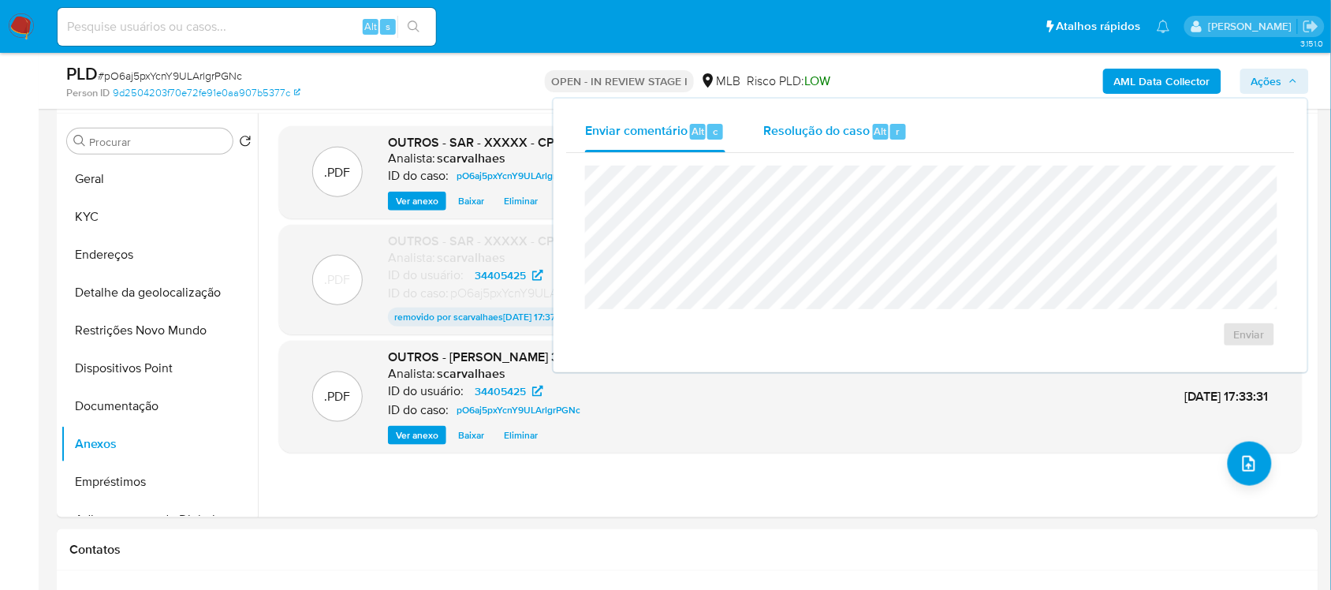
click at [814, 132] on span "Resolução do caso" at bounding box center [816, 130] width 106 height 18
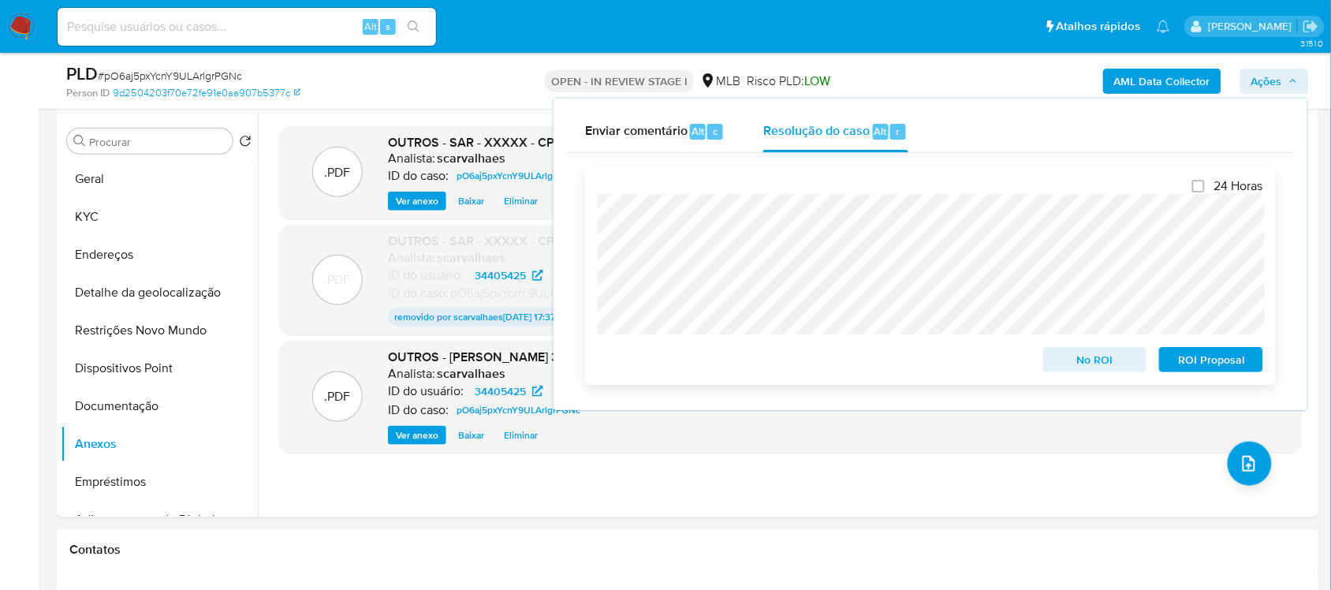
click at [1210, 368] on span "ROI Proposal" at bounding box center [1211, 360] width 82 height 22
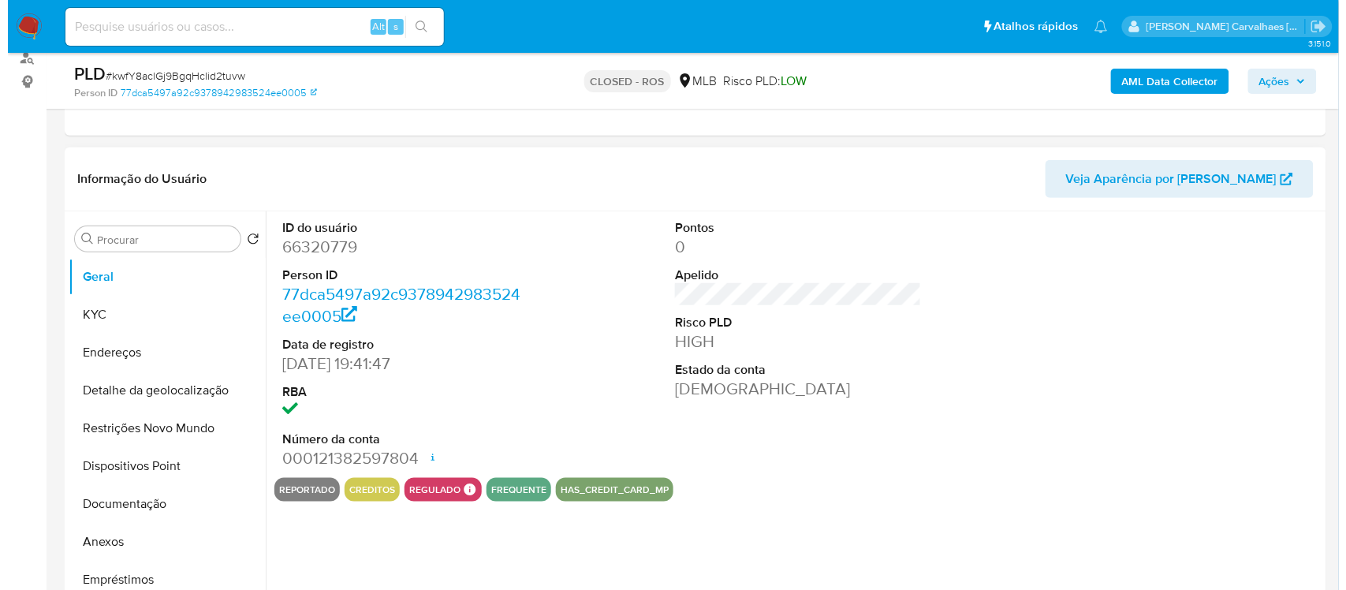
scroll to position [197, 0]
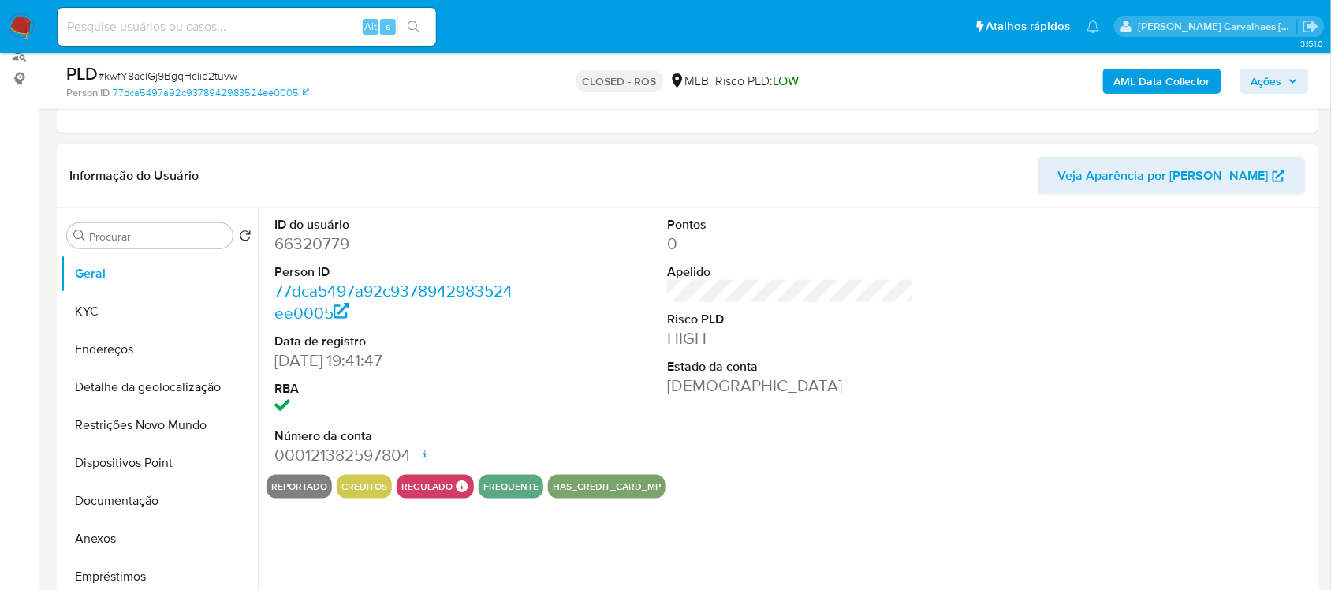
select select "10"
click at [95, 531] on button "Anexos" at bounding box center [153, 539] width 185 height 38
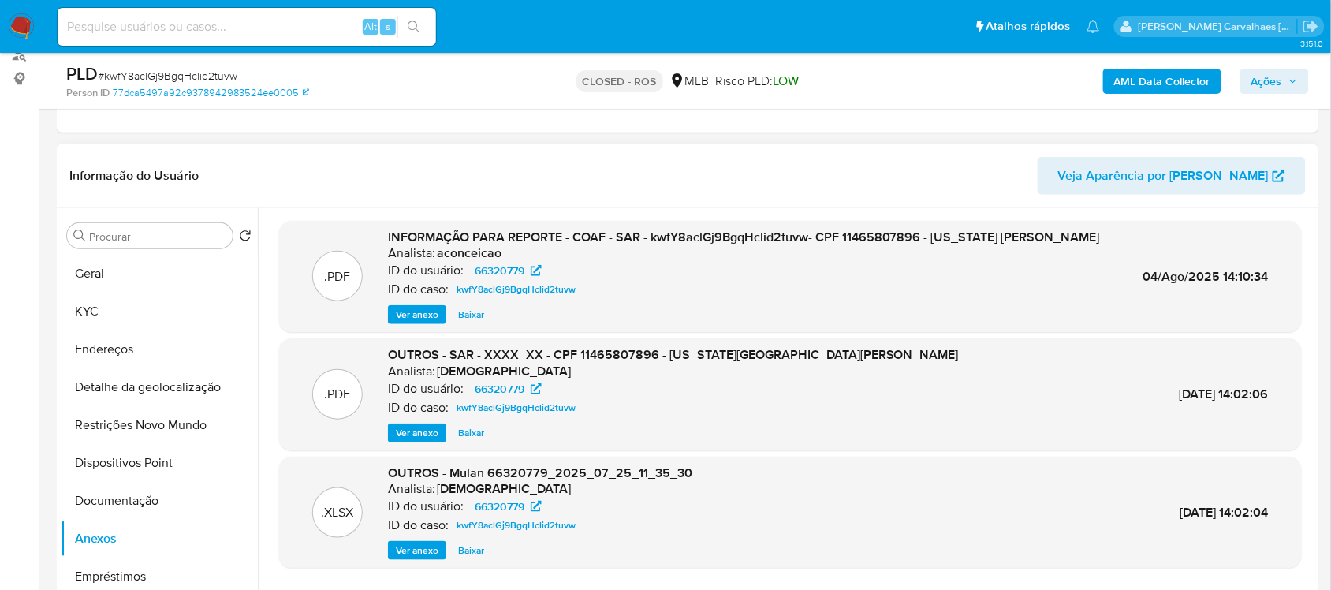
click at [422, 322] on span "Ver anexo" at bounding box center [417, 315] width 43 height 16
click at [419, 324] on div "Ver anexo Ver anexo [GEOGRAPHIC_DATA]" at bounding box center [744, 314] width 712 height 19
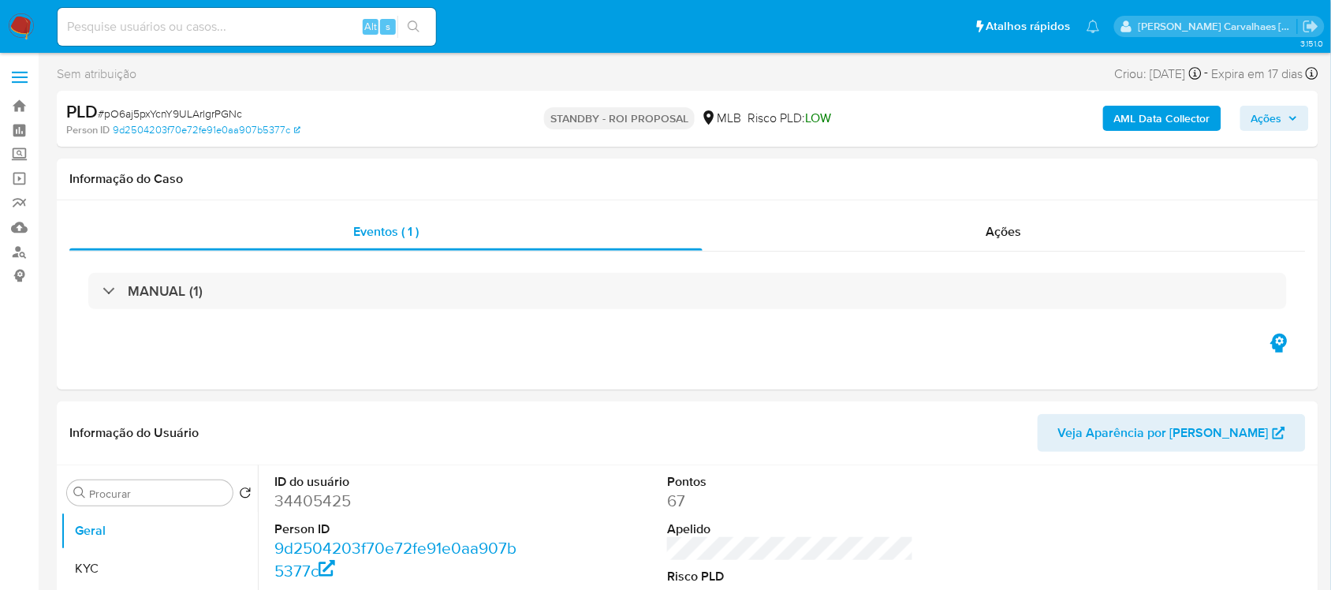
select select "10"
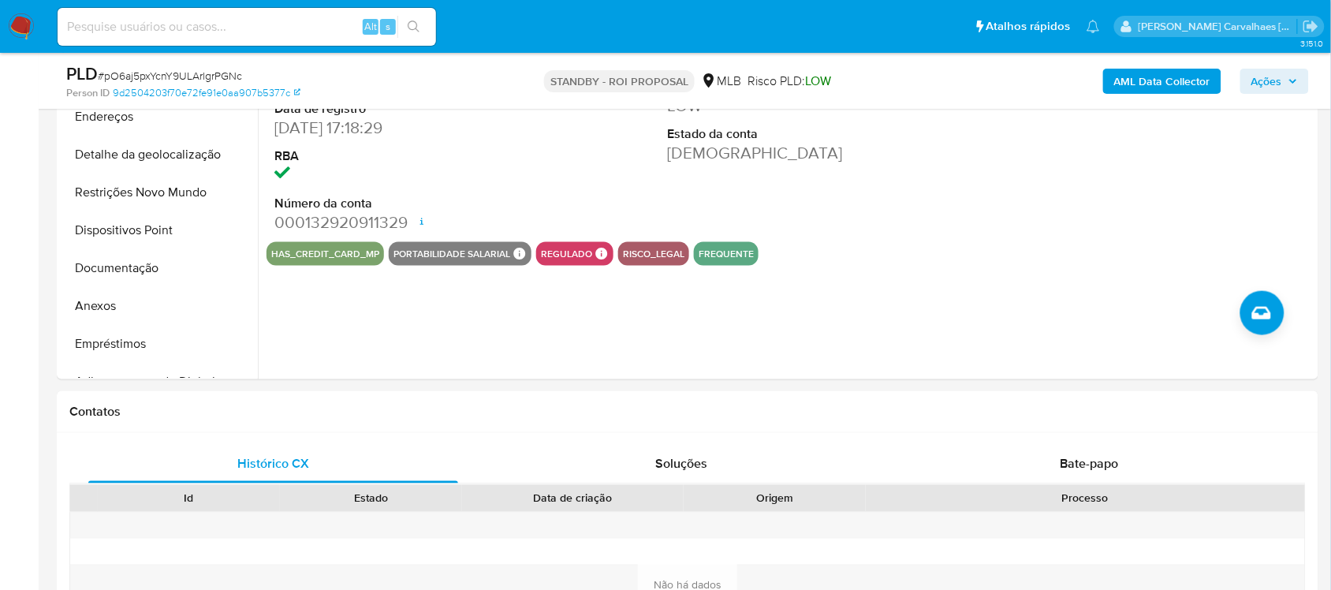
scroll to position [493, 0]
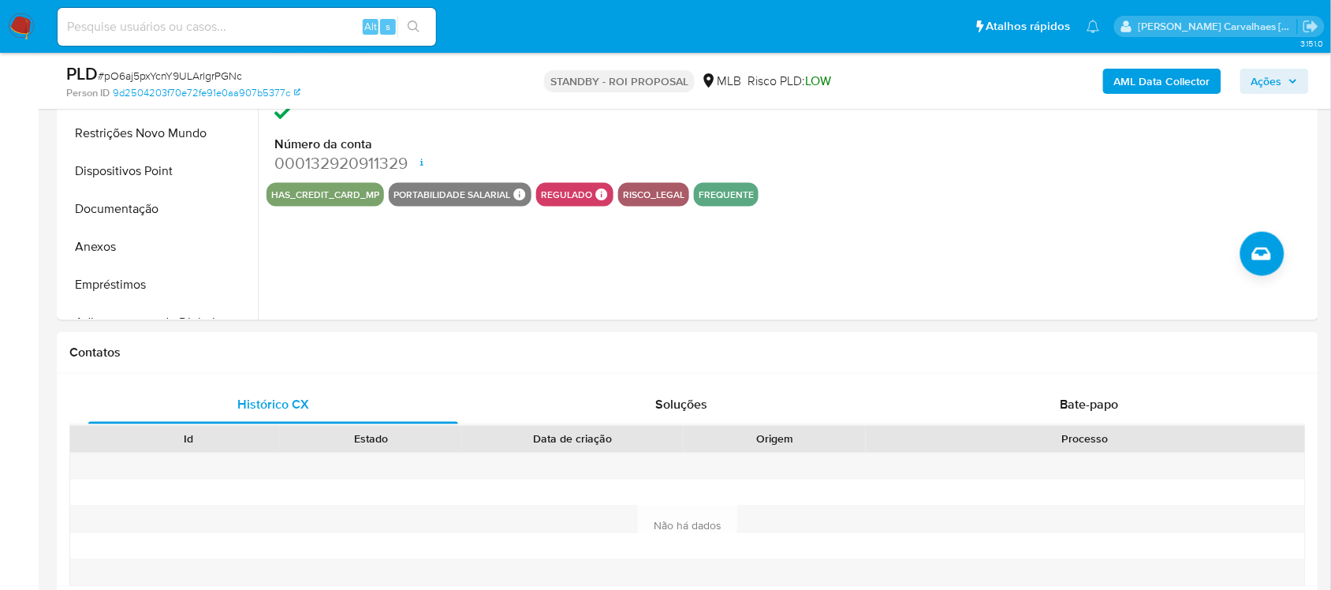
click at [18, 28] on img at bounding box center [21, 26] width 27 height 27
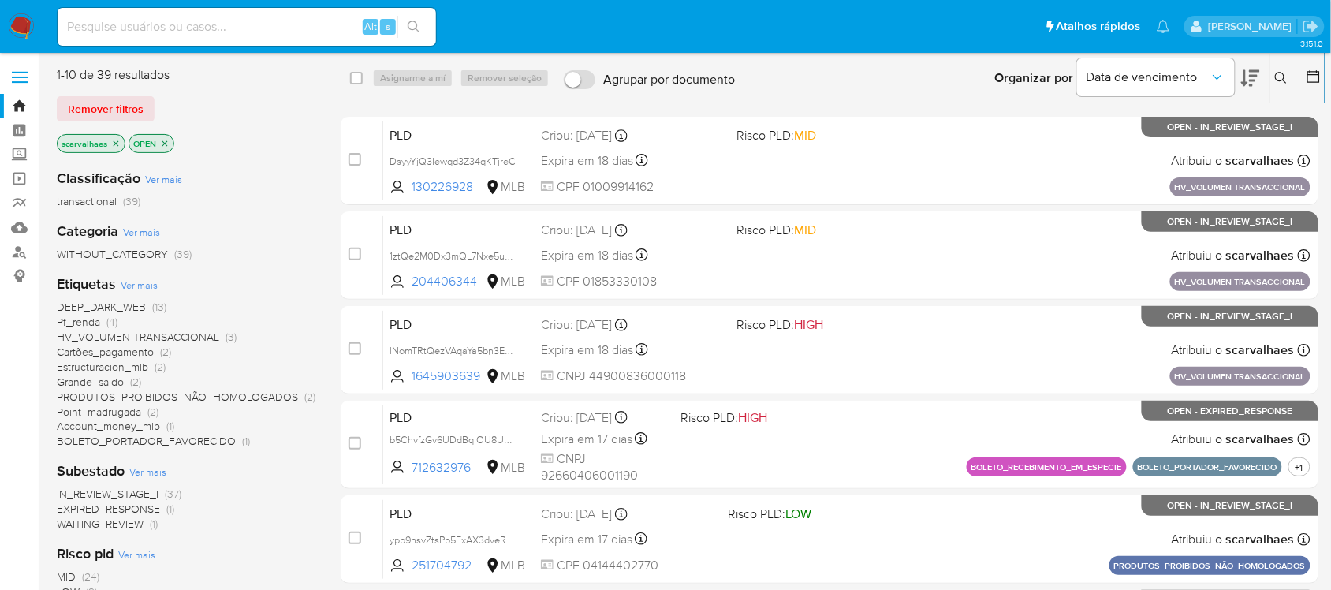
click at [99, 308] on span "DEEP_DARK_WEB" at bounding box center [101, 307] width 89 height 16
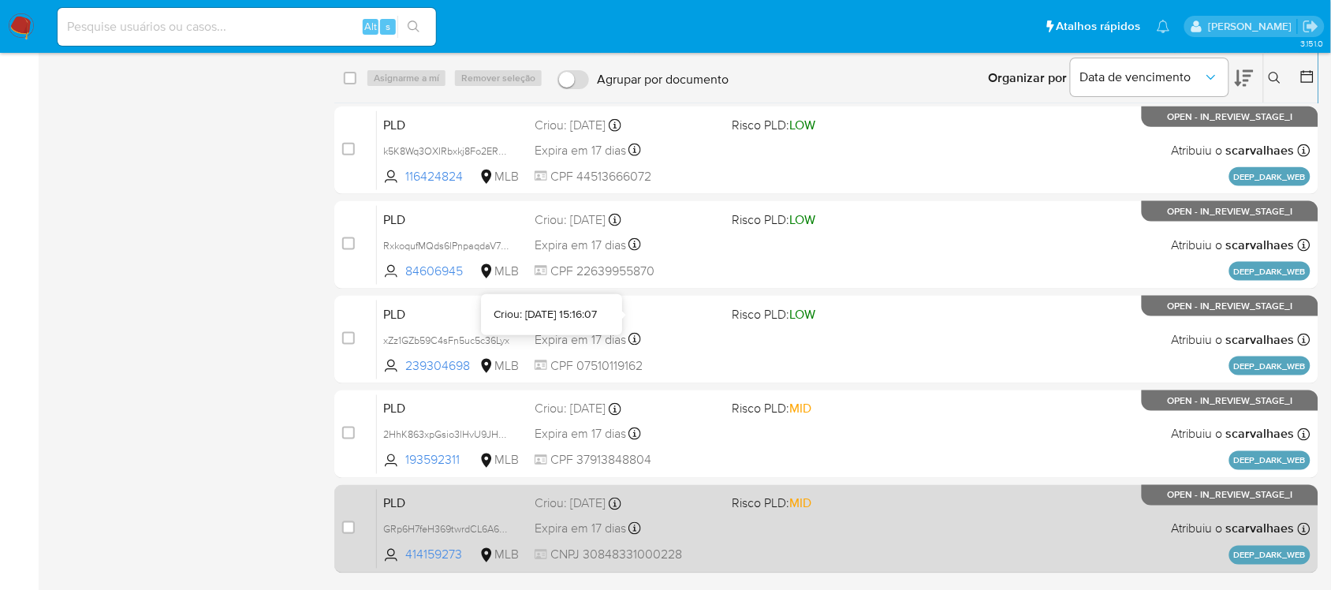
scroll to position [533, 0]
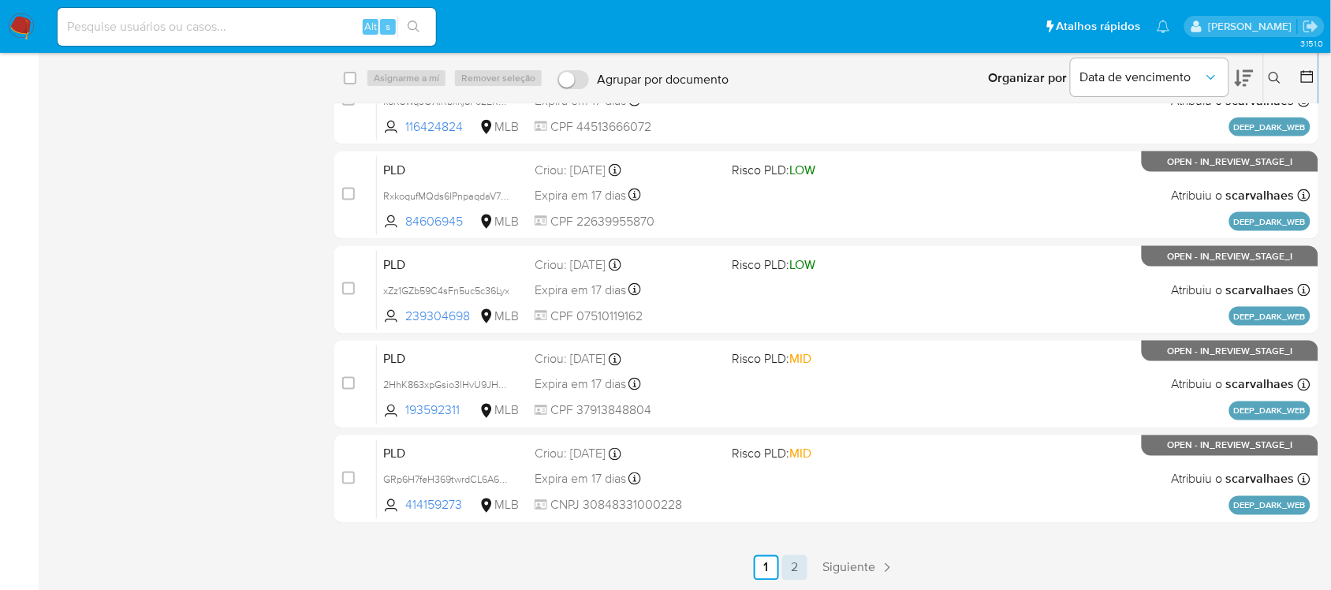
click at [790, 561] on link "2" at bounding box center [794, 567] width 25 height 25
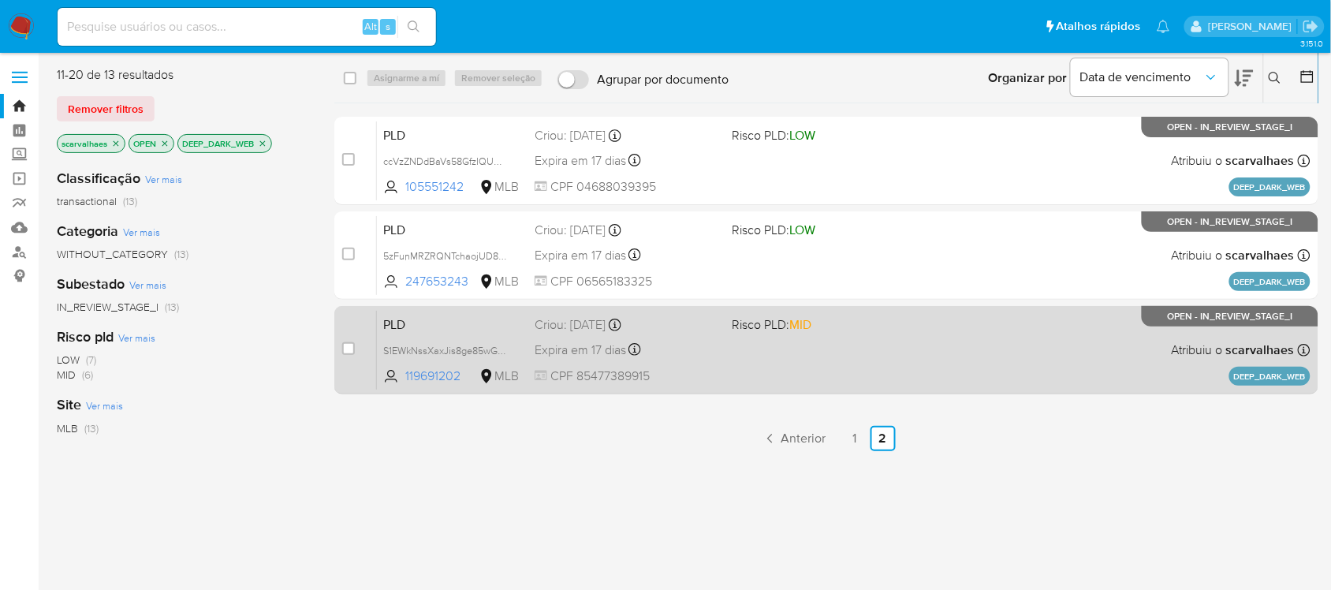
click at [625, 373] on span "CPF 85477389915" at bounding box center [627, 375] width 185 height 17
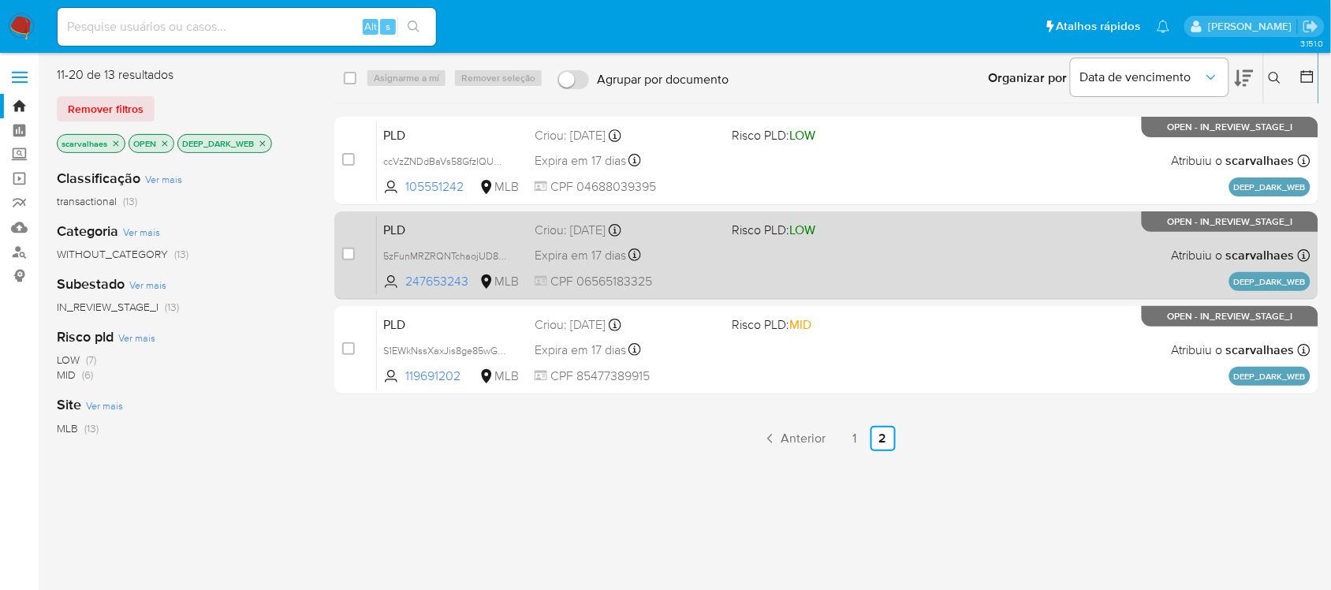
click at [762, 262] on div "PLD 5zFunMRZRQNTchaojUD89iy2 247653243 MLB Risco PLD: LOW Criou: [DATE] Criou: …" at bounding box center [844, 255] width 934 height 80
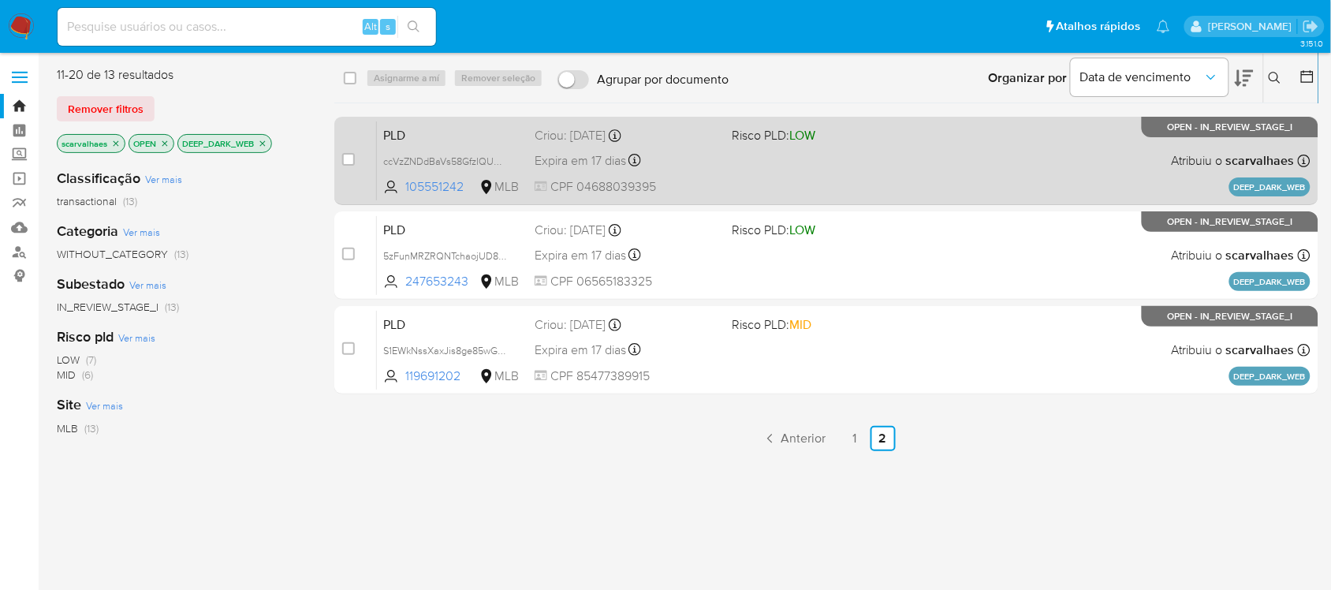
click at [740, 156] on div "PLD ccVzZNDdBaVs58GfzIQUOJ8n 105551242 MLB Risco PLD: LOW Criou: [DATE] Criou: …" at bounding box center [844, 161] width 934 height 80
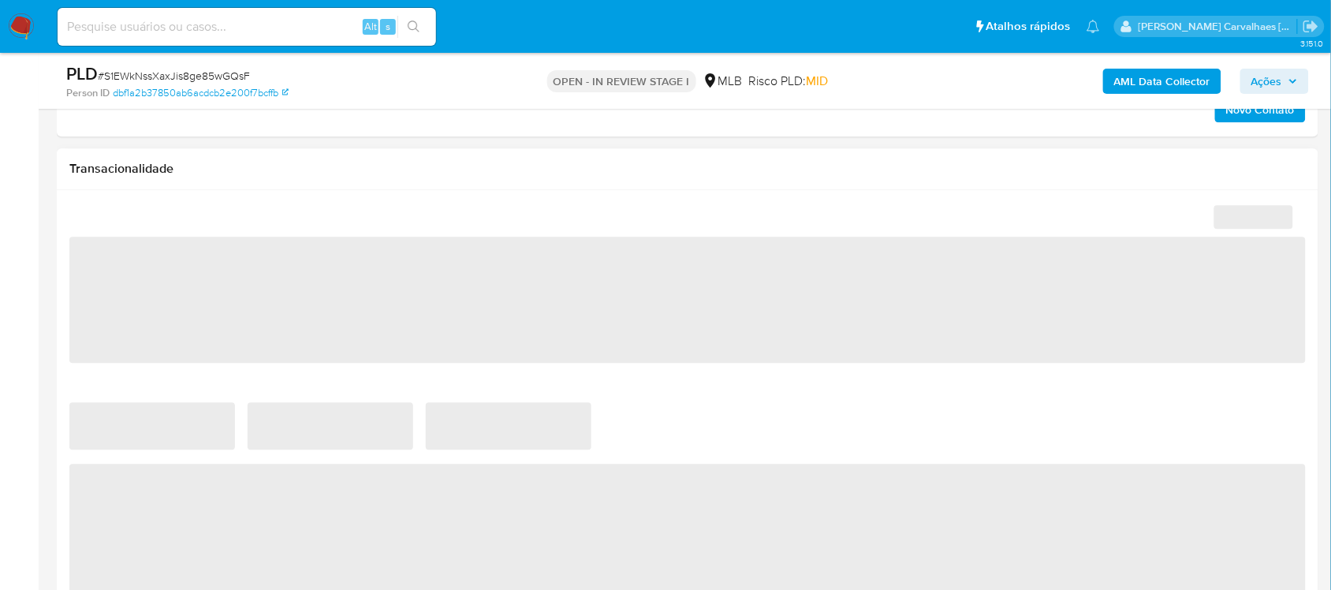
scroll to position [1380, 0]
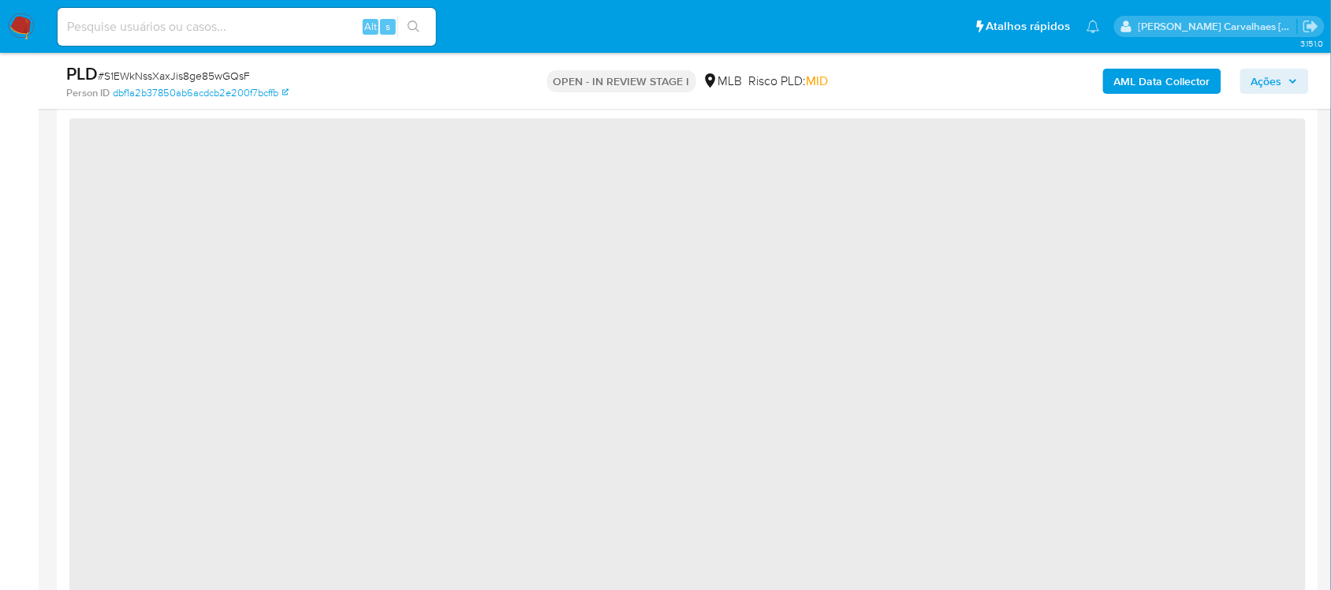
select select "10"
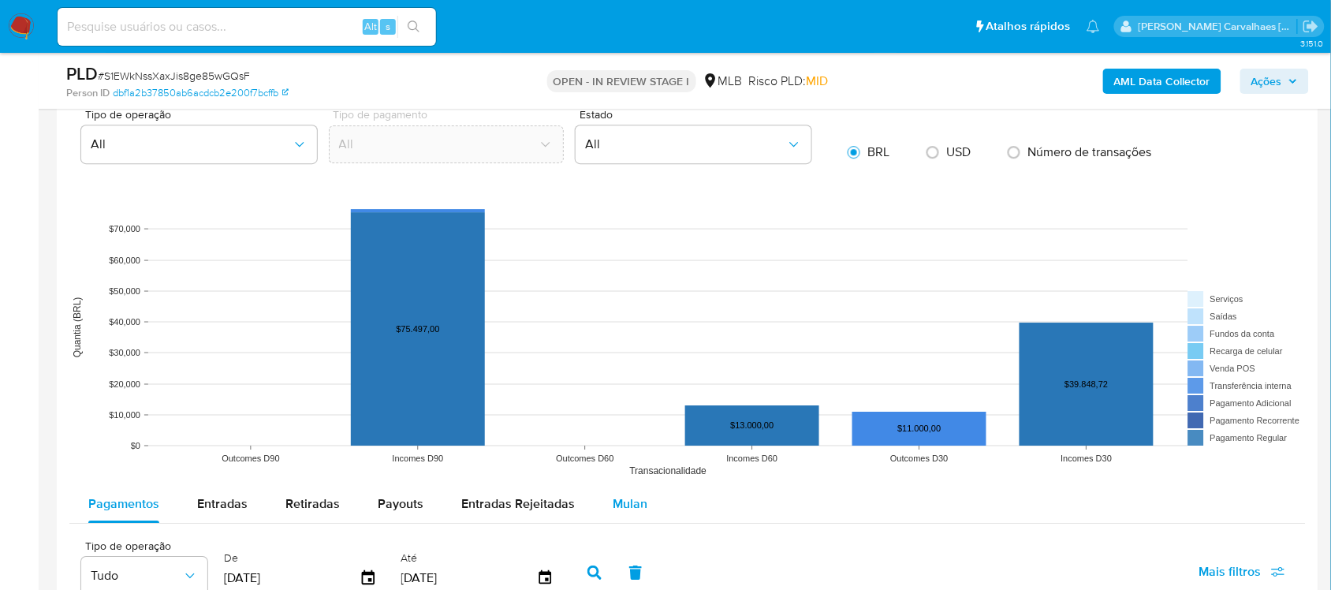
click at [619, 507] on span "Mulan" at bounding box center [630, 503] width 35 height 18
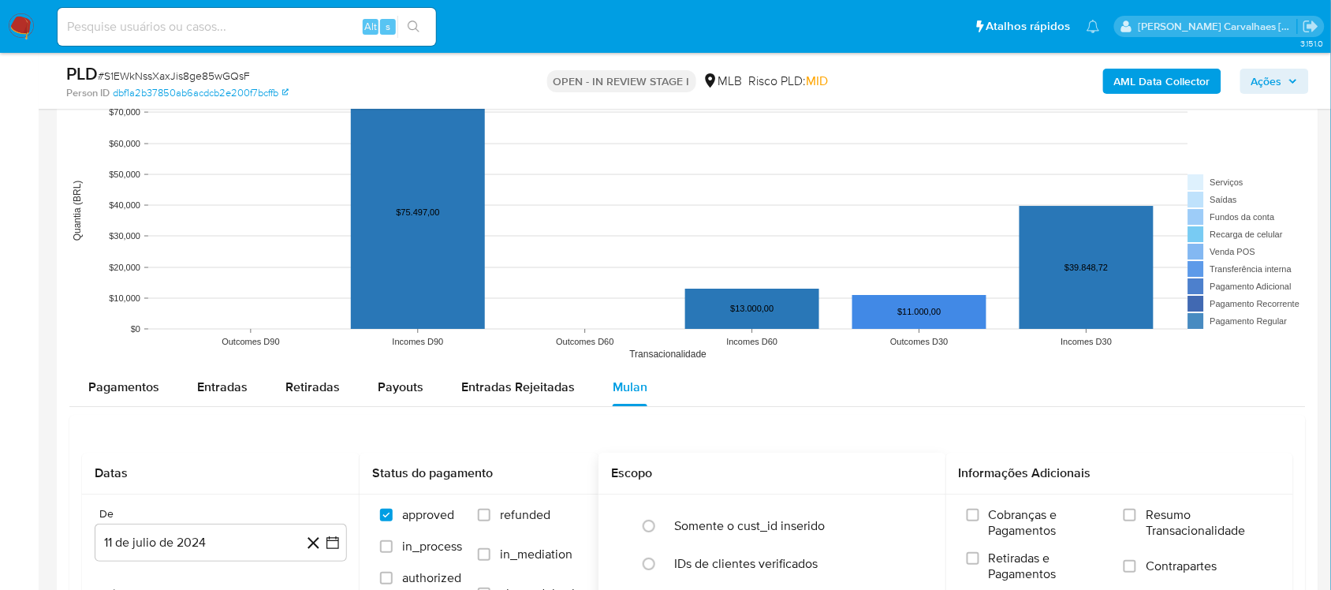
scroll to position [1676, 0]
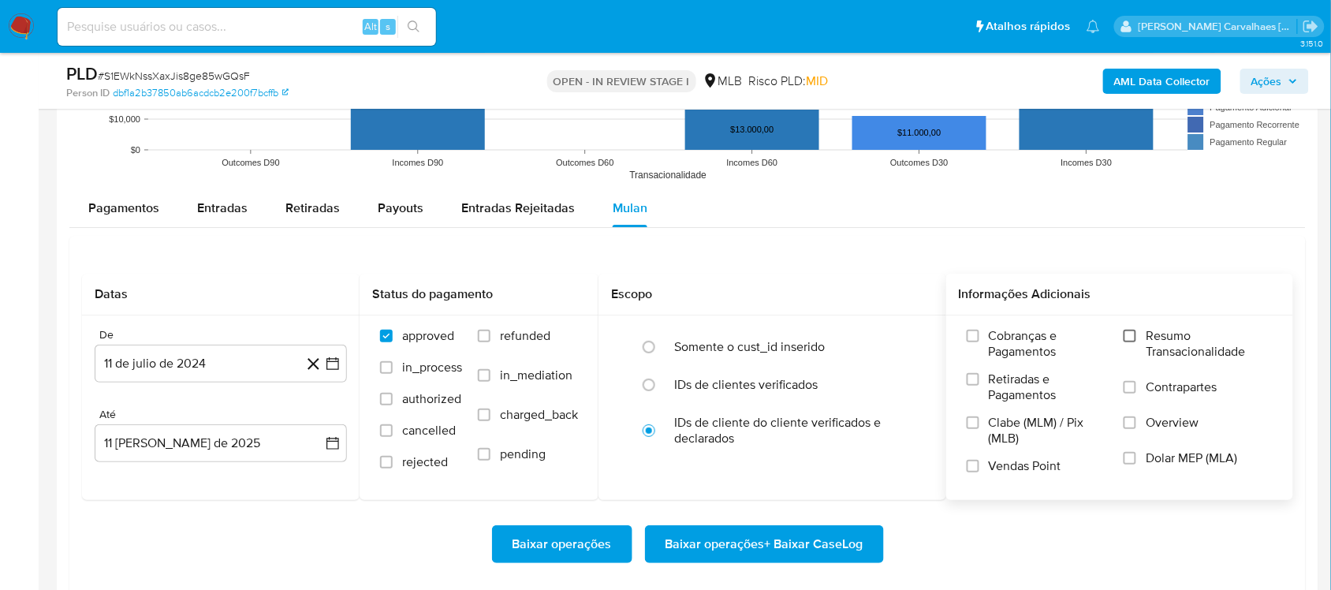
click at [1134, 341] on input "Resumo Transacionalidade" at bounding box center [1130, 336] width 13 height 13
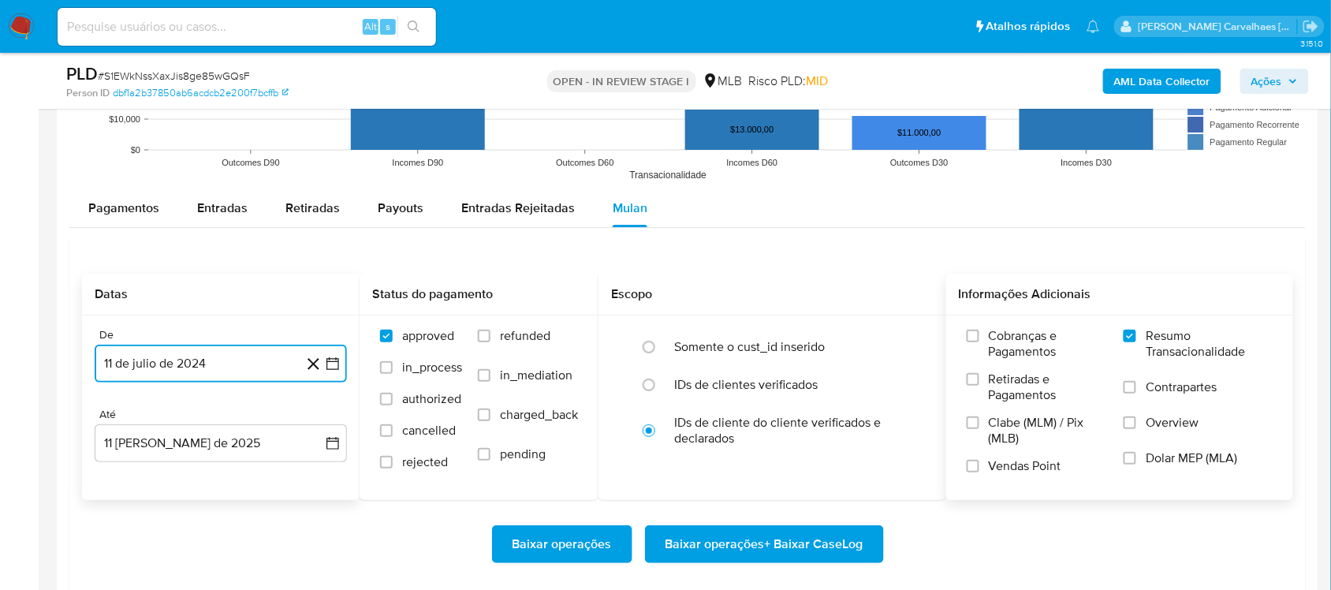
click at [332, 368] on icon "button" at bounding box center [333, 364] width 16 height 16
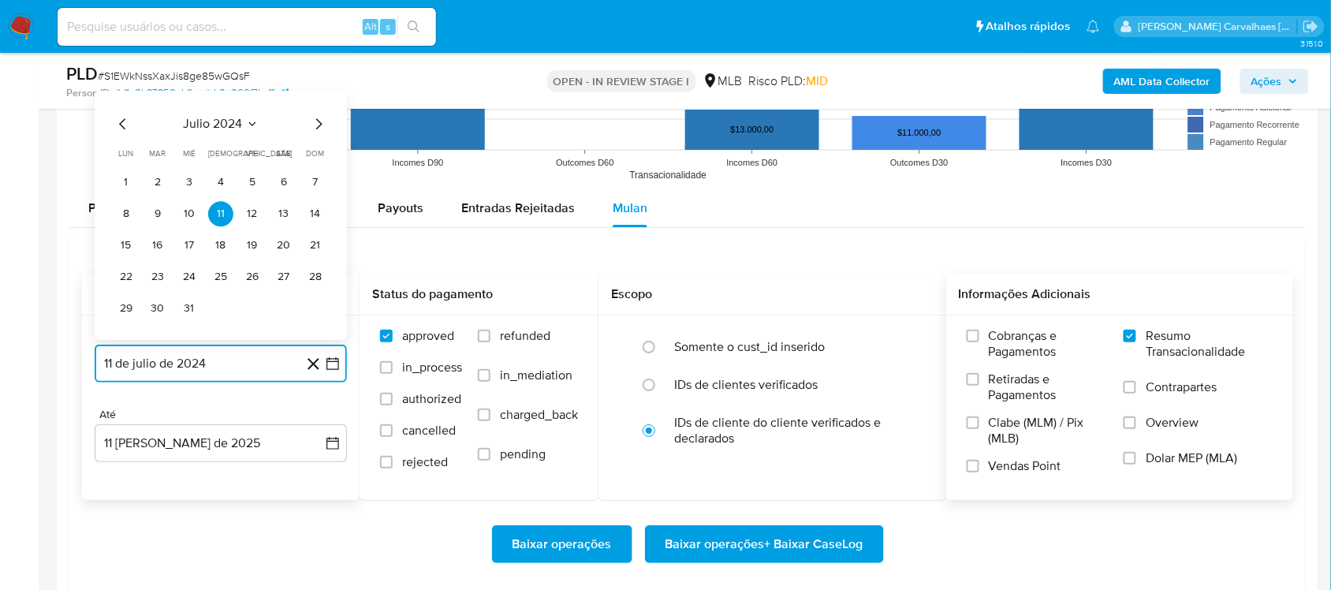
click at [313, 125] on icon "Mes siguiente" at bounding box center [318, 123] width 19 height 19
click at [320, 126] on icon "Mes siguiente" at bounding box center [318, 123] width 19 height 19
click at [318, 92] on icon "Mes siguiente" at bounding box center [318, 92] width 19 height 19
click at [318, 123] on icon "Mes siguiente" at bounding box center [319, 123] width 6 height 11
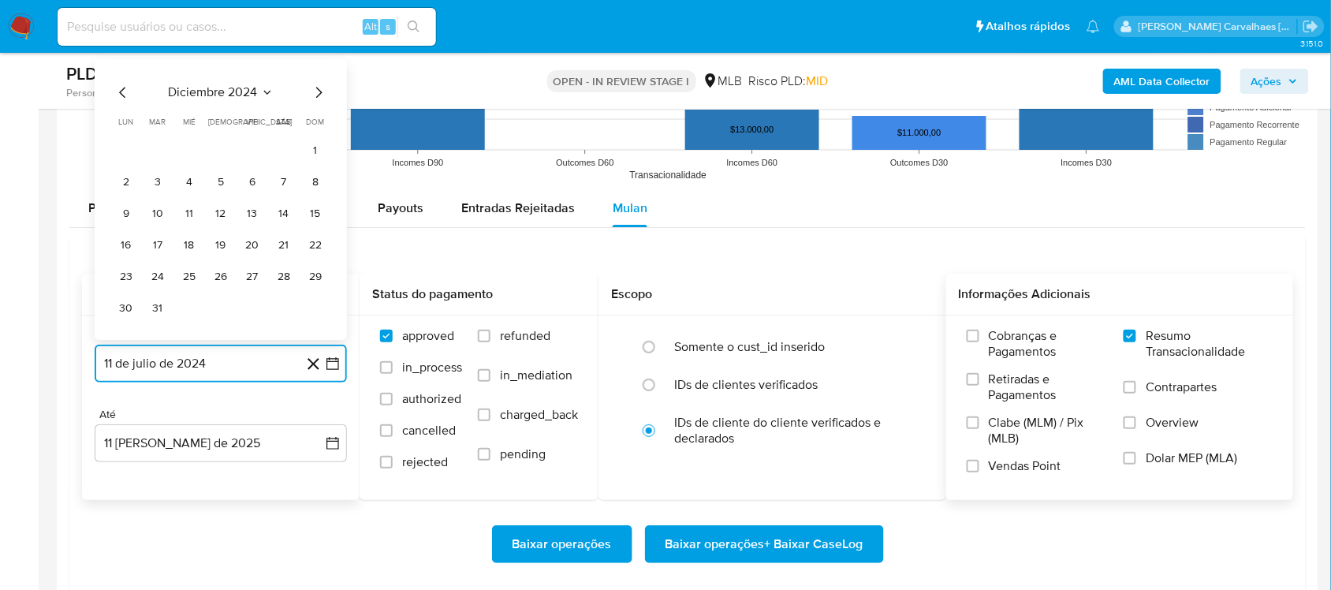
click at [315, 97] on icon "Mes siguiente" at bounding box center [318, 92] width 19 height 19
click at [320, 125] on icon "Mes siguiente" at bounding box center [319, 123] width 6 height 11
click at [316, 95] on icon "Mes siguiente" at bounding box center [318, 92] width 19 height 19
click at [317, 121] on icon "Mes siguiente" at bounding box center [319, 123] width 6 height 11
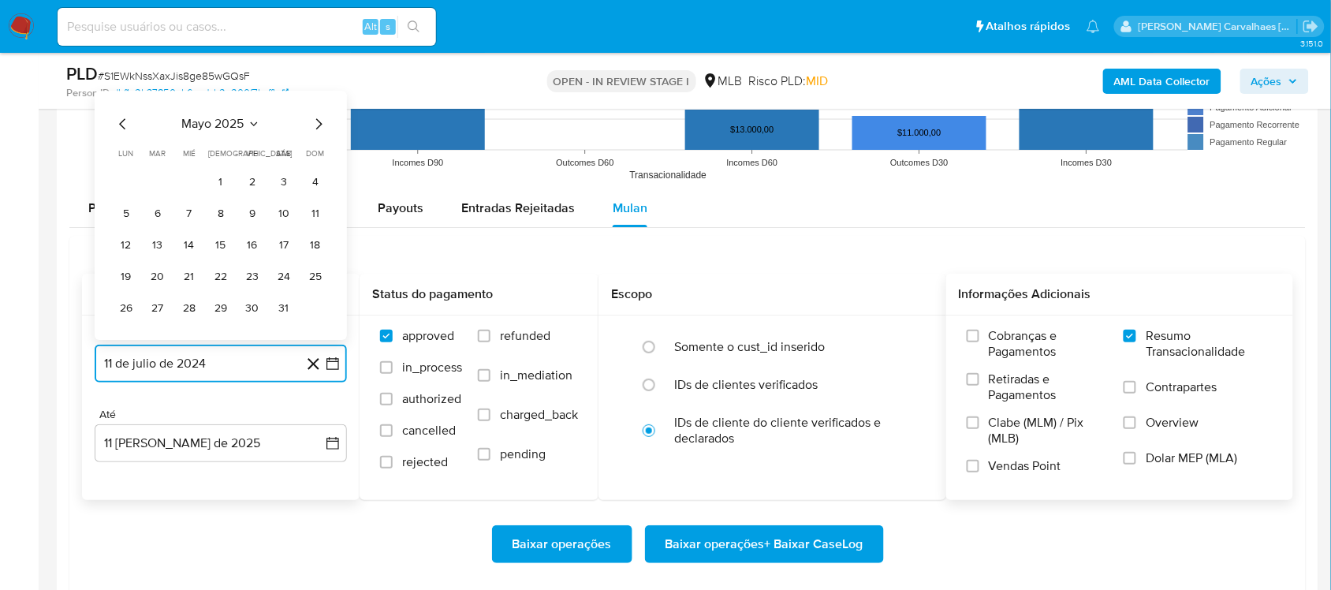
click at [317, 123] on icon "Mes siguiente" at bounding box center [318, 123] width 19 height 19
click at [163, 214] on button "10" at bounding box center [157, 213] width 25 height 25
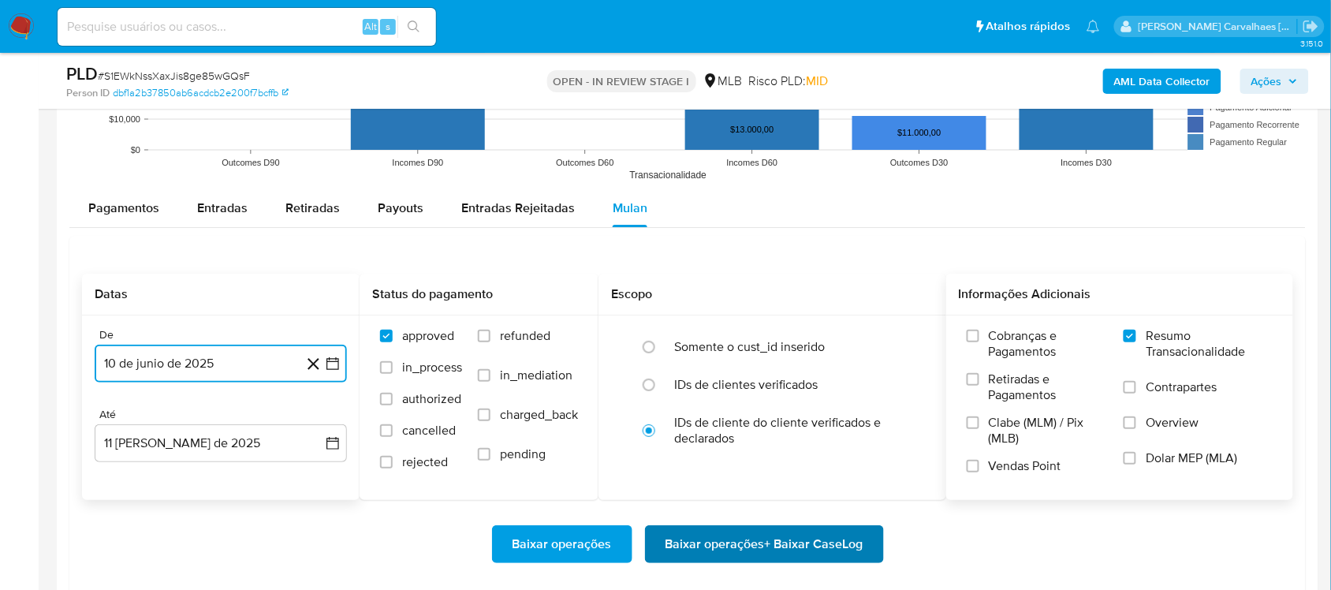
click at [744, 546] on span "Baixar operações + Baixar CaseLog" at bounding box center [764, 544] width 198 height 35
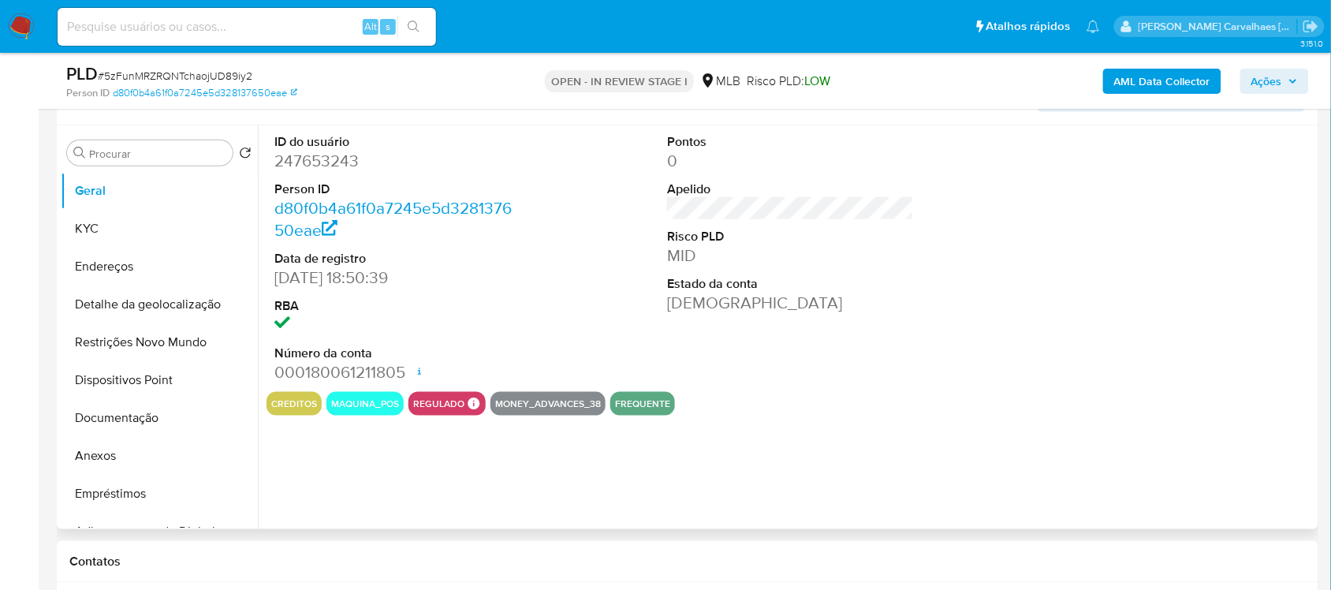
scroll to position [296, 0]
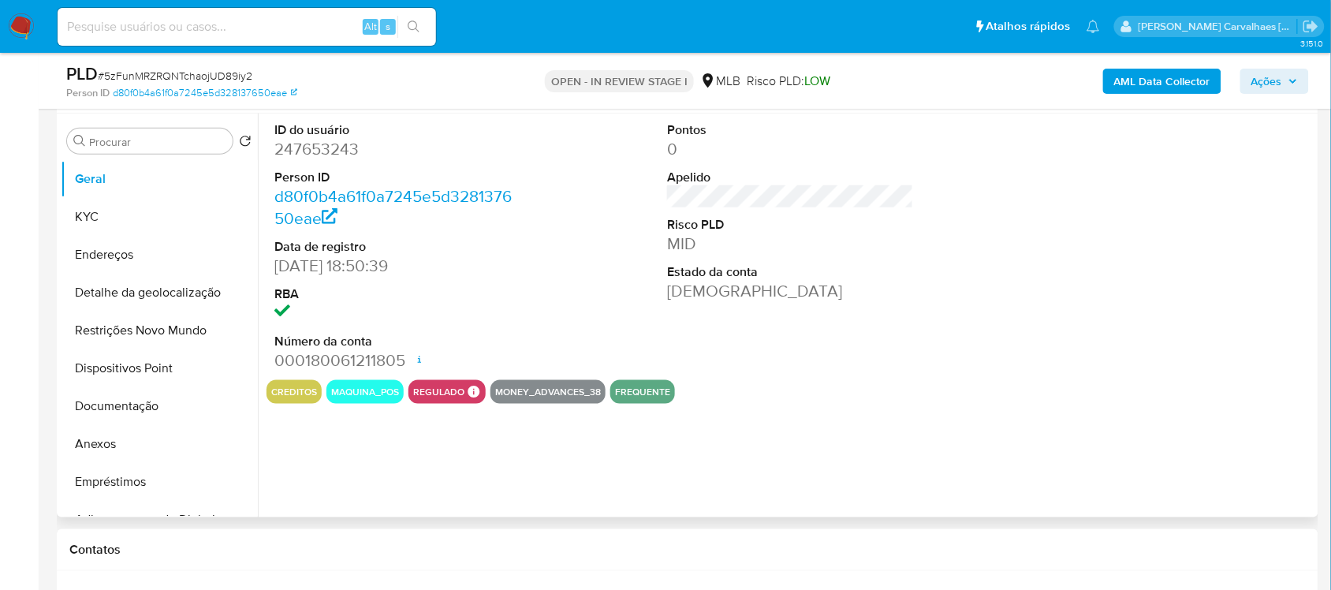
select select "10"
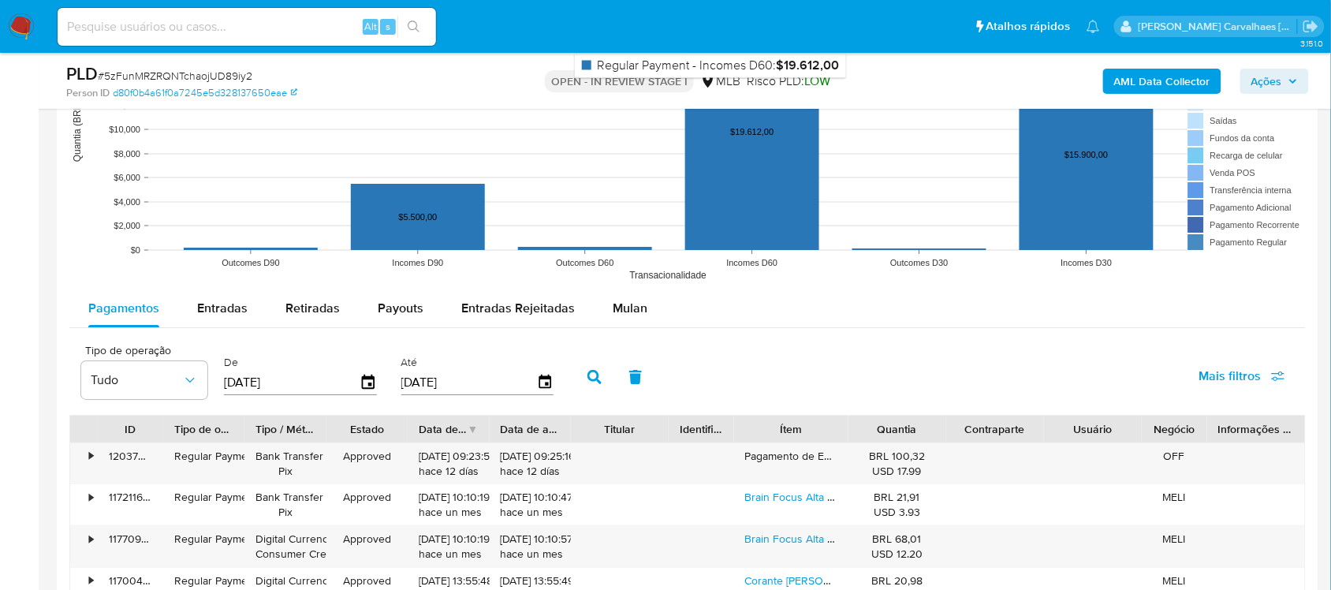
scroll to position [1577, 0]
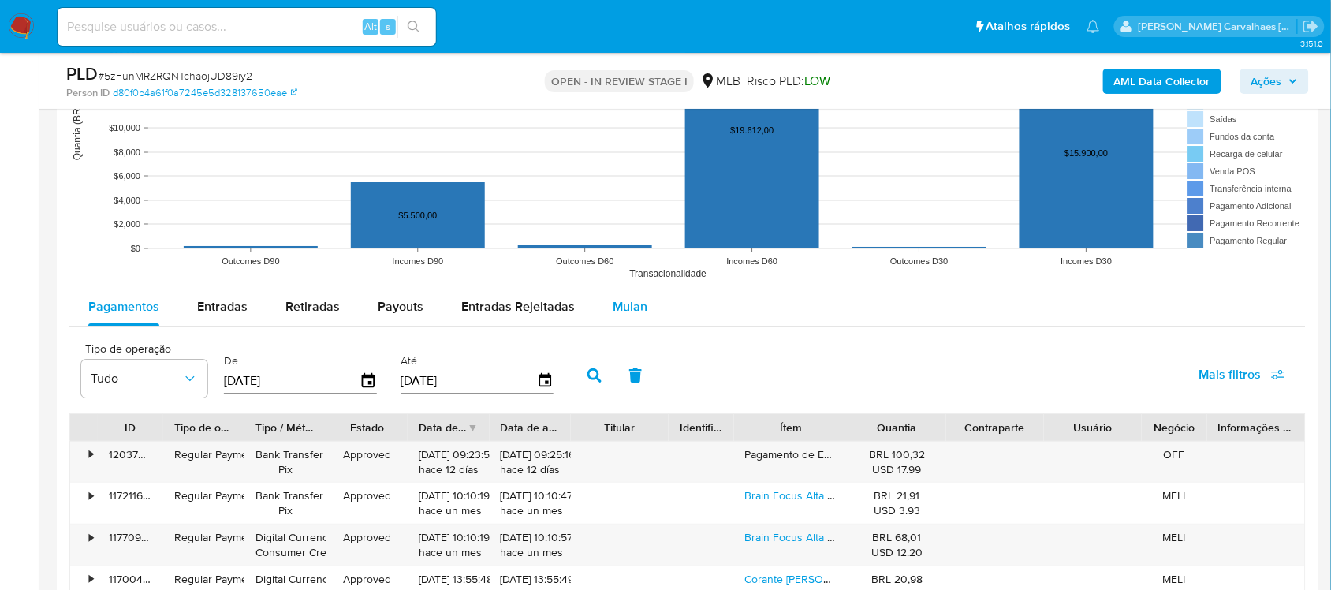
click at [628, 312] on span "Mulan" at bounding box center [630, 306] width 35 height 18
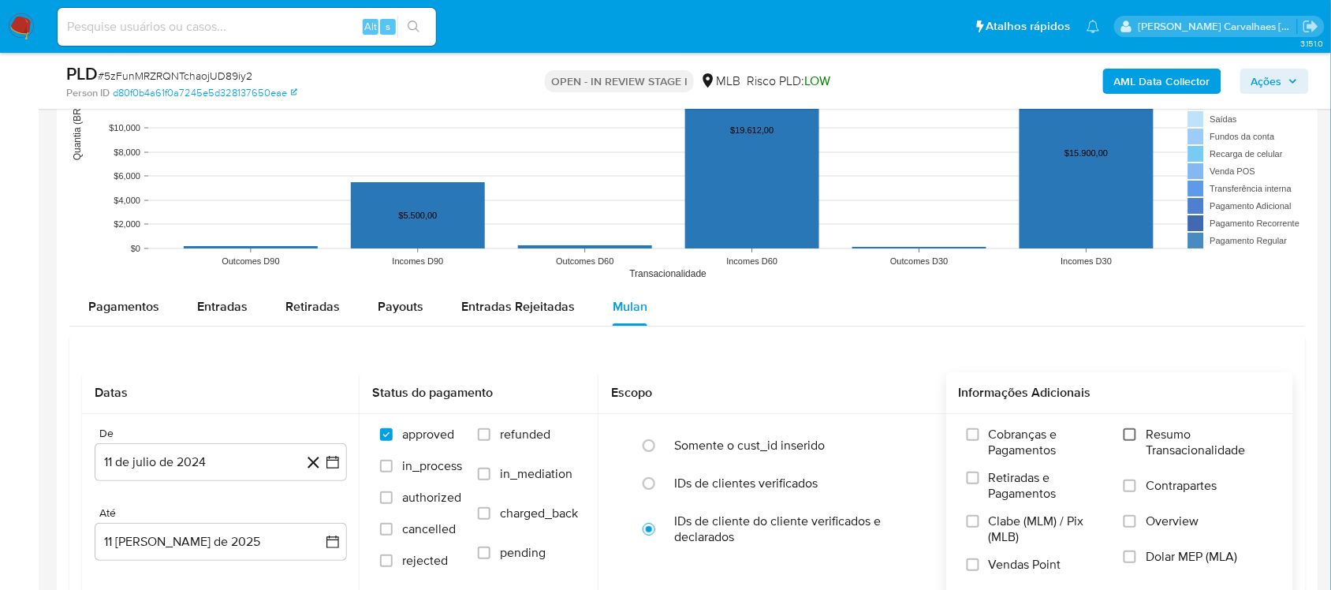
click at [1128, 434] on input "Resumo Transacionalidade" at bounding box center [1130, 434] width 13 height 13
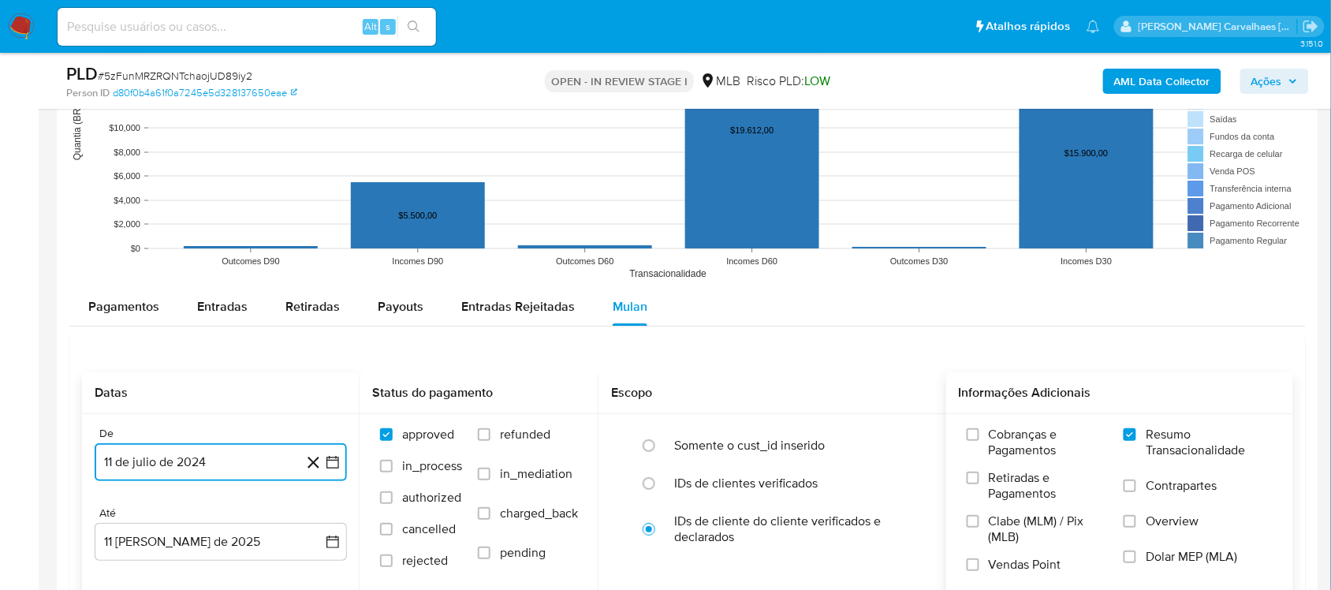
click at [337, 459] on icon "button" at bounding box center [332, 462] width 13 height 13
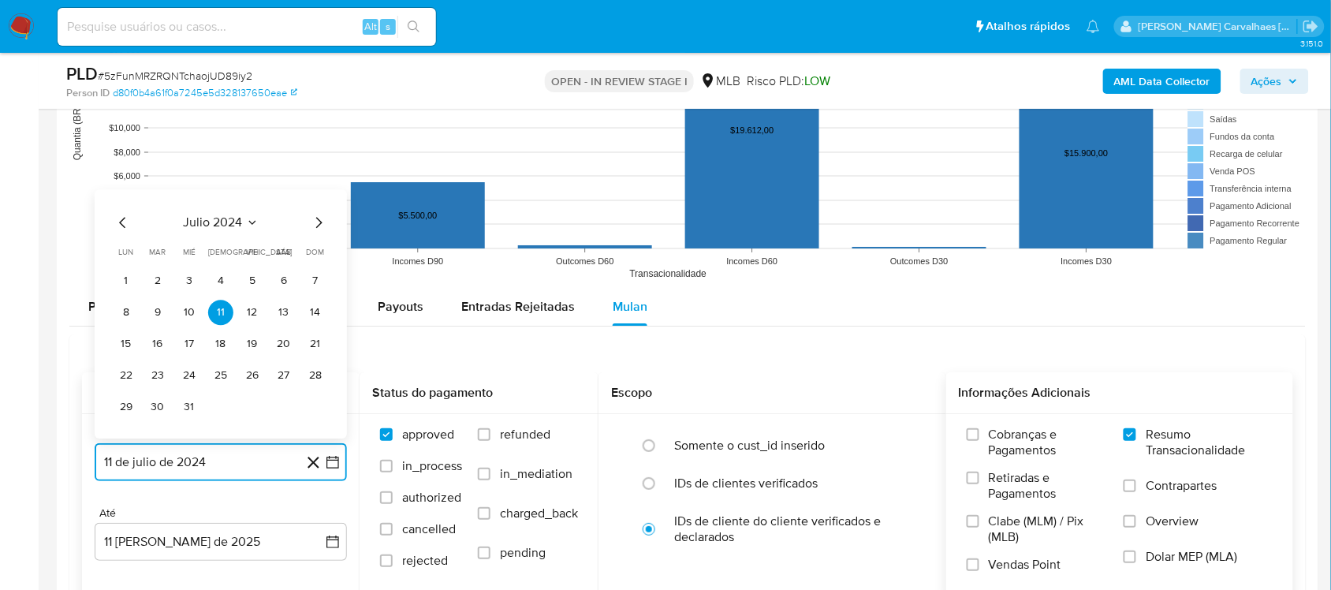
click at [316, 215] on icon "Mes siguiente" at bounding box center [318, 222] width 19 height 19
click at [316, 223] on icon "Mes siguiente" at bounding box center [318, 222] width 19 height 19
click at [316, 191] on icon "Mes siguiente" at bounding box center [318, 190] width 19 height 19
click at [316, 221] on icon "Mes siguiente" at bounding box center [318, 222] width 19 height 19
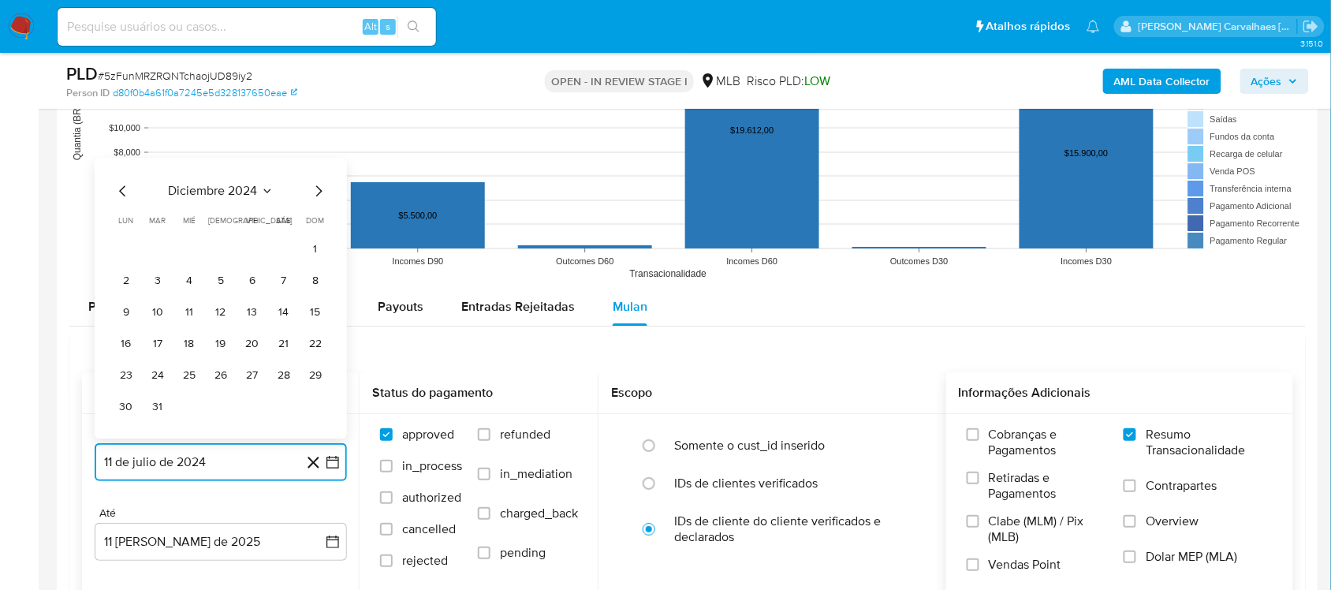
click at [315, 195] on icon "Mes siguiente" at bounding box center [318, 190] width 19 height 19
click at [318, 226] on icon "Mes siguiente" at bounding box center [318, 222] width 19 height 19
click at [314, 219] on icon "Mes siguiente" at bounding box center [318, 222] width 19 height 19
click at [317, 195] on icon "Mes siguiente" at bounding box center [318, 190] width 19 height 19
click at [323, 223] on icon "Mes siguiente" at bounding box center [318, 222] width 19 height 19
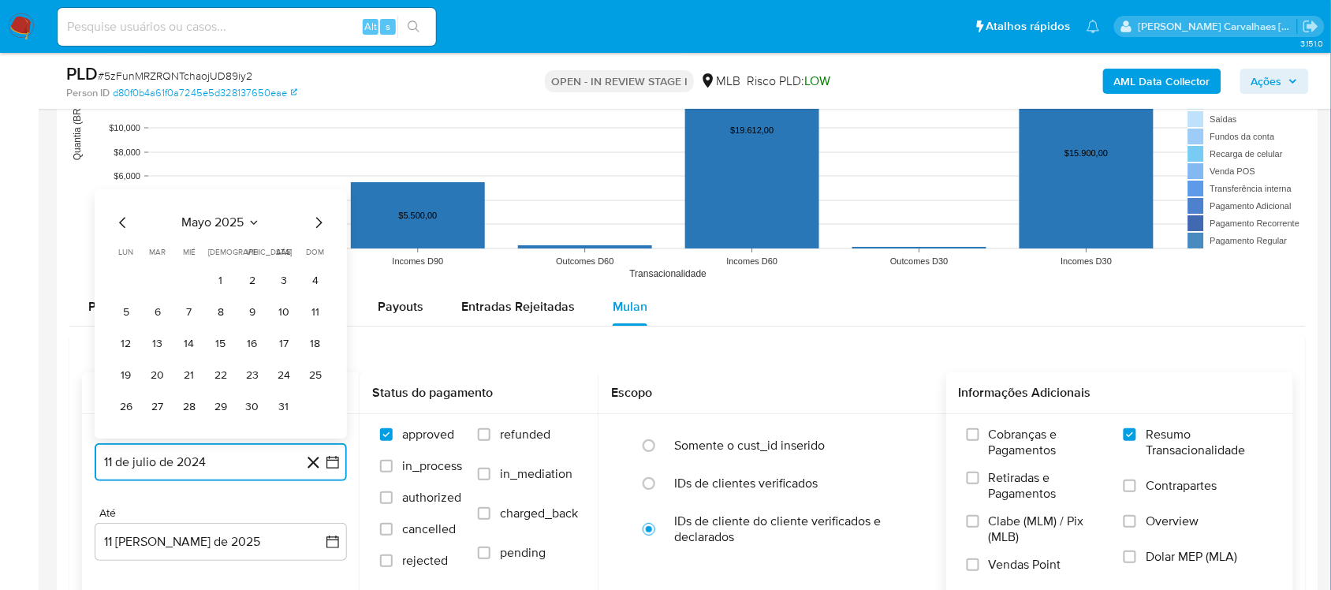
click at [318, 223] on icon "Mes siguiente" at bounding box center [318, 222] width 19 height 19
click at [151, 315] on button "10" at bounding box center [157, 312] width 25 height 25
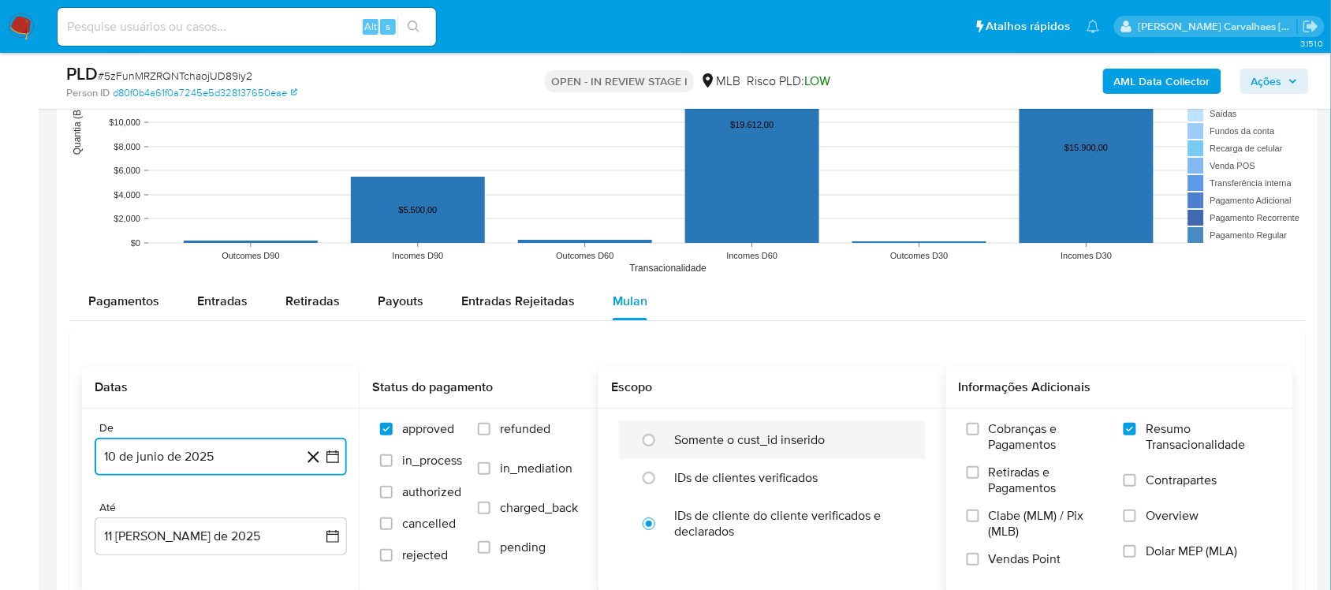
scroll to position [1676, 0]
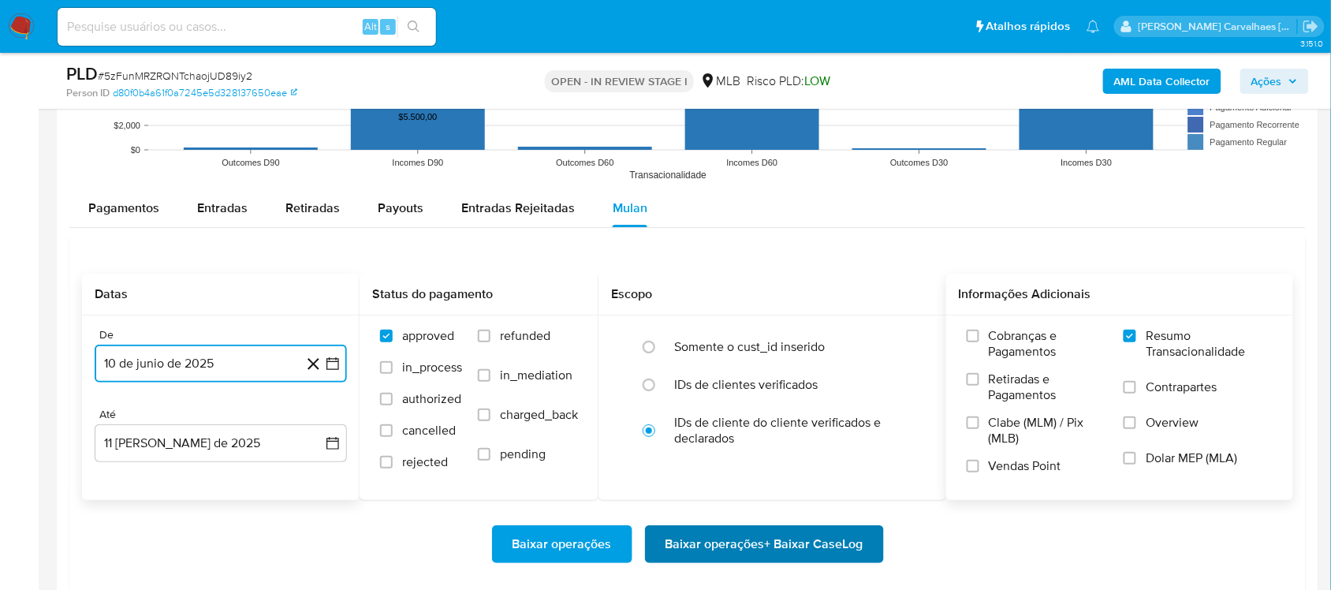
click at [777, 549] on span "Baixar operações + Baixar CaseLog" at bounding box center [764, 544] width 198 height 35
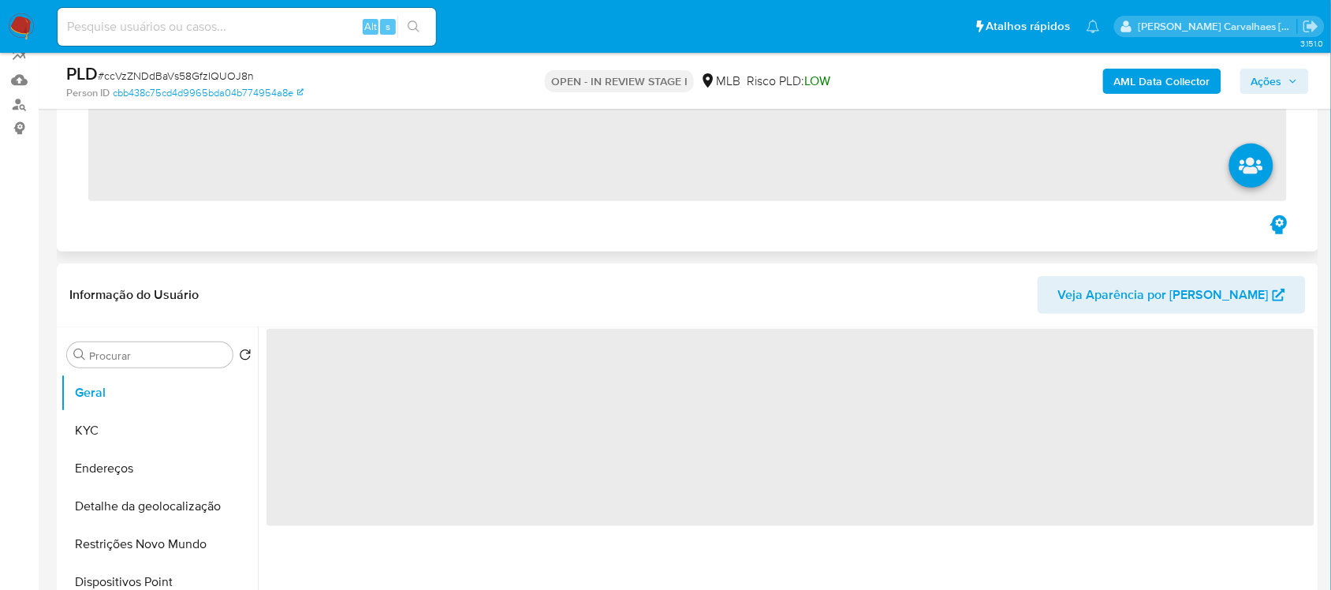
scroll to position [197, 0]
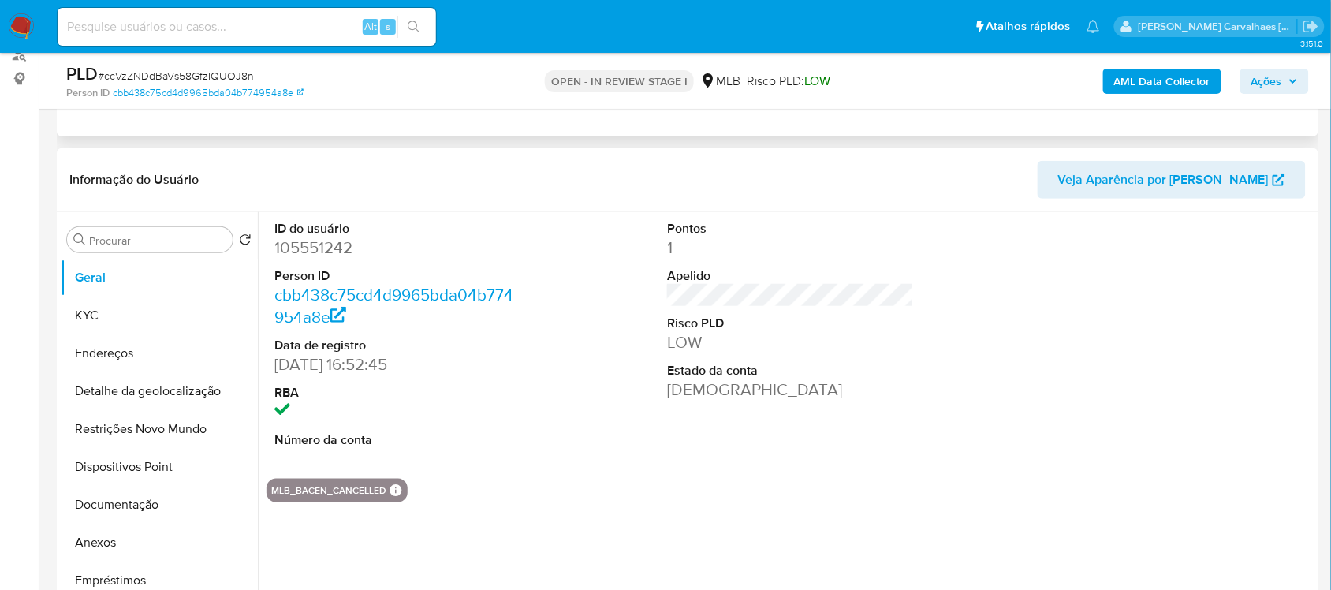
select select "10"
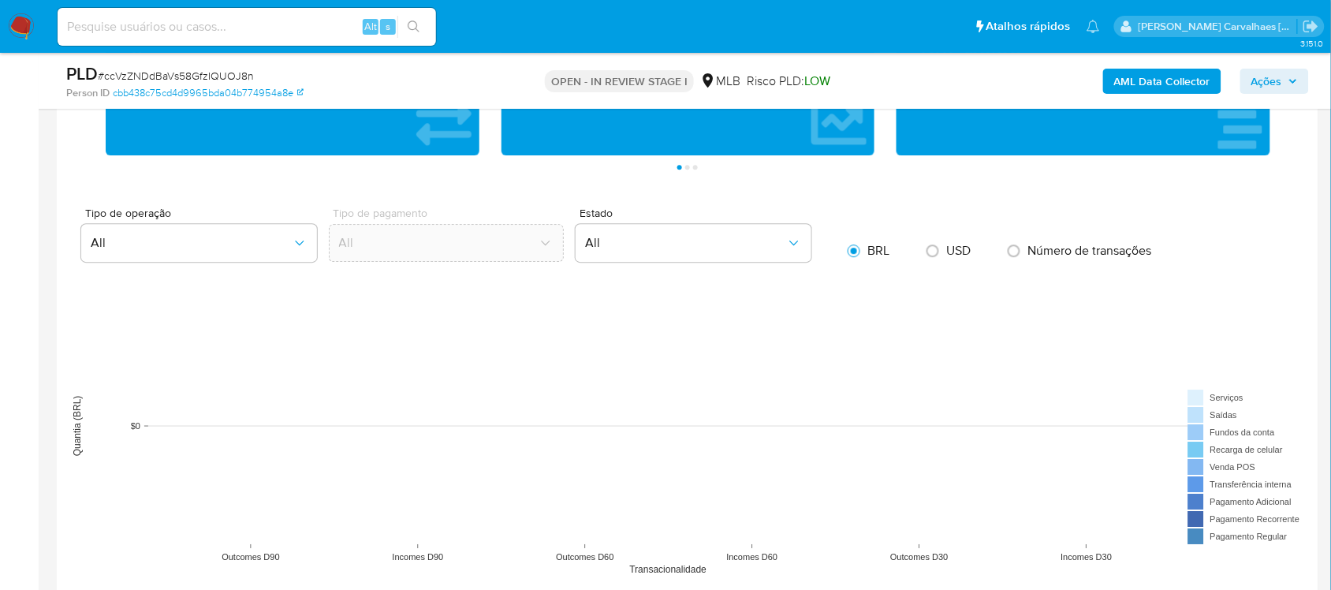
scroll to position [1577, 0]
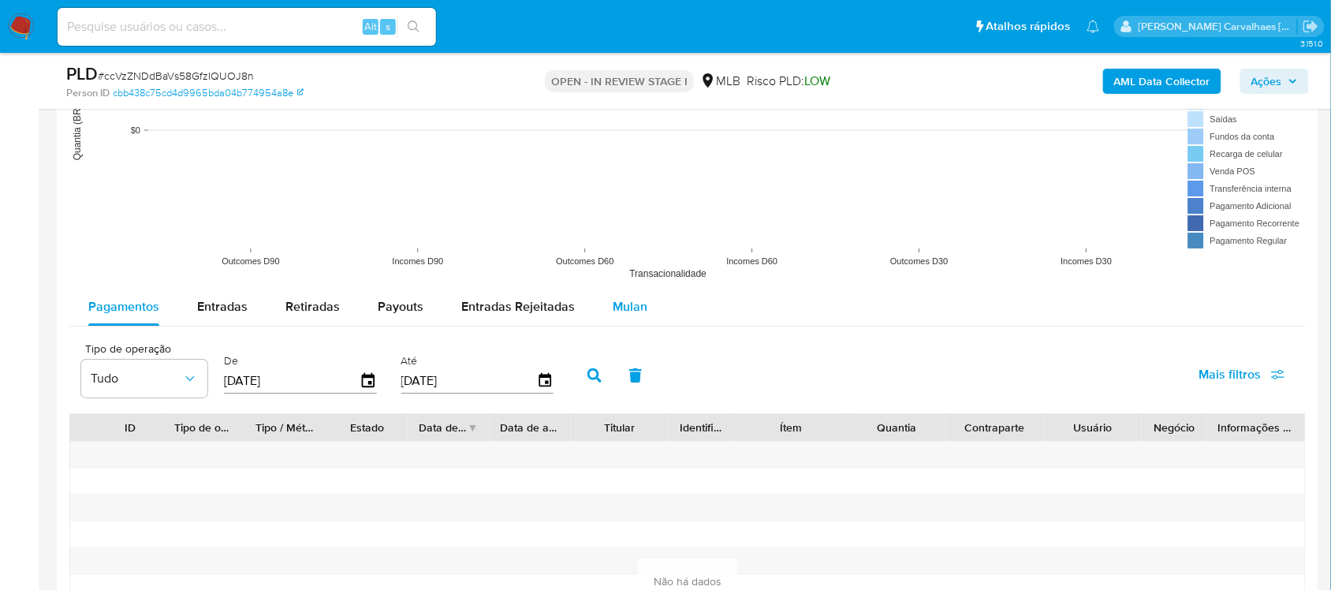
click at [621, 311] on span "Mulan" at bounding box center [630, 306] width 35 height 18
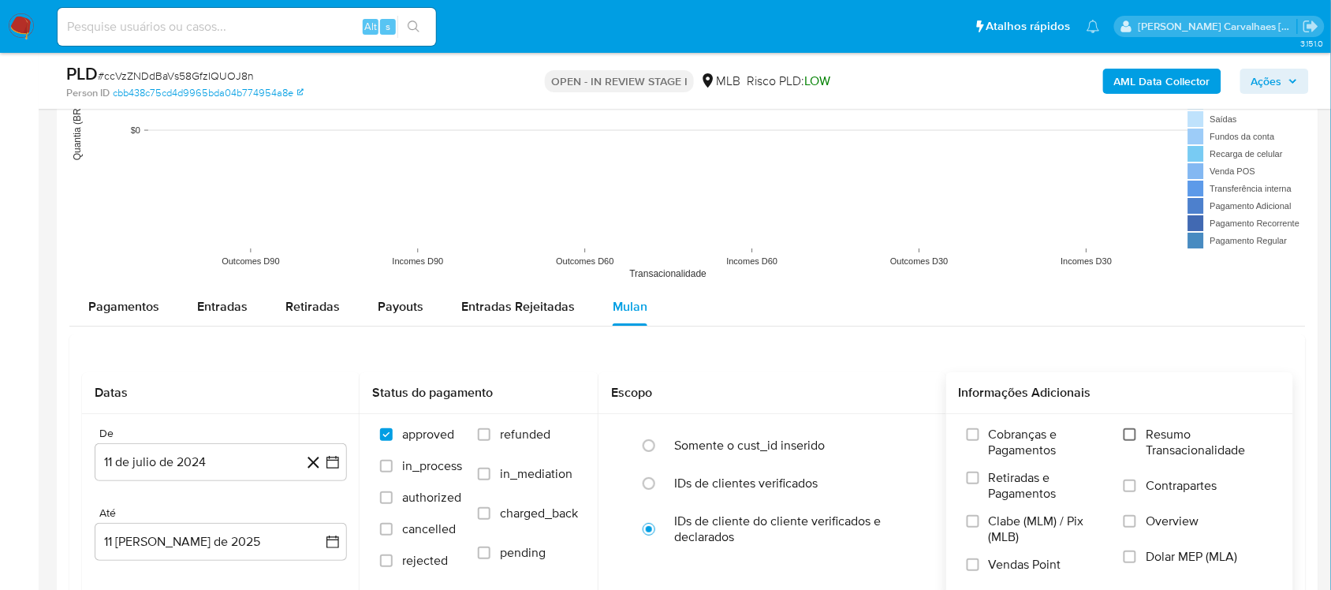
click at [1128, 434] on input "Resumo Transacionalidade" at bounding box center [1130, 434] width 13 height 13
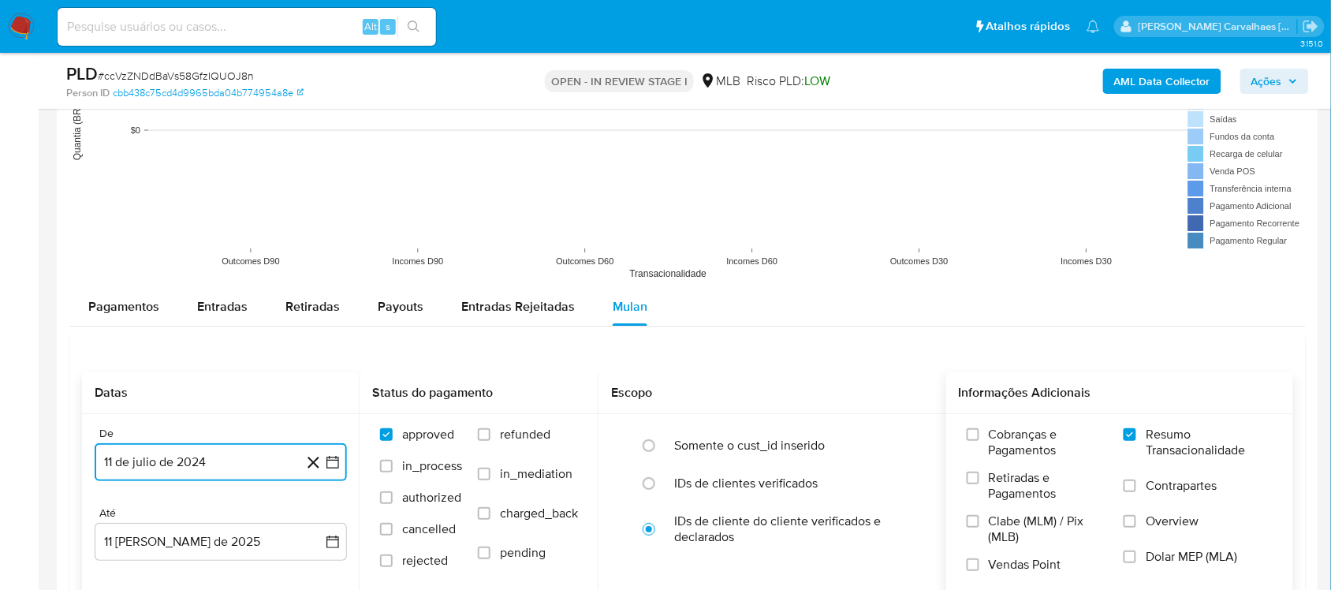
click at [337, 464] on icon "button" at bounding box center [332, 462] width 13 height 13
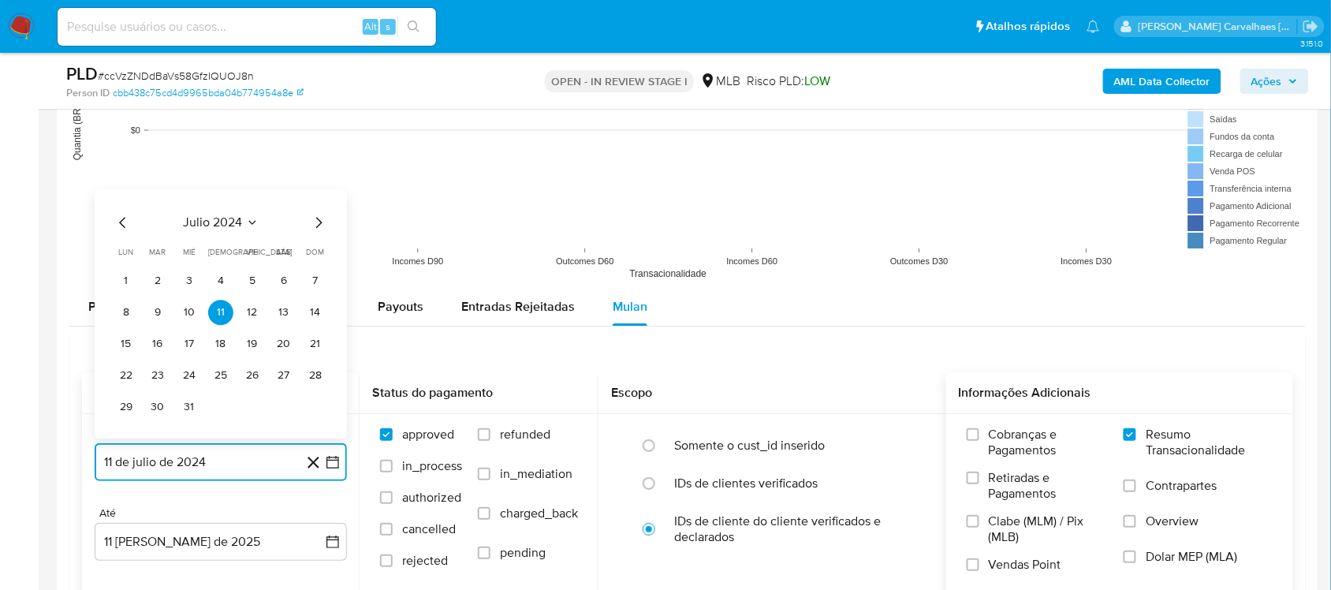
click at [311, 226] on icon "Mes siguiente" at bounding box center [318, 222] width 19 height 19
click at [317, 225] on icon "Mes siguiente" at bounding box center [318, 222] width 19 height 19
click at [316, 196] on icon "Mes siguiente" at bounding box center [318, 190] width 19 height 19
click at [316, 225] on icon "Mes siguiente" at bounding box center [318, 222] width 19 height 19
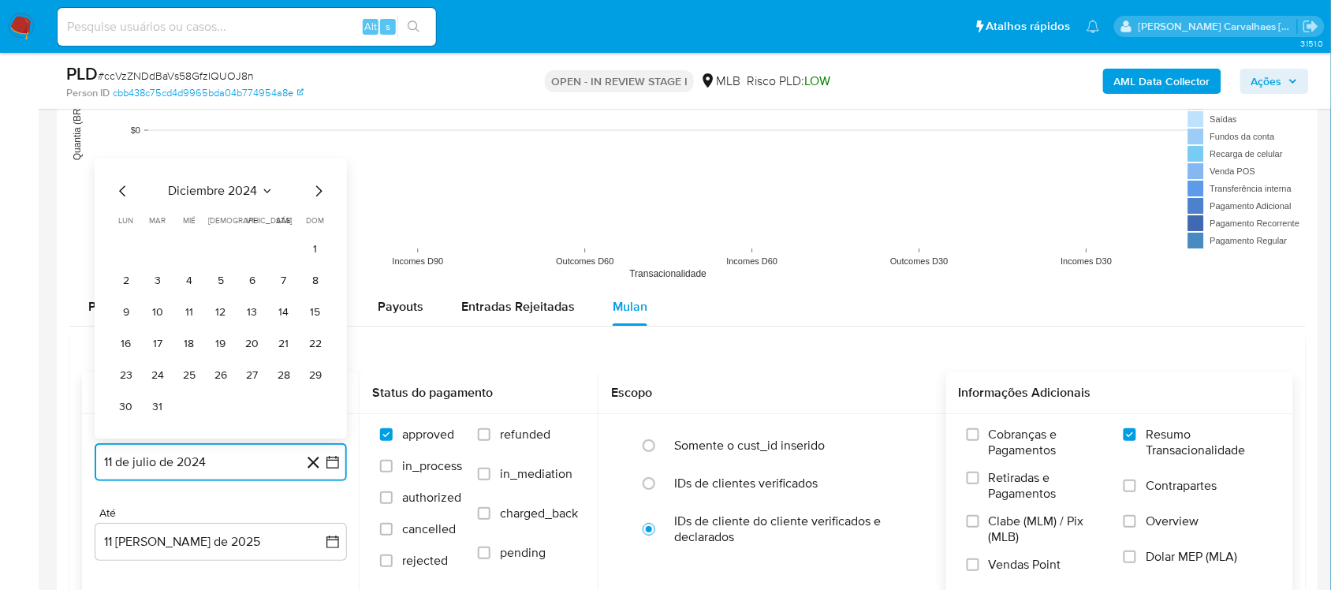
click at [318, 191] on icon "Mes siguiente" at bounding box center [318, 190] width 19 height 19
click at [319, 225] on icon "Mes siguiente" at bounding box center [318, 222] width 19 height 19
click at [317, 221] on icon "Mes siguiente" at bounding box center [319, 222] width 6 height 11
click at [318, 190] on icon "Mes siguiente" at bounding box center [318, 190] width 19 height 19
click at [317, 219] on icon "Mes siguiente" at bounding box center [319, 222] width 6 height 11
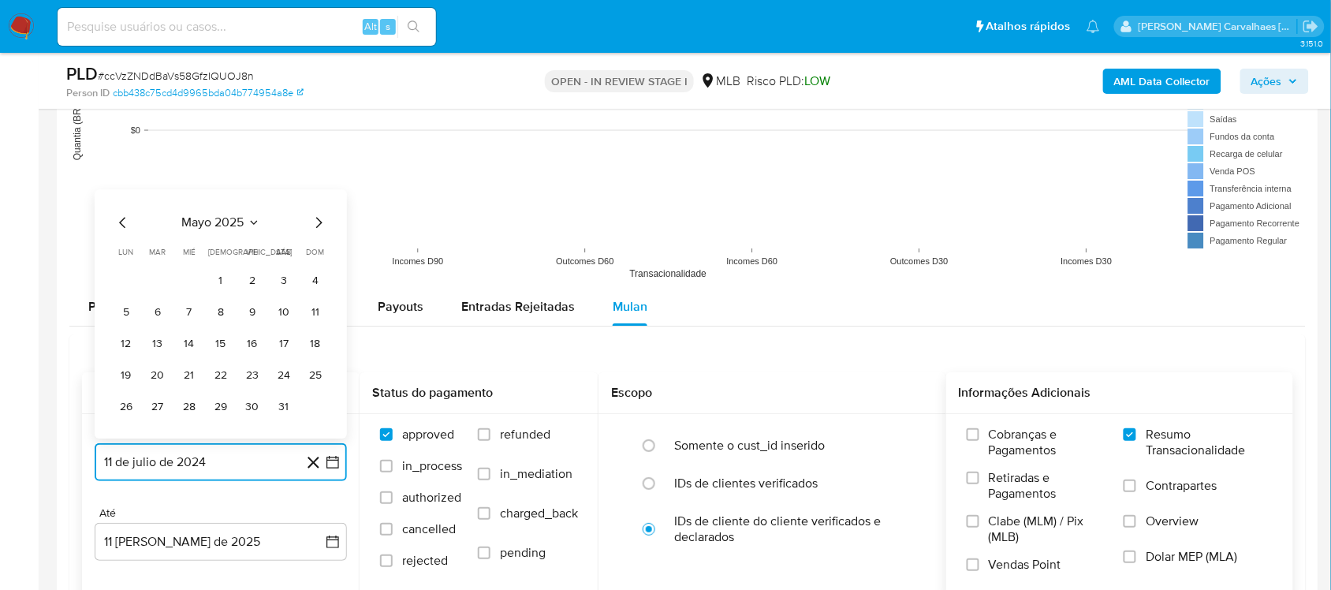
click at [317, 219] on icon "Mes siguiente" at bounding box center [319, 222] width 6 height 11
click at [162, 313] on button "10" at bounding box center [157, 312] width 25 height 25
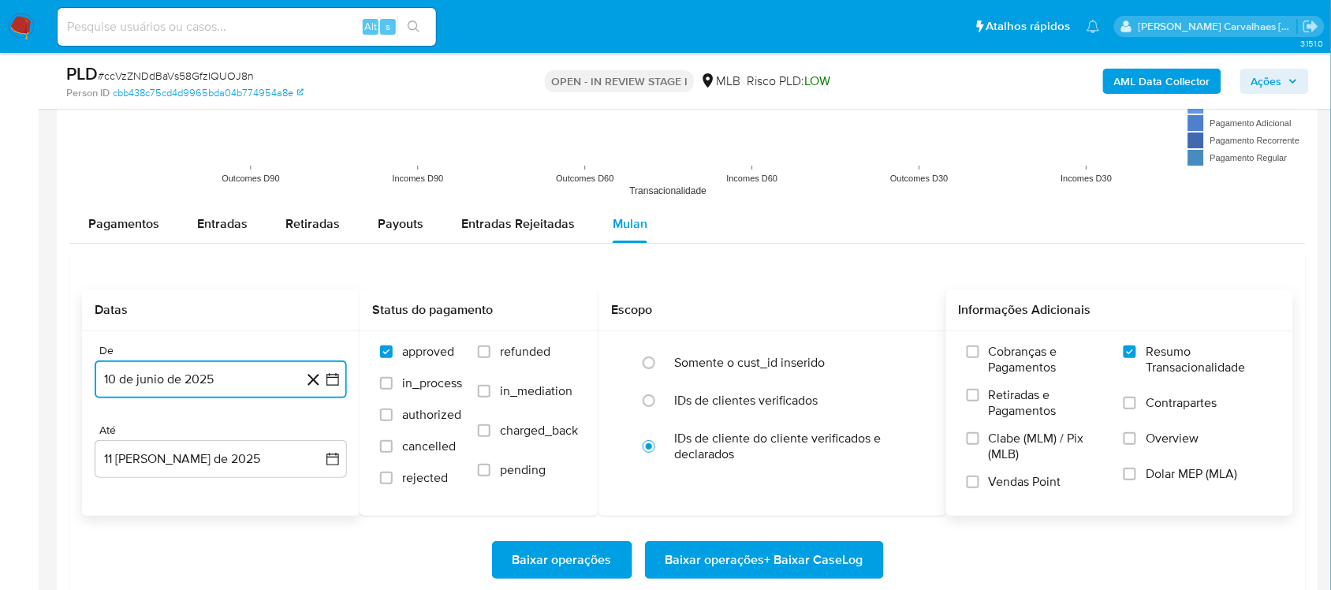
scroll to position [1774, 0]
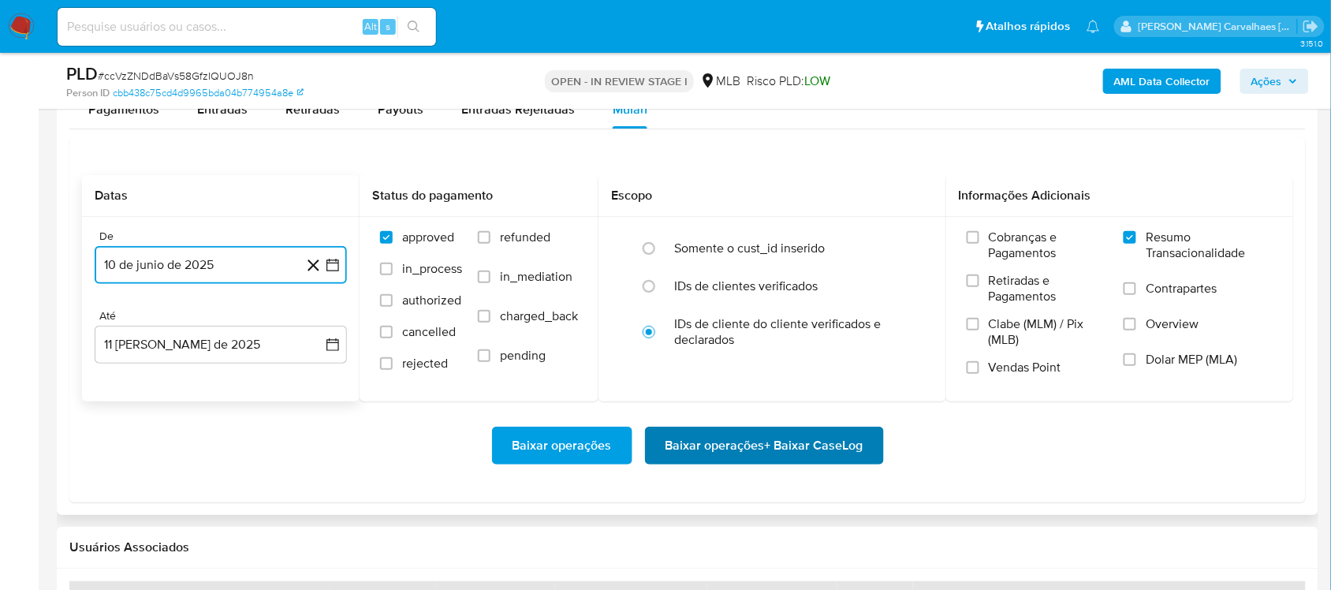
click at [816, 449] on span "Baixar operações + Baixar CaseLog" at bounding box center [764, 445] width 198 height 35
